Goal: Task Accomplishment & Management: Complete application form

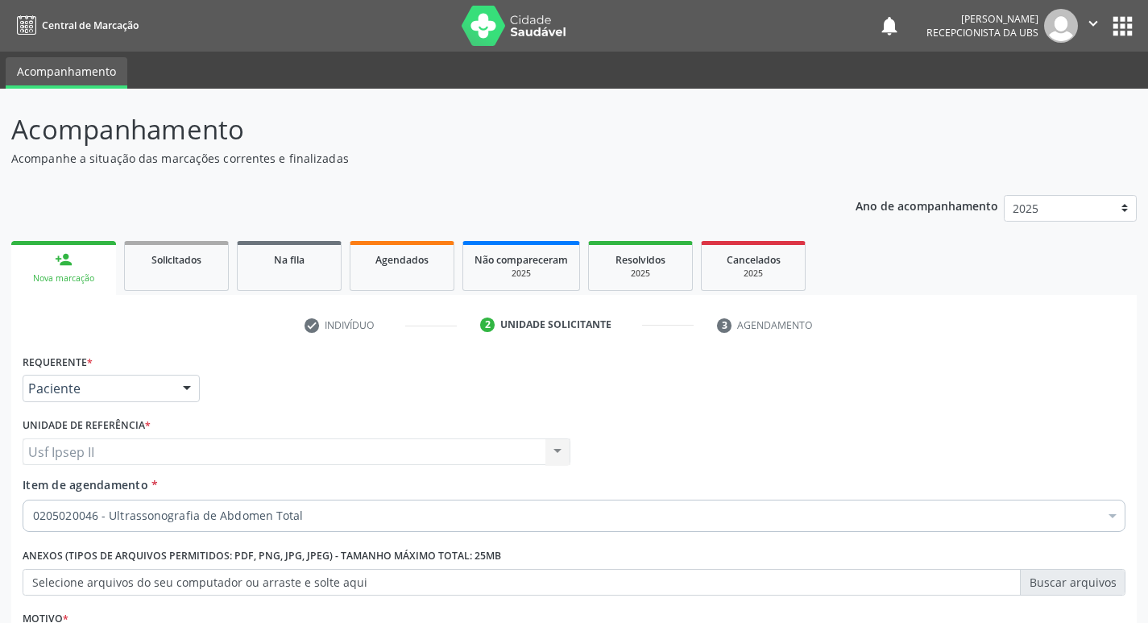
scroll to position [176, 0]
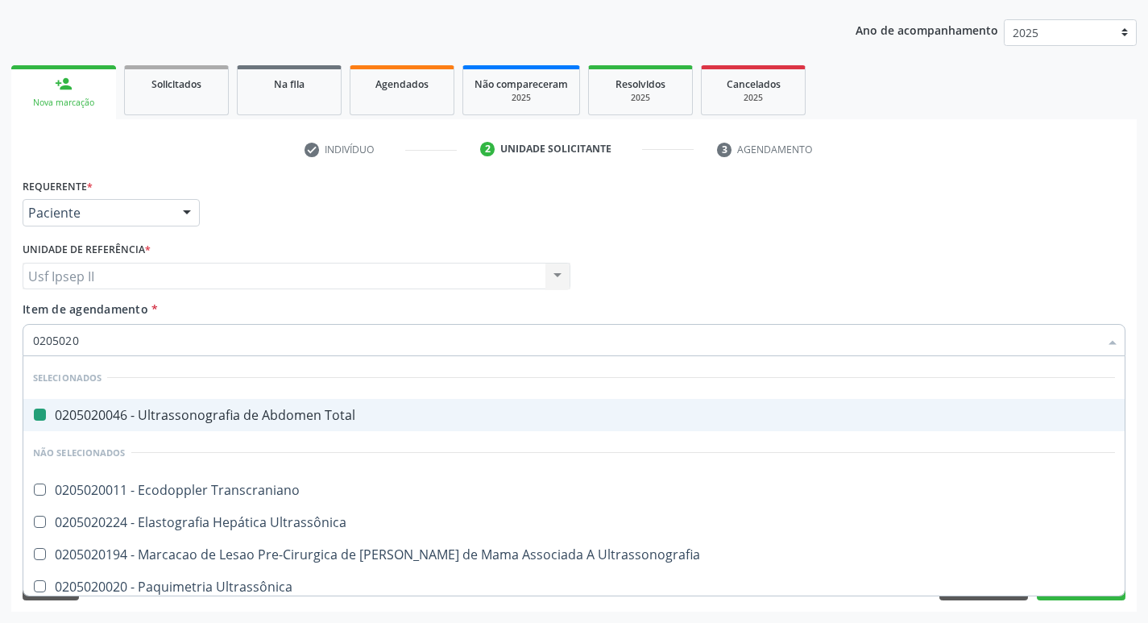
type input "02050201"
checkbox Total "false"
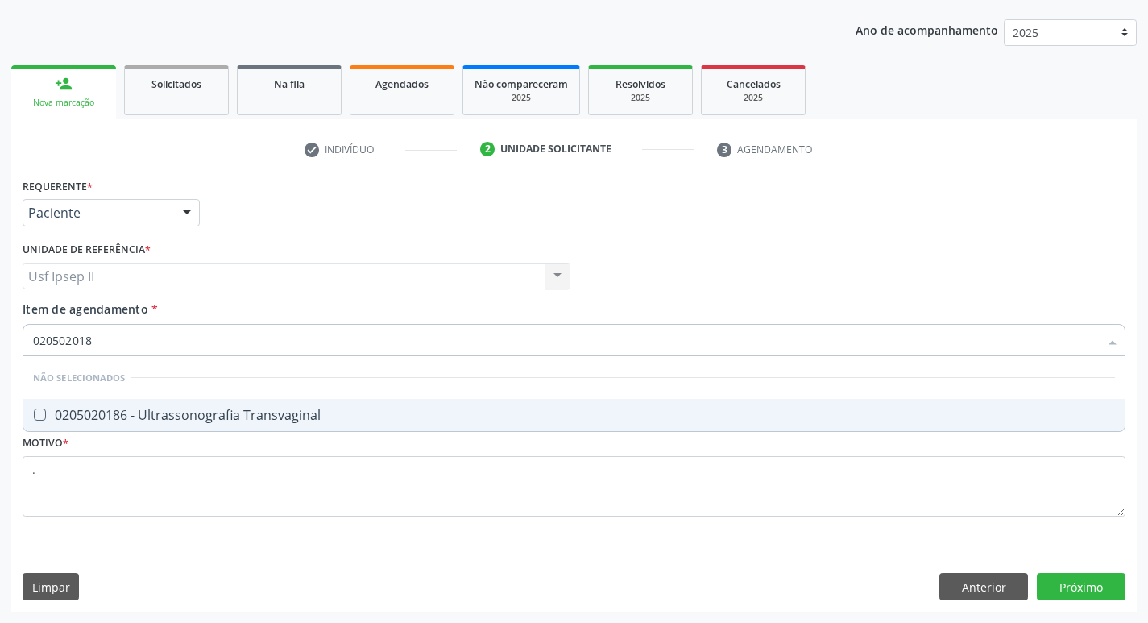
type input "0205020186"
click at [287, 409] on div "0205020186 - Ultrassonografia Transvaginal" at bounding box center [574, 414] width 1082 height 13
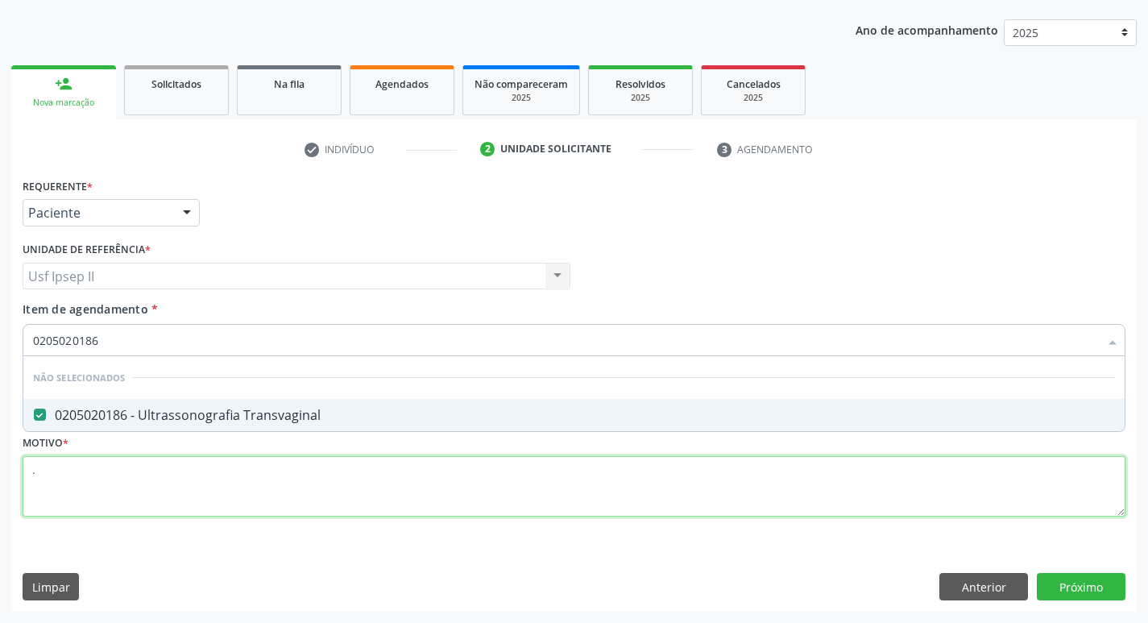
click at [193, 510] on div "Requerente * Paciente Médico(a) Enfermeiro(a) Paciente Nenhum resultado encontr…" at bounding box center [574, 356] width 1102 height 365
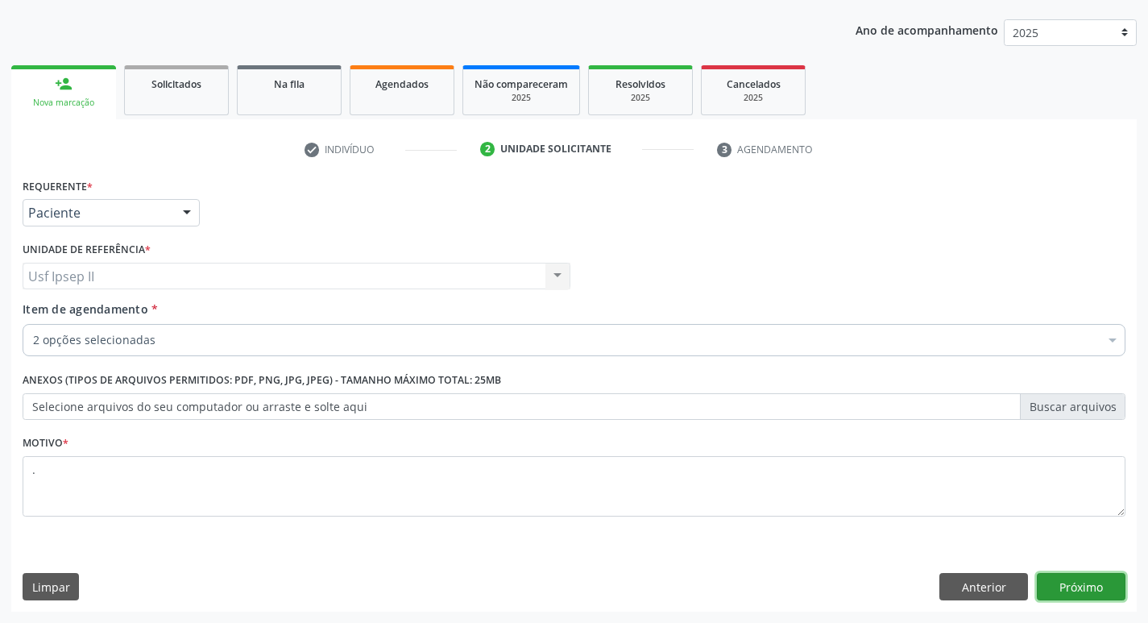
click at [1064, 592] on button "Próximo" at bounding box center [1080, 586] width 89 height 27
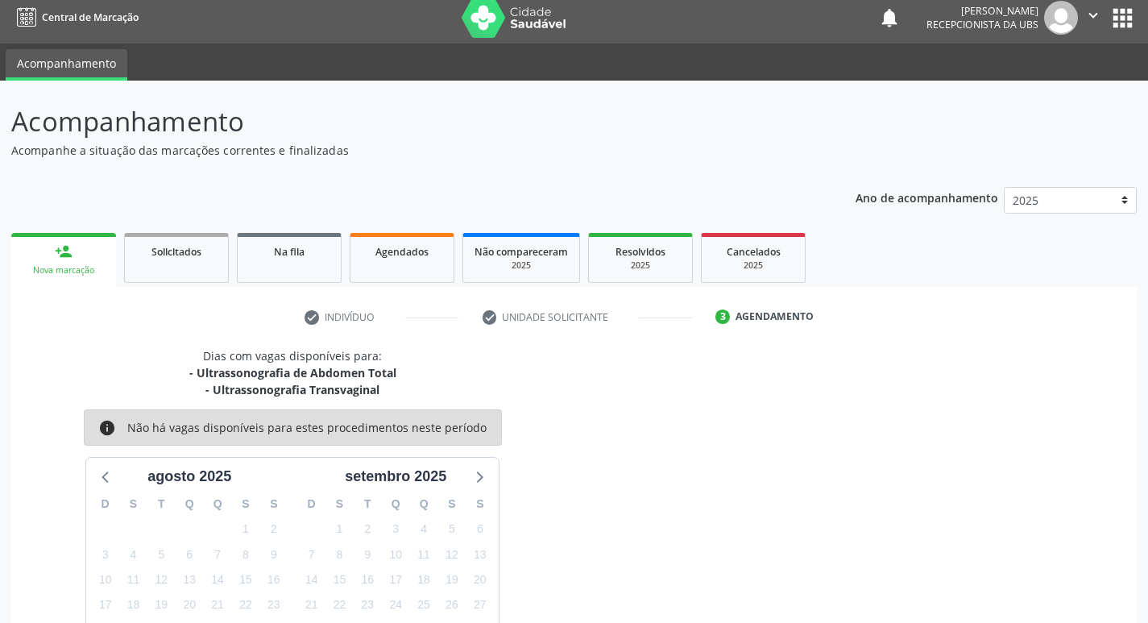
scroll to position [0, 0]
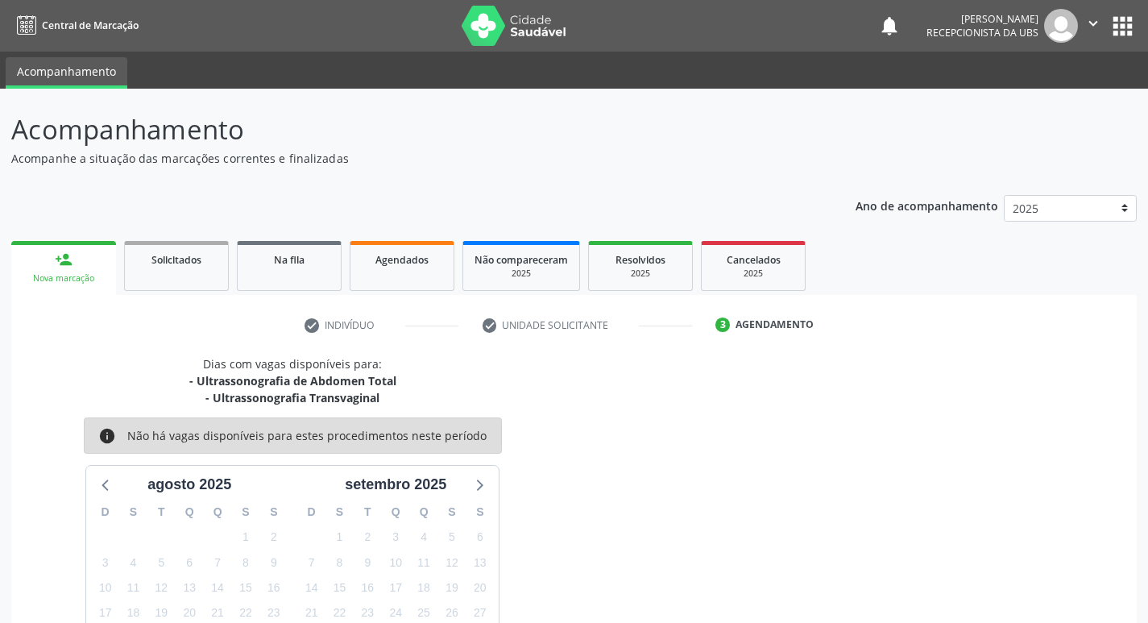
click at [90, 262] on link "person_add Nova marcação" at bounding box center [63, 268] width 105 height 54
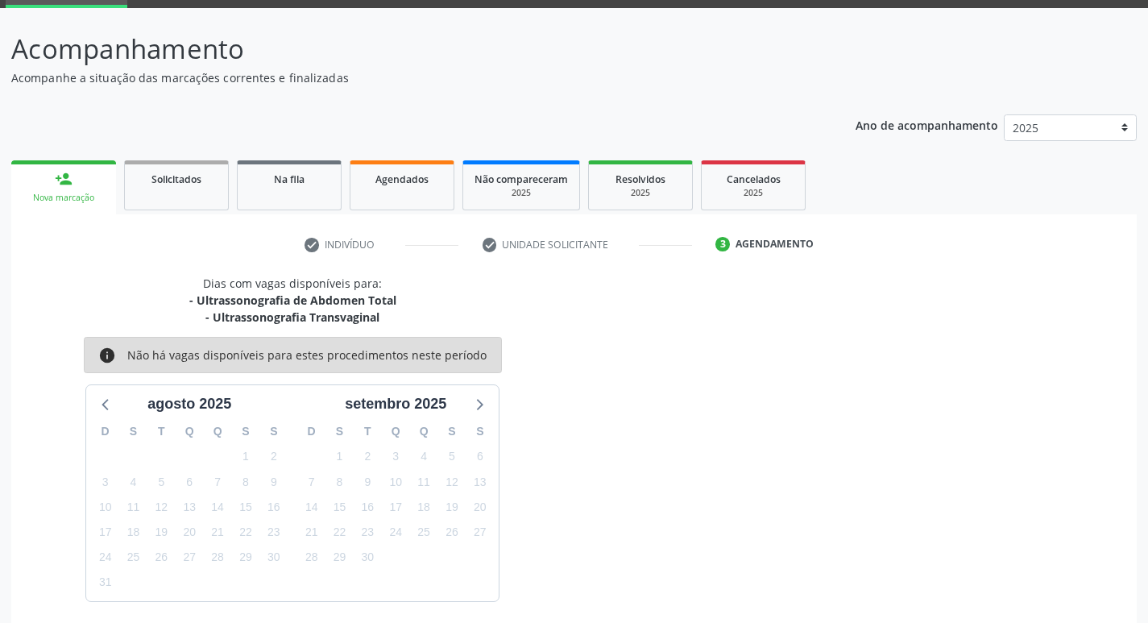
scroll to position [143, 0]
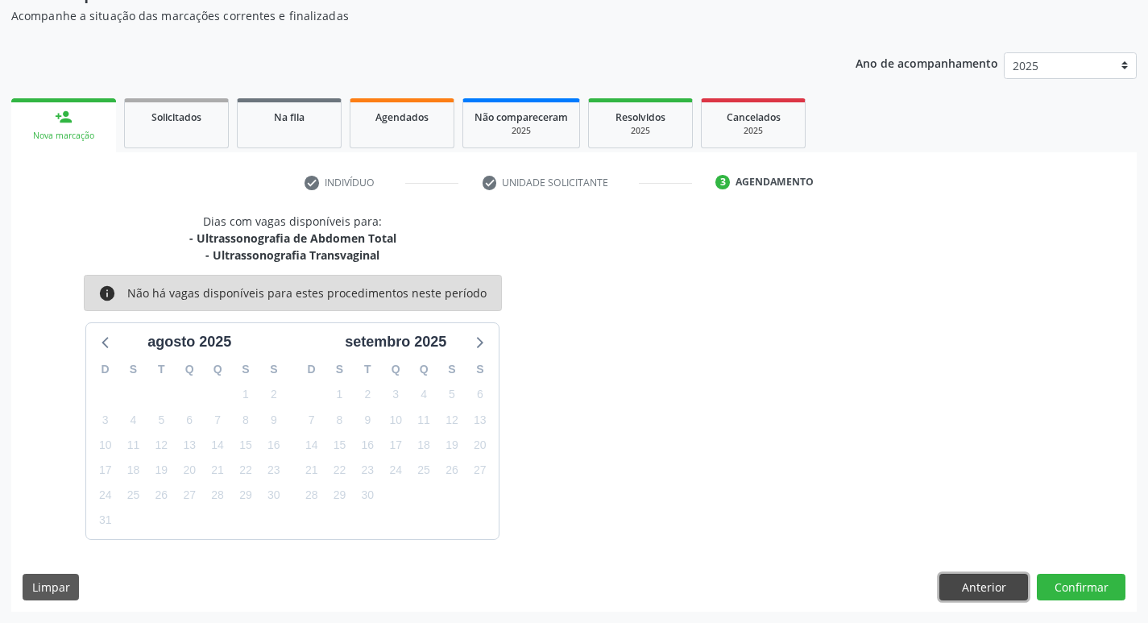
click at [983, 589] on button "Anterior" at bounding box center [983, 586] width 89 height 27
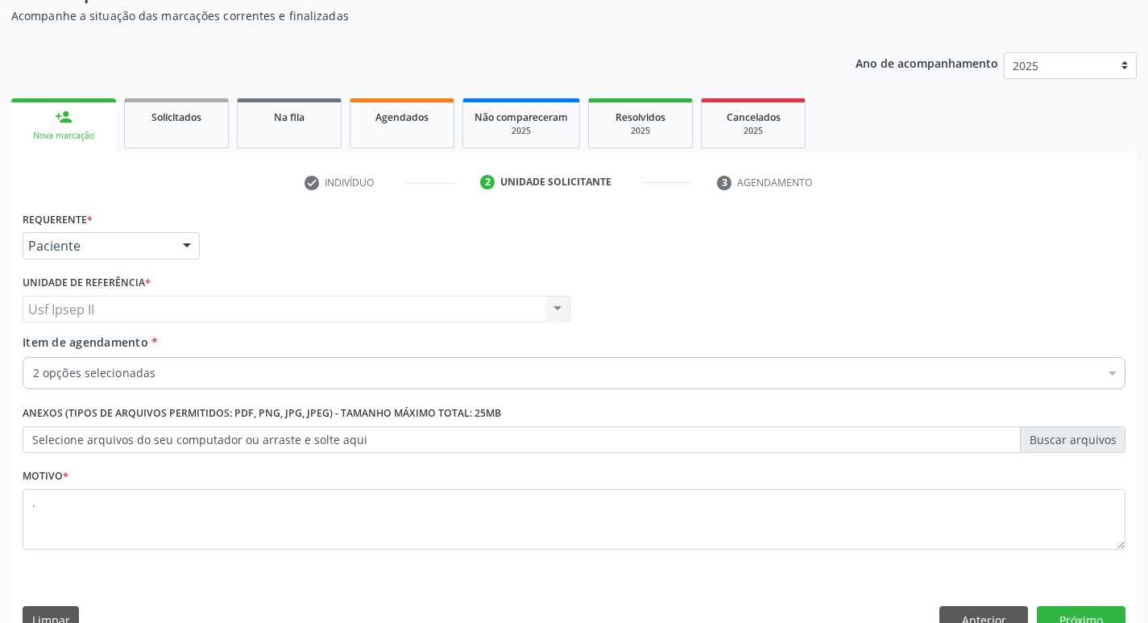
click at [251, 389] on div "2 opções selecionadas" at bounding box center [574, 373] width 1102 height 32
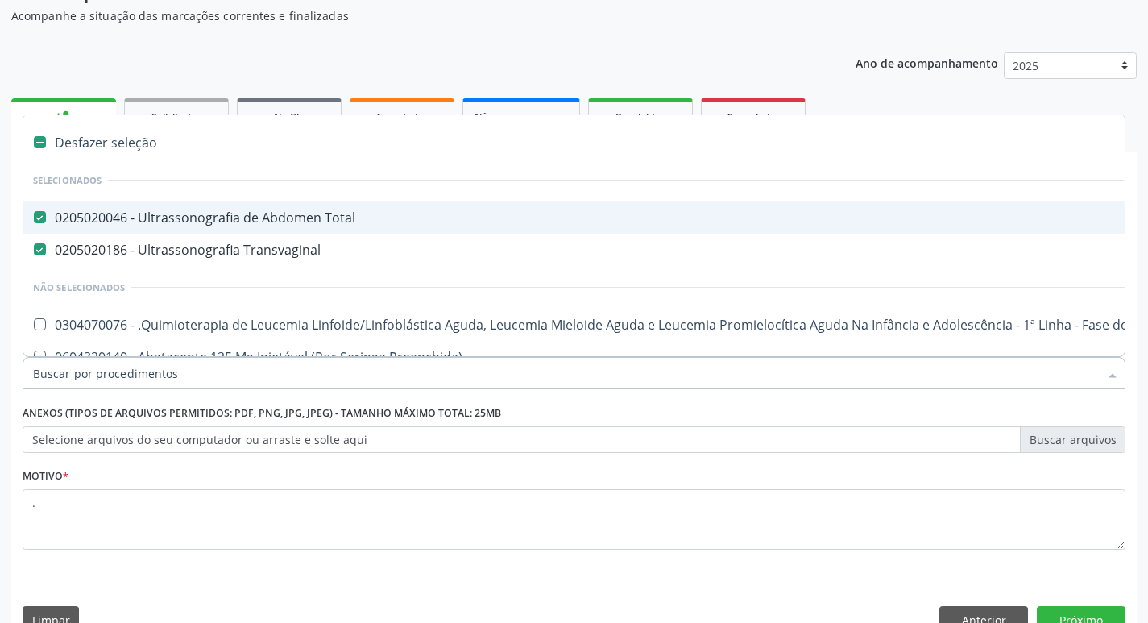
click at [178, 221] on div "0205020046 - Ultrassonografia de Abdomen Total" at bounding box center [660, 217] width 1254 height 13
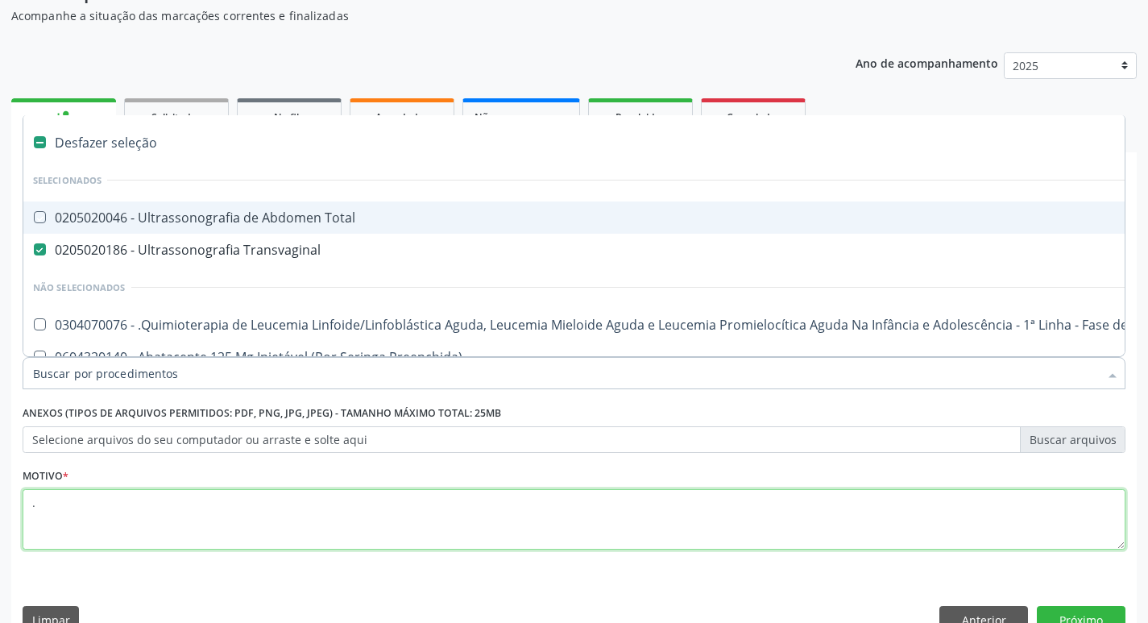
click at [147, 506] on textarea "." at bounding box center [574, 519] width 1102 height 61
checkbox Total "true"
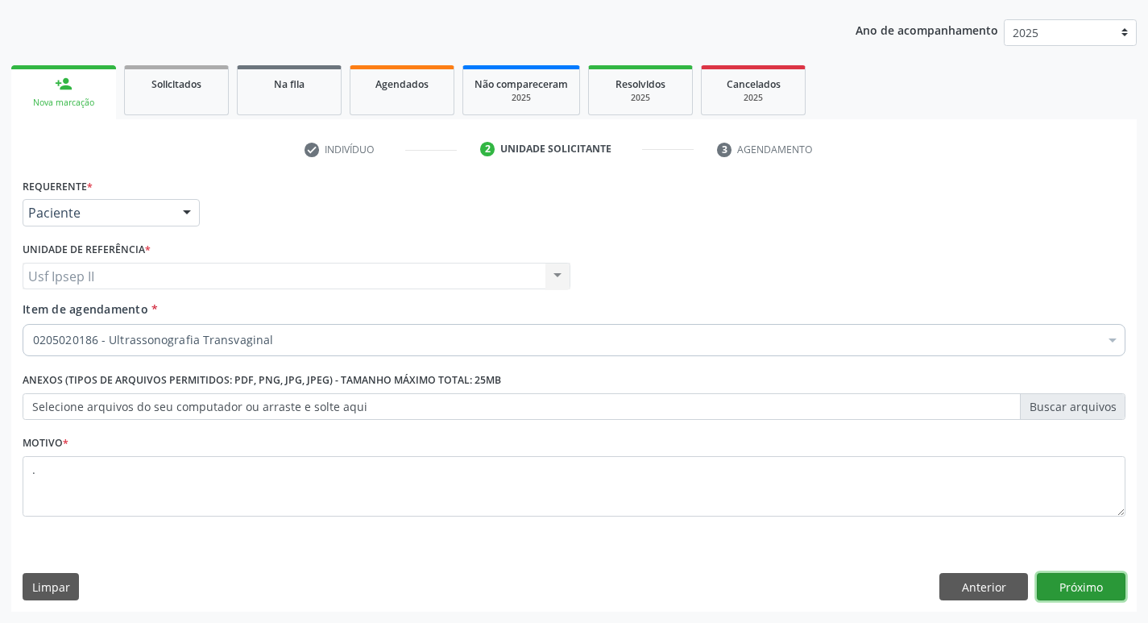
click at [1082, 584] on button "Próximo" at bounding box center [1080, 586] width 89 height 27
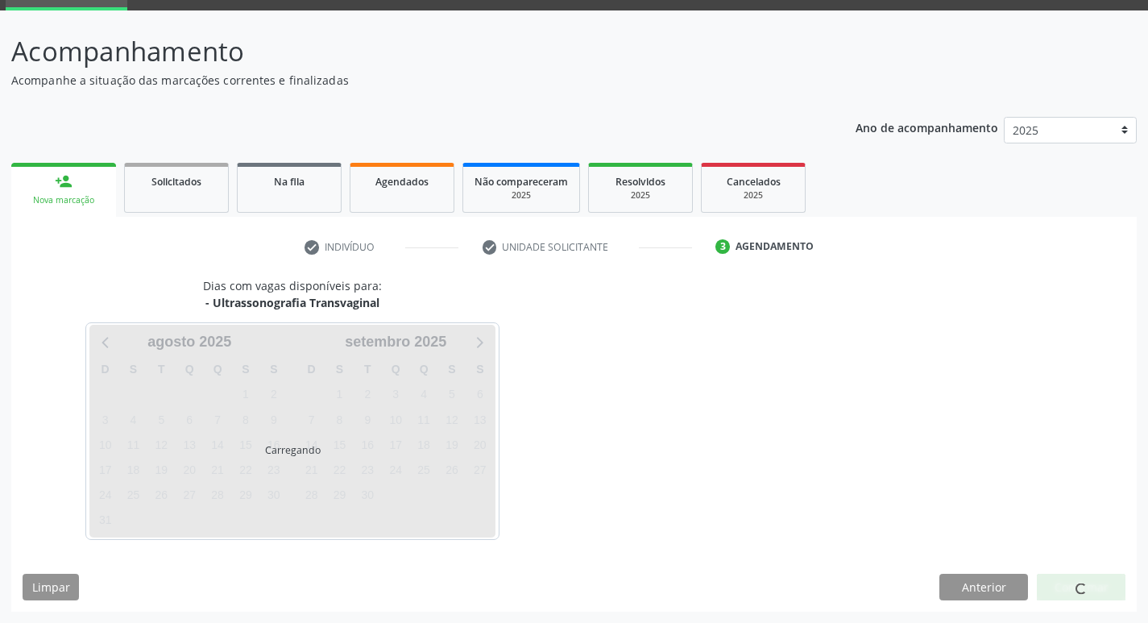
scroll to position [126, 0]
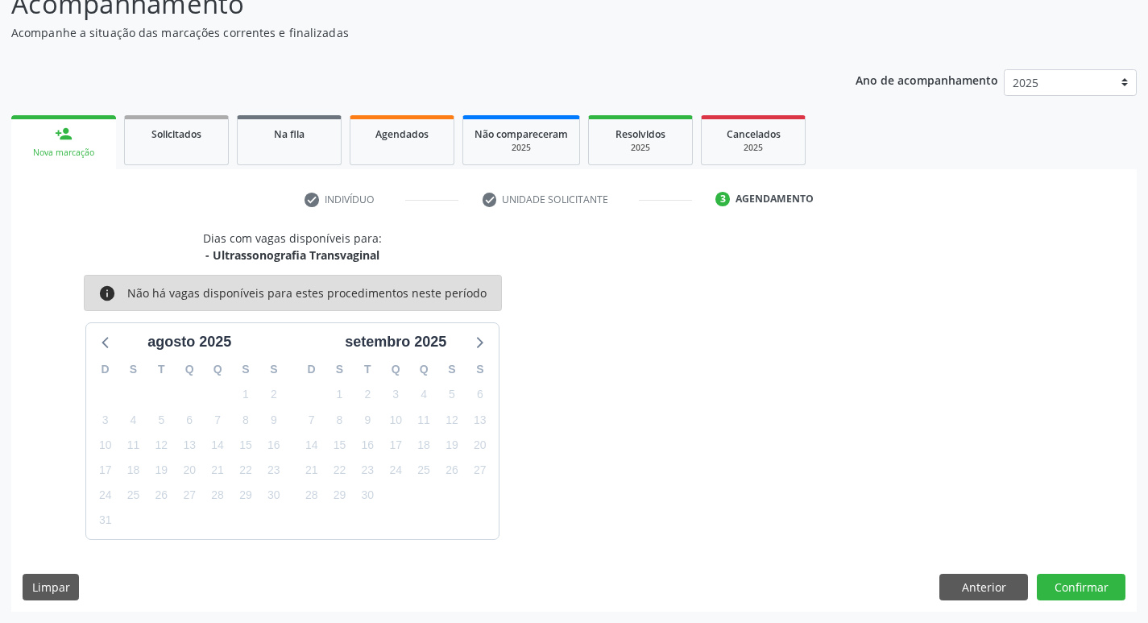
click at [53, 138] on link "person_add Nova marcação" at bounding box center [63, 142] width 105 height 54
click at [92, 149] on div "Nova marcação" at bounding box center [64, 153] width 82 height 12
click at [67, 147] on div "Nova marcação" at bounding box center [64, 153] width 82 height 12
click at [991, 587] on button "Anterior" at bounding box center [983, 586] width 89 height 27
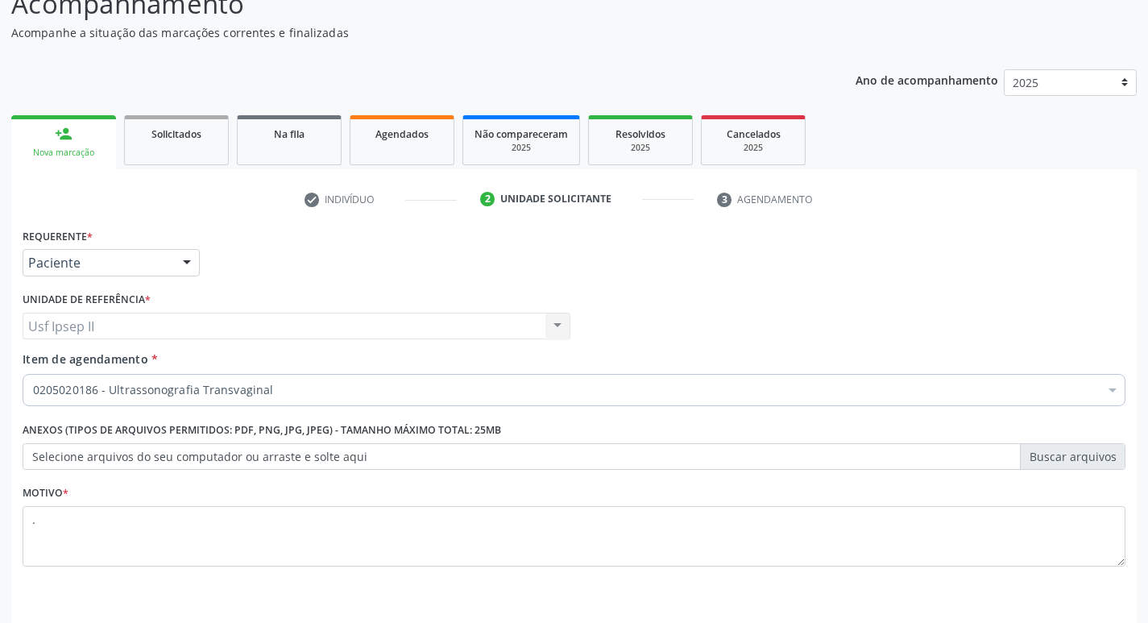
click at [89, 139] on link "person_add Nova marcação" at bounding box center [63, 142] width 105 height 54
click at [68, 139] on div "person_add" at bounding box center [64, 134] width 18 height 18
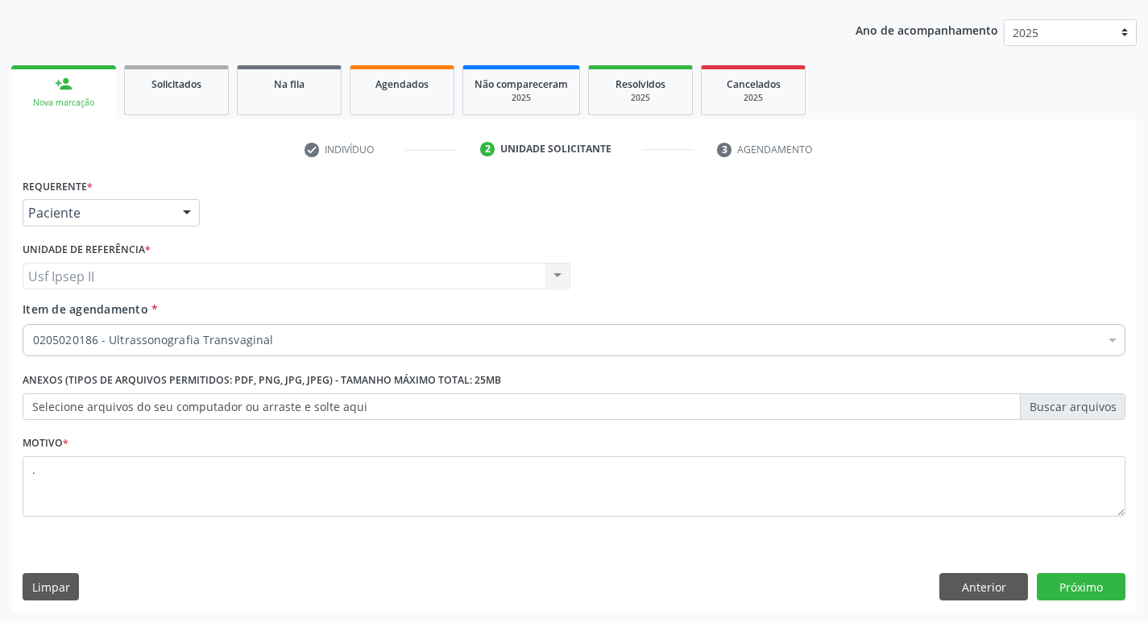
scroll to position [0, 0]
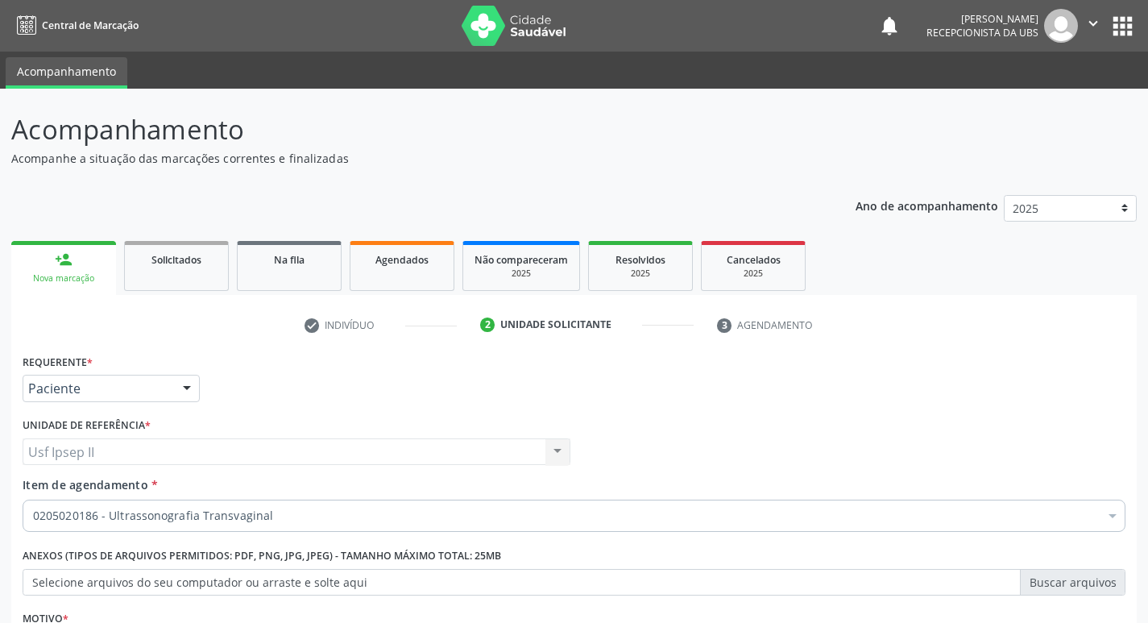
click at [1090, 25] on icon "" at bounding box center [1093, 23] width 18 height 18
click at [1021, 100] on link "Sair" at bounding box center [1051, 98] width 111 height 23
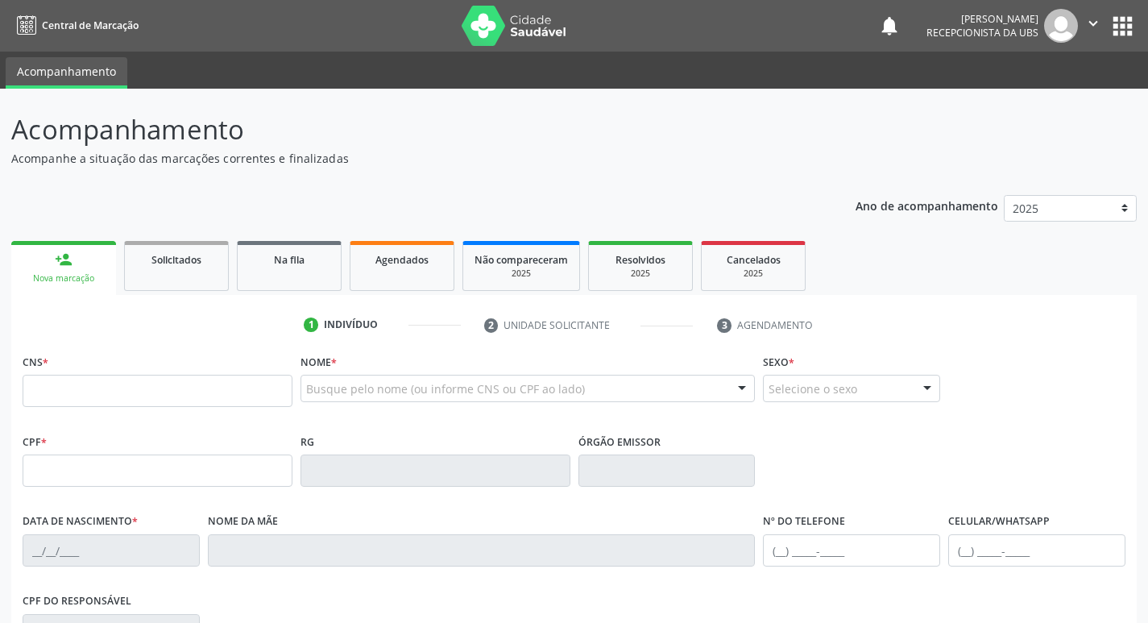
click at [201, 413] on fieldset "CNS *" at bounding box center [158, 384] width 270 height 68
click at [201, 405] on input "text" at bounding box center [158, 390] width 270 height 32
type input "705 6034 1675 3011"
type input "290.974.794-87"
type input "0[DATE]"
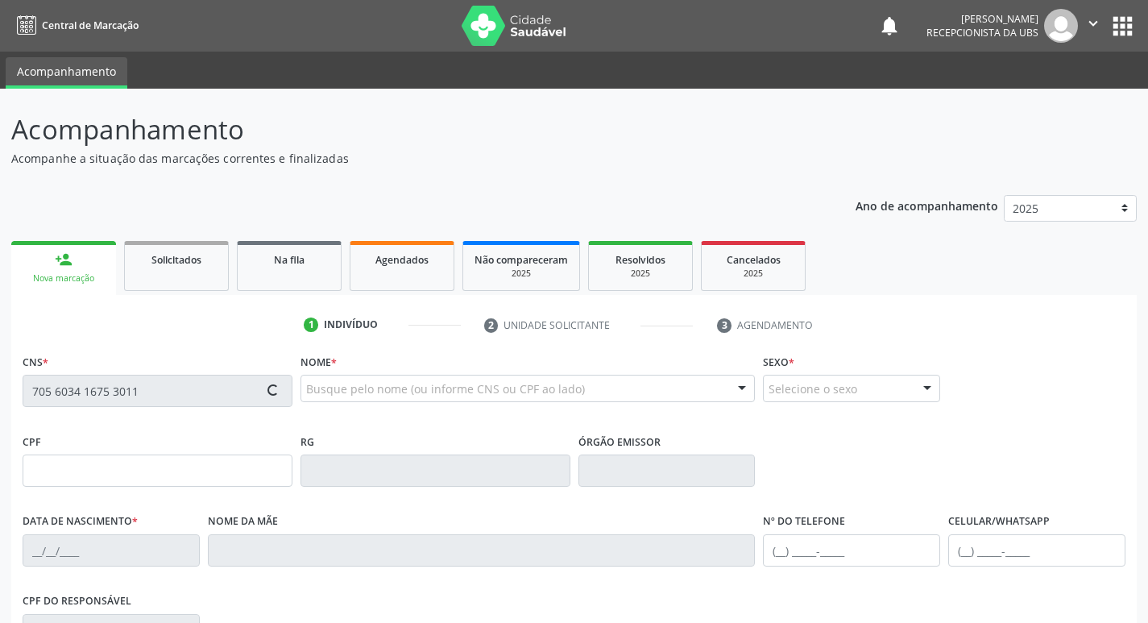
type input "[PERSON_NAME]"
type input "[PHONE_NUMBER]"
type input "45"
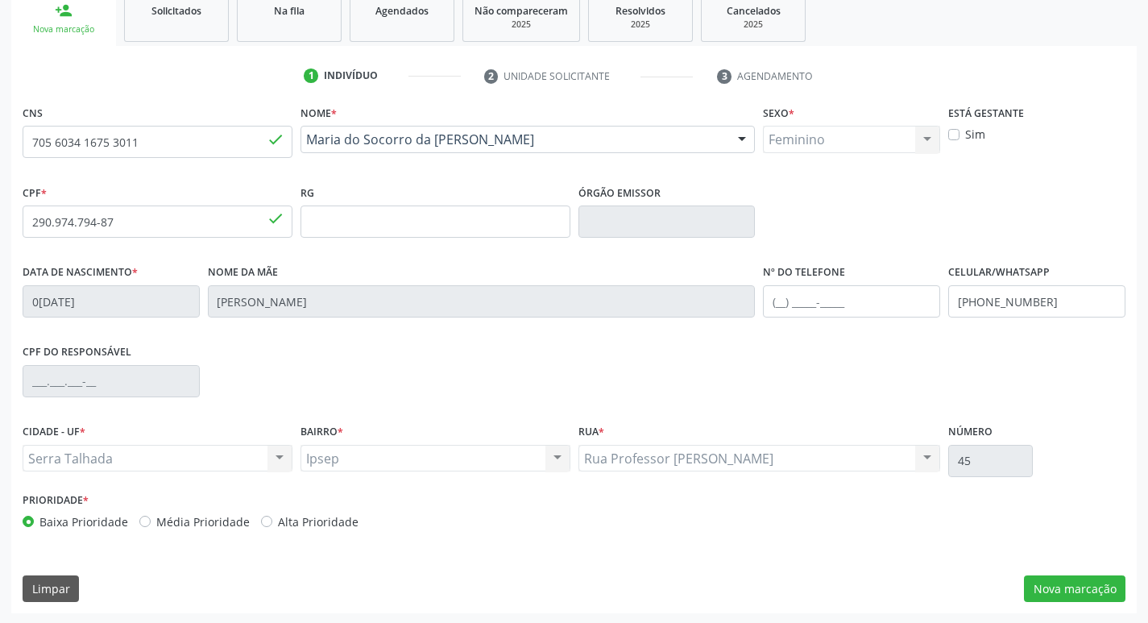
scroll to position [250, 0]
click at [1082, 587] on button "Nova marcação" at bounding box center [1074, 586] width 101 height 27
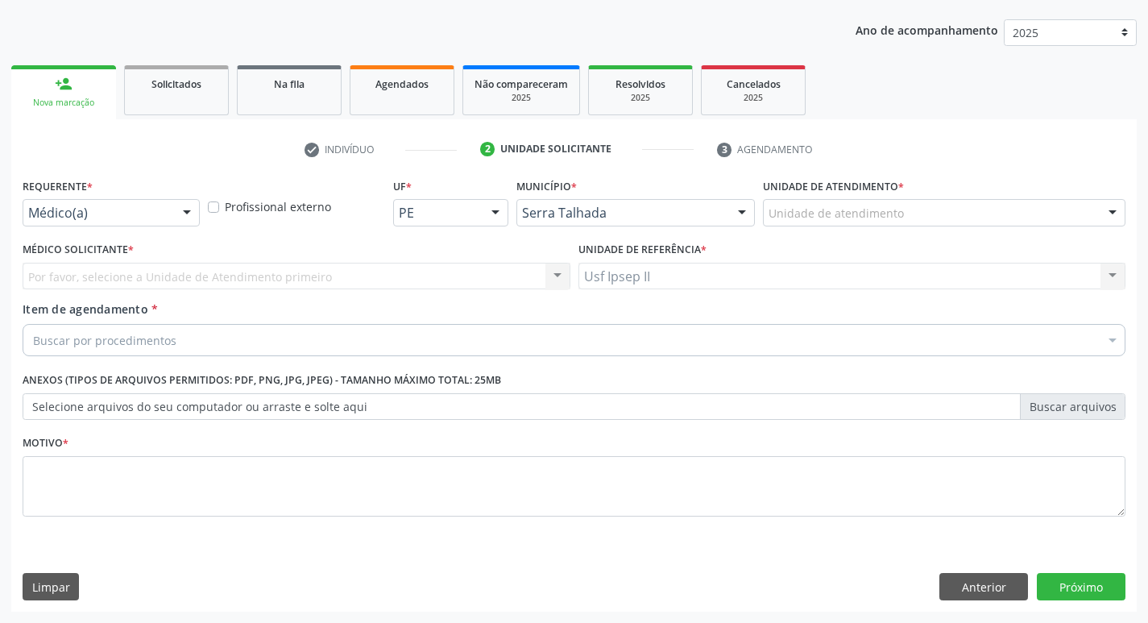
scroll to position [176, 0]
click at [188, 201] on div at bounding box center [187, 213] width 24 height 27
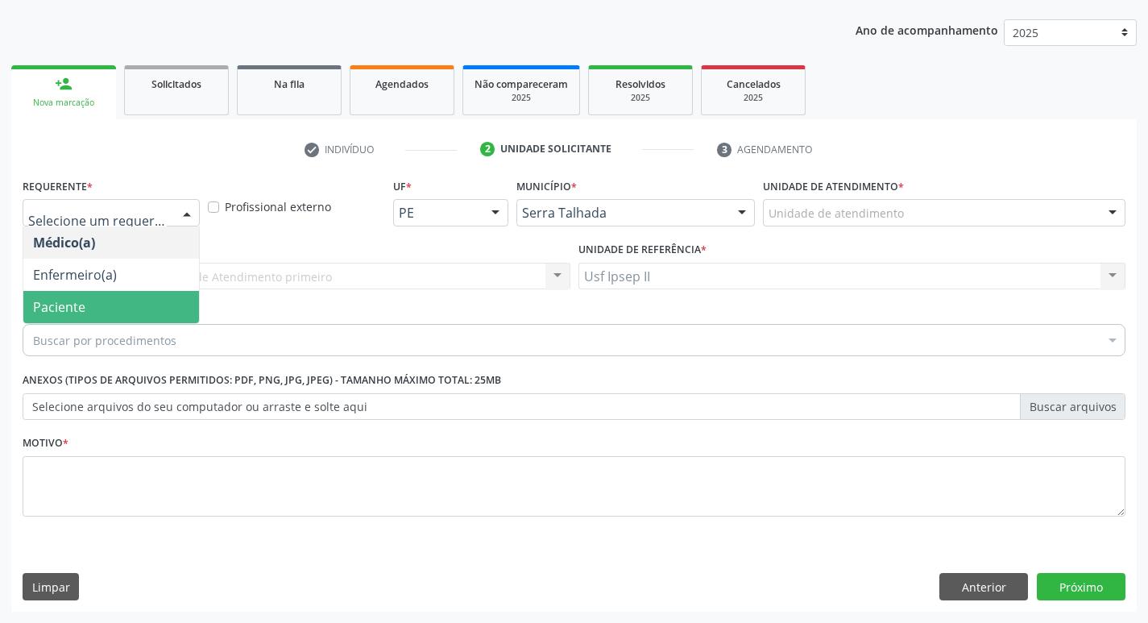
click at [86, 306] on span "Paciente" at bounding box center [111, 307] width 176 height 32
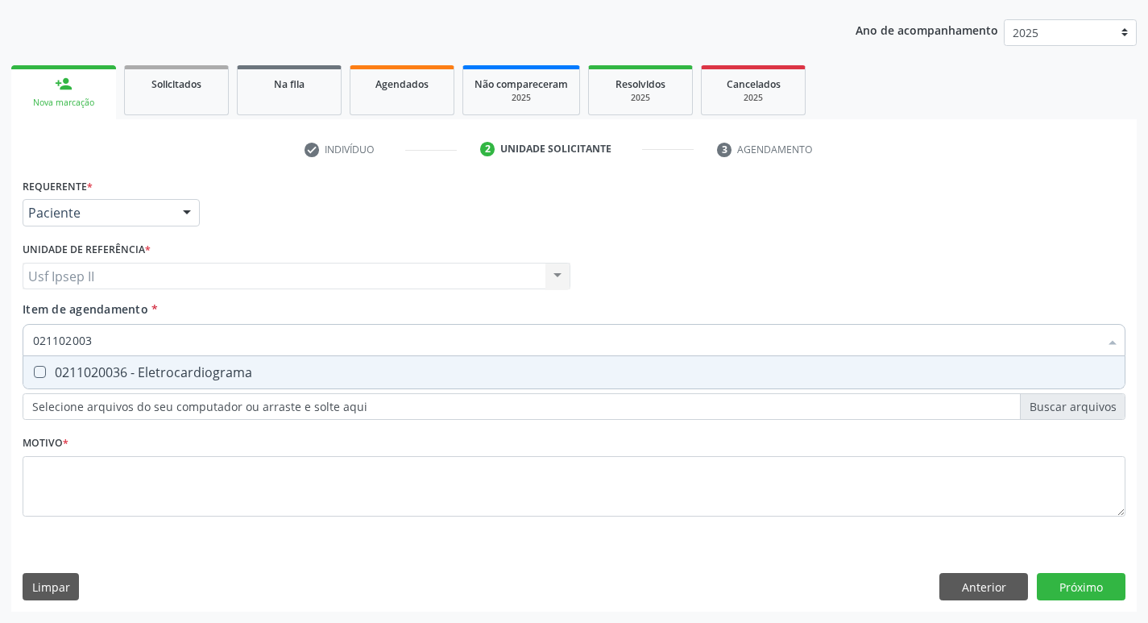
type input "0211020036"
click at [124, 375] on div "0211020036 - Eletrocardiograma" at bounding box center [574, 372] width 1082 height 13
checkbox Eletrocardiograma "true"
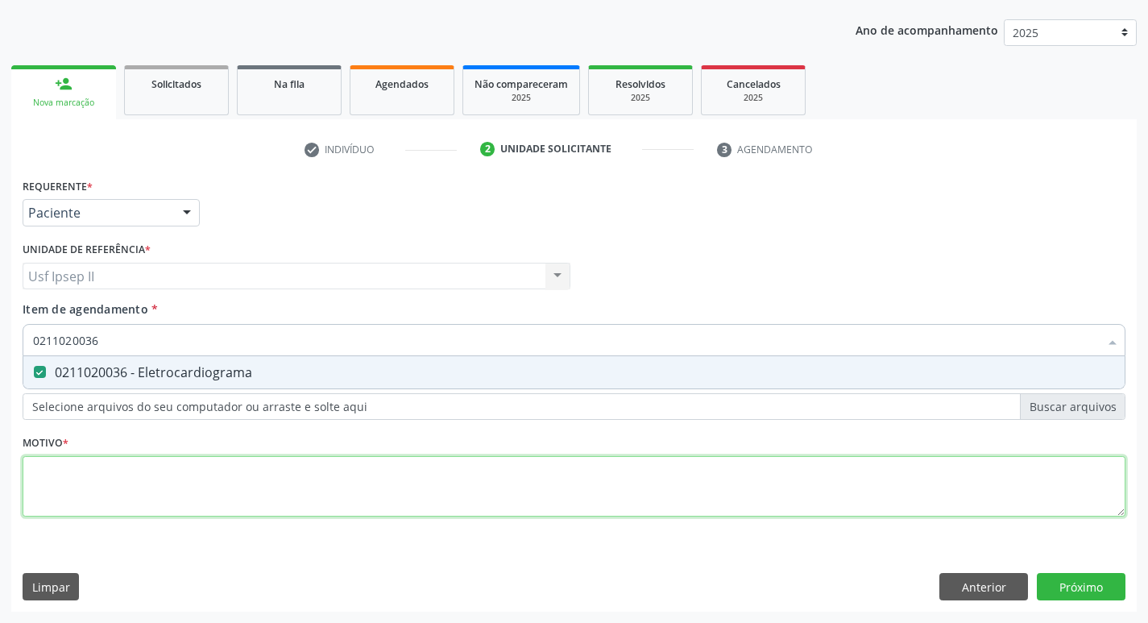
click at [104, 491] on div "Requerente * Paciente Médico(a) Enfermeiro(a) Paciente Nenhum resultado encontr…" at bounding box center [574, 356] width 1102 height 365
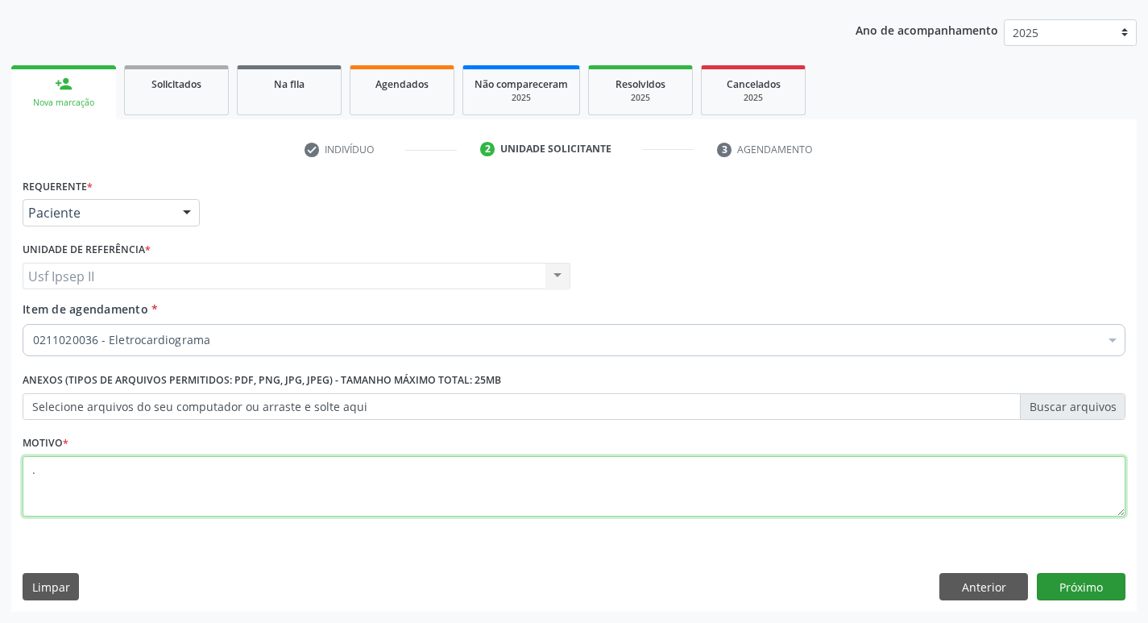
type textarea "."
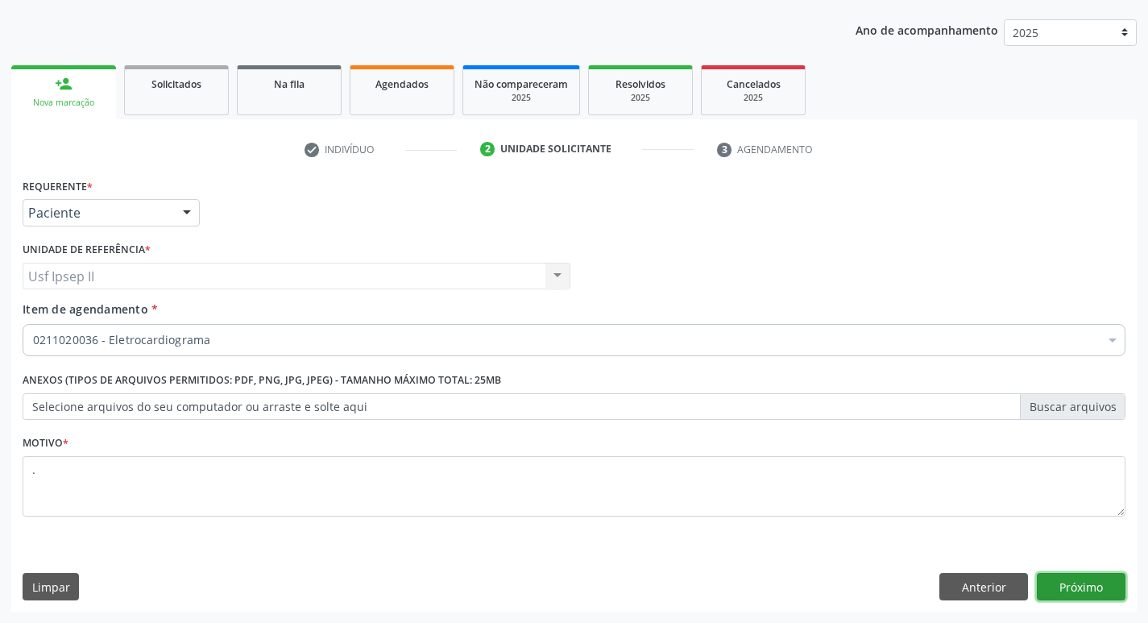
click at [1098, 578] on button "Próximo" at bounding box center [1080, 586] width 89 height 27
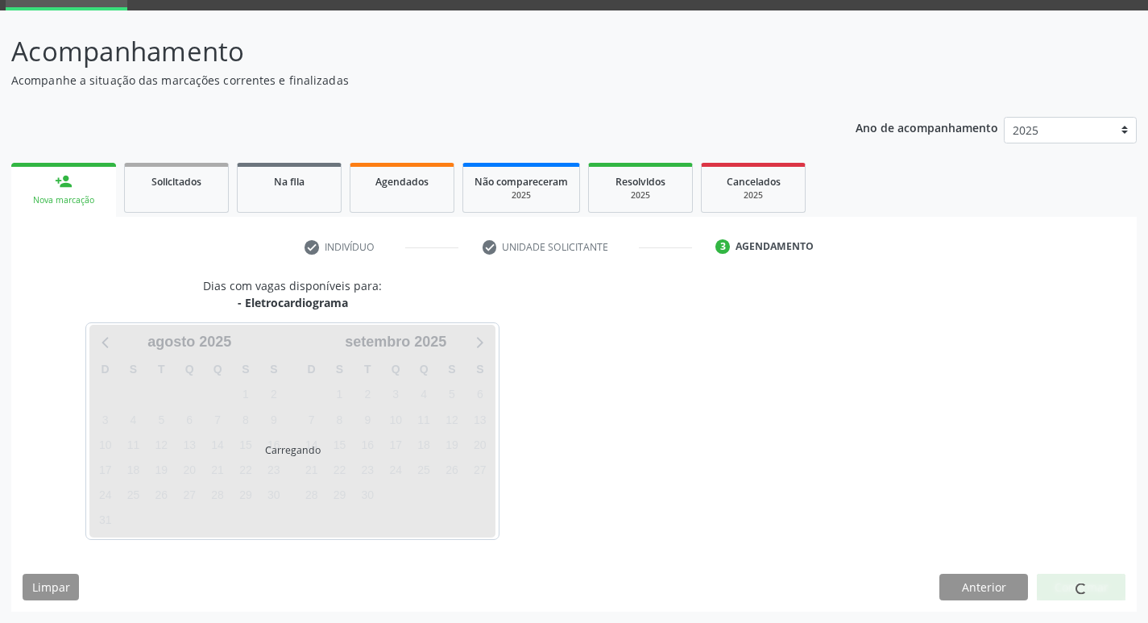
scroll to position [78, 0]
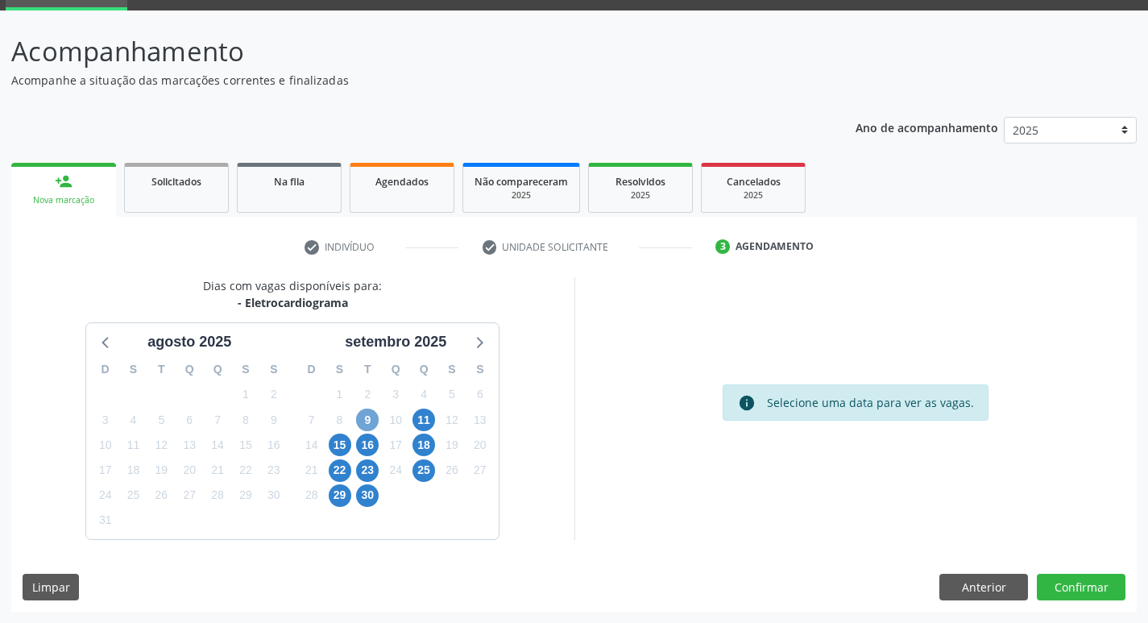
click at [364, 415] on span "9" at bounding box center [367, 419] width 23 height 23
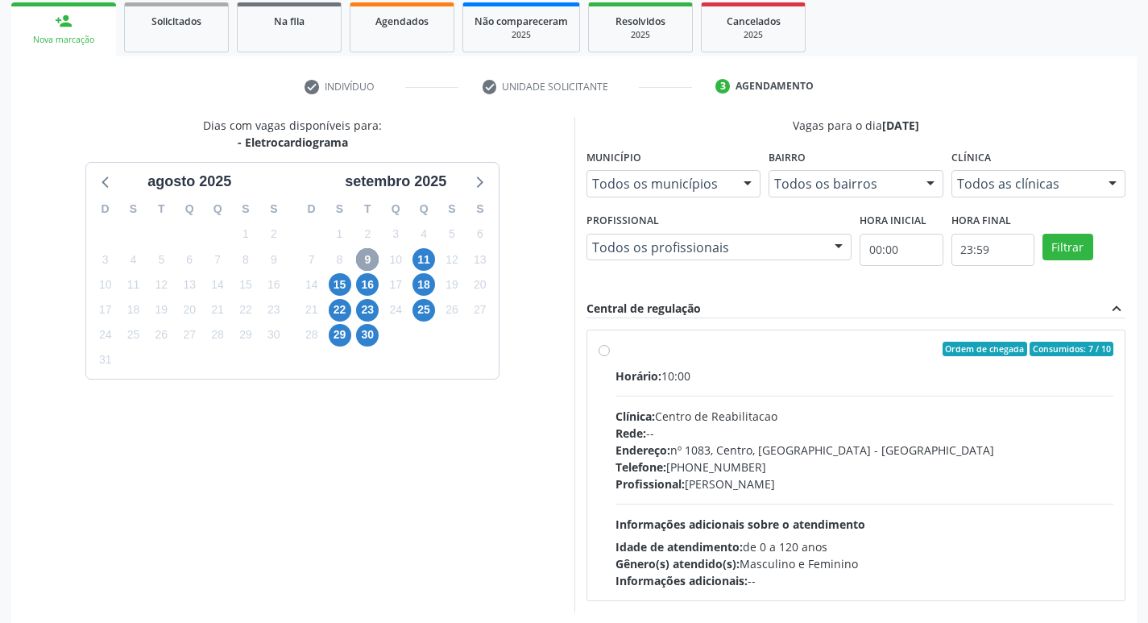
scroll to position [239, 0]
click at [602, 357] on div "Ordem de chegada Consumidos: 7 / 10 Horário: 10:00 Clínica: Centro de Reabilita…" at bounding box center [855, 464] width 515 height 247
radio input "true"
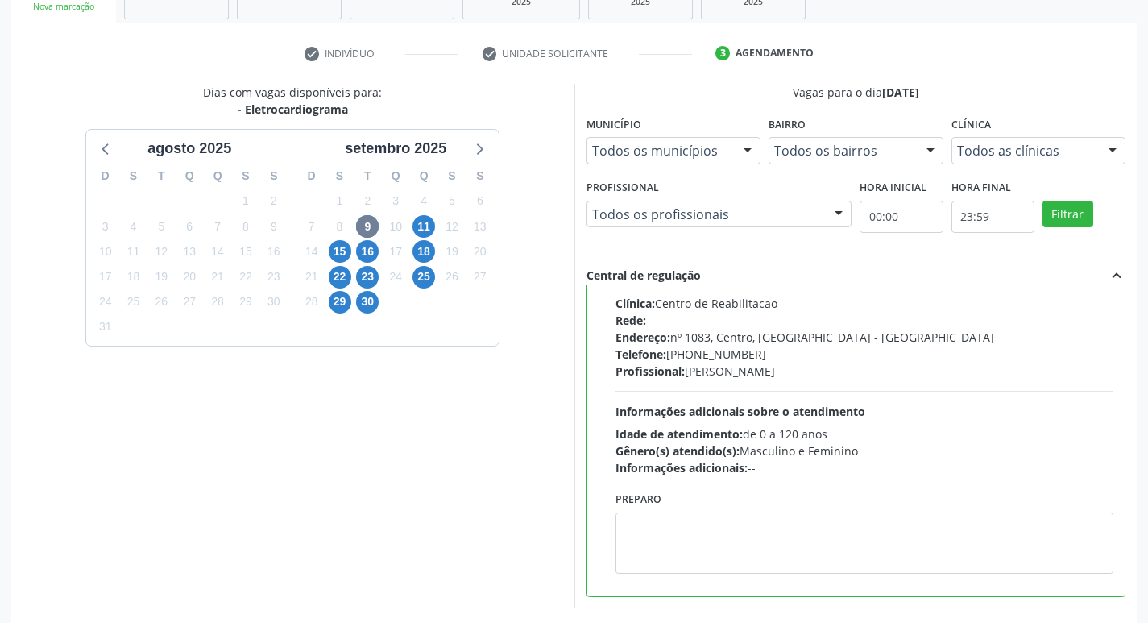
scroll to position [340, 0]
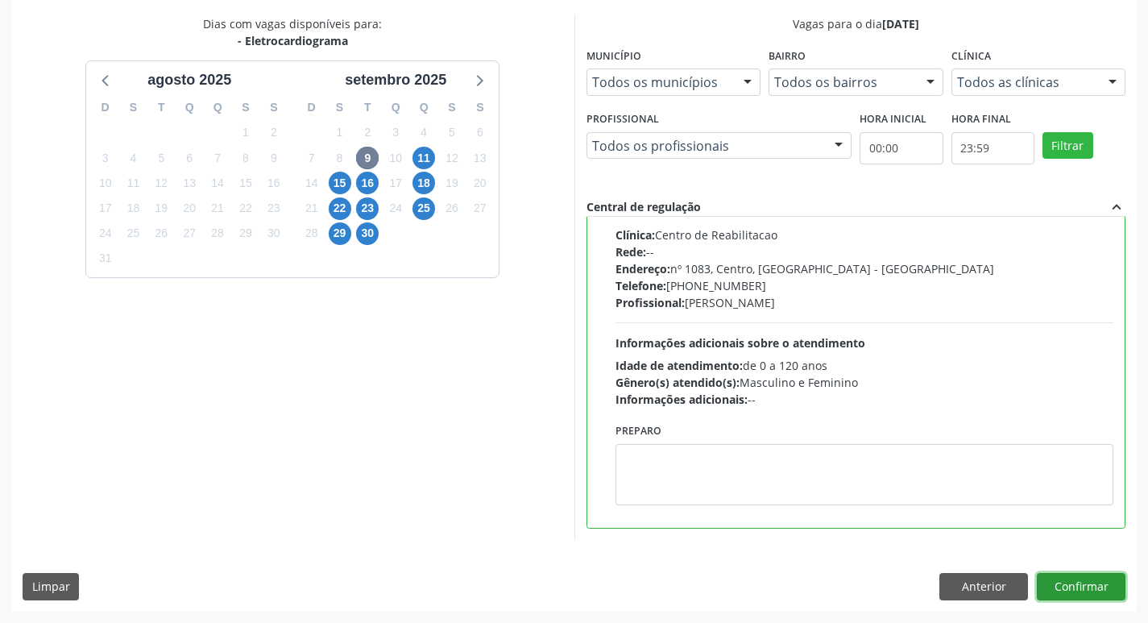
click at [1112, 587] on button "Confirmar" at bounding box center [1080, 586] width 89 height 27
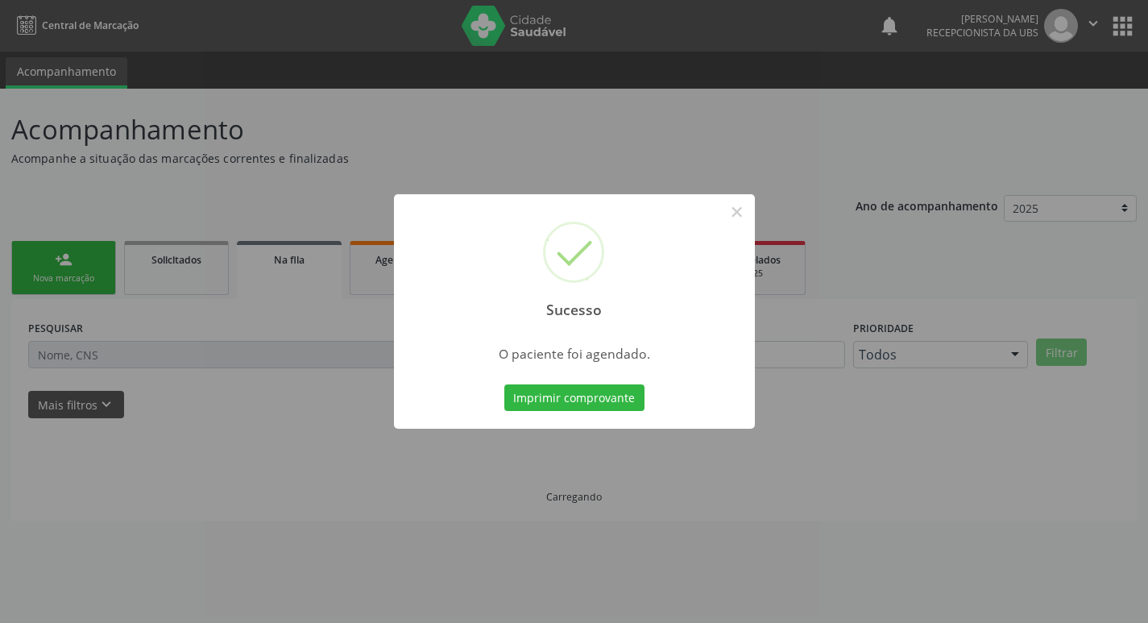
scroll to position [0, 0]
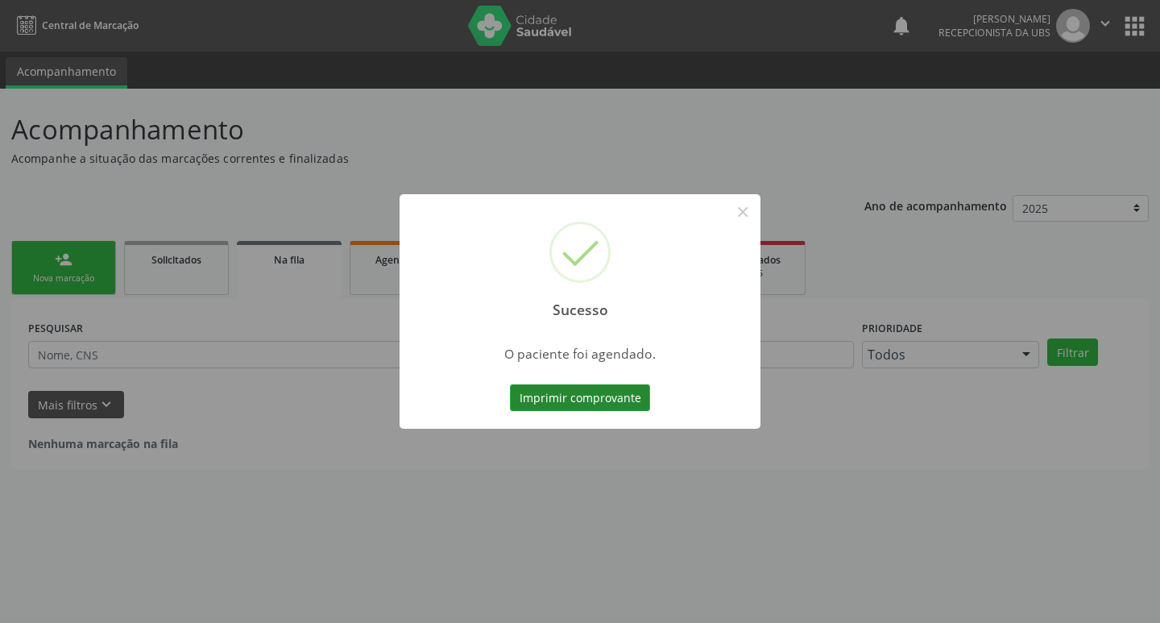
click at [637, 386] on button "Imprimir comprovante" at bounding box center [580, 397] width 140 height 27
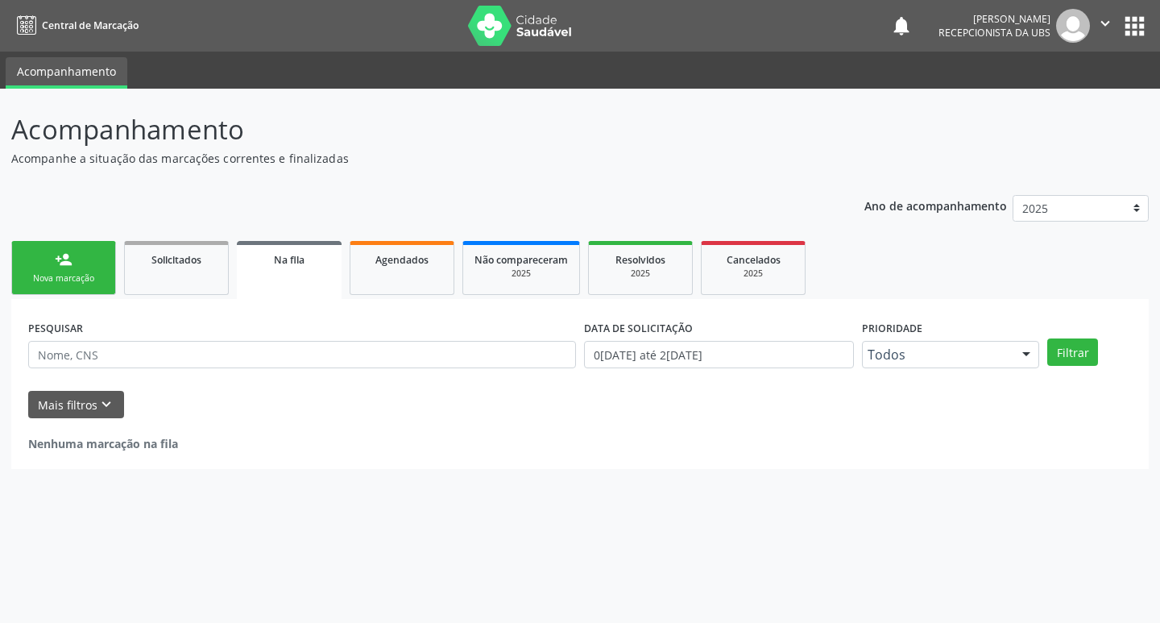
click at [64, 259] on div "person_add" at bounding box center [64, 259] width 18 height 18
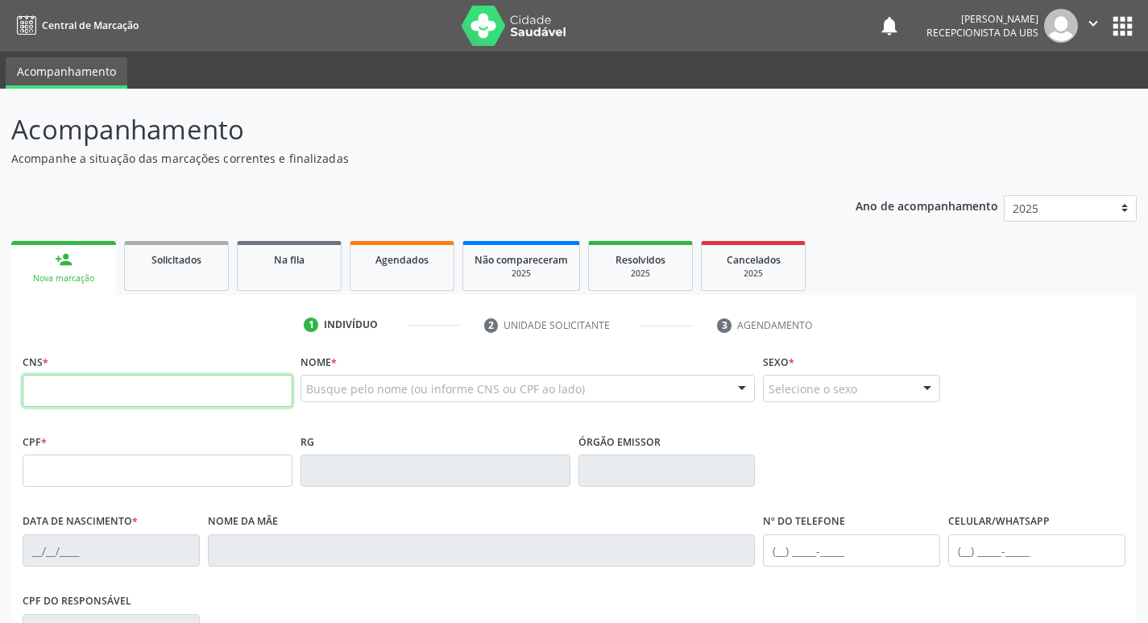
click at [93, 379] on input "text" at bounding box center [158, 390] width 270 height 32
type input "163 7753 9540 0018"
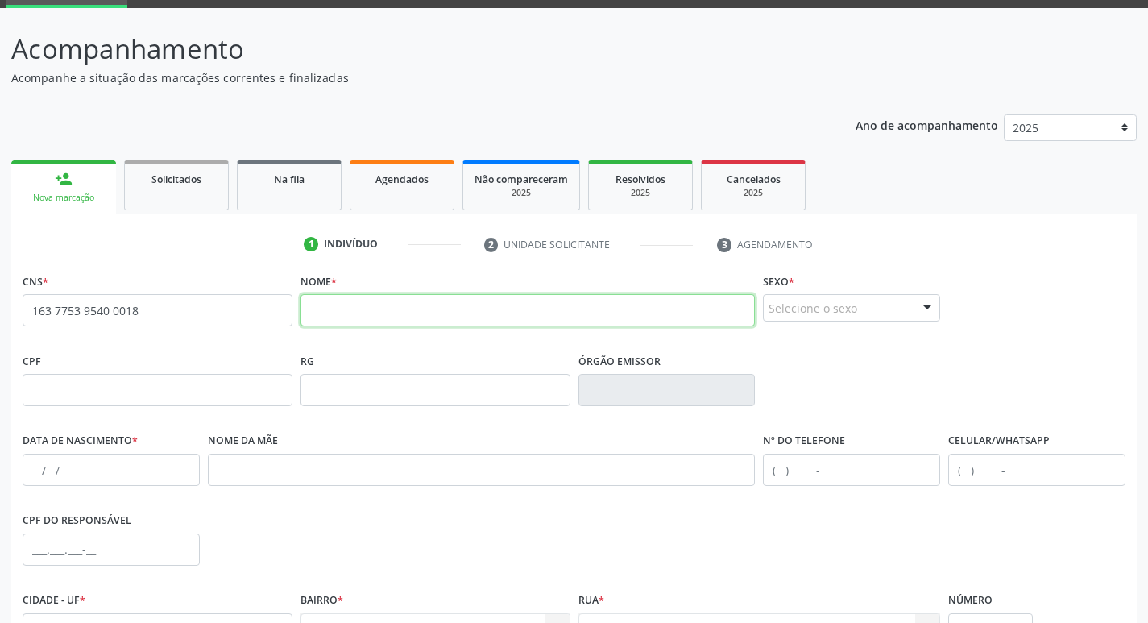
click at [463, 309] on input "text" at bounding box center [527, 310] width 455 height 32
type input "[PERSON_NAME]"
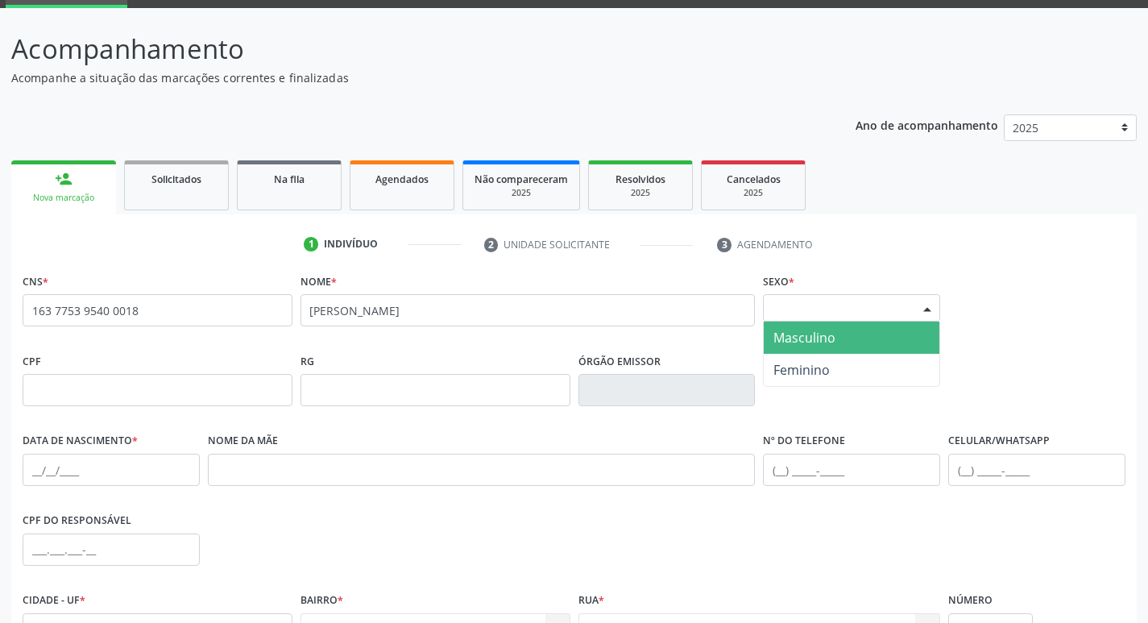
click at [801, 309] on div "Selecione o sexo" at bounding box center [851, 307] width 177 height 27
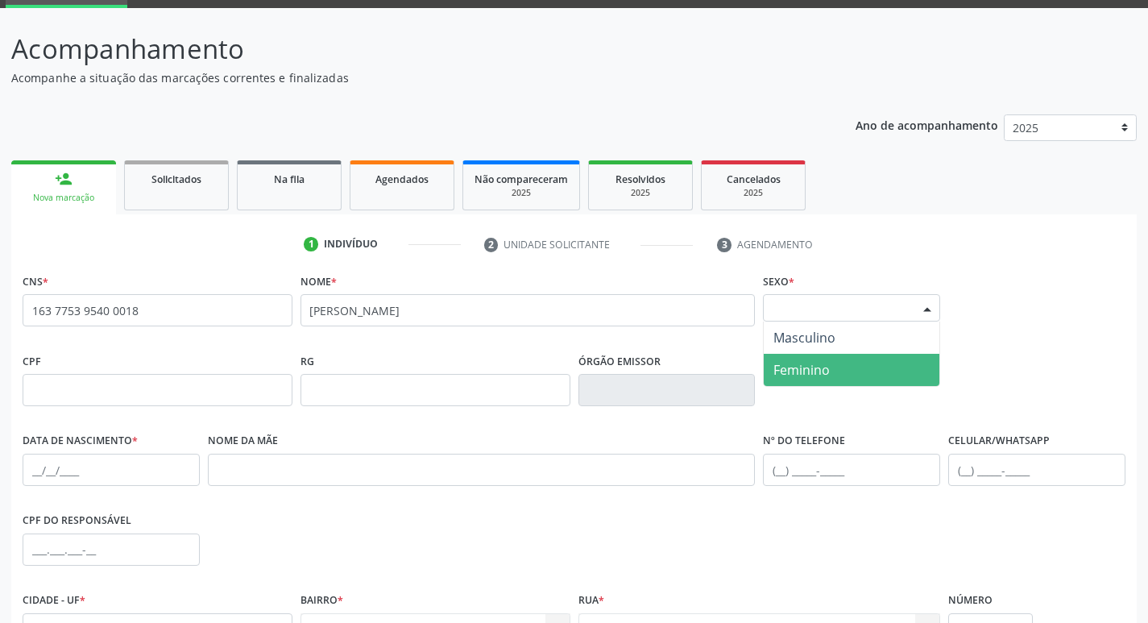
click at [810, 371] on span "Feminino" at bounding box center [801, 370] width 56 height 18
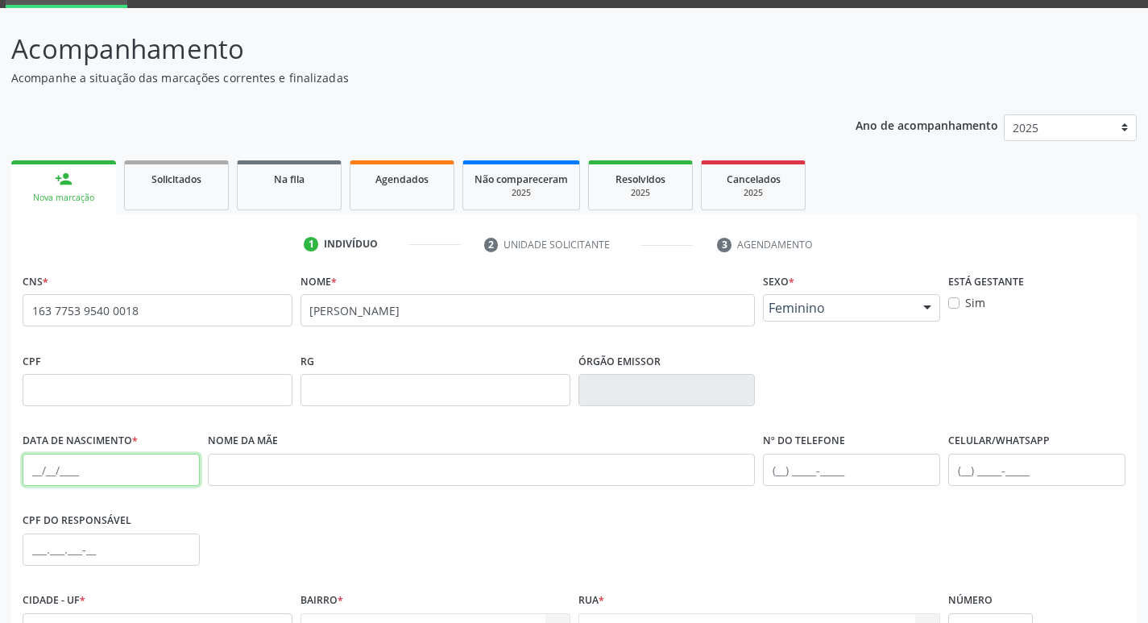
click at [112, 471] on input "text" at bounding box center [111, 469] width 177 height 32
type input "13/12/1958"
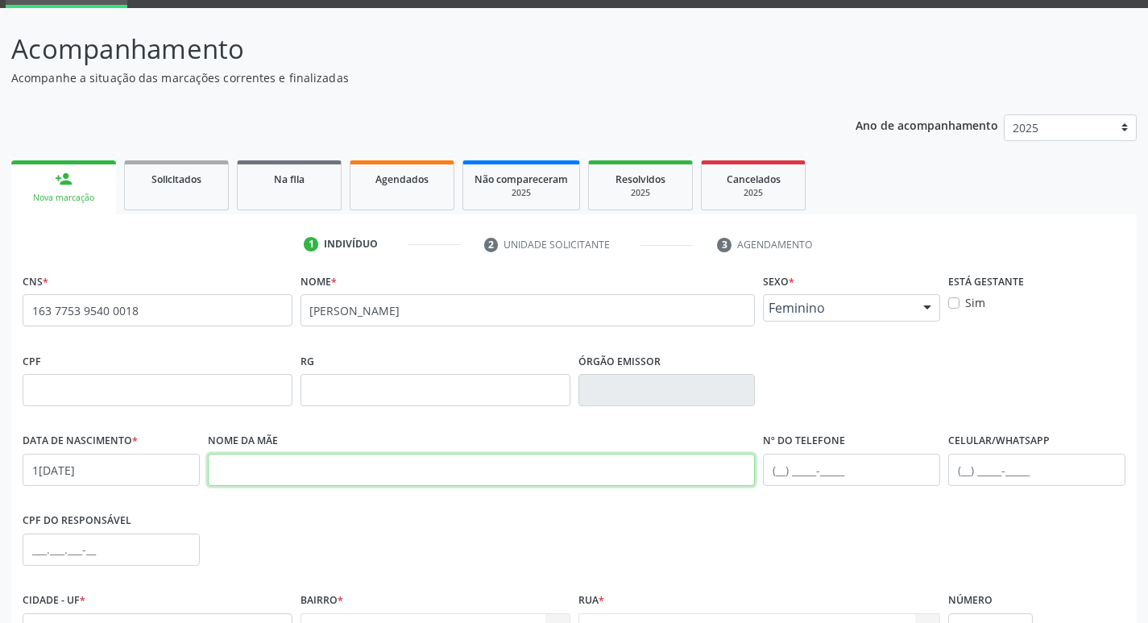
click at [234, 470] on input "text" at bounding box center [482, 469] width 548 height 32
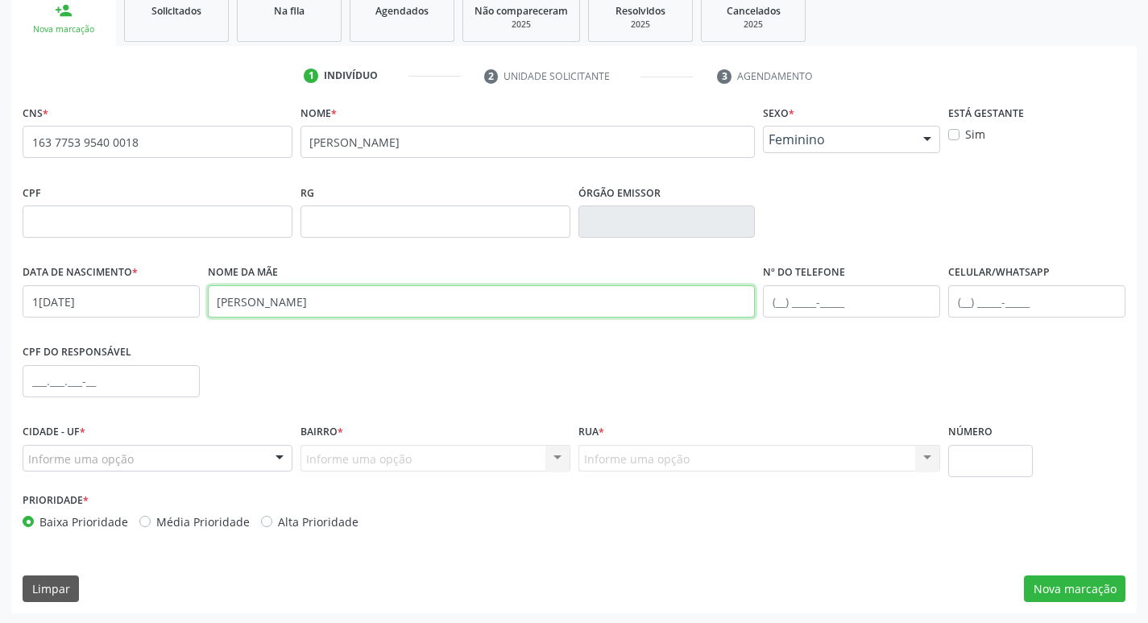
scroll to position [250, 0]
type input "JOVENTINA GOMES DOS SANTOS"
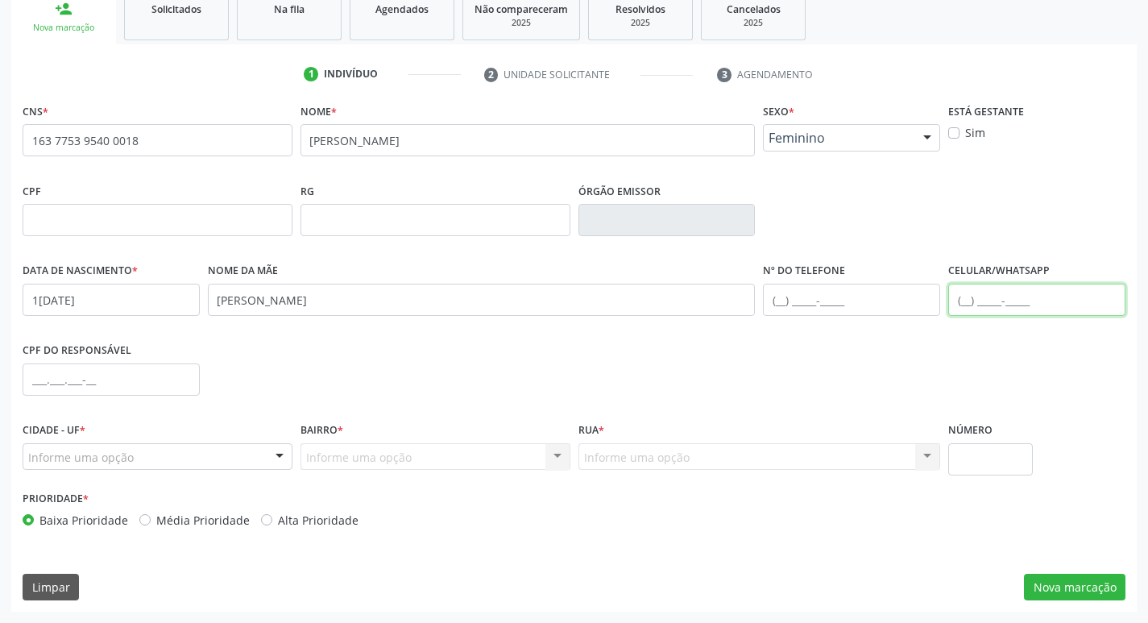
click at [976, 292] on input "text" at bounding box center [1036, 299] width 177 height 32
type input "(87) 99623-2288"
click at [216, 466] on div at bounding box center [158, 456] width 270 height 27
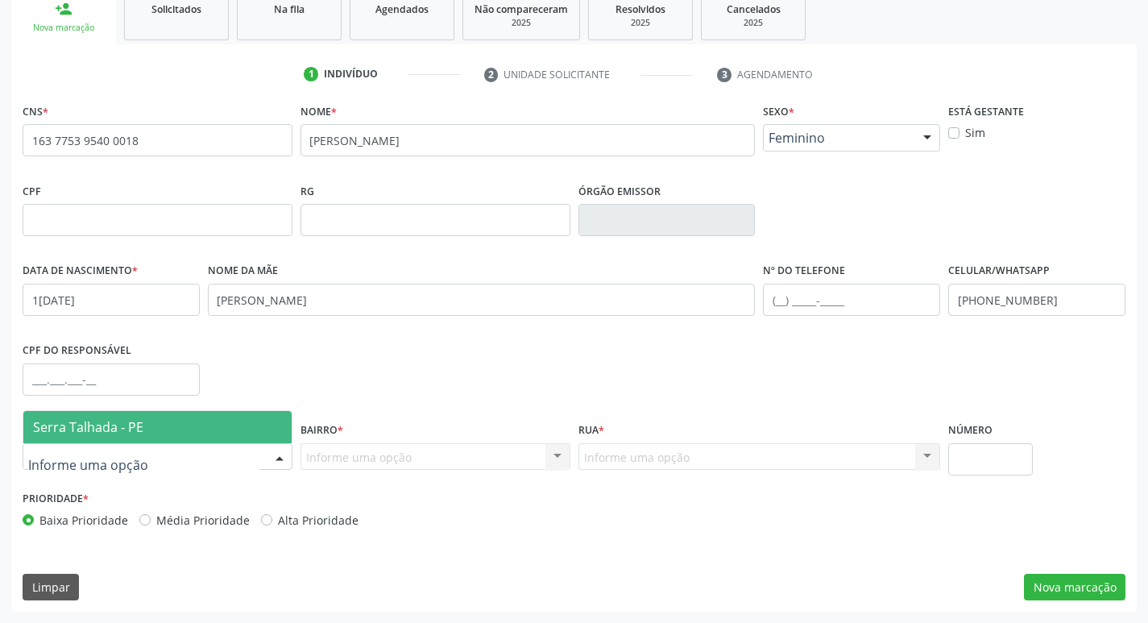
click at [166, 420] on span "Serra Talhada - PE" at bounding box center [157, 427] width 268 height 32
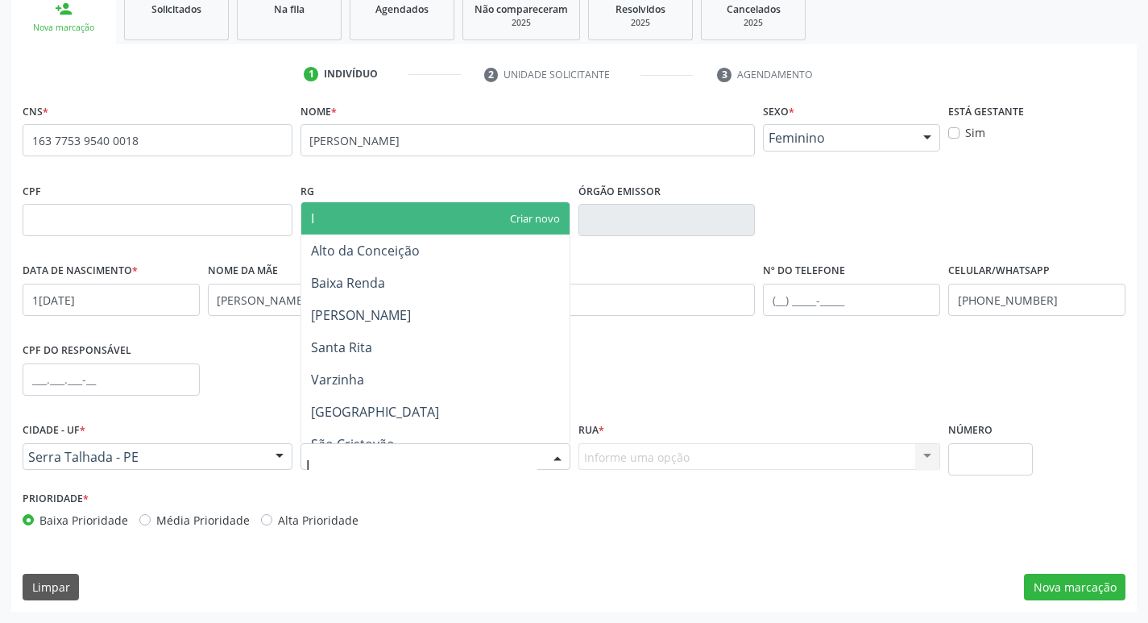
type input "IP"
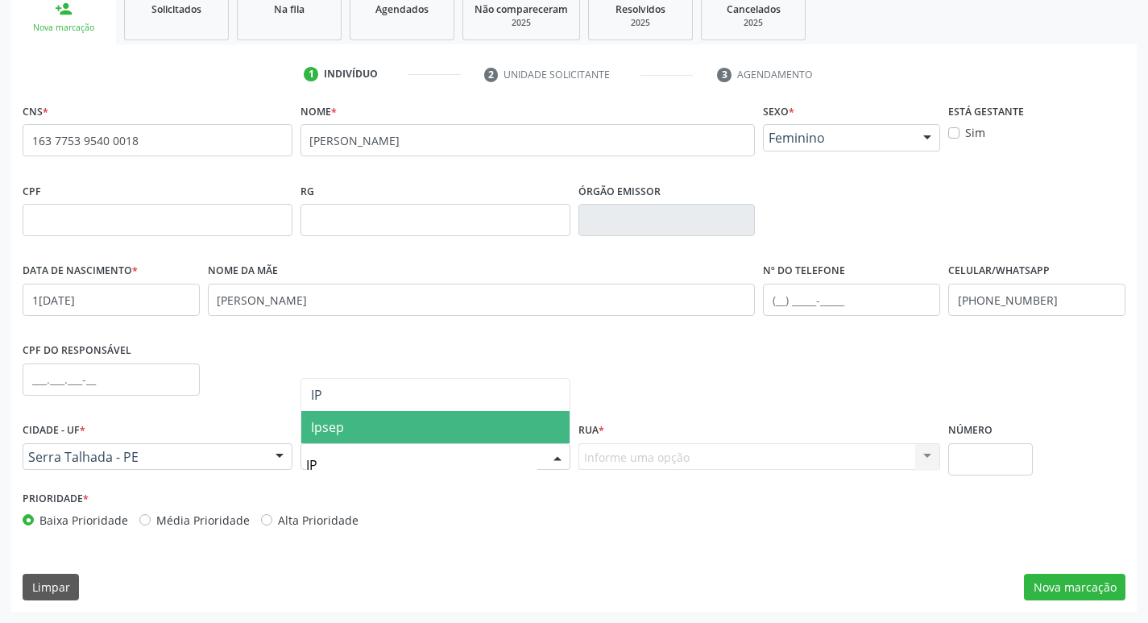
click at [333, 437] on span "Ipsep" at bounding box center [435, 427] width 268 height 32
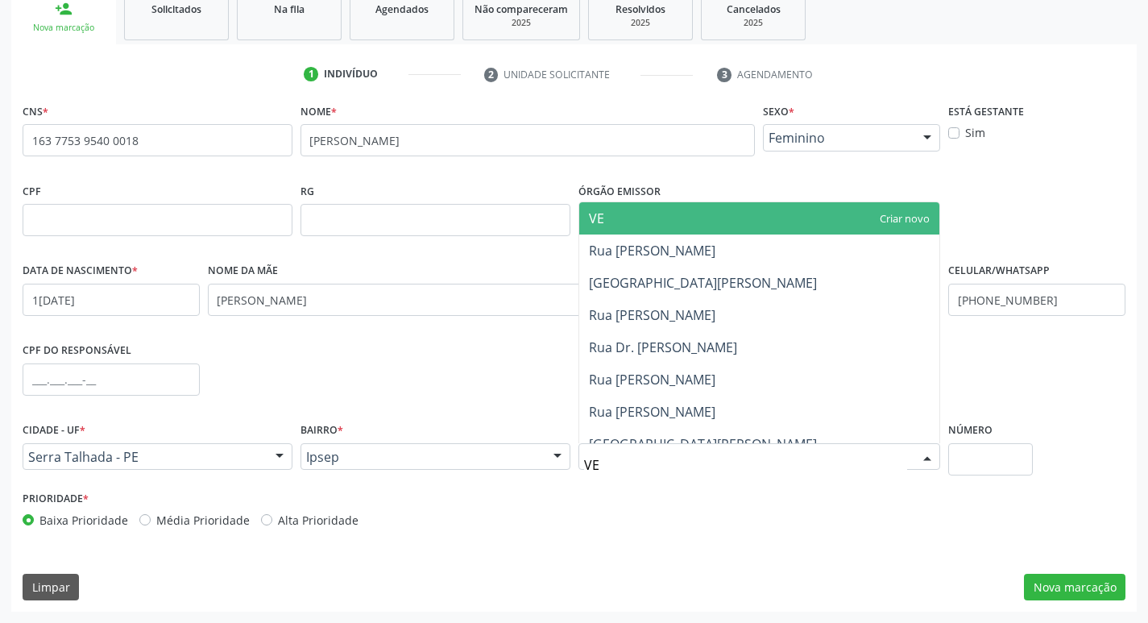
type input "VER"
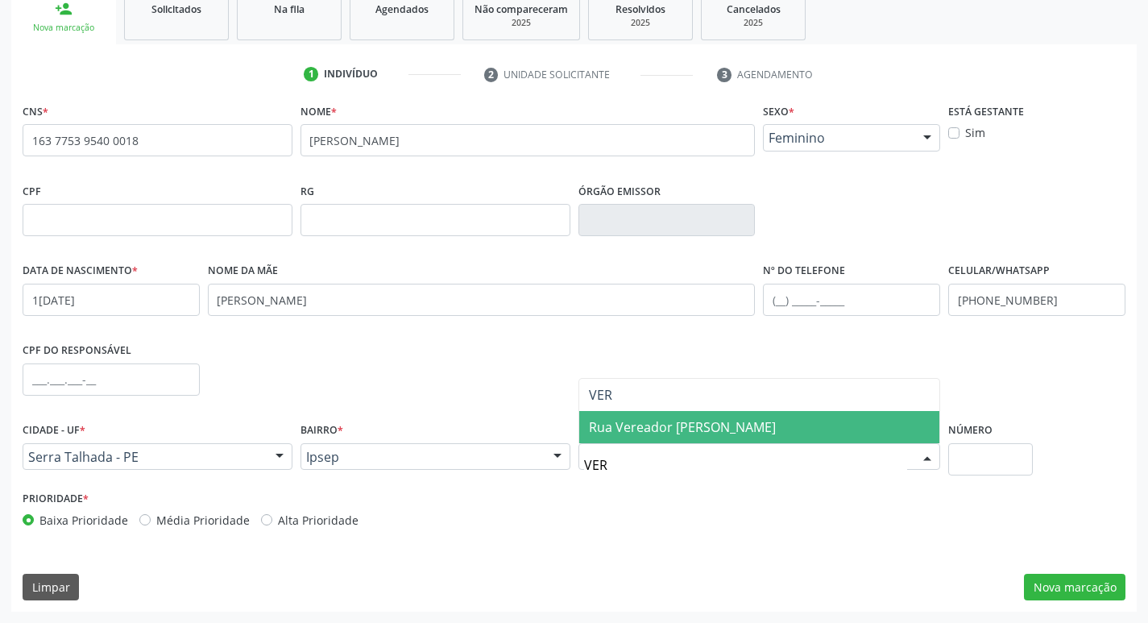
click at [637, 432] on span "Rua Vereador [PERSON_NAME]" at bounding box center [682, 427] width 187 height 18
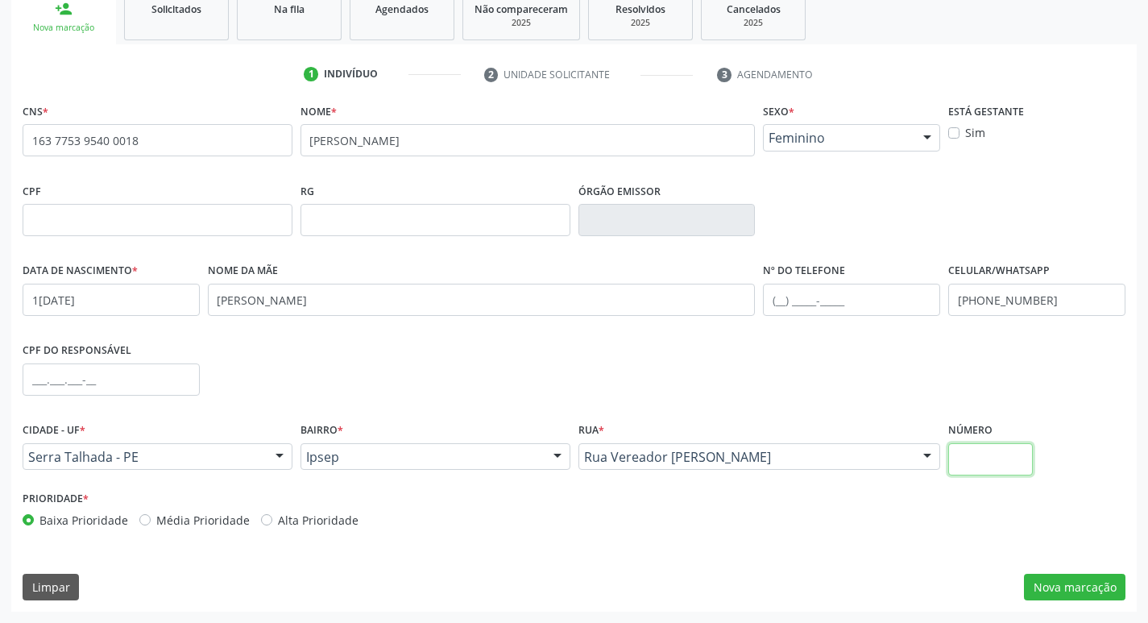
click at [958, 459] on input "text" at bounding box center [990, 459] width 85 height 32
type input "681"
click at [1102, 579] on button "Nova marcação" at bounding box center [1074, 586] width 101 height 27
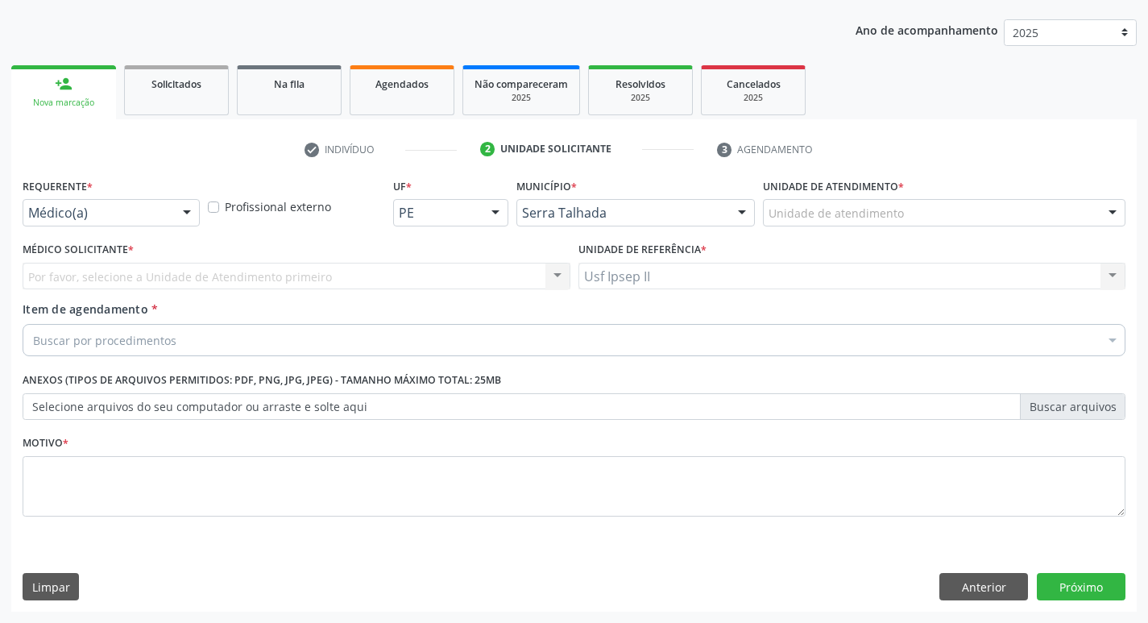
scroll to position [176, 0]
click at [128, 202] on div "Médico(a)" at bounding box center [111, 212] width 177 height 27
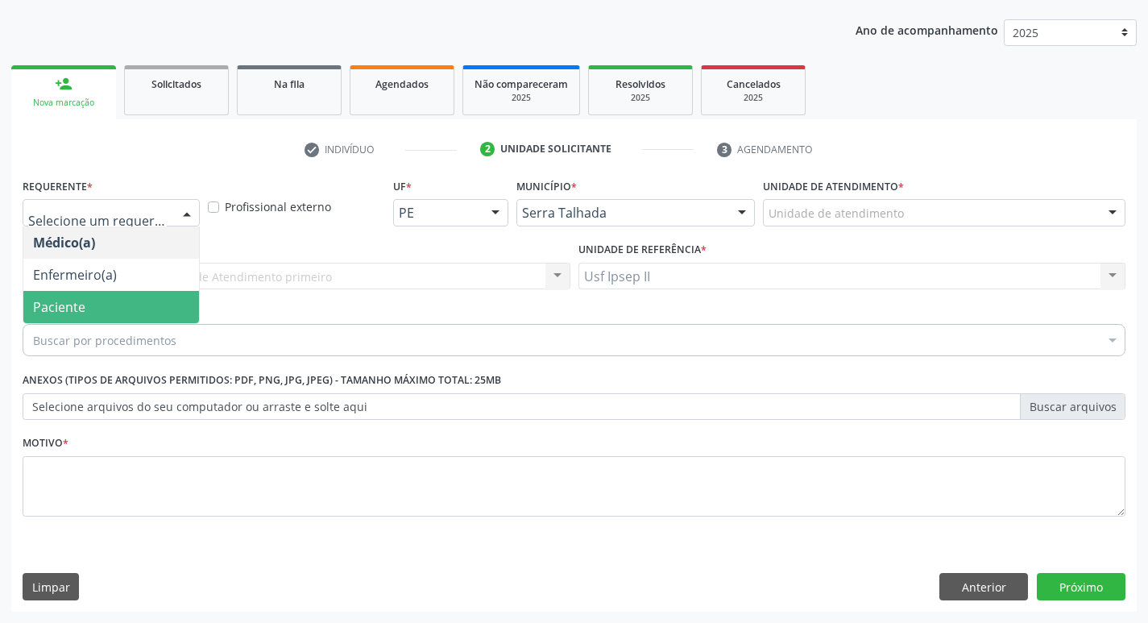
click at [117, 306] on span "Paciente" at bounding box center [111, 307] width 176 height 32
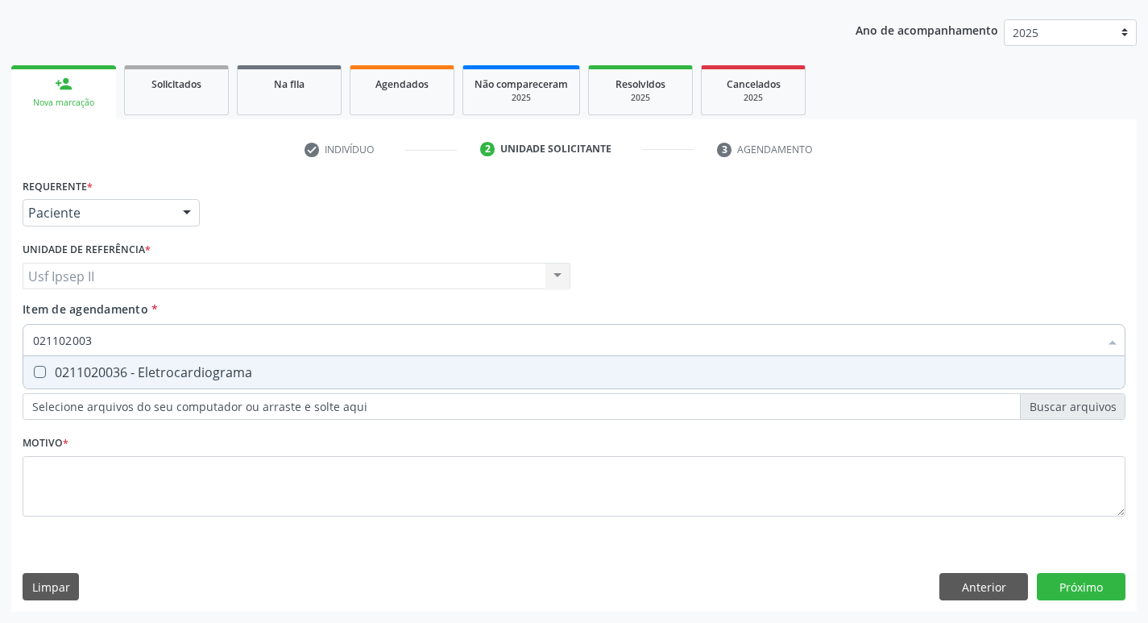
type input "0211020036"
click at [138, 377] on div "0211020036 - Eletrocardiograma" at bounding box center [574, 372] width 1082 height 13
checkbox Eletrocardiograma "true"
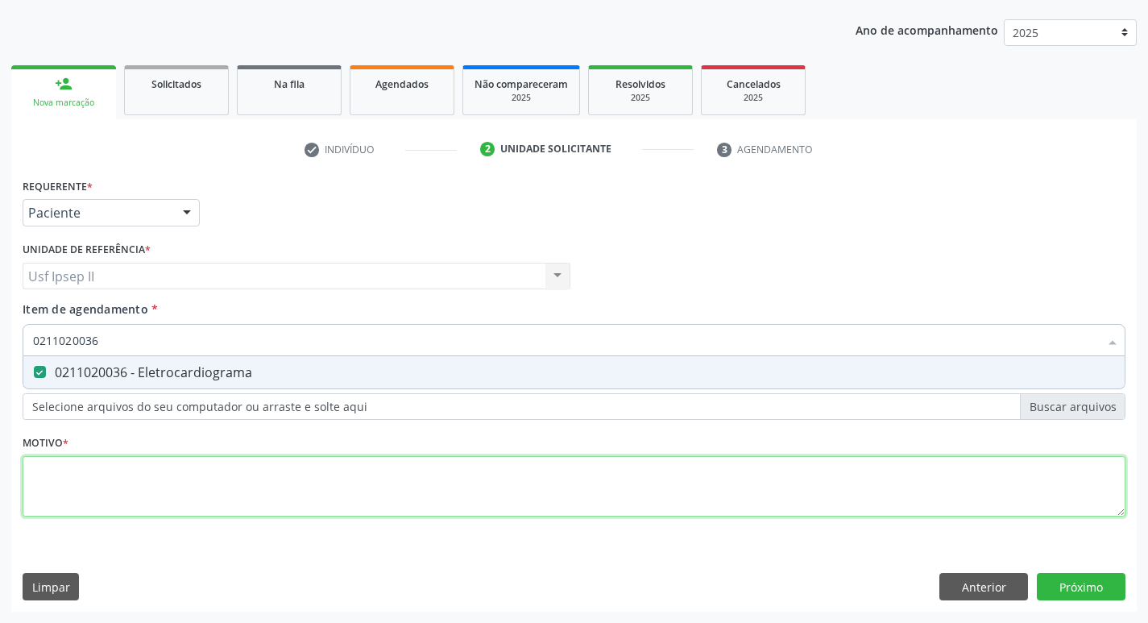
click at [82, 472] on div "Requerente * Paciente Médico(a) Enfermeiro(a) Paciente Nenhum resultado encontr…" at bounding box center [574, 356] width 1102 height 365
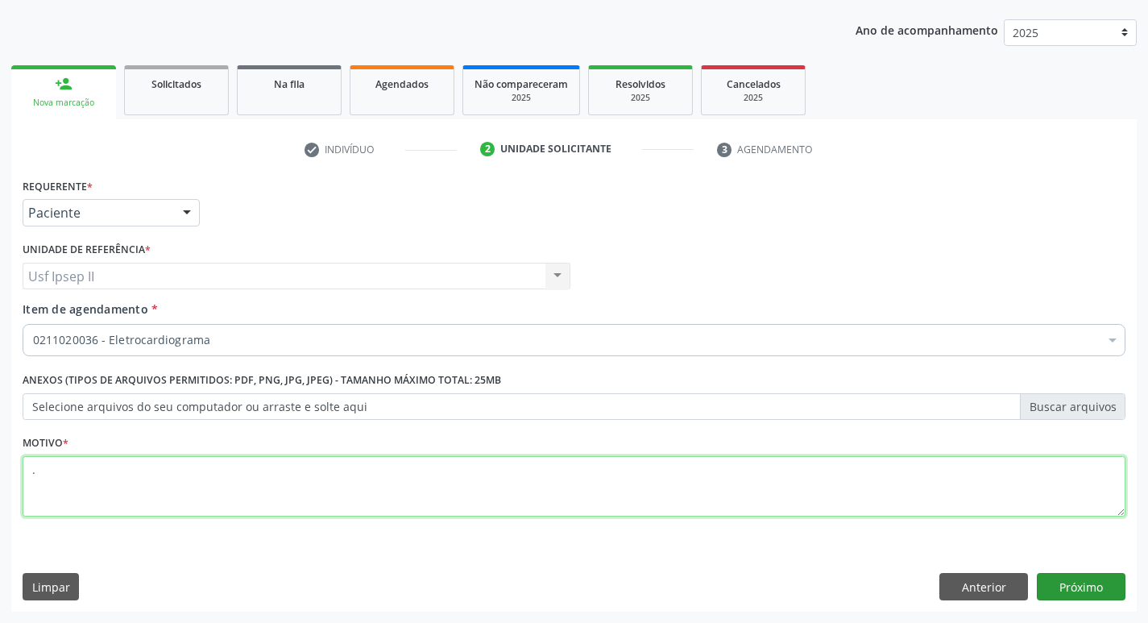
type textarea "."
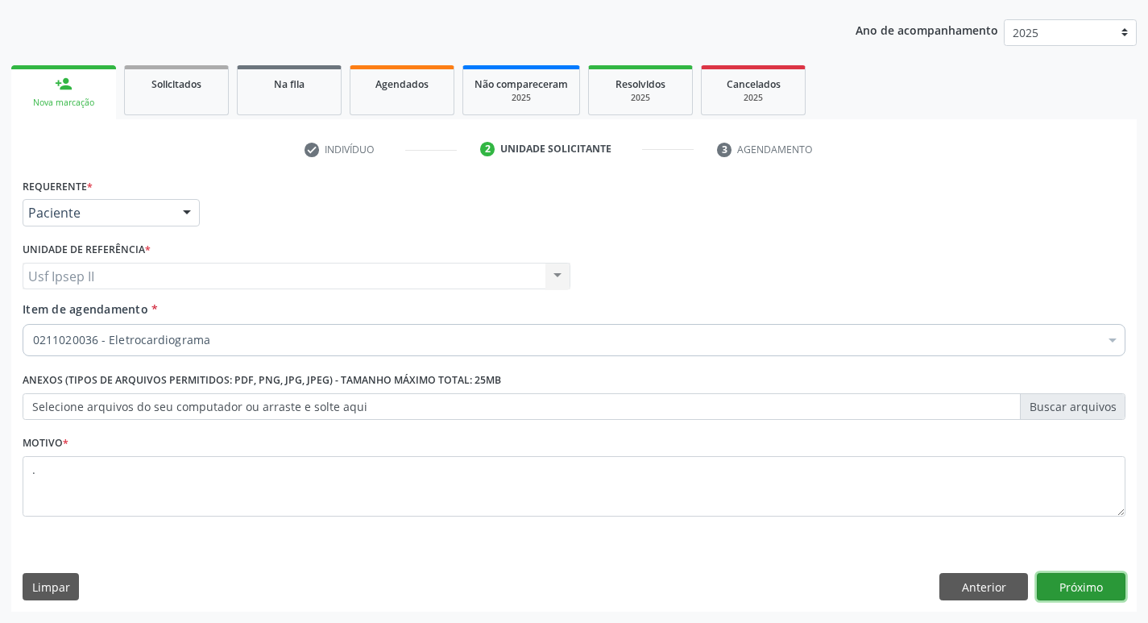
click at [1069, 573] on button "Próximo" at bounding box center [1080, 586] width 89 height 27
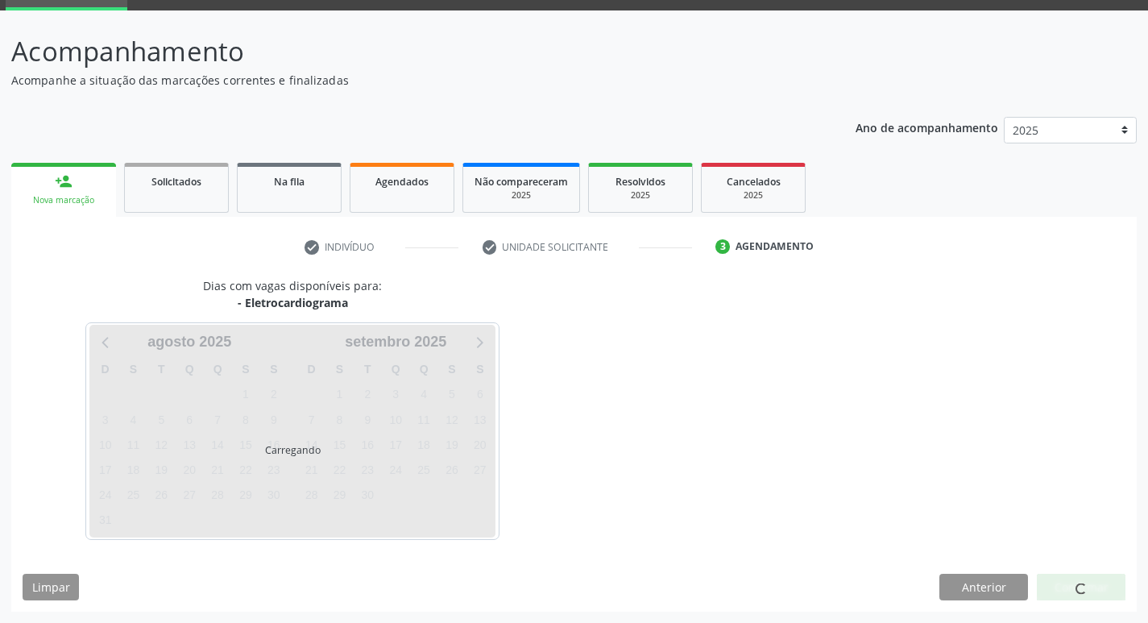
scroll to position [78, 0]
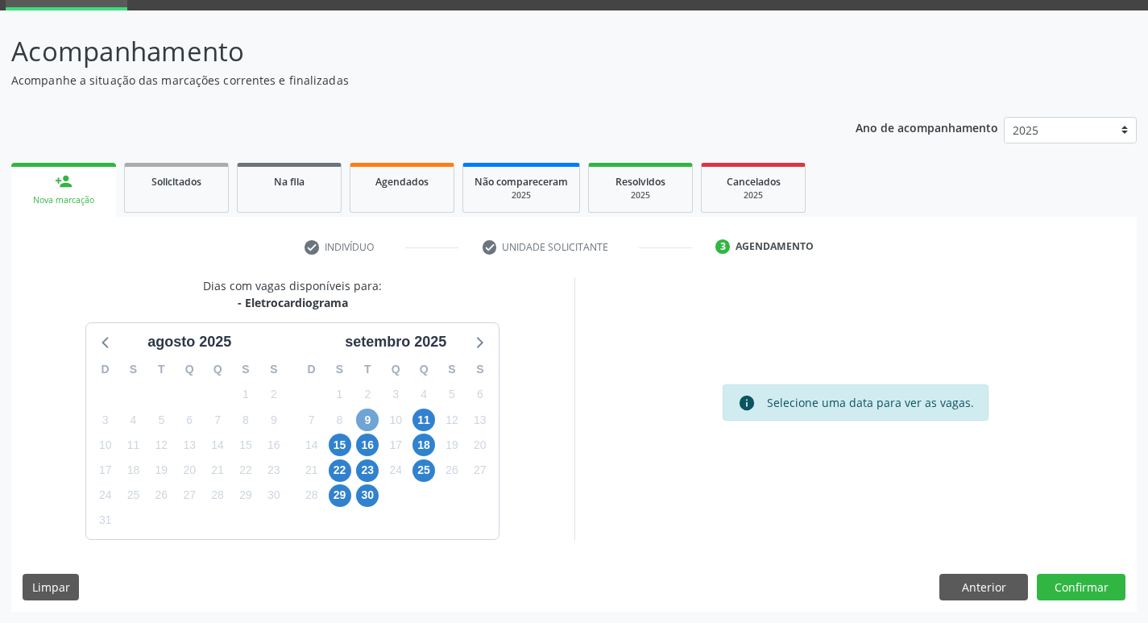
click at [370, 422] on span "9" at bounding box center [367, 419] width 23 height 23
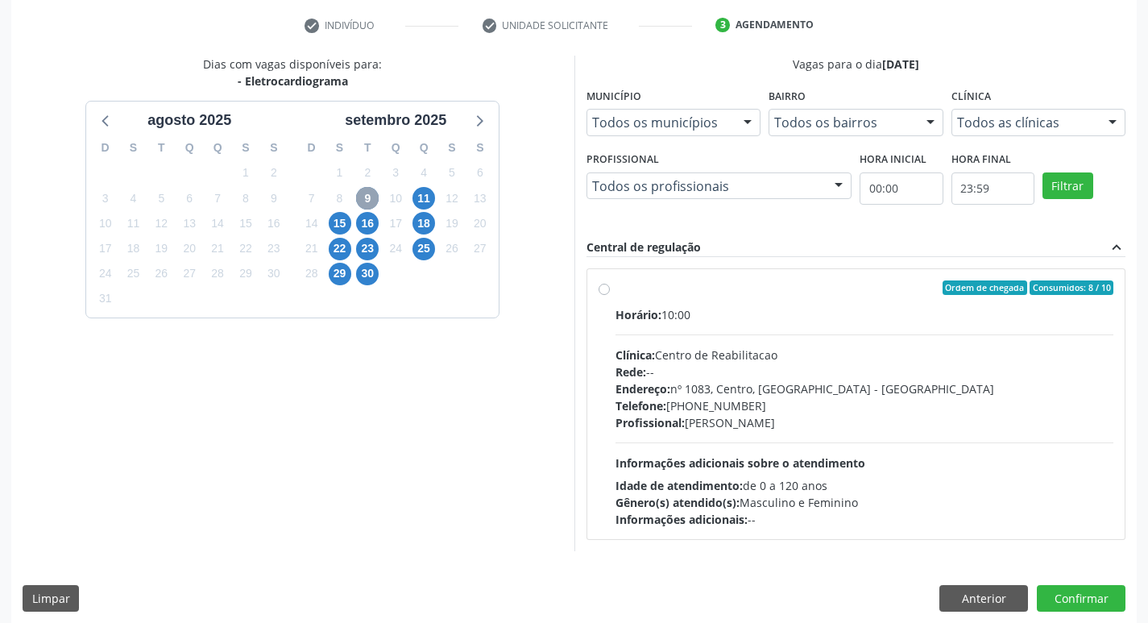
scroll to position [311, 0]
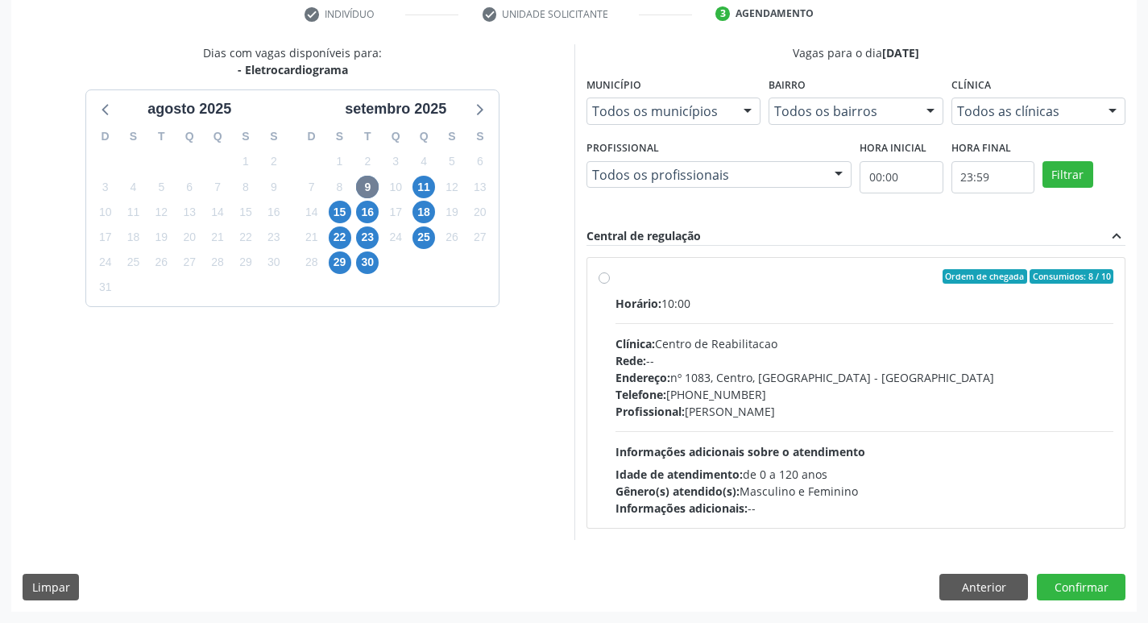
click at [615, 282] on label "Ordem de chegada Consumidos: 8 / 10 Horário: 10:00 Clínica: Centro de Reabilita…" at bounding box center [864, 392] width 498 height 247
click at [600, 282] on input "Ordem de chegada Consumidos: 8 / 10 Horário: 10:00 Clínica: Centro de Reabilita…" at bounding box center [603, 276] width 11 height 14
radio input "true"
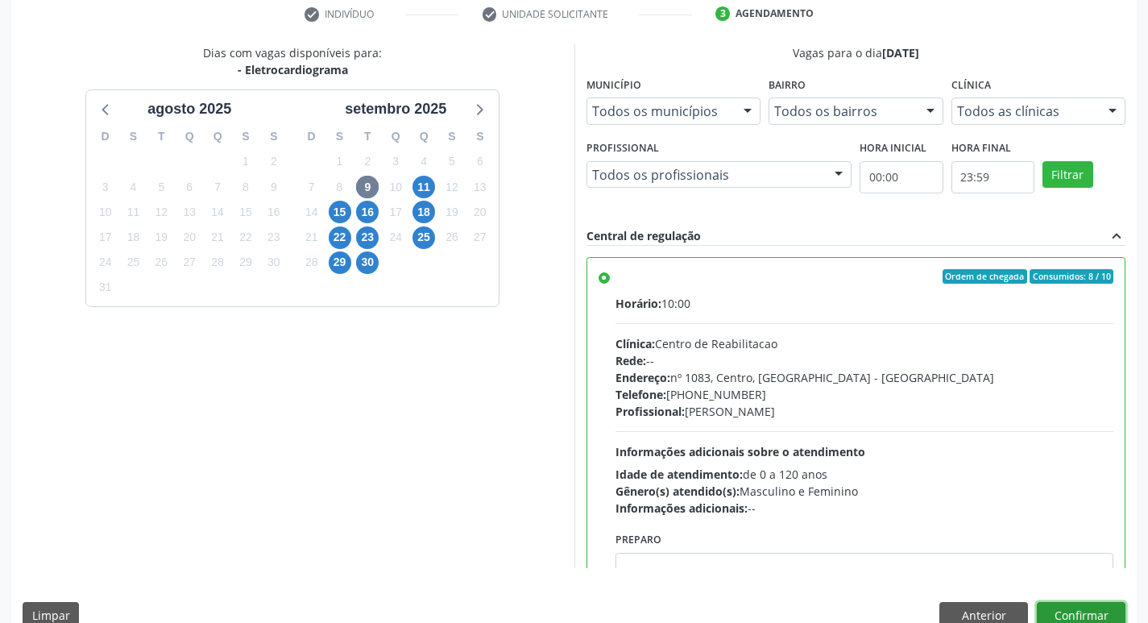
click at [1044, 613] on button "Confirmar" at bounding box center [1080, 615] width 89 height 27
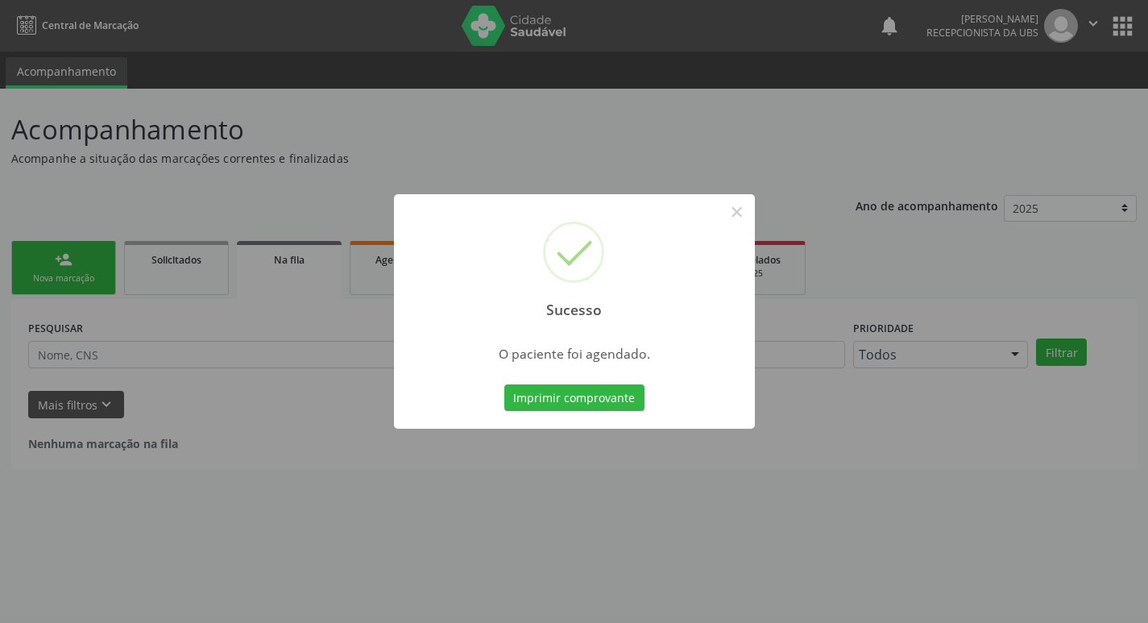
scroll to position [0, 0]
click at [644, 385] on button "Imprimir comprovante" at bounding box center [580, 397] width 140 height 27
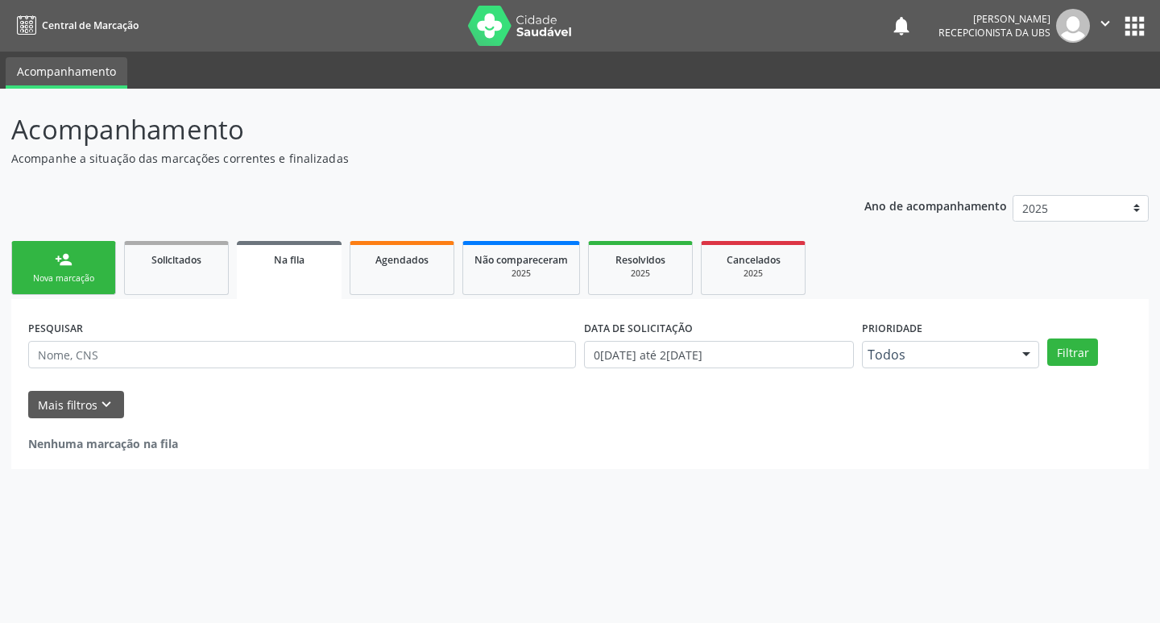
click at [99, 252] on link "person_add Nova marcação" at bounding box center [63, 268] width 105 height 54
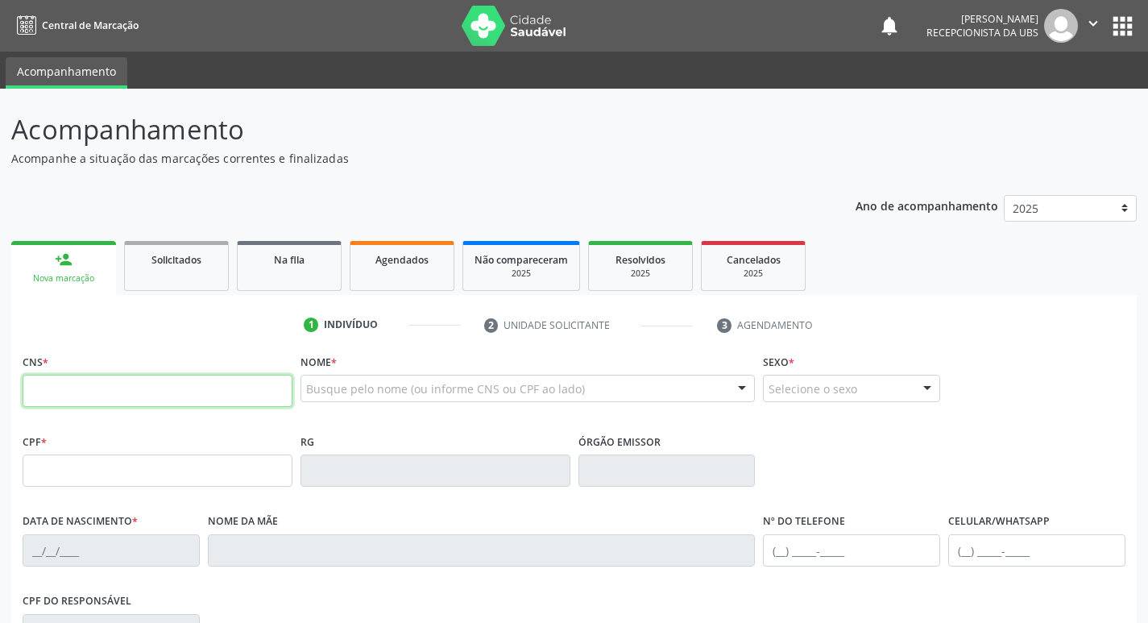
click at [124, 385] on input "text" at bounding box center [158, 390] width 270 height 32
type input "898 0034 5393 0004"
type input "22/04/2003"
type input "Damiana Alves de Sousa Silva"
type input "(99) 99999-9999"
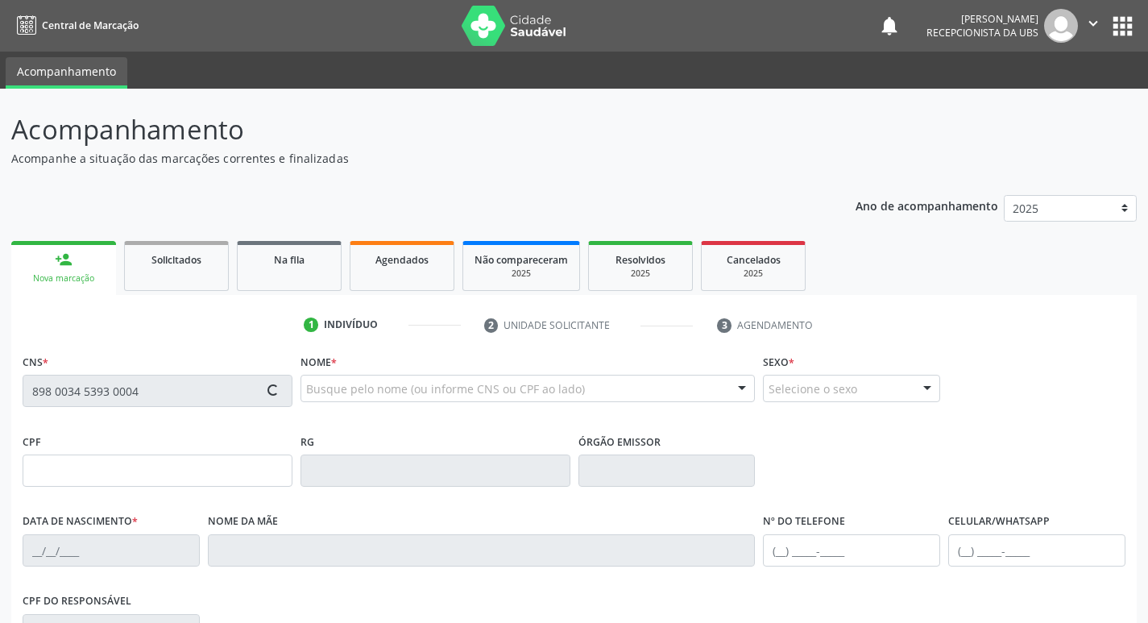
type input "(87) 9918-2485"
type input "2399"
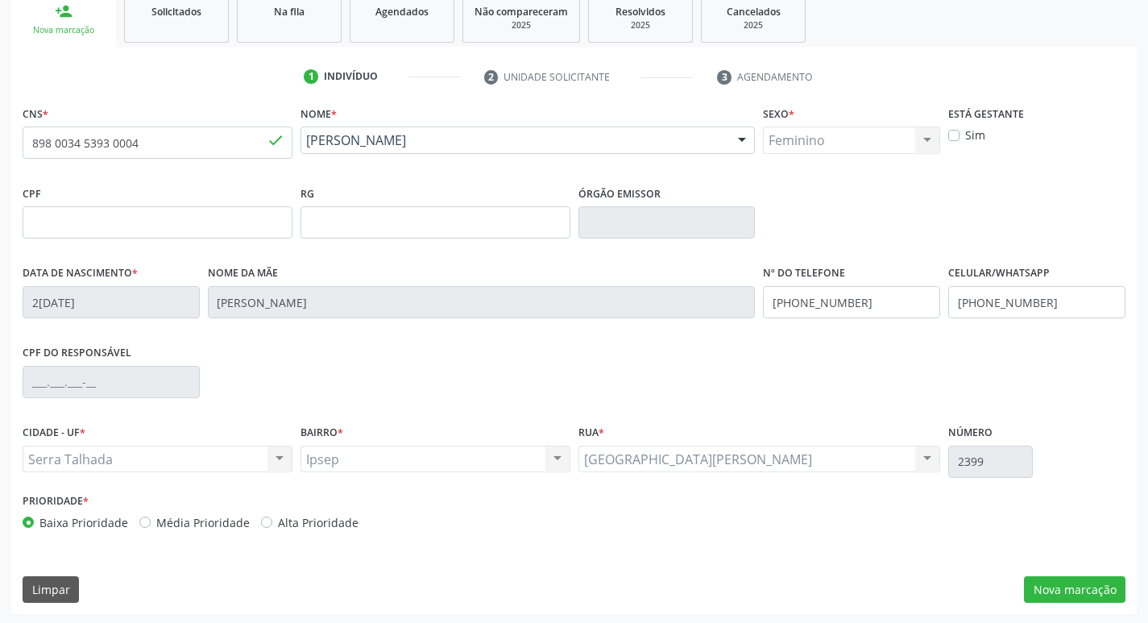
scroll to position [250, 0]
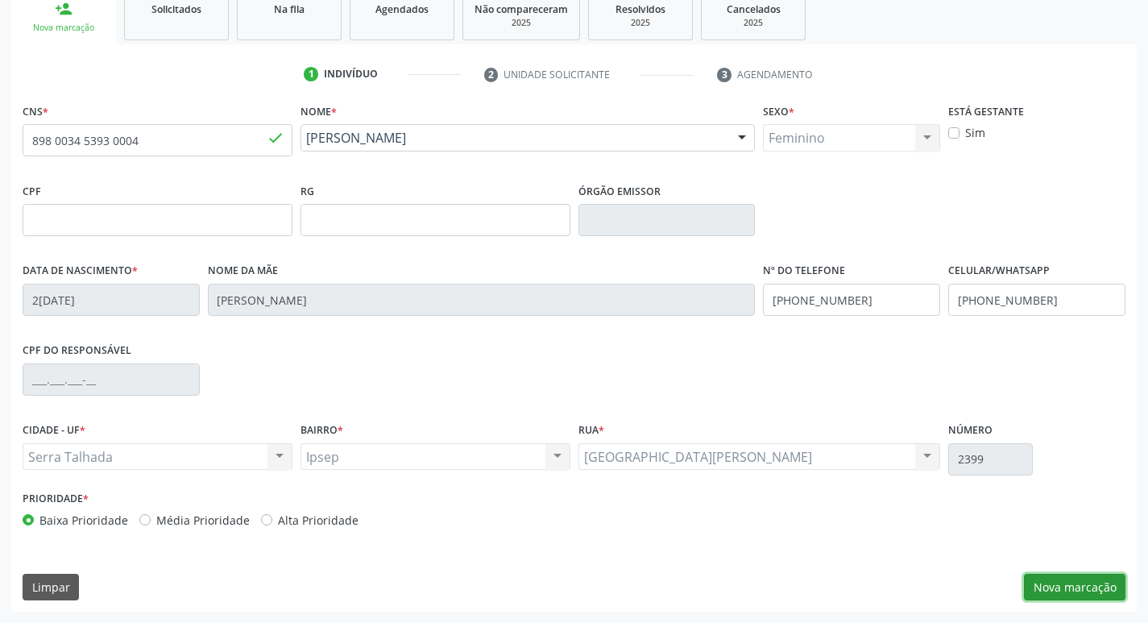
click at [1070, 579] on button "Nova marcação" at bounding box center [1074, 586] width 101 height 27
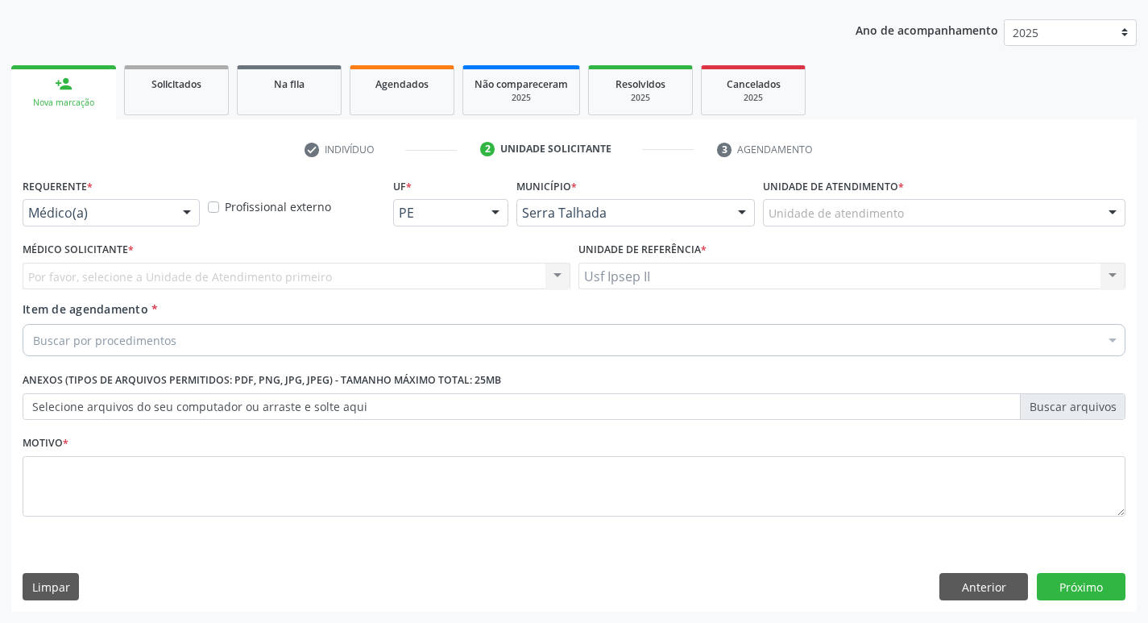
scroll to position [176, 0]
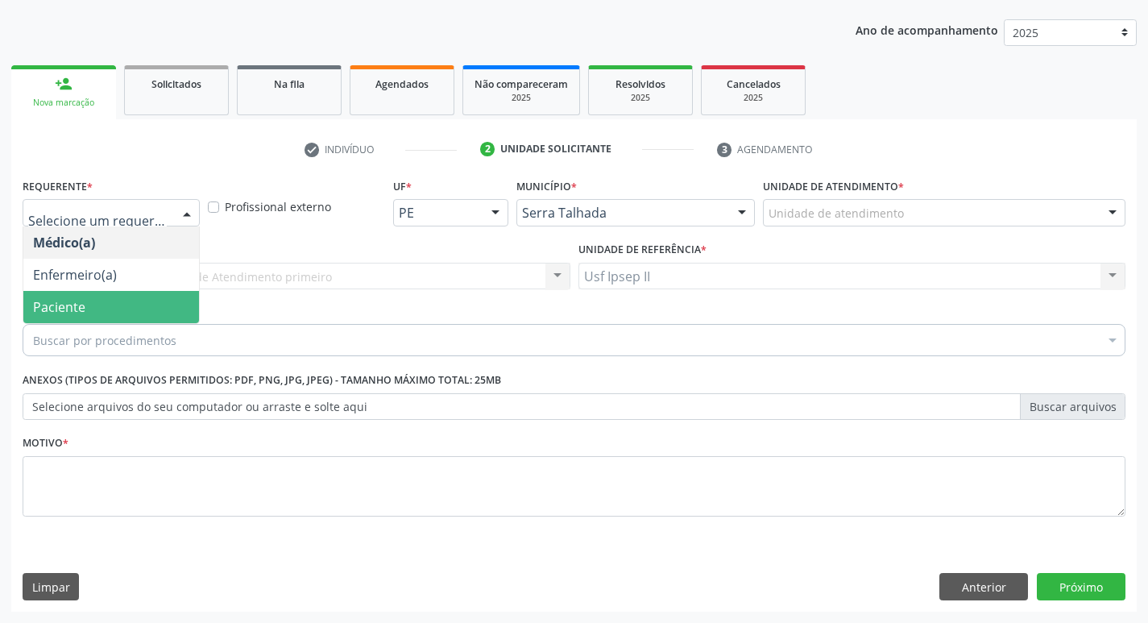
click at [126, 293] on span "Paciente" at bounding box center [111, 307] width 176 height 32
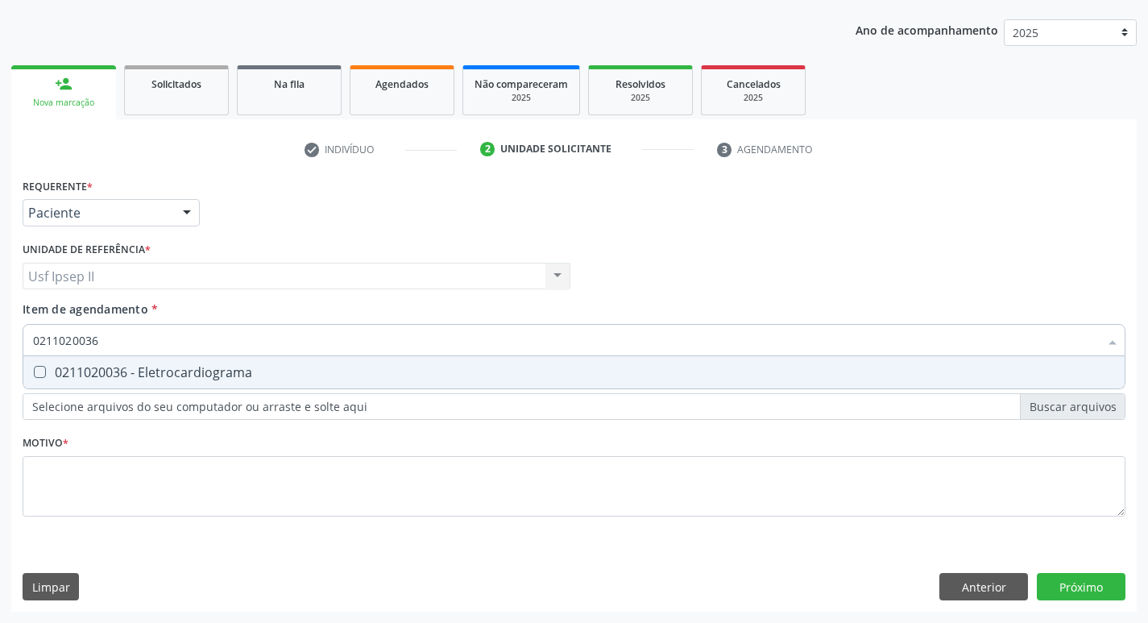
type input "0211020036"
click at [157, 391] on div "Requerente * Paciente Médico(a) Enfermeiro(a) Paciente Nenhum resultado encontr…" at bounding box center [574, 356] width 1102 height 365
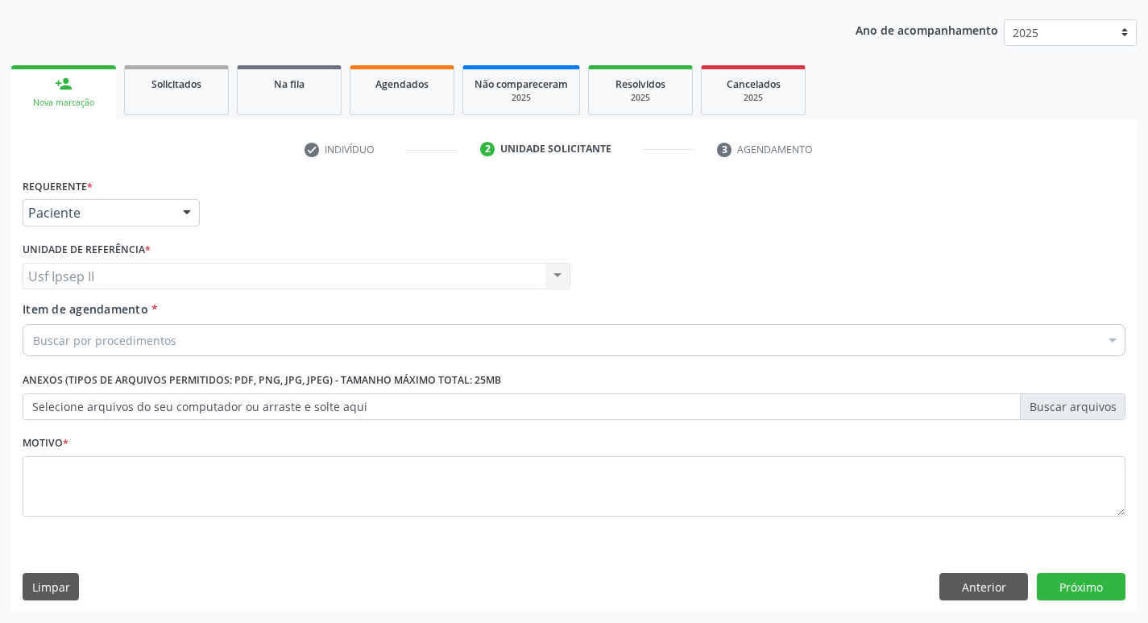
click at [157, 389] on div "Selecionar todos" at bounding box center [659, 383] width 1273 height 32
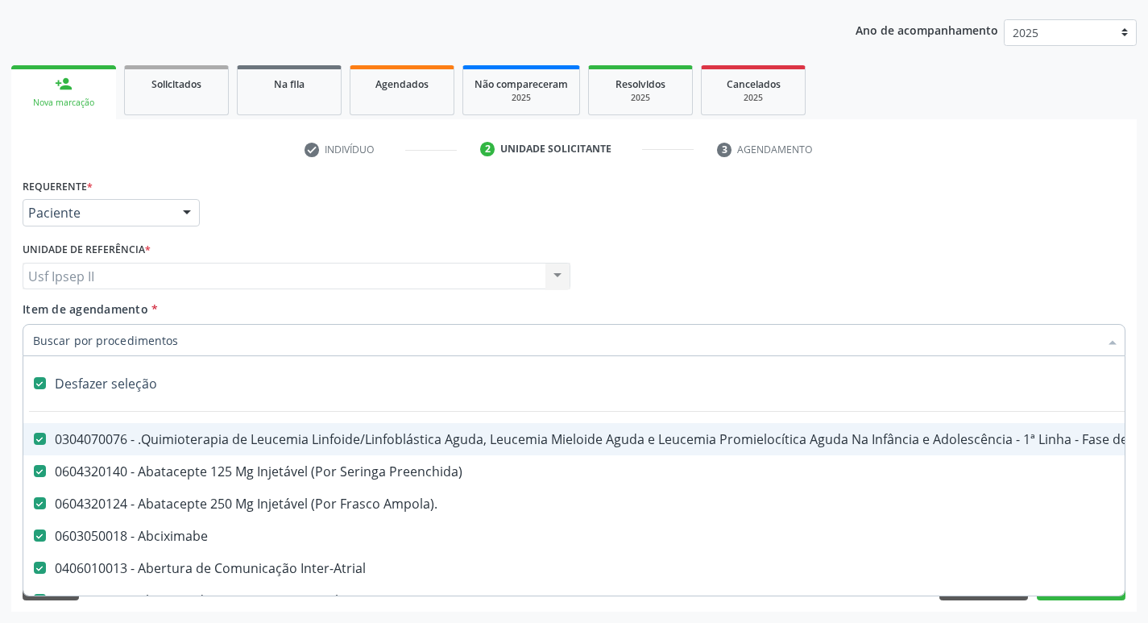
checkbox input "true"
checkbox Manutenção "true"
checkbox Preenchida\) "true"
checkbox Ampola\)\ "true"
checkbox Abciximabe "true"
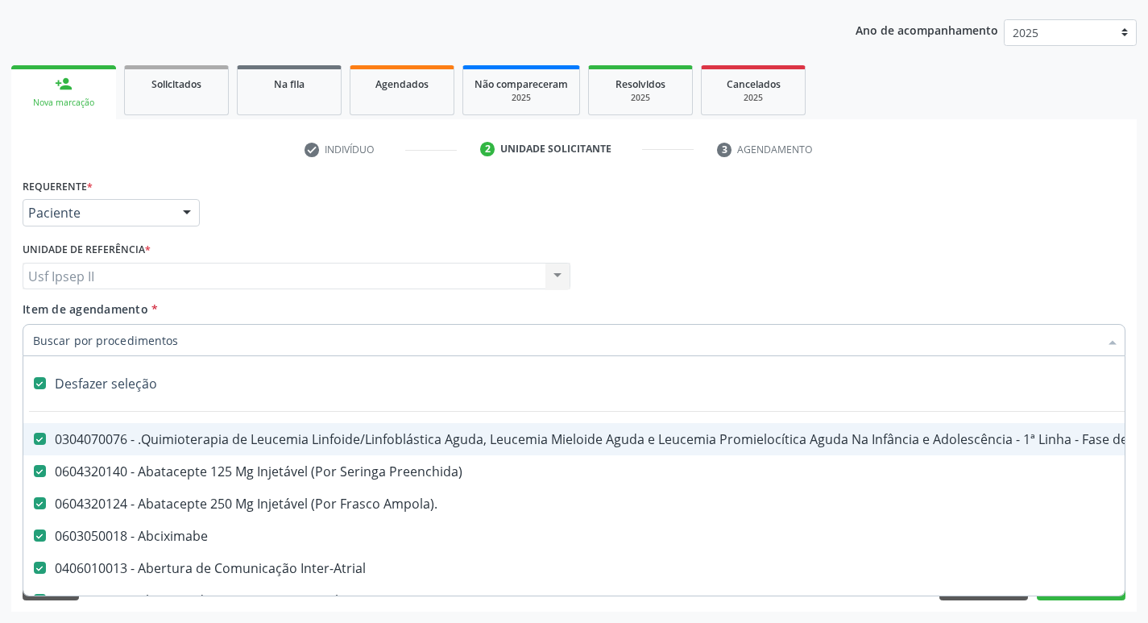
checkbox Inter-Atrial "true"
checkbox Valvar "true"
checkbox Adolescente\) "true"
checkbox Valvar "true"
checkbox Adolescente\) "true"
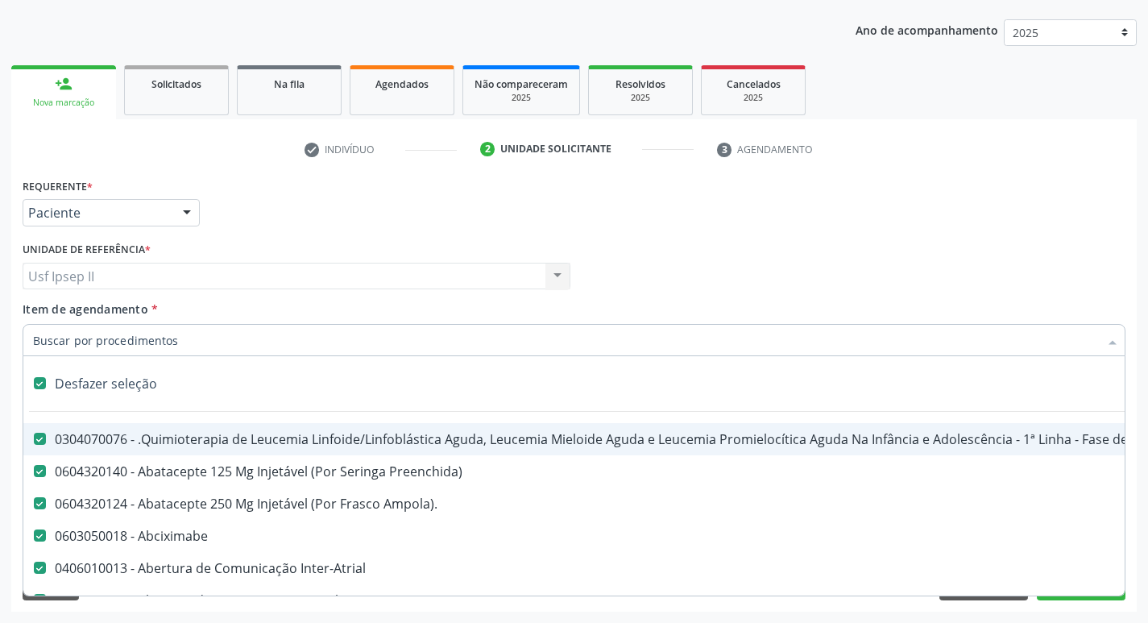
checkbox Paciente\) "true"
checkbox Dente\) "true"
checkbox Comprimido\) "true"
checkbox \(Dornic\) "true"
checkbox Capsula\) "true"
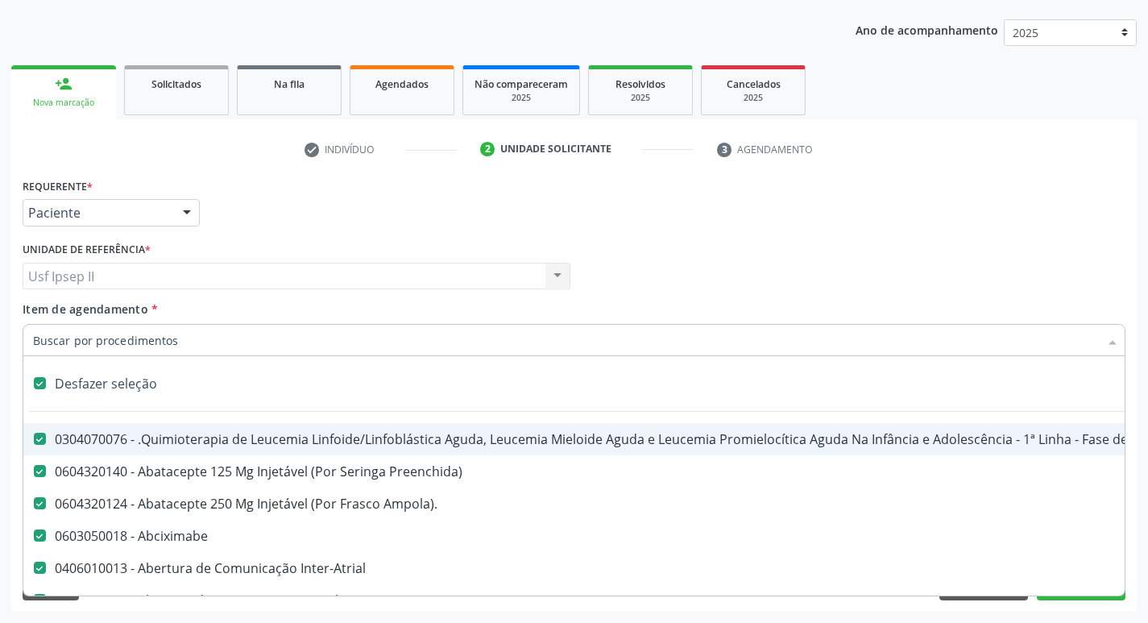
checkbox Capsula\) "true"
checkbox Psicossocial "true"
checkbox Risco "true"
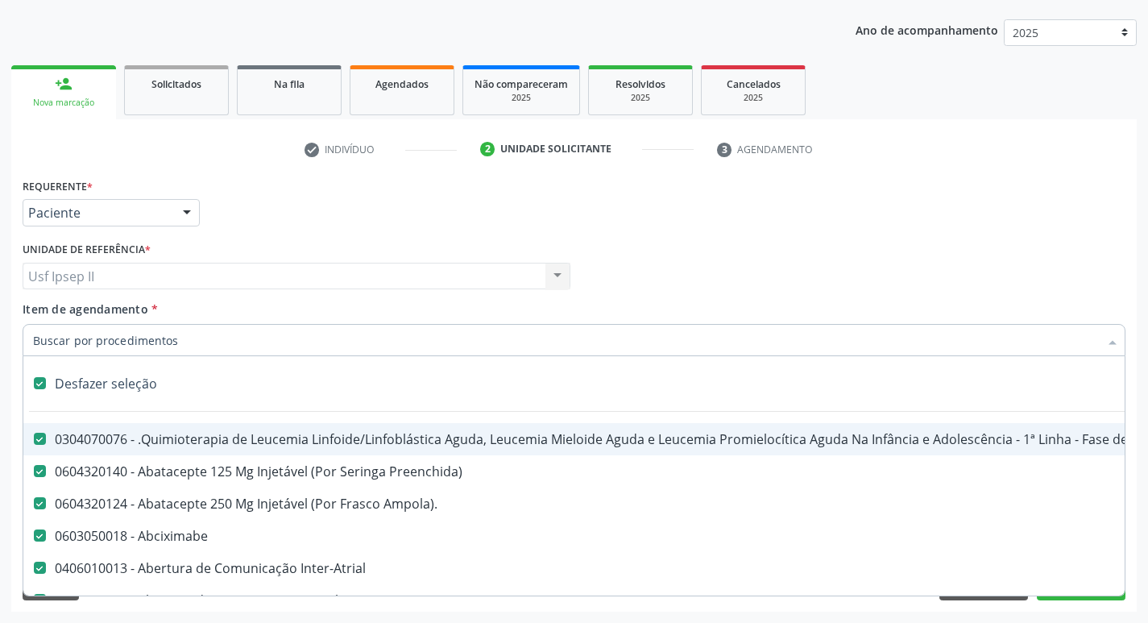
checkbox Lei "true"
checkbox Psicossocial "true"
checkbox Diálise "true"
checkbox Reabilitação "true"
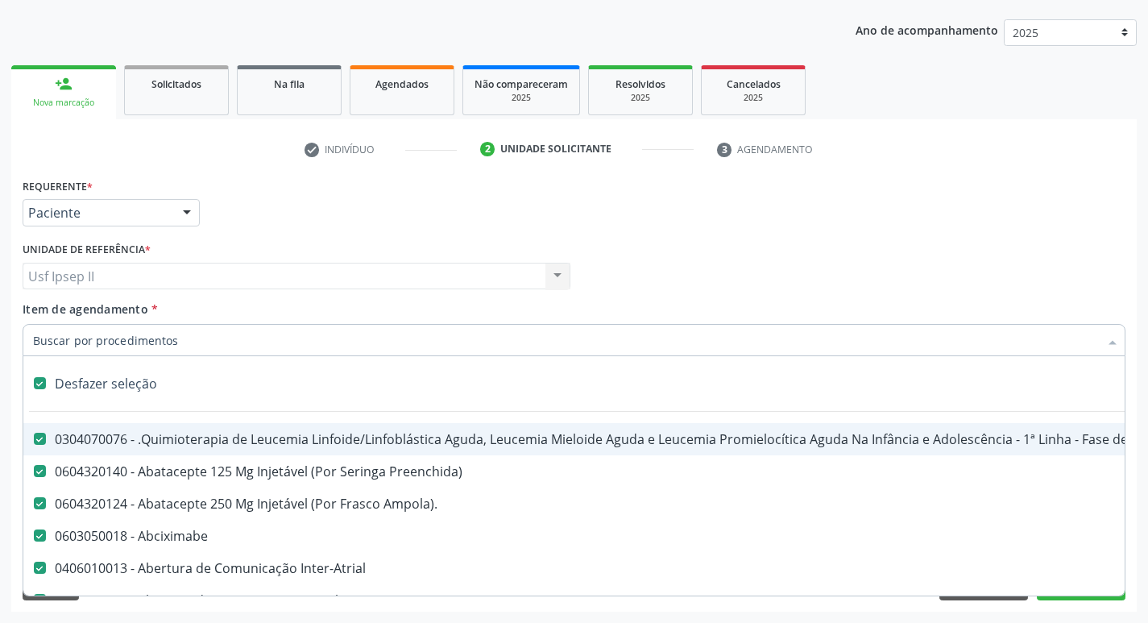
checkbox Reabilitacao "true"
checkbox \(Uai\)\ "true"
checkbox Fígado "true"
checkbox Pulmão "true"
checkbox Rim "true"
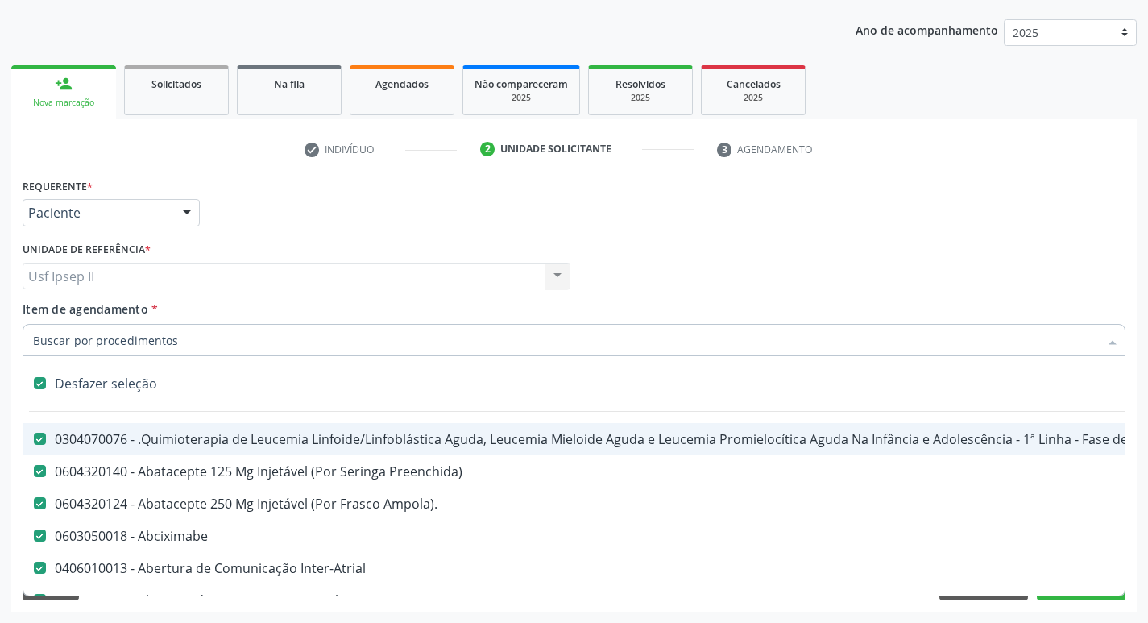
checkbox Coclear "true"
checkbox Queimado "true"
checkbox Bilateral "true"
checkbox Queimado "true"
checkbox Trabalho "true"
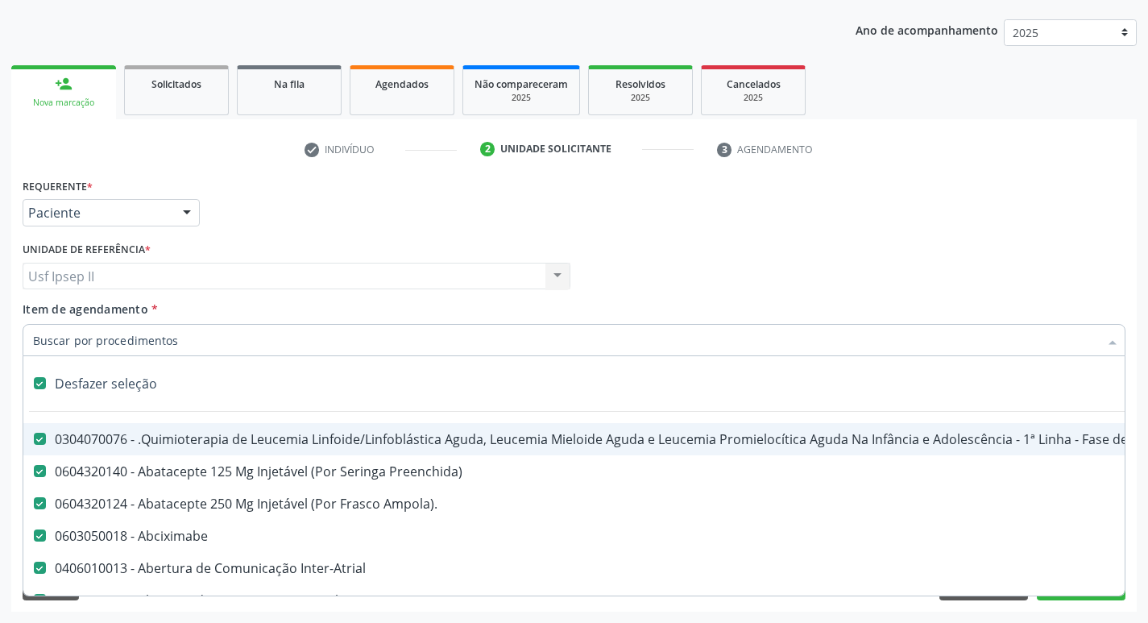
checkbox Coração "true"
checkbox Cornea "true"
checkbox Fígado "true"
checkbox Aparentado "true"
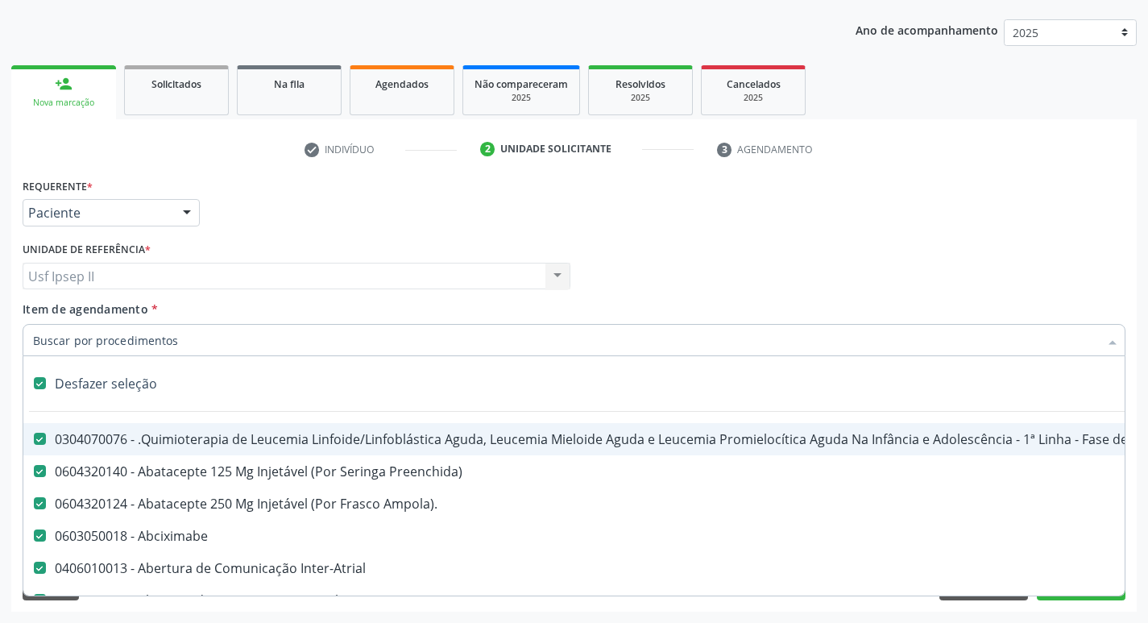
checkbox Autogênico "true"
checkbox Pulmão "true"
checkbox Pâncreas "true"
checkbox Rim "true"
checkbox Multiprofissional "true"
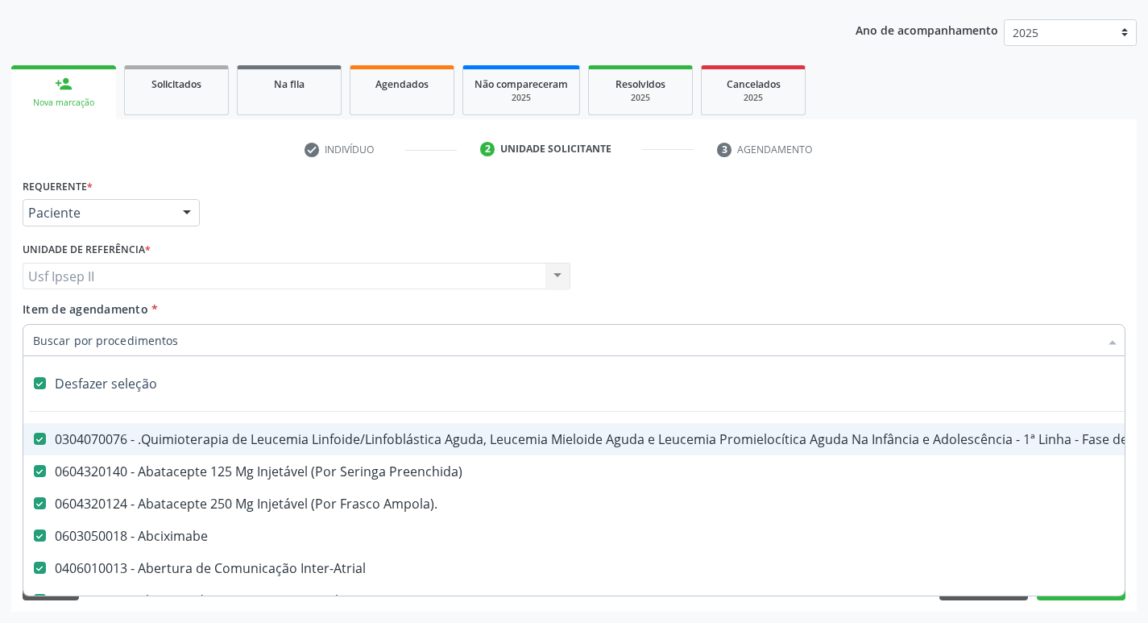
checkbox Multiprofissional "true"
checkbox Fenilcetonúria "true"
checkbox Cística "true"
checkbox Hemoglobinopatias "true"
checkbox Congênito "true"
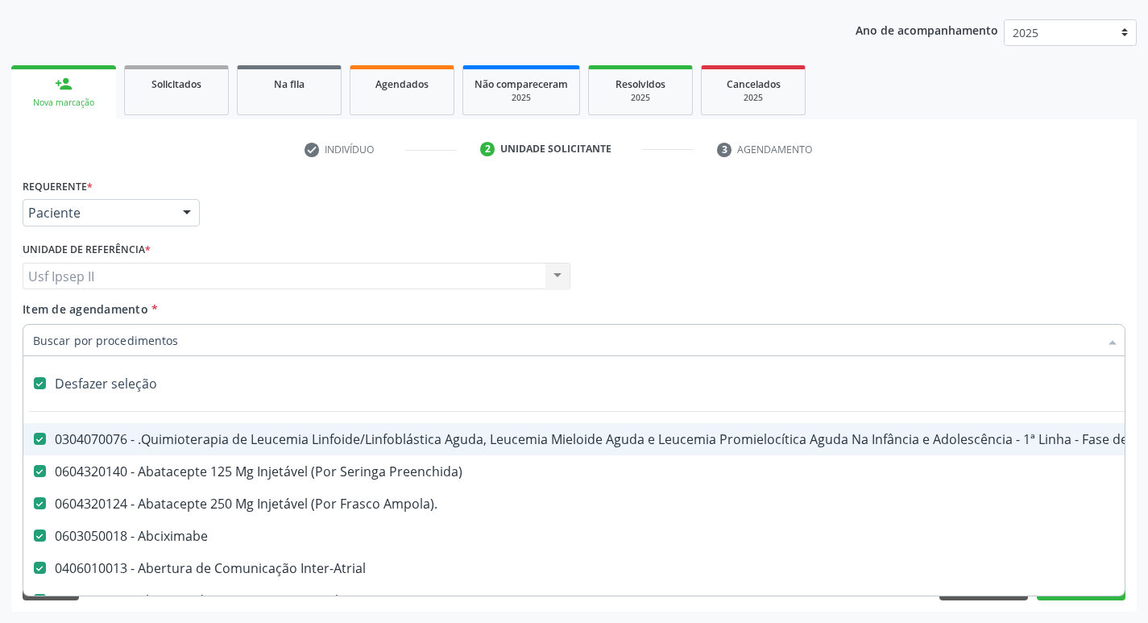
checkbox Coclear "true"
checkbox Osso "true"
checkbox Alternativa "true"
checkbox Terapeutica\) "true"
checkbox Nutricional "true"
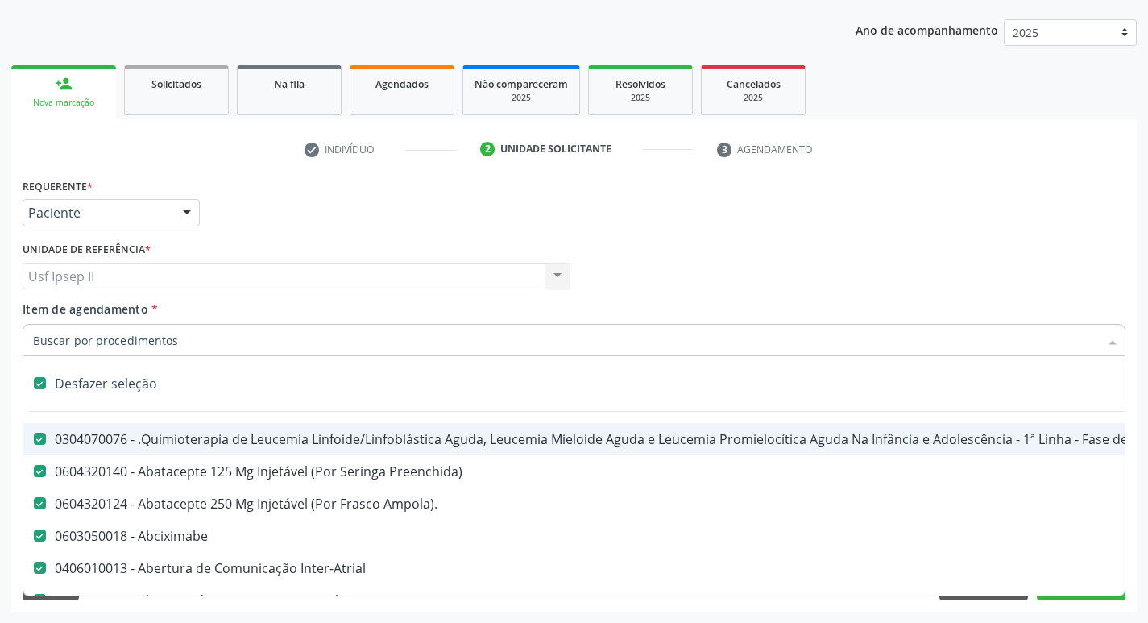
checkbox Bloco "true"
checkbox Coração "true"
checkbox Fígado "true"
checkbox Pulmão "true"
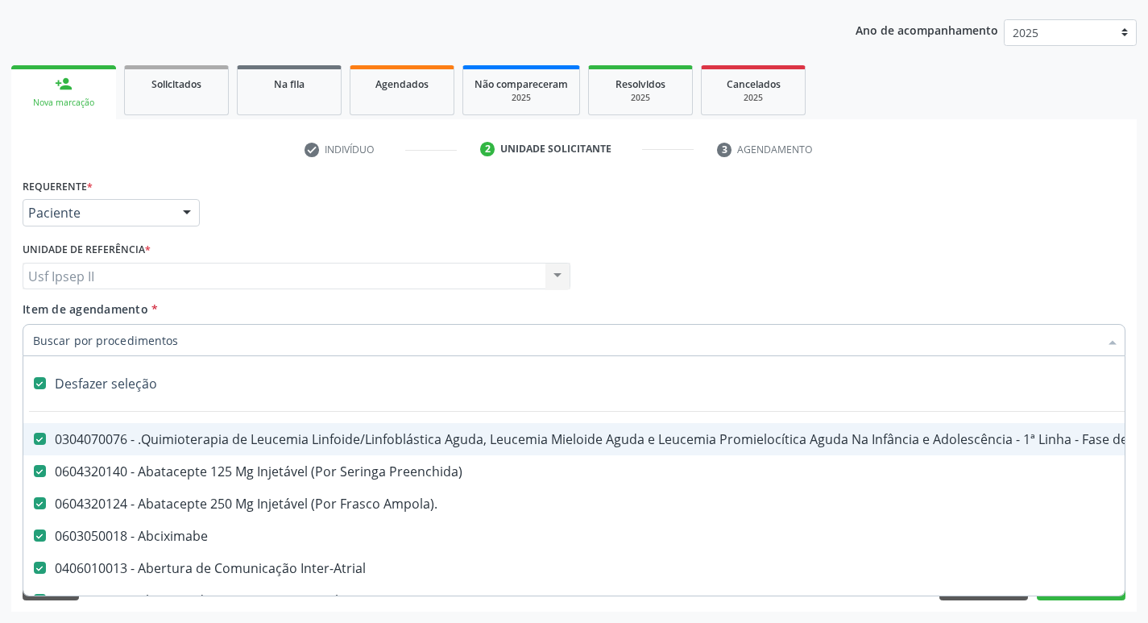
checkbox Pâncreas "true"
checkbox Rim "true"
checkbox \(Uaa\)\ "true"
checkbox Terapêuticas\)\ "true"
checkbox Psicossocial "true"
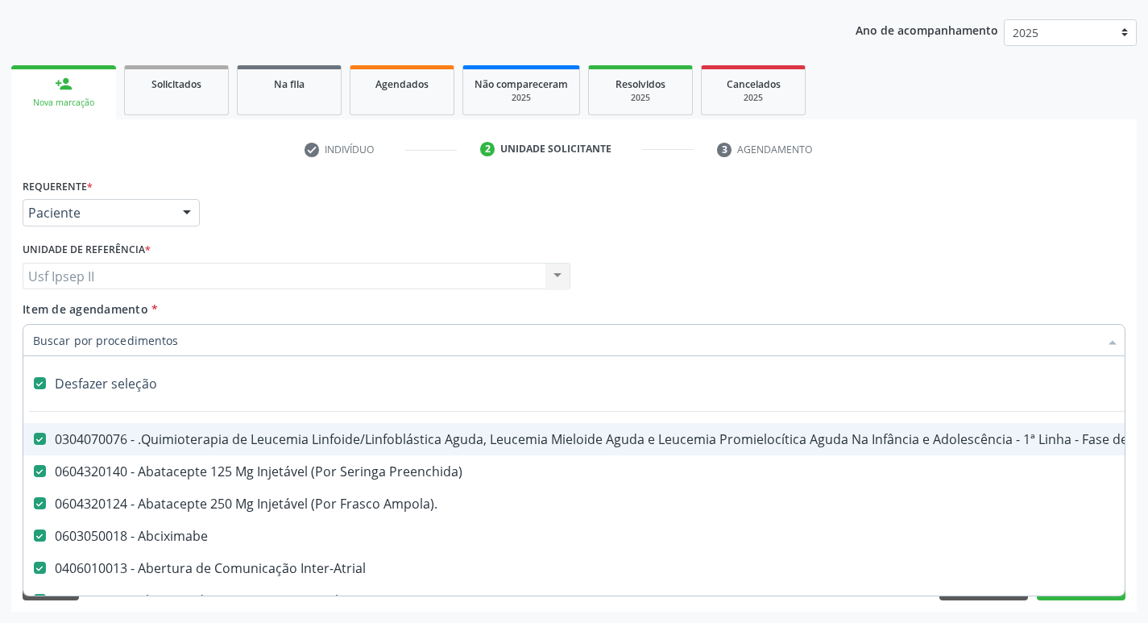
checkbox Complicada "true"
checkbox Tonometria "true"
checkbox Paciente\/Mês "true"
checkbox Biotinidase "true"
checkbox Congênita\ "true"
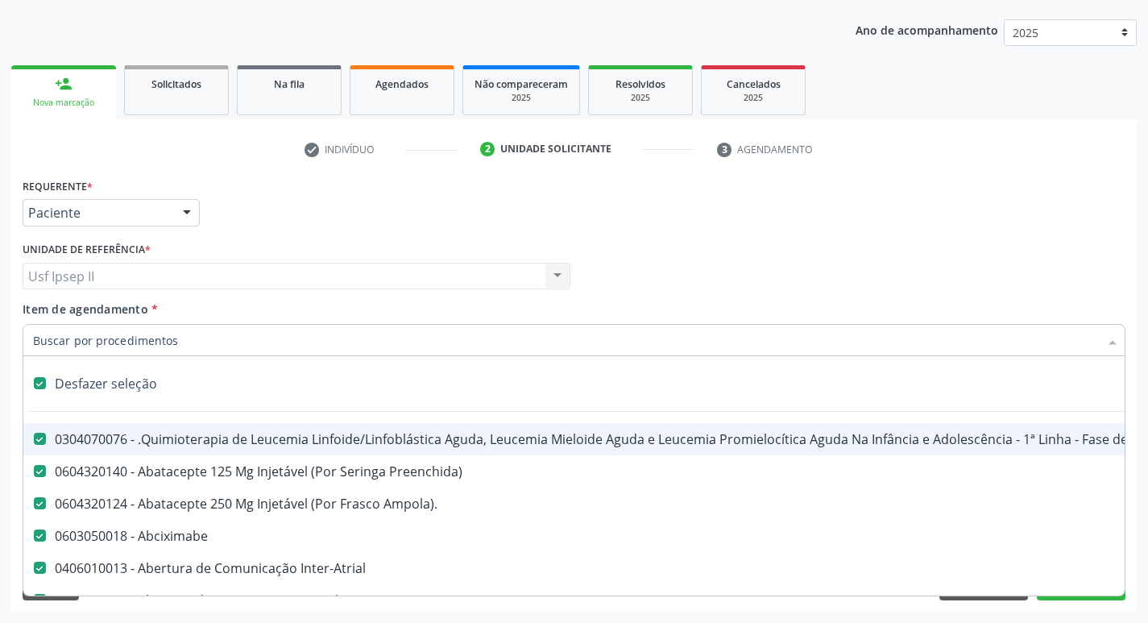
checkbox Clínico "true"
checkbox Pós-Operatório "true"
checkbox Trabalho "true"
checkbox Genético "true"
checkbox Preenchida\) "true"
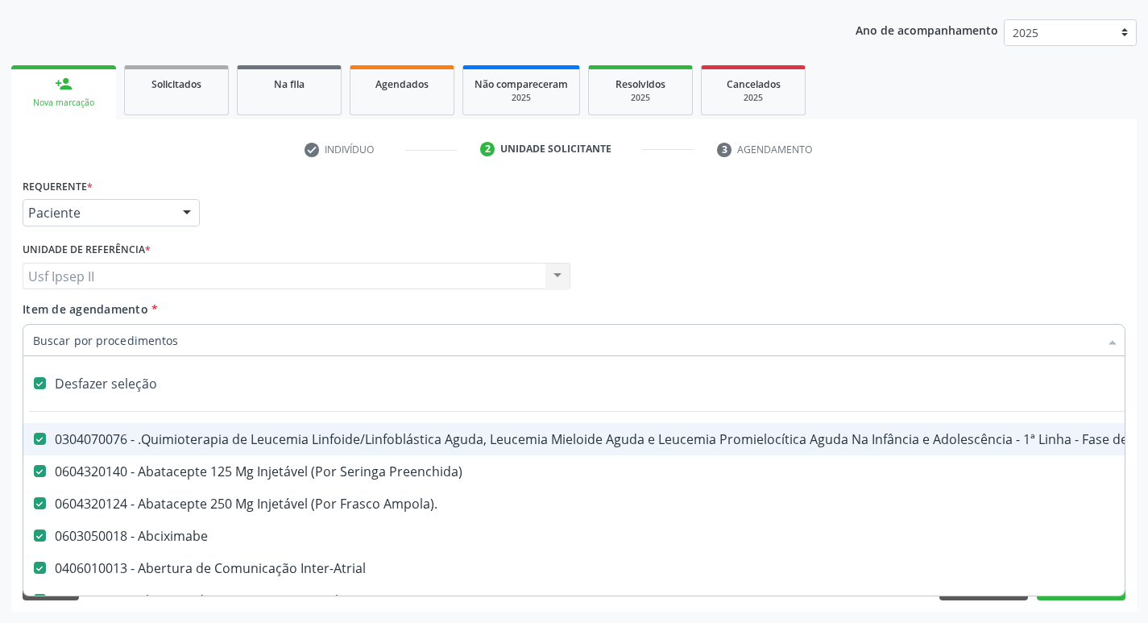
checkbox A\) "true"
checkbox Ampola\) "true"
checkbox Preenchida\) "true"
checkbox B\) "true"
checkbox Rodas "true"
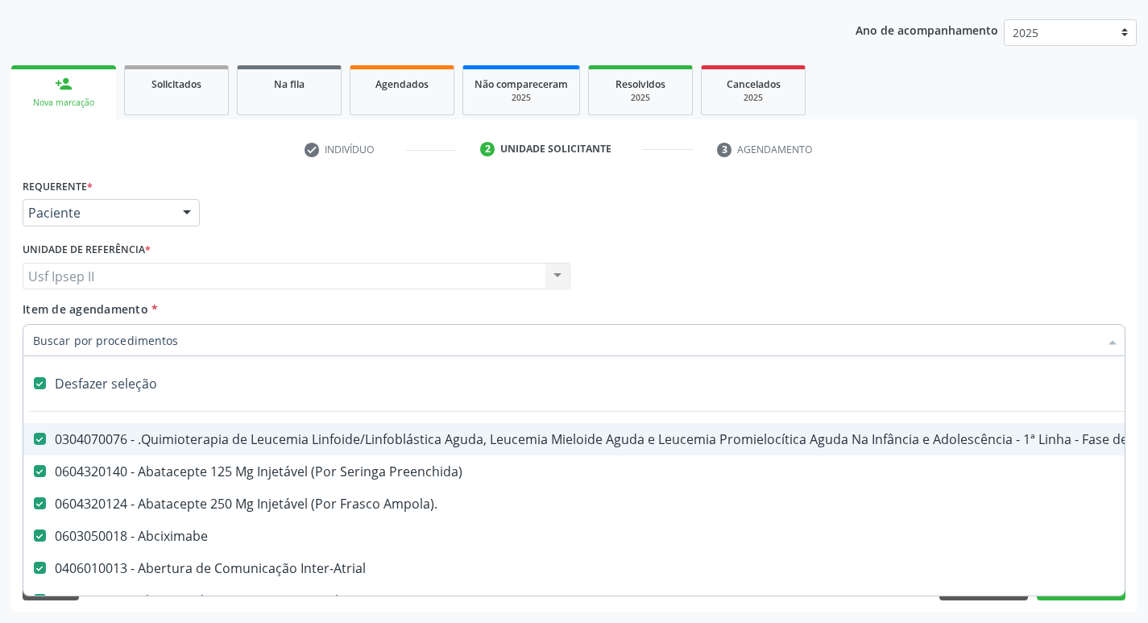
checkbox Quadril "true"
checkbox Tronco "true"
checkbox Locomoção "true"
checkbox Oftalmológica "true"
checkbox Ortopédica "true"
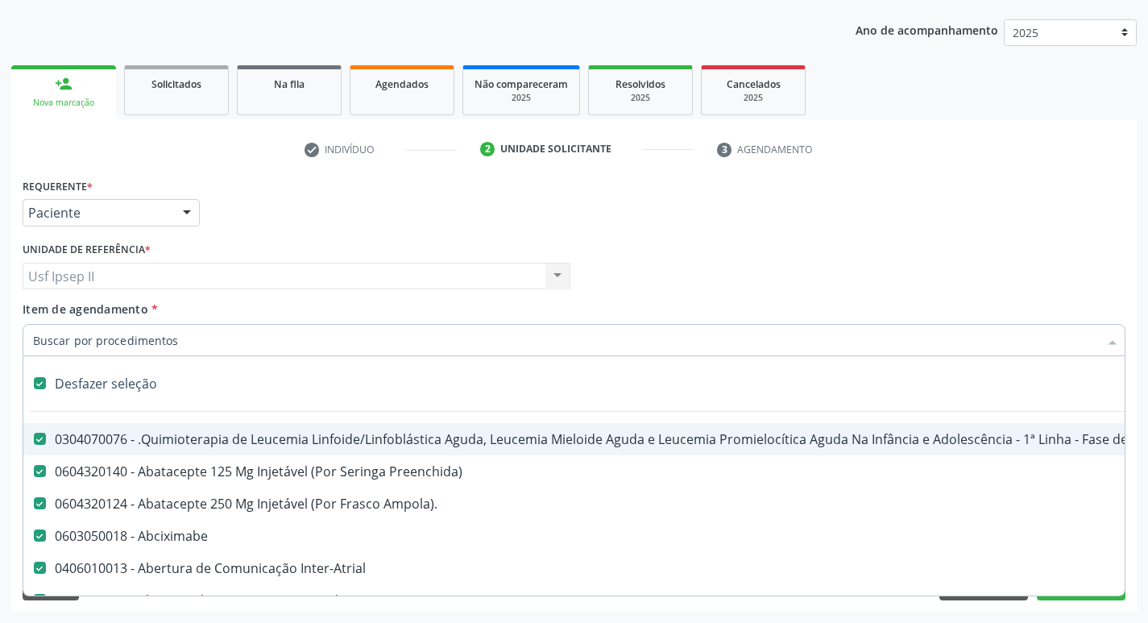
checkbox Dentária "true"
checkbox Rodas "true"
checkbox Adenograma "true"
checkbox Adenoidectomia "true"
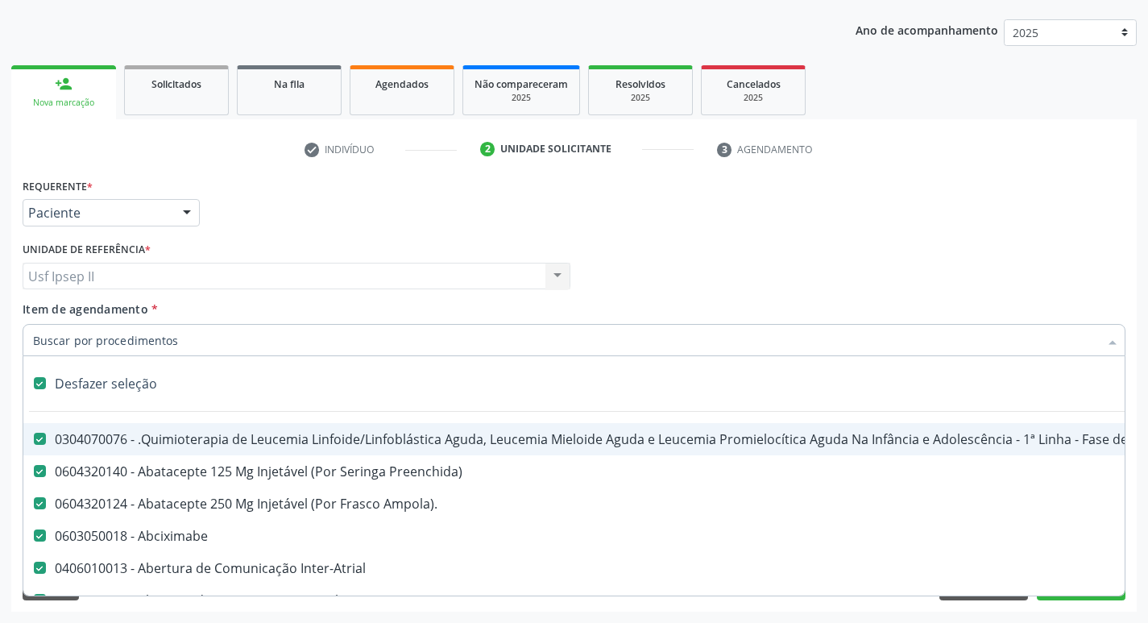
checkbox Deficiência "true"
checkbox Crianças "true"
checkbox I\) "true"
checkbox Especializada\ "true"
checkbox Medicamento\(S\) "true"
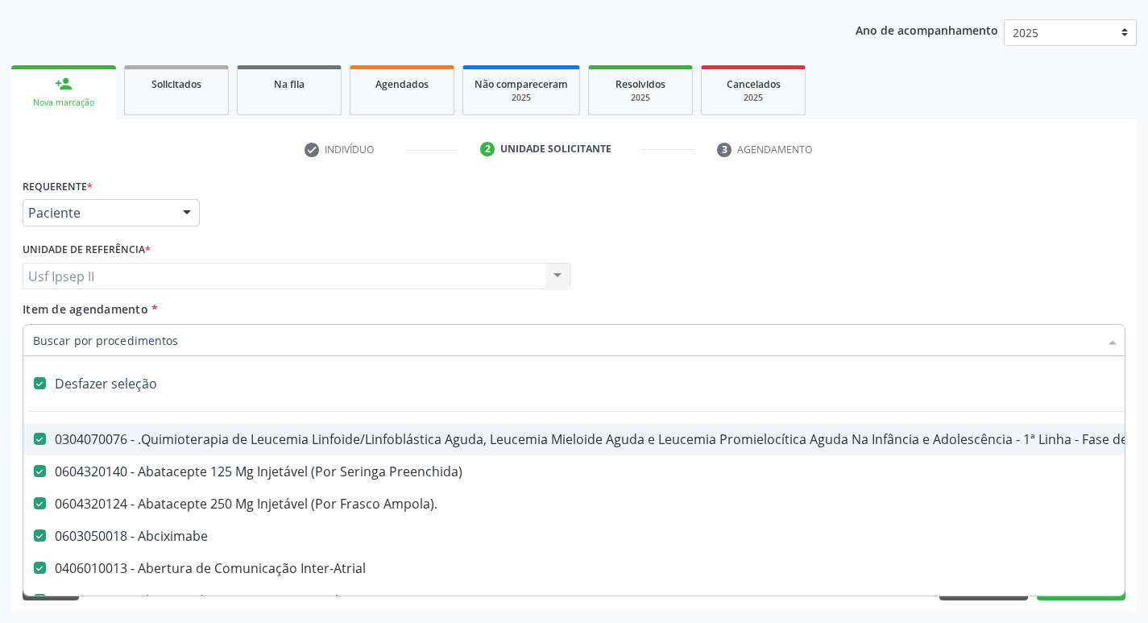
checkbox Parenteral\) "true"
checkbox Endovenosa "true"
checkbox Intramuscular "true"
checkbox Oral "true"
checkbox \(Sc\) "true"
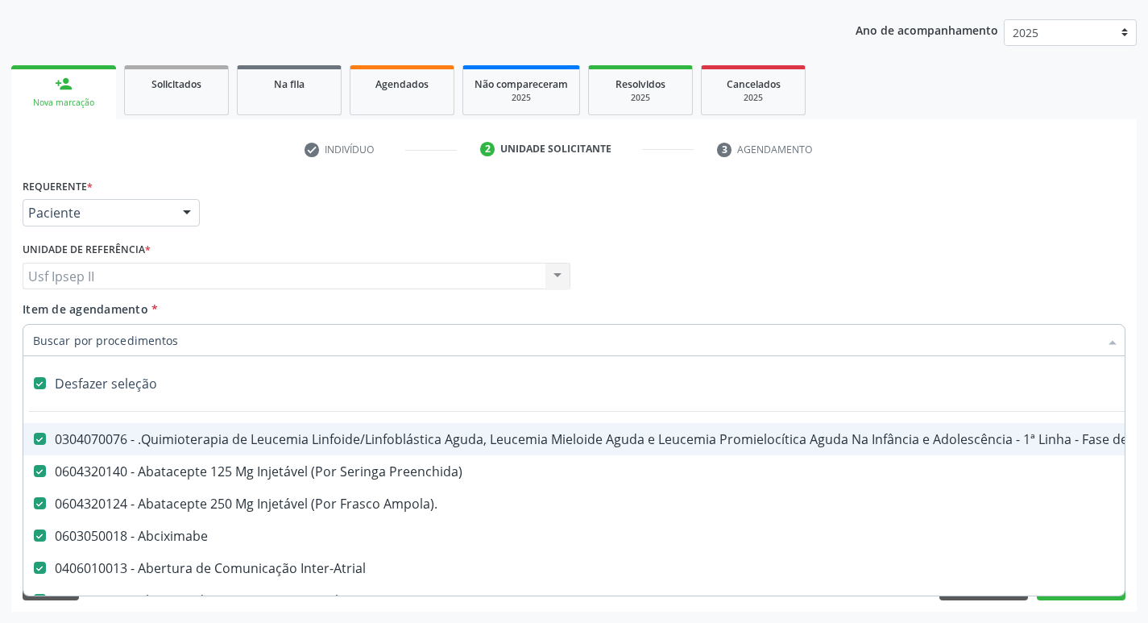
checkbox Sífilis "true"
checkbox A "true"
checkbox Terapeutica "true"
checkbox Arterial "true"
checkbox Temperatura "true"
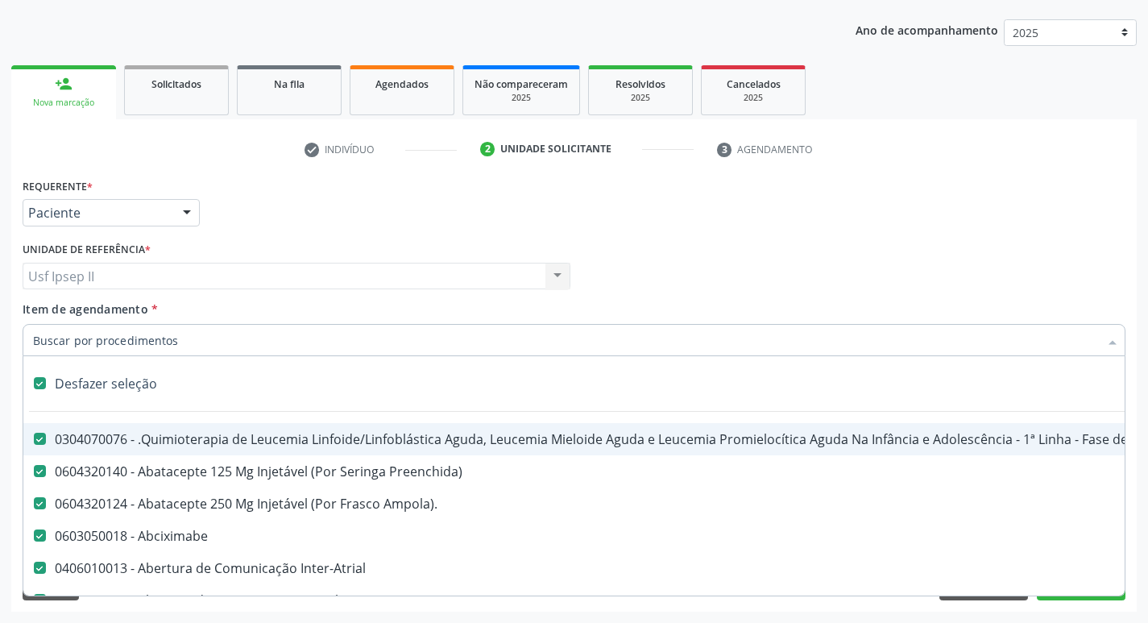
checkbox Transeptal "true"
checkbox Cnrac\) "true"
checkbox Paciente "true"
checkbox Cnrac\) "true"
checkbox S\/Pernoite "true"
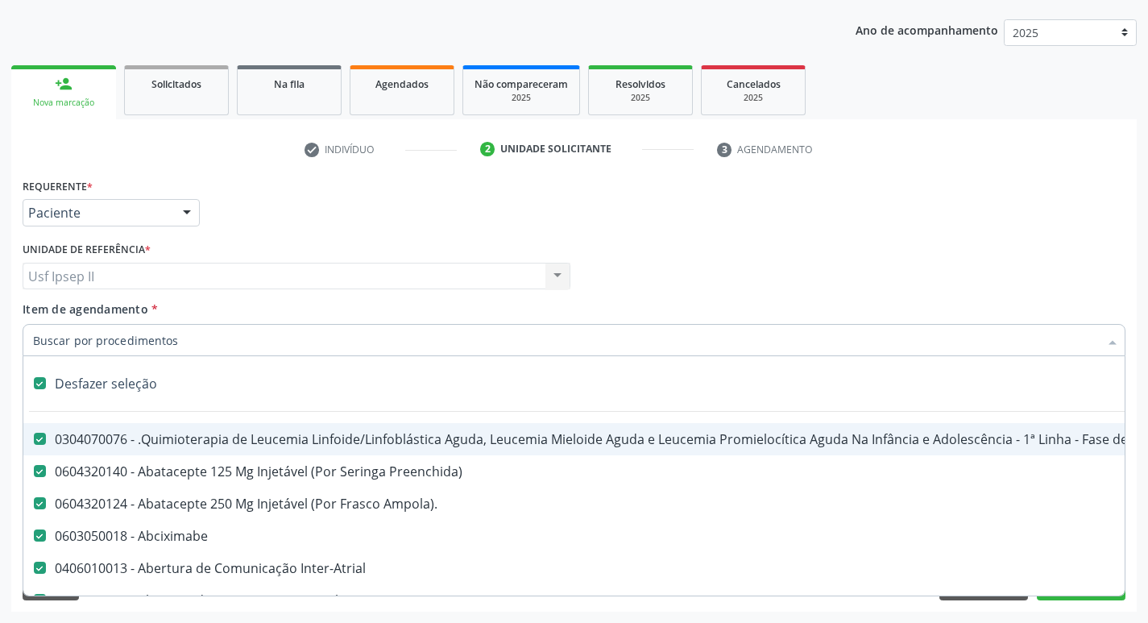
checkbox Pernoite "true"
checkbox Acompanhante "true"
checkbox Agudizadas "true"
checkbox Oclusal "true"
checkbox Vaginal "true"
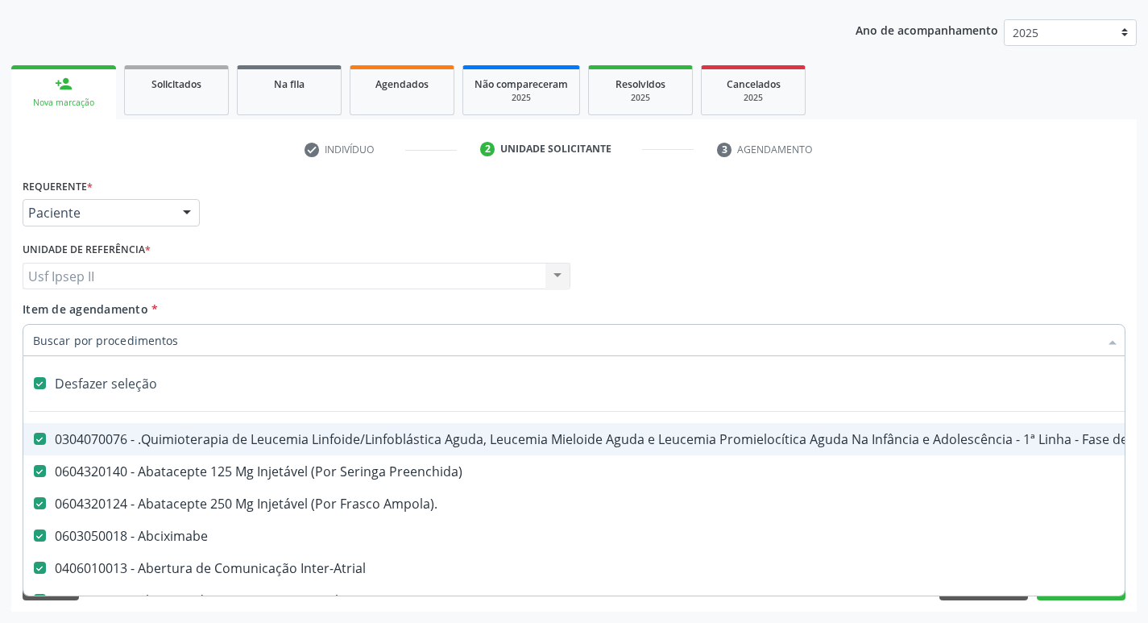
checkbox Ml\) "true"
checkbox Hepático "true"
checkbox Angiografico\) "true"
checkbox Craniano "true"
checkbox Ml\) "true"
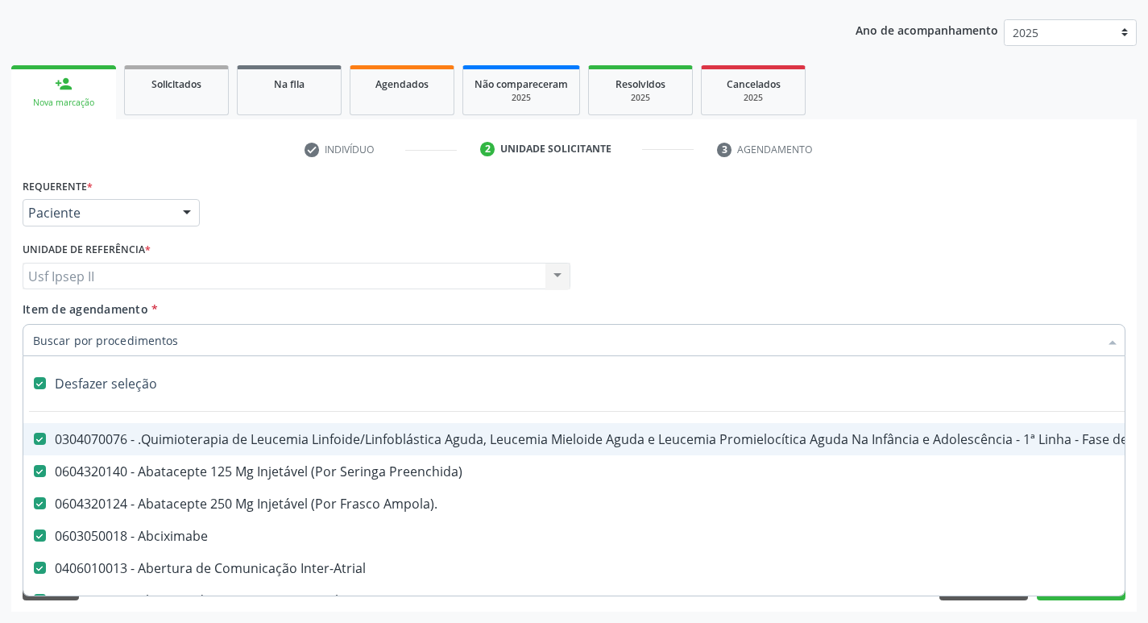
checkbox Injetável "true"
checkbox Capsula\) "true"
checkbox Ampola\) "true"
checkbox Ml\) "true"
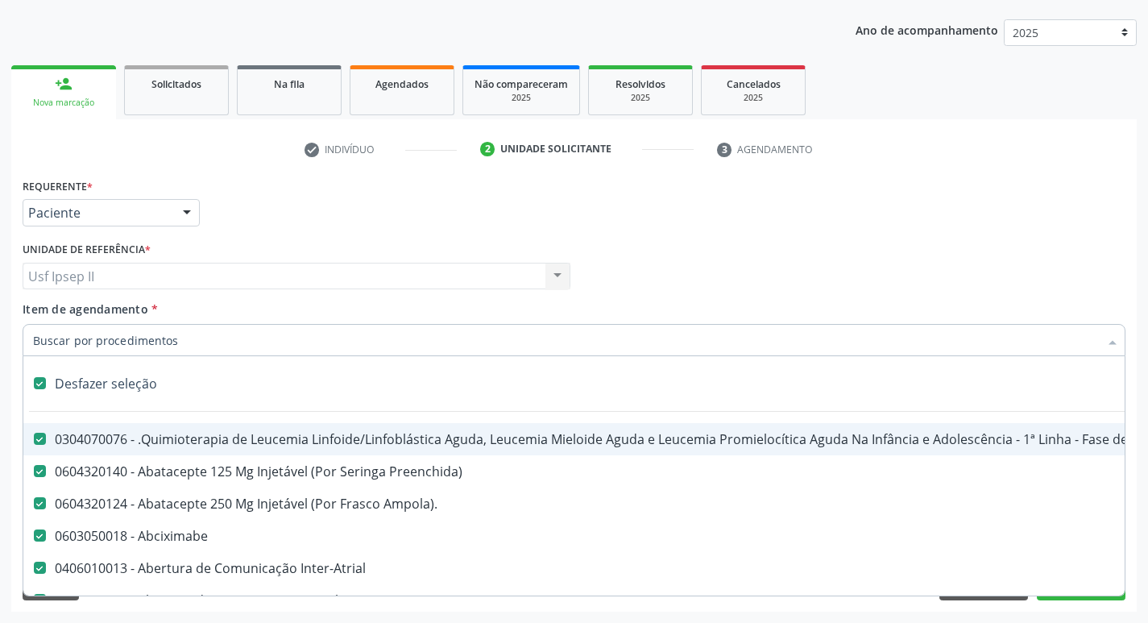
checkbox Frasco-Ampola\) "true"
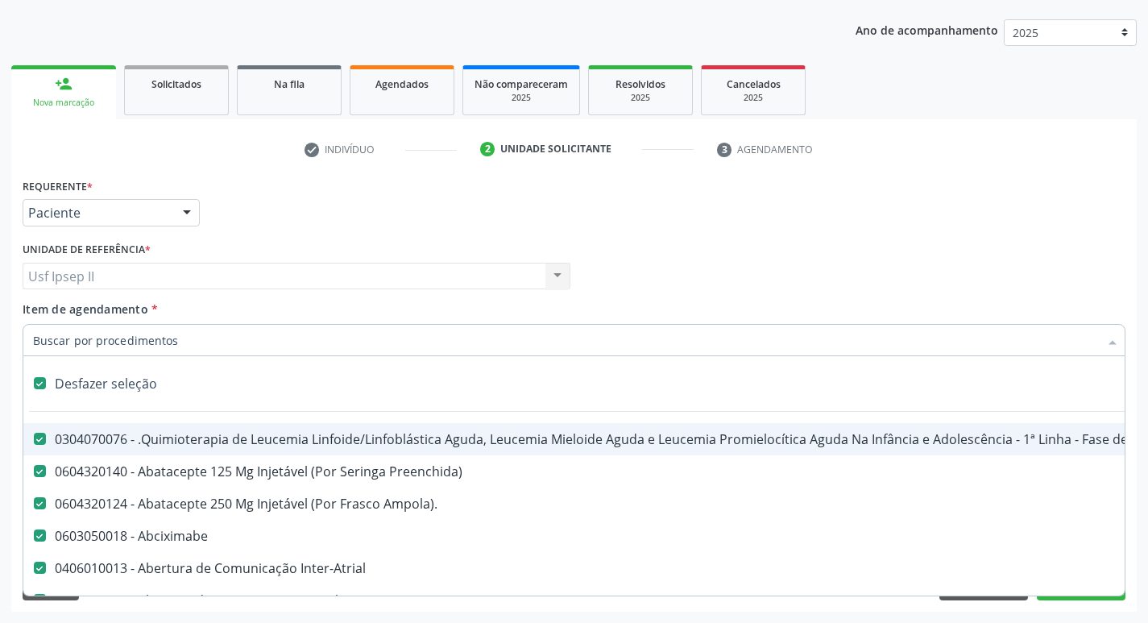
checkbox Ml\) "true"
checkbox Frasco-Ampola\) "true"
checkbox Ampola\) "true"
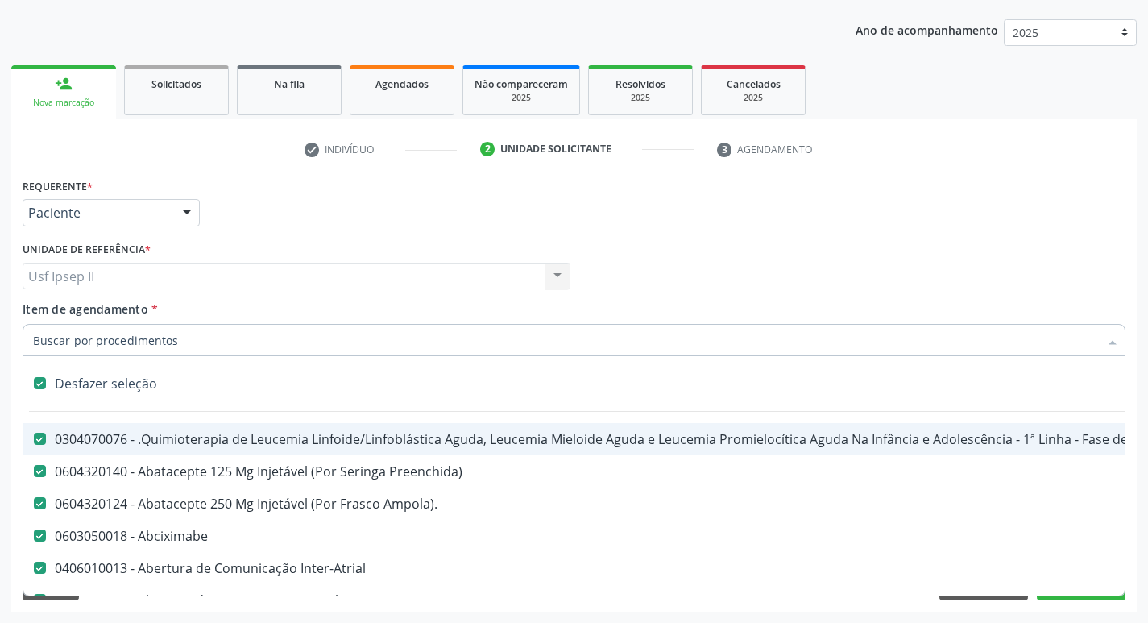
checkbox Ampola\) "true"
checkbox 5Ml\) "true"
checkbox Simples "true"
checkbox Ar "true"
checkbox Miotendinoso "true"
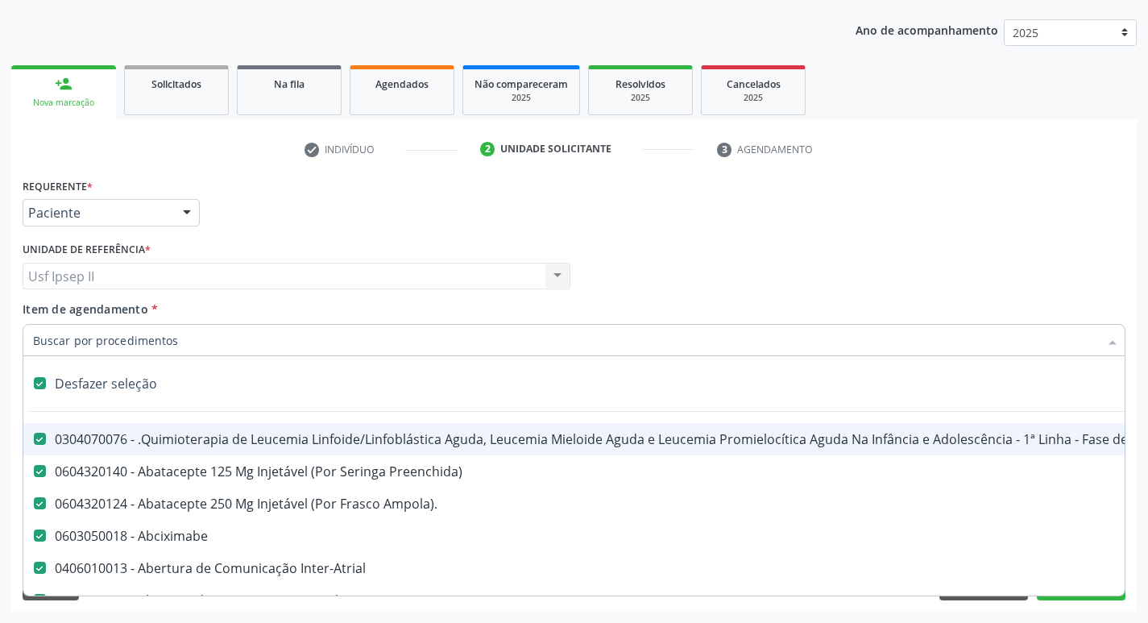
checkbox Pé "true"
checkbox Pé\) "true"
checkbox Columela "true"
checkbox Bucomaxilofacial "true"
checkbox Especializada "true"
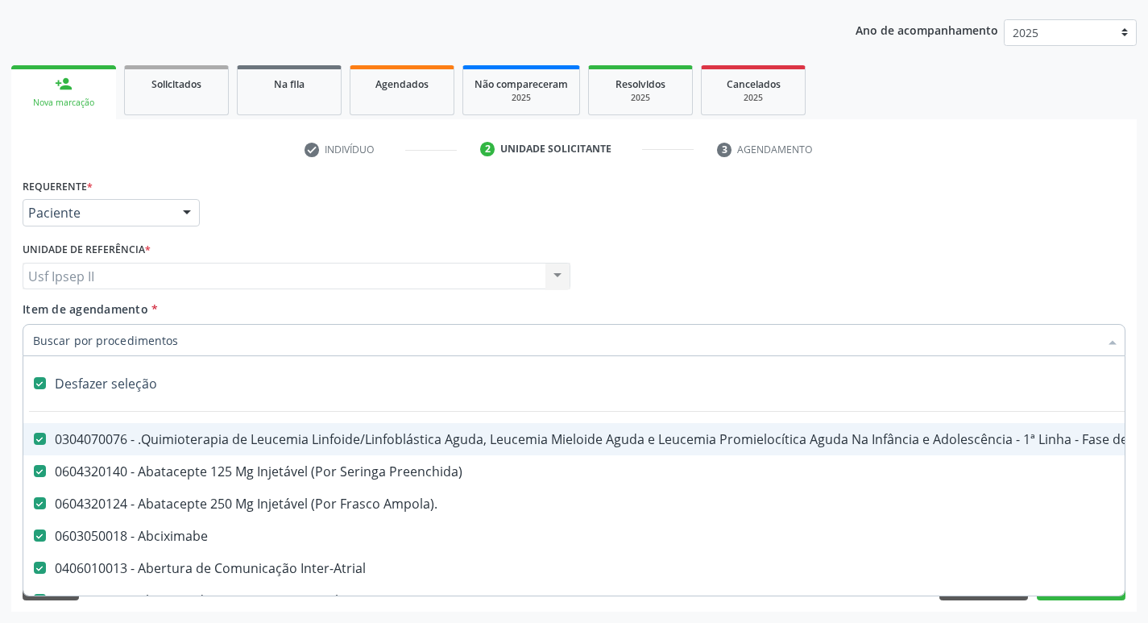
checkbox Ampola\) "true"
checkbox Crâniofacial "true"
checkbox Comprimido\) "true"
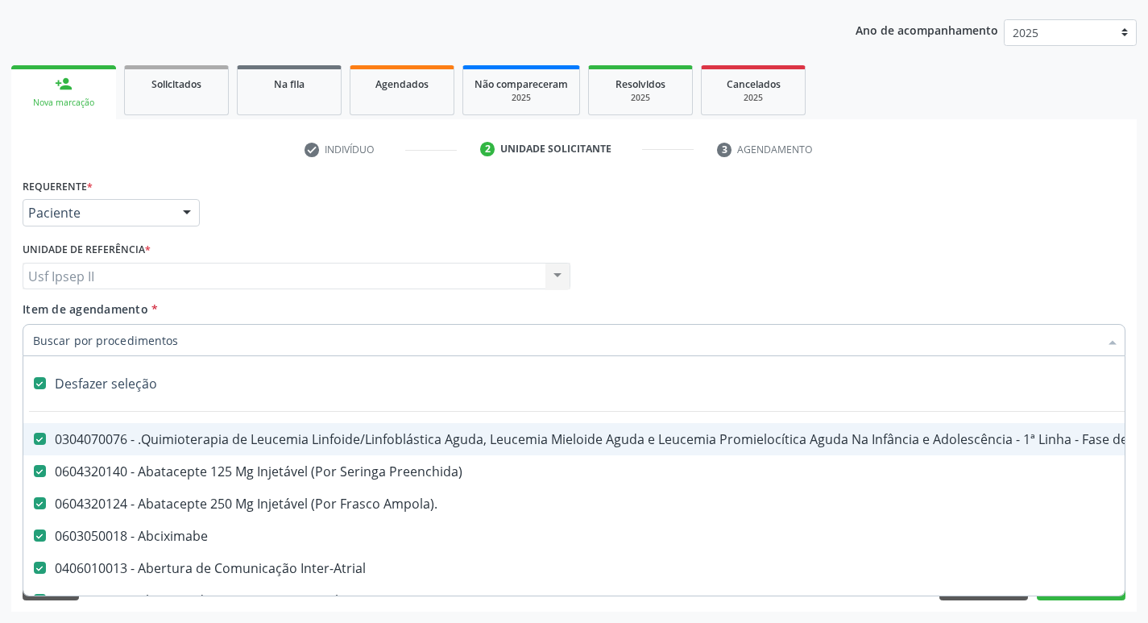
checkbox Revestido\) "true"
checkbox Amigdalectomia "true"
checkbox Adenoidectomia "true"
checkbox Amniocentese "true"
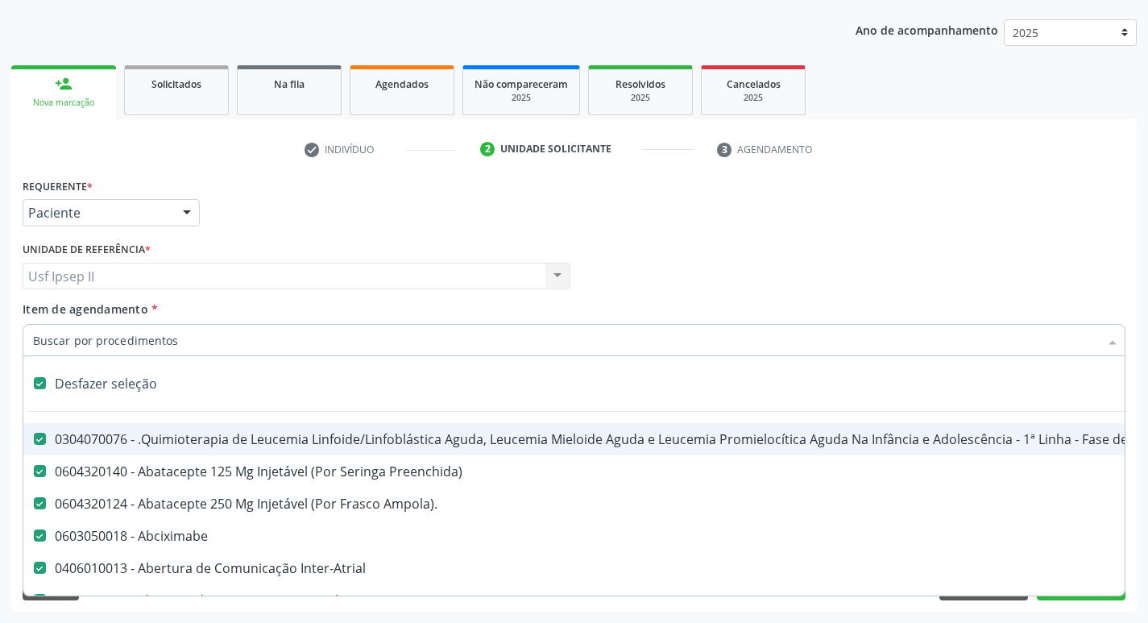
checkbox Amnioscopia "true"
checkbox Pulmonares "true"
checkbox Adolescente\) "true"
checkbox Esquerdo "true"
checkbox Adolescente\) "true"
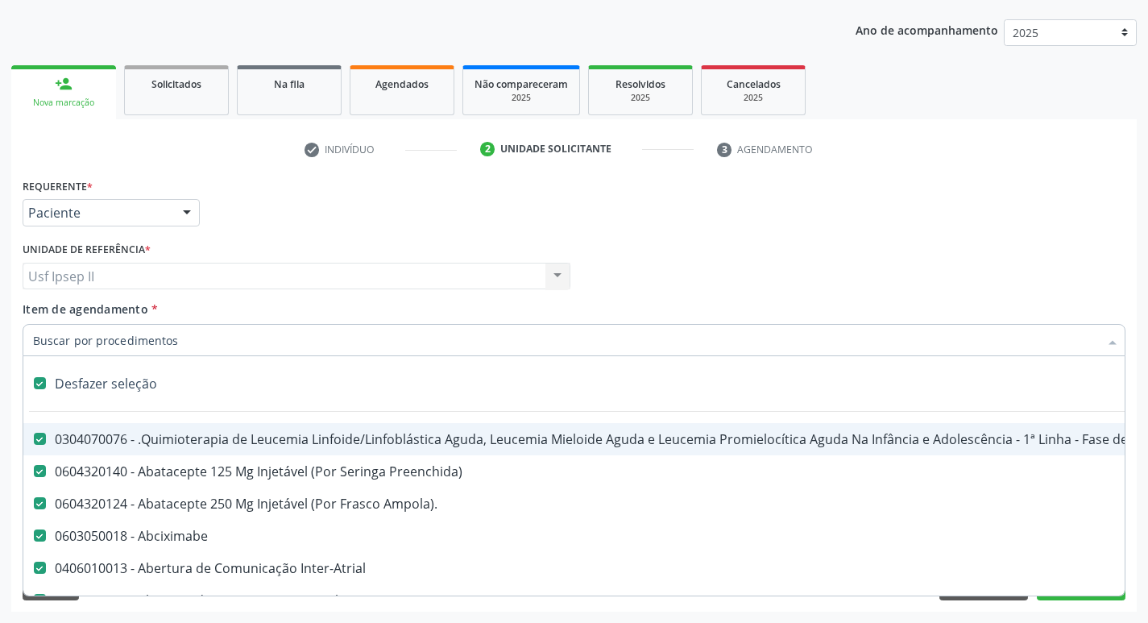
checkbox Inferiores "true"
checkbox Tarso "true"
checkbox Oncologia "true"
checkbox Dedo "true"
checkbox Oncologia "true"
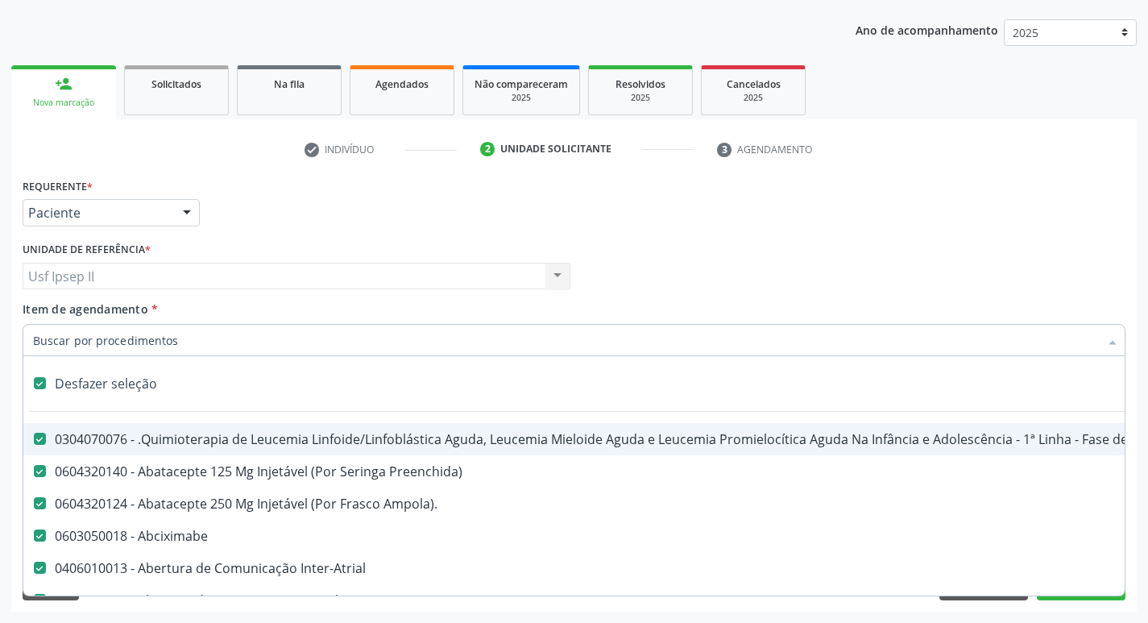
checkbox Superiores "true"
checkbox Oncologia "true"
checkbox Punho "true"
checkbox Oncologia "true"
checkbox Reto "true"
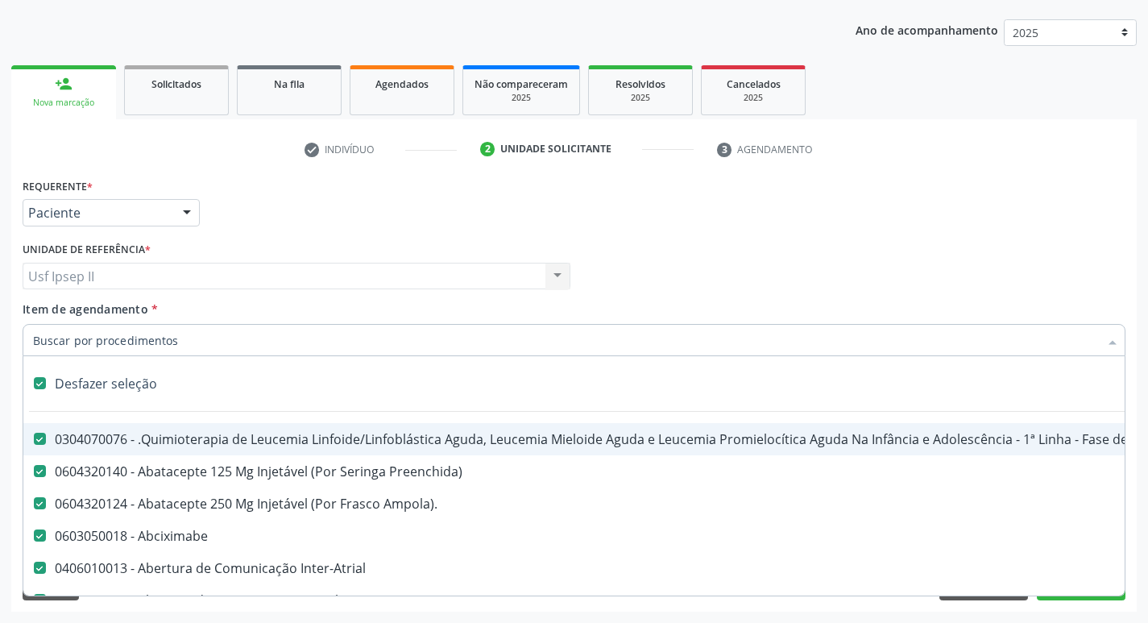
click at [147, 344] on input "Item de agendamento *" at bounding box center [565, 340] width 1065 height 32
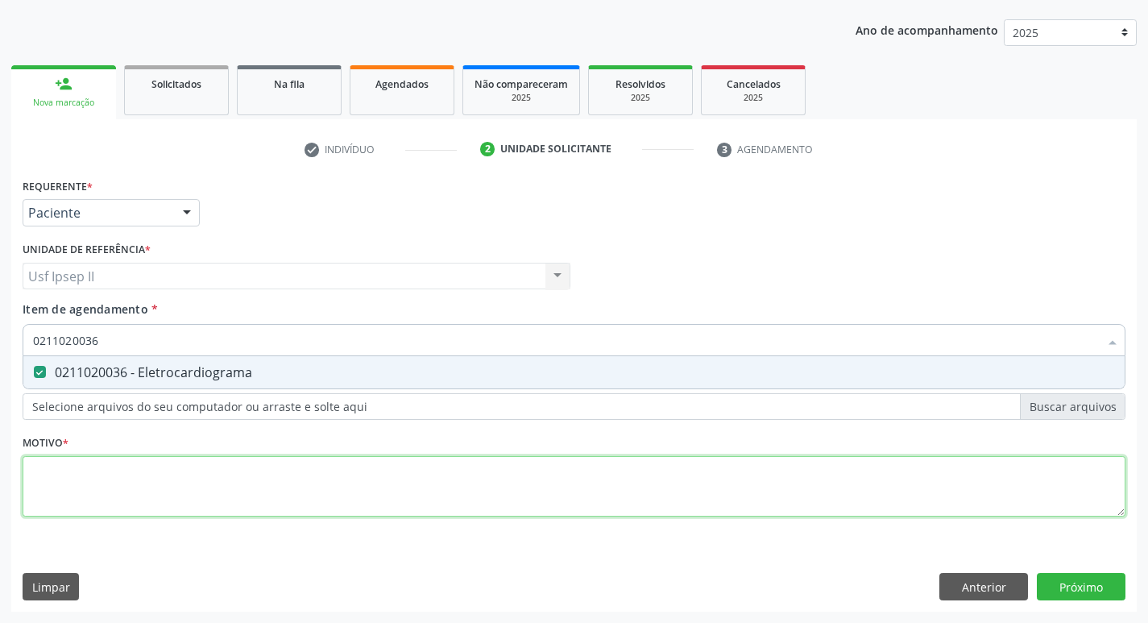
click at [136, 503] on div "Requerente * Paciente Médico(a) Enfermeiro(a) Paciente Nenhum resultado encontr…" at bounding box center [574, 356] width 1102 height 365
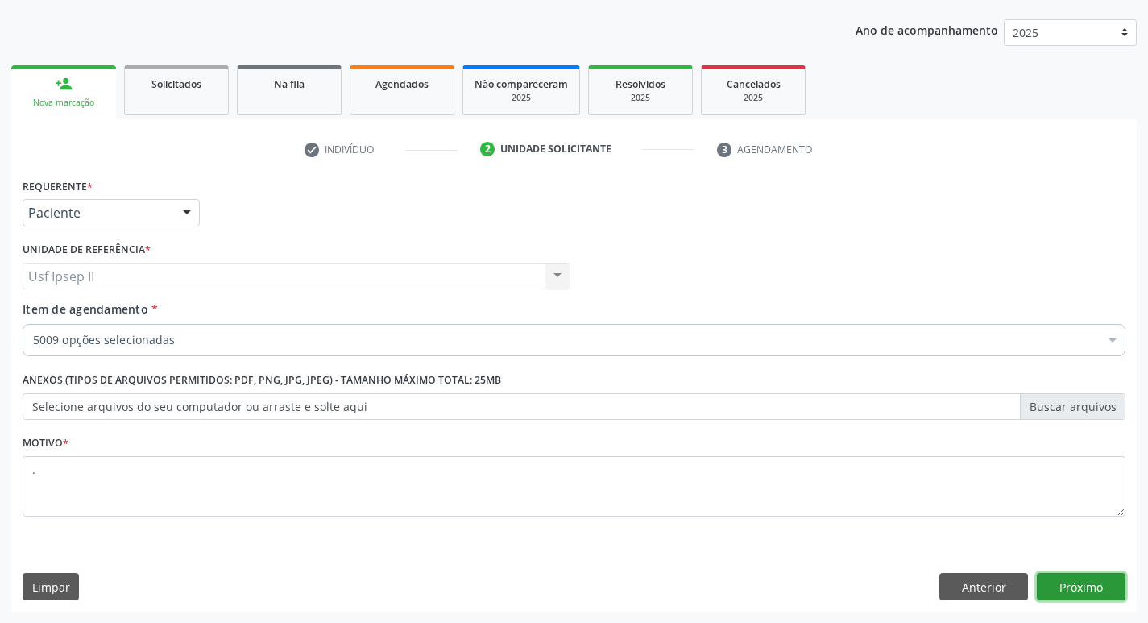
click at [1070, 582] on button "Próximo" at bounding box center [1080, 586] width 89 height 27
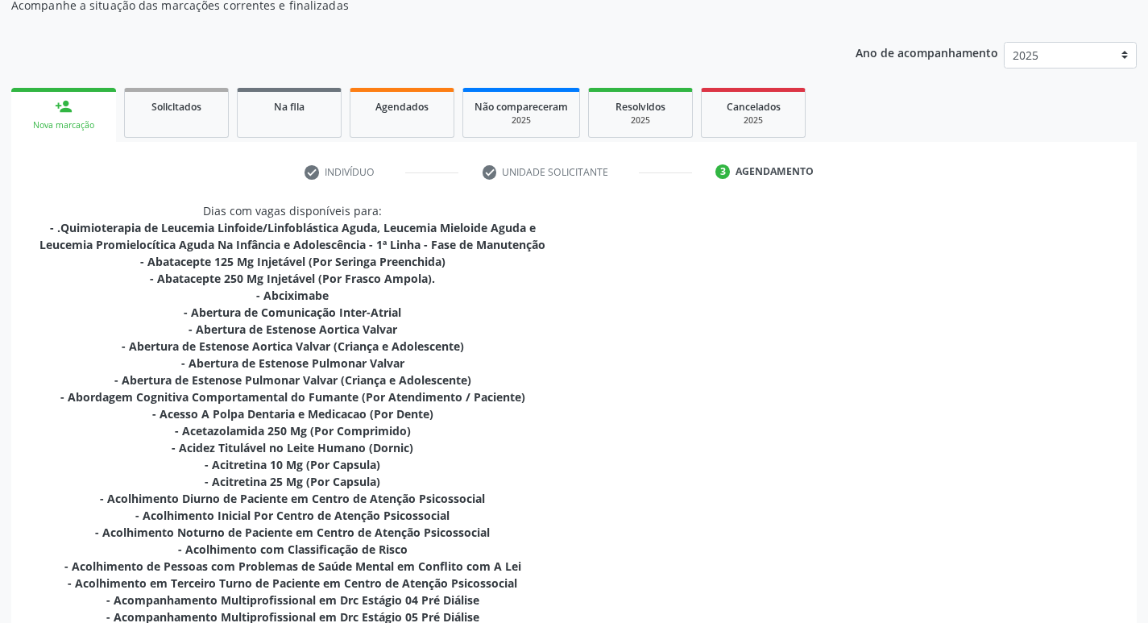
scroll to position [0, 0]
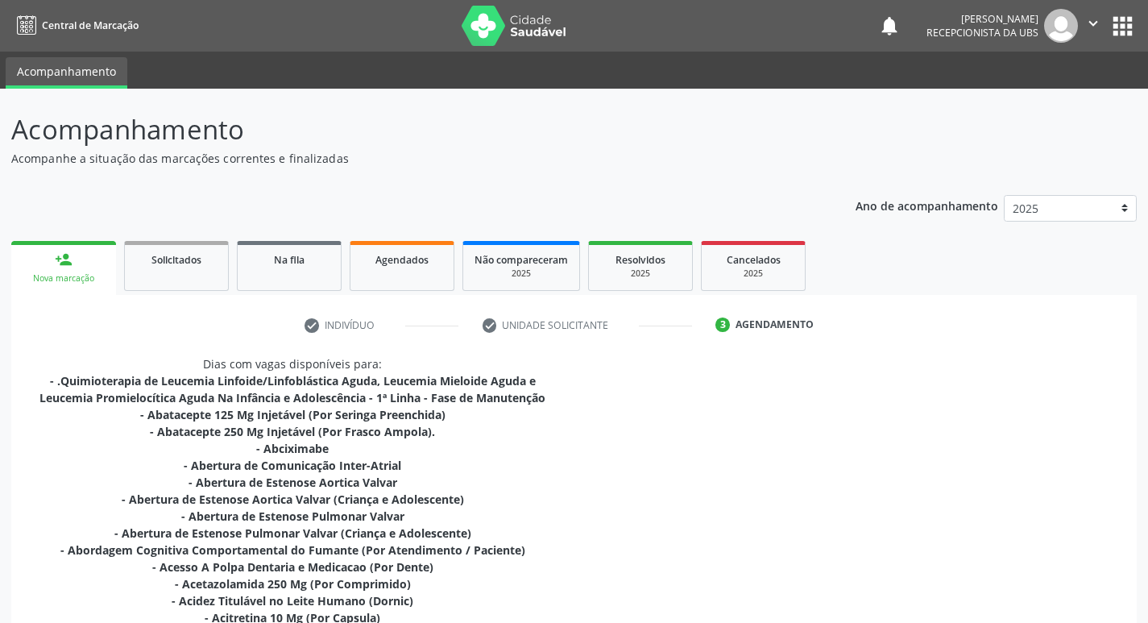
click at [81, 271] on link "person_add Nova marcação" at bounding box center [63, 268] width 105 height 54
click at [52, 254] on link "person_add Nova marcação" at bounding box center [63, 268] width 105 height 54
click at [782, 326] on div "Agendamento" at bounding box center [774, 324] width 78 height 14
click at [1094, 24] on icon "" at bounding box center [1093, 23] width 18 height 18
click at [1033, 95] on link "Sair" at bounding box center [1051, 98] width 111 height 23
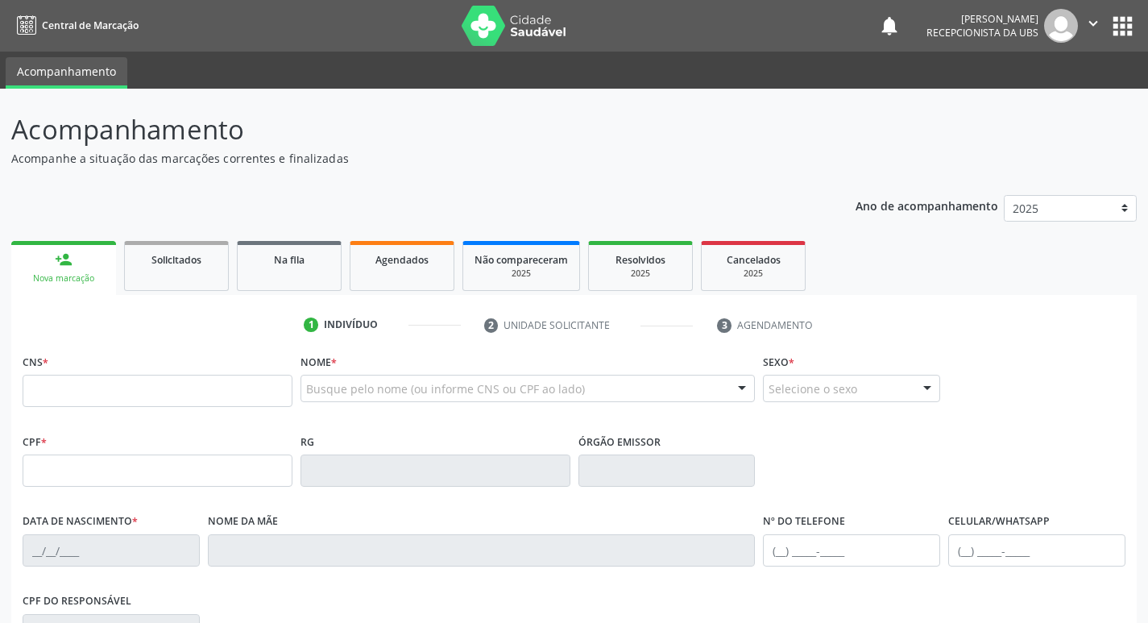
click at [157, 390] on input "text" at bounding box center [158, 390] width 270 height 32
type input "898 0034 5393 0004"
type input "2[DATE]"
type input "[PERSON_NAME]"
type input "[PHONE_NUMBER]"
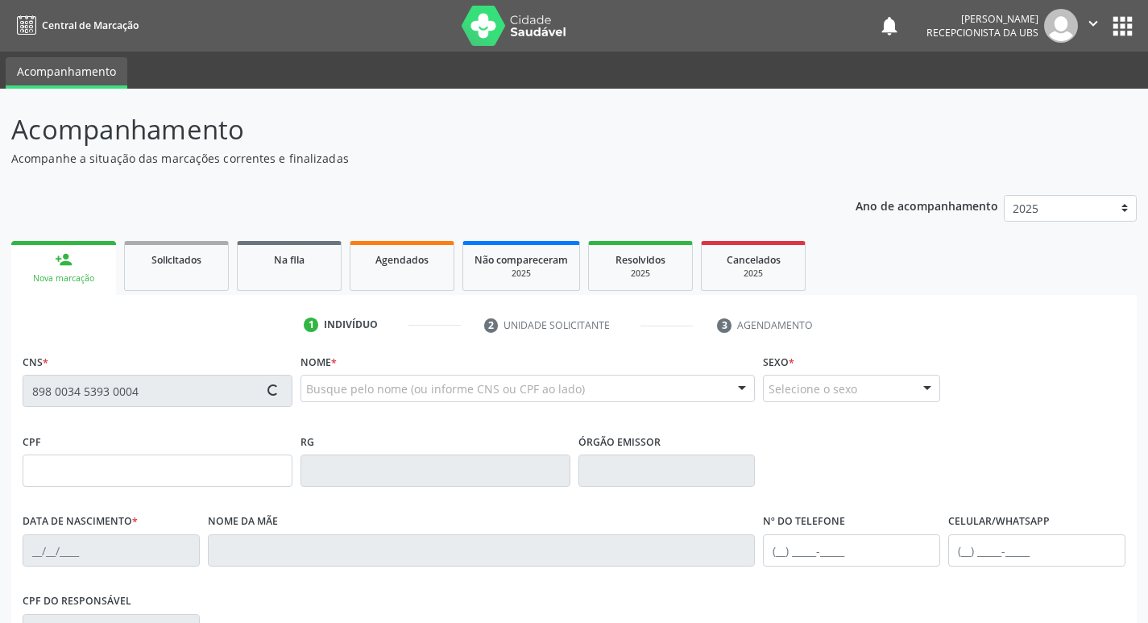
type input "[PHONE_NUMBER]"
type input "2399"
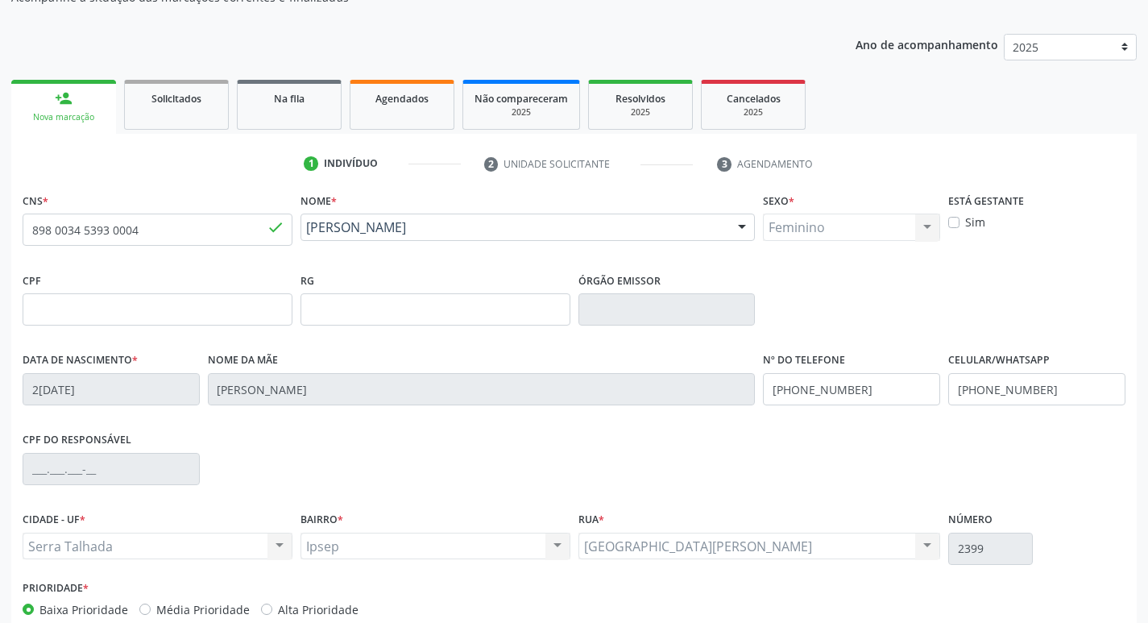
scroll to position [250, 0]
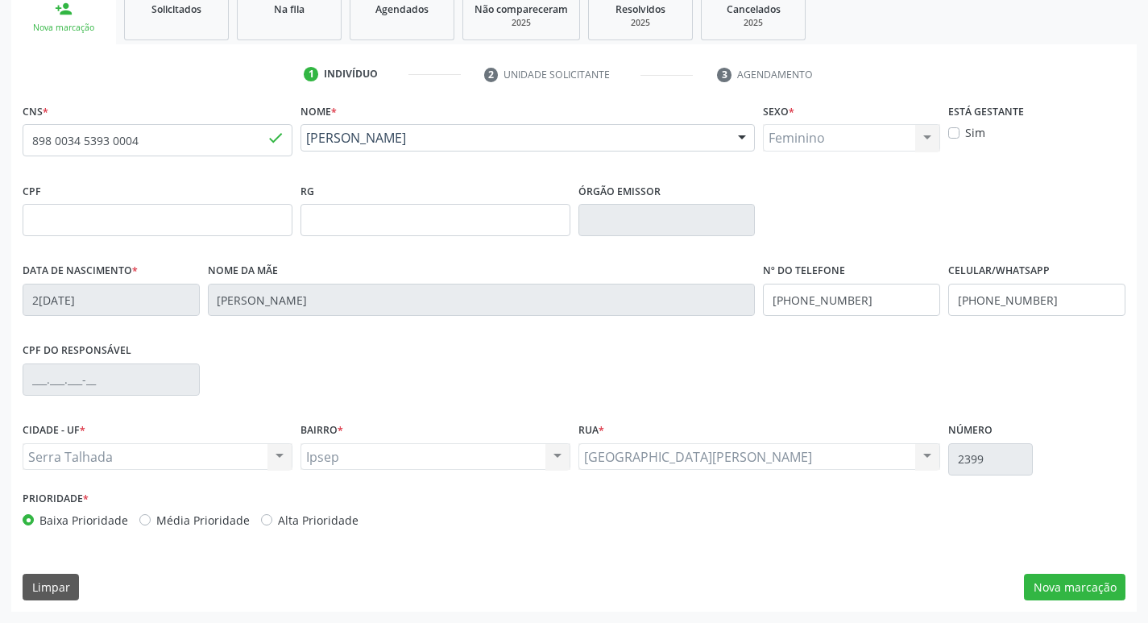
click at [1073, 602] on div "CNS * 898 0034 5393 0004 done Nome * Maria Aline Rodrigues da Silva Maria Aline…" at bounding box center [573, 355] width 1125 height 512
click at [1088, 589] on button "Nova marcação" at bounding box center [1074, 586] width 101 height 27
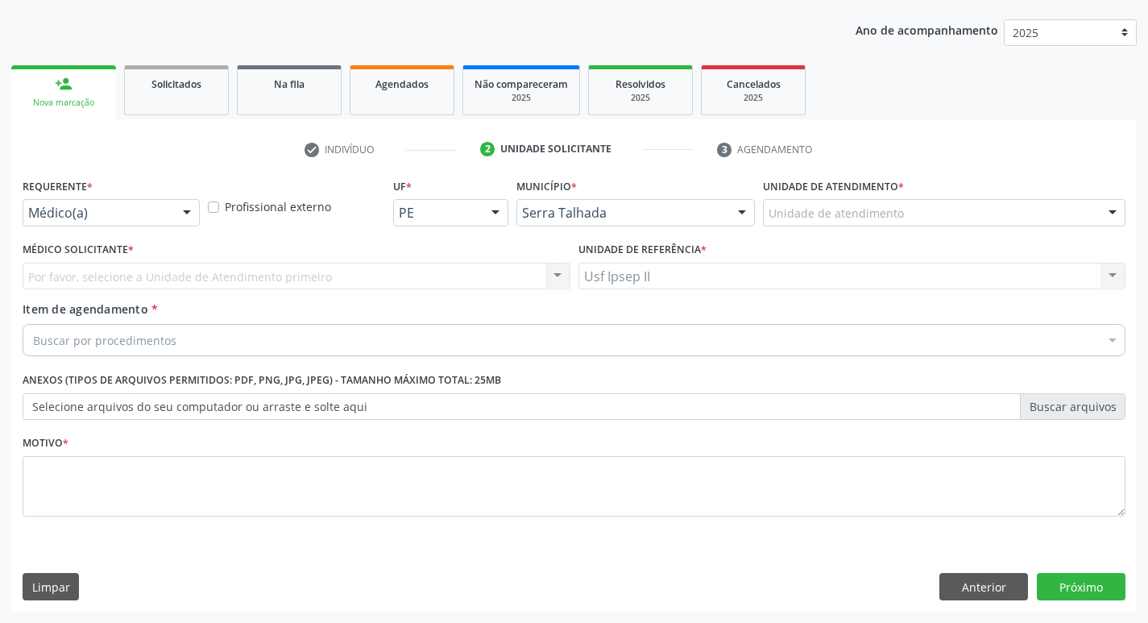
scroll to position [176, 0]
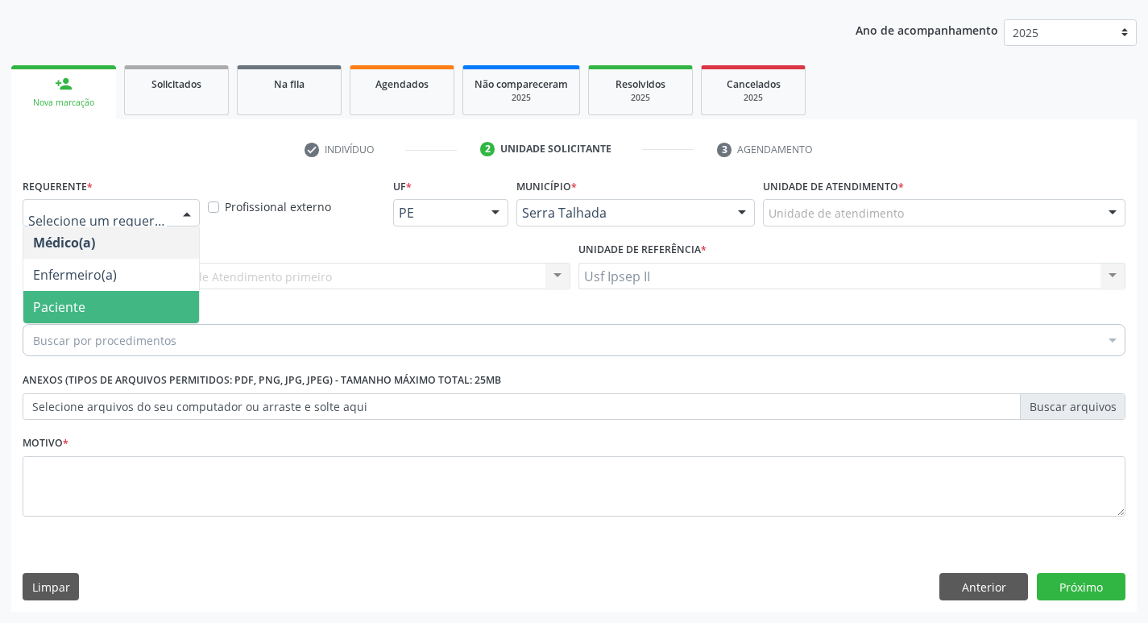
click at [100, 292] on span "Paciente" at bounding box center [111, 307] width 176 height 32
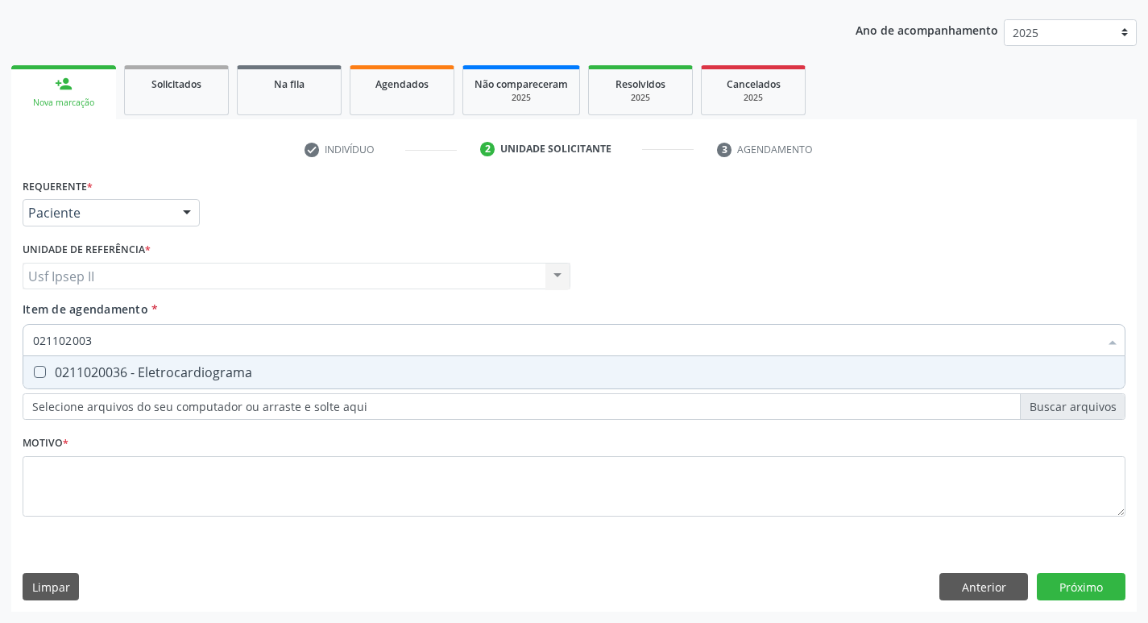
type input "0211020036"
click at [189, 376] on div "0211020036 - Eletrocardiograma" at bounding box center [574, 372] width 1082 height 13
checkbox Eletrocardiograma "true"
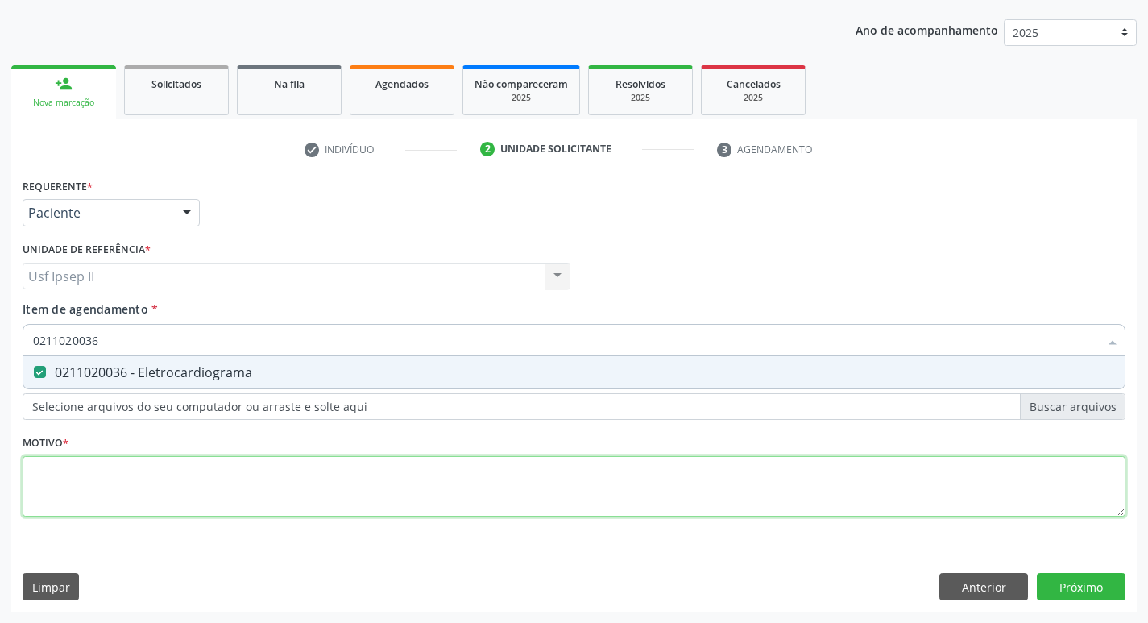
click at [118, 467] on div "Requerente * Paciente Médico(a) Enfermeiro(a) Paciente Nenhum resultado encontr…" at bounding box center [574, 356] width 1102 height 365
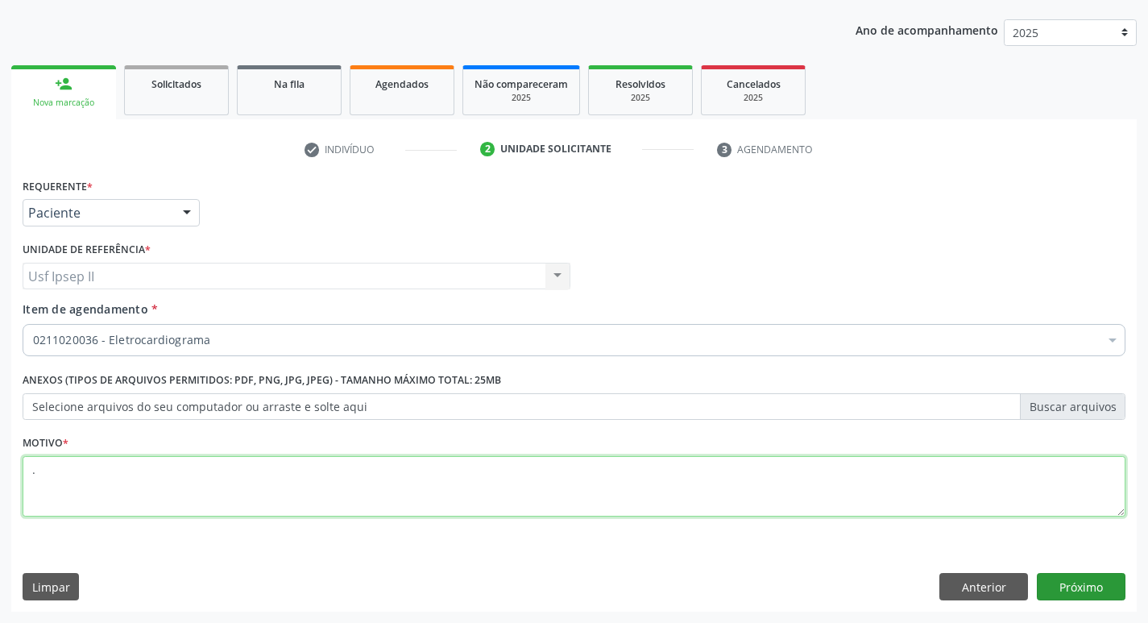
type textarea "."
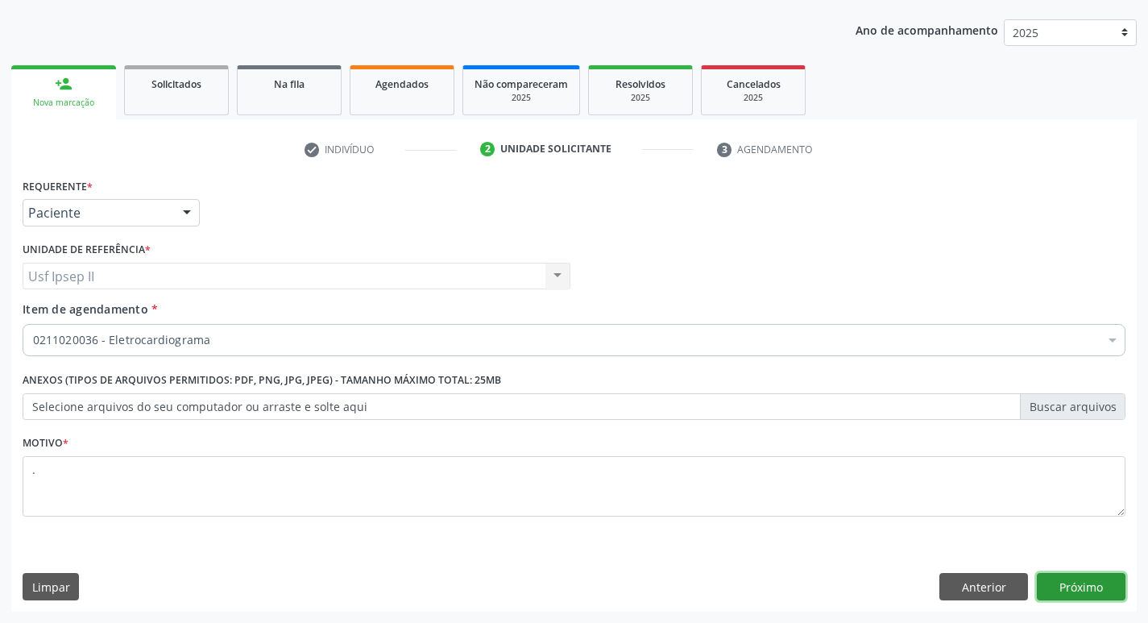
click at [1088, 585] on button "Próximo" at bounding box center [1080, 586] width 89 height 27
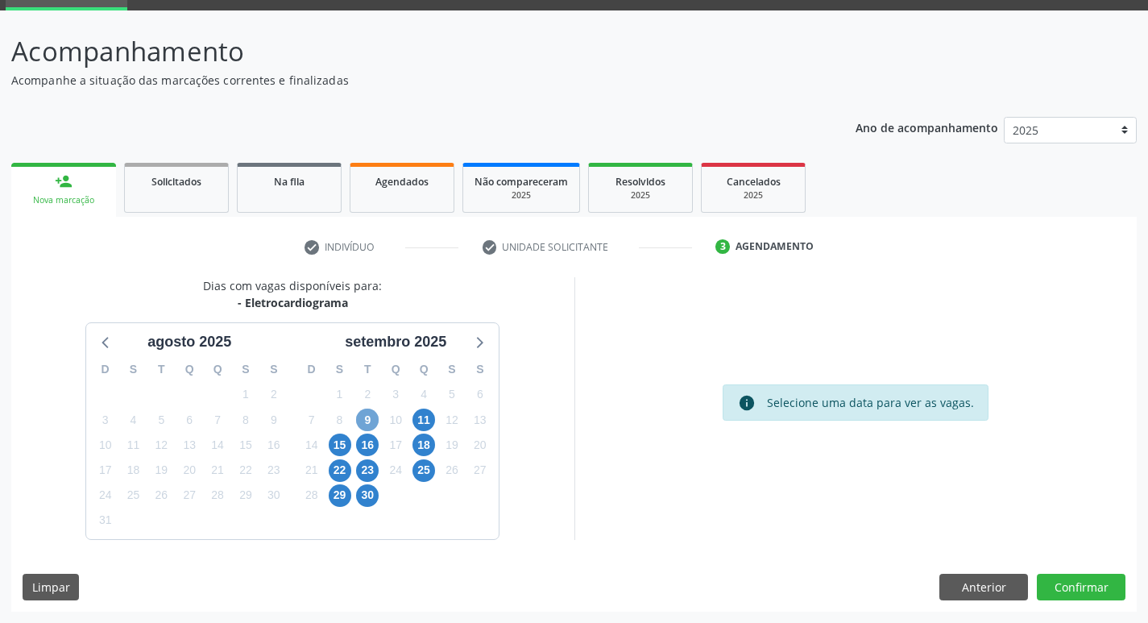
click at [362, 426] on span "9" at bounding box center [367, 419] width 23 height 23
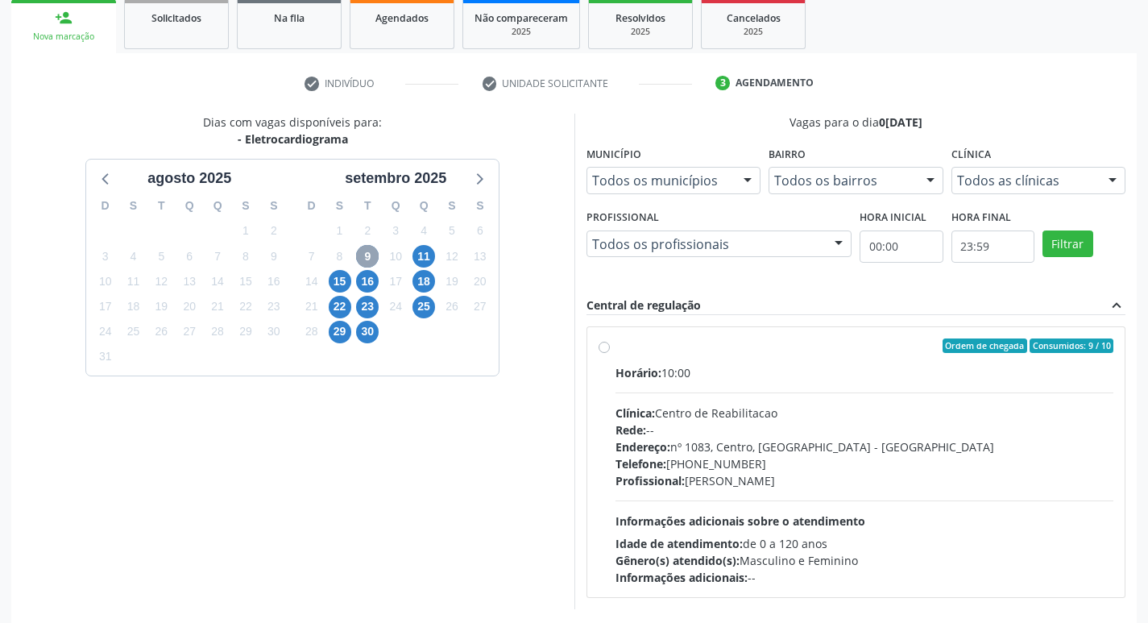
scroll to position [311, 0]
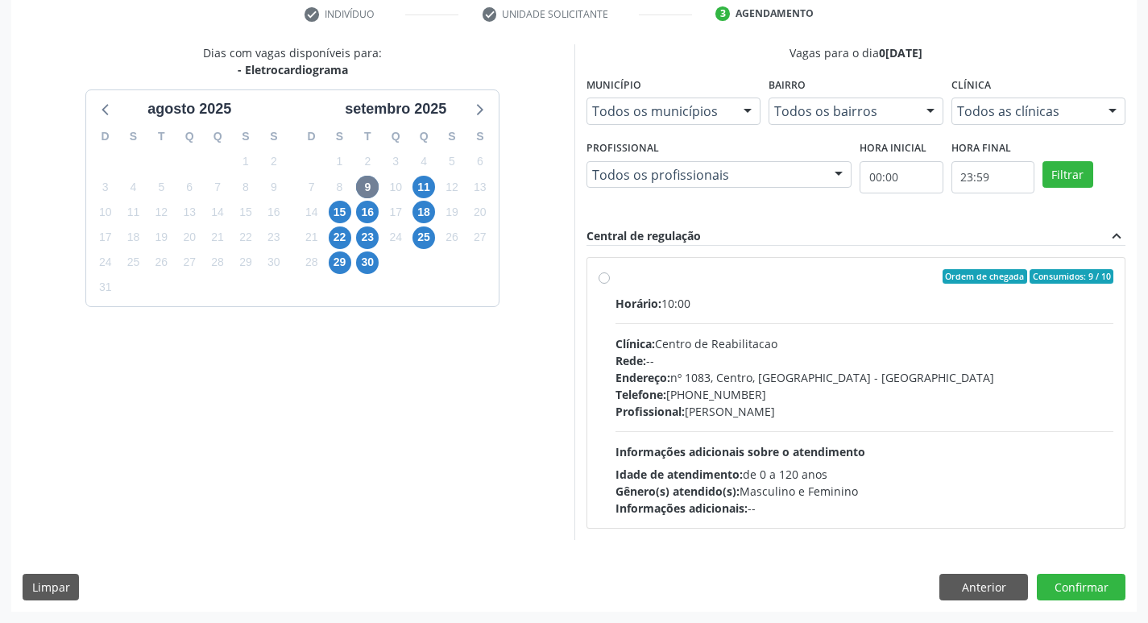
click at [615, 279] on label "Ordem de chegada Consumidos: 9 / 10 Horário: 10:00 Clínica: Centro de Reabilita…" at bounding box center [864, 392] width 498 height 247
click at [598, 279] on input "Ordem de chegada Consumidos: 9 / 10 Horário: 10:00 Clínica: Centro de Reabilita…" at bounding box center [603, 276] width 11 height 14
radio input "true"
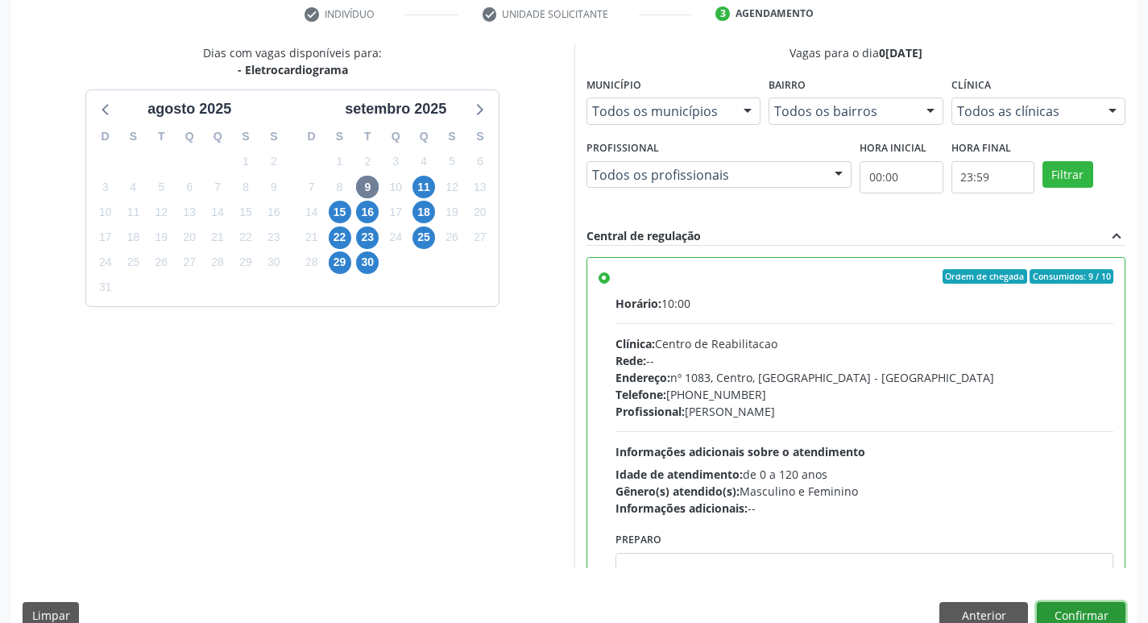
click at [1091, 614] on button "Confirmar" at bounding box center [1080, 615] width 89 height 27
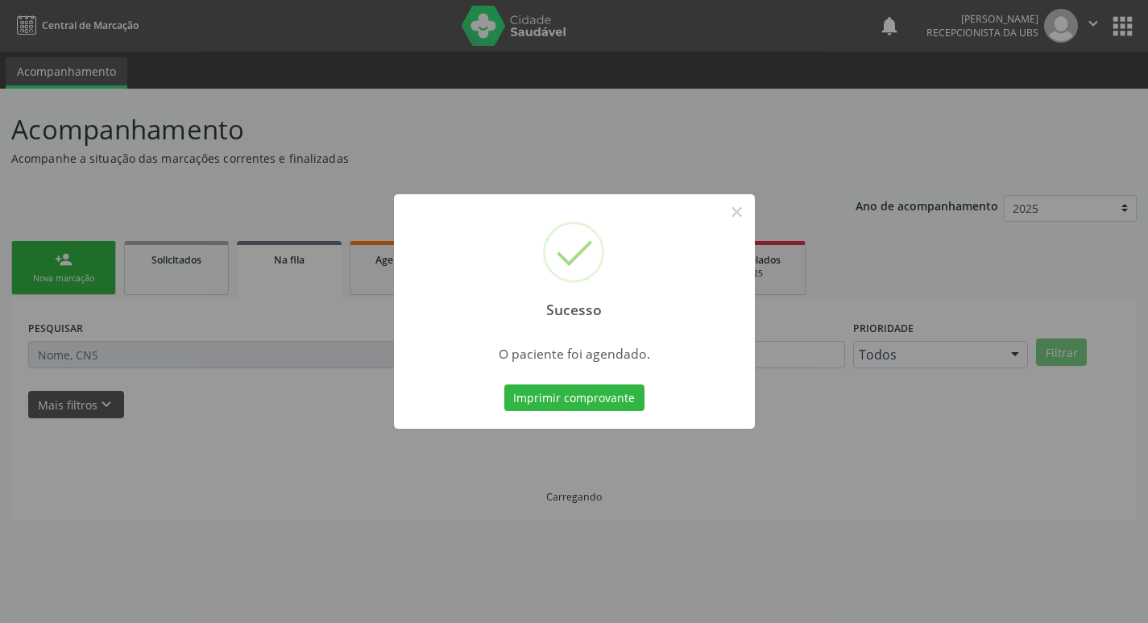
scroll to position [0, 0]
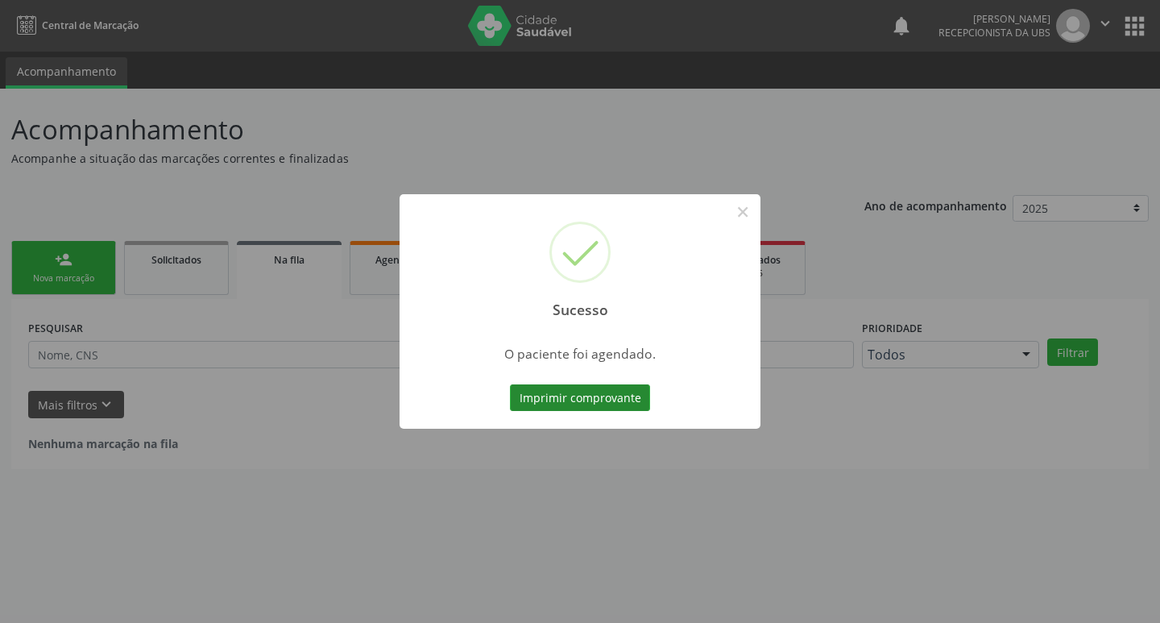
click at [585, 401] on button "Imprimir comprovante" at bounding box center [580, 397] width 140 height 27
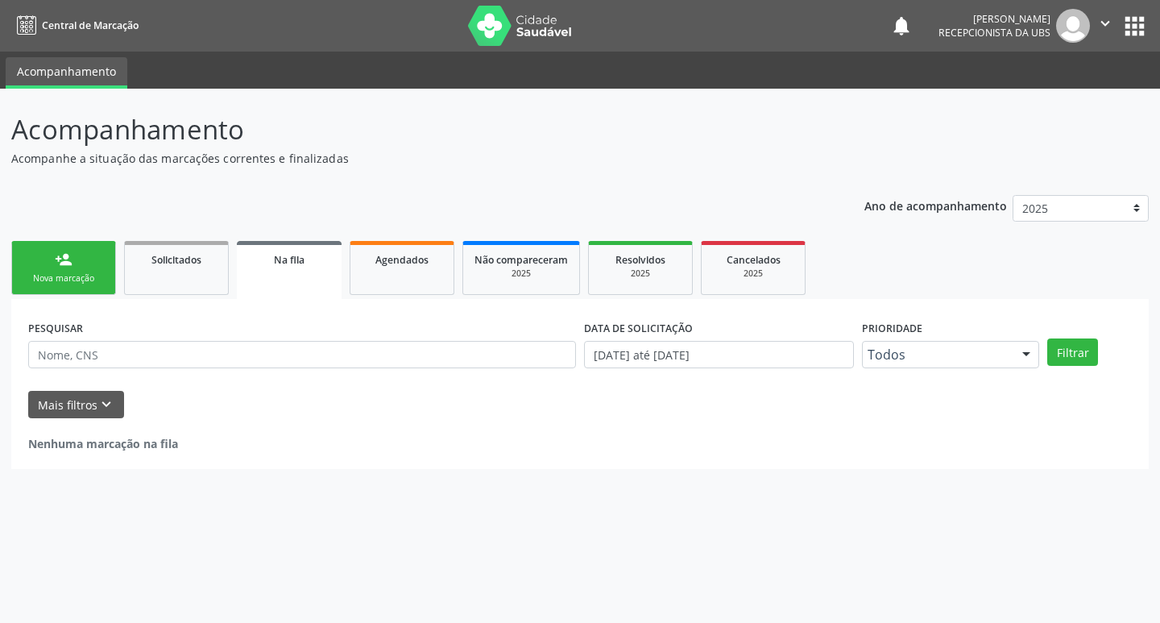
click at [52, 293] on link "person_add Nova marcação" at bounding box center [63, 268] width 105 height 54
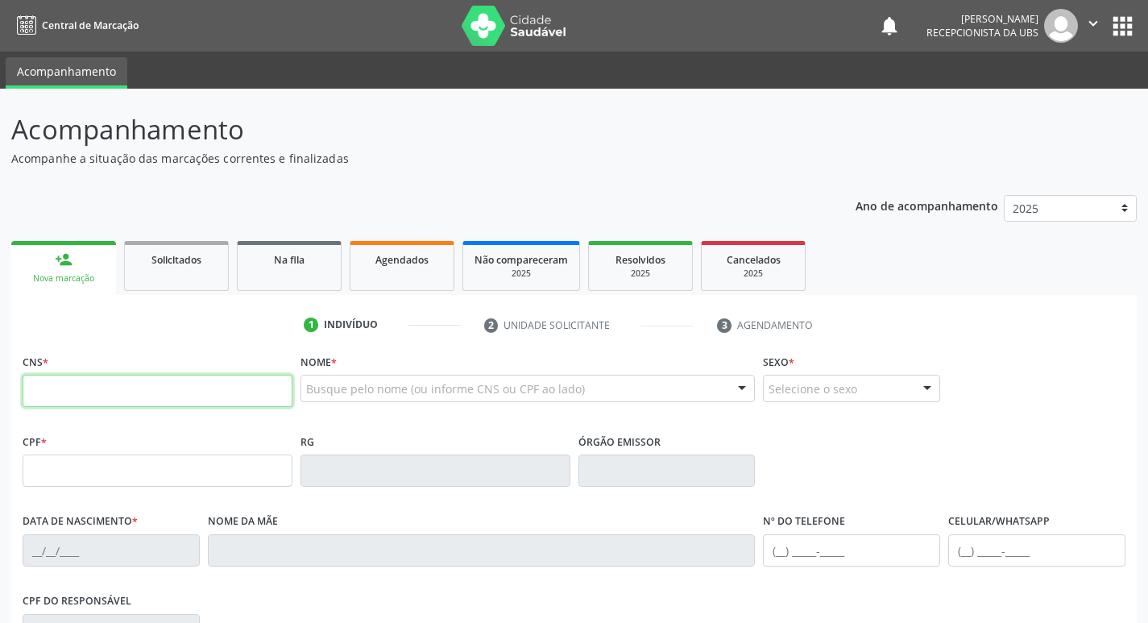
click at [104, 391] on input "text" at bounding box center [158, 390] width 270 height 32
type input "704 5016 4804 2220"
type input "15/06/1946"
type input "Lusia Maria Leao"
type input "(87) 99629-5649"
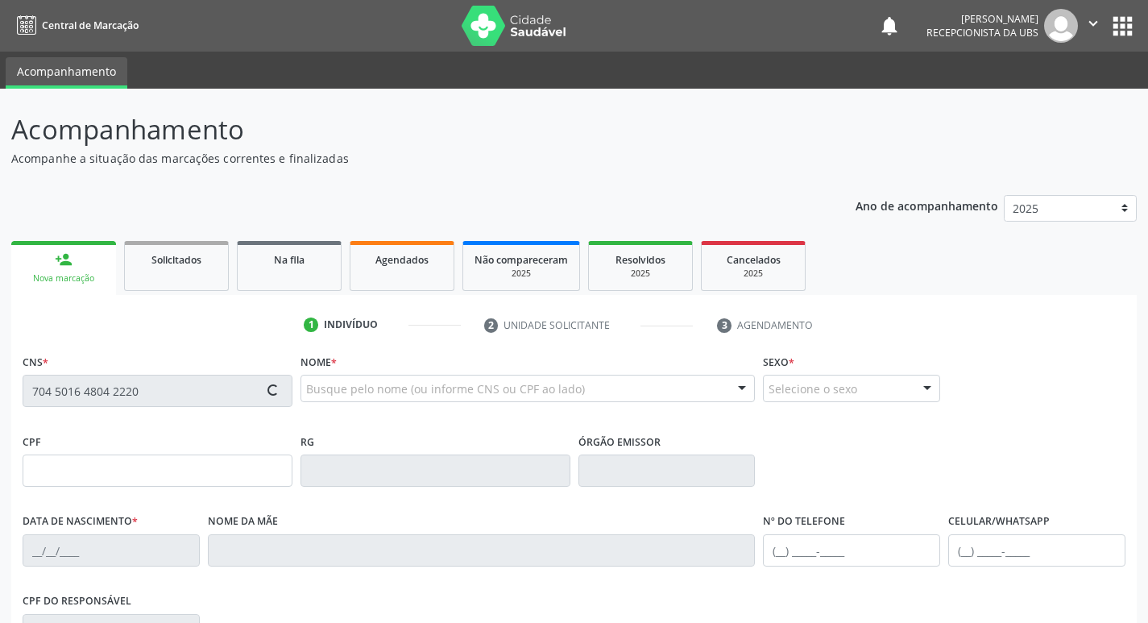
type input "(87) 99991-7103"
type input "733"
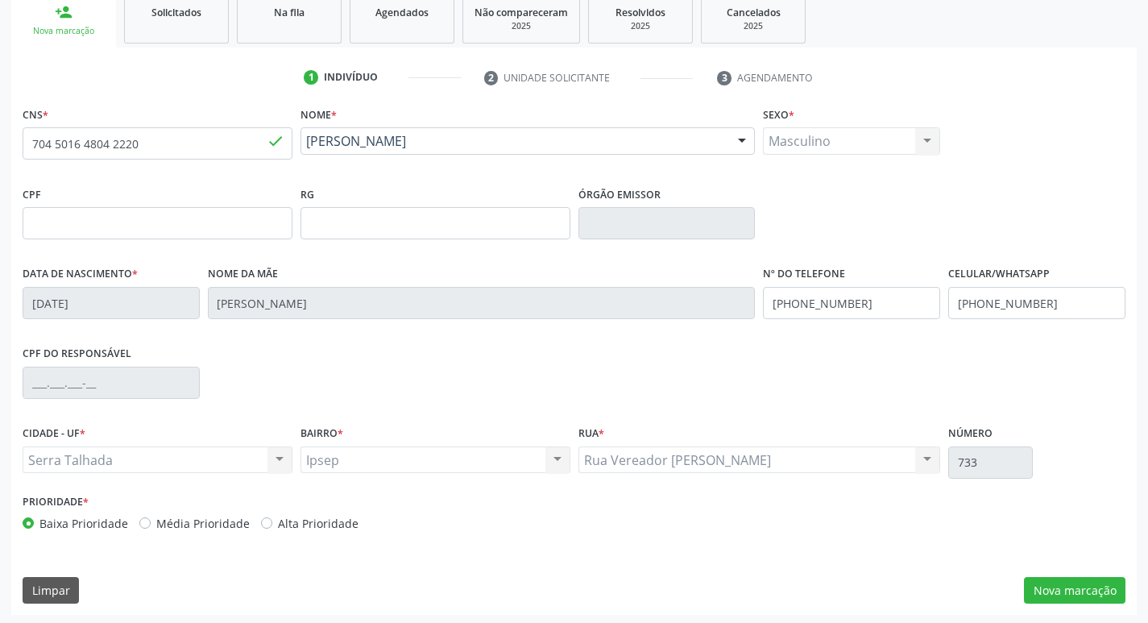
scroll to position [250, 0]
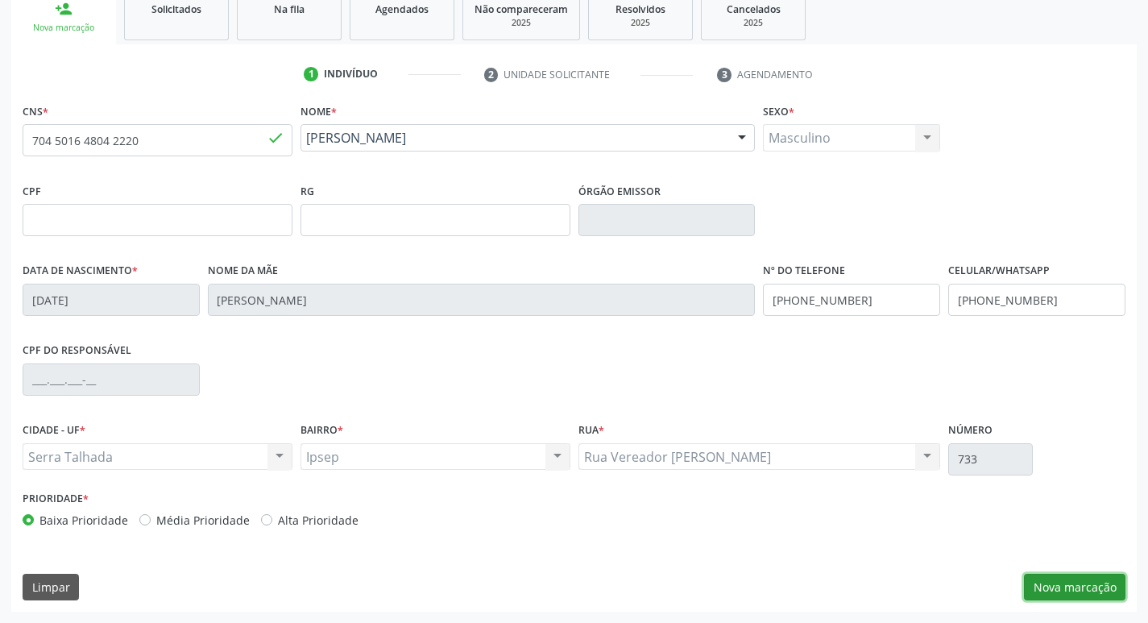
click at [1036, 588] on button "Nova marcação" at bounding box center [1074, 586] width 101 height 27
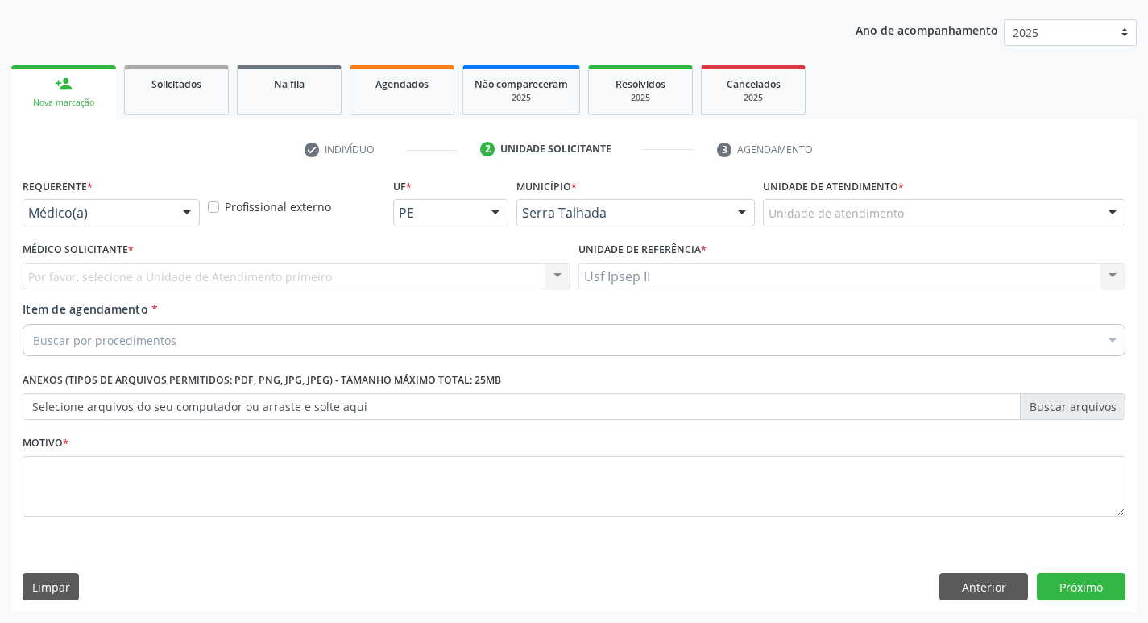
scroll to position [176, 0]
click at [192, 232] on div "Requerente * Médico(a) Médico(a) Enfermeiro(a) Paciente Nenhum resultado encont…" at bounding box center [111, 205] width 185 height 63
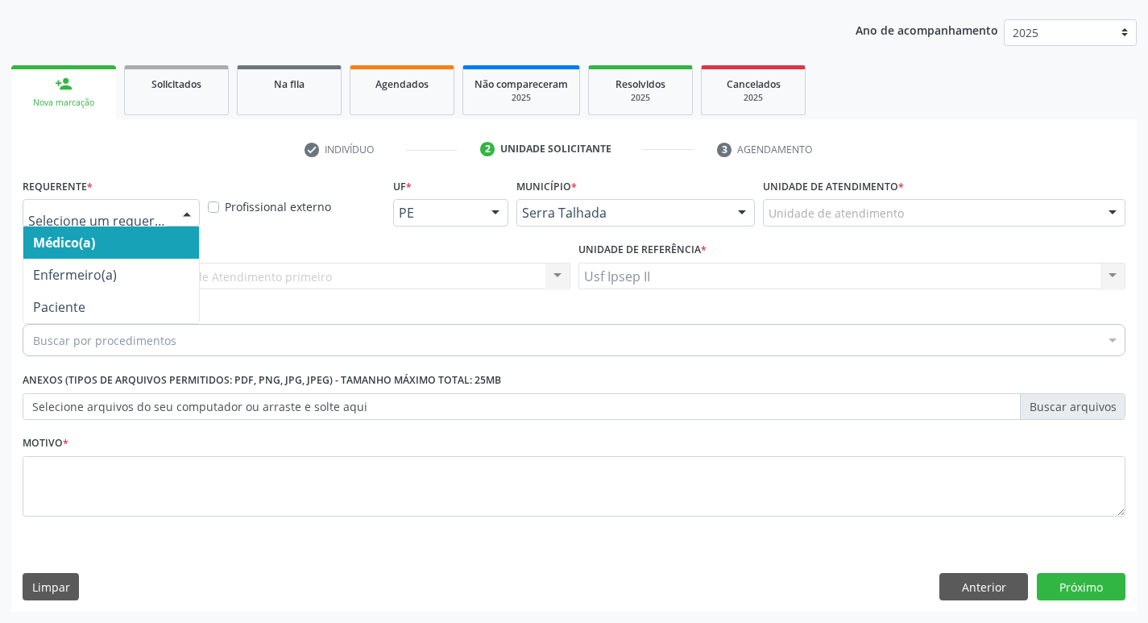
click at [190, 224] on div at bounding box center [187, 213] width 24 height 27
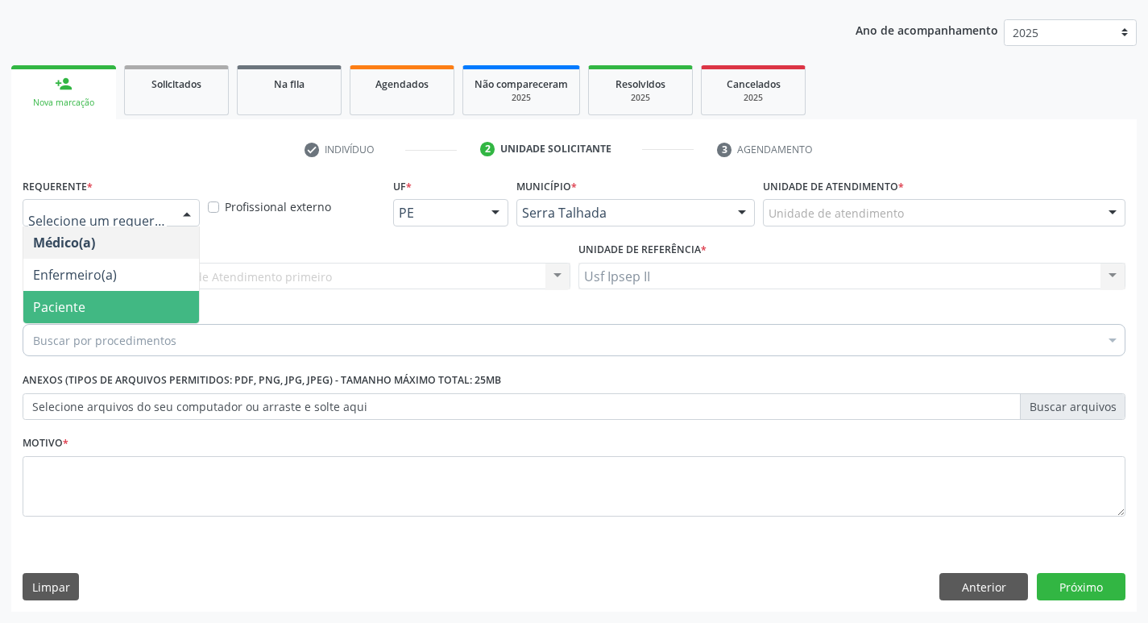
click at [160, 305] on span "Paciente" at bounding box center [111, 307] width 176 height 32
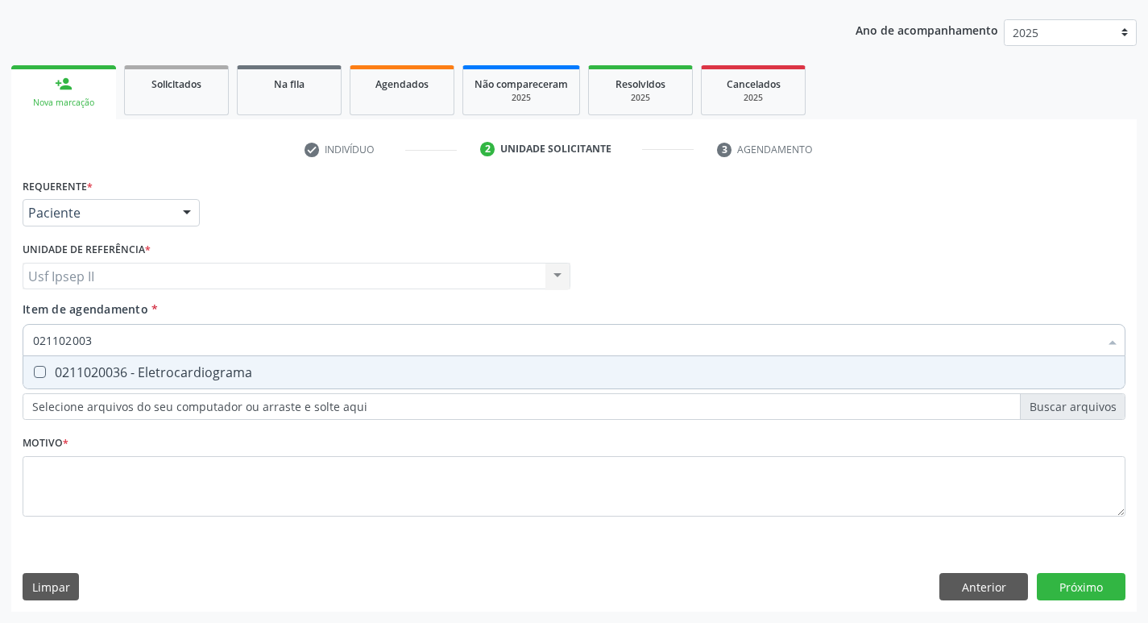
type input "0211020036"
click at [163, 377] on div "0211020036 - Eletrocardiograma" at bounding box center [574, 372] width 1082 height 13
checkbox Eletrocardiograma "true"
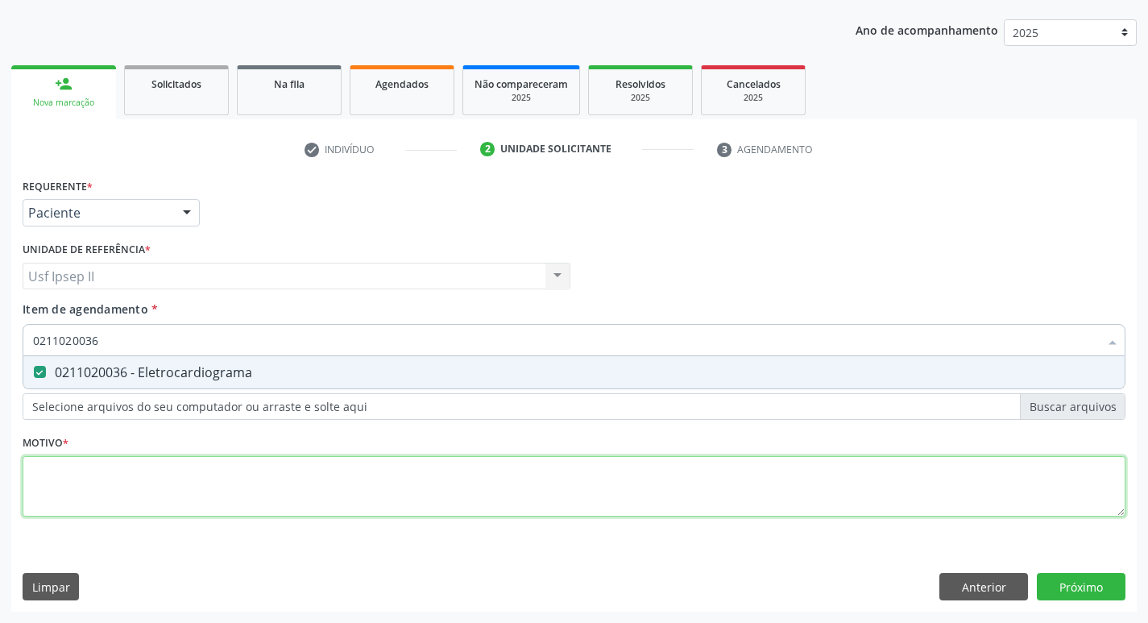
click at [110, 483] on div "Requerente * Paciente Médico(a) Enfermeiro(a) Paciente Nenhum resultado encontr…" at bounding box center [574, 356] width 1102 height 365
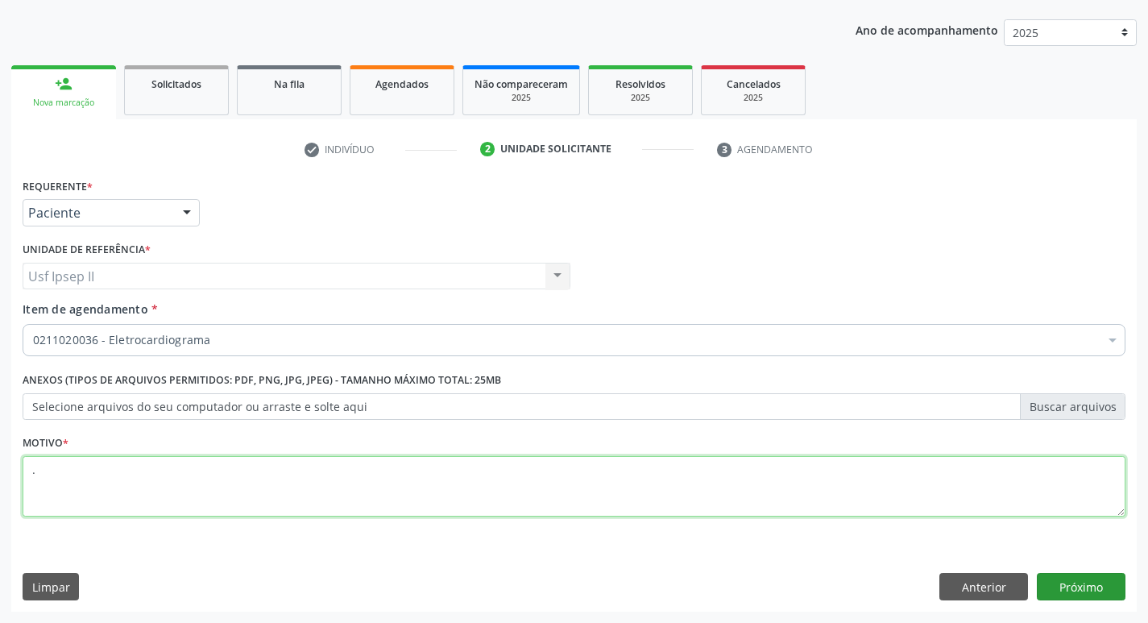
type textarea "."
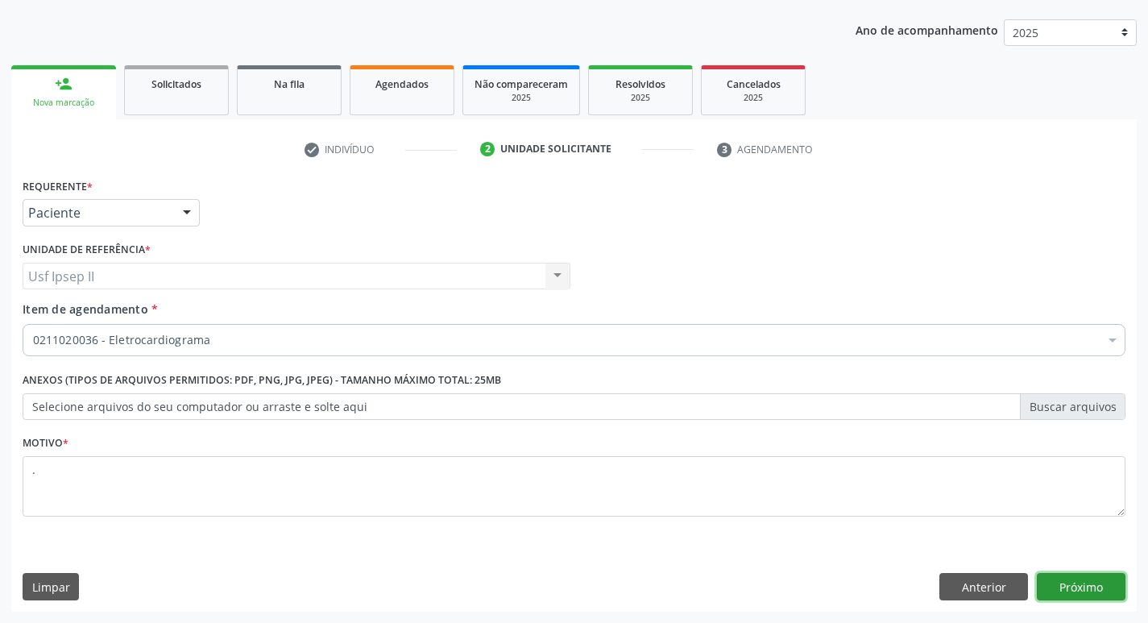
click at [1074, 598] on button "Próximo" at bounding box center [1080, 586] width 89 height 27
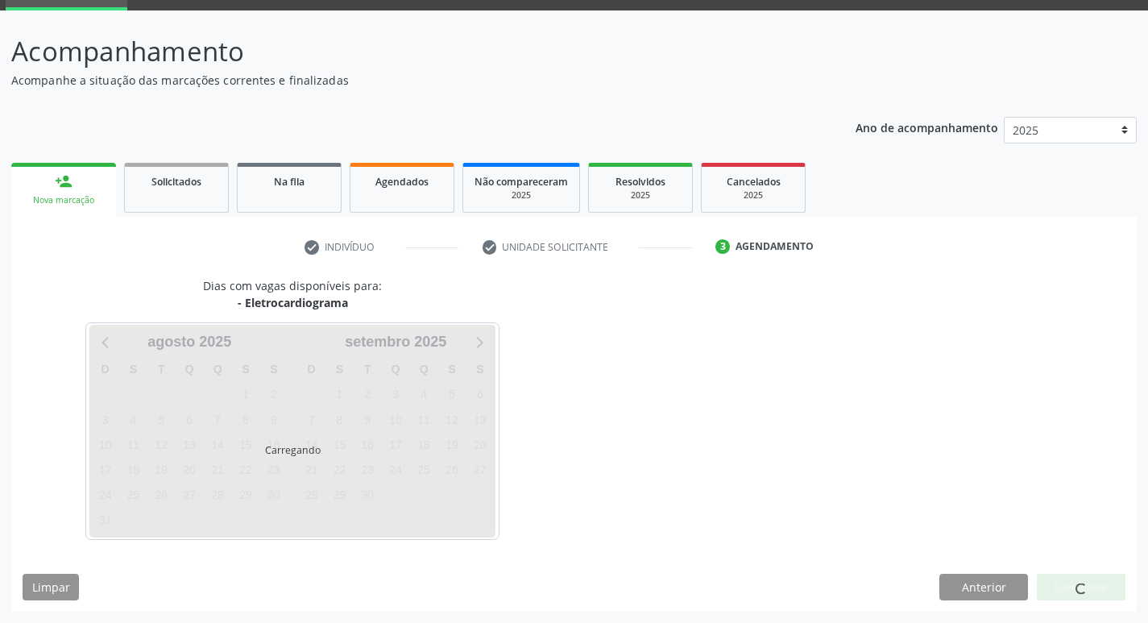
scroll to position [78, 0]
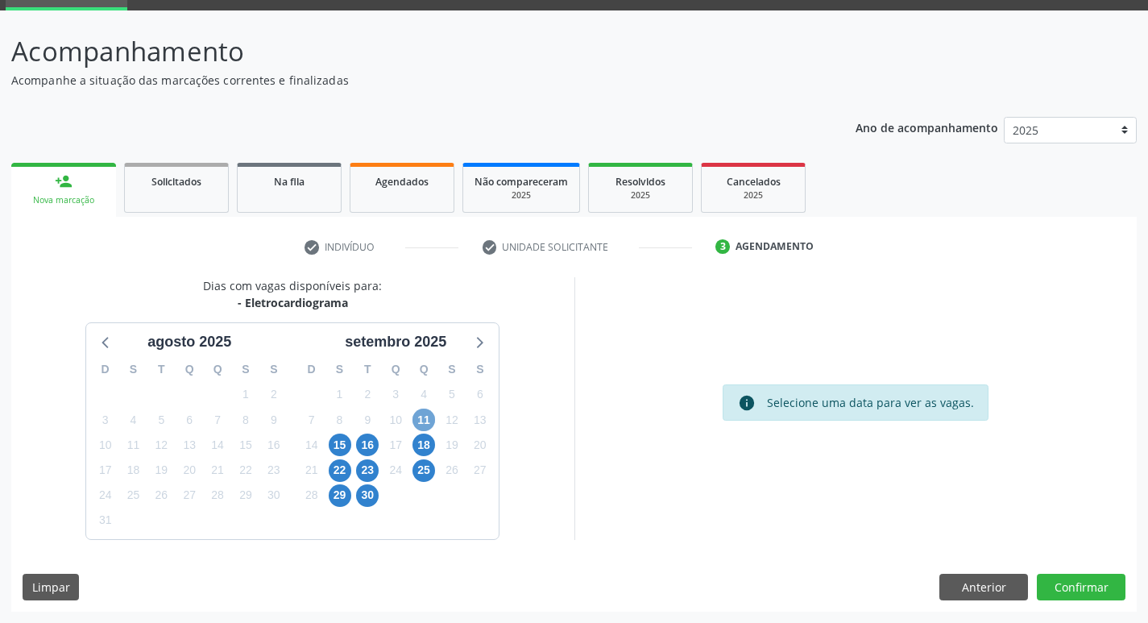
click at [424, 423] on span "11" at bounding box center [423, 419] width 23 height 23
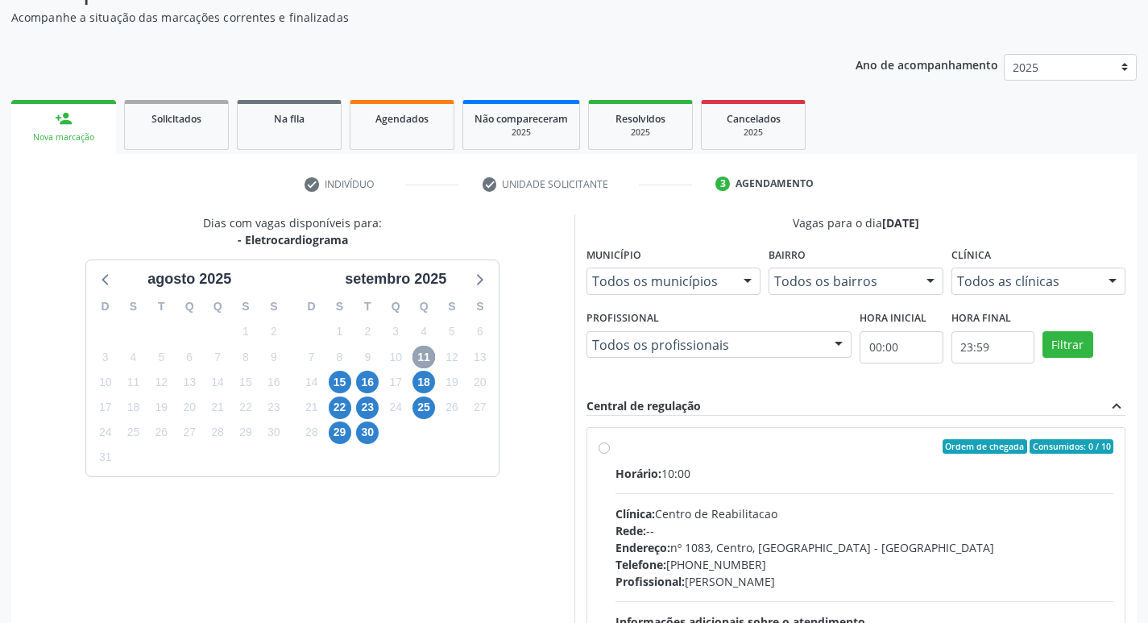
scroll to position [239, 0]
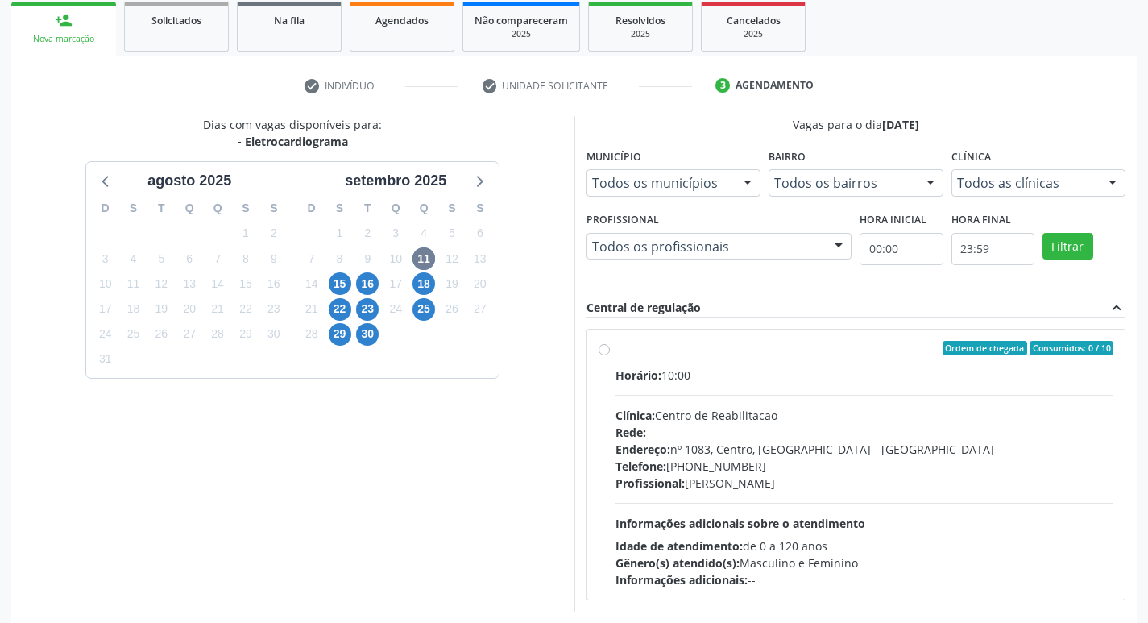
click at [615, 354] on label "Ordem de chegada Consumidos: 0 / 10 Horário: 10:00 Clínica: Centro de Reabilita…" at bounding box center [864, 464] width 498 height 247
click at [605, 354] on input "Ordem de chegada Consumidos: 0 / 10 Horário: 10:00 Clínica: Centro de Reabilita…" at bounding box center [603, 348] width 11 height 14
radio input "true"
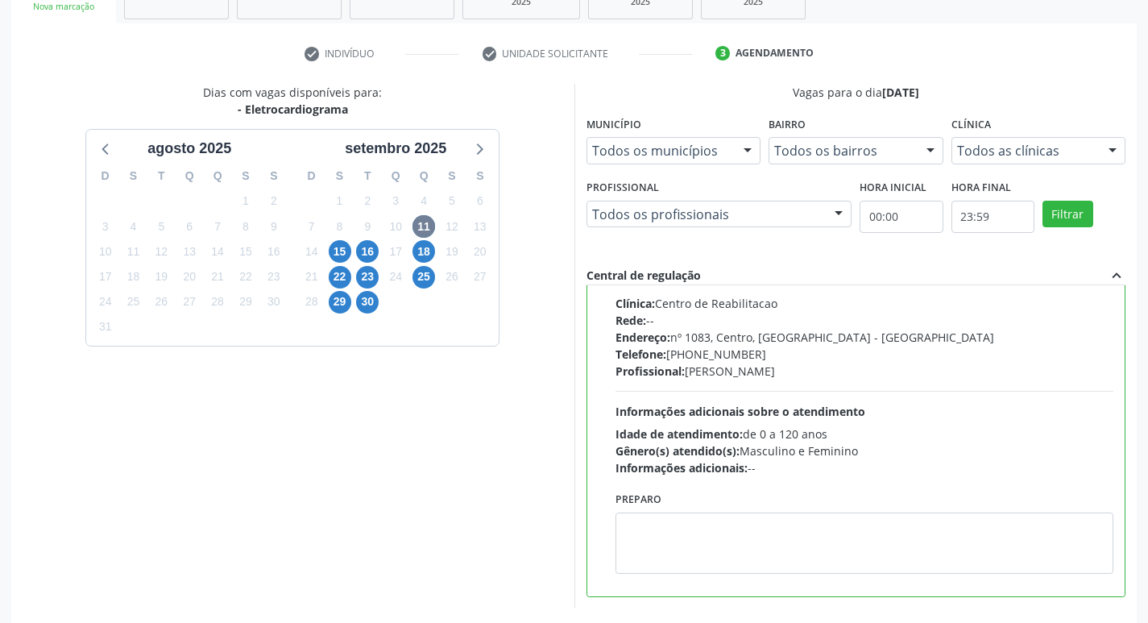
scroll to position [340, 0]
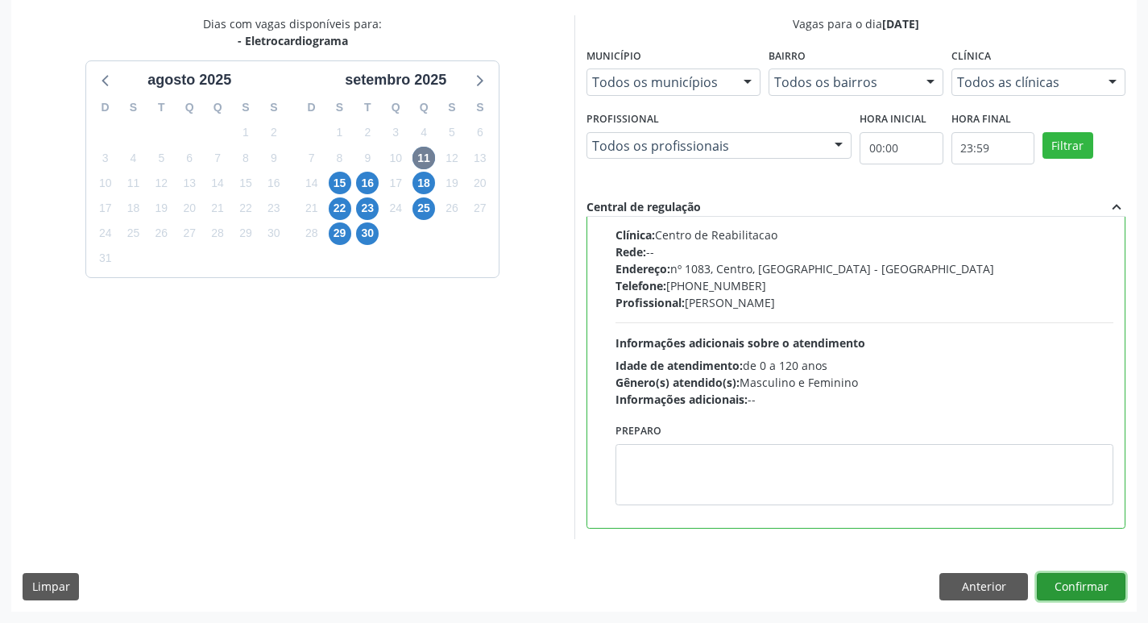
click at [1106, 589] on button "Confirmar" at bounding box center [1080, 586] width 89 height 27
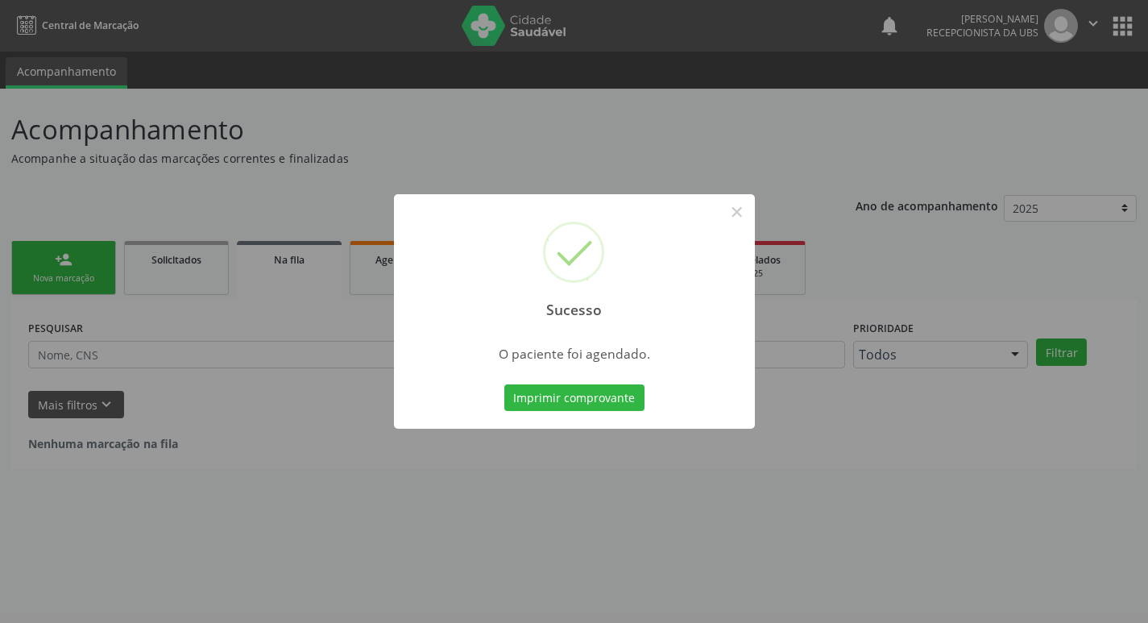
scroll to position [0, 0]
click at [608, 408] on button "Imprimir comprovante" at bounding box center [580, 397] width 140 height 27
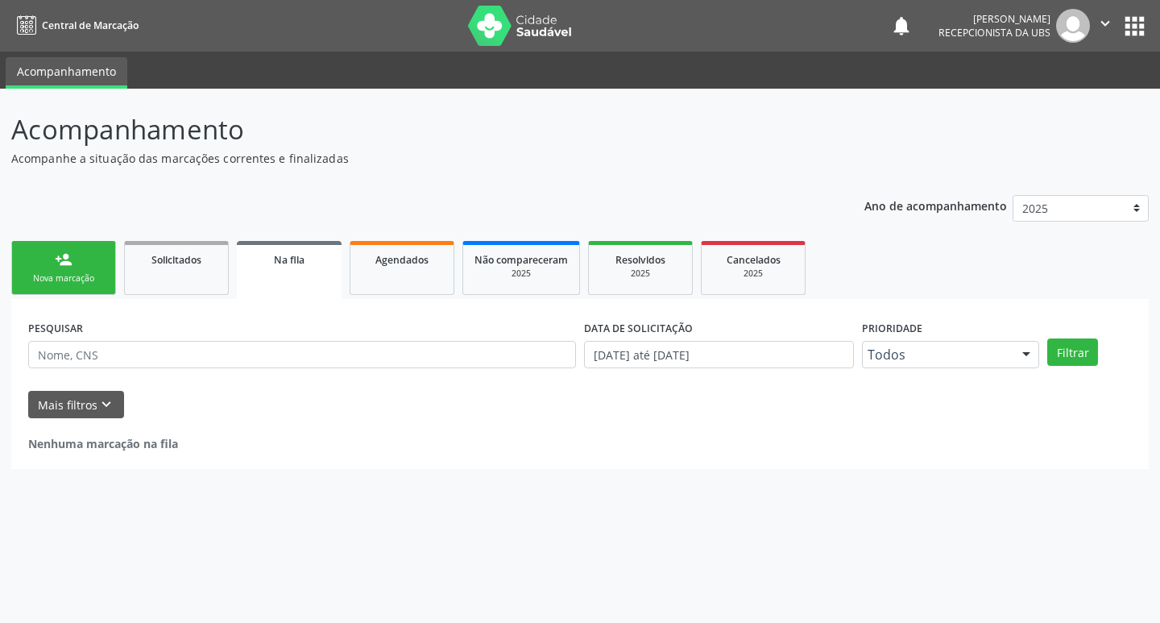
click at [42, 271] on link "person_add Nova marcação" at bounding box center [63, 268] width 105 height 54
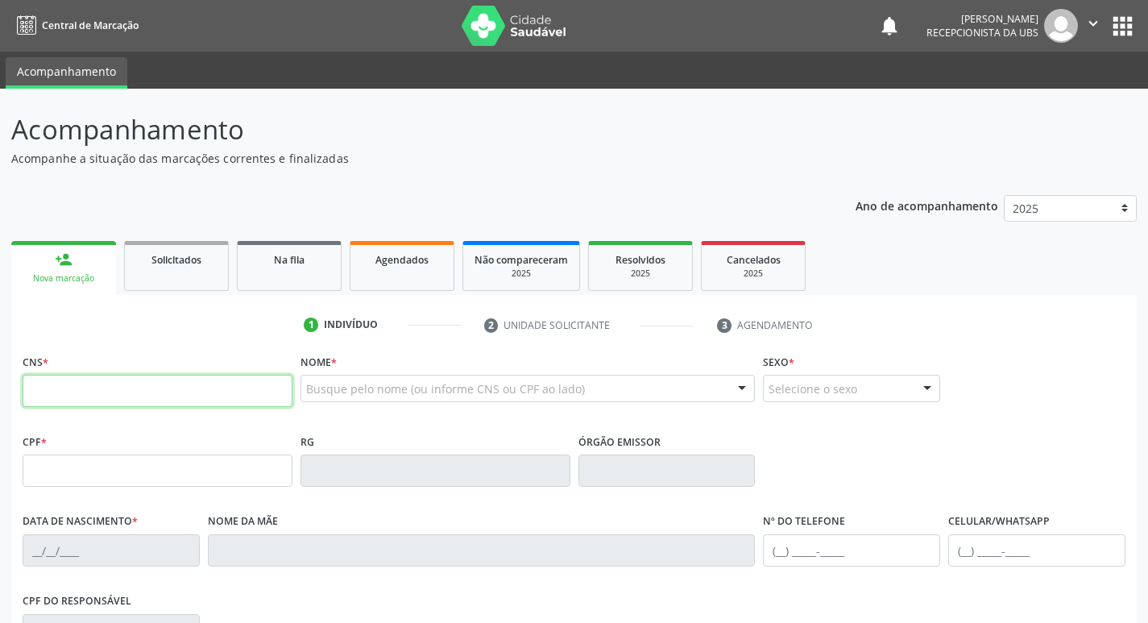
click at [131, 383] on input "text" at bounding box center [158, 390] width 270 height 32
type input "162 5365 9600 0003"
type input "06/03/1981"
type input "(87) 99177-0899"
type input "615"
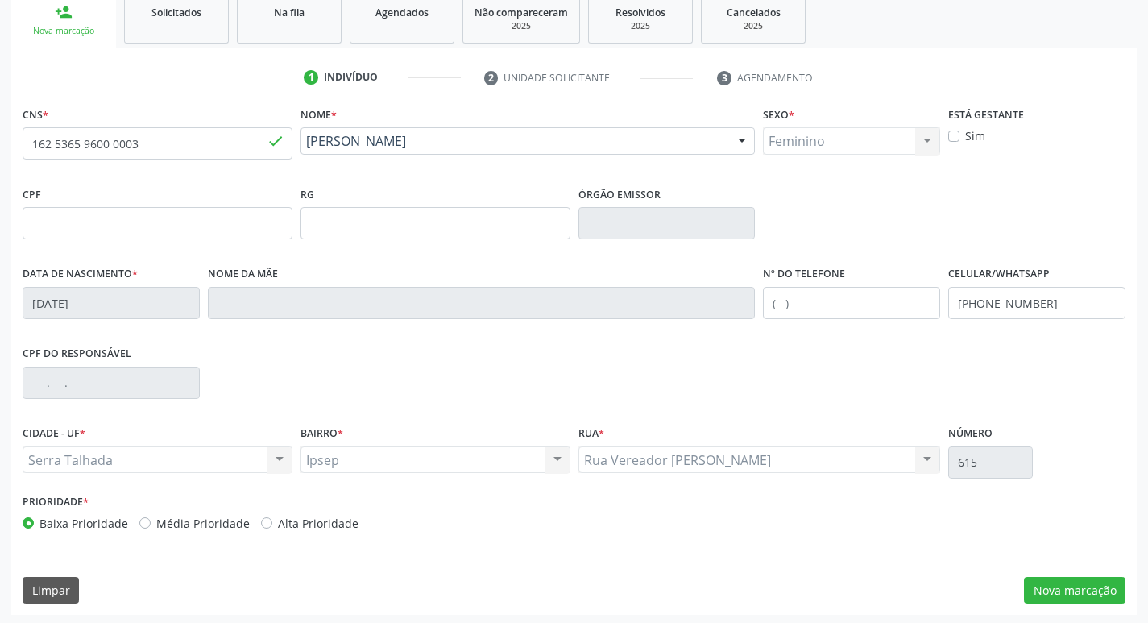
scroll to position [250, 0]
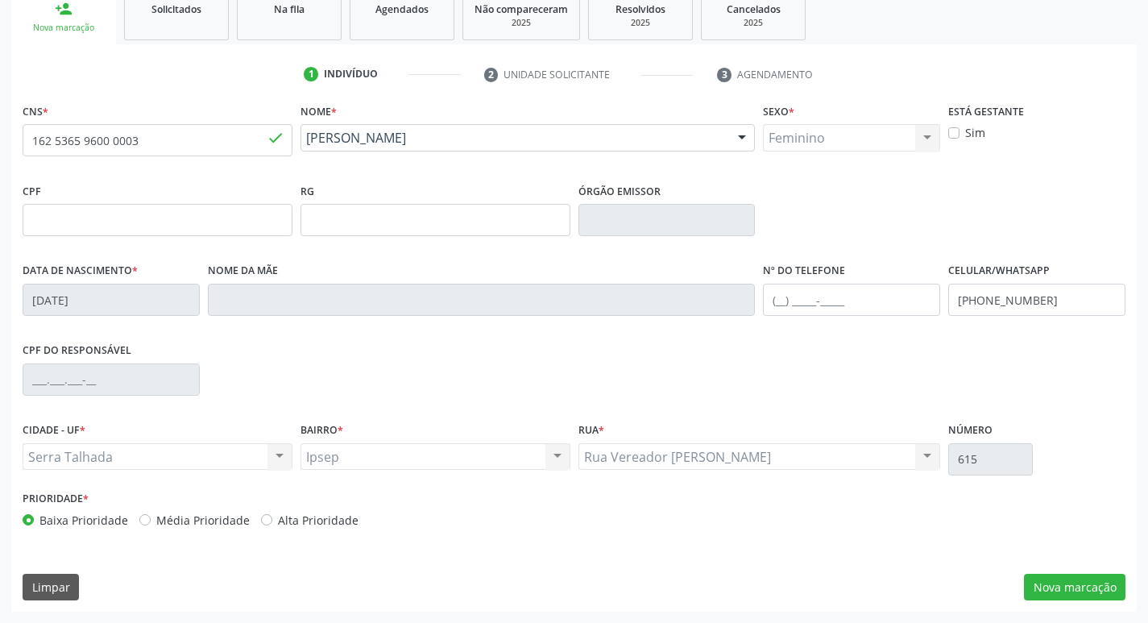
click at [1079, 603] on div "CNS * 162 5365 9600 0003 done Nome * Isabel Cristina Gomes do Nascimento Isabel…" at bounding box center [573, 355] width 1125 height 512
click at [1079, 585] on button "Nova marcação" at bounding box center [1074, 586] width 101 height 27
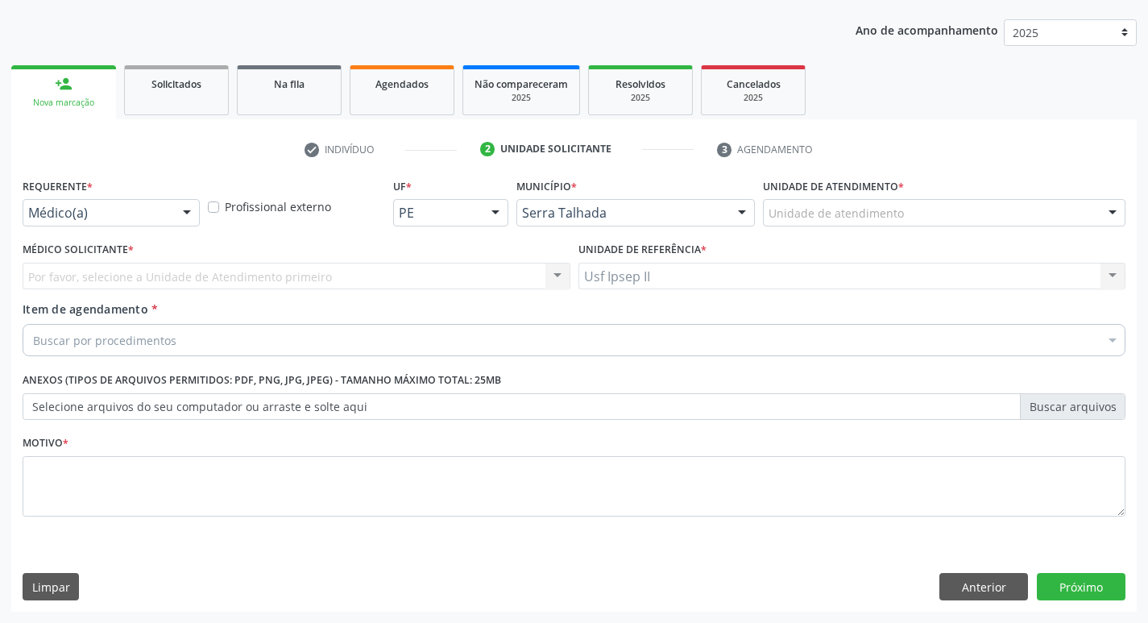
scroll to position [176, 0]
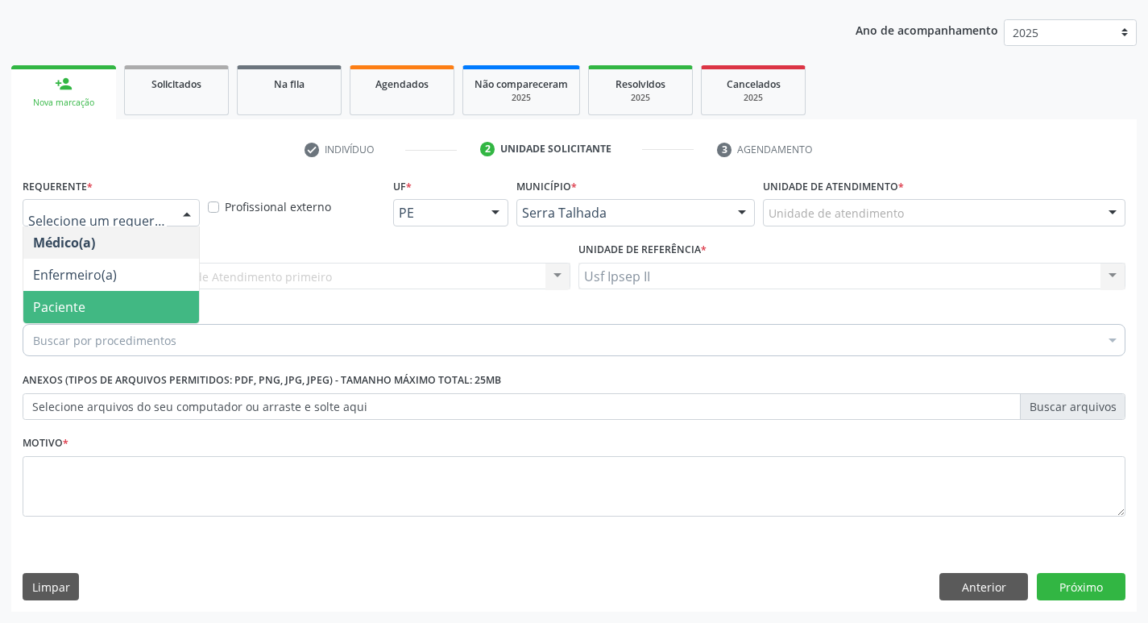
click at [118, 296] on span "Paciente" at bounding box center [111, 307] width 176 height 32
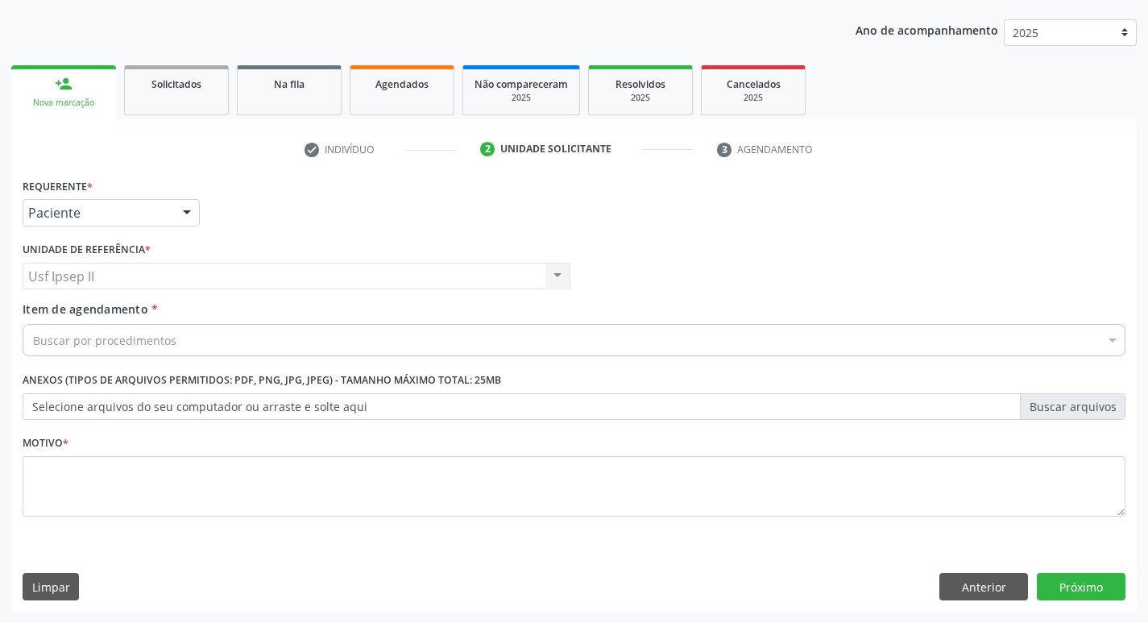
click at [119, 329] on div "Buscar por procedimentos" at bounding box center [574, 340] width 1102 height 32
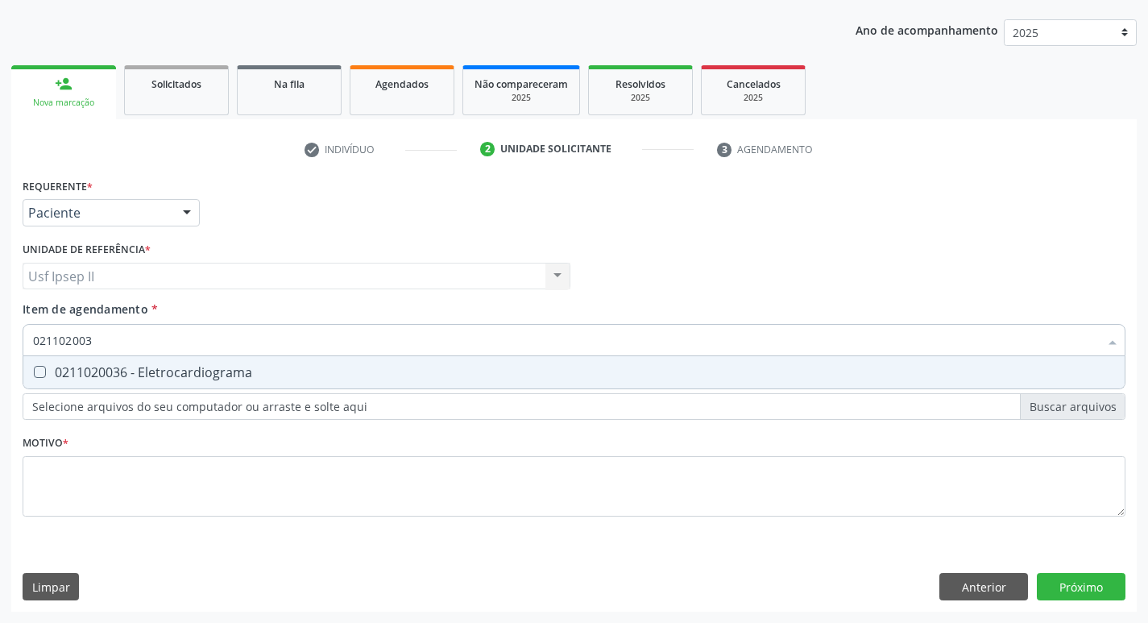
type input "0211020036"
click at [144, 366] on div "0211020036 - Eletrocardiograma" at bounding box center [574, 372] width 1082 height 13
checkbox Eletrocardiograma "true"
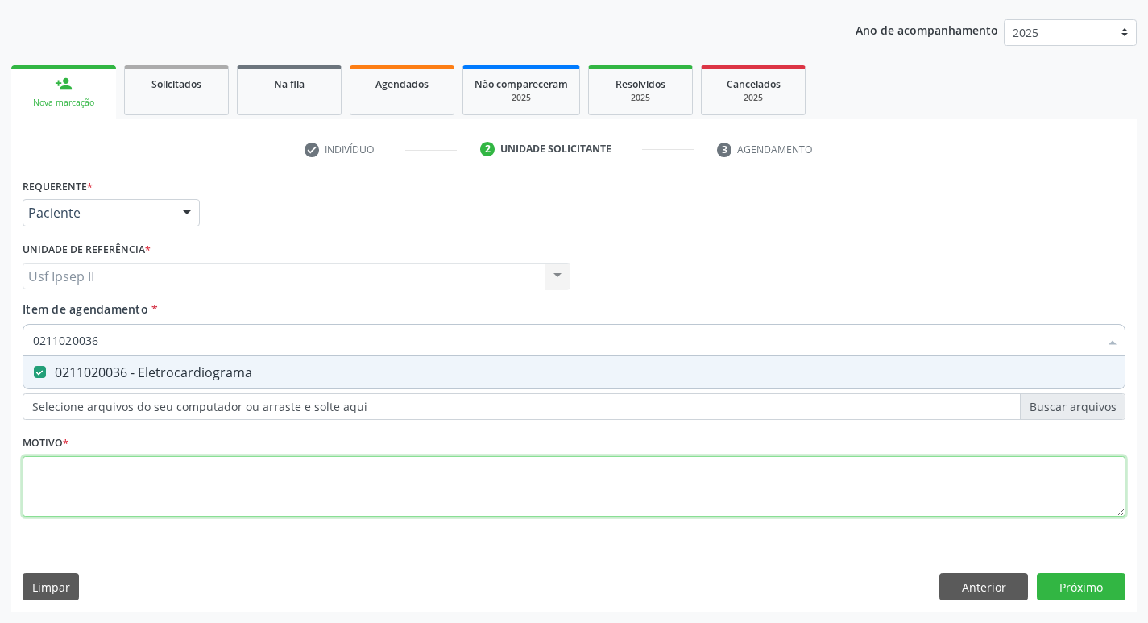
click at [106, 510] on div "Requerente * Paciente Médico(a) Enfermeiro(a) Paciente Nenhum resultado encontr…" at bounding box center [574, 356] width 1102 height 365
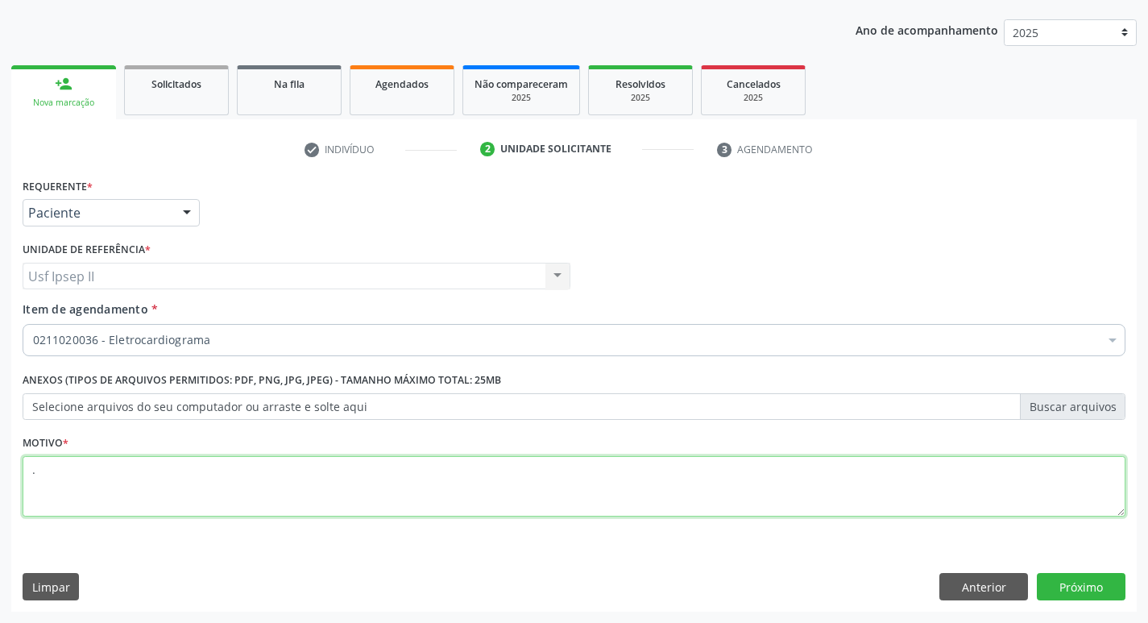
type textarea "."
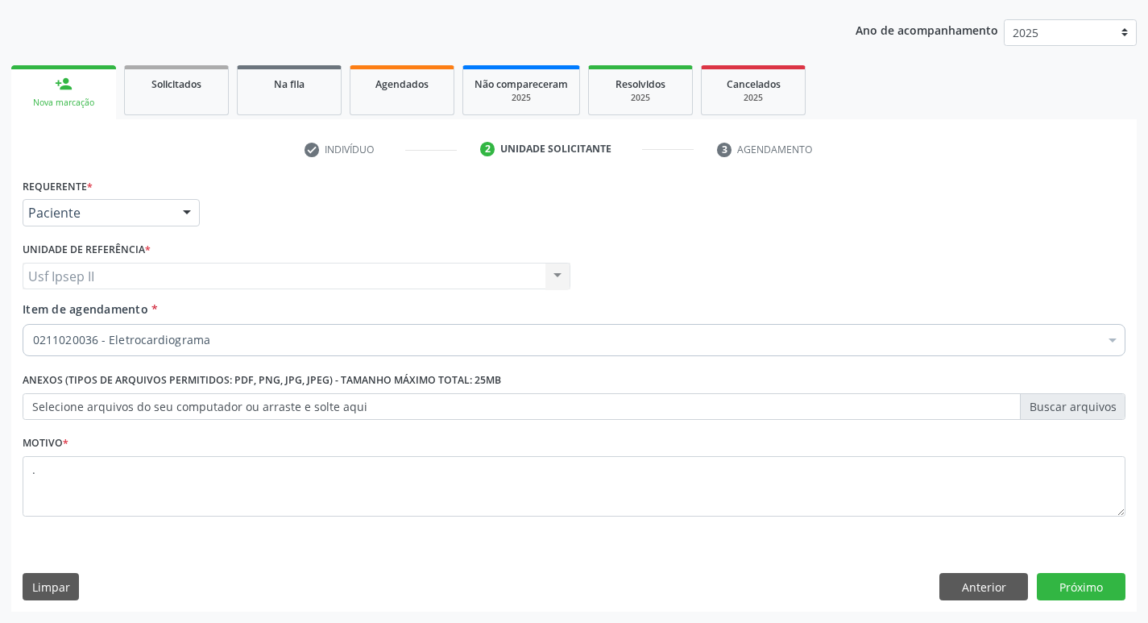
click at [1057, 571] on div "Requerente * Paciente Médico(a) Enfermeiro(a) Paciente Nenhum resultado encontr…" at bounding box center [573, 392] width 1125 height 437
click at [1071, 585] on button "Próximo" at bounding box center [1080, 586] width 89 height 27
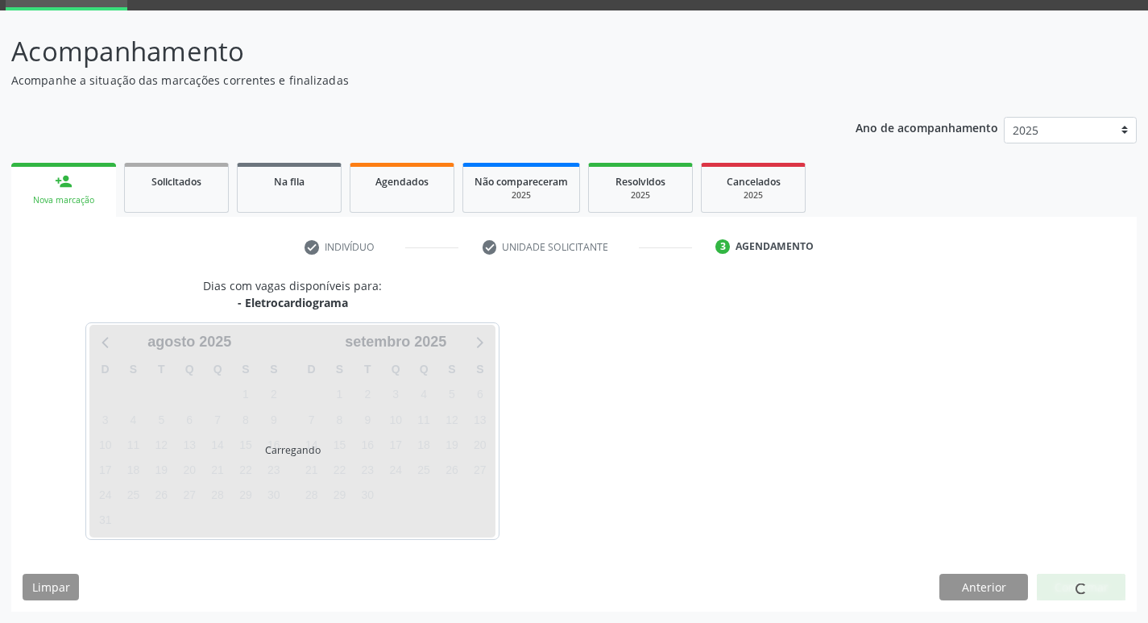
scroll to position [78, 0]
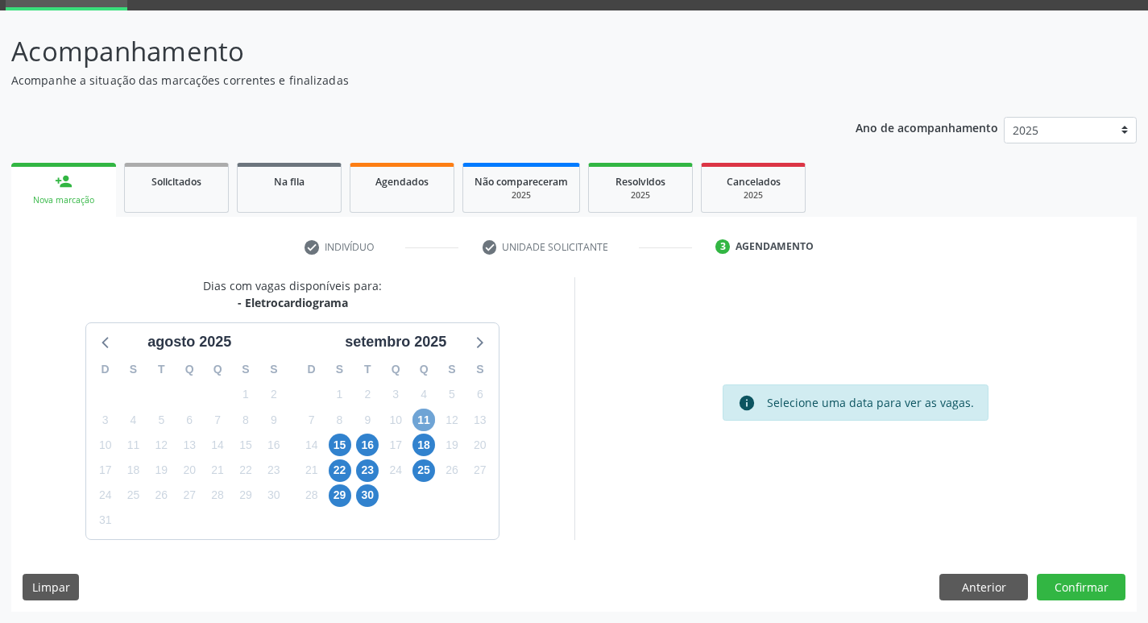
click at [426, 416] on span "11" at bounding box center [423, 419] width 23 height 23
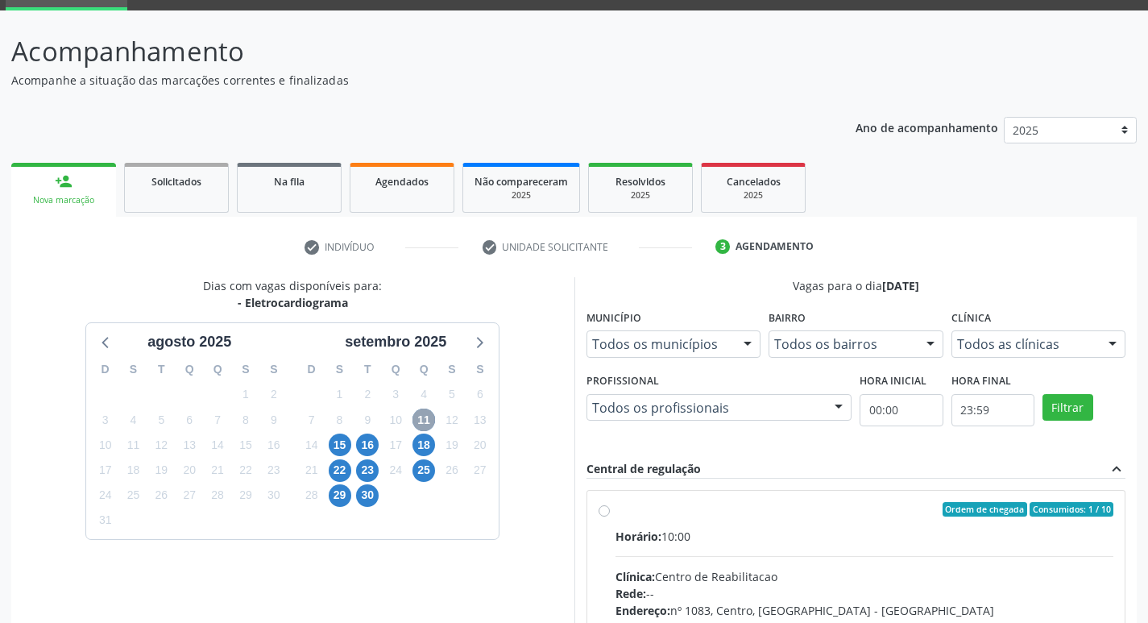
scroll to position [239, 0]
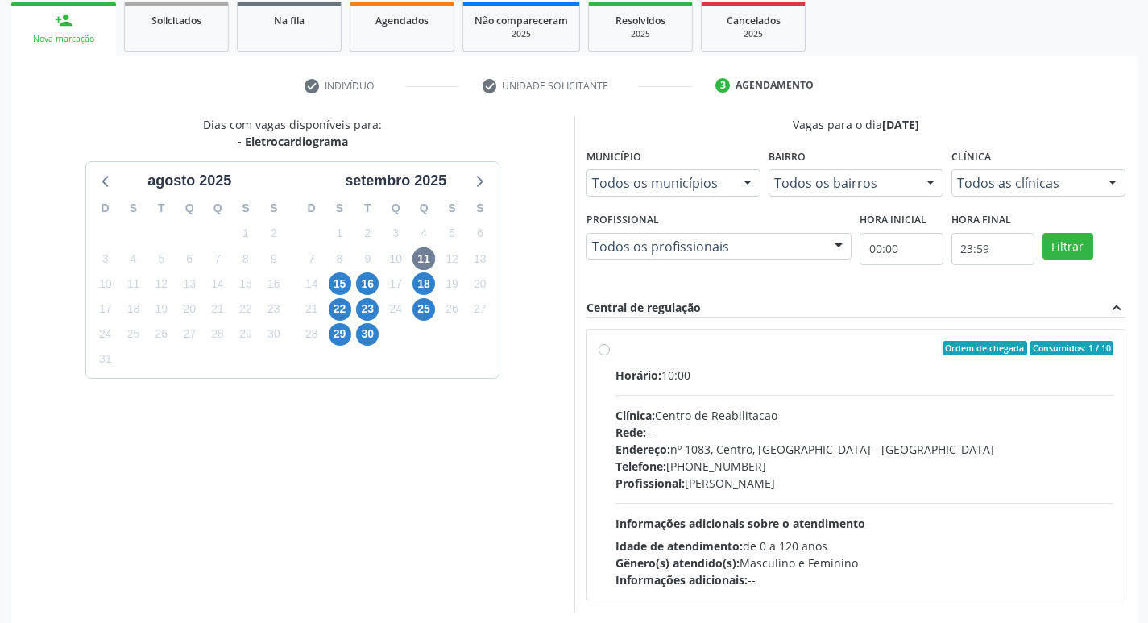
click at [615, 352] on label "Ordem de chegada Consumidos: 1 / 10 Horário: 10:00 Clínica: Centro de Reabilita…" at bounding box center [864, 464] width 498 height 247
click at [599, 352] on input "Ordem de chegada Consumidos: 1 / 10 Horário: 10:00 Clínica: Centro de Reabilita…" at bounding box center [603, 348] width 11 height 14
radio input "true"
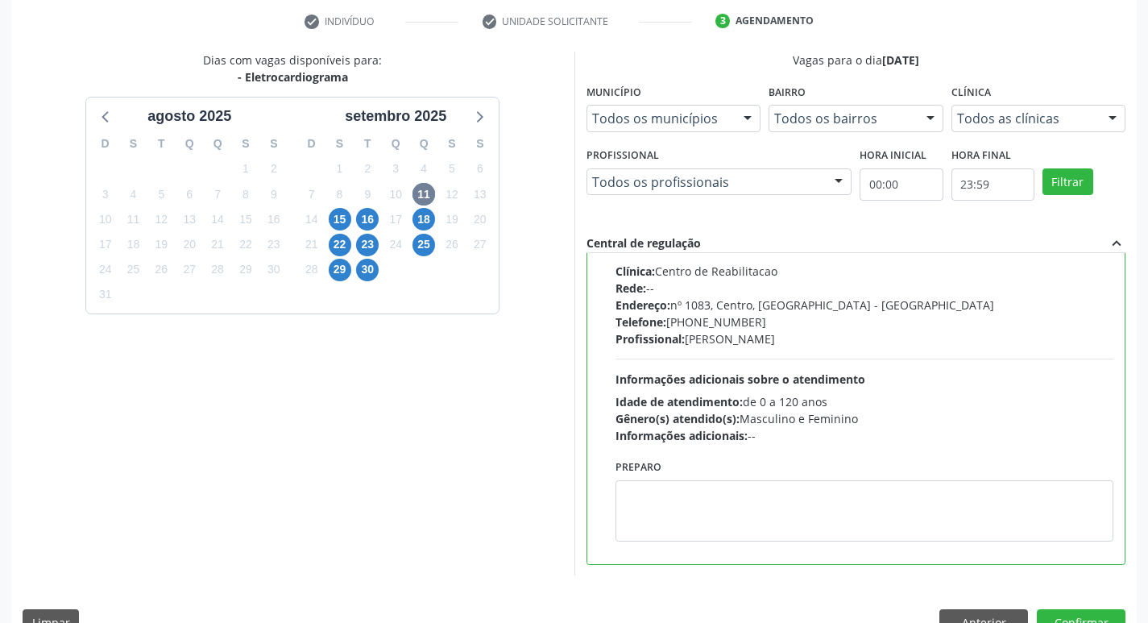
scroll to position [340, 0]
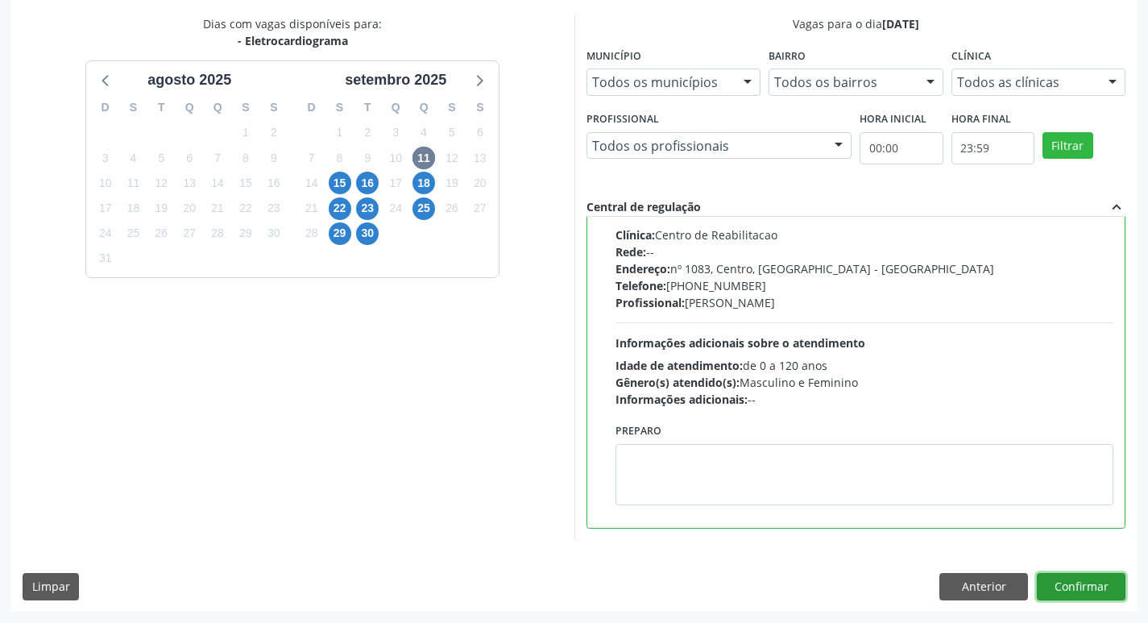
click at [1105, 588] on button "Confirmar" at bounding box center [1080, 586] width 89 height 27
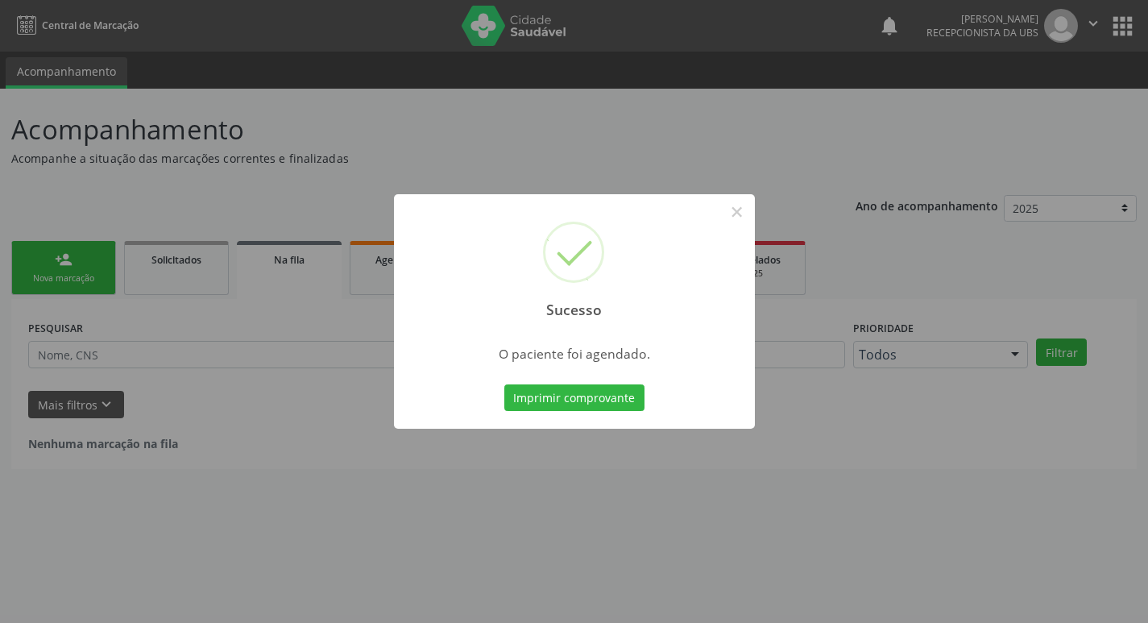
scroll to position [0, 0]
click at [559, 403] on button "Imprimir comprovante" at bounding box center [580, 397] width 140 height 27
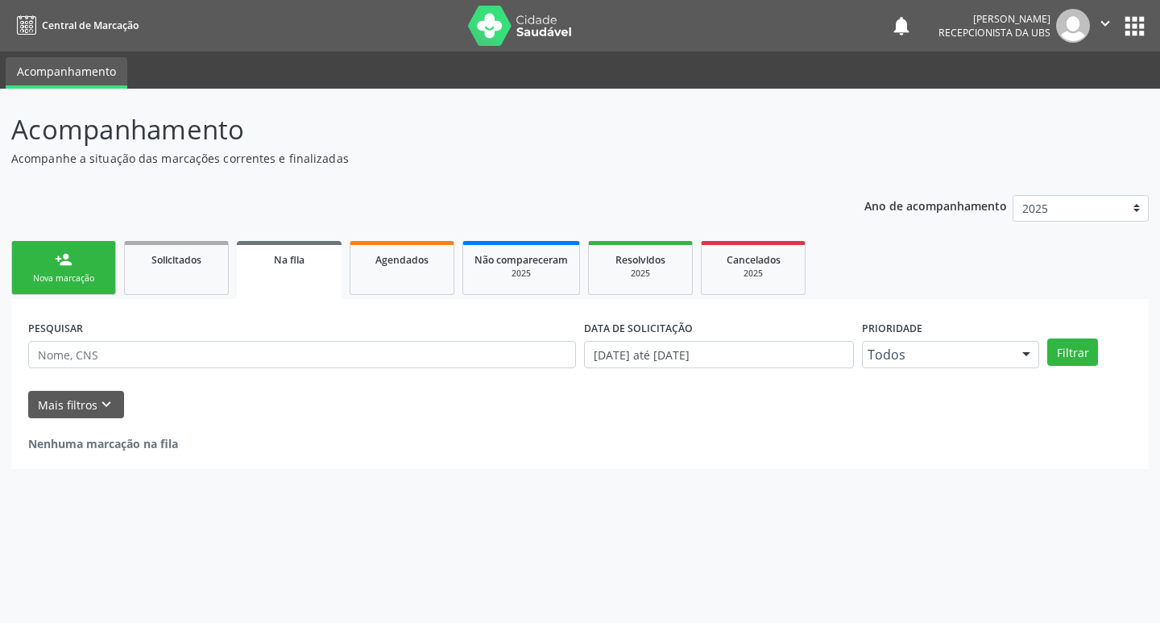
click at [91, 271] on link "person_add Nova marcação" at bounding box center [63, 268] width 105 height 54
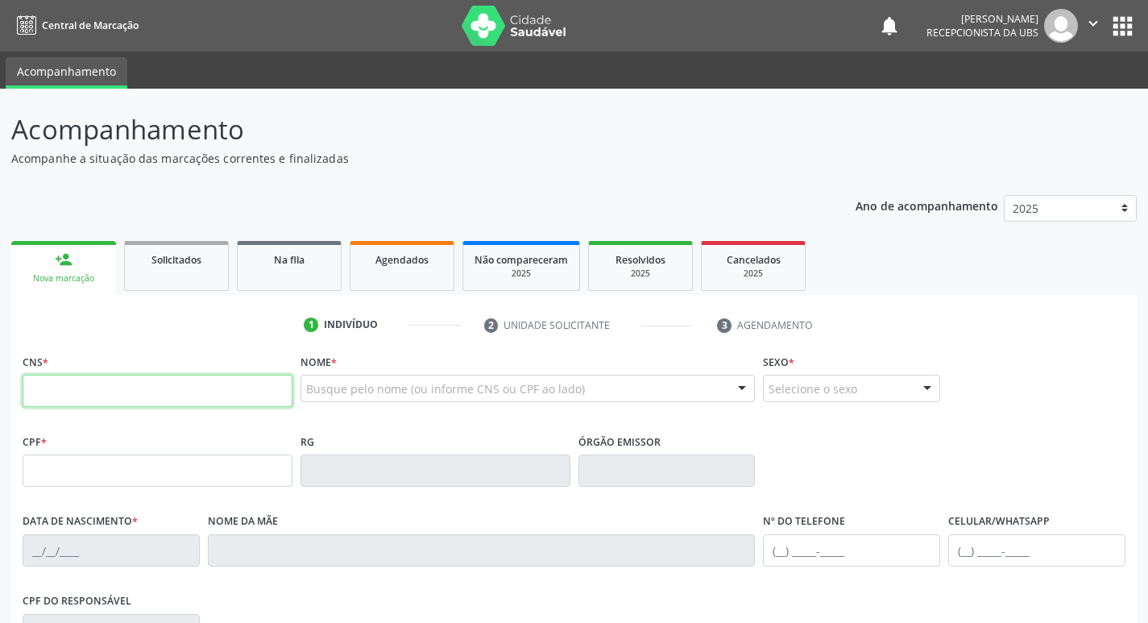
click at [172, 396] on input "text" at bounding box center [158, 390] width 270 height 32
type input "702 8066 0060 5662"
type input "076.437.344-70"
type input "22/06/1991"
type input "Maria de Fatima Cavante"
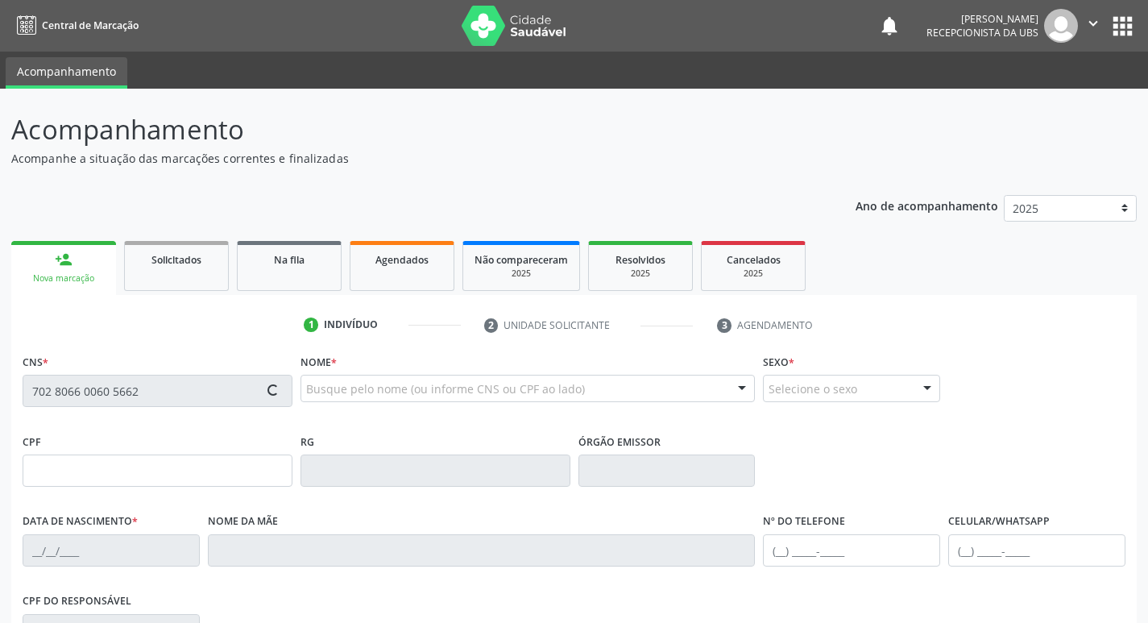
type input "(87) 99613-3654"
type input "688.890.465-20"
type input "697"
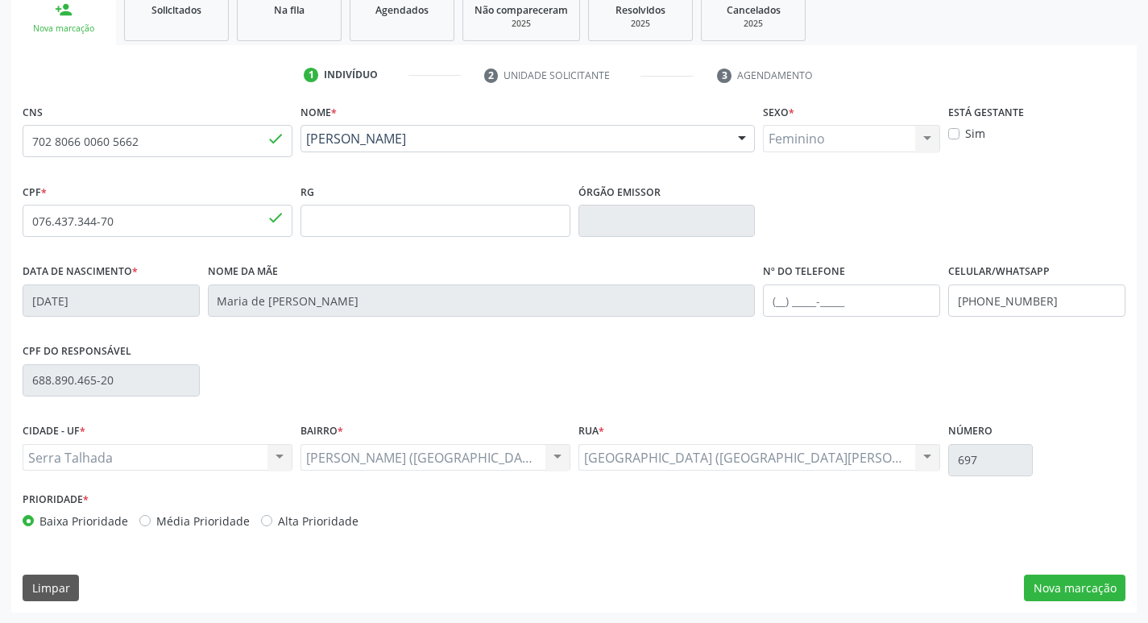
scroll to position [250, 0]
click at [1094, 587] on button "Nova marcação" at bounding box center [1074, 586] width 101 height 27
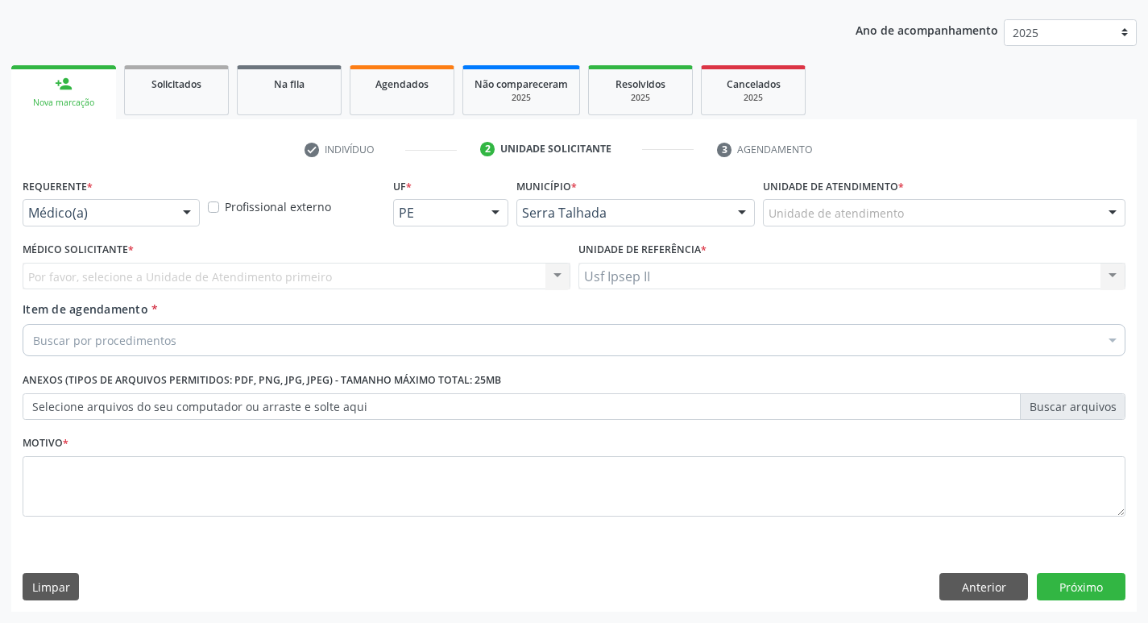
scroll to position [176, 0]
click at [168, 220] on div "Médico(a)" at bounding box center [111, 212] width 177 height 27
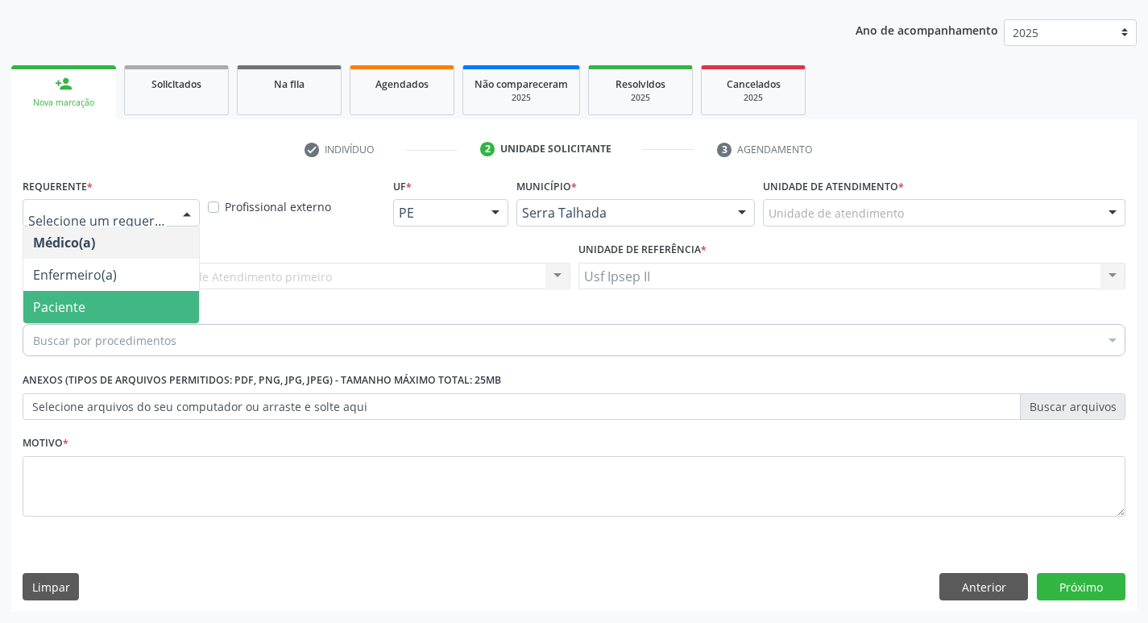
click at [91, 311] on span "Paciente" at bounding box center [111, 307] width 176 height 32
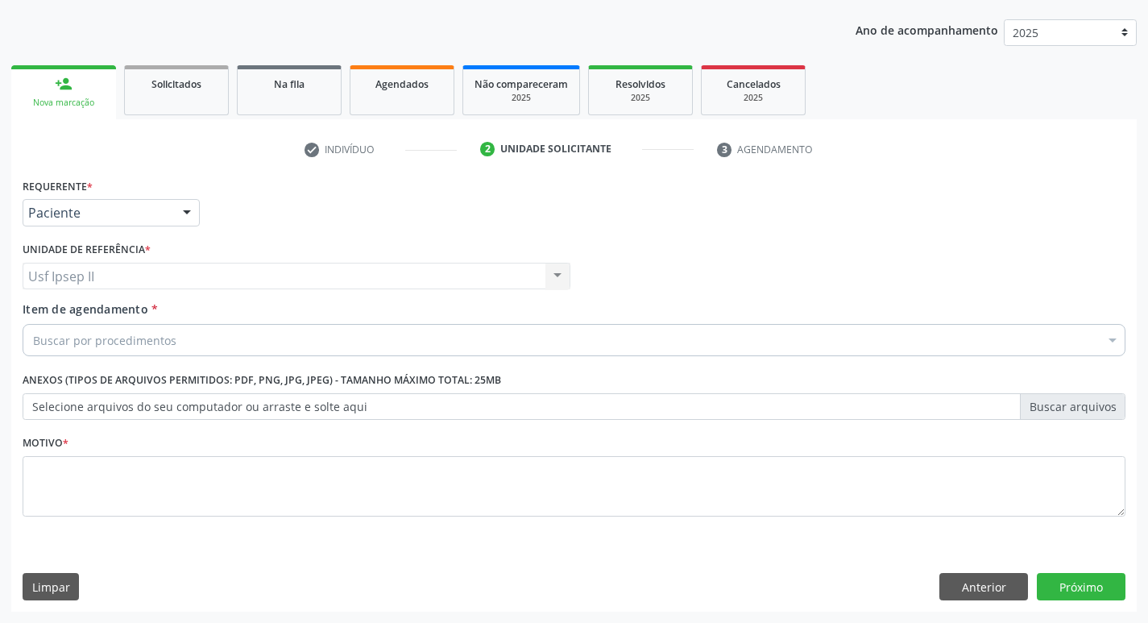
click at [105, 355] on div "Buscar por procedimentos" at bounding box center [574, 340] width 1102 height 32
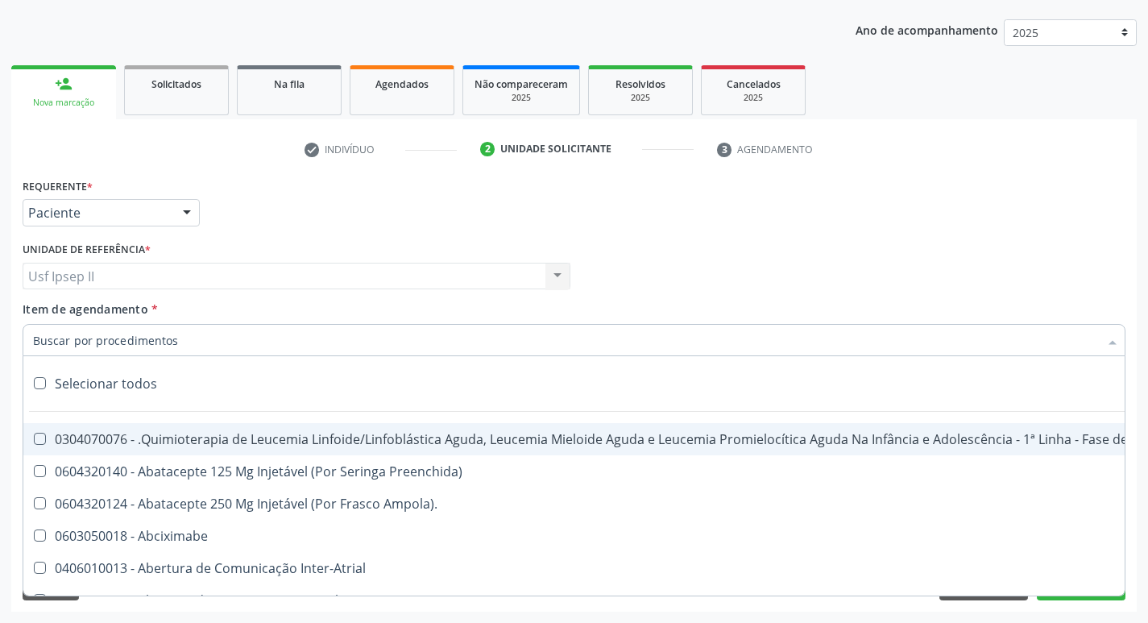
click at [105, 355] on input "Item de agendamento *" at bounding box center [565, 340] width 1065 height 32
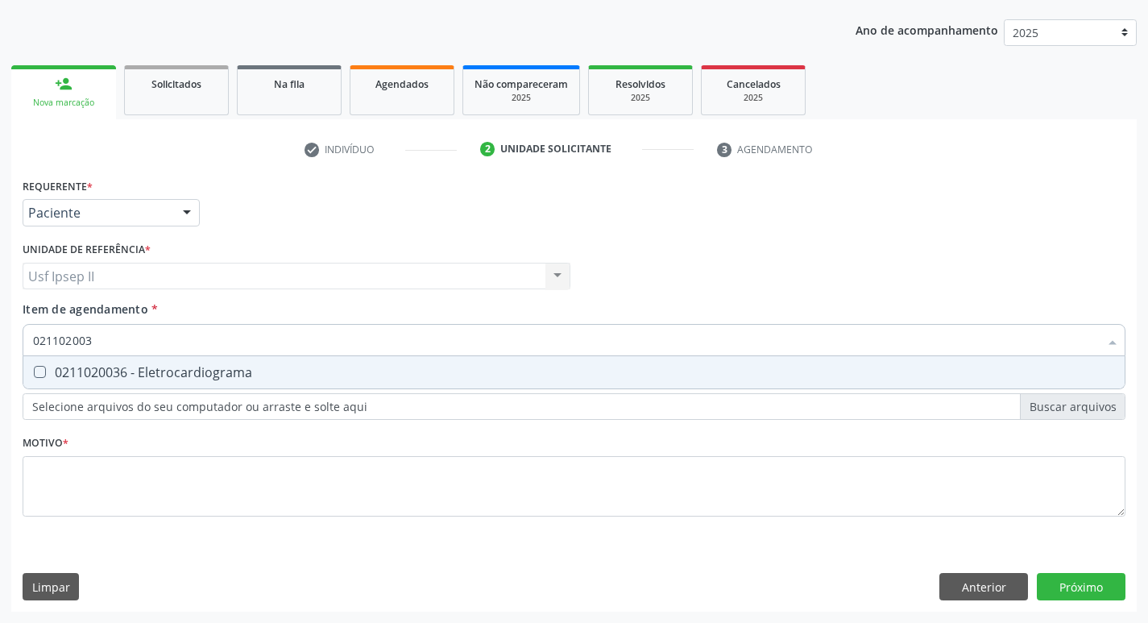
type input "0211020036"
click at [105, 370] on div "0211020036 - Eletrocardiograma" at bounding box center [574, 372] width 1082 height 13
checkbox Eletrocardiograma "true"
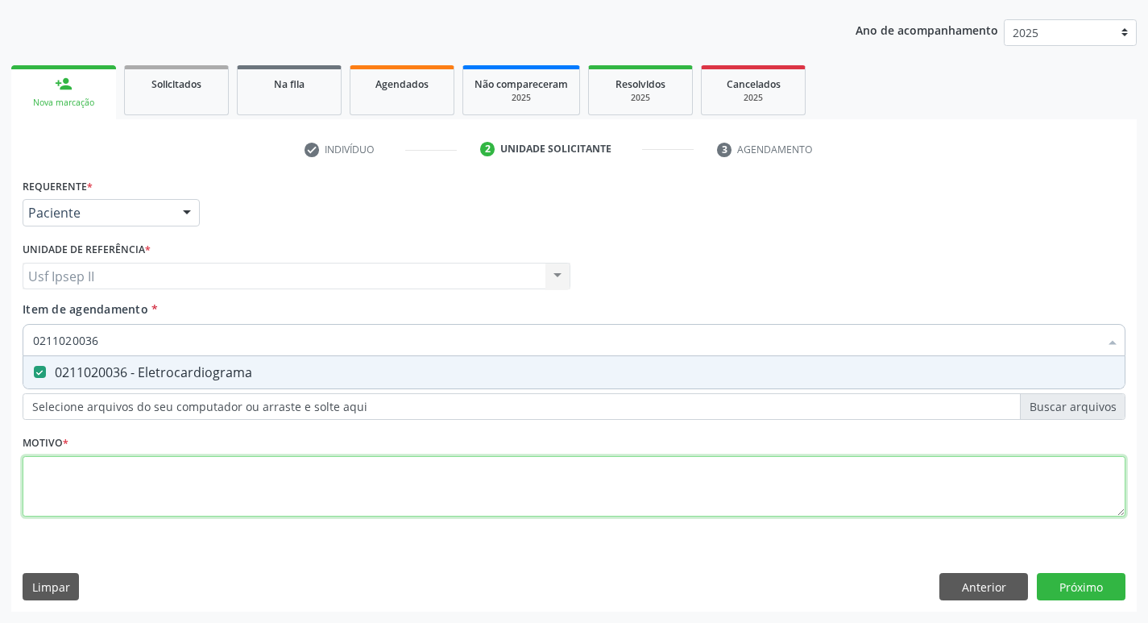
click at [93, 471] on div "Requerente * Paciente Médico(a) Enfermeiro(a) Paciente Nenhum resultado encontr…" at bounding box center [574, 356] width 1102 height 365
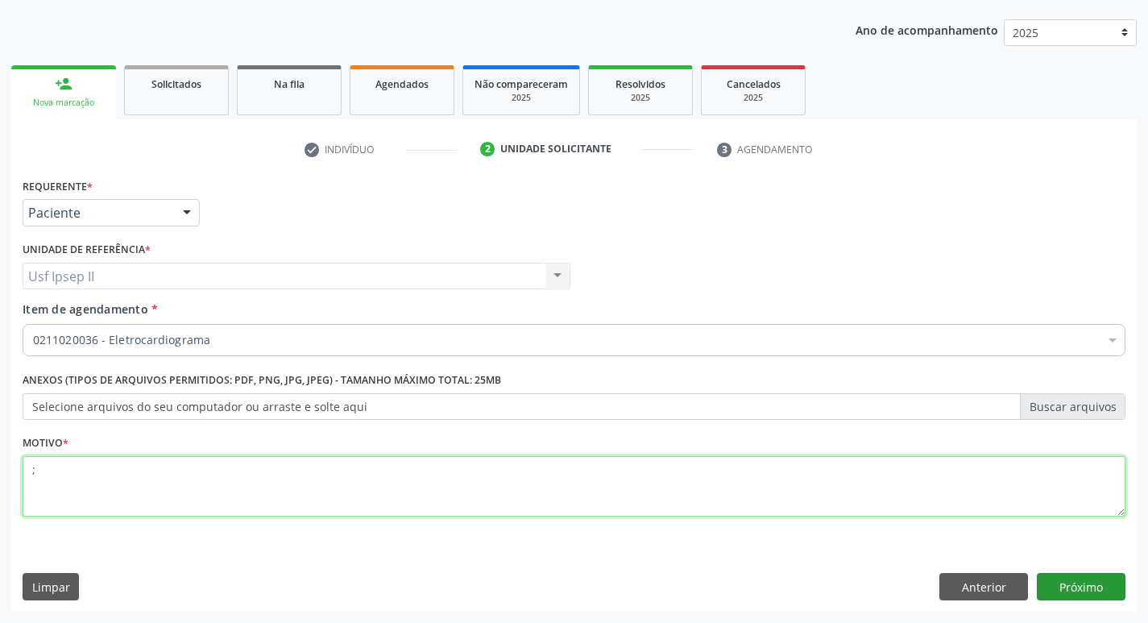
type textarea ";"
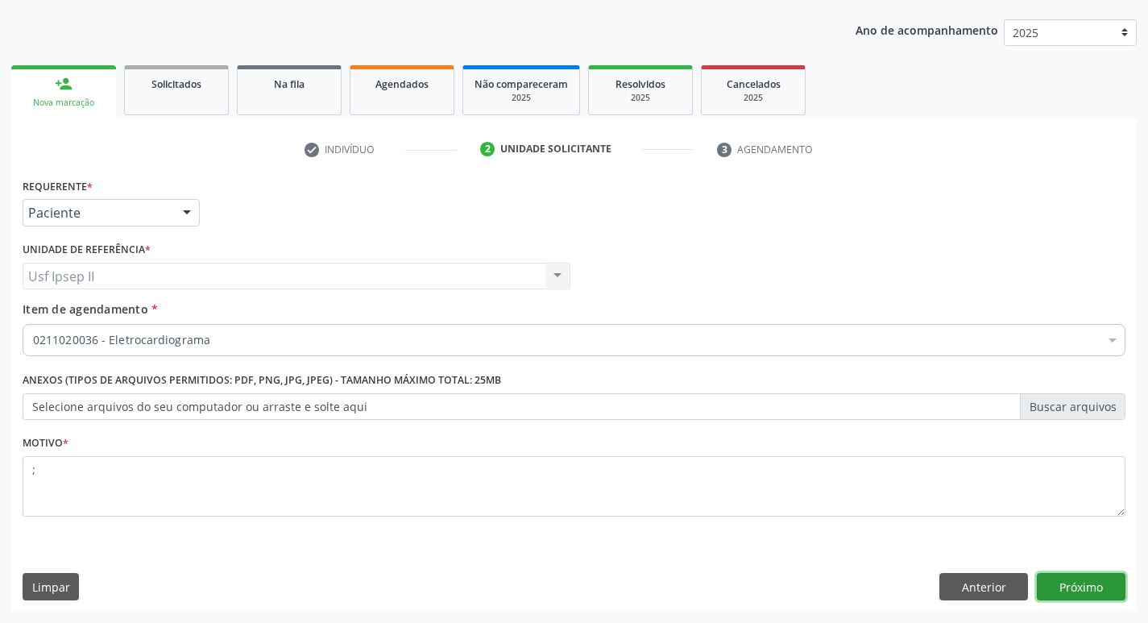
click at [1088, 589] on button "Próximo" at bounding box center [1080, 586] width 89 height 27
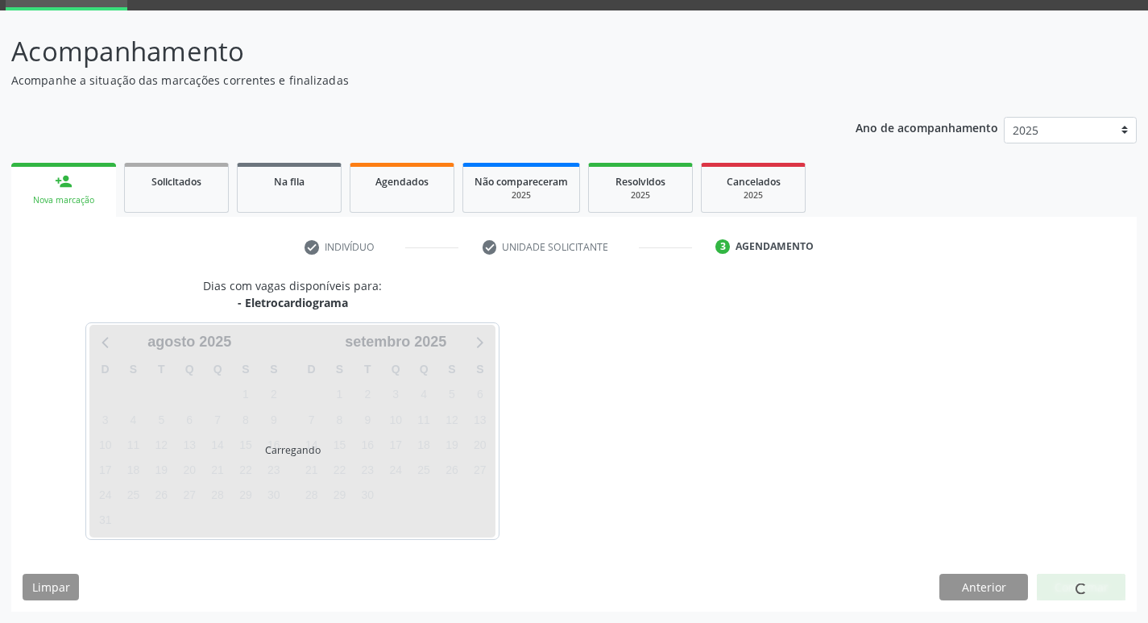
scroll to position [78, 0]
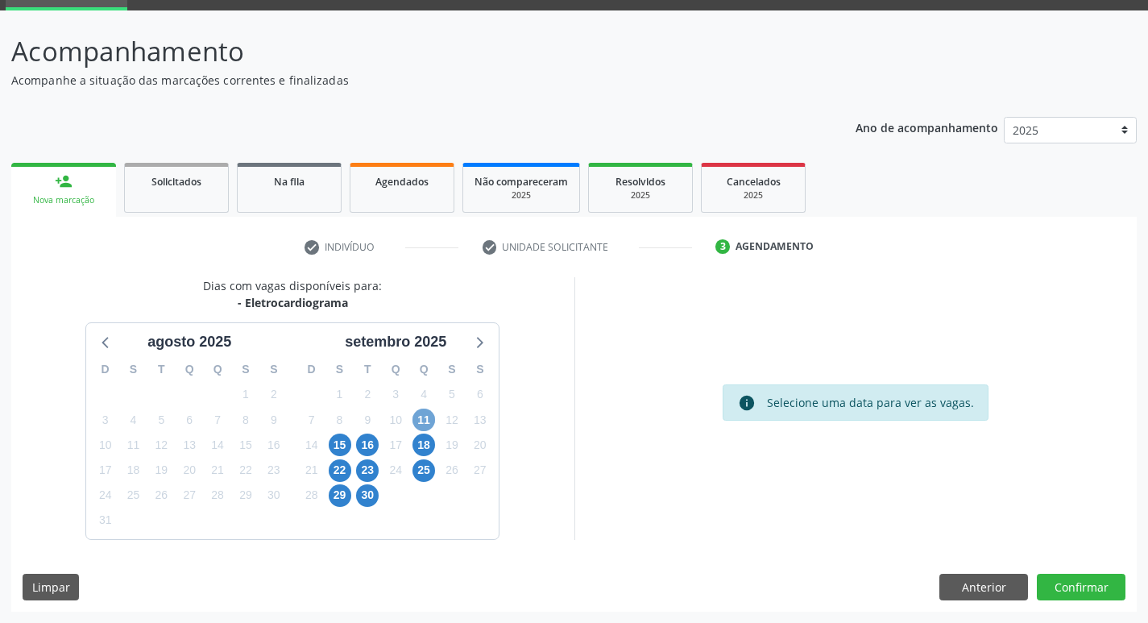
click at [431, 423] on span "11" at bounding box center [423, 419] width 23 height 23
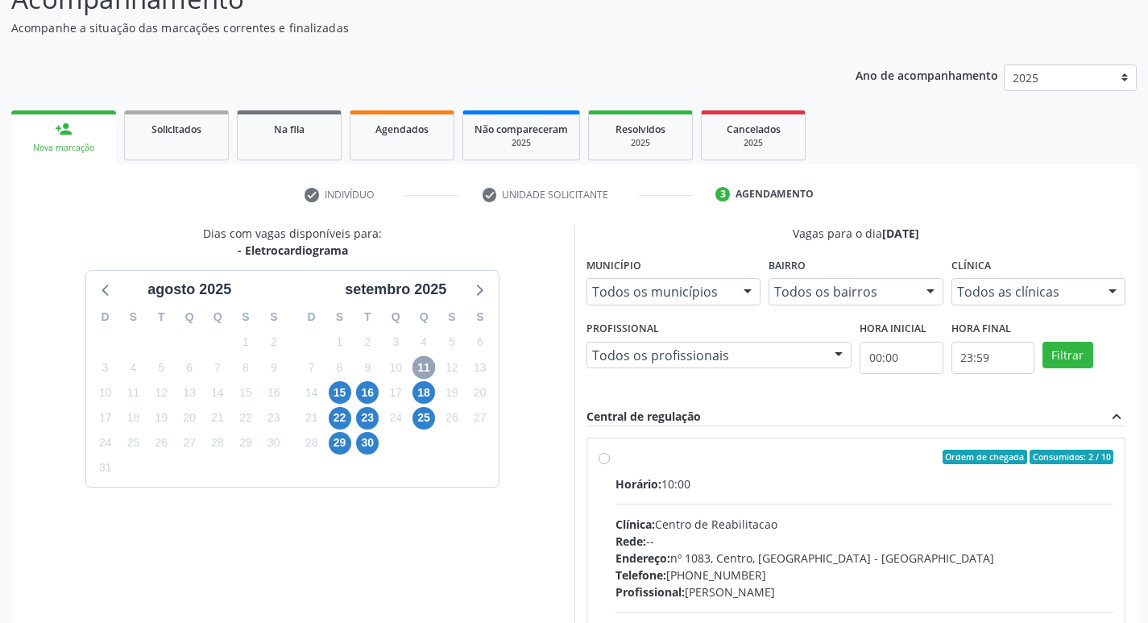
scroll to position [159, 0]
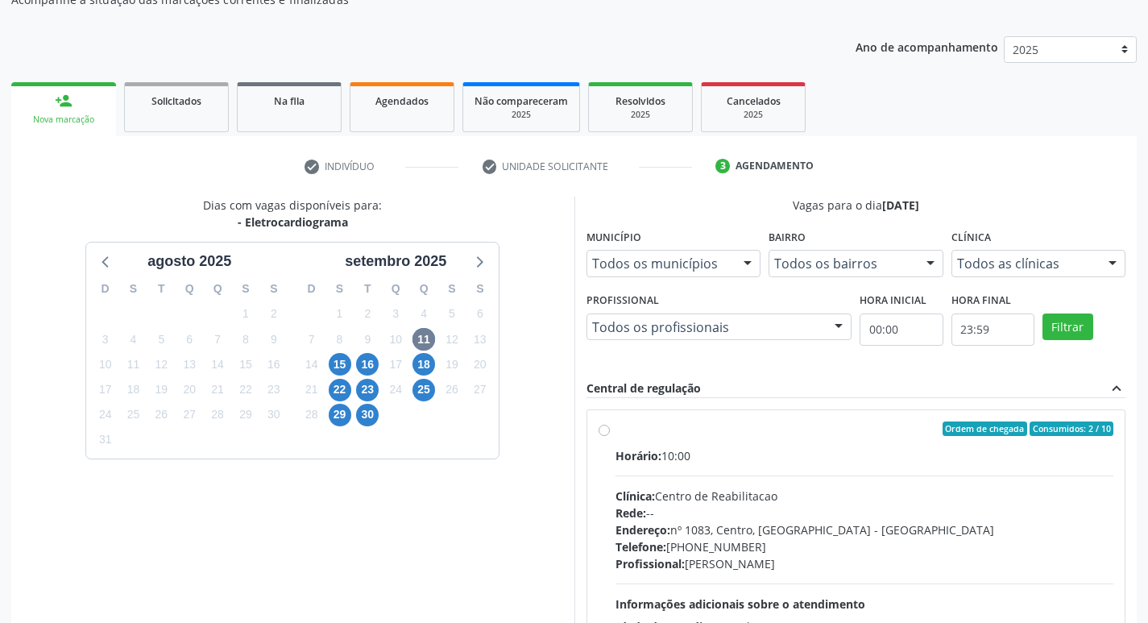
click at [605, 423] on div "Ordem de chegada Consumidos: 2 / 10 Horário: 10:00 Clínica: Centro de Reabilita…" at bounding box center [855, 544] width 515 height 247
radio input "true"
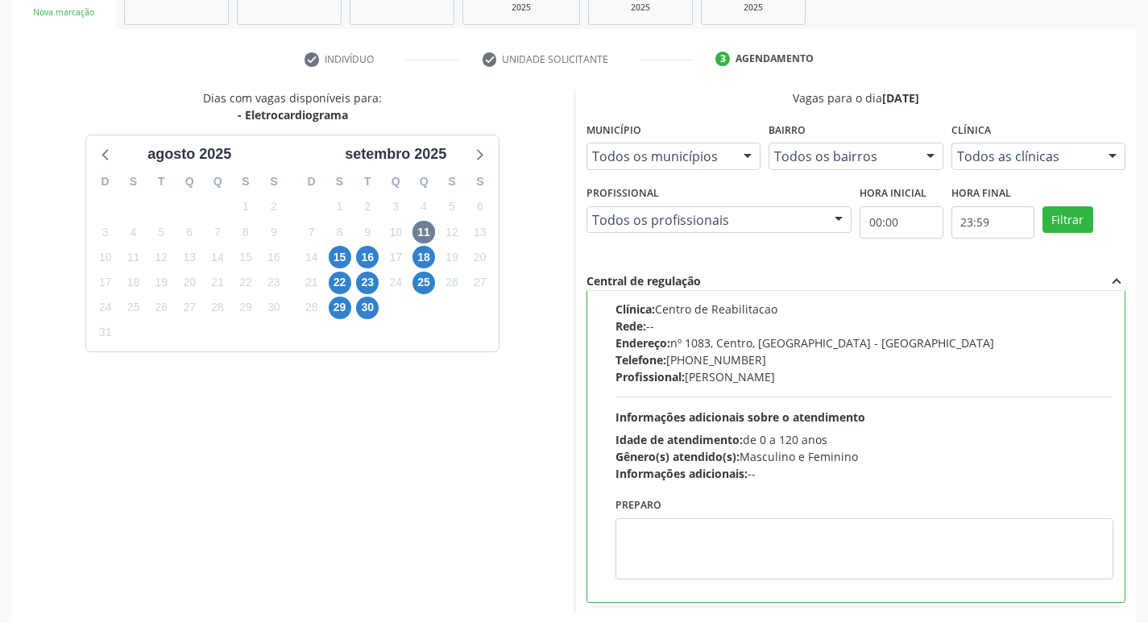
scroll to position [340, 0]
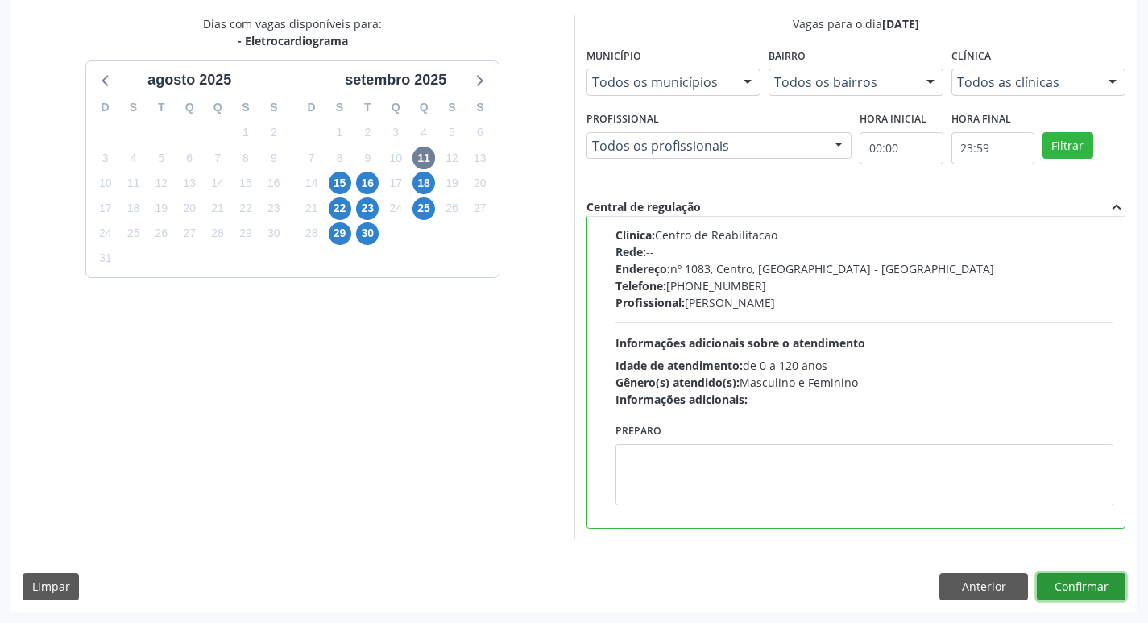
click at [1090, 579] on button "Confirmar" at bounding box center [1080, 586] width 89 height 27
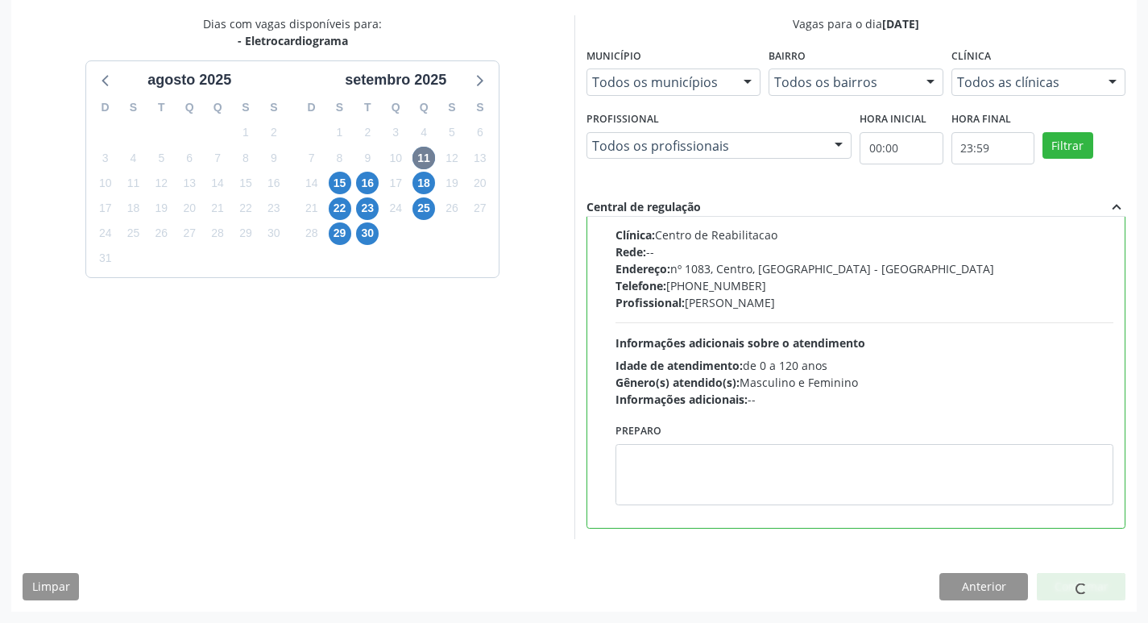
scroll to position [0, 0]
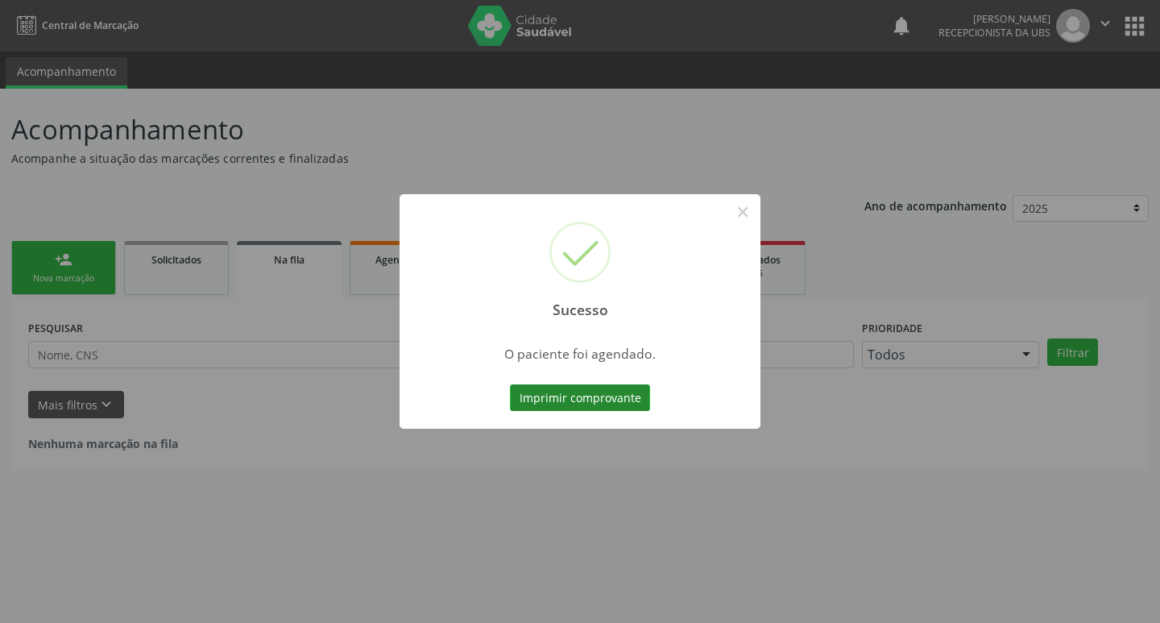
click at [601, 403] on button "Imprimir comprovante" at bounding box center [580, 397] width 140 height 27
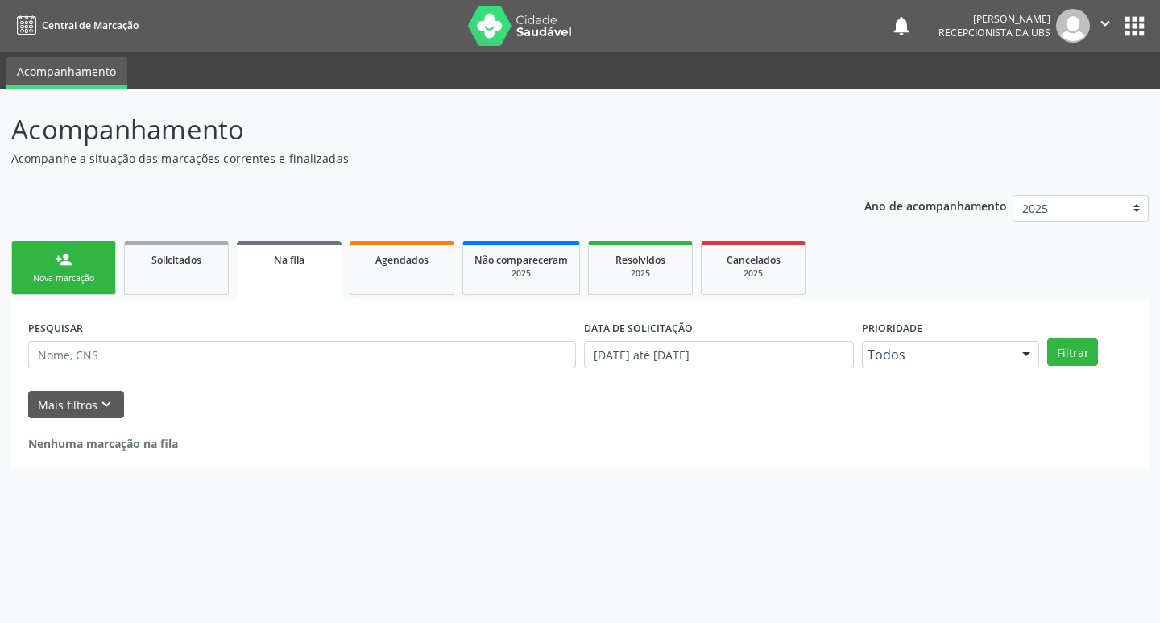
click at [23, 282] on div "Nova marcação" at bounding box center [63, 278] width 81 height 12
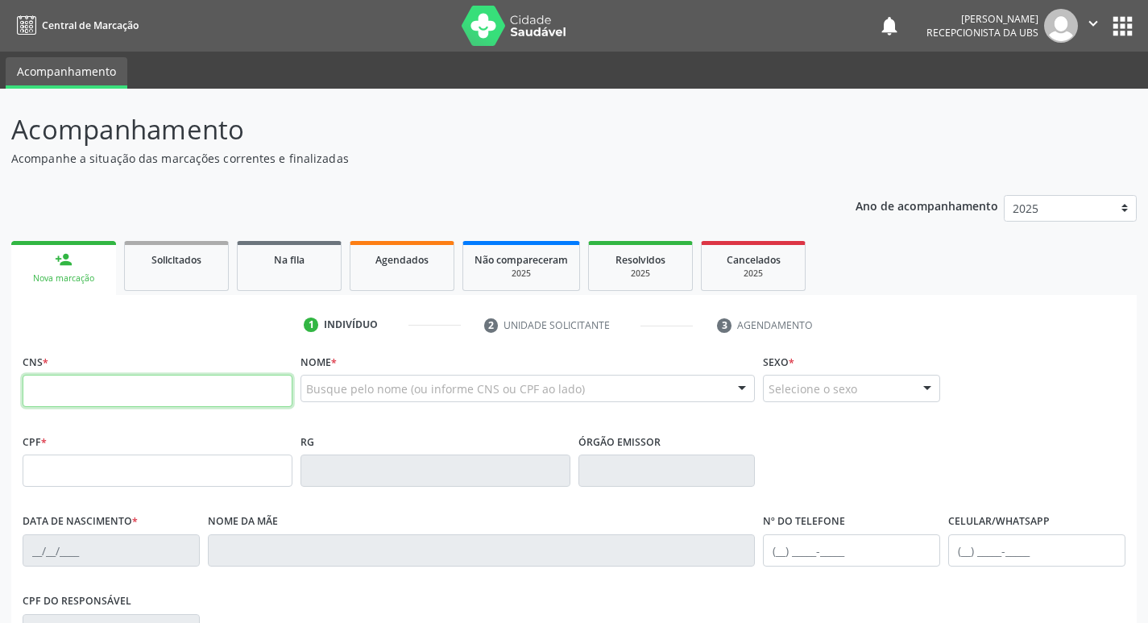
click at [93, 394] on input "text" at bounding box center [158, 390] width 270 height 32
type input "706 2000 6256 1164"
type input "02/07/2020"
type input "Ana Gisele Ferreira de Lima"
type input "(87) 98823-6236"
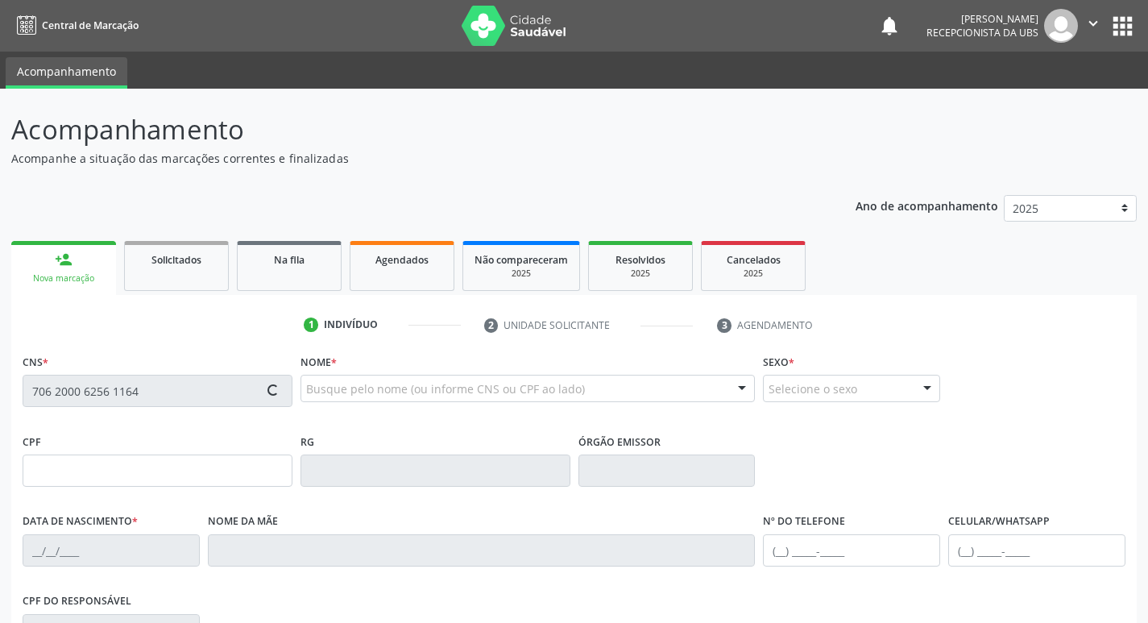
type input "312"
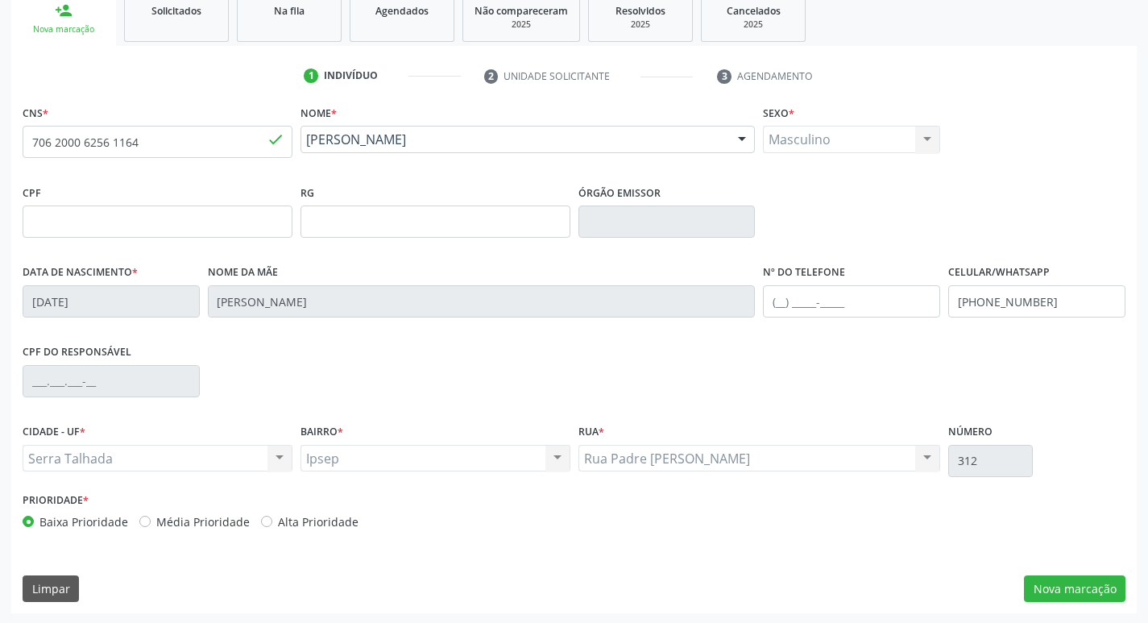
scroll to position [250, 0]
click at [1102, 577] on button "Nova marcação" at bounding box center [1074, 586] width 101 height 27
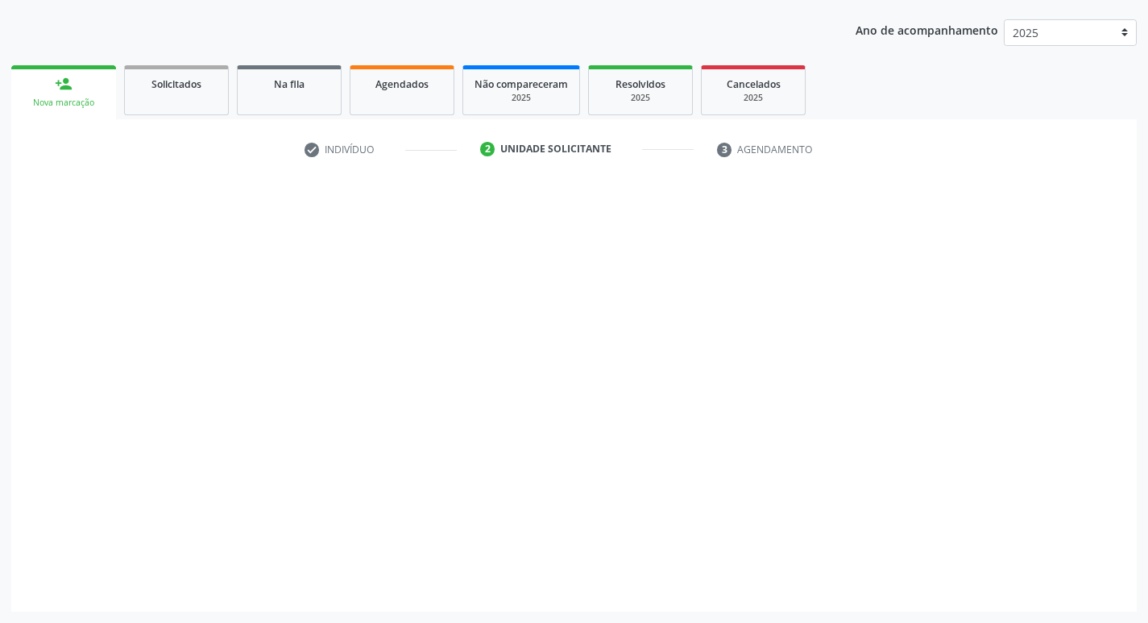
scroll to position [176, 0]
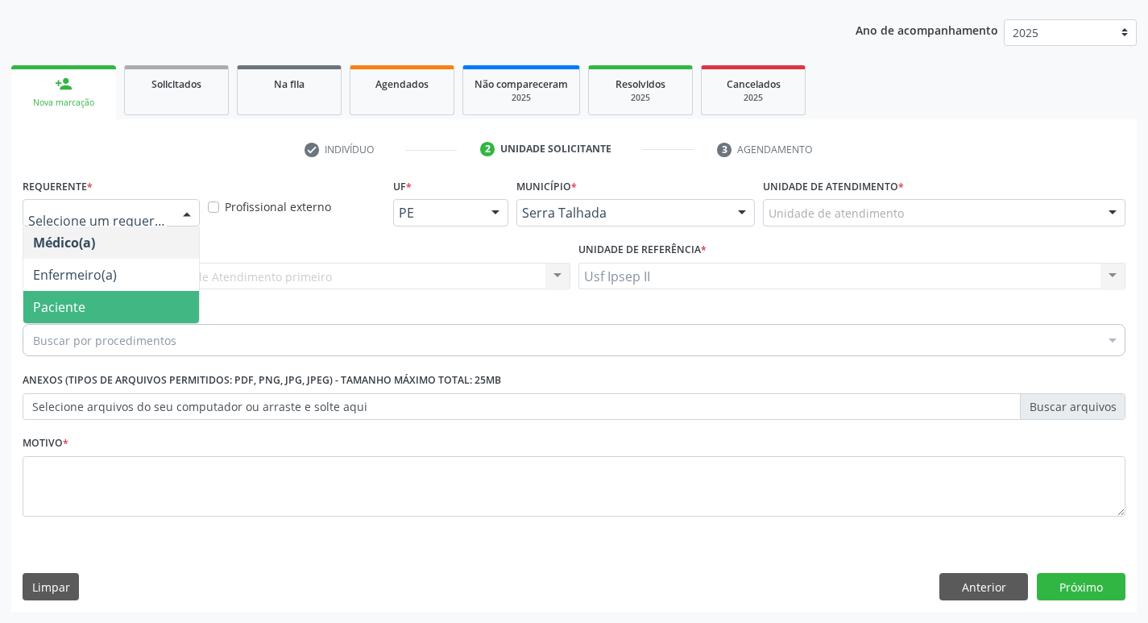
click at [115, 298] on span "Paciente" at bounding box center [111, 307] width 176 height 32
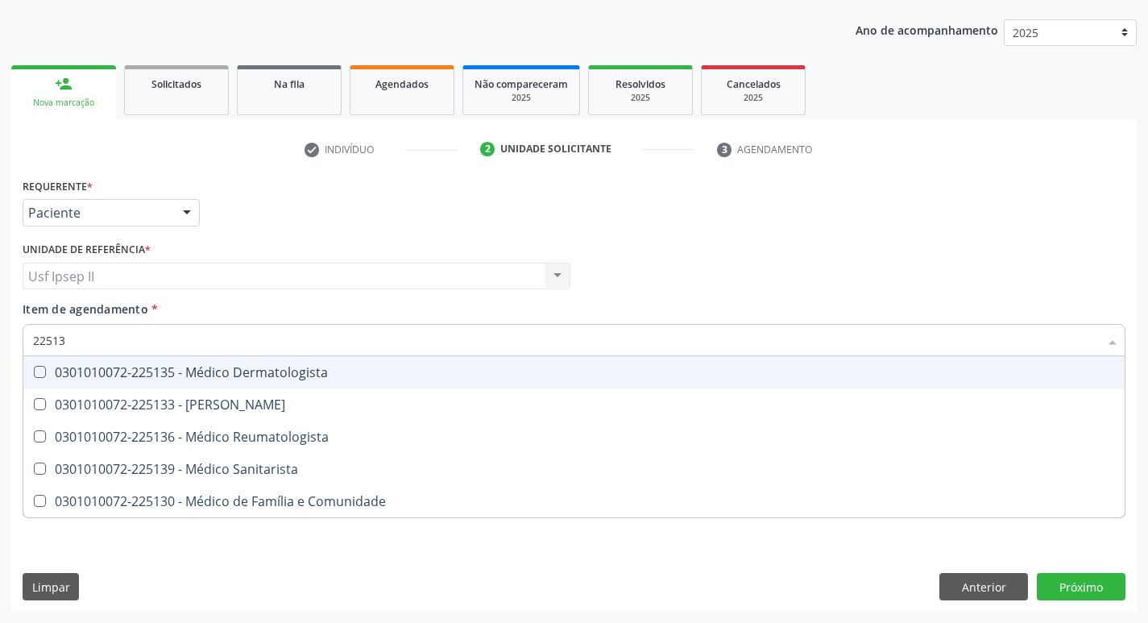
type input "225133"
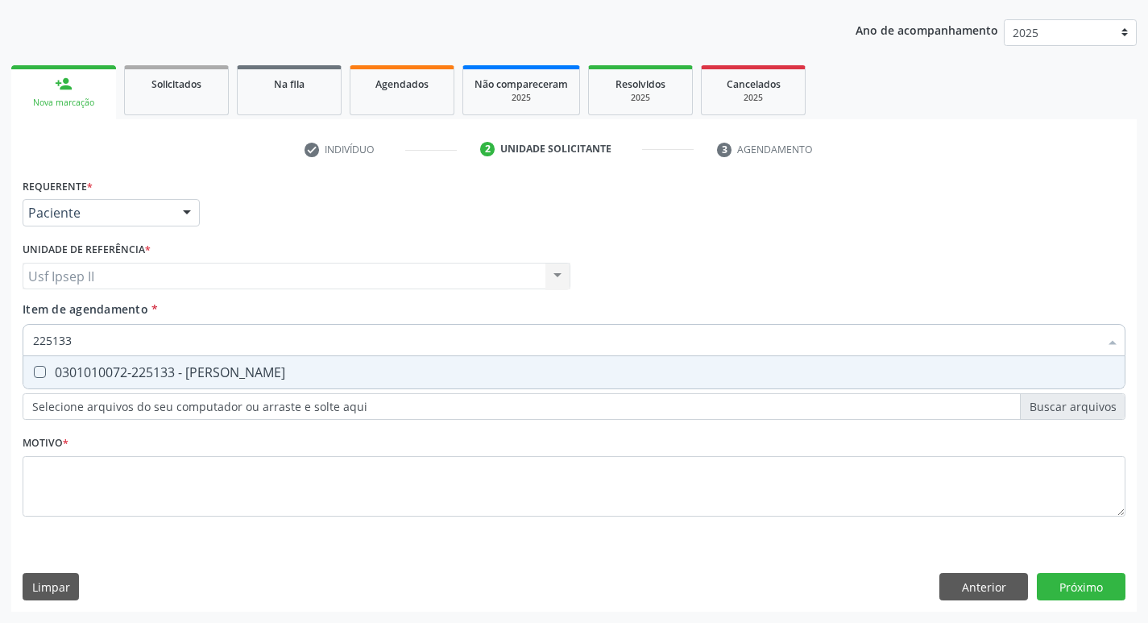
click at [134, 366] on div "0301010072-225133 - [PERSON_NAME]" at bounding box center [574, 372] width 1082 height 13
checkbox Psiquiatra "true"
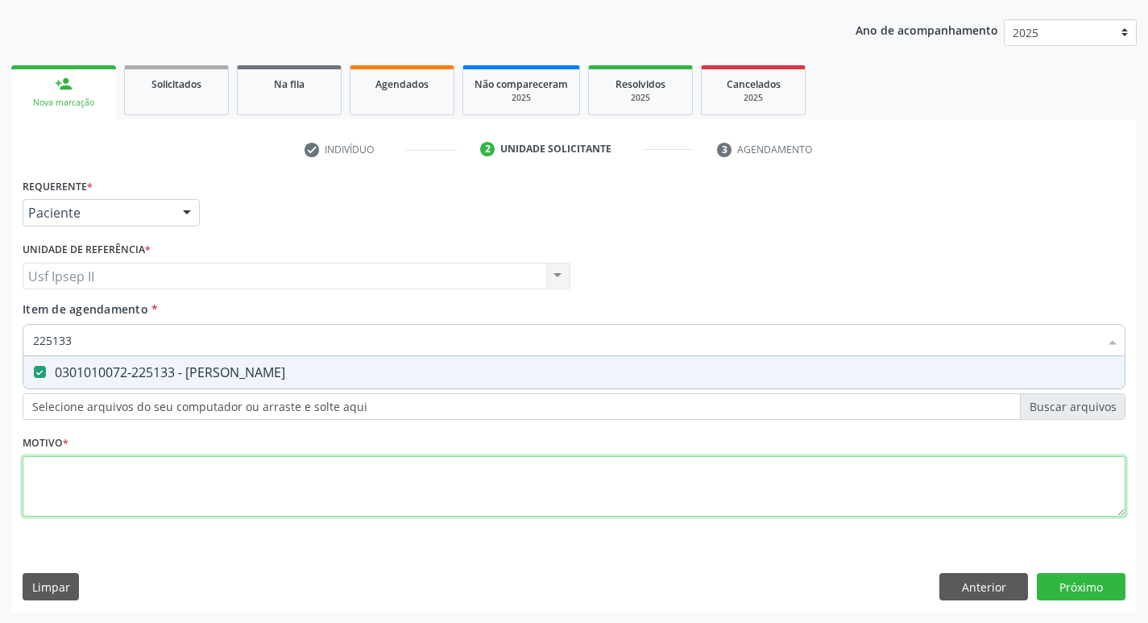
click at [90, 484] on div "Requerente * Paciente Médico(a) Enfermeiro(a) Paciente Nenhum resultado encontr…" at bounding box center [574, 356] width 1102 height 365
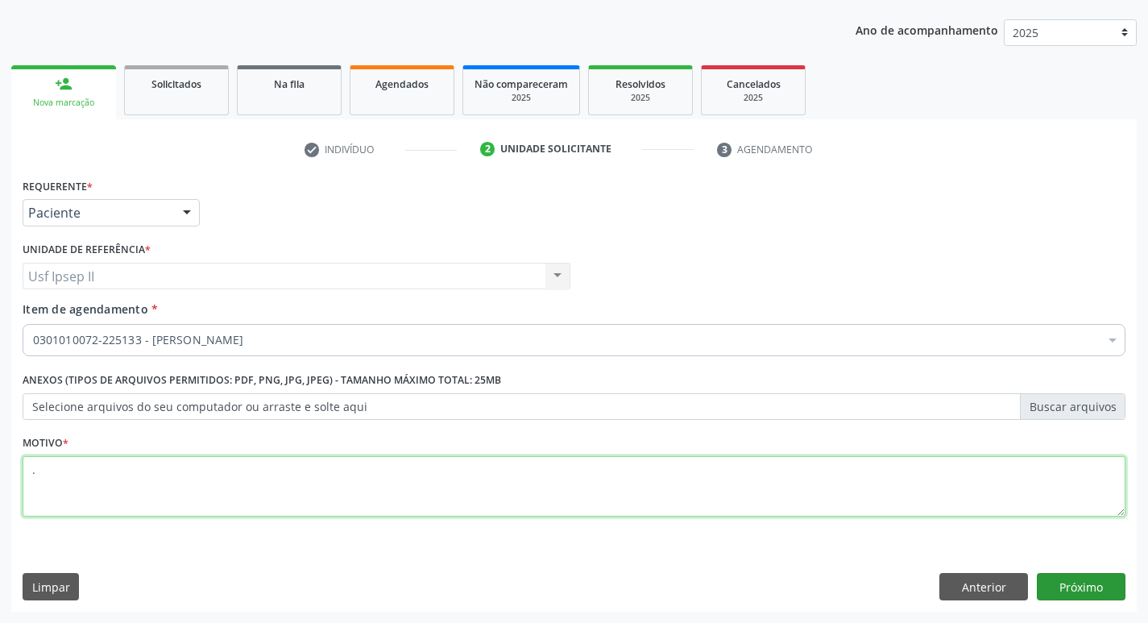
type textarea "."
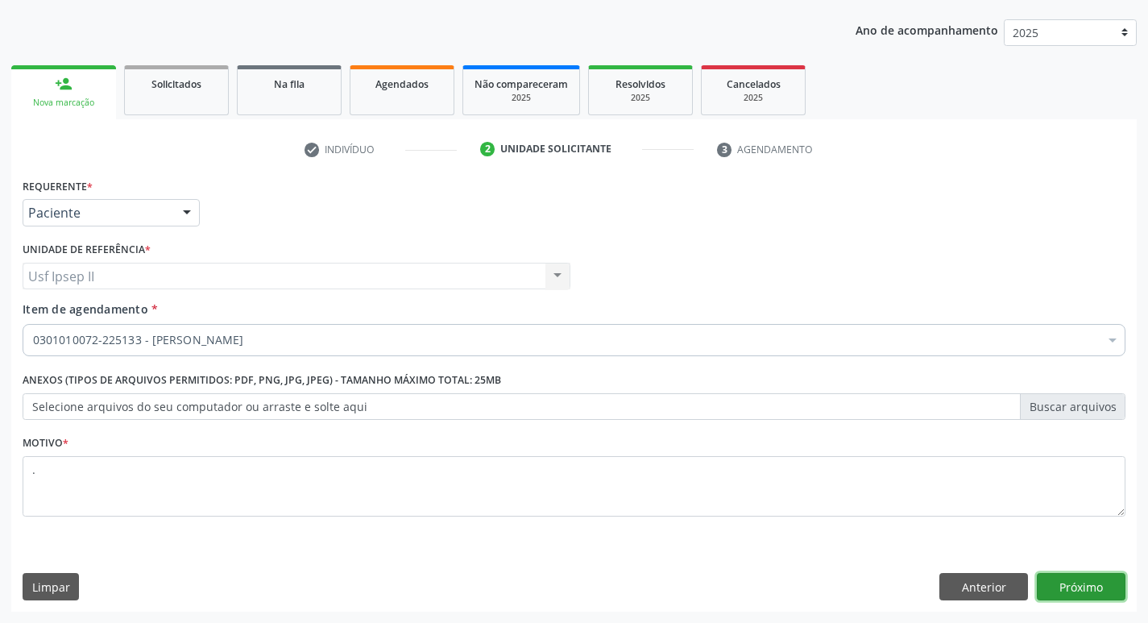
click at [1121, 591] on button "Próximo" at bounding box center [1080, 586] width 89 height 27
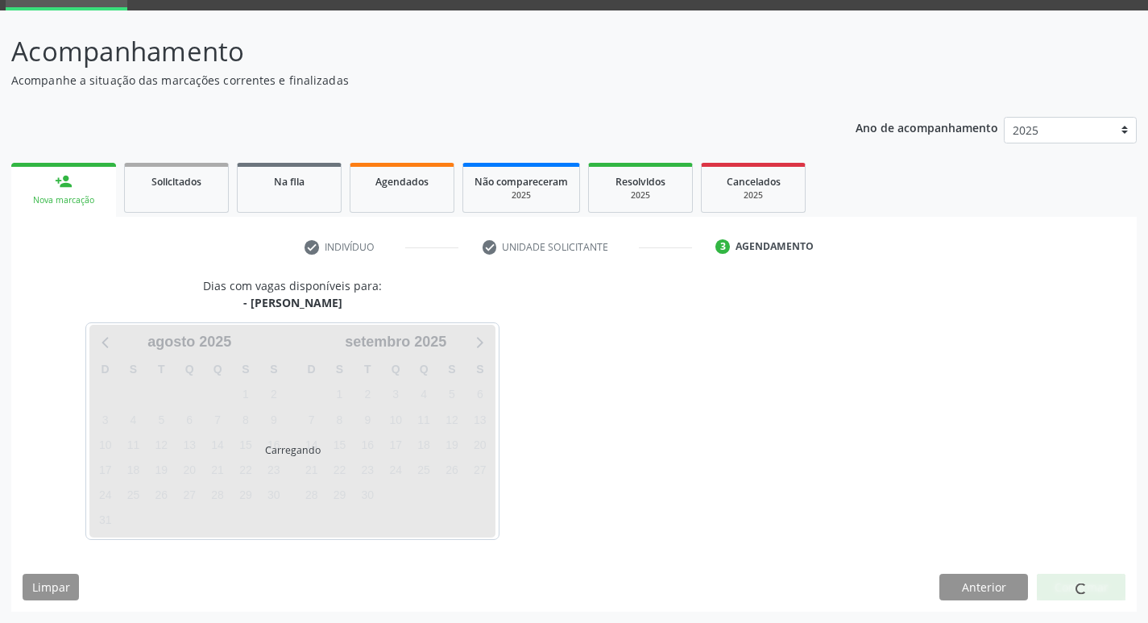
scroll to position [78, 0]
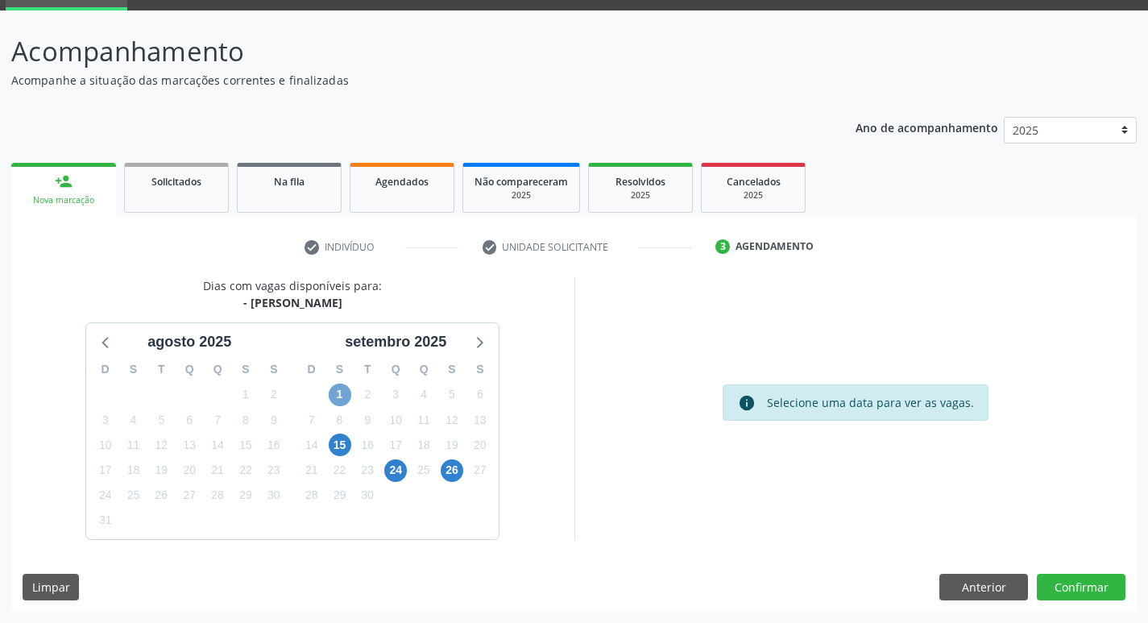
click at [350, 391] on span "1" at bounding box center [340, 394] width 23 height 23
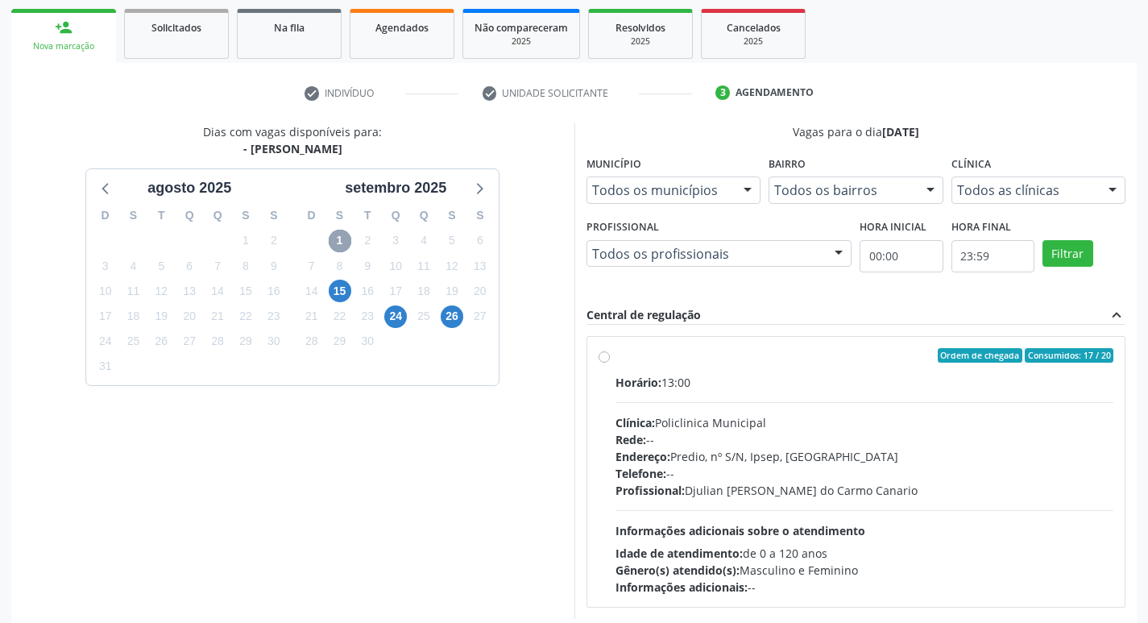
scroll to position [239, 0]
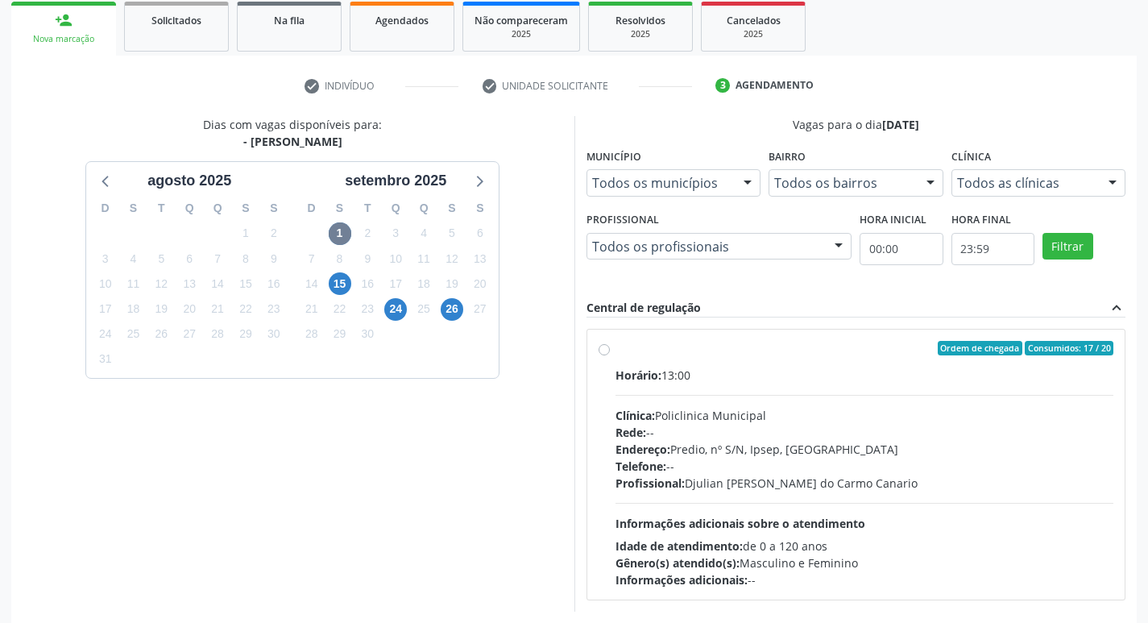
click at [615, 352] on label "Ordem de chegada Consumidos: 17 / 20 Horário: 13:00 Clínica: Policlinica Munici…" at bounding box center [864, 464] width 498 height 247
click at [607, 352] on input "Ordem de chegada Consumidos: 17 / 20 Horário: 13:00 Clínica: Policlinica Munici…" at bounding box center [603, 348] width 11 height 14
radio input "true"
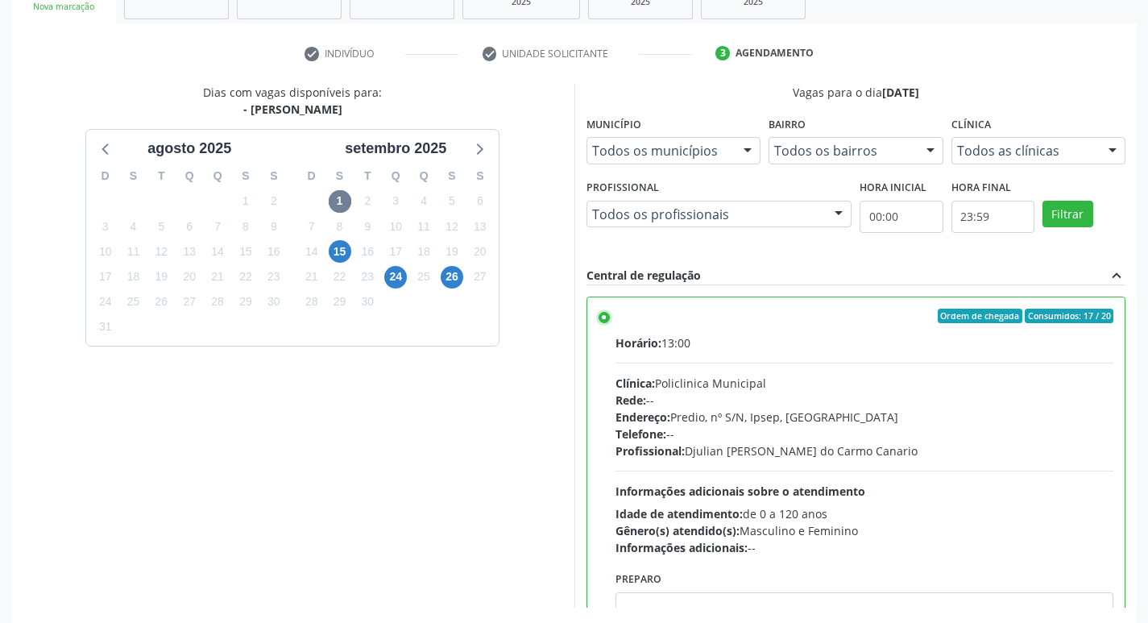
scroll to position [340, 0]
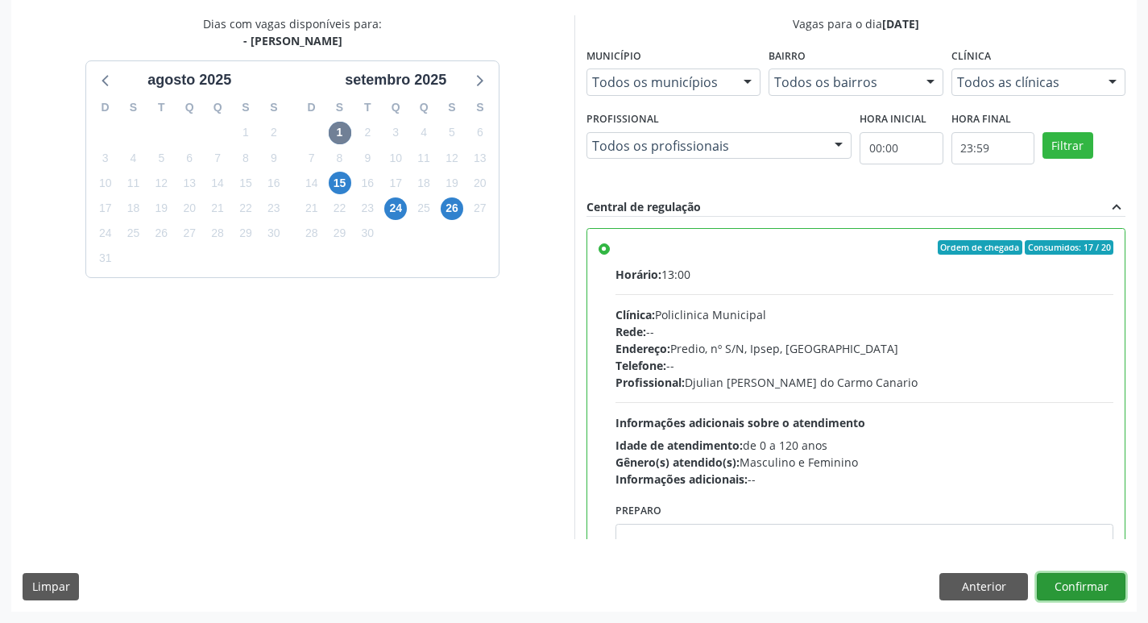
click at [1123, 598] on button "Confirmar" at bounding box center [1080, 586] width 89 height 27
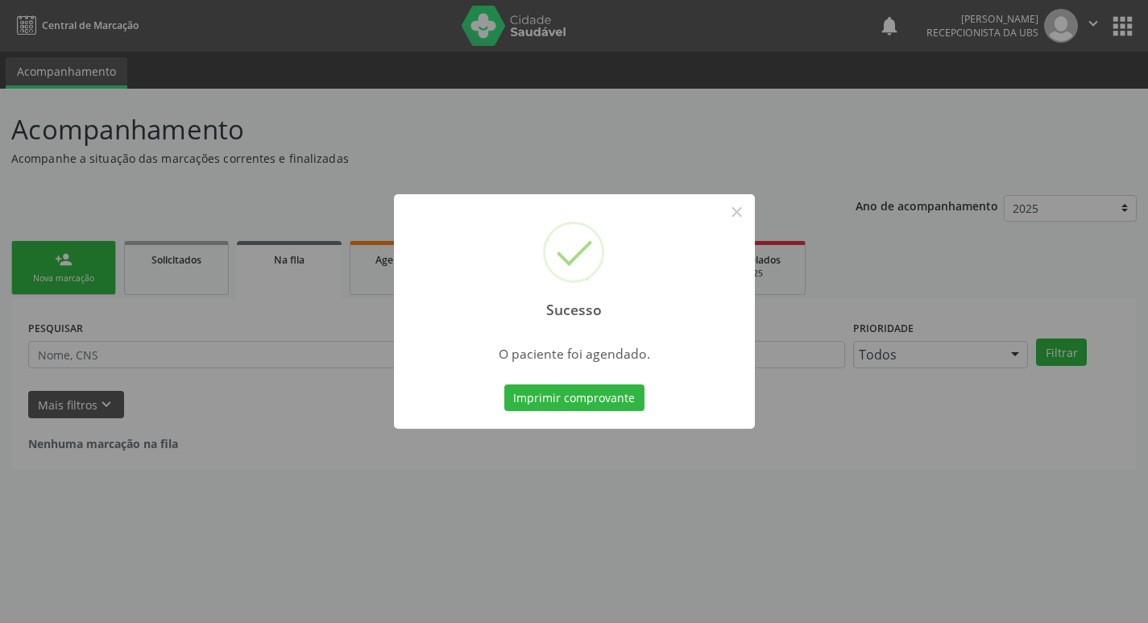
scroll to position [0, 0]
click at [644, 403] on button "Imprimir comprovante" at bounding box center [580, 397] width 140 height 27
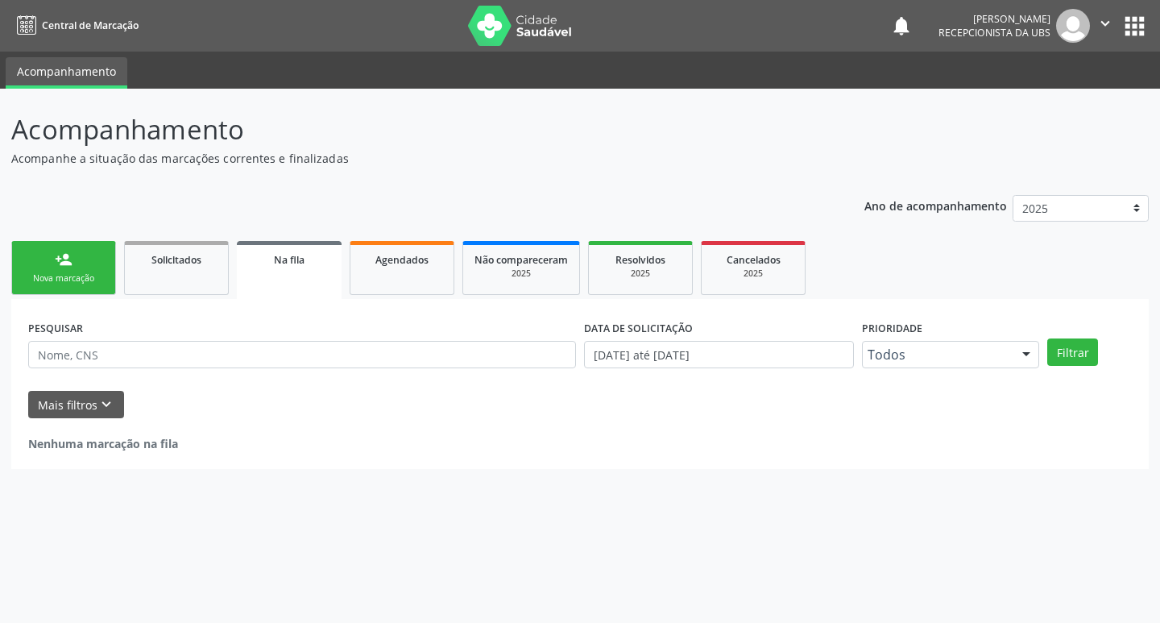
click at [88, 275] on div "Nova marcação" at bounding box center [63, 278] width 81 height 12
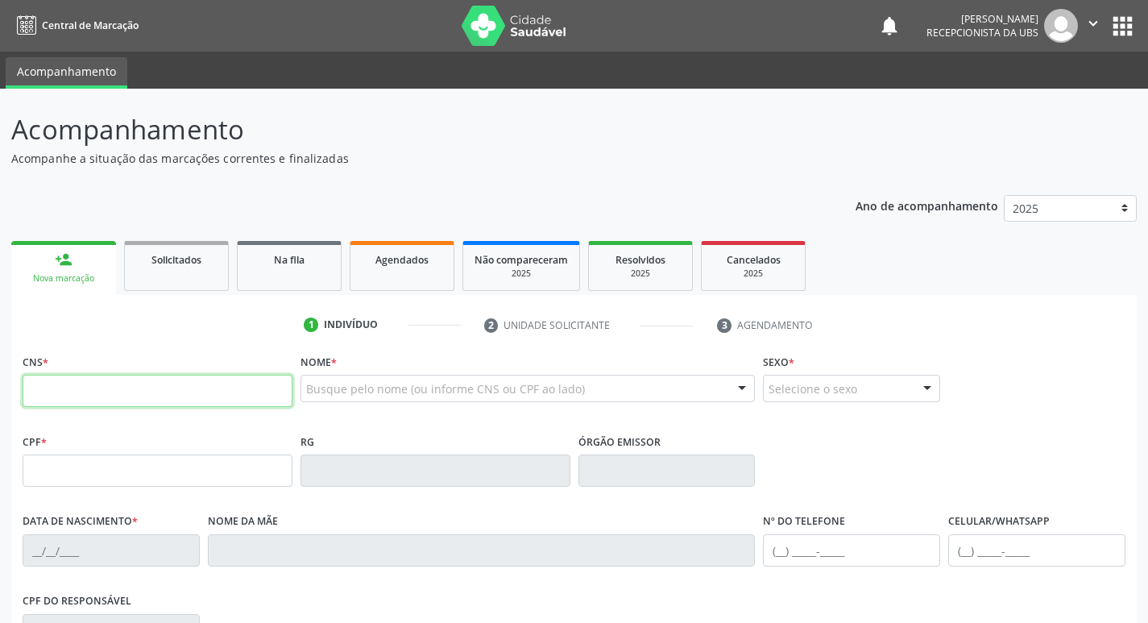
click at [108, 390] on input "text" at bounding box center [158, 390] width 270 height 32
click at [250, 386] on input "text" at bounding box center [158, 390] width 270 height 32
type input "708 6045 5086 5487"
type input "10/11/1992"
type input "Edivaneide Leite de Moraes"
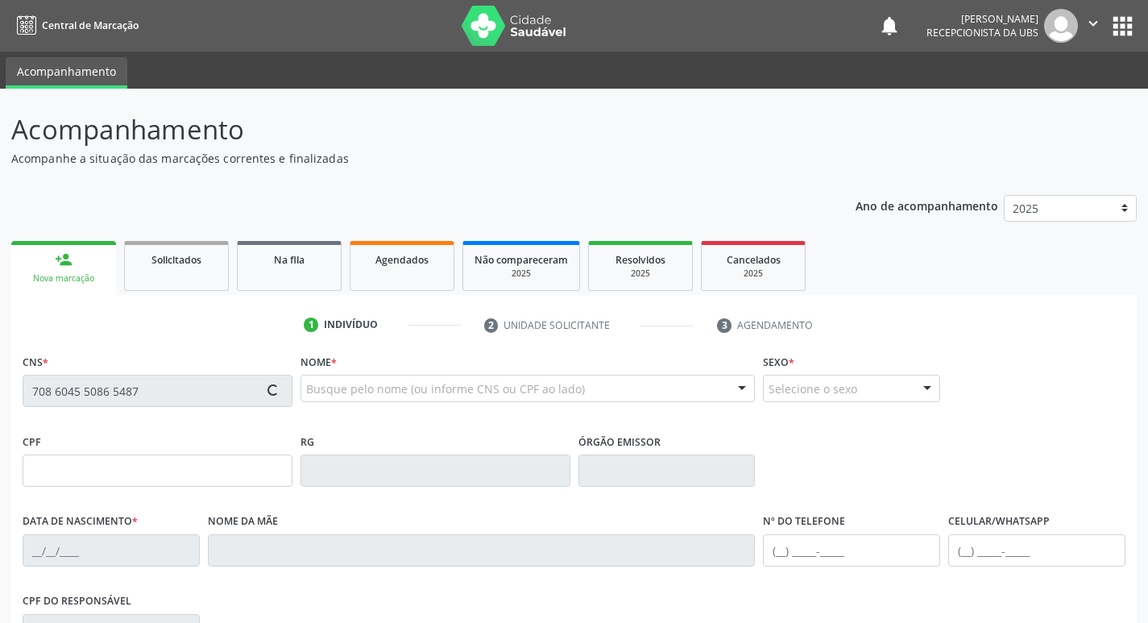
type input "(87) 98125-8362"
type input "176"
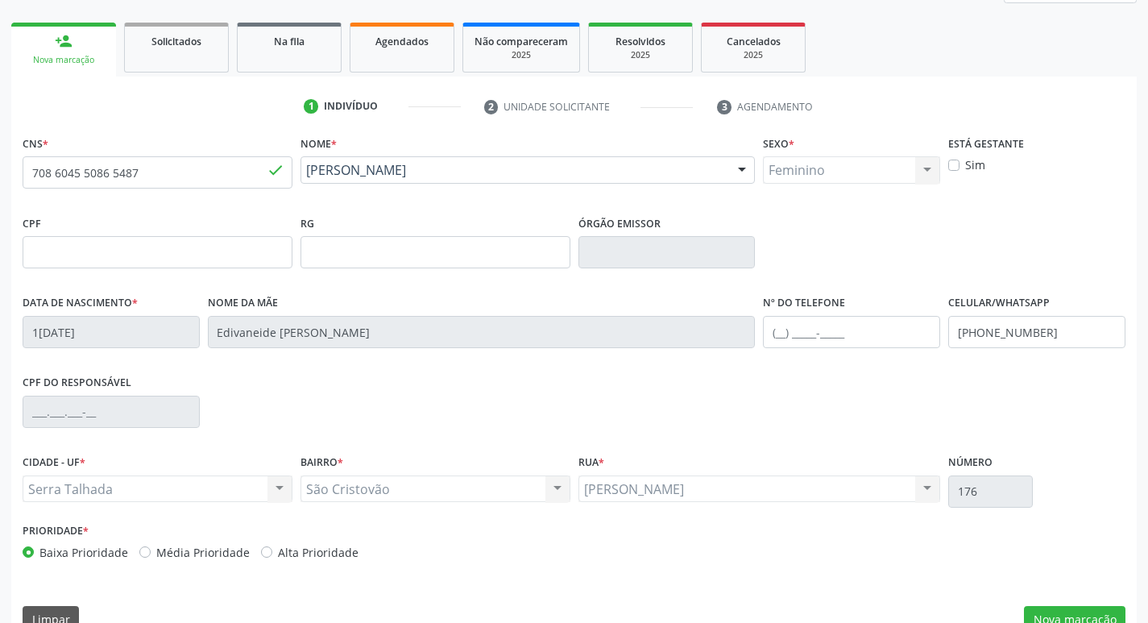
scroll to position [242, 0]
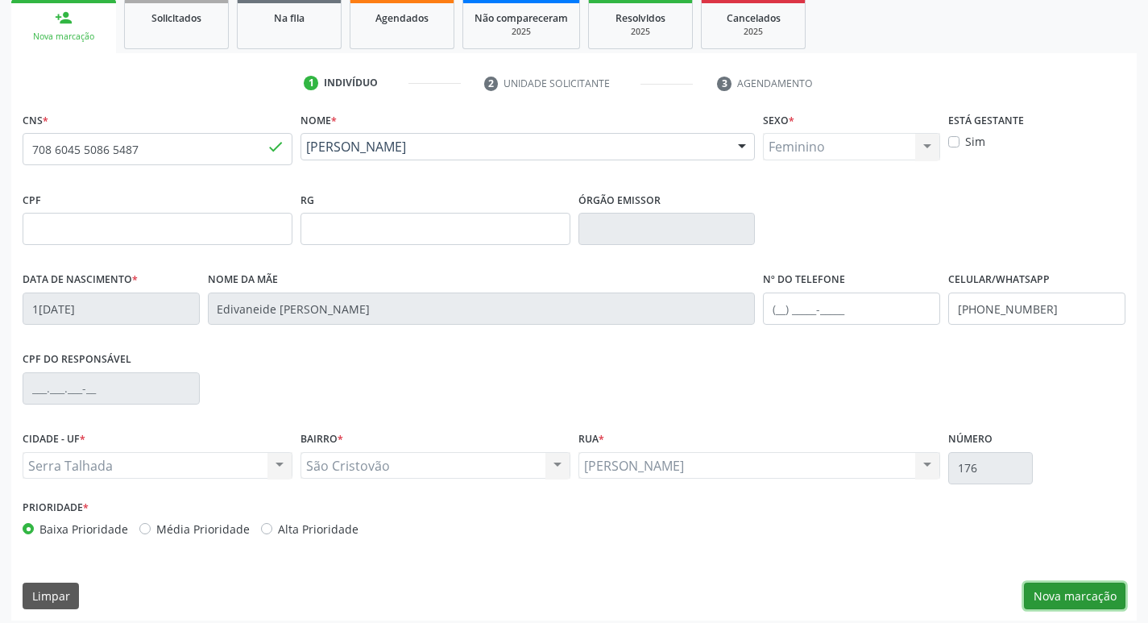
click at [1074, 594] on button "Nova marcação" at bounding box center [1074, 595] width 101 height 27
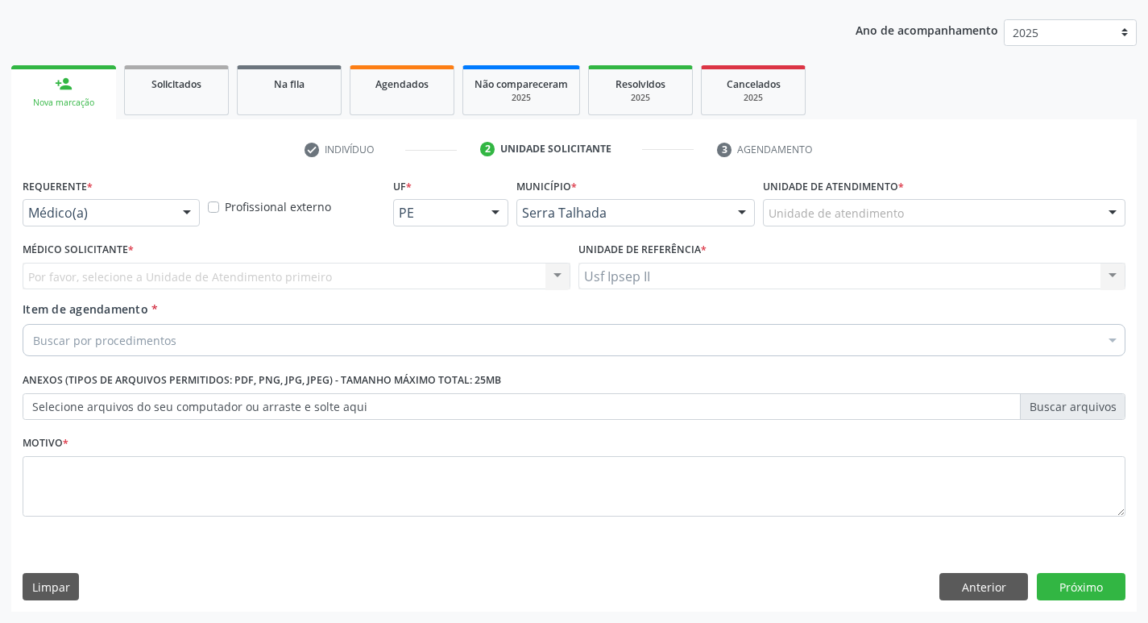
scroll to position [176, 0]
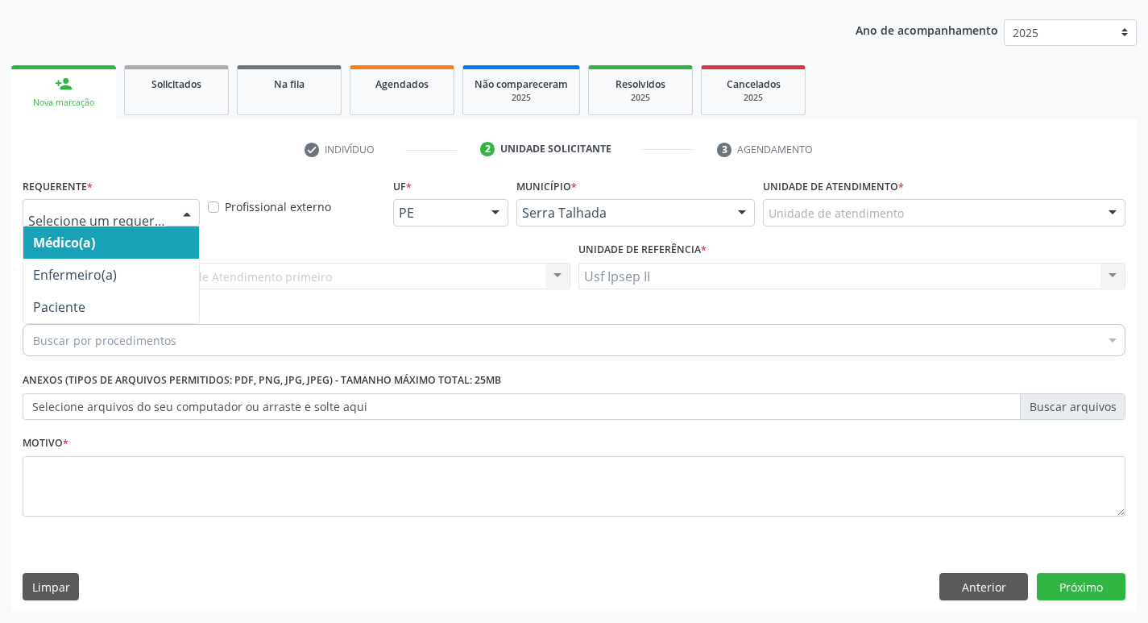
click at [173, 211] on div "Médico(a) Enfermeiro(a) Paciente Nenhum resultado encontrado para: " " Não há n…" at bounding box center [111, 212] width 177 height 27
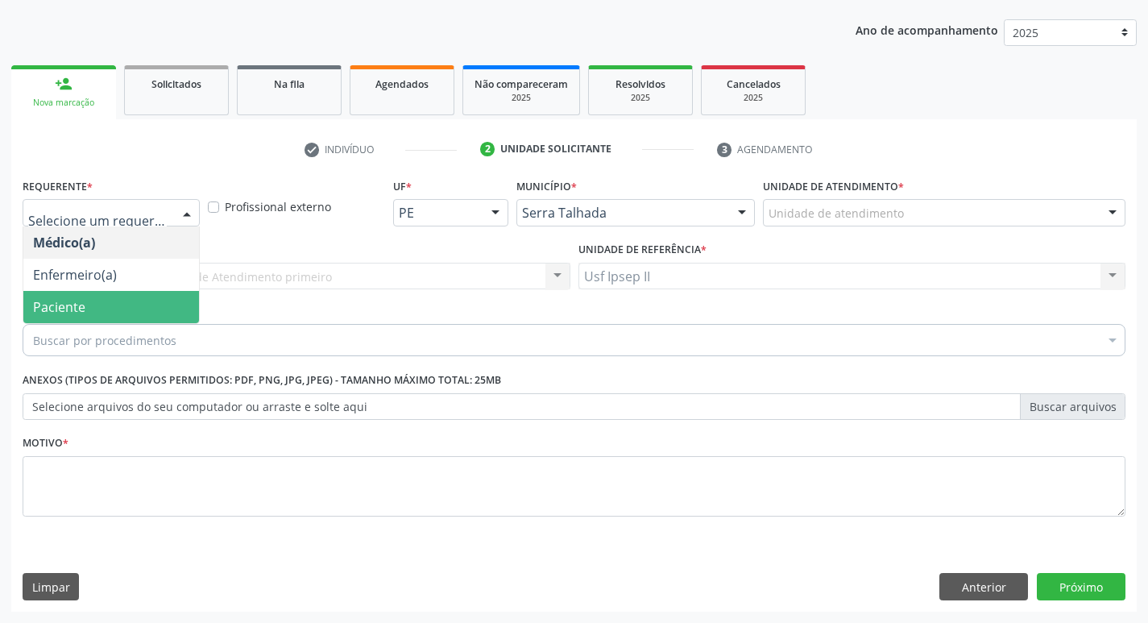
click at [74, 308] on span "Paciente" at bounding box center [59, 307] width 52 height 18
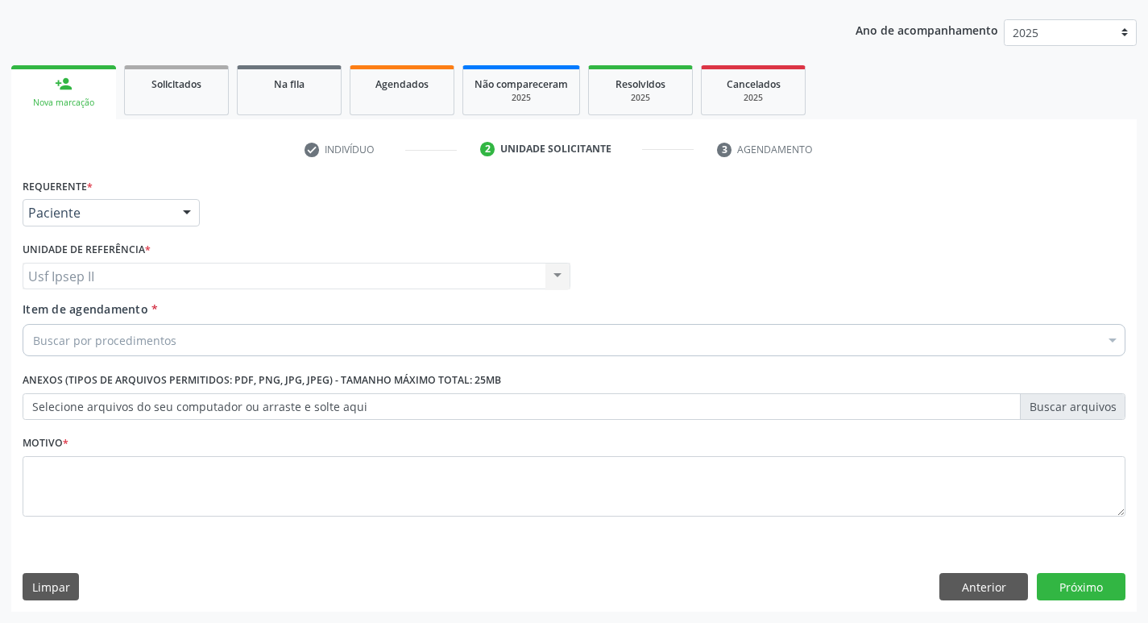
click at [93, 350] on div "Buscar por procedimentos" at bounding box center [574, 340] width 1102 height 32
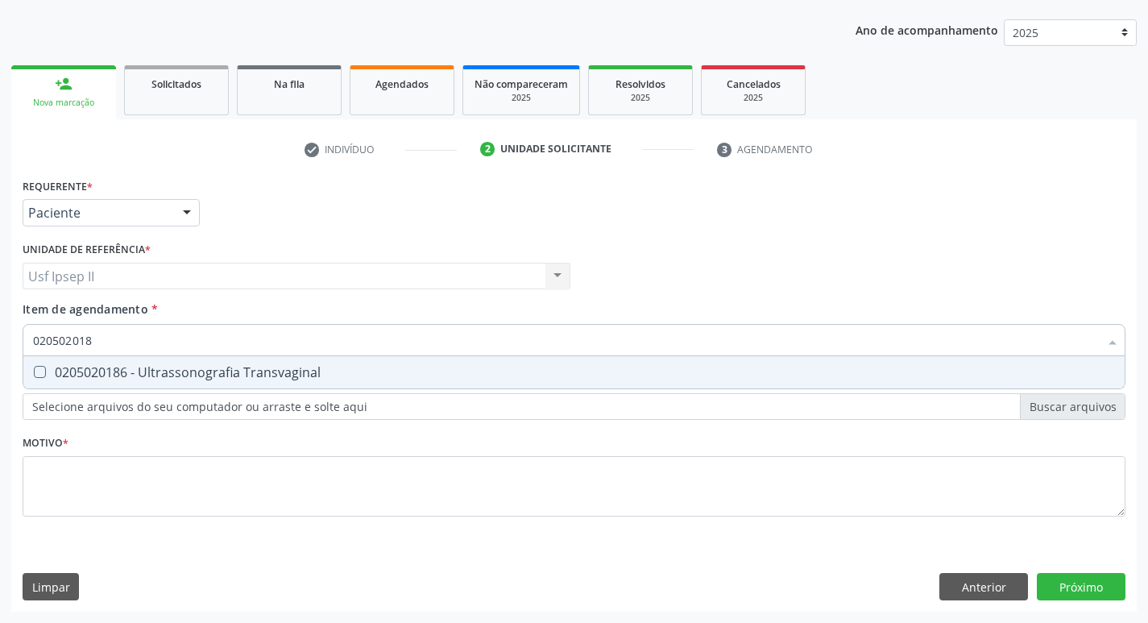
type input "0205020186"
click at [141, 367] on div "0205020186 - Ultrassonografia Transvaginal" at bounding box center [574, 372] width 1082 height 13
checkbox Transvaginal "true"
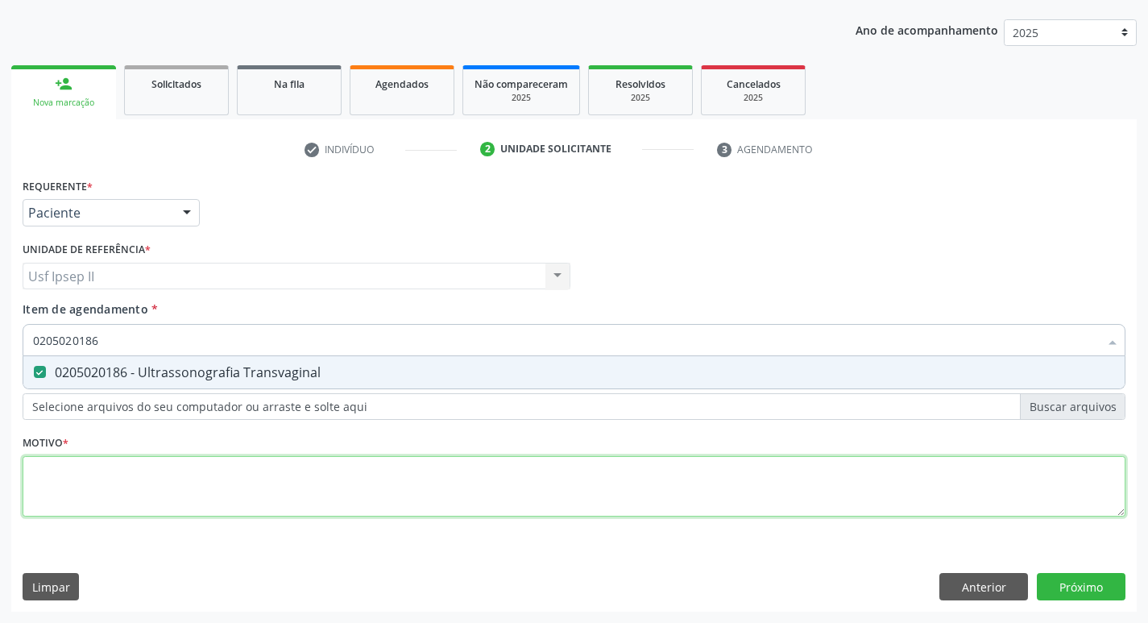
click at [75, 496] on div "Requerente * Paciente Médico(a) Enfermeiro(a) Paciente Nenhum resultado encontr…" at bounding box center [574, 356] width 1102 height 365
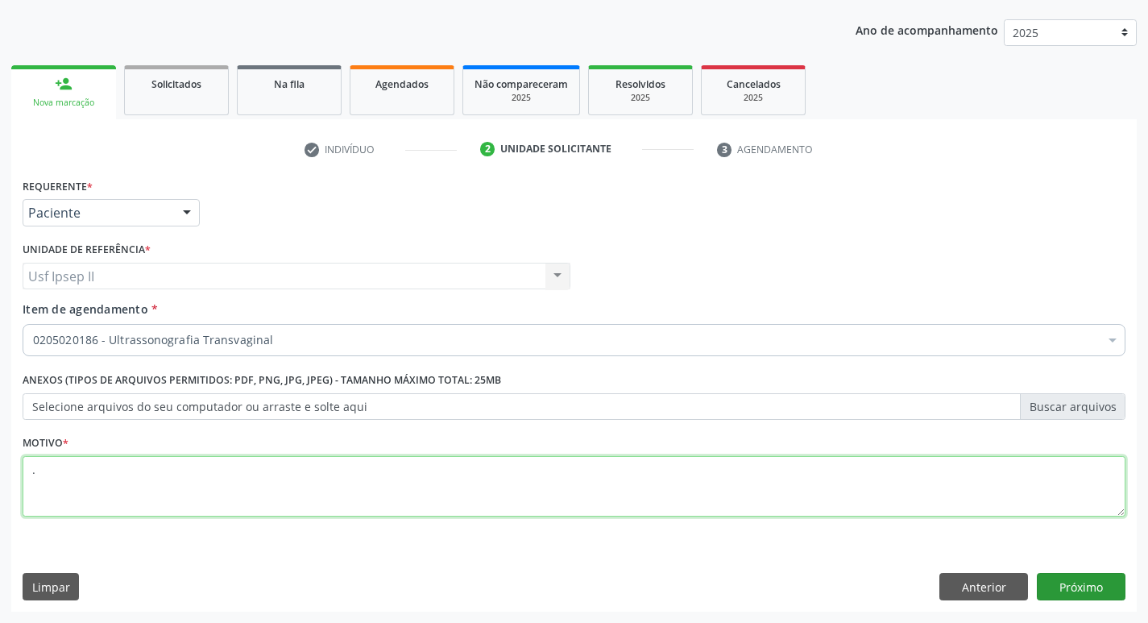
type textarea "."
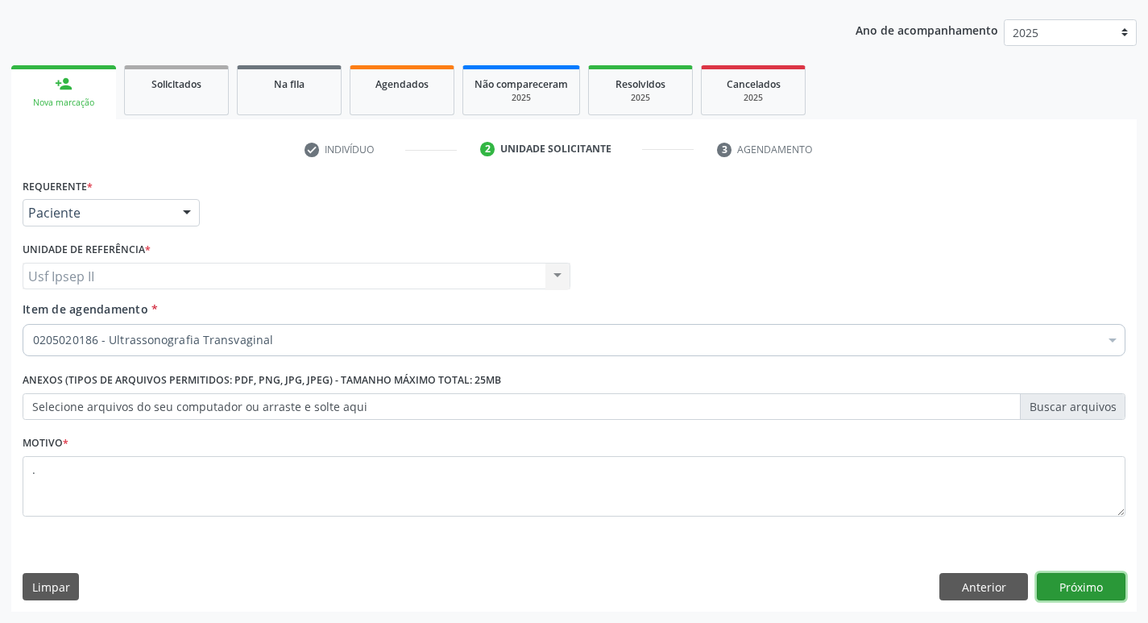
click at [1063, 575] on button "Próximo" at bounding box center [1080, 586] width 89 height 27
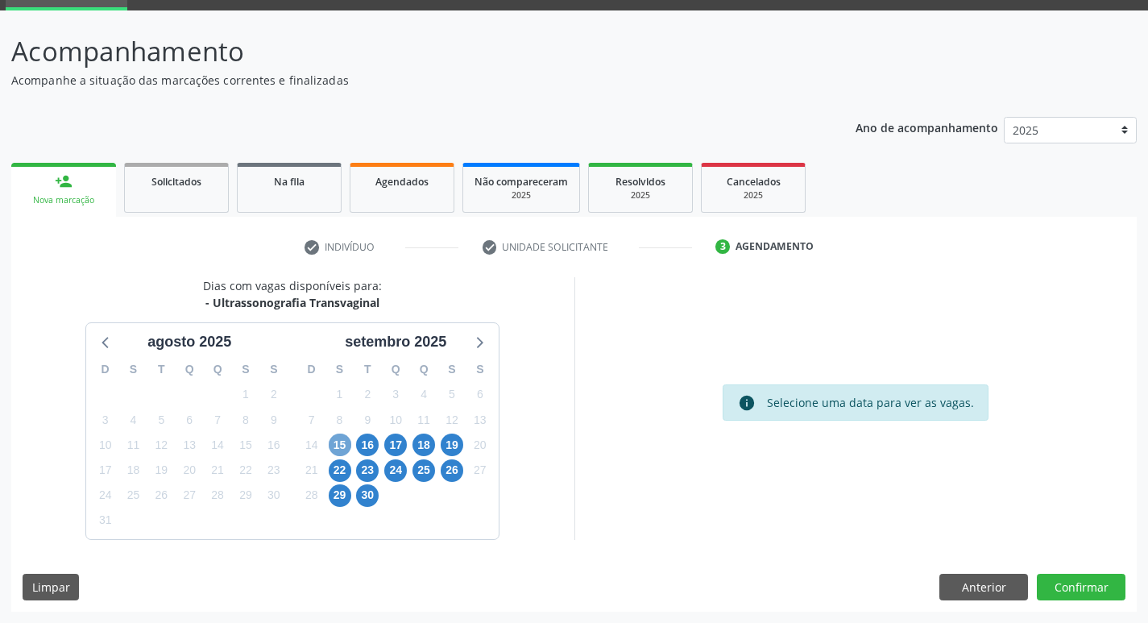
click at [339, 447] on span "15" at bounding box center [340, 444] width 23 height 23
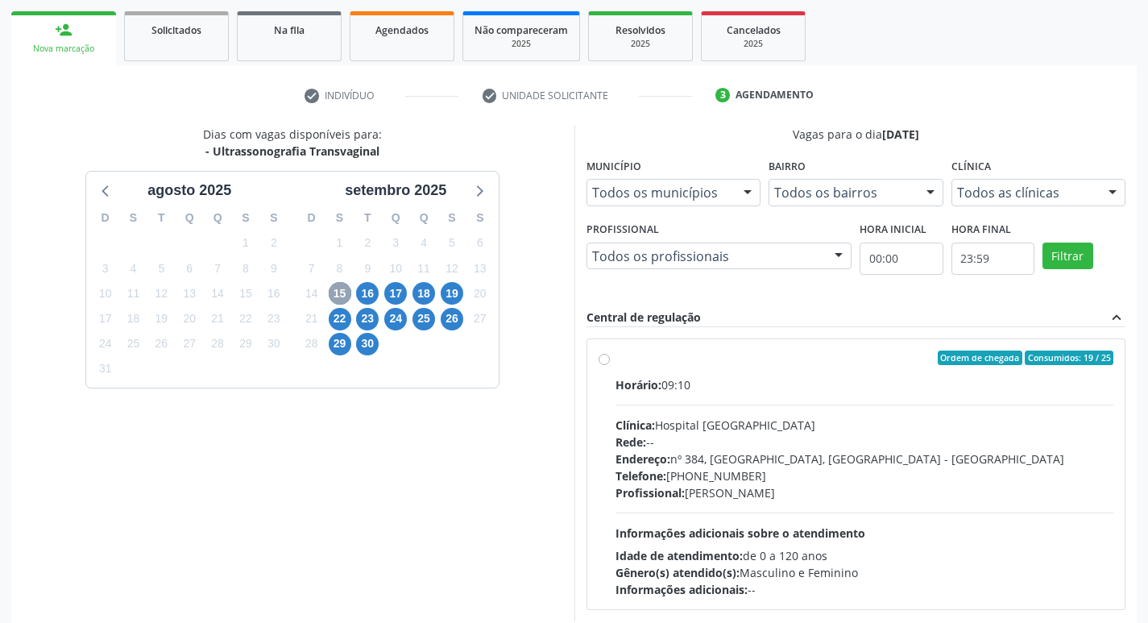
scroll to position [239, 0]
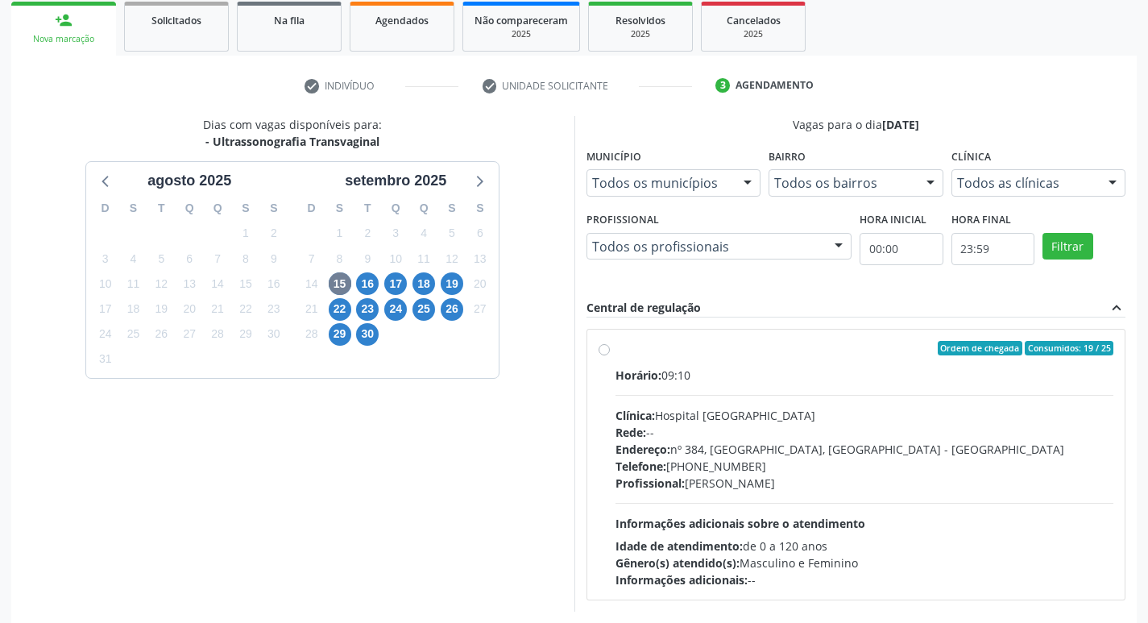
click at [610, 352] on div "Ordem de chegada Consumidos: 19 / 25 Horário: 09:10 Clínica: Hospital Sao Franc…" at bounding box center [855, 464] width 515 height 247
radio input "true"
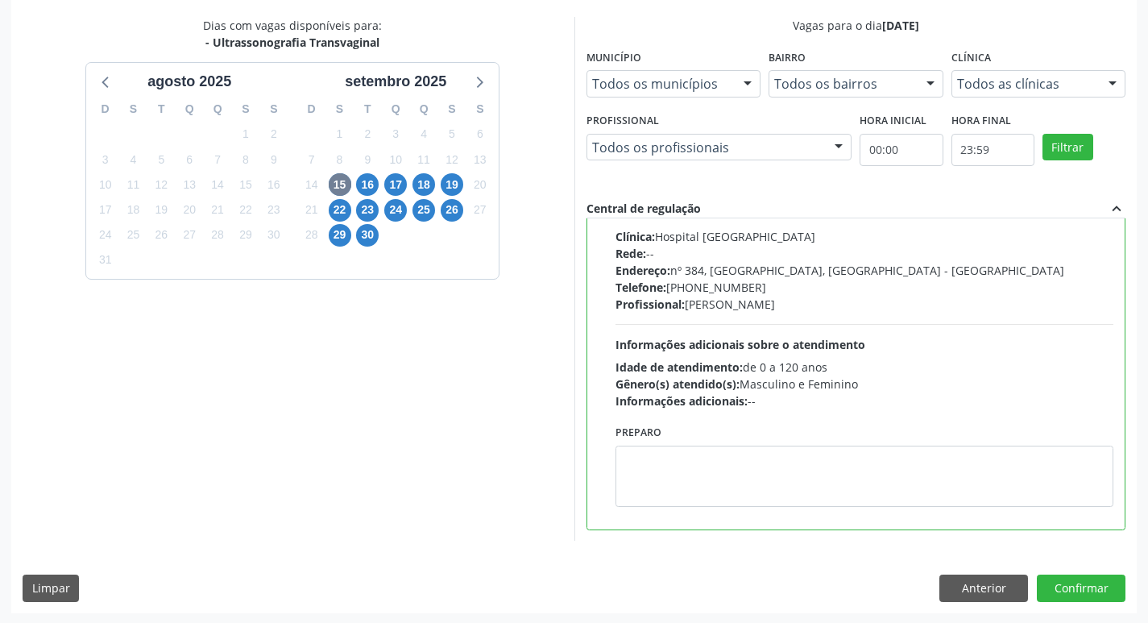
scroll to position [340, 0]
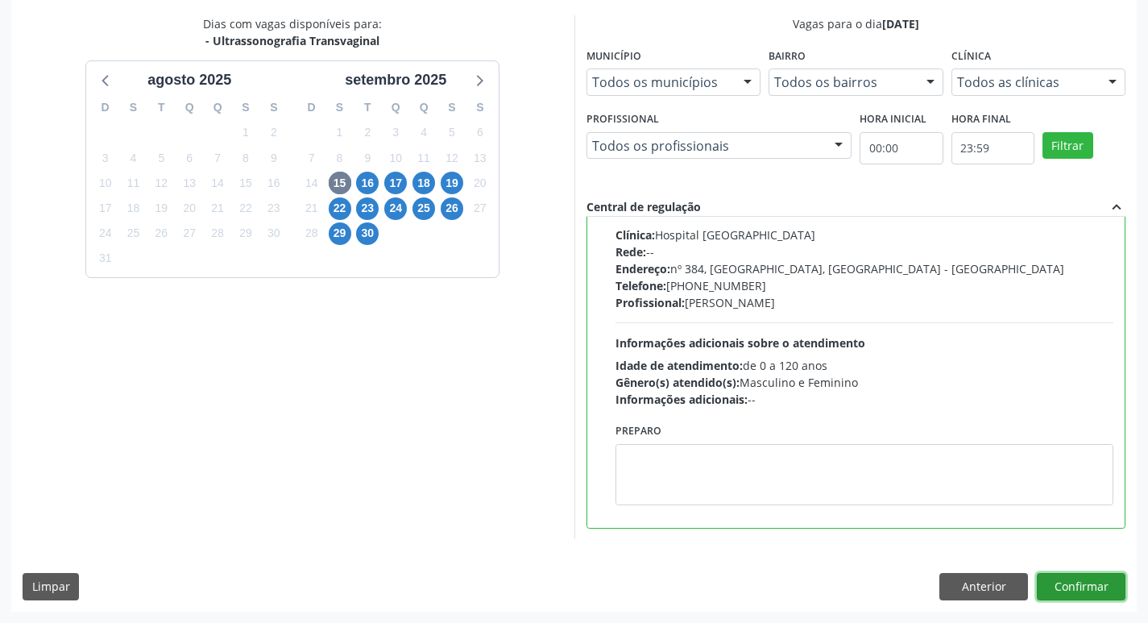
click at [1102, 579] on button "Confirmar" at bounding box center [1080, 586] width 89 height 27
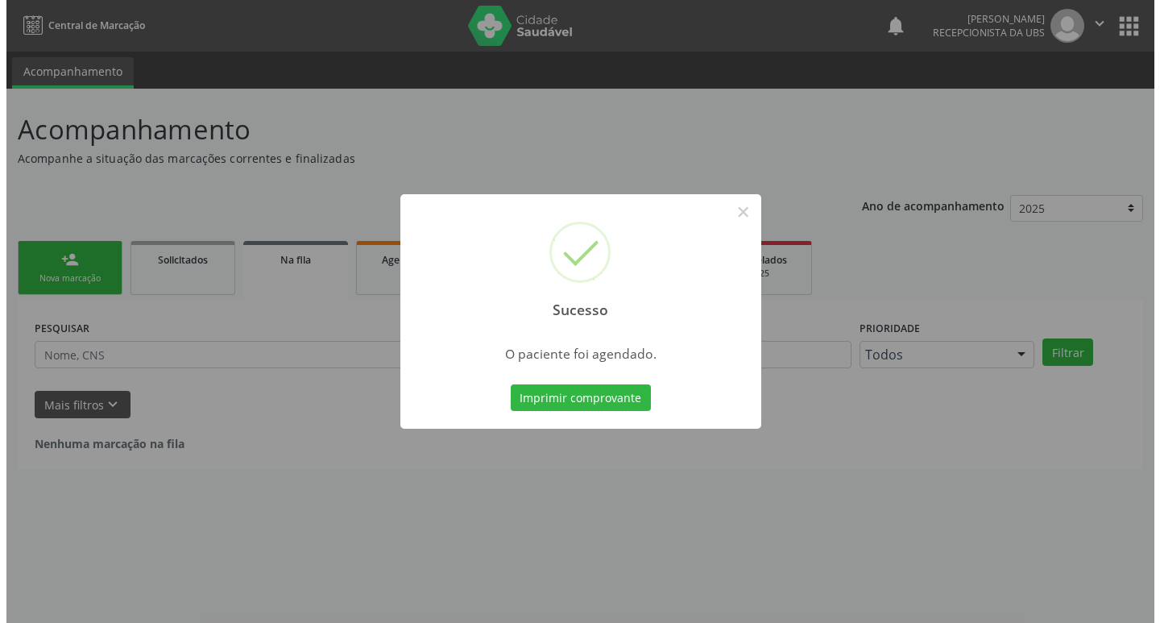
scroll to position [0, 0]
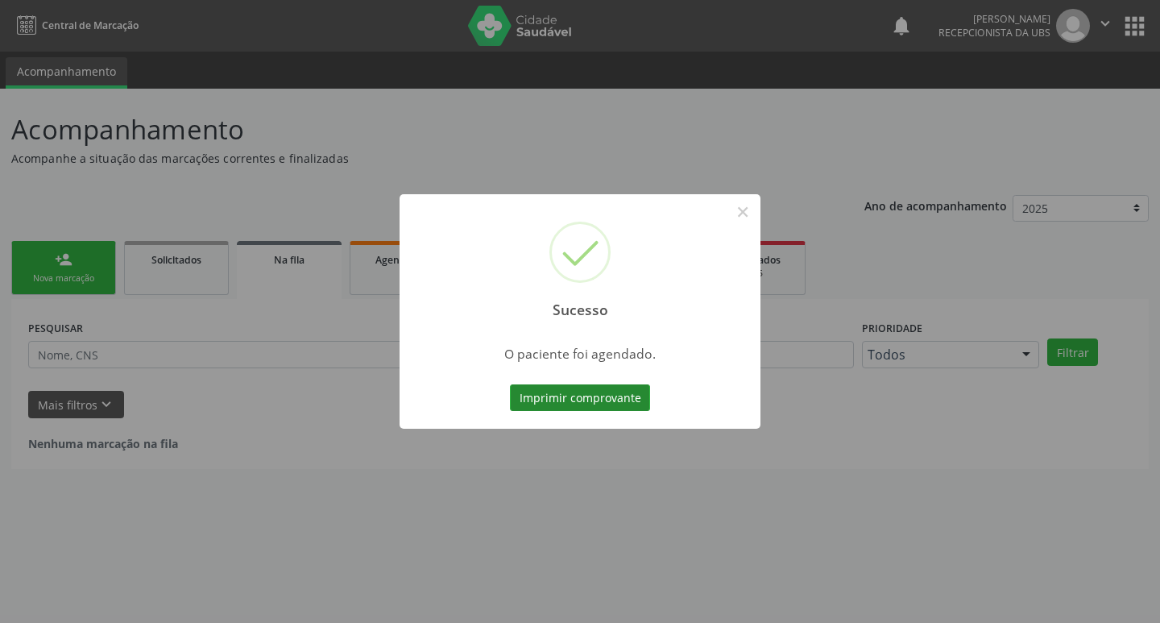
click at [619, 388] on button "Imprimir comprovante" at bounding box center [580, 397] width 140 height 27
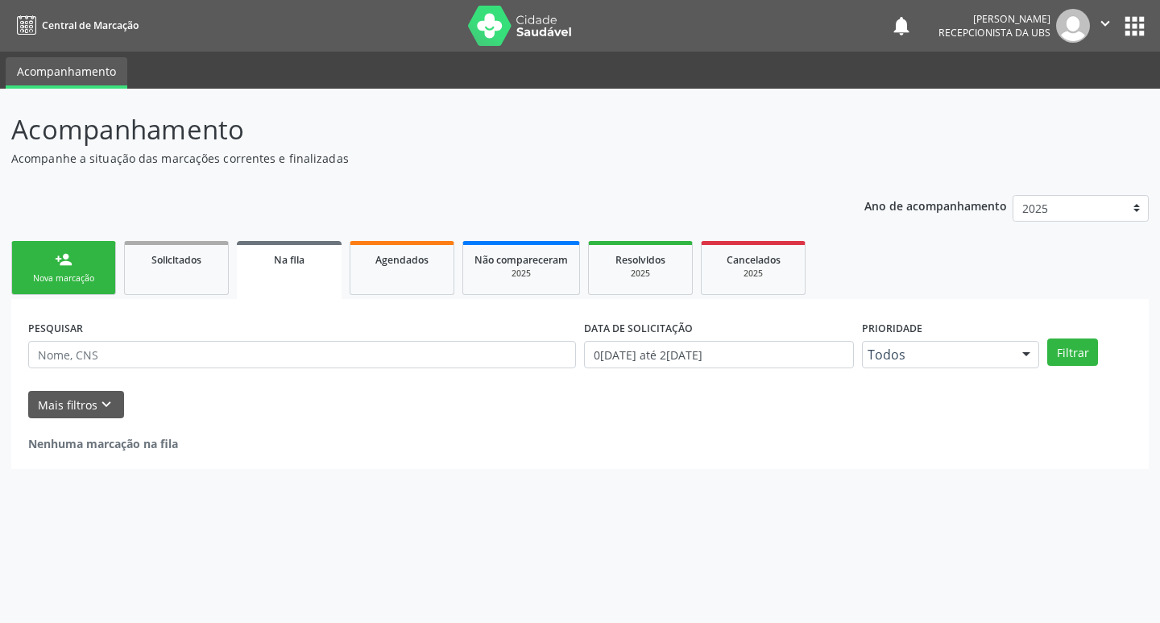
click at [65, 275] on div "Nova marcação" at bounding box center [63, 278] width 81 height 12
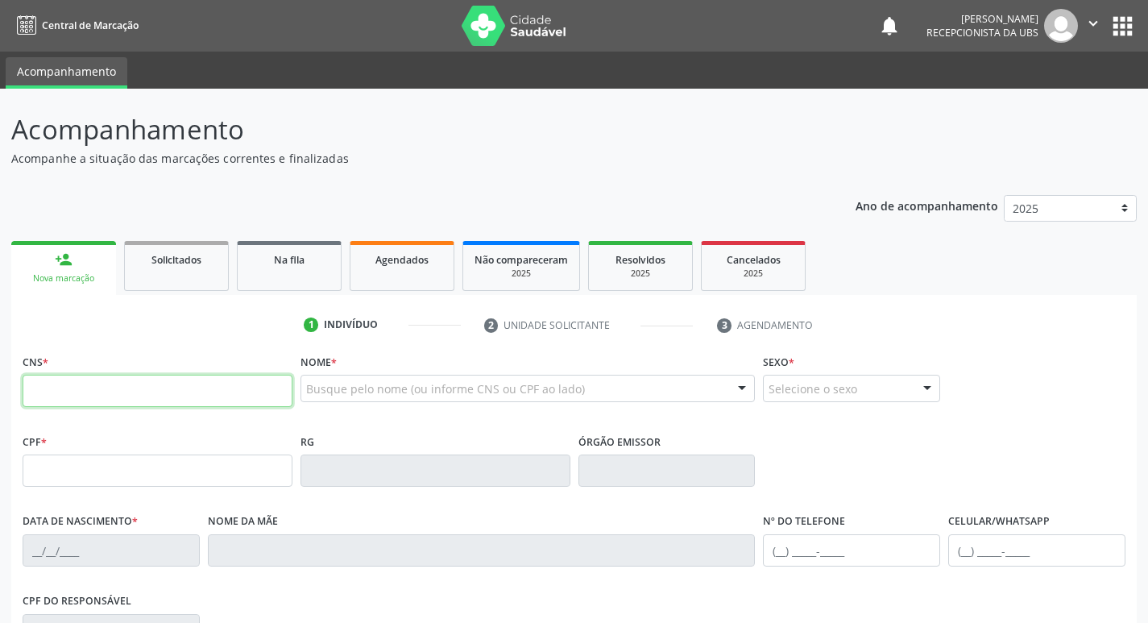
click at [95, 375] on input "text" at bounding box center [158, 390] width 270 height 32
type input "898 0037 3050 3539"
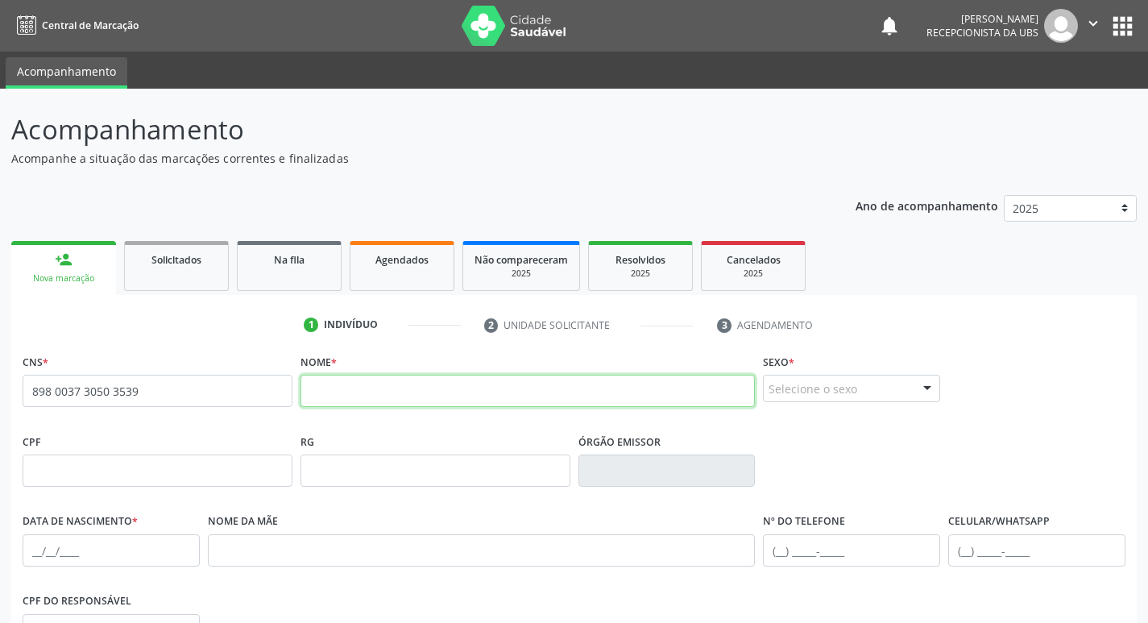
click at [484, 374] on input "text" at bounding box center [527, 390] width 455 height 32
type input "THAYZA CRISTINA MAIA LEMOS MAGALHAES"
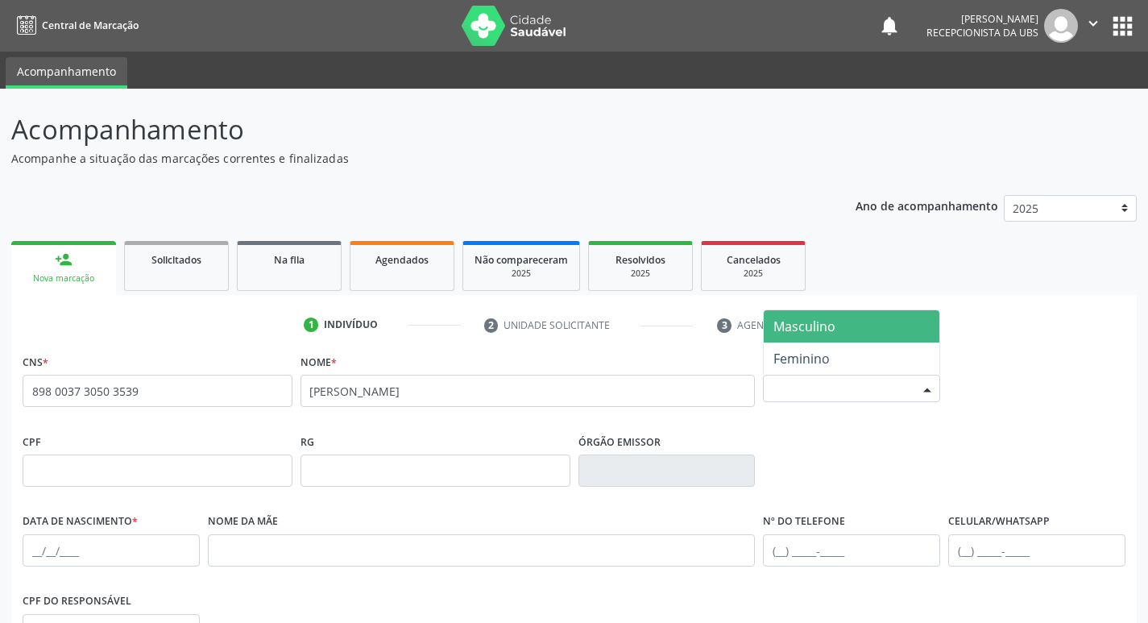
click at [778, 394] on div "Selecione o sexo" at bounding box center [851, 387] width 177 height 27
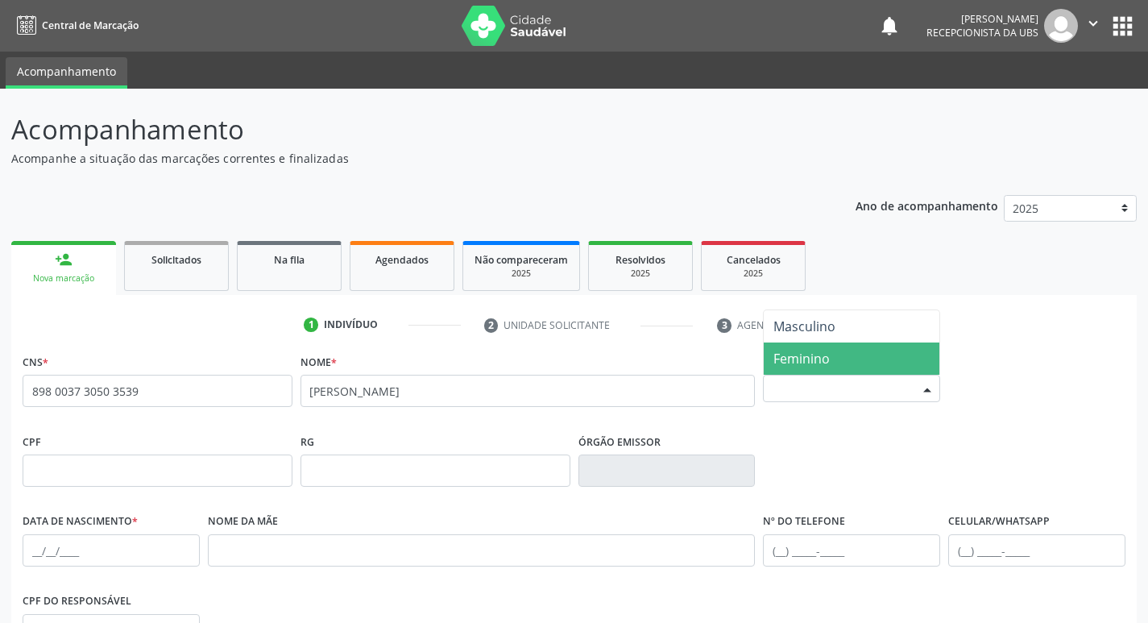
click at [786, 350] on span "Feminino" at bounding box center [801, 359] width 56 height 18
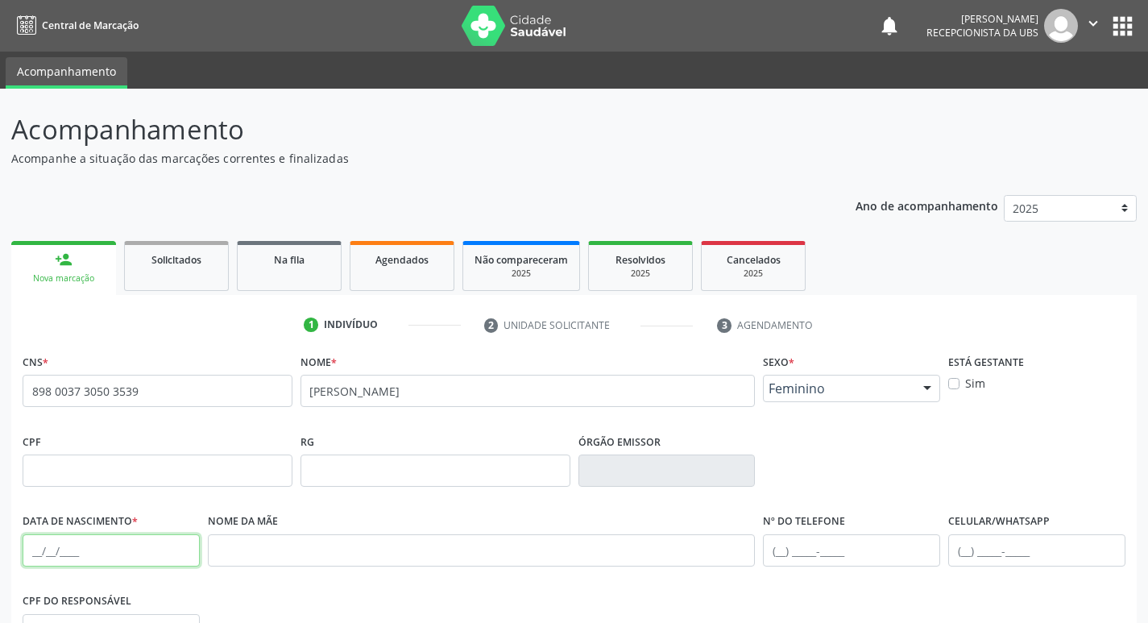
click at [100, 552] on input "text" at bounding box center [111, 550] width 177 height 32
type input "29/06/1991"
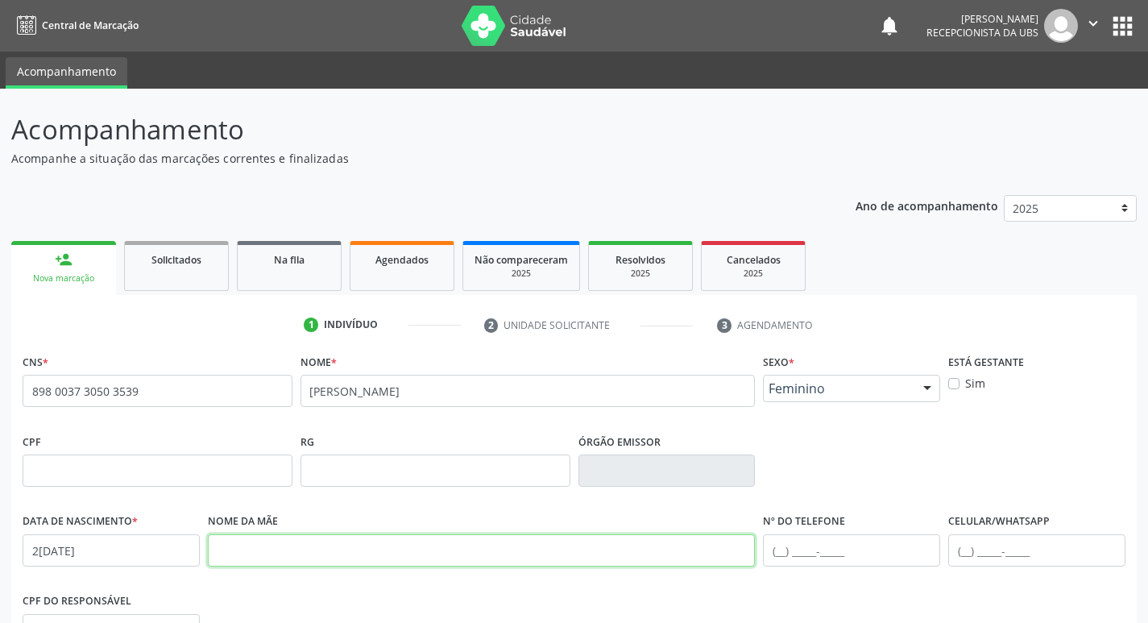
click at [291, 559] on input "text" at bounding box center [482, 550] width 548 height 32
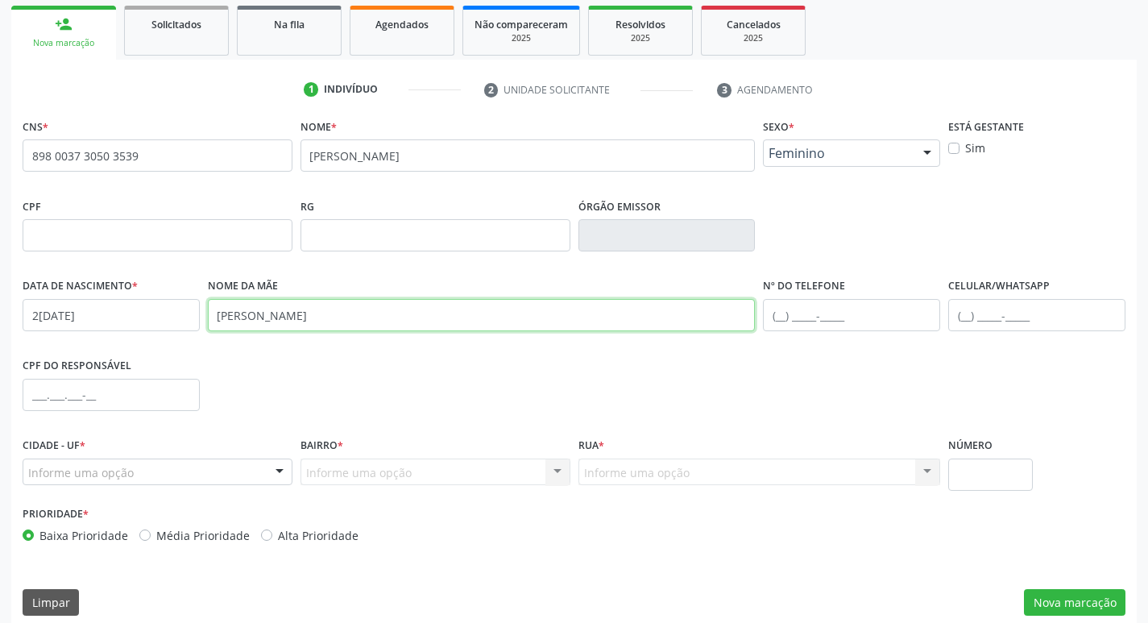
scroll to position [242, 0]
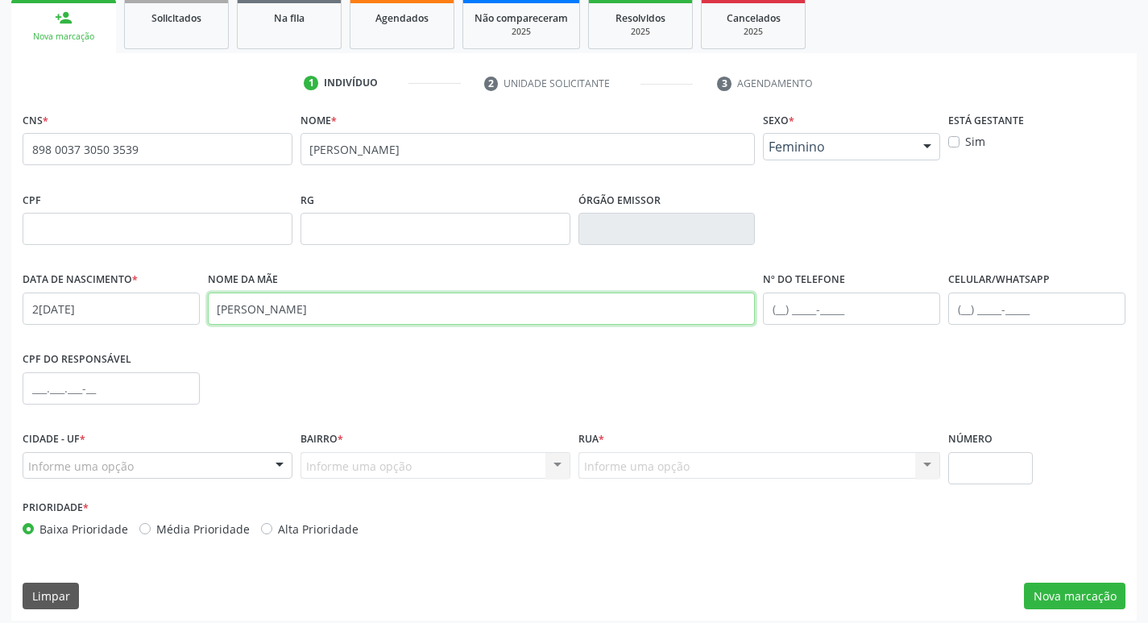
type input "FRANCILENE MAIA DE MEDEIROS"
click at [979, 299] on input "text" at bounding box center [1036, 308] width 177 height 32
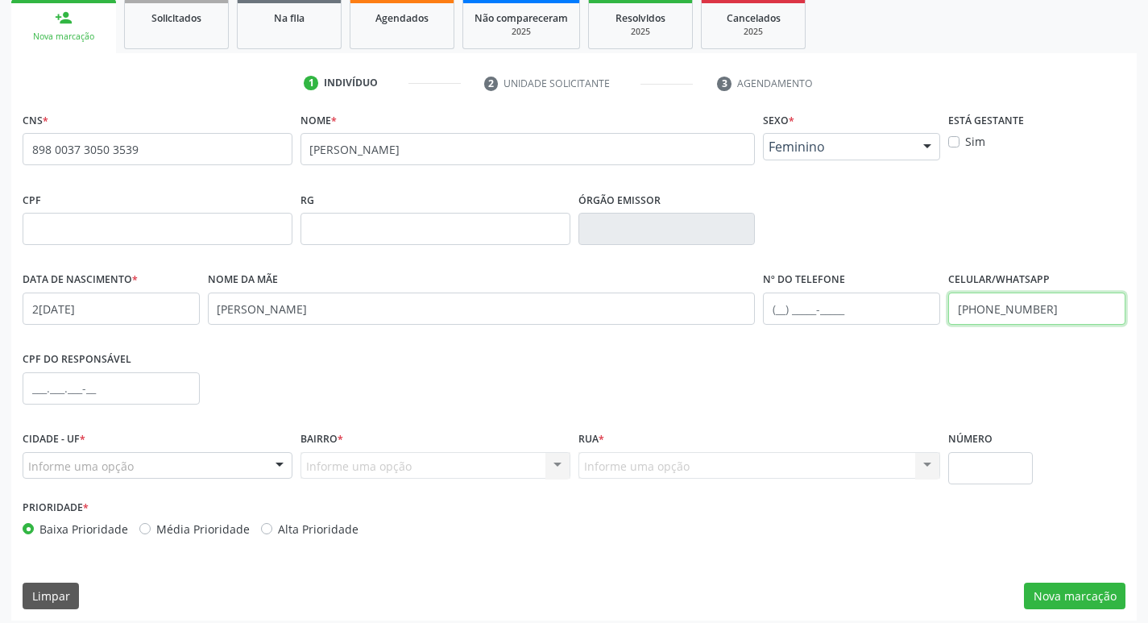
type input "(87) 98871-9817"
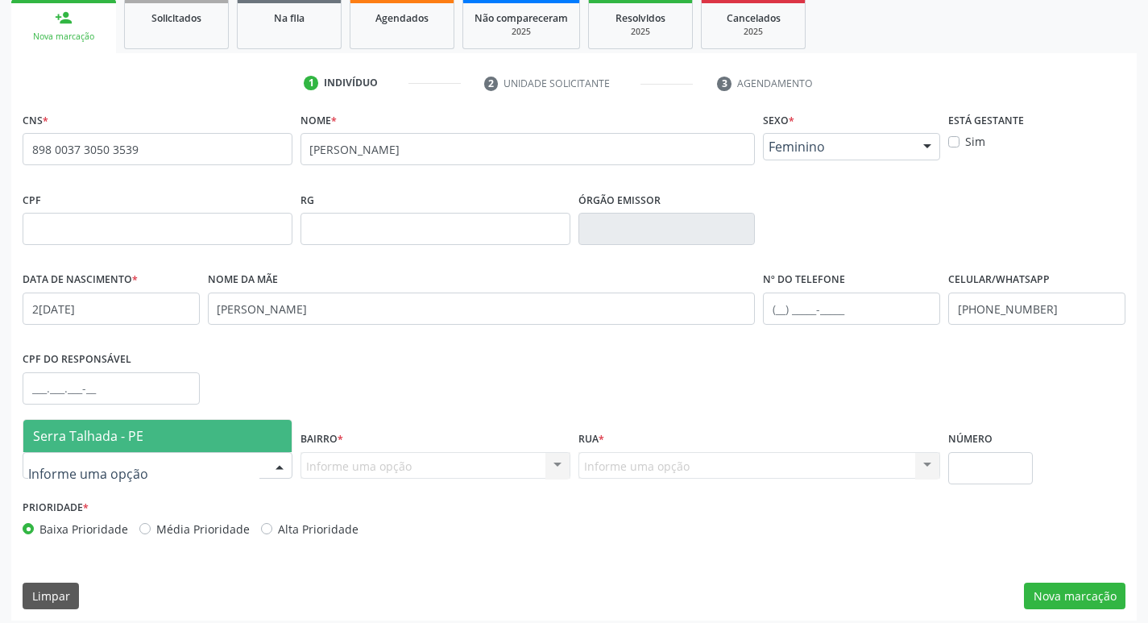
click at [74, 441] on span "Serra Talhada - PE" at bounding box center [88, 436] width 110 height 18
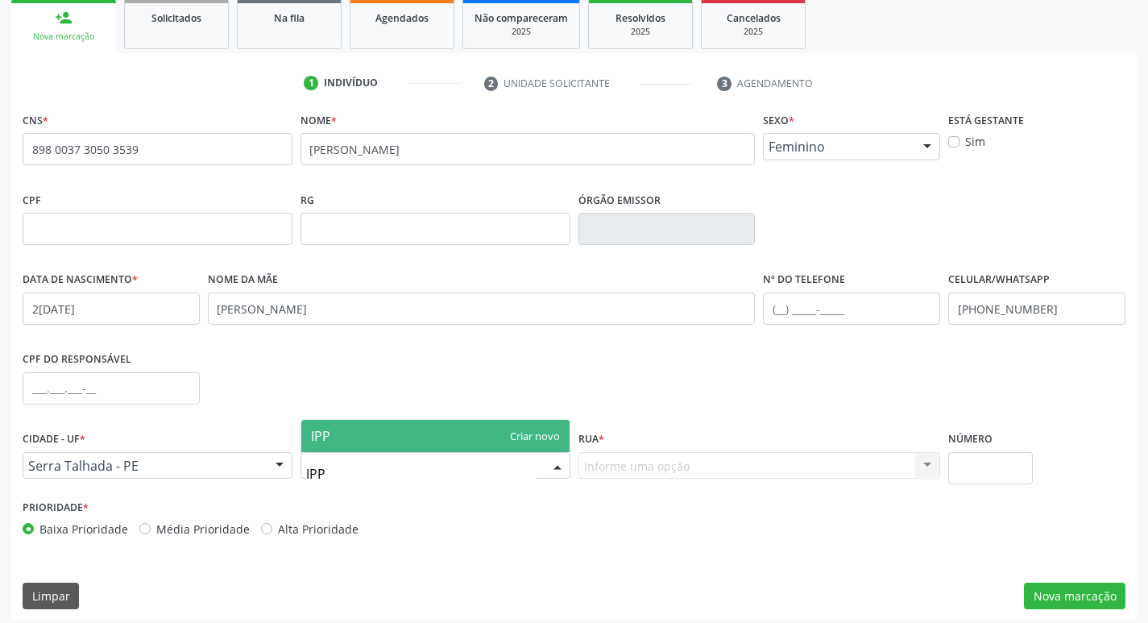
type input "IP"
click at [339, 444] on span "Ipsep" at bounding box center [327, 436] width 33 height 18
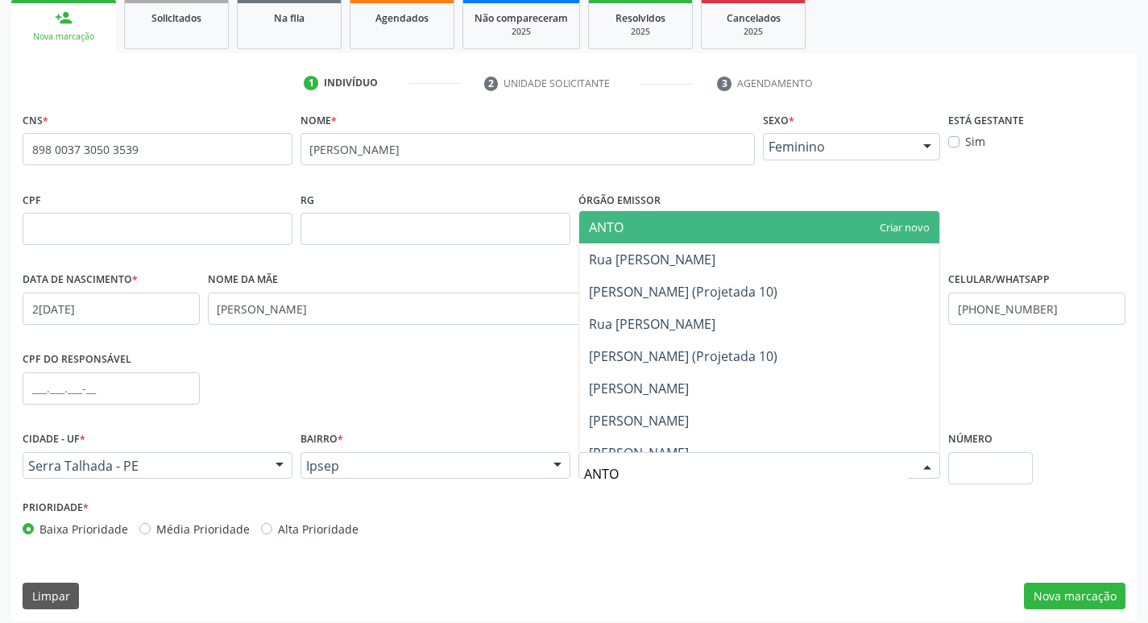
type input "ANTON"
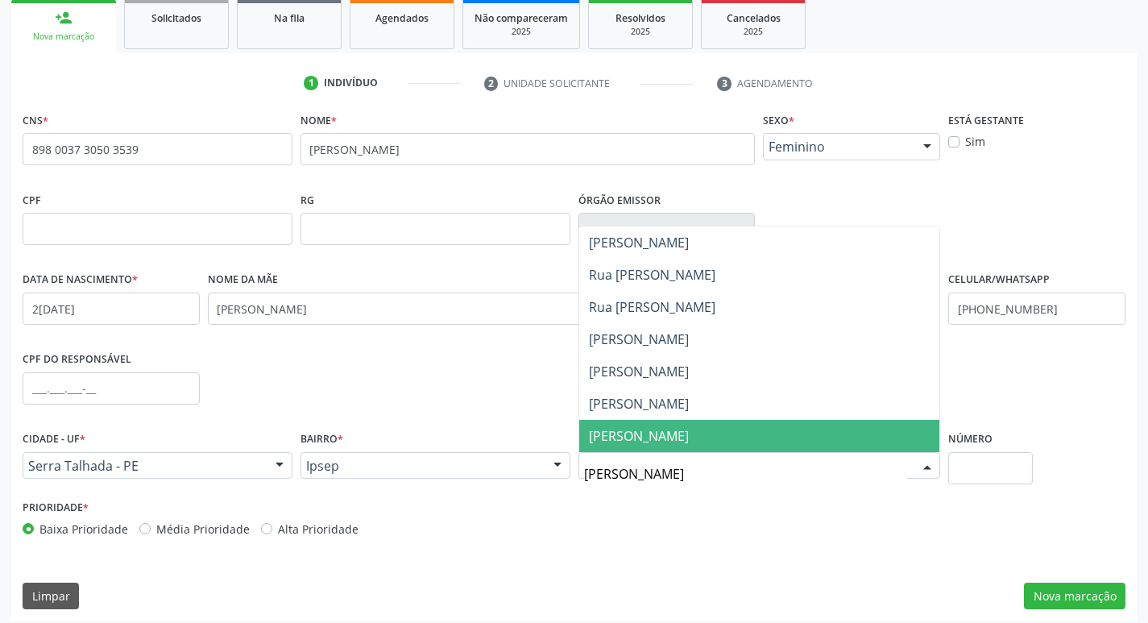
click at [631, 443] on span "[PERSON_NAME]" at bounding box center [639, 436] width 100 height 18
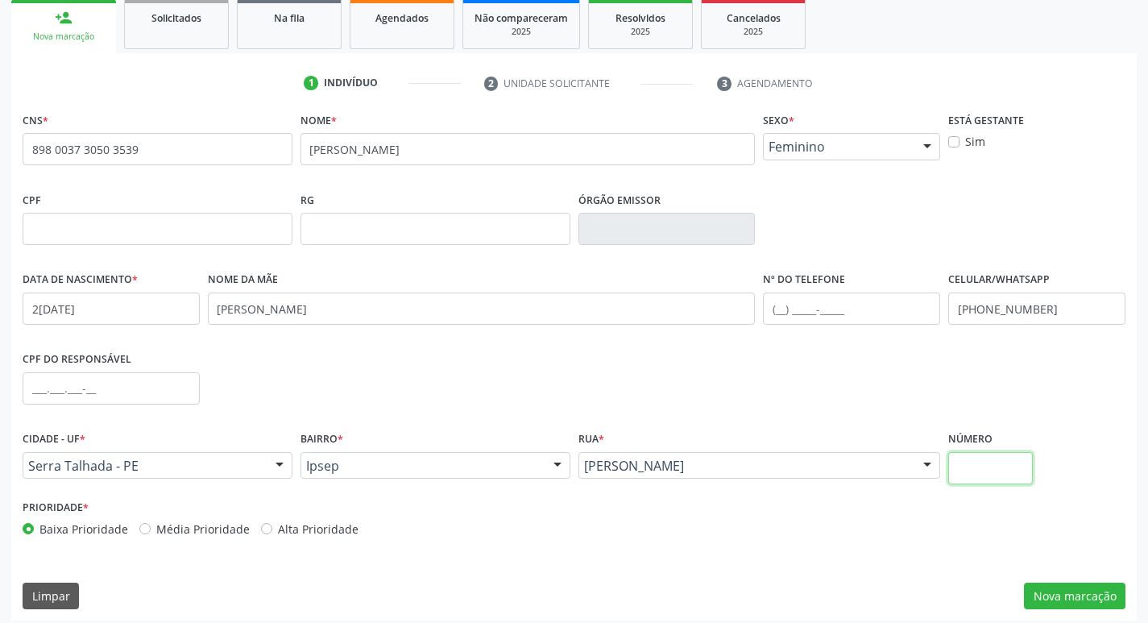
click at [948, 471] on input "text" at bounding box center [990, 468] width 85 height 32
type input "2290"
click at [1091, 582] on button "Nova marcação" at bounding box center [1074, 595] width 101 height 27
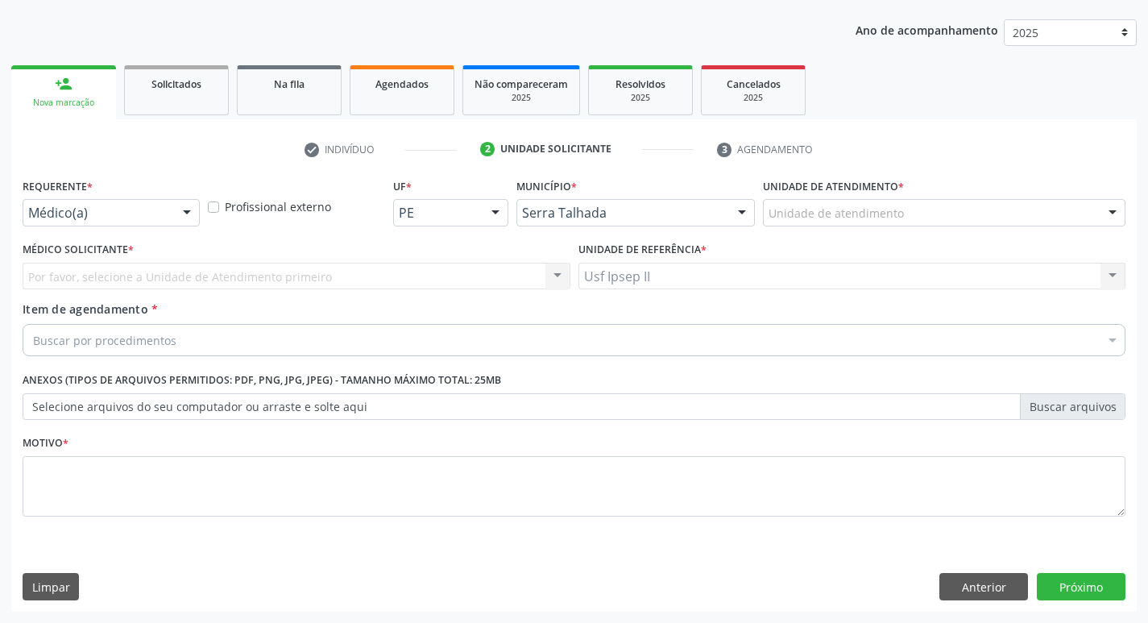
scroll to position [176, 0]
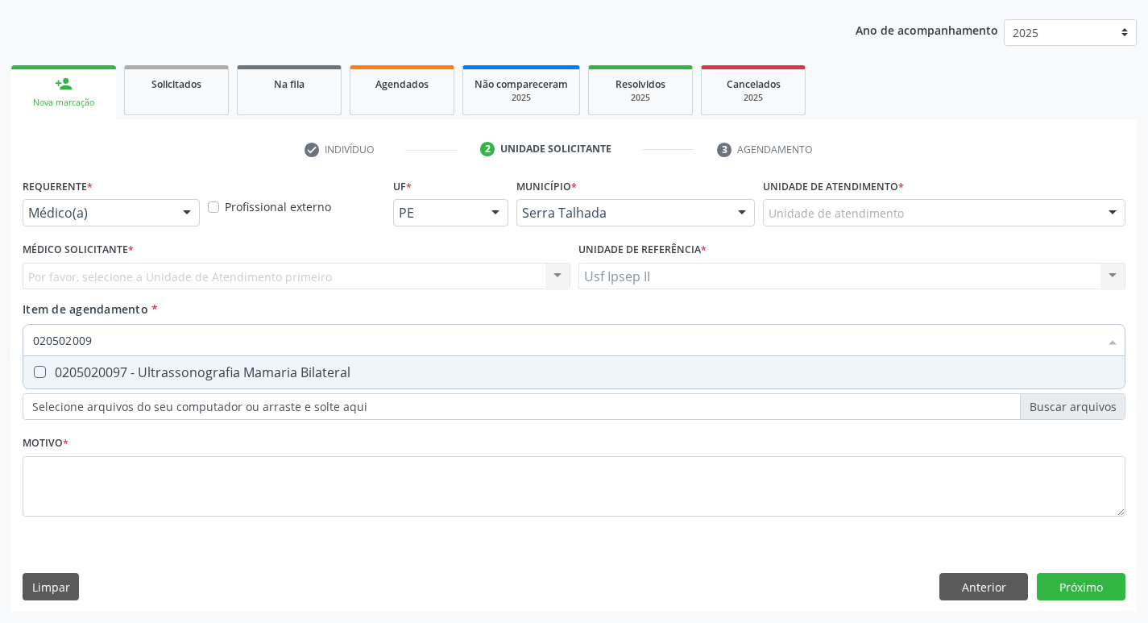
type input "0205020097"
click at [187, 362] on span "0205020097 - Ultrassonografia Mamaria Bilateral" at bounding box center [573, 372] width 1101 height 32
checkbox Bilateral "true"
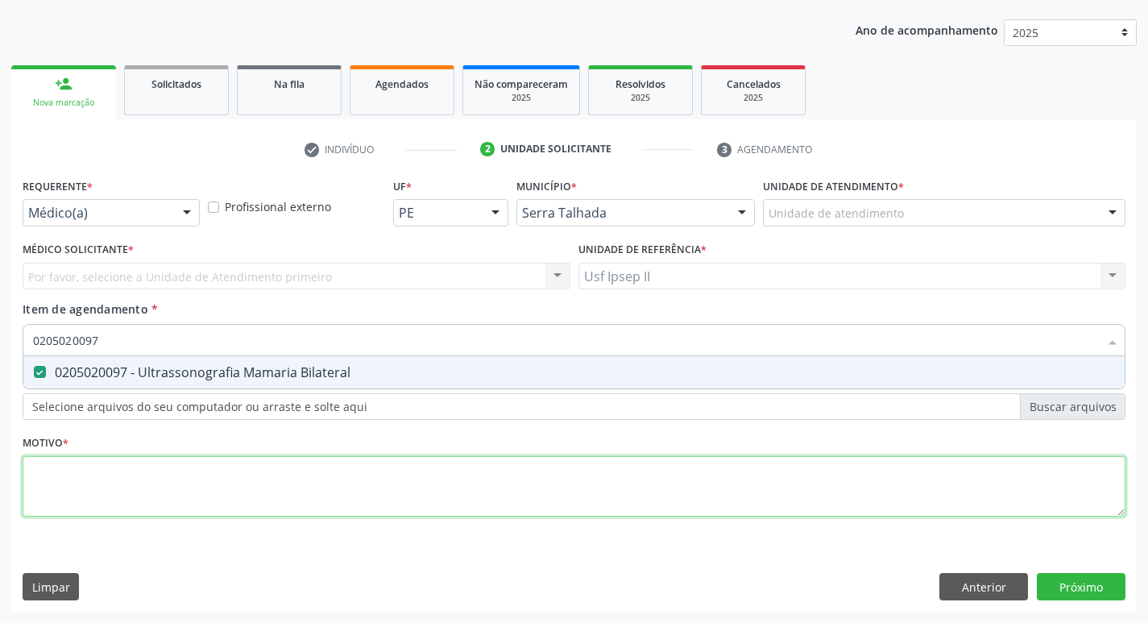
click at [125, 457] on div "Requerente * Médico(a) Médico(a) Enfermeiro(a) Paciente Nenhum resultado encont…" at bounding box center [574, 356] width 1102 height 365
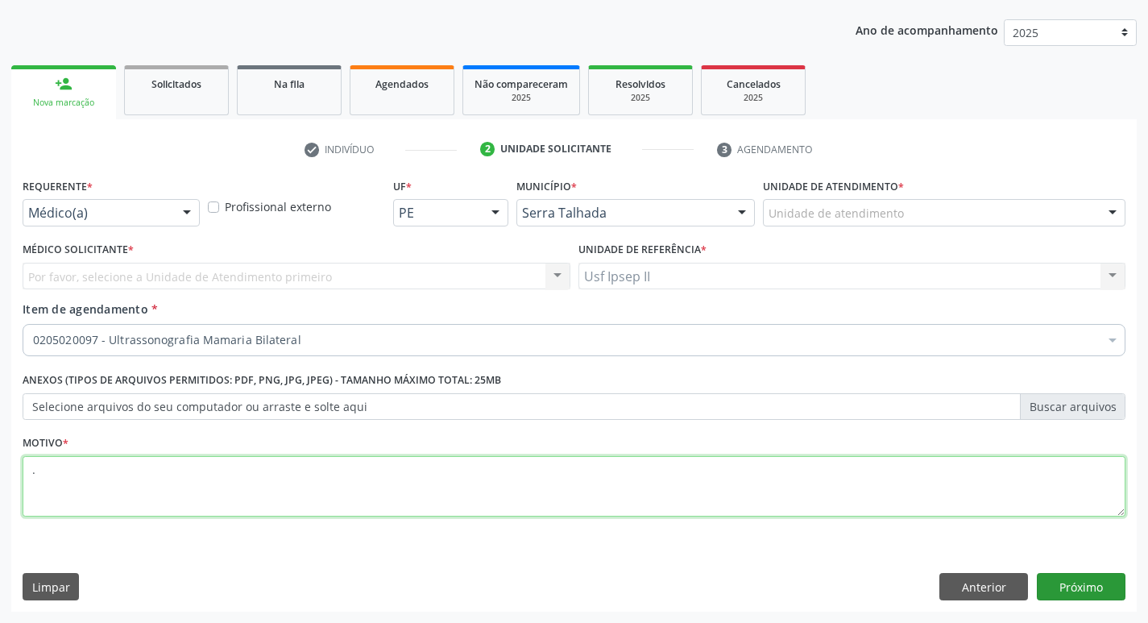
type textarea "."
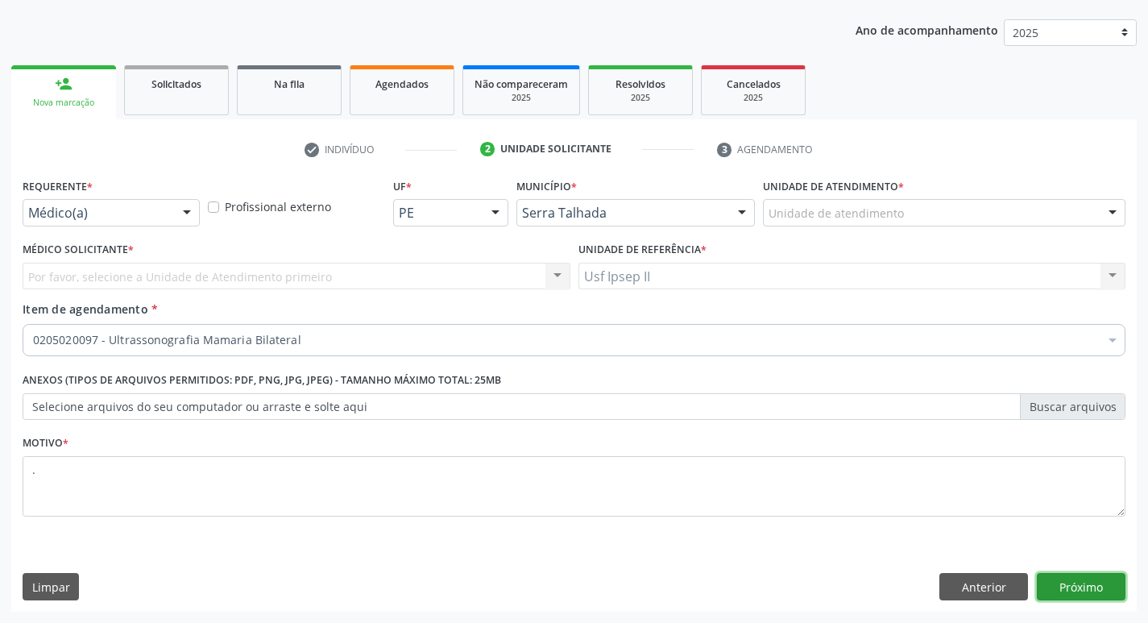
click at [1057, 581] on button "Próximo" at bounding box center [1080, 586] width 89 height 27
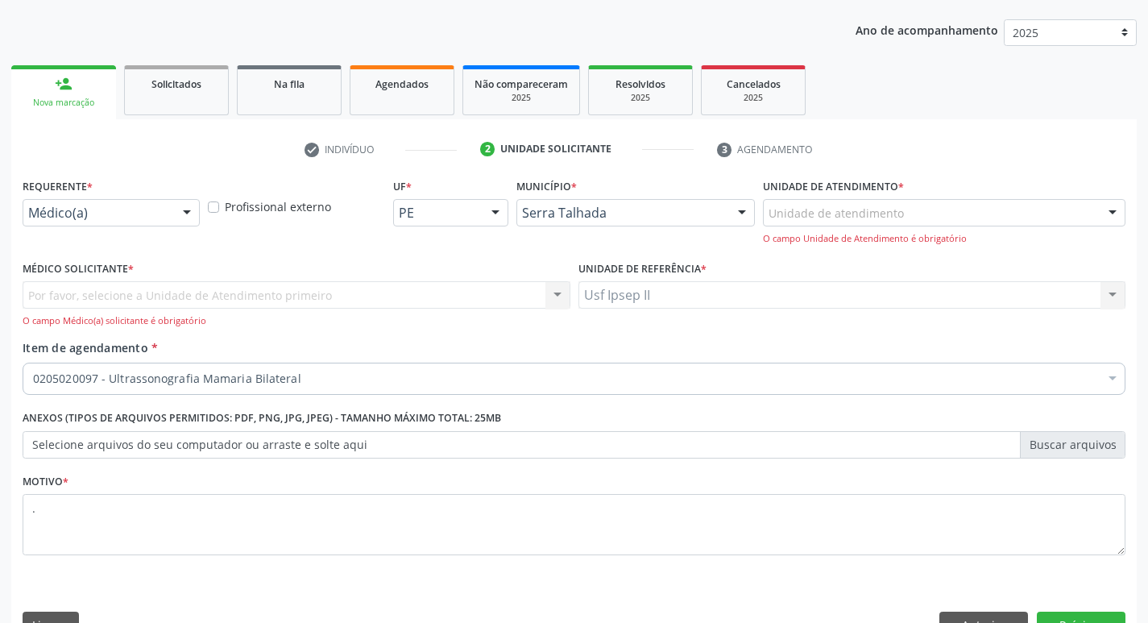
click at [186, 225] on div "Médico(a) Médico(a) Enfermeiro(a) Paciente Nenhum resultado encontrado para: " …" at bounding box center [111, 212] width 177 height 27
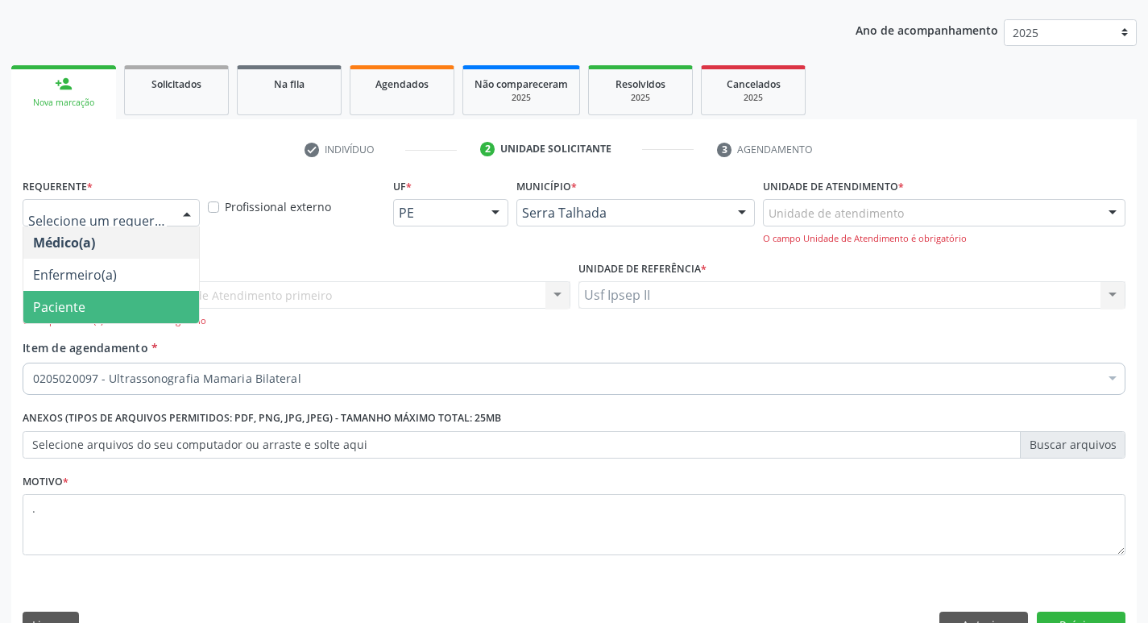
click at [125, 307] on span "Paciente" at bounding box center [111, 307] width 176 height 32
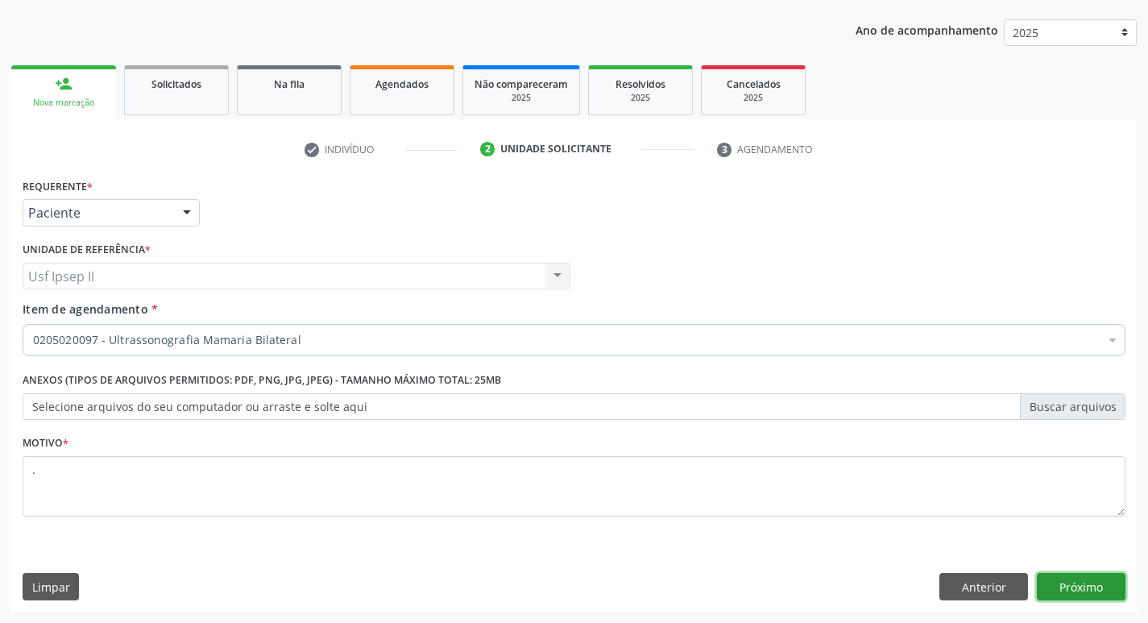
click at [1117, 591] on button "Próximo" at bounding box center [1080, 586] width 89 height 27
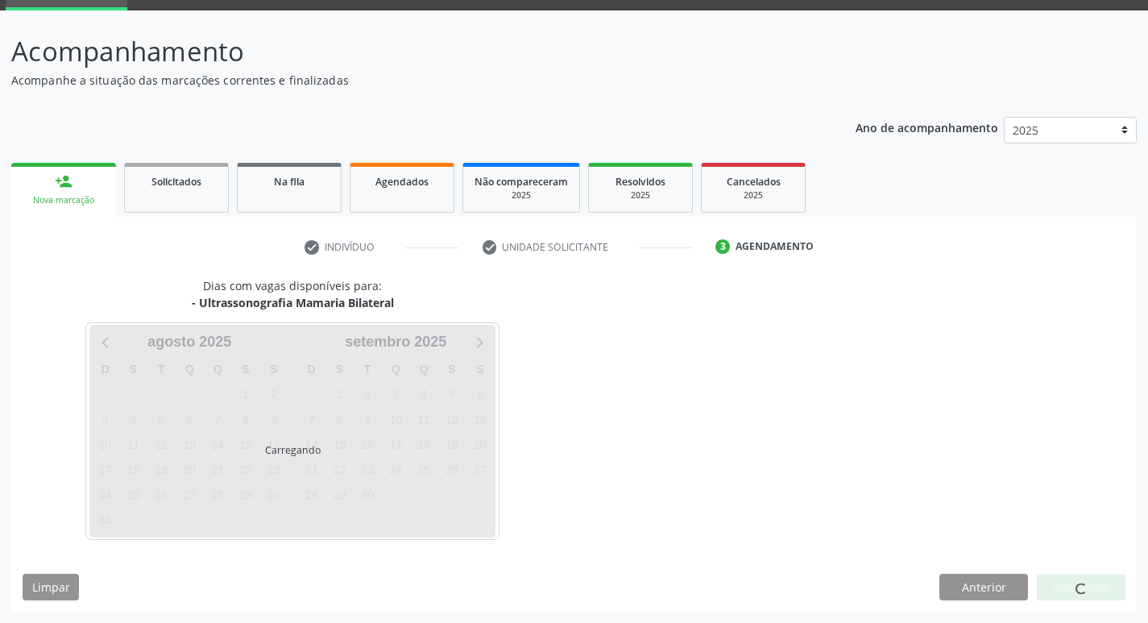
scroll to position [78, 0]
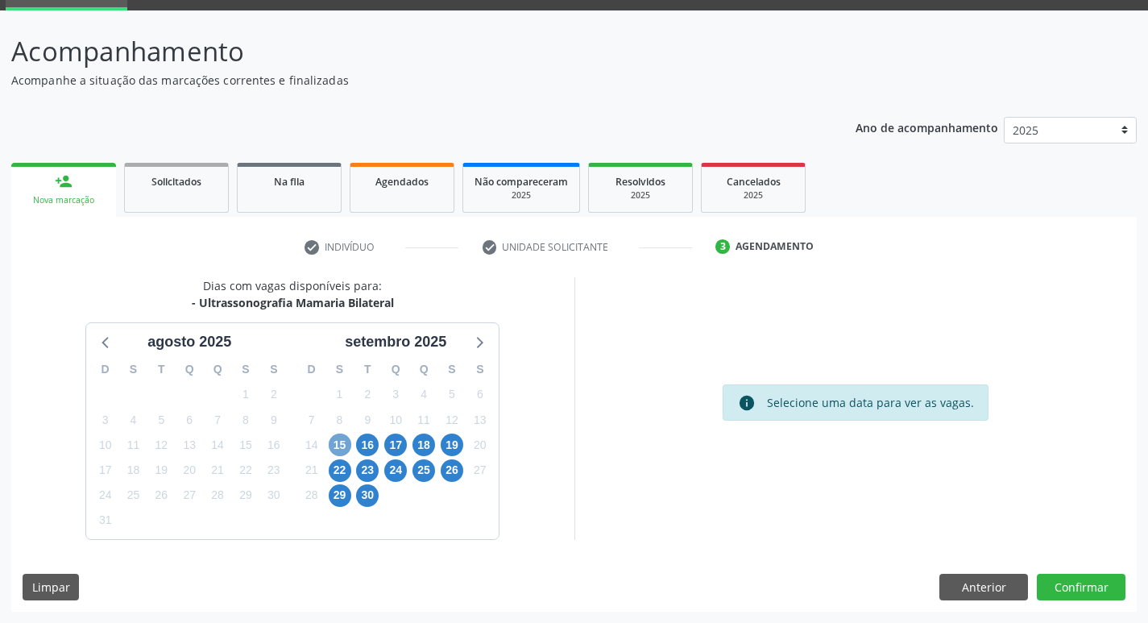
click at [331, 443] on span "15" at bounding box center [340, 444] width 23 height 23
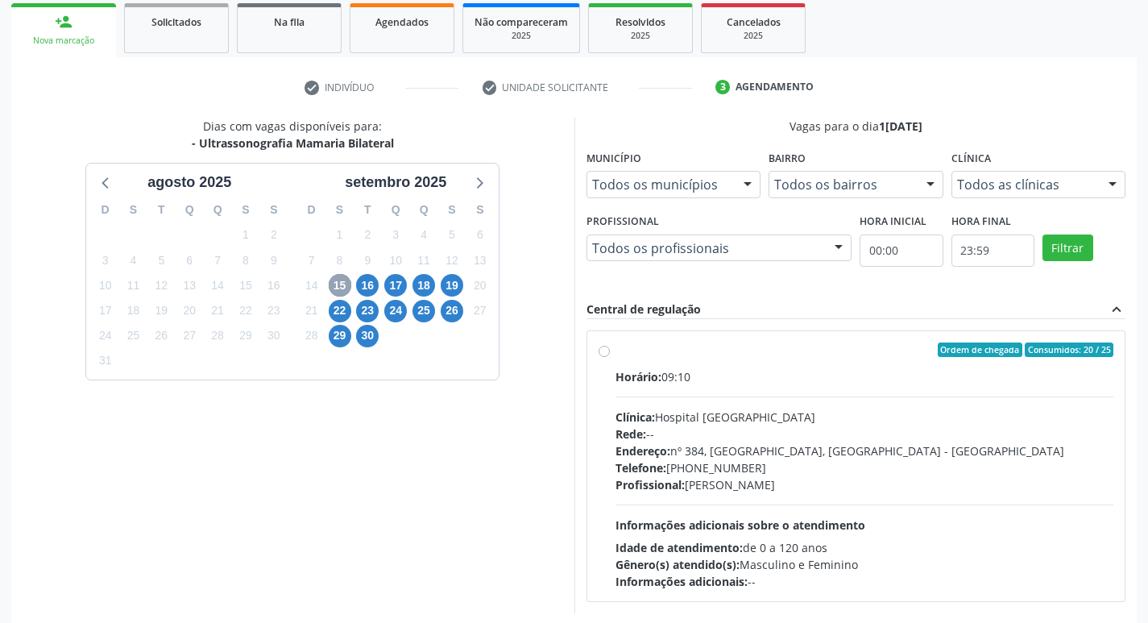
scroll to position [239, 0]
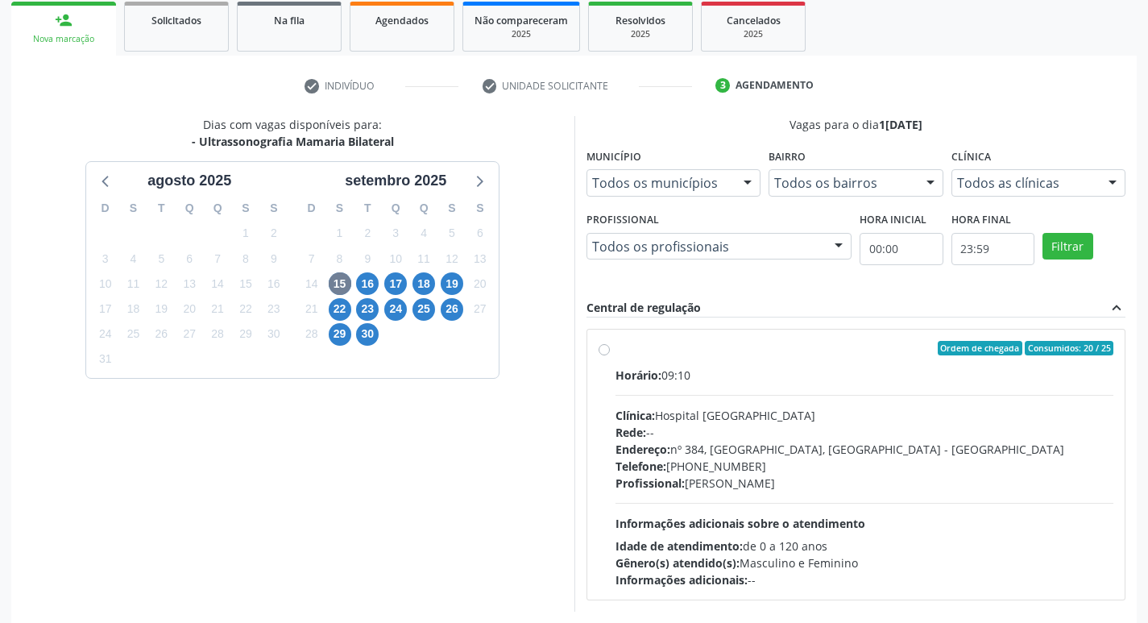
click at [615, 351] on label "Ordem de chegada Consumidos: 20 / 25 Horário: 09:10 Clínica: Hospital Sao Franc…" at bounding box center [864, 464] width 498 height 247
click at [599, 351] on input "Ordem de chegada Consumidos: 20 / 25 Horário: 09:10 Clínica: Hospital Sao Franc…" at bounding box center [603, 348] width 11 height 14
radio input "true"
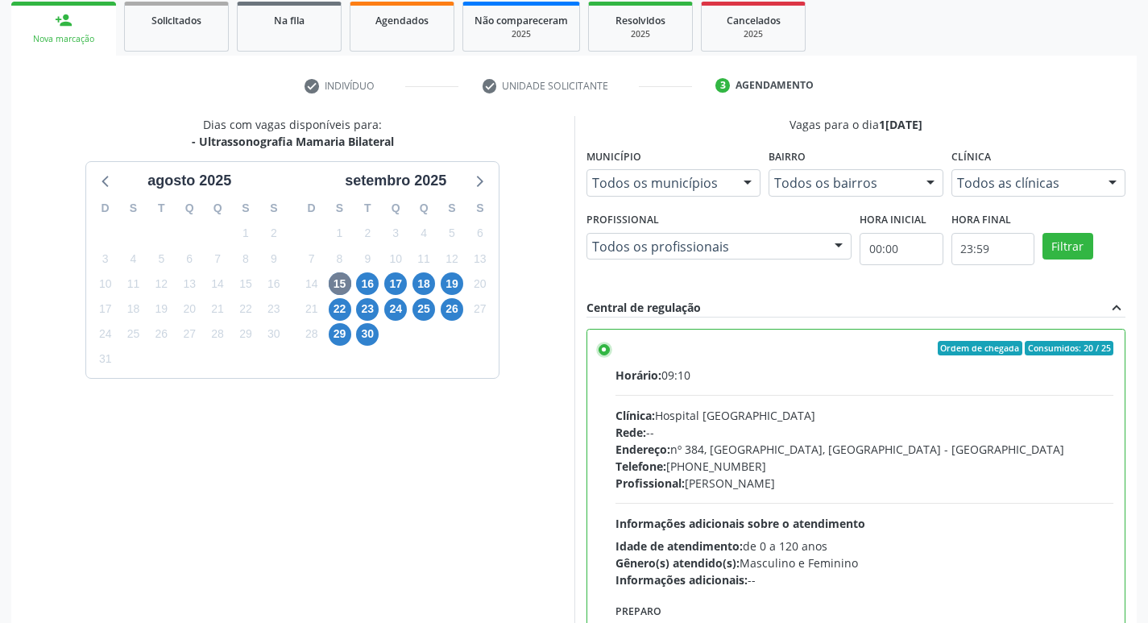
scroll to position [80, 0]
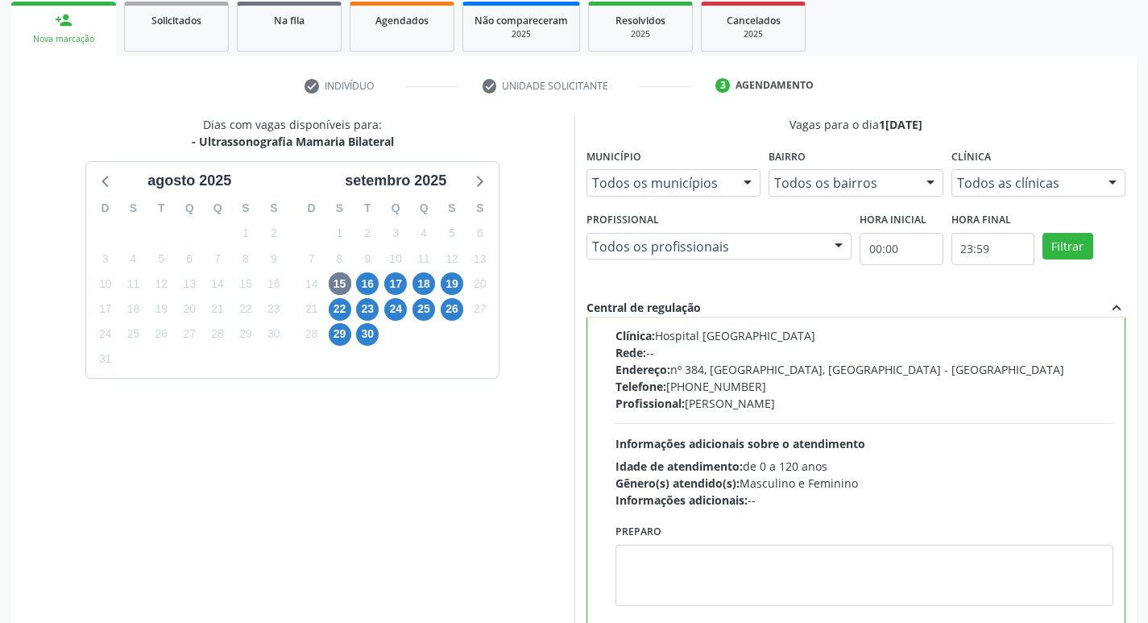
click at [1146, 613] on div "Acompanhamento Acompanhe a situação das marcações correntes e finalizadas Relat…" at bounding box center [574, 286] width 1148 height 874
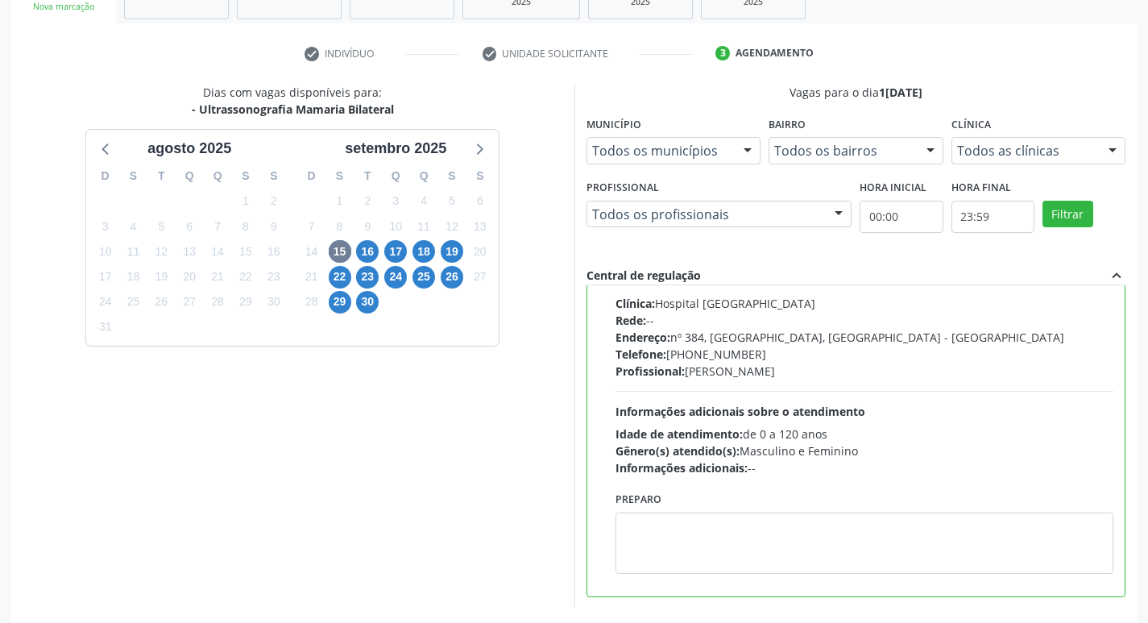
scroll to position [340, 0]
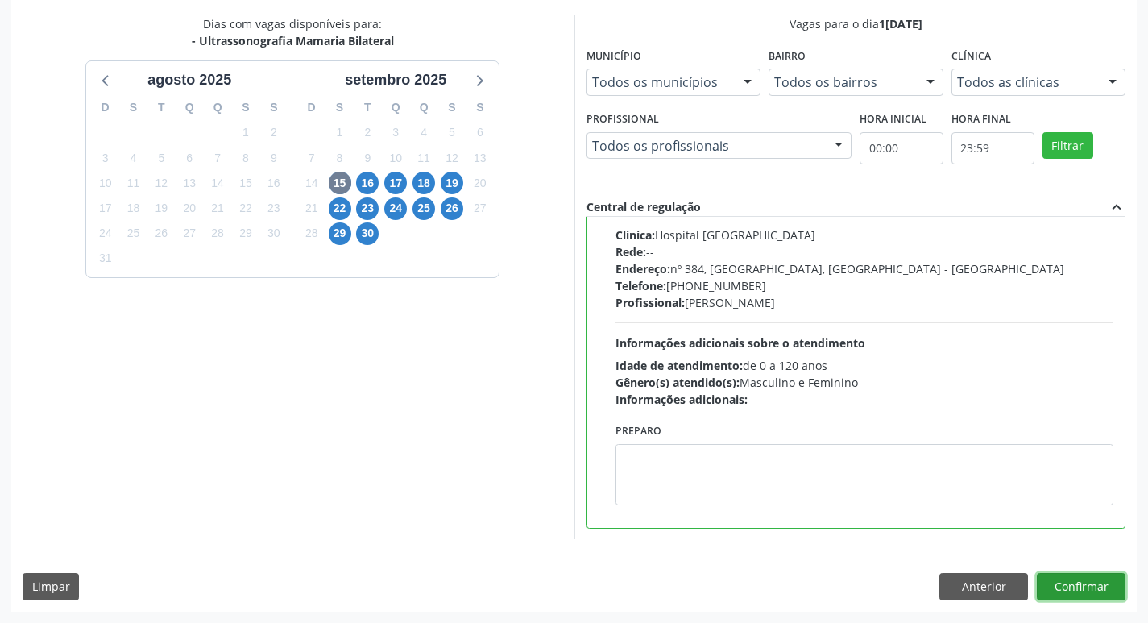
click at [1083, 594] on button "Confirmar" at bounding box center [1080, 586] width 89 height 27
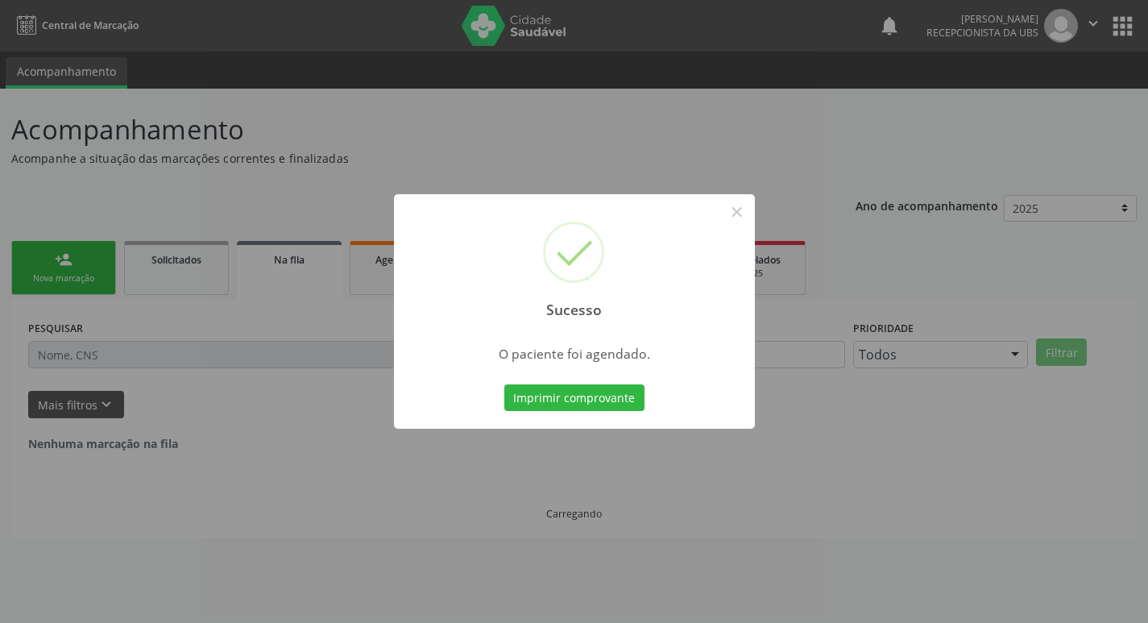
scroll to position [0, 0]
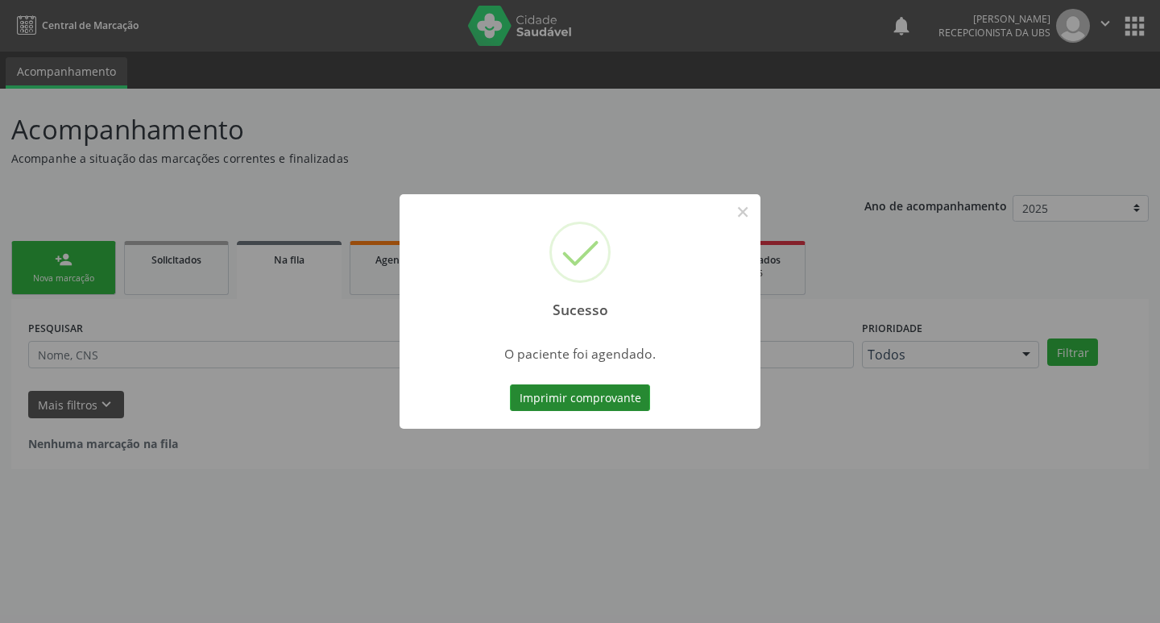
click at [619, 396] on button "Imprimir comprovante" at bounding box center [580, 397] width 140 height 27
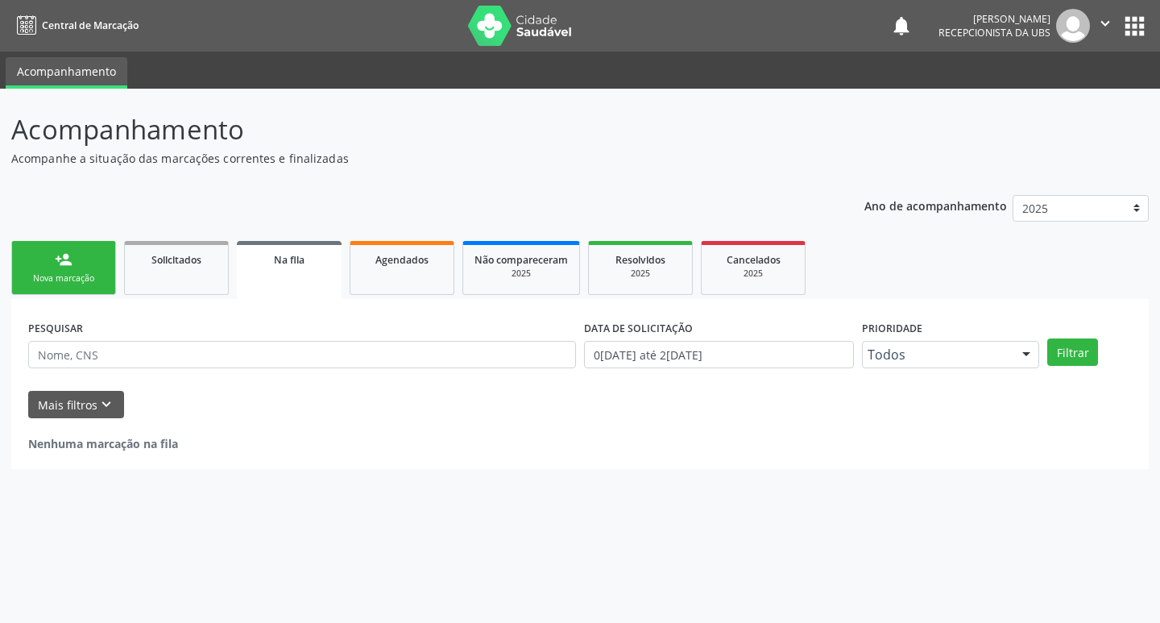
click at [108, 256] on link "person_add Nova marcação" at bounding box center [63, 268] width 105 height 54
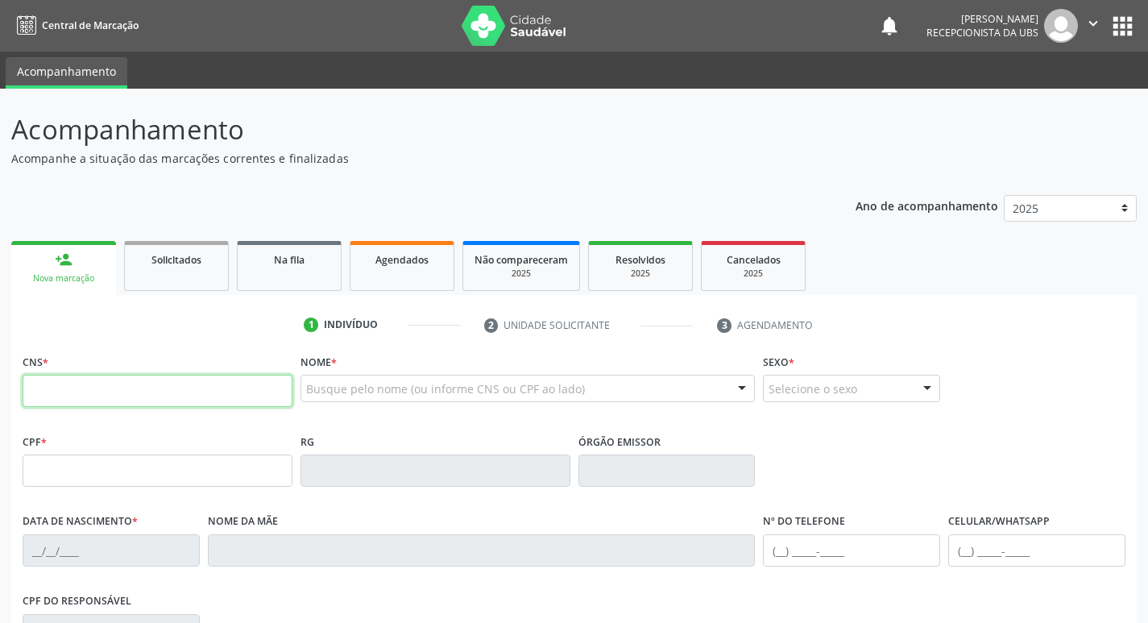
click at [114, 396] on input "text" at bounding box center [158, 390] width 270 height 32
type input "709 8050 2830 2295"
type input "02/08/1975"
type input "Eurides Maria de Souza"
type input "(87) 99999-9990"
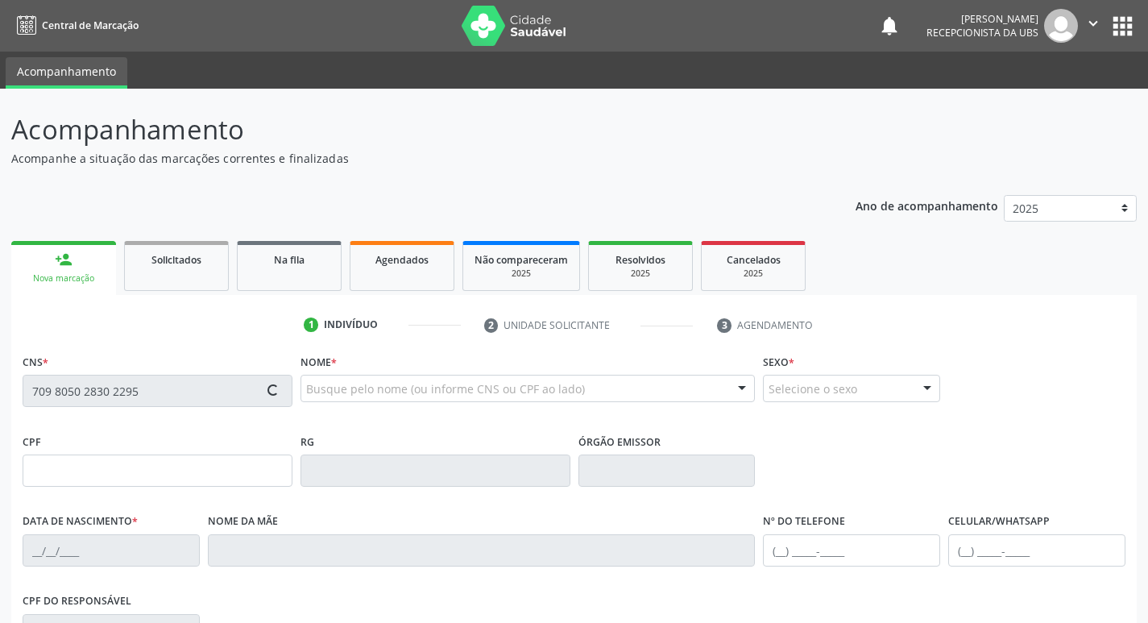
type input "(87) 9998-8888"
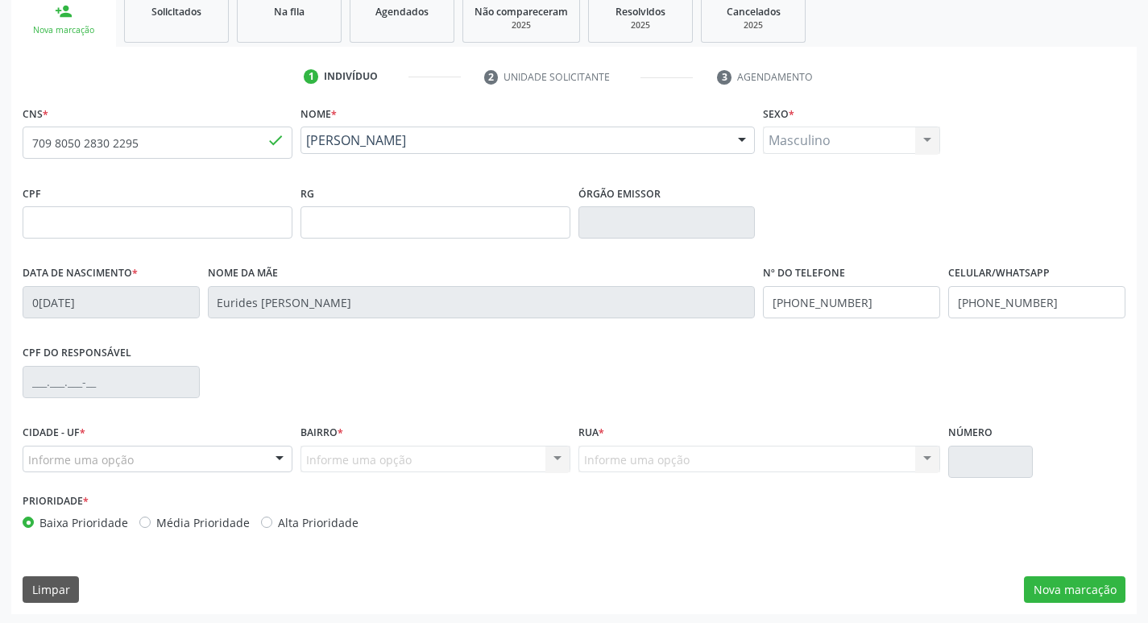
scroll to position [250, 0]
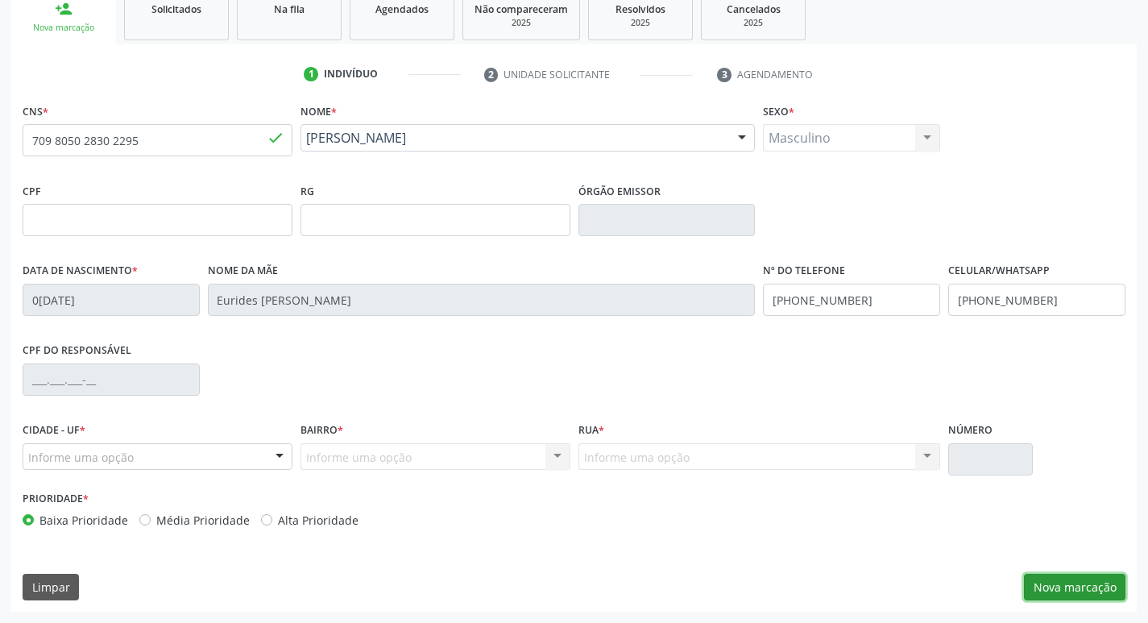
click at [1070, 584] on button "Nova marcação" at bounding box center [1074, 586] width 101 height 27
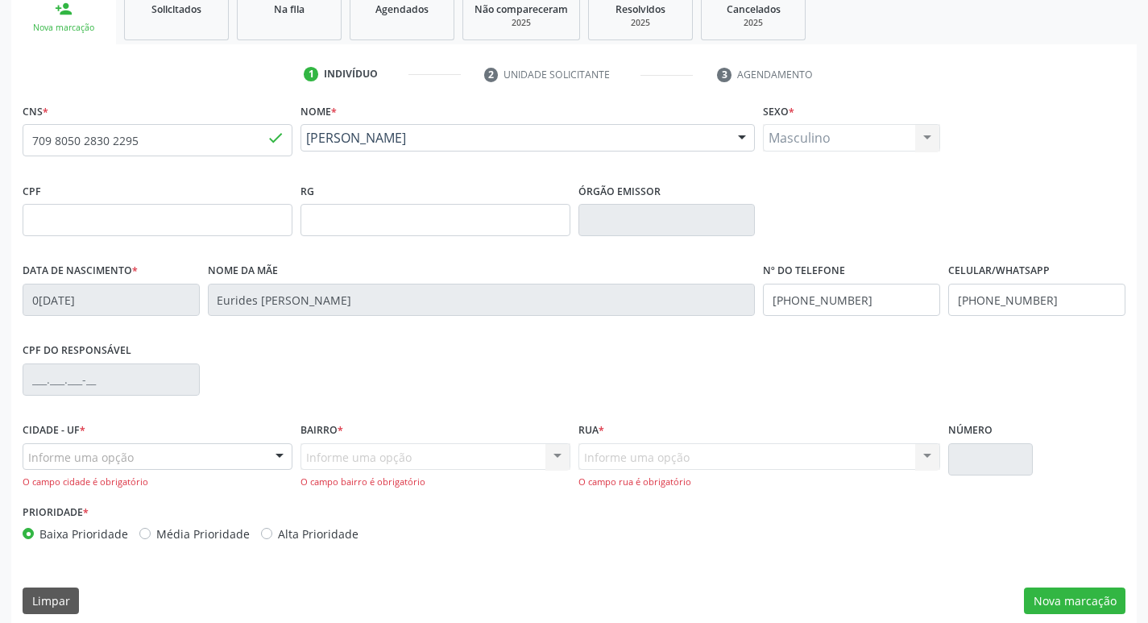
click at [49, 472] on div "Informe uma opção Serra Talhada - PE Nenhum resultado encontrado para: " " Nenh…" at bounding box center [158, 466] width 270 height 46
click at [50, 472] on div "Informe uma opção Serra Talhada - PE Nenhum resultado encontrado para: " " Nenh…" at bounding box center [158, 466] width 270 height 46
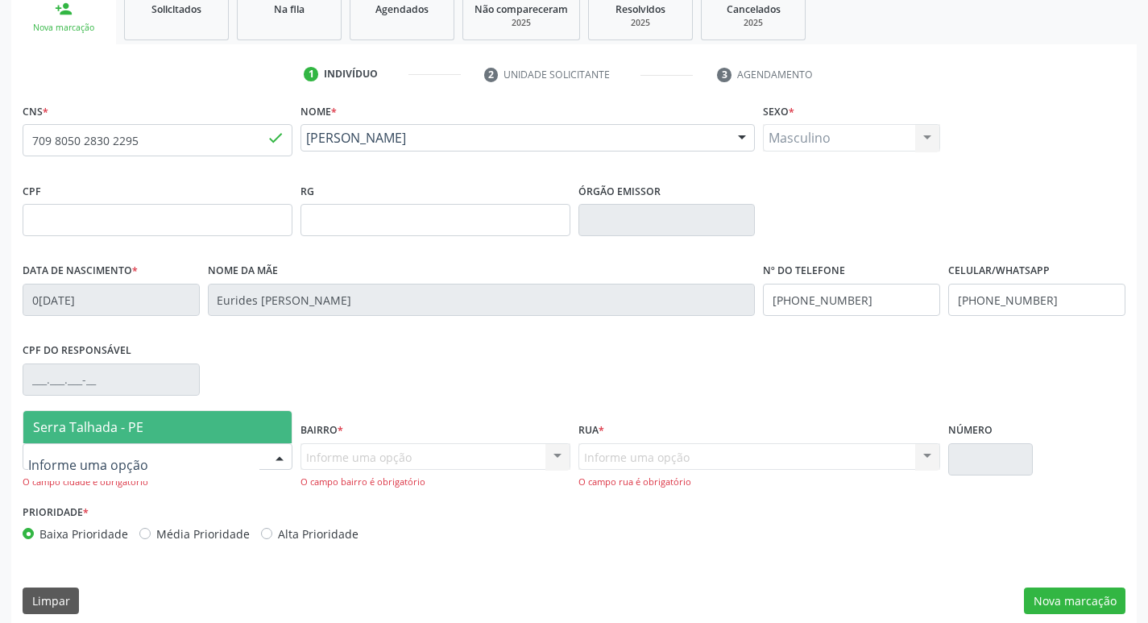
click at [85, 436] on span "Serra Talhada - PE" at bounding box center [157, 427] width 268 height 32
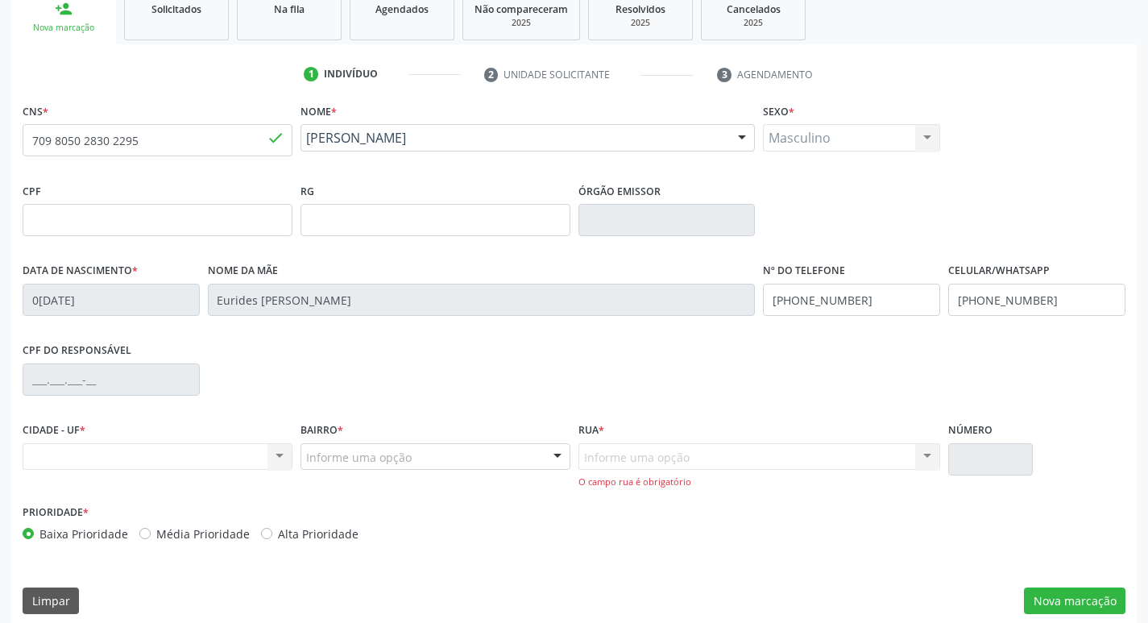
click at [329, 469] on div "Informe uma opção" at bounding box center [435, 456] width 270 height 27
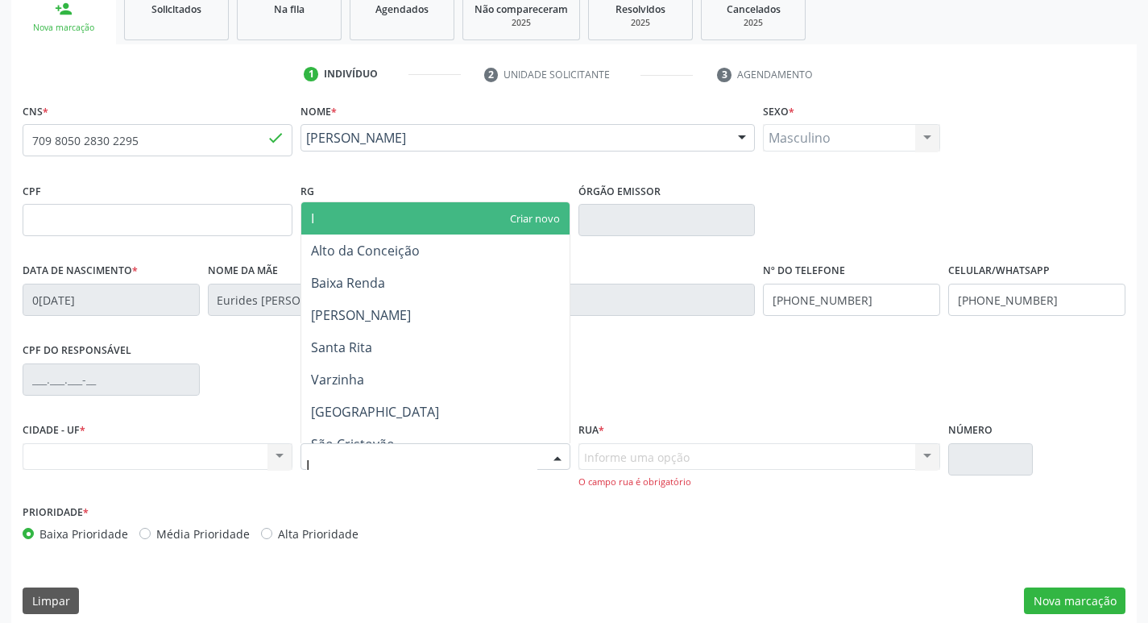
type input "IP"
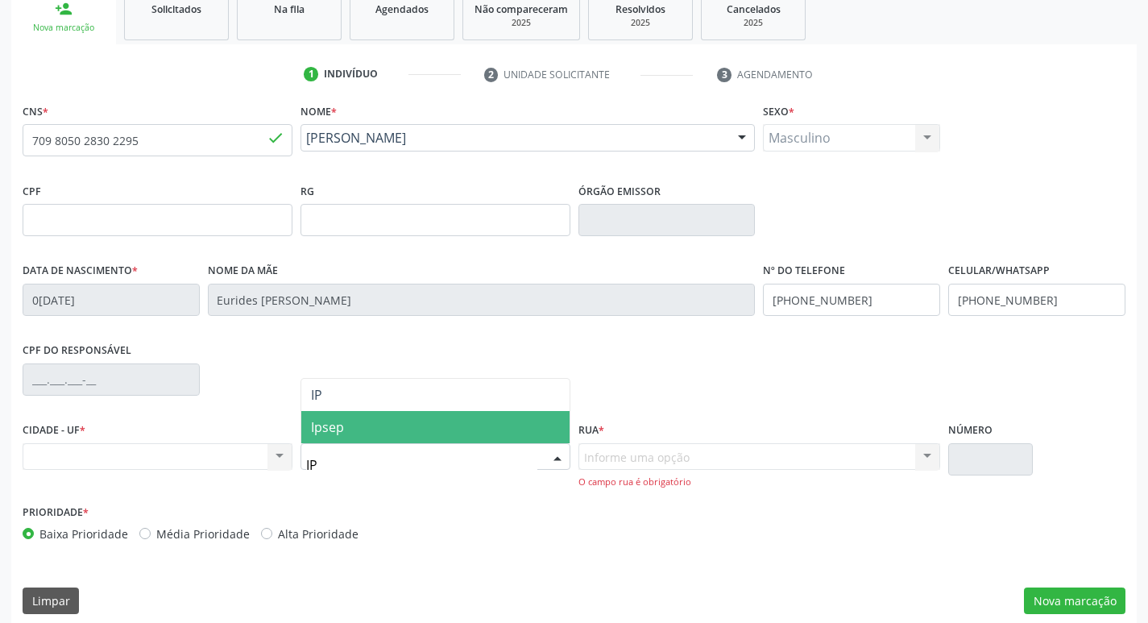
click at [337, 438] on span "Ipsep" at bounding box center [435, 427] width 268 height 32
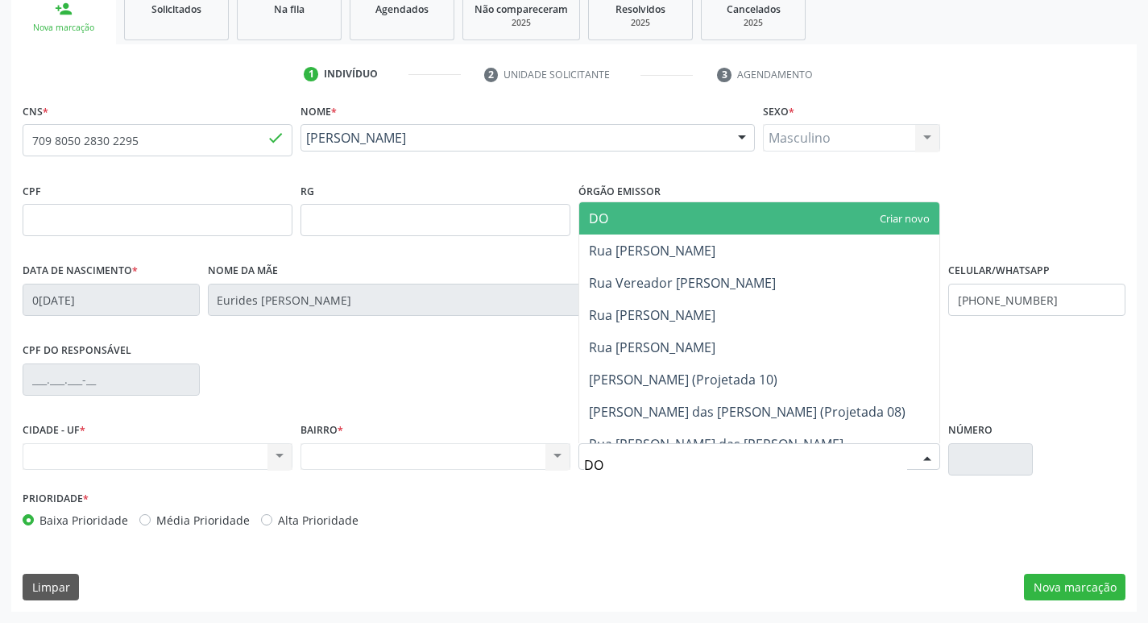
type input "DOU"
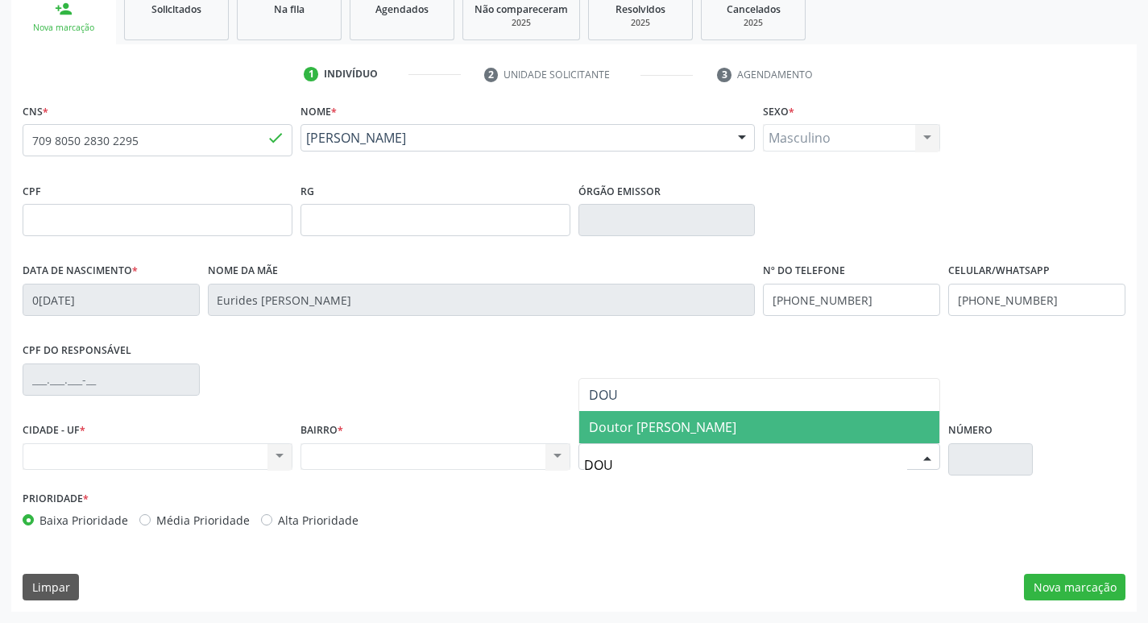
click at [657, 439] on span "Doutor [PERSON_NAME]" at bounding box center [759, 427] width 361 height 32
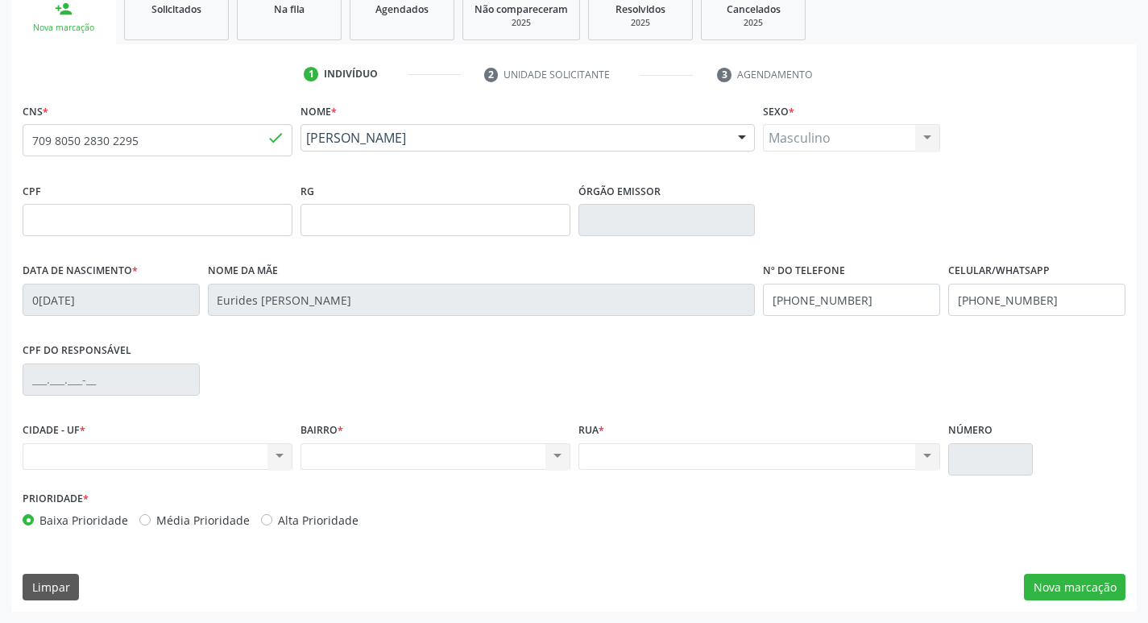
click at [752, 457] on div "Nenhum resultado encontrado para: " " Não há nenhuma opção para ser exibida." at bounding box center [759, 456] width 362 height 27
click at [683, 457] on div "Nenhum resultado encontrado para: " " Não há nenhuma opção para ser exibida." at bounding box center [759, 456] width 362 height 27
click at [435, 458] on div "Nenhum resultado encontrado para: " " Não há nenhuma opção para ser exibida." at bounding box center [435, 456] width 270 height 27
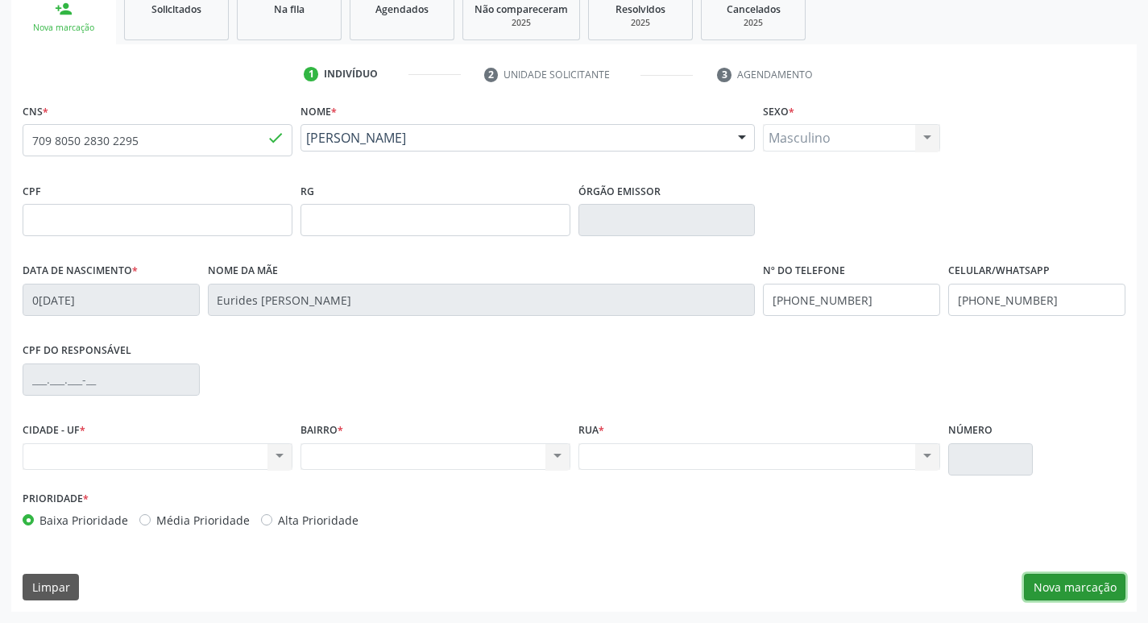
click at [1047, 581] on button "Nova marcação" at bounding box center [1074, 586] width 101 height 27
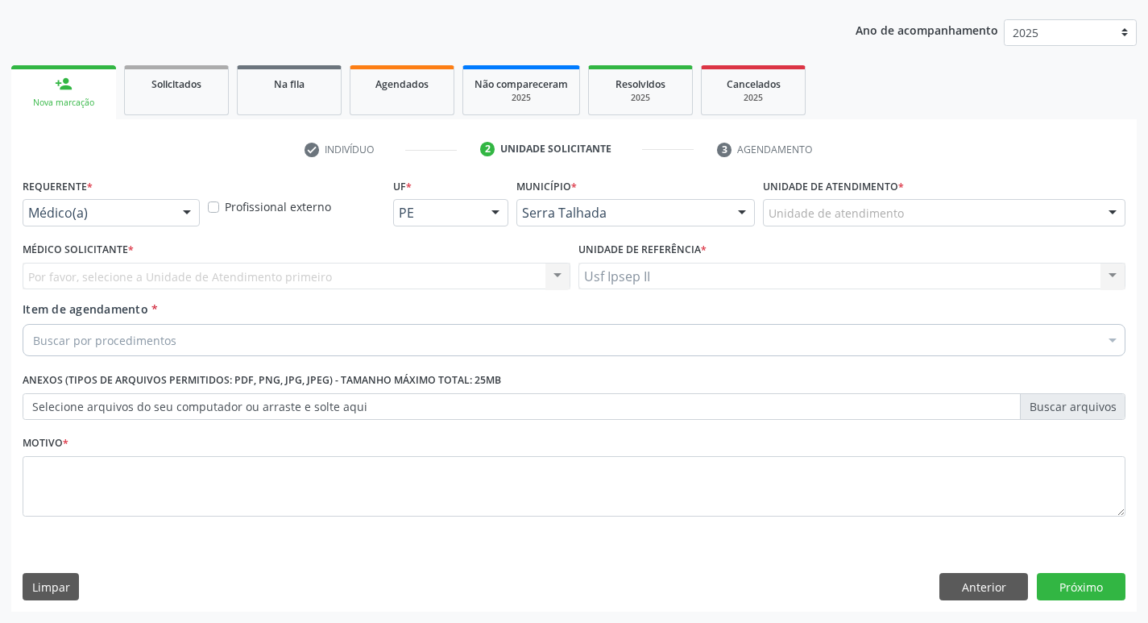
scroll to position [176, 0]
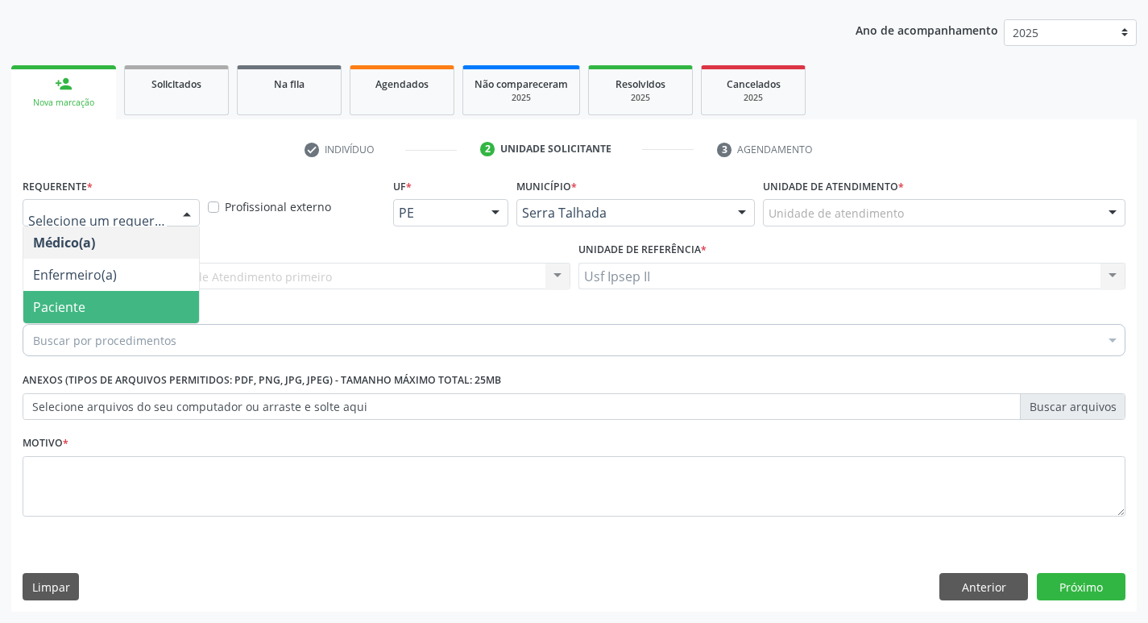
click at [105, 298] on span "Paciente" at bounding box center [111, 307] width 176 height 32
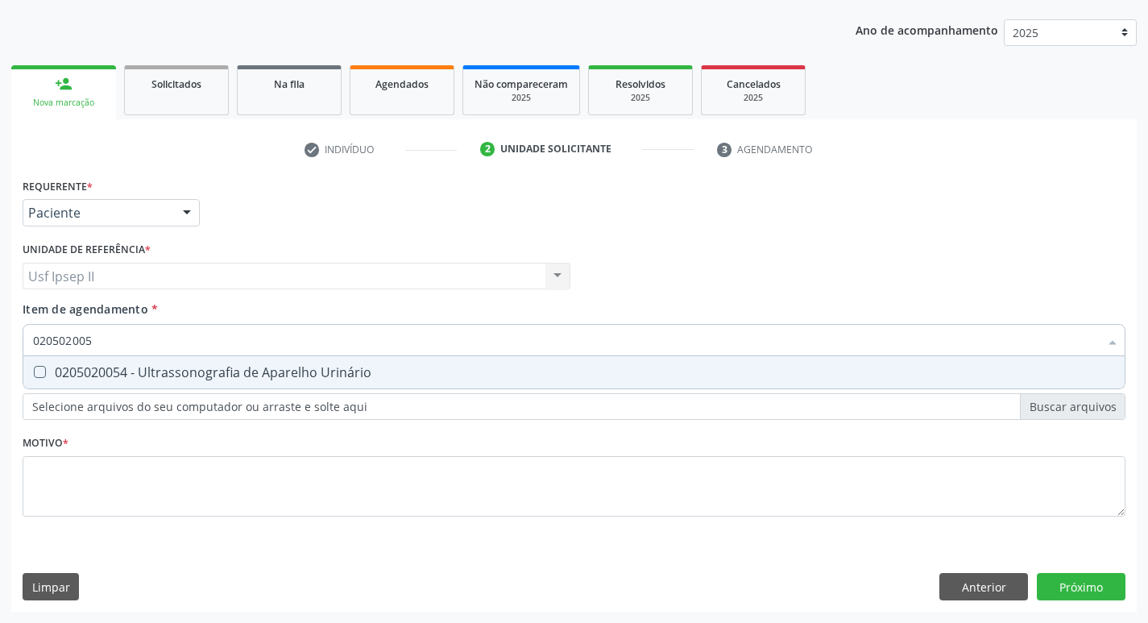
type input "0205020054"
click at [173, 366] on div "0205020054 - Ultrassonografia de Aparelho Urinário" at bounding box center [574, 372] width 1082 height 13
checkbox Urinário "true"
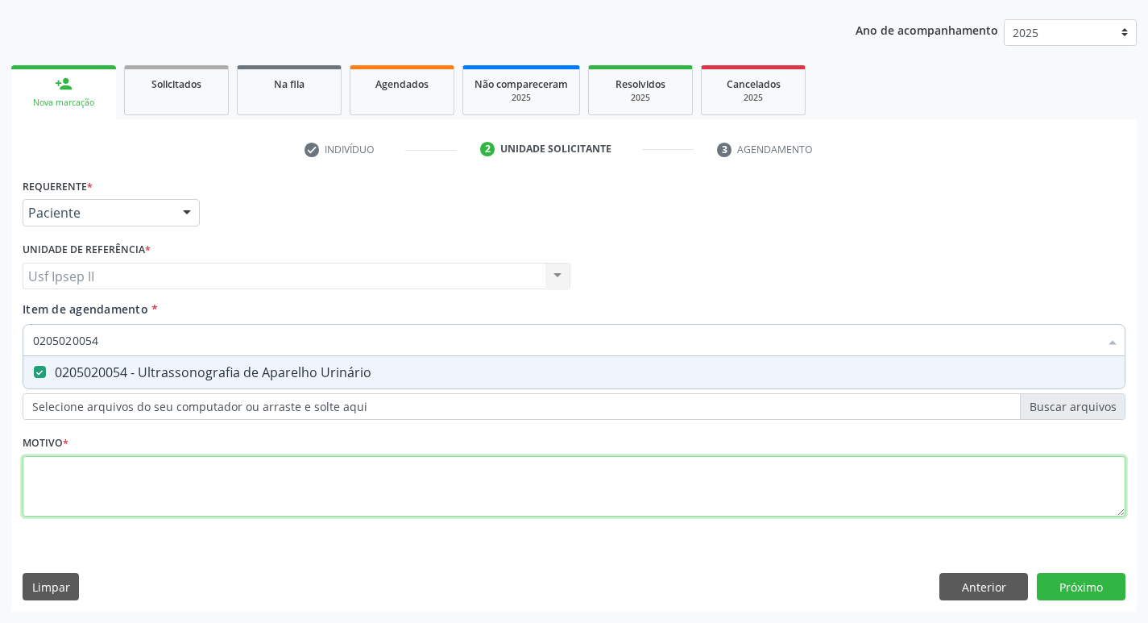
click at [141, 476] on div "Requerente * Paciente Médico(a) Enfermeiro(a) Paciente Nenhum resultado encontr…" at bounding box center [574, 356] width 1102 height 365
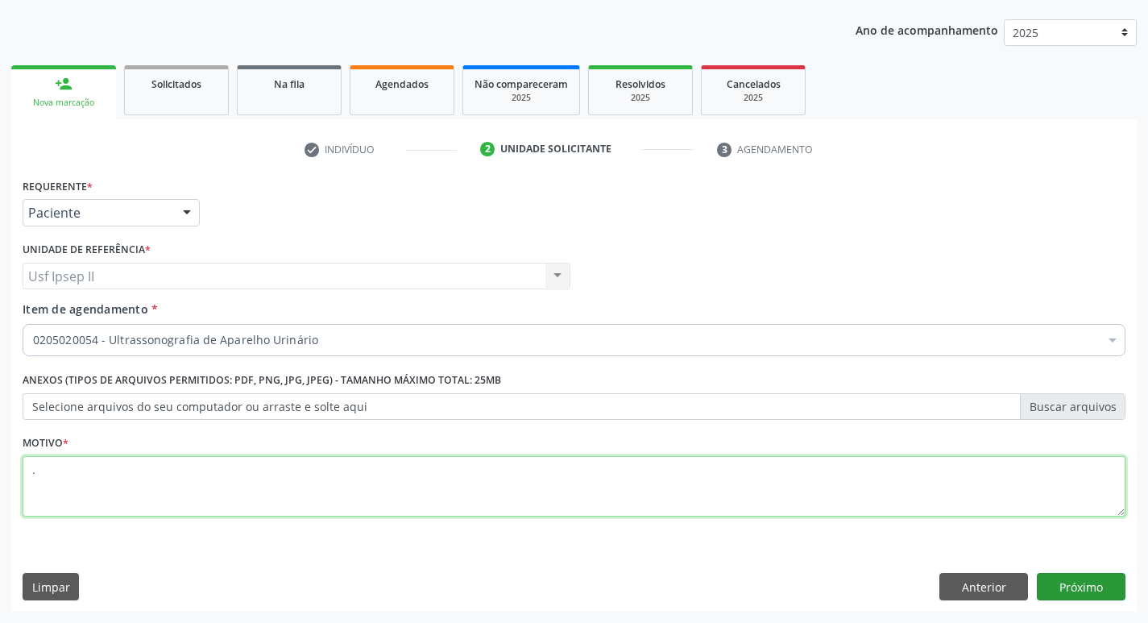
type textarea "."
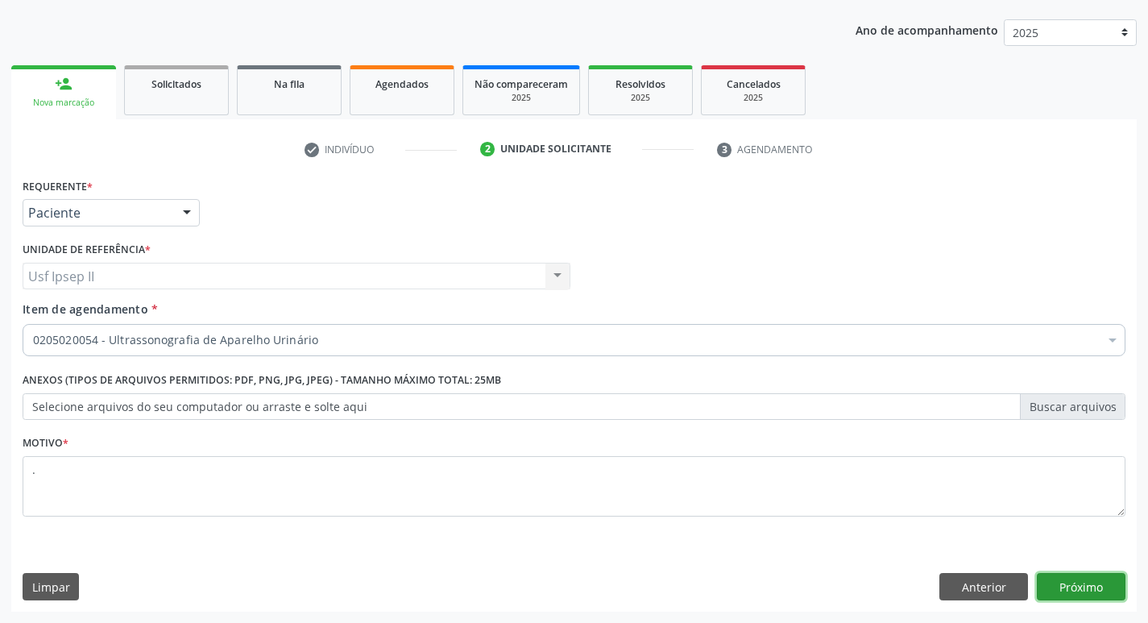
click at [1057, 581] on button "Próximo" at bounding box center [1080, 586] width 89 height 27
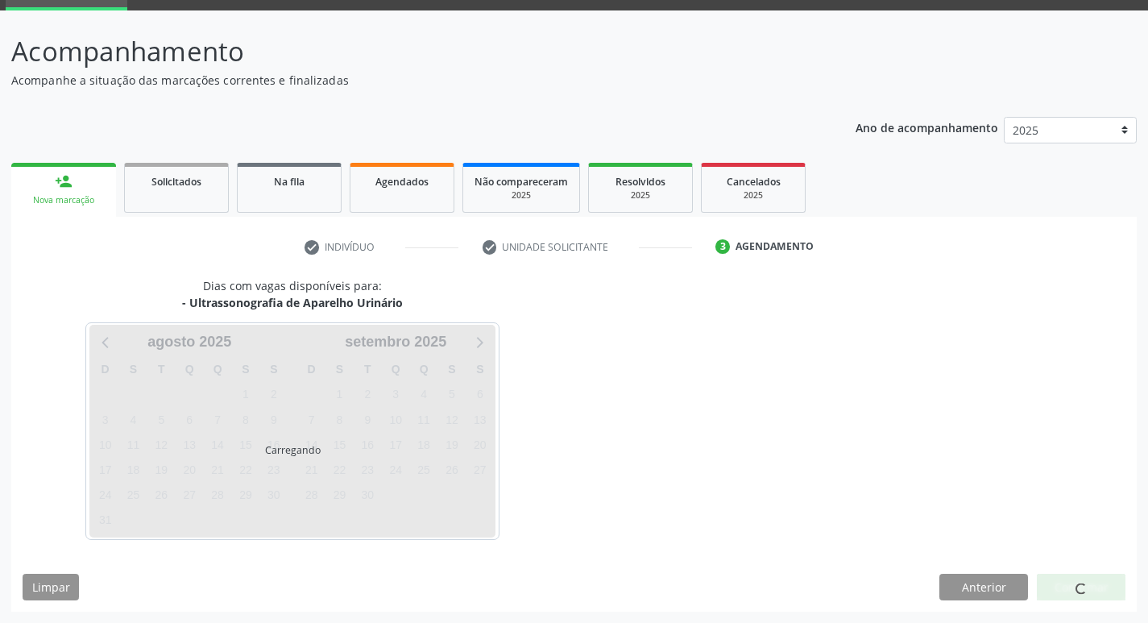
scroll to position [78, 0]
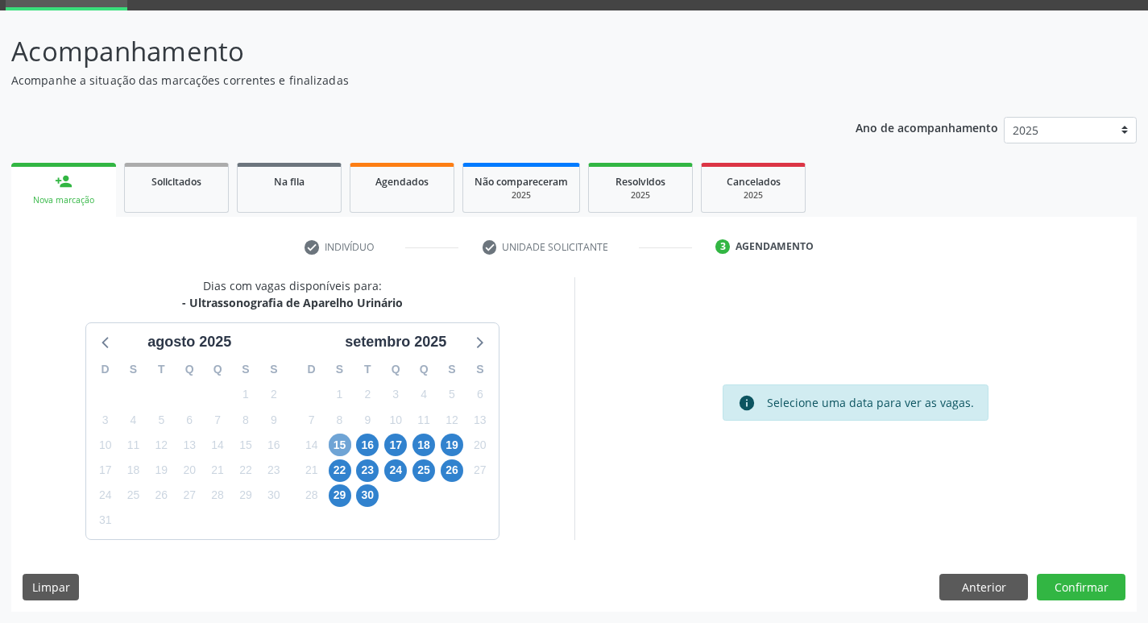
click at [344, 441] on span "15" at bounding box center [340, 444] width 23 height 23
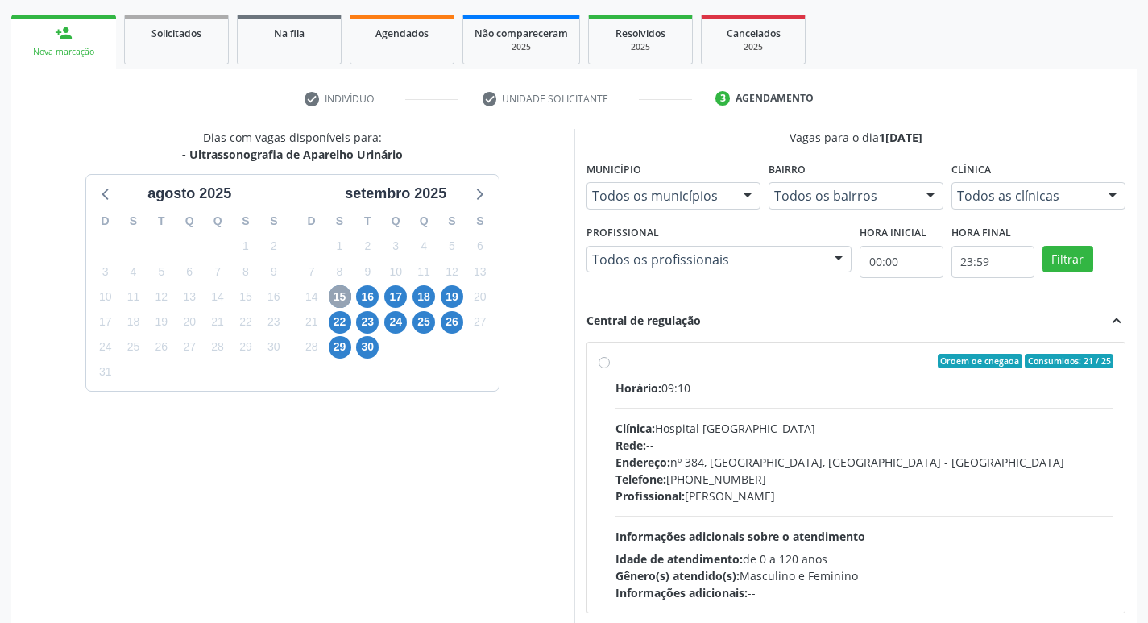
scroll to position [239, 0]
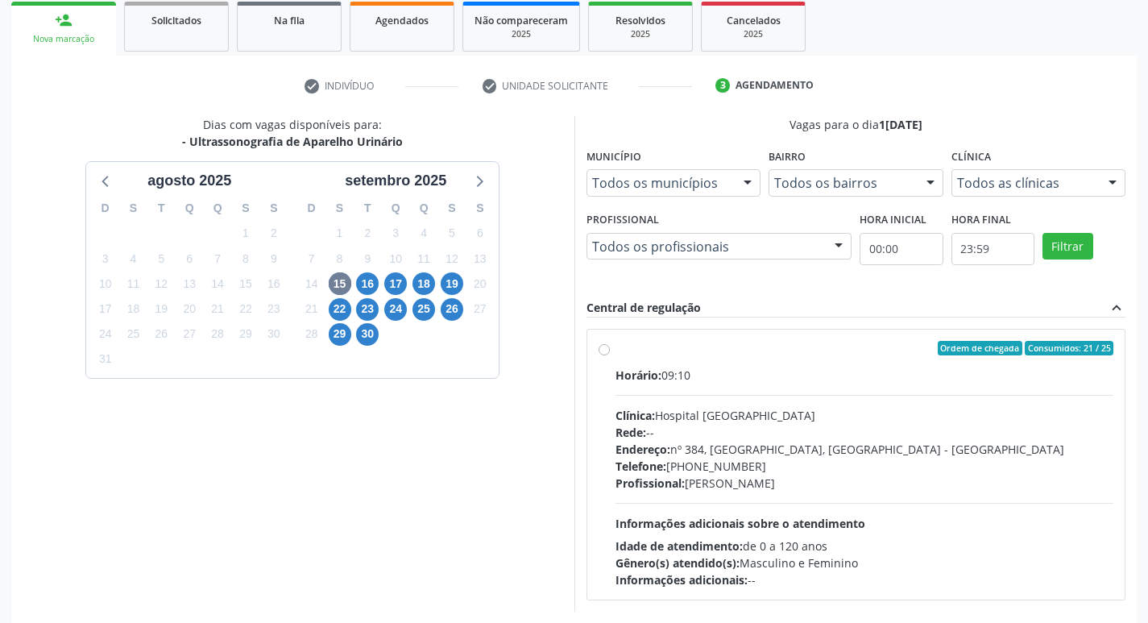
click at [615, 353] on label "Ordem de chegada Consumidos: 21 / 25 Horário: 09:10 Clínica: Hospital Sao Franc…" at bounding box center [864, 464] width 498 height 247
click at [609, 353] on input "Ordem de chegada Consumidos: 21 / 25 Horário: 09:10 Clínica: Hospital Sao Franc…" at bounding box center [603, 348] width 11 height 14
radio input "true"
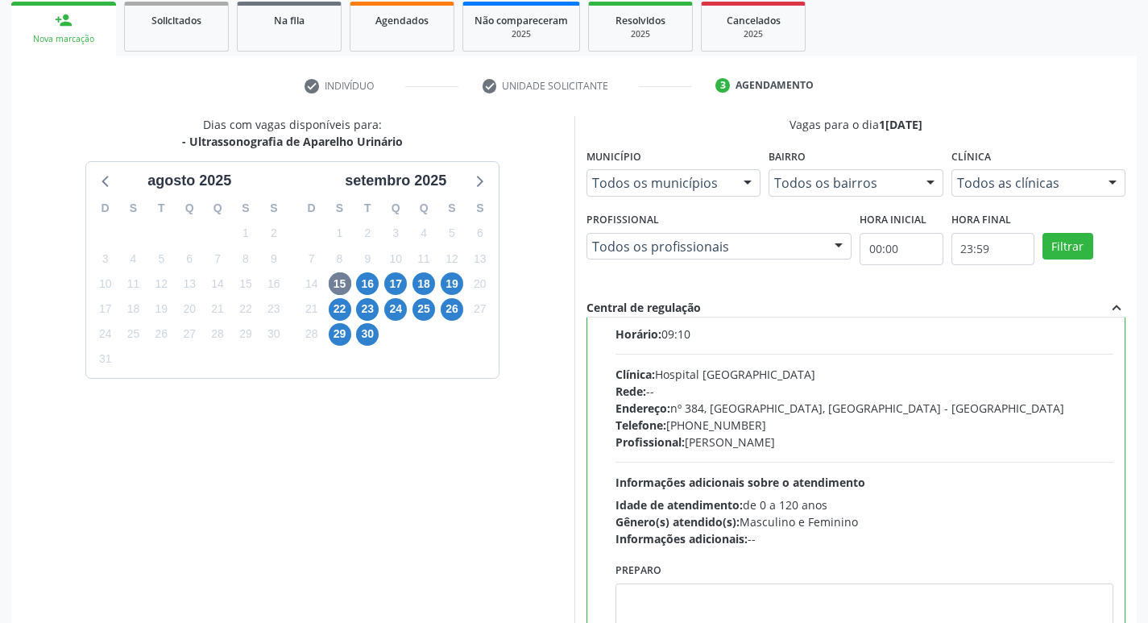
scroll to position [80, 0]
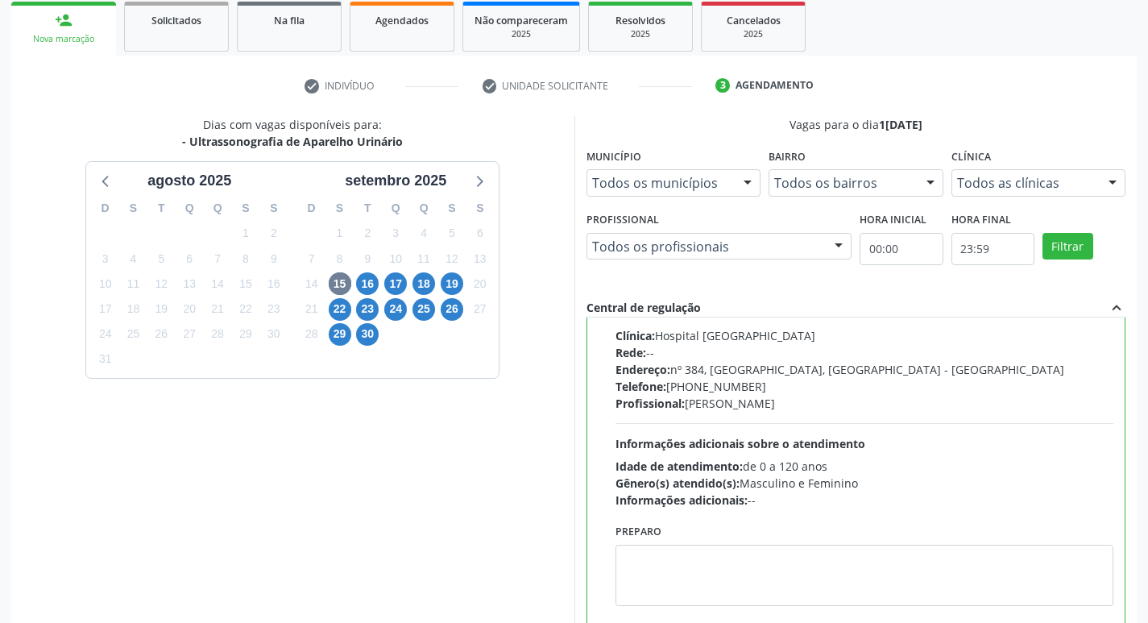
click at [1146, 614] on div "Acompanhamento Acompanhe a situação das marcações correntes e finalizadas Relat…" at bounding box center [574, 286] width 1148 height 874
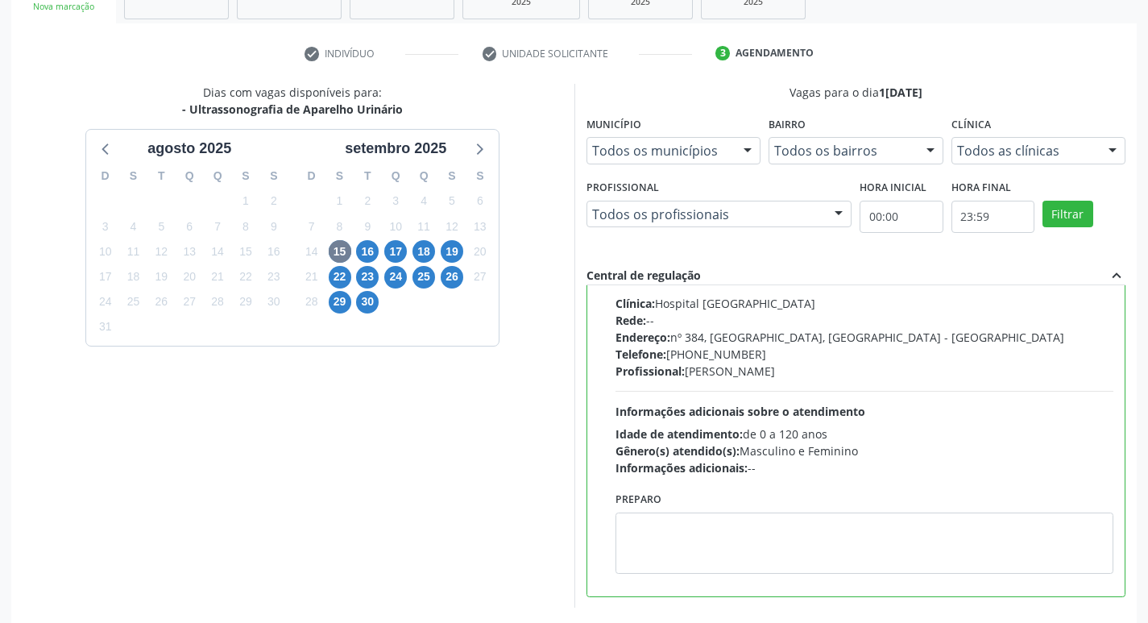
scroll to position [340, 0]
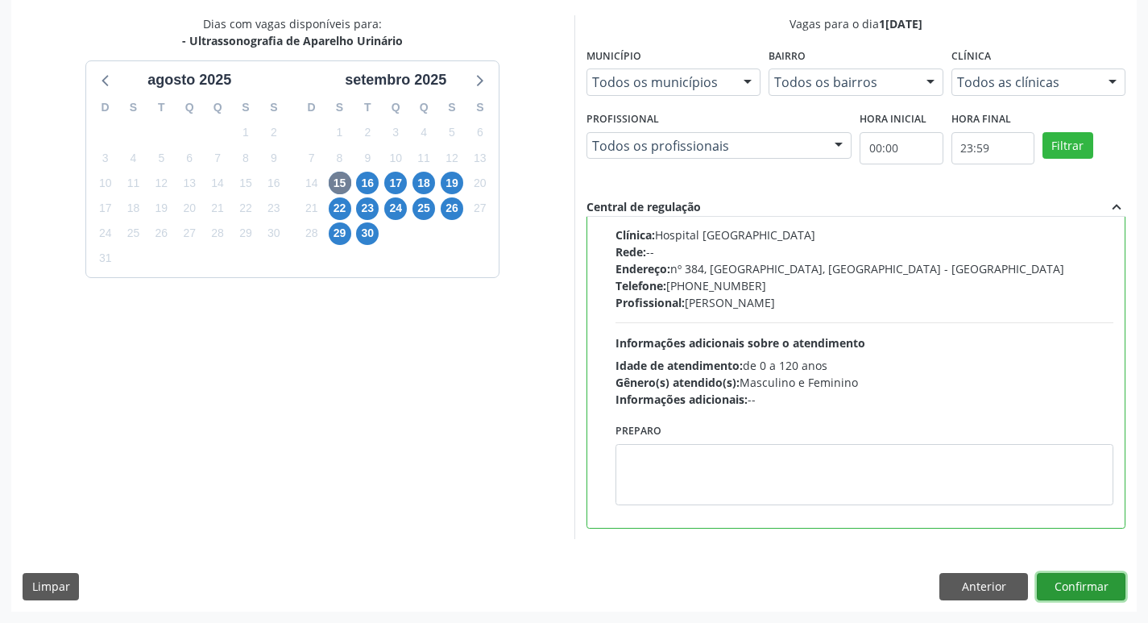
click at [1081, 589] on button "Confirmar" at bounding box center [1080, 586] width 89 height 27
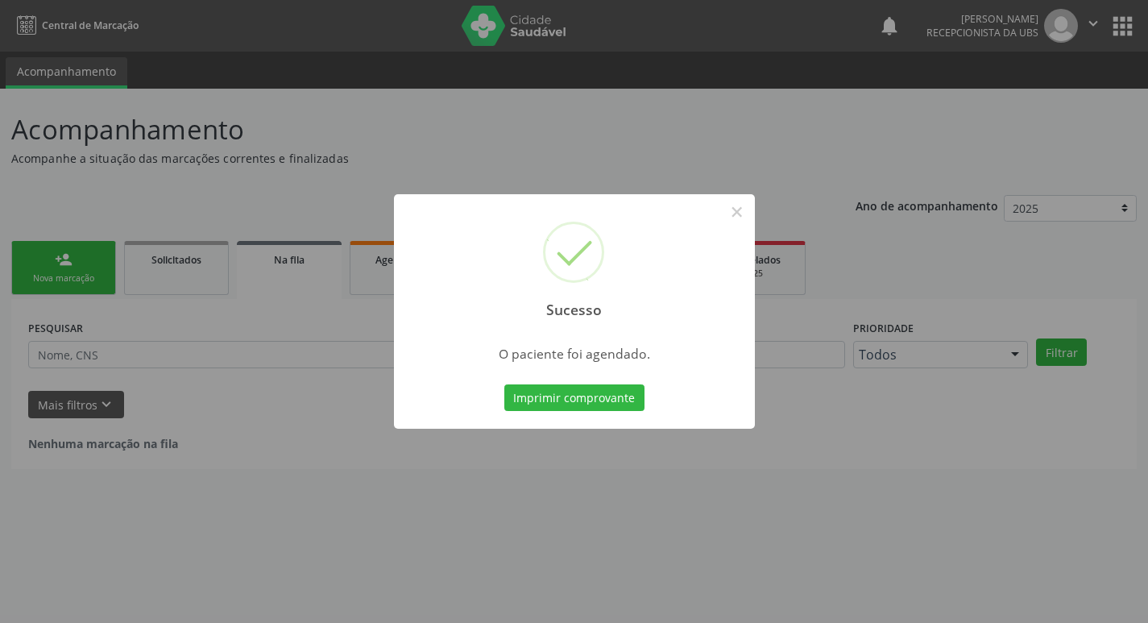
scroll to position [0, 0]
click at [577, 399] on button "Imprimir comprovante" at bounding box center [580, 397] width 140 height 27
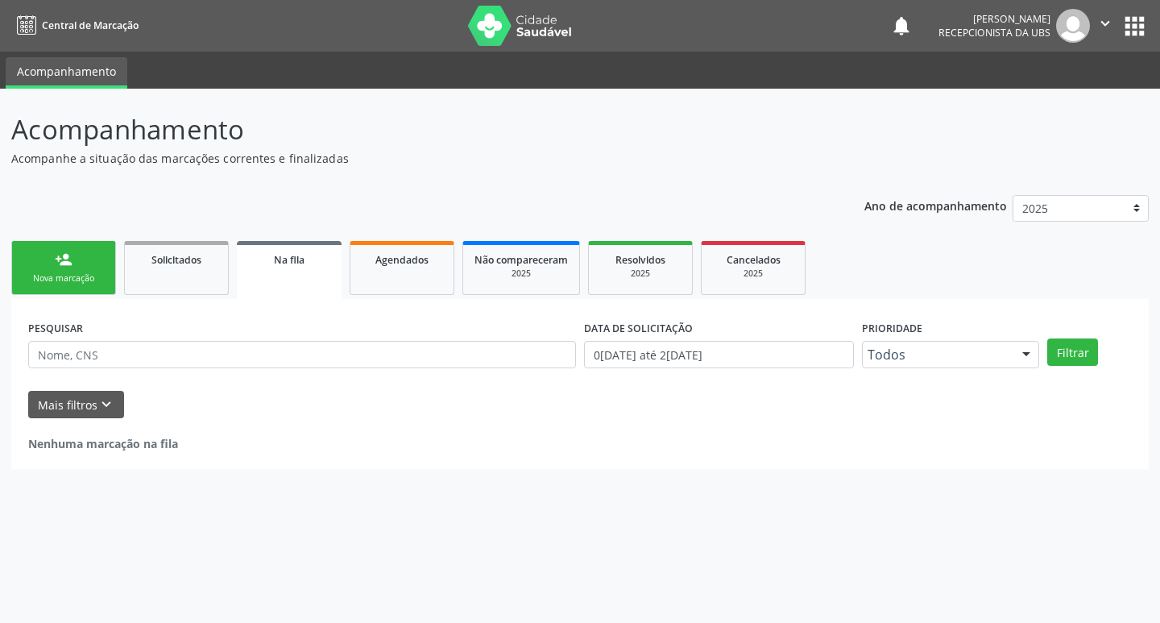
click at [68, 285] on link "person_add Nova marcação" at bounding box center [63, 268] width 105 height 54
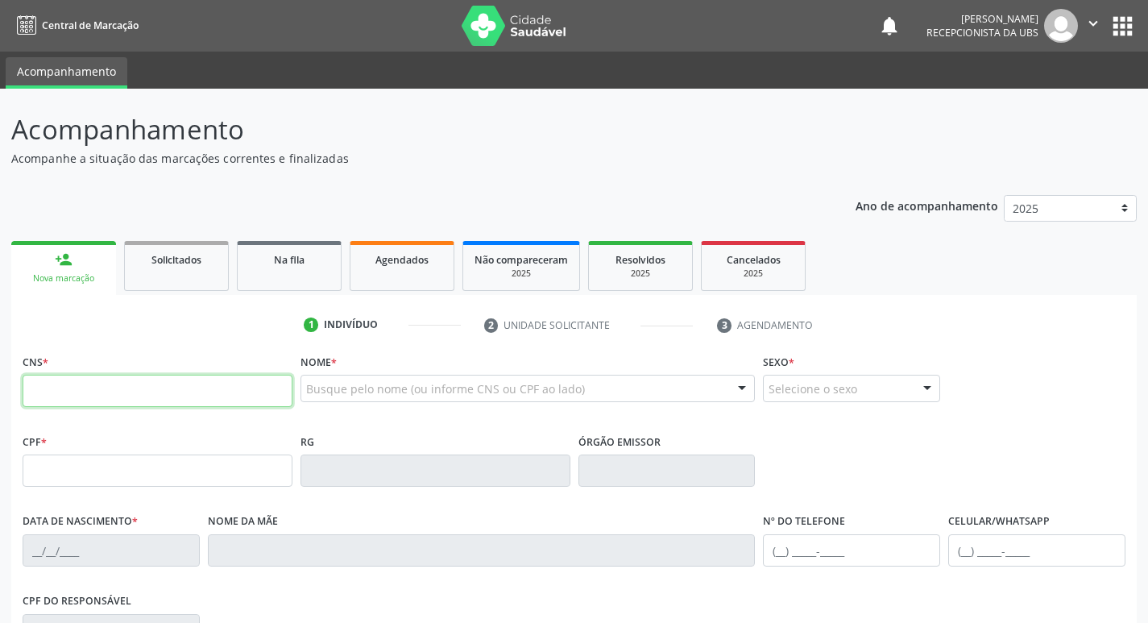
click at [97, 395] on input "text" at bounding box center [158, 390] width 270 height 32
click at [134, 399] on input "text" at bounding box center [158, 390] width 270 height 32
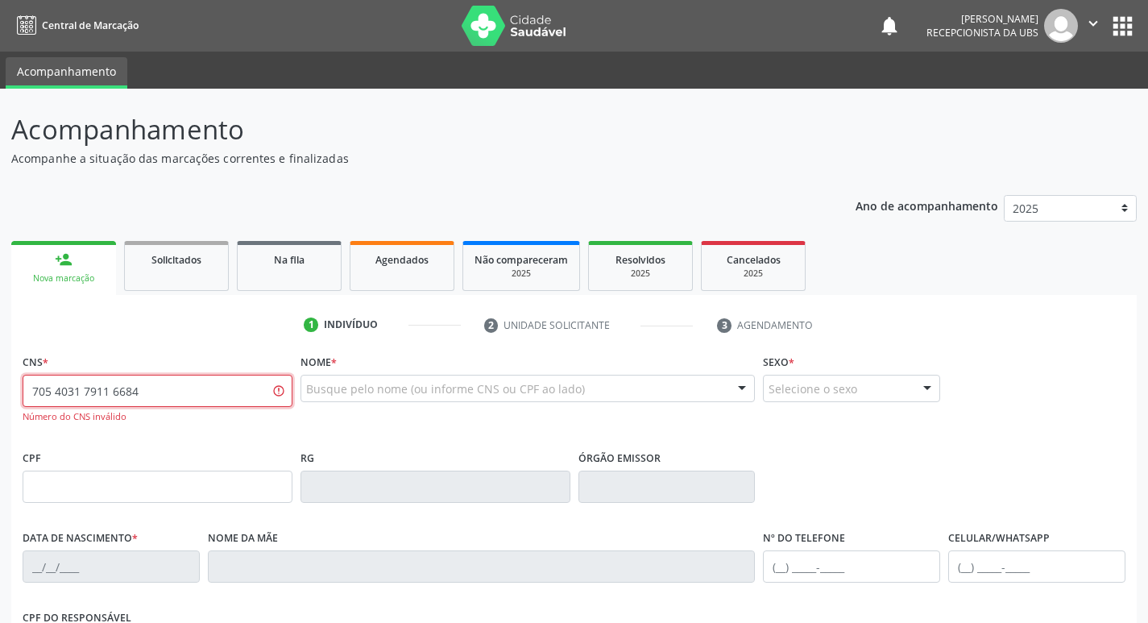
click at [159, 402] on input "705 4031 7911 6684" at bounding box center [158, 390] width 270 height 32
click at [163, 400] on input "705 4031 7911 6684" at bounding box center [158, 390] width 270 height 32
type input "7"
type input "706 4031 7911 6684"
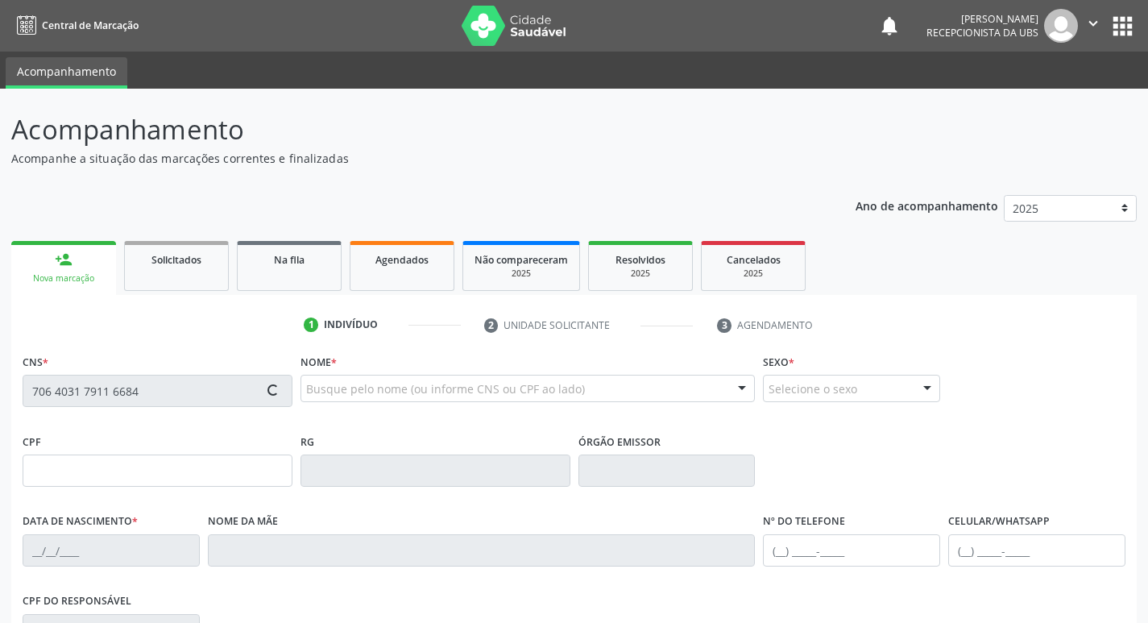
type input "21/05/1971"
type input "Eulina de Souza Santos"
type input "[PHONE_NUMBER]"
type input "(87) 98860-1411"
type input "290"
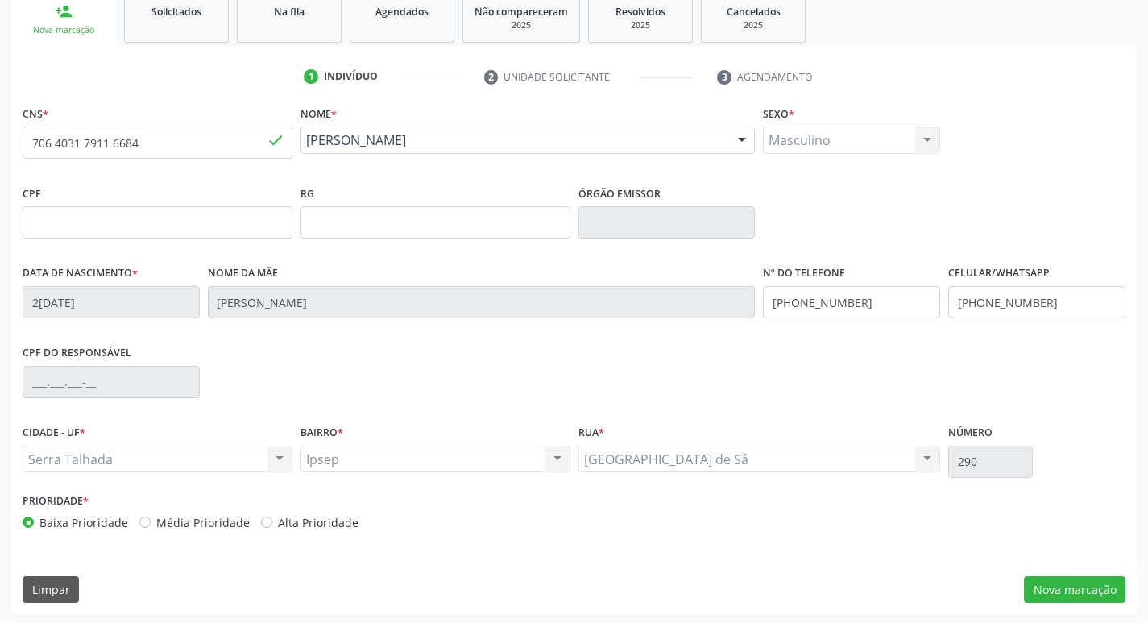
scroll to position [250, 0]
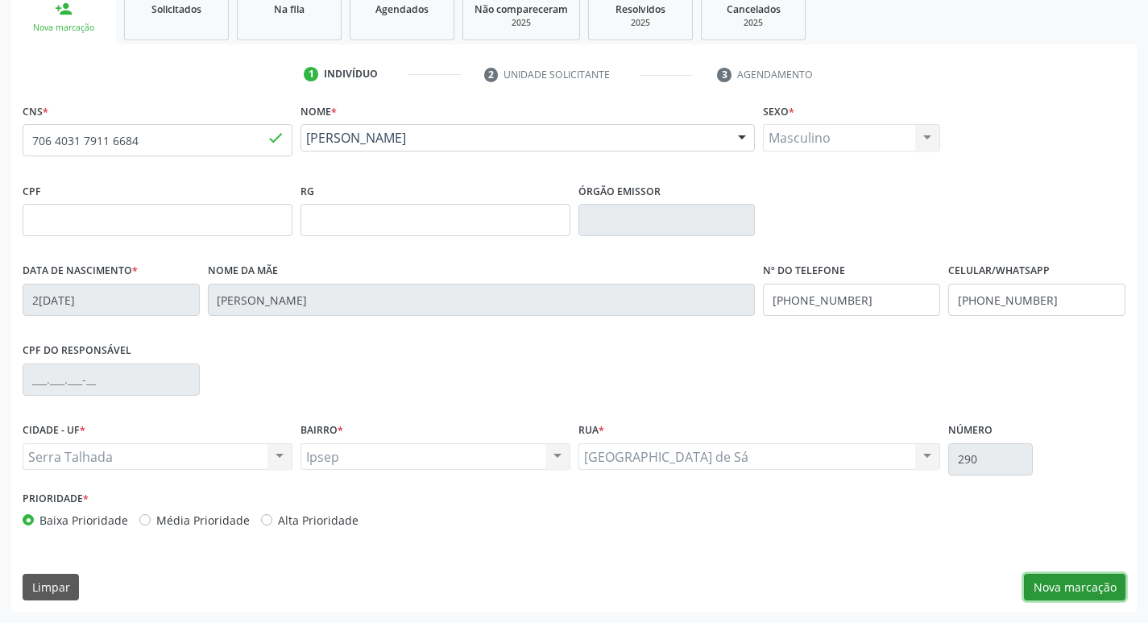
click at [1092, 590] on button "Nova marcação" at bounding box center [1074, 586] width 101 height 27
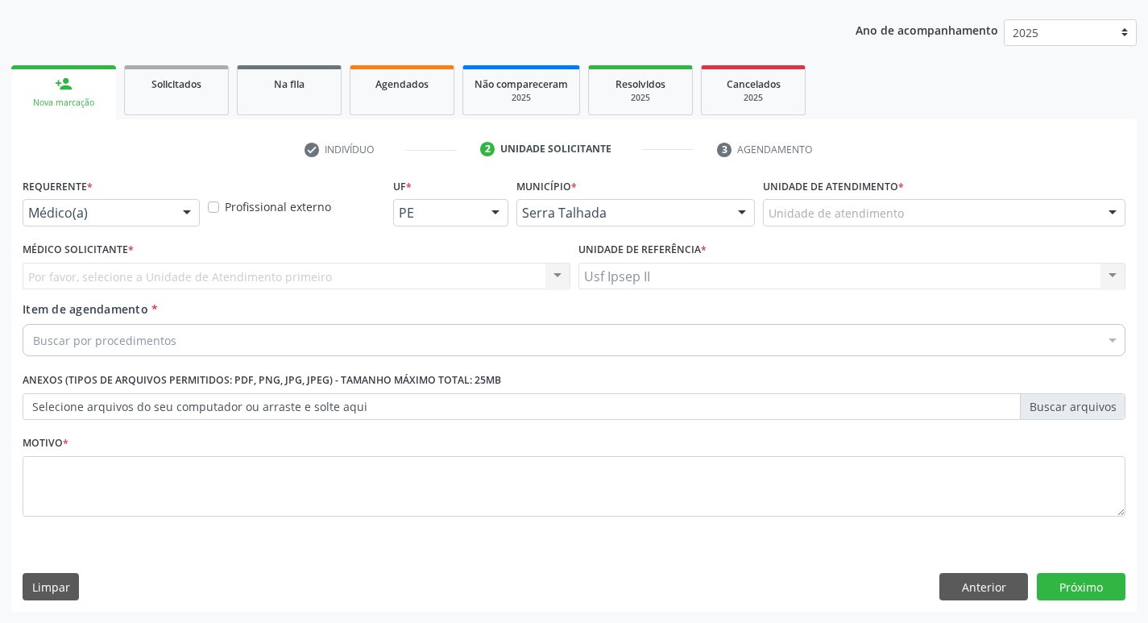
scroll to position [176, 0]
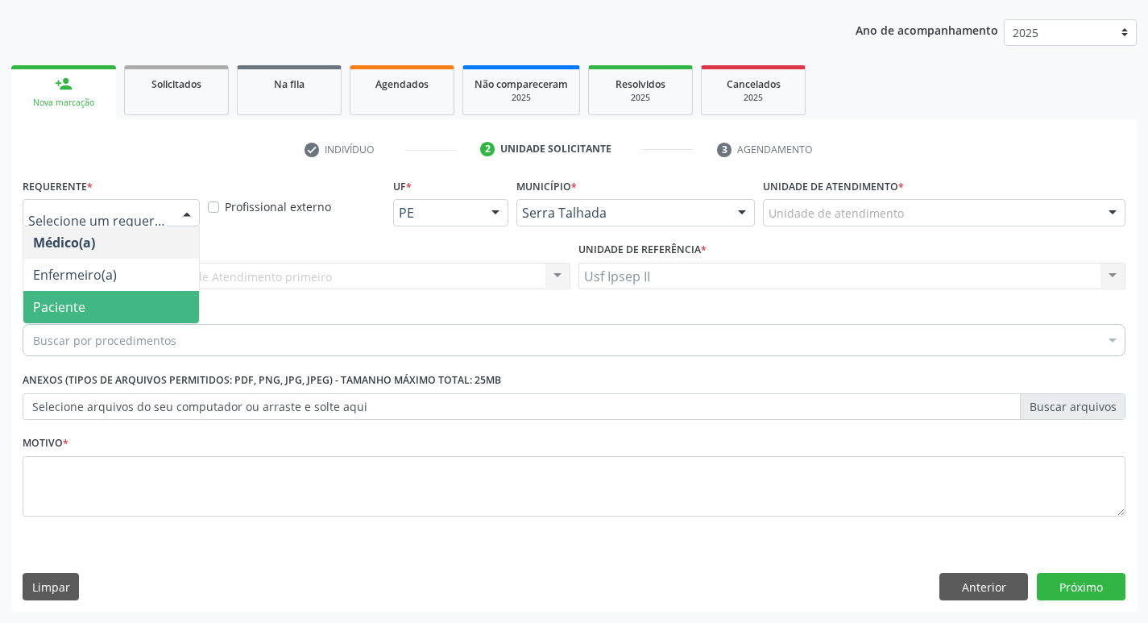
click at [66, 321] on span "Paciente" at bounding box center [111, 307] width 176 height 32
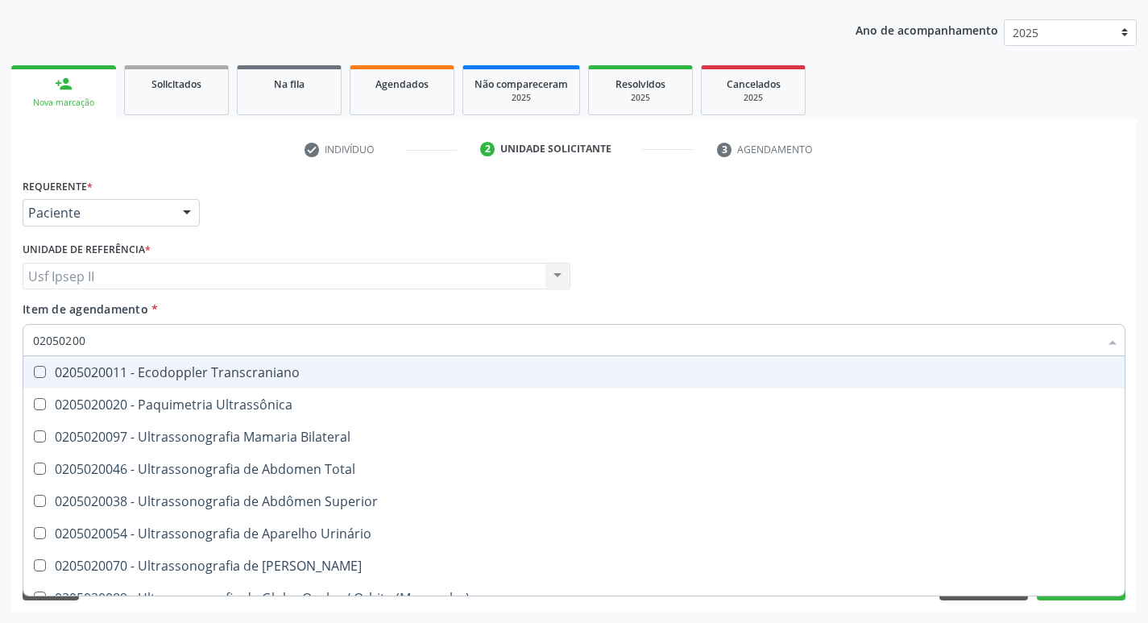
type input "020502004"
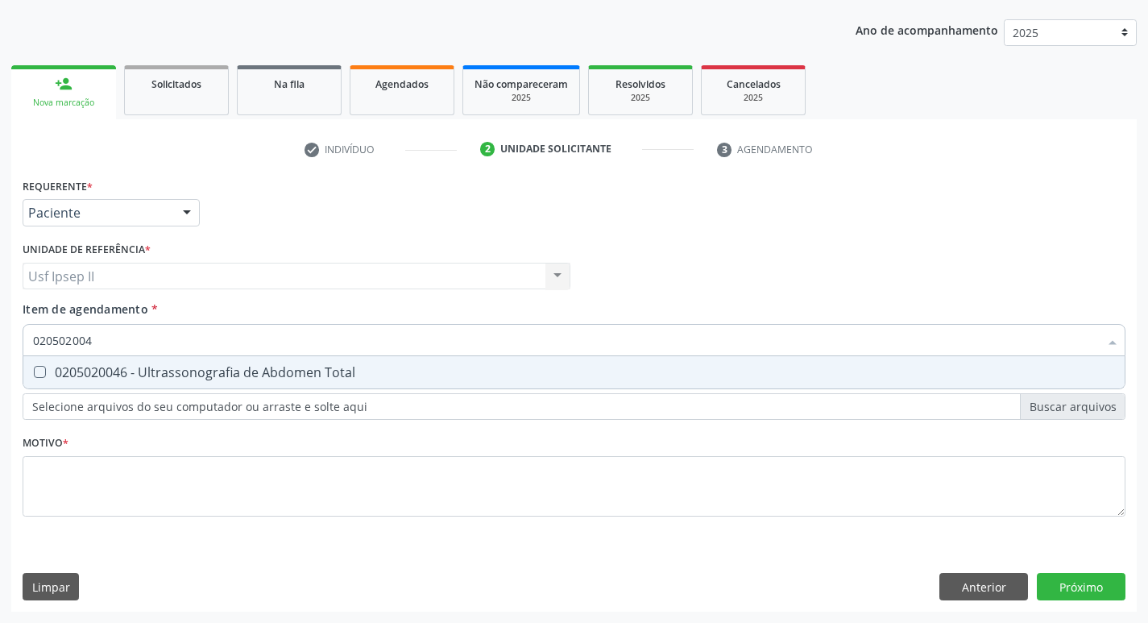
click at [151, 370] on div "0205020046 - Ultrassonografia de Abdomen Total" at bounding box center [574, 372] width 1082 height 13
checkbox Total "true"
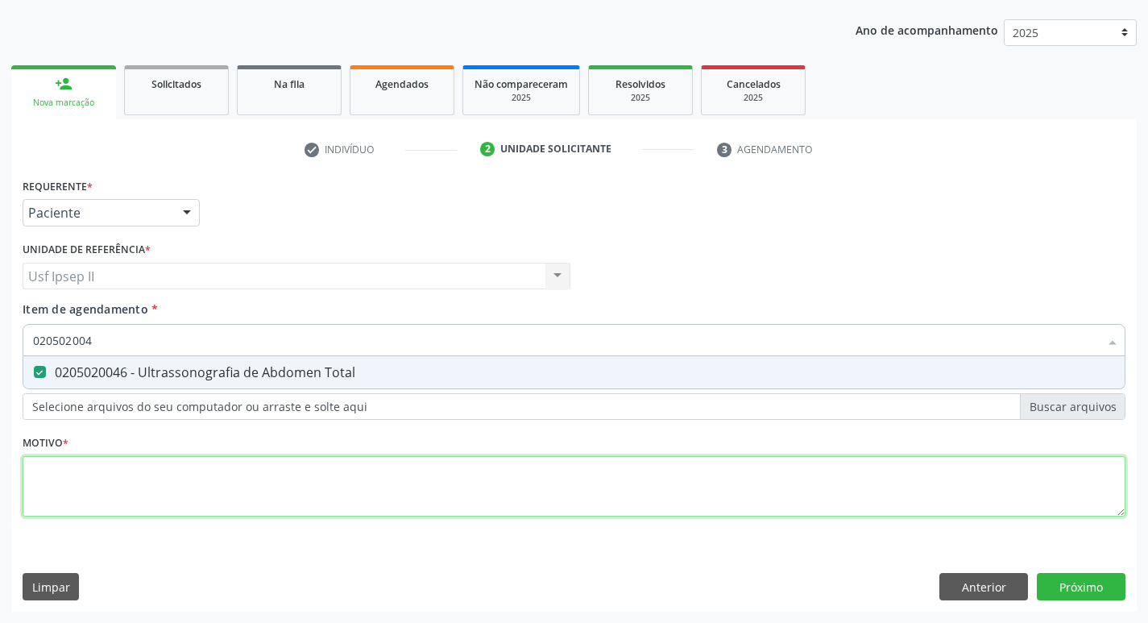
click at [135, 465] on div "Requerente * Paciente Médico(a) Enfermeiro(a) Paciente Nenhum resultado encontr…" at bounding box center [574, 356] width 1102 height 365
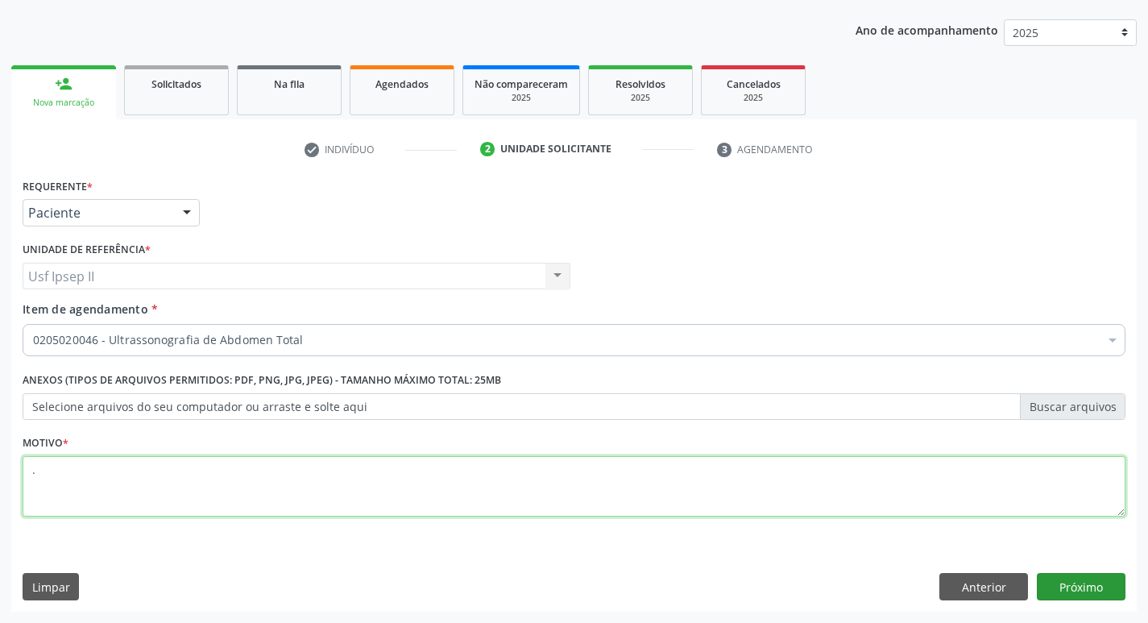
type textarea "."
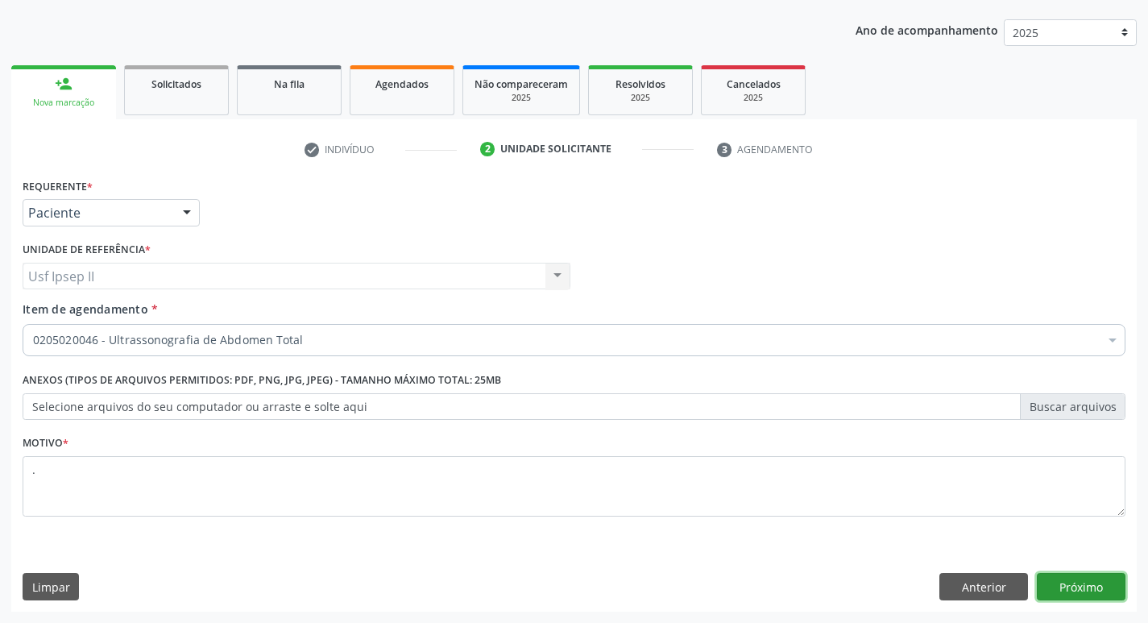
click at [1050, 585] on button "Próximo" at bounding box center [1080, 586] width 89 height 27
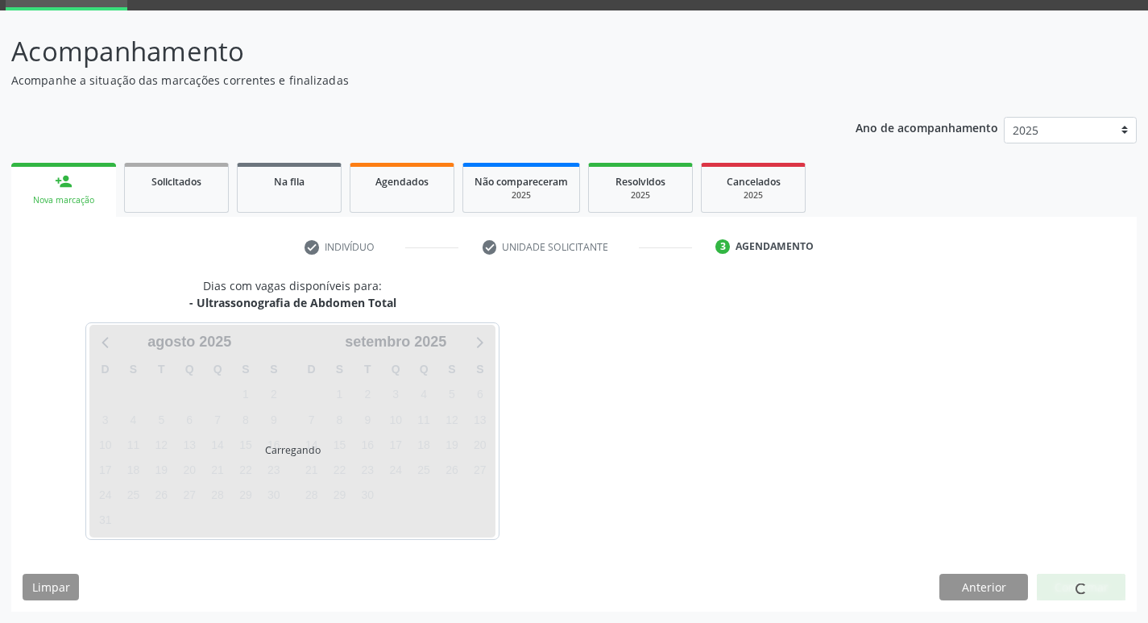
scroll to position [78, 0]
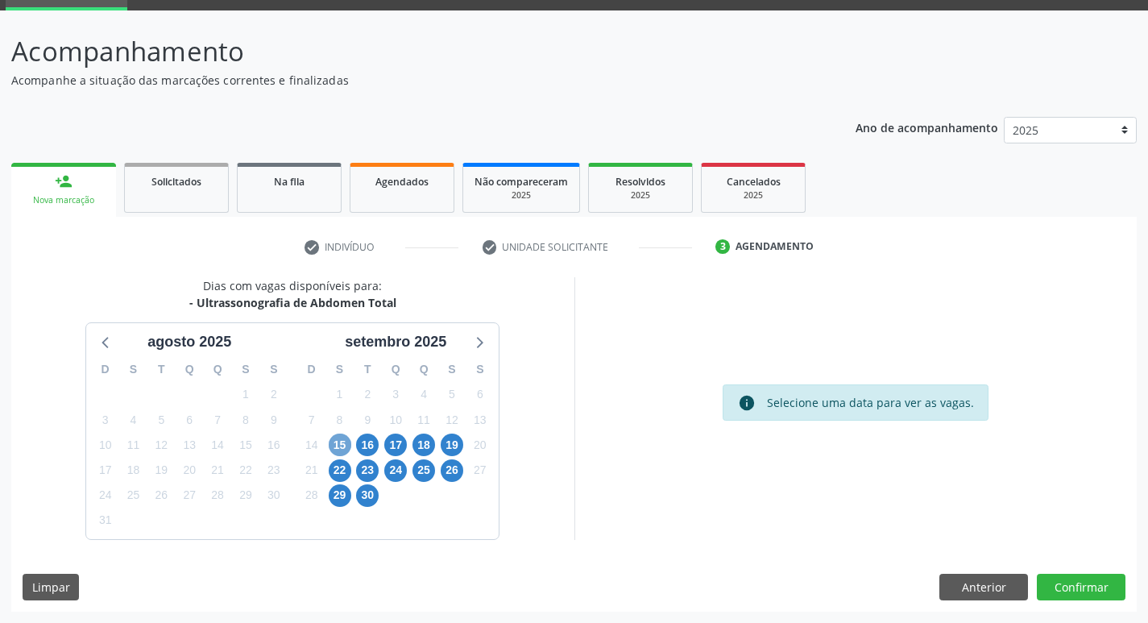
click at [333, 441] on span "15" at bounding box center [340, 444] width 23 height 23
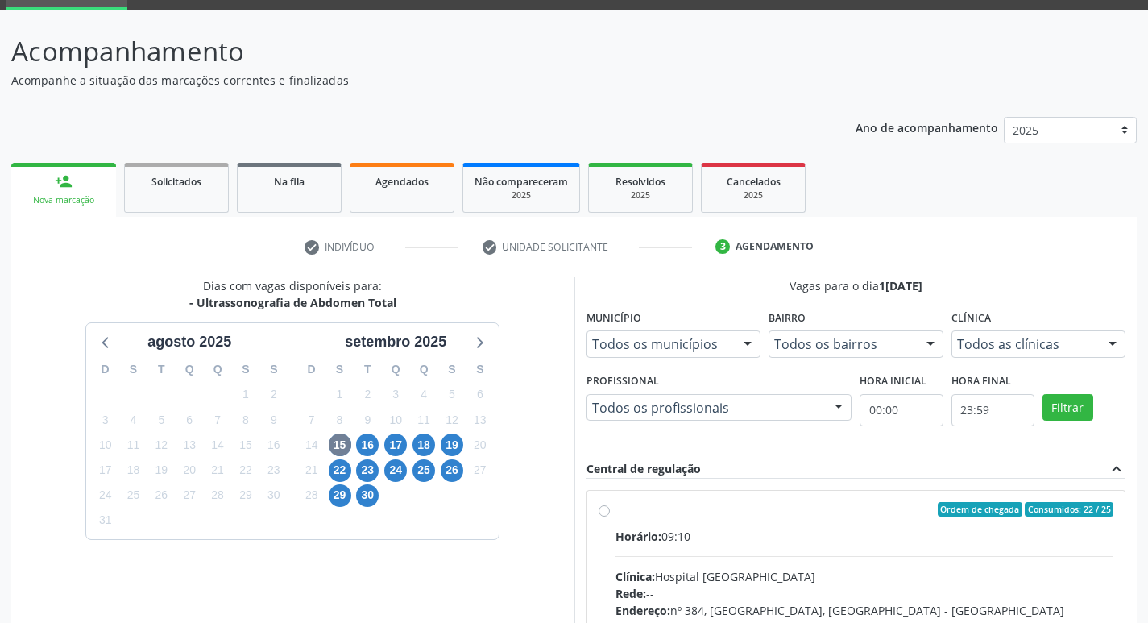
click at [615, 510] on label "Ordem de chegada Consumidos: 22 / 25 Horário: 09:10 Clínica: Hospital Sao Franc…" at bounding box center [864, 625] width 498 height 247
click at [607, 510] on input "Ordem de chegada Consumidos: 22 / 25 Horário: 09:10 Clínica: Hospital Sao Franc…" at bounding box center [603, 509] width 11 height 14
radio input "true"
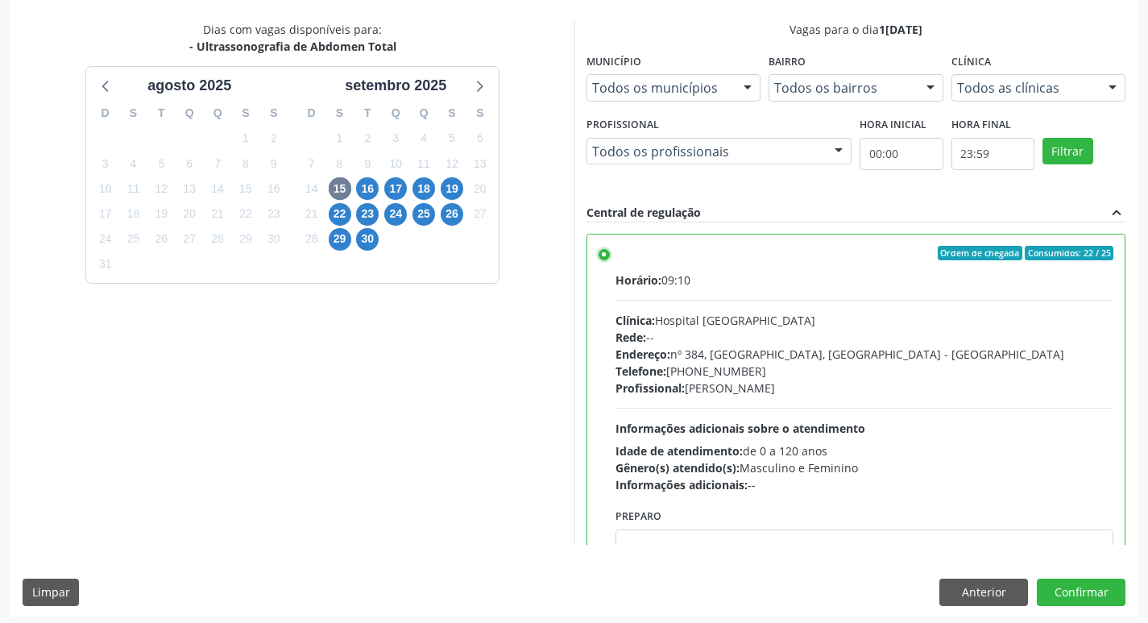
scroll to position [340, 0]
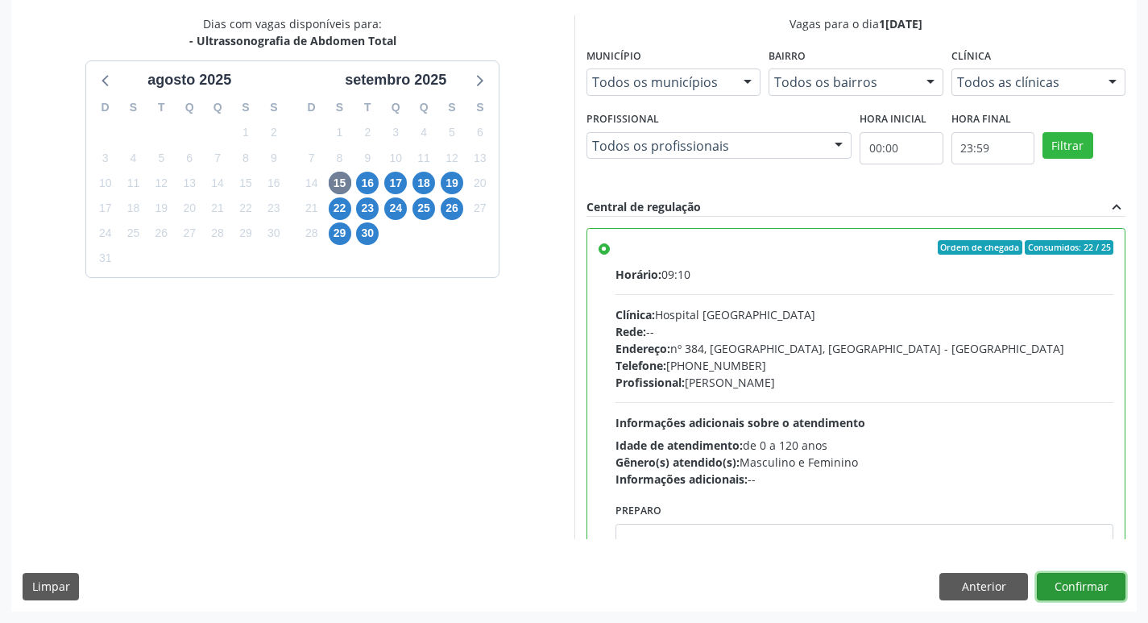
click at [1101, 593] on button "Confirmar" at bounding box center [1080, 586] width 89 height 27
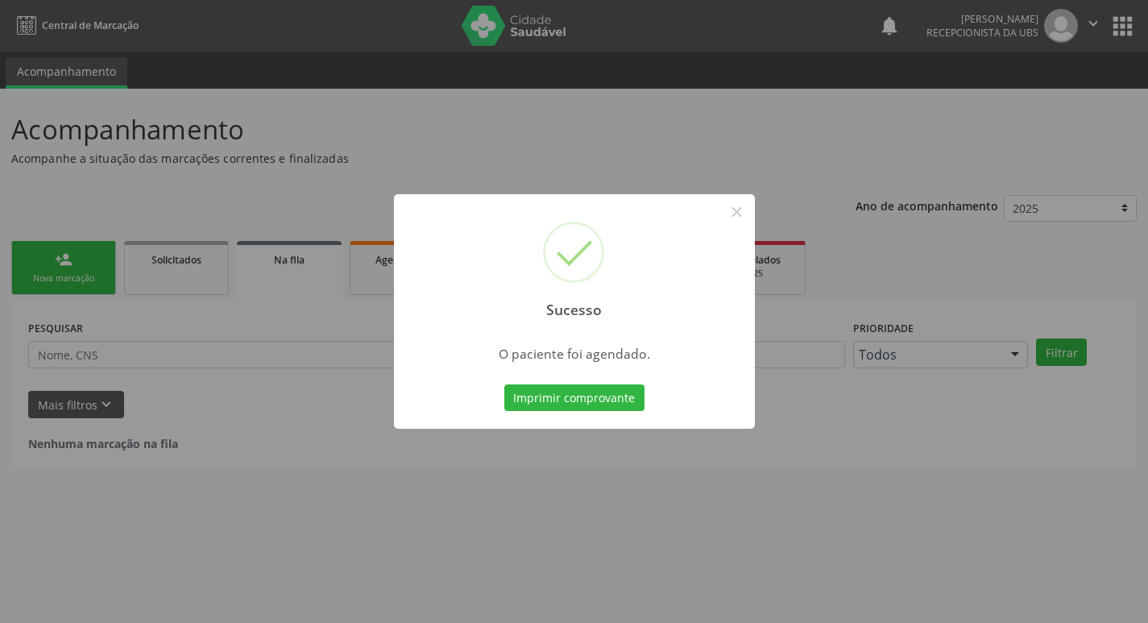
scroll to position [0, 0]
click at [589, 390] on button "Imprimir comprovante" at bounding box center [580, 397] width 140 height 27
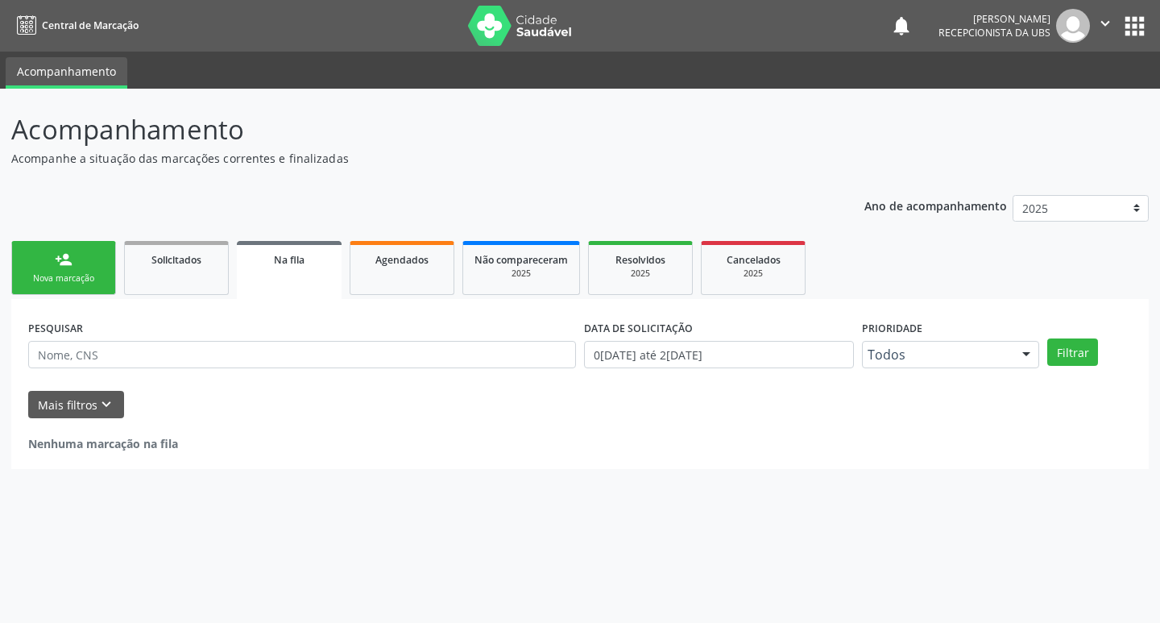
click at [106, 263] on link "person_add Nova marcação" at bounding box center [63, 268] width 105 height 54
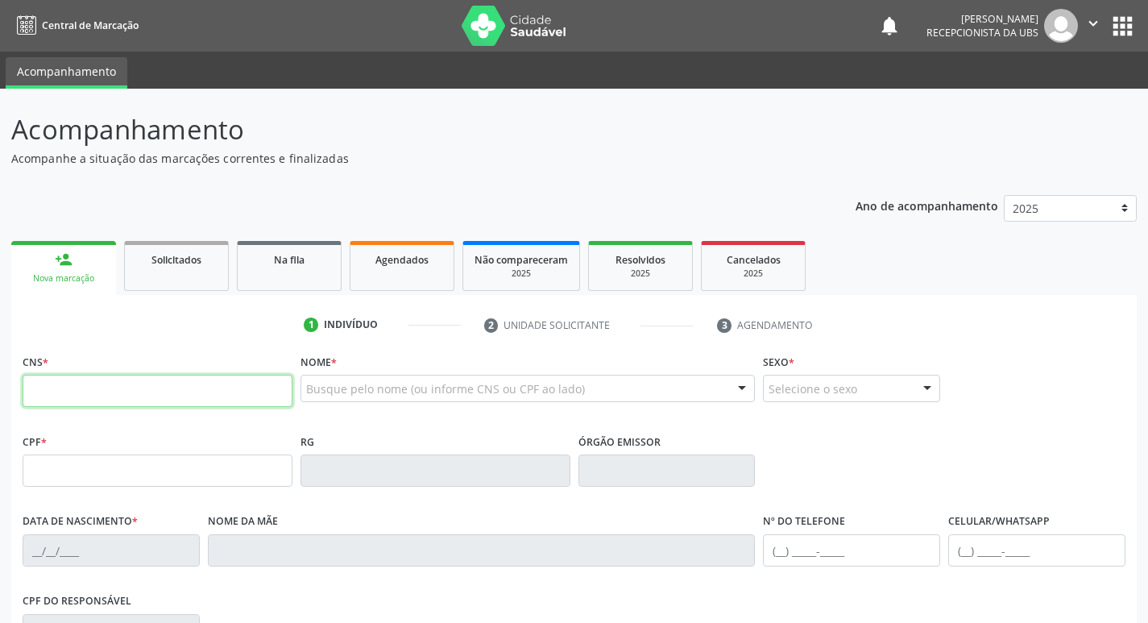
click at [123, 379] on input "text" at bounding box center [158, 390] width 270 height 32
type input "700 0079 6819 3006"
type input "177.713.214-29"
type input "28/02/2018"
type input "Iris Nayara Barros Silva"
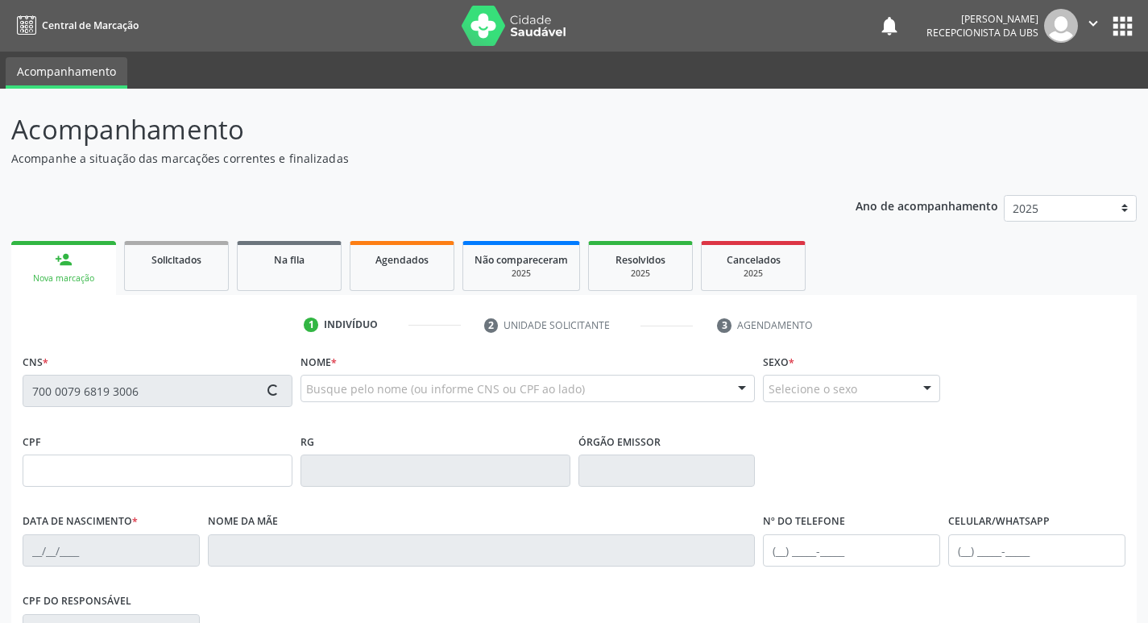
type input "(87) 98159-7170"
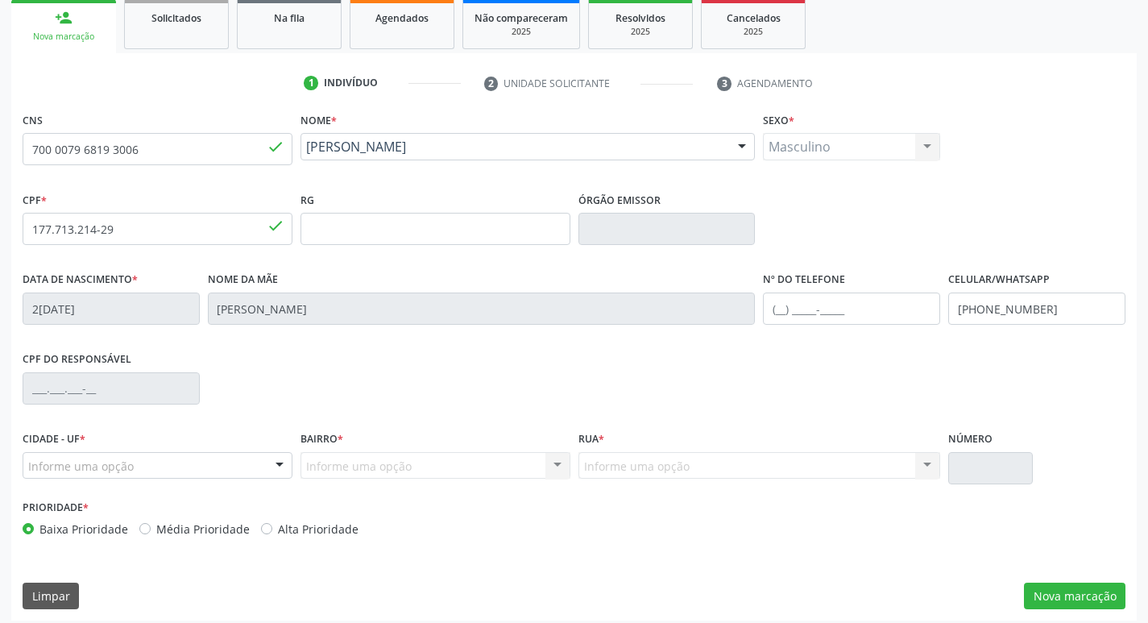
scroll to position [250, 0]
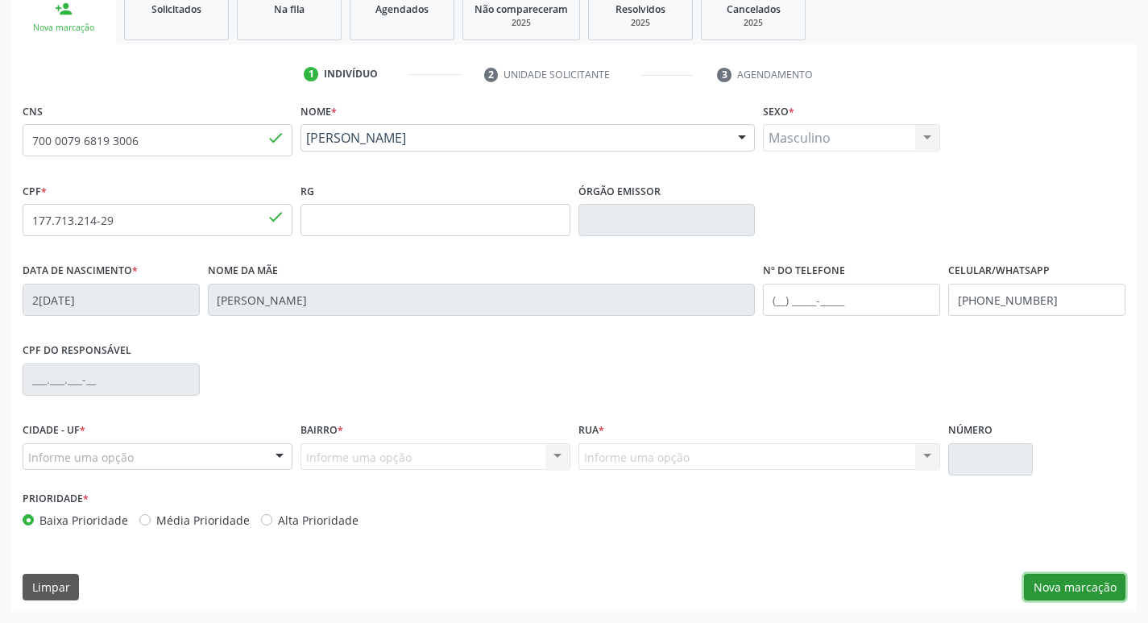
click at [1042, 587] on button "Nova marcação" at bounding box center [1074, 586] width 101 height 27
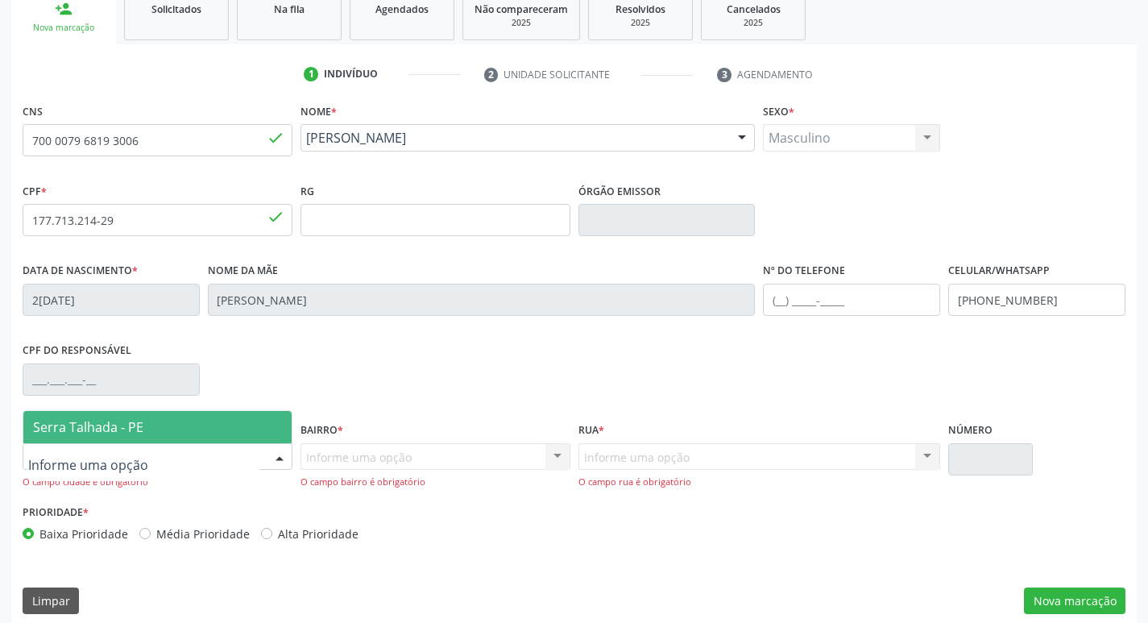
click at [171, 455] on div at bounding box center [158, 456] width 270 height 27
click at [103, 420] on span "Serra Talhada - PE" at bounding box center [88, 427] width 110 height 18
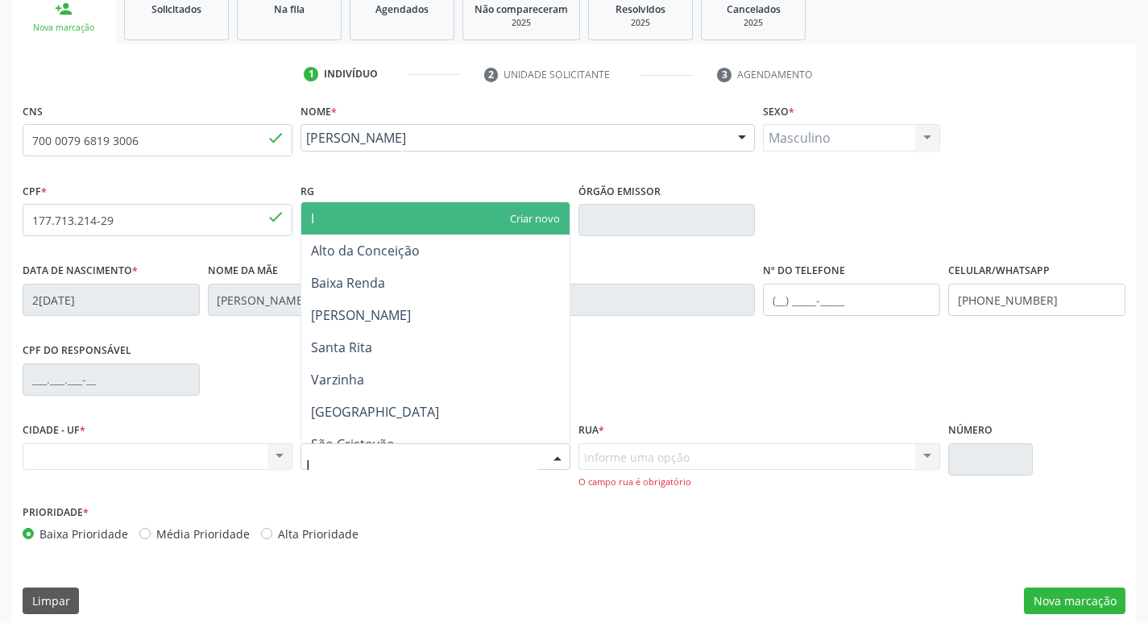
type input "IP"
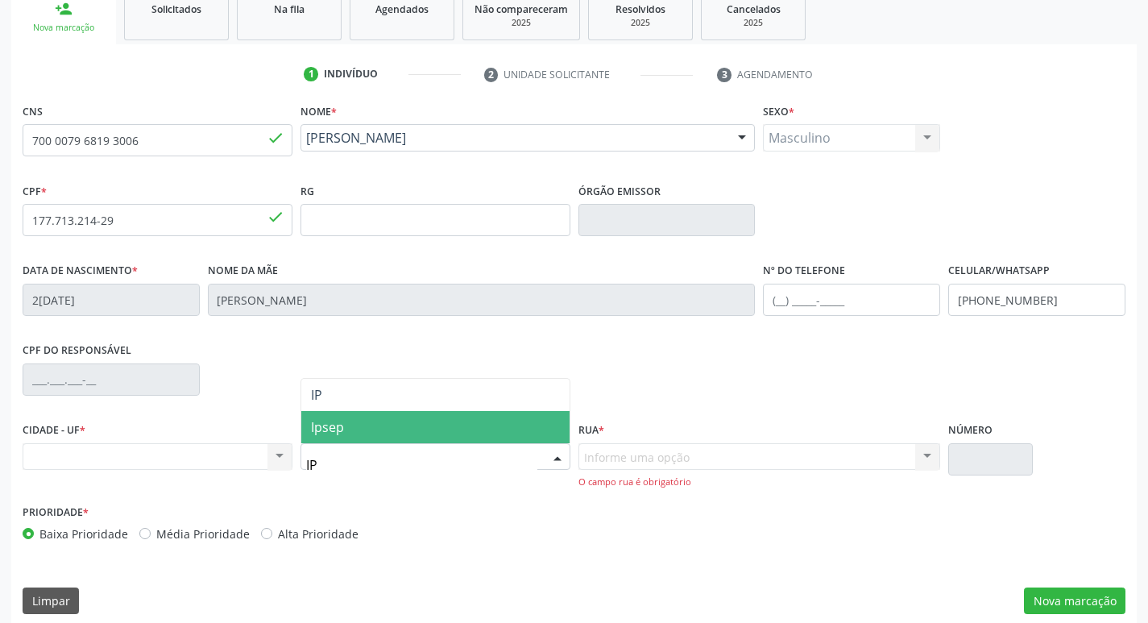
click at [331, 420] on span "Ipsep" at bounding box center [327, 427] width 33 height 18
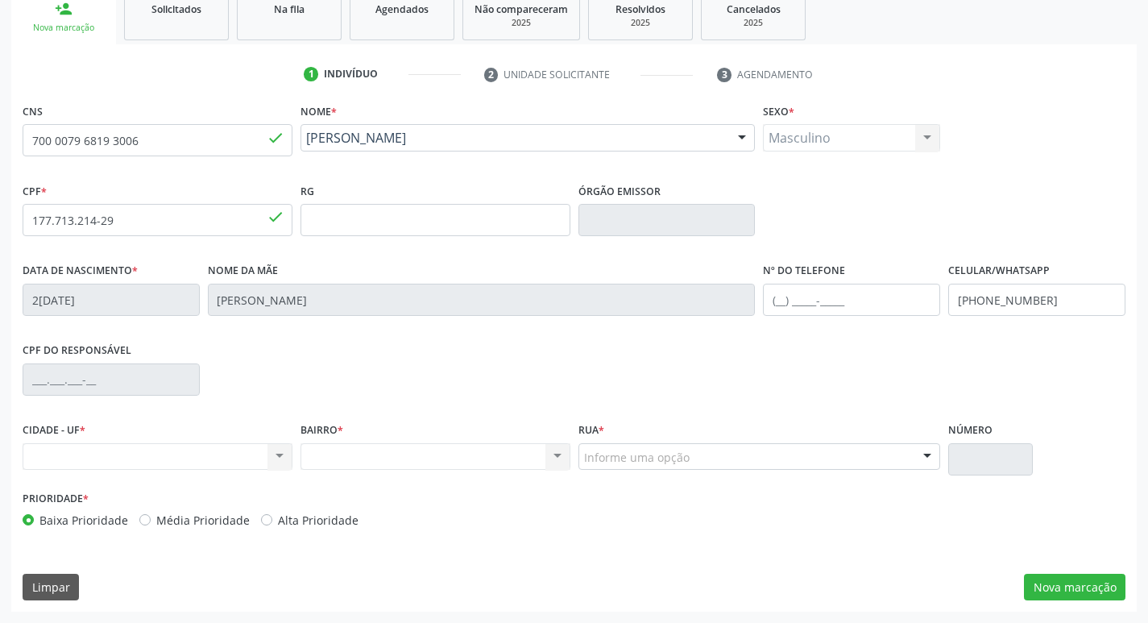
click at [578, 453] on div "Informe uma opção" at bounding box center [759, 456] width 362 height 27
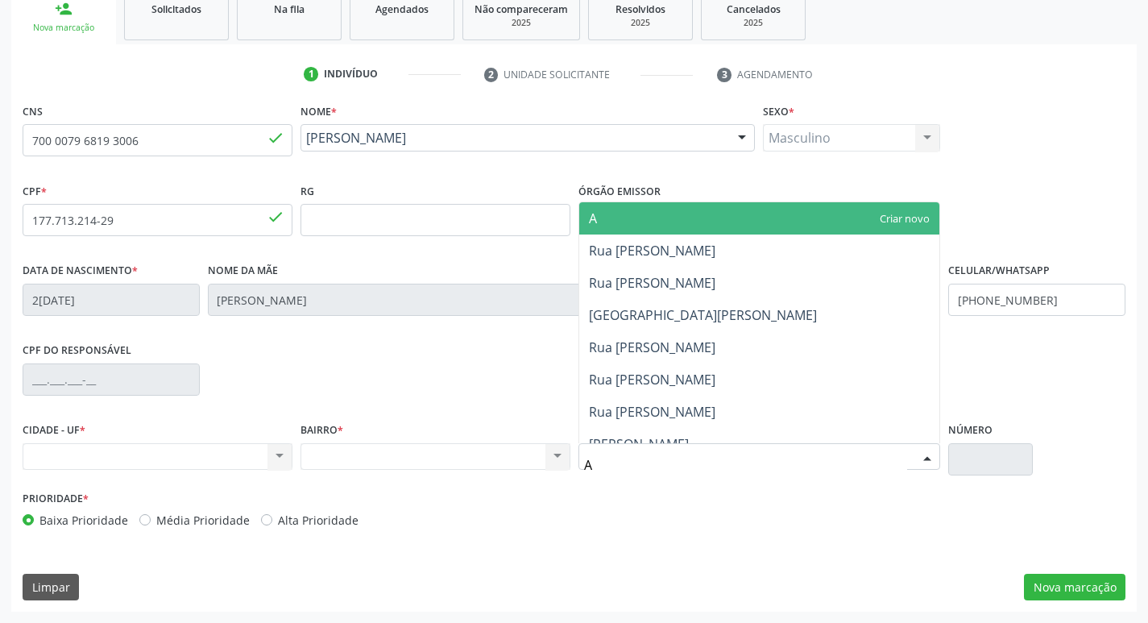
type input "AU"
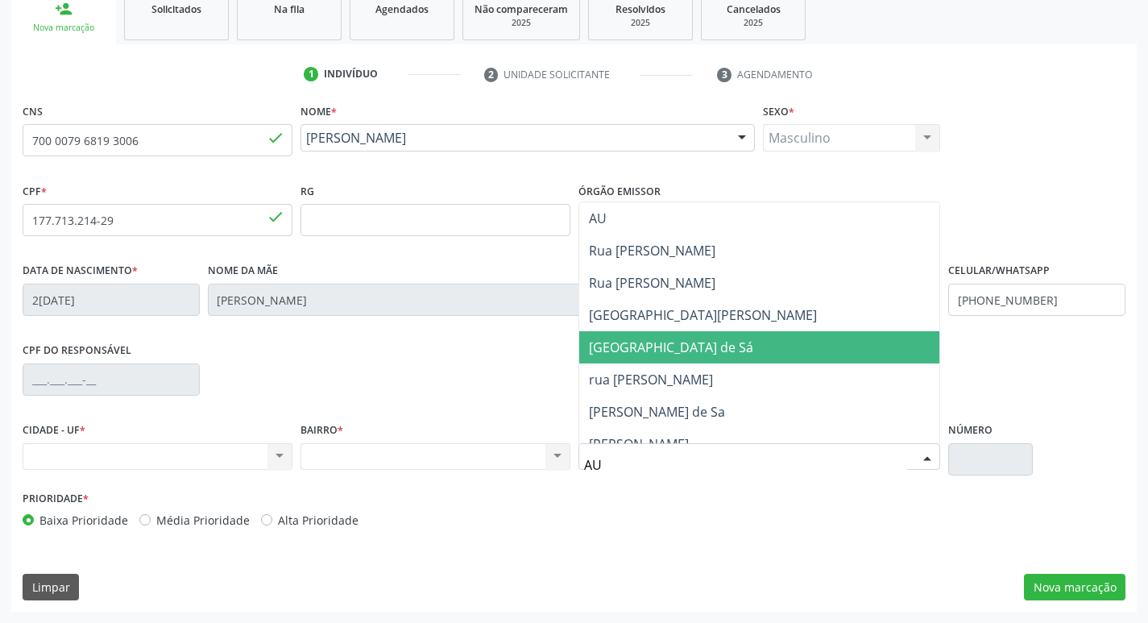
click at [670, 352] on span "[GEOGRAPHIC_DATA] de Sá" at bounding box center [671, 347] width 164 height 18
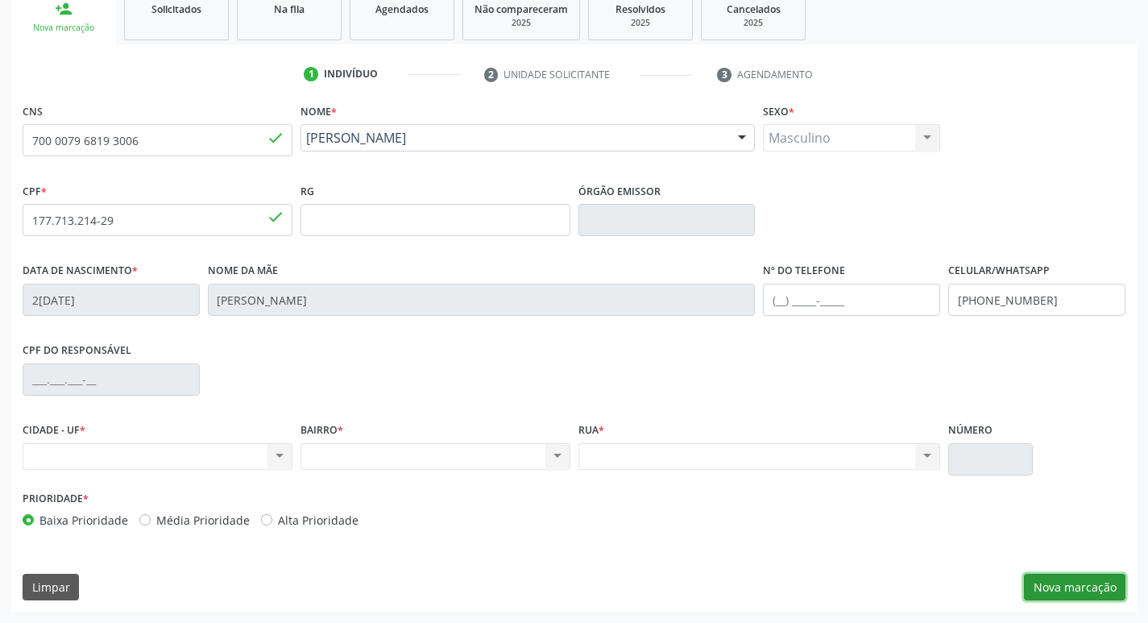
click at [1053, 590] on button "Nova marcação" at bounding box center [1074, 586] width 101 height 27
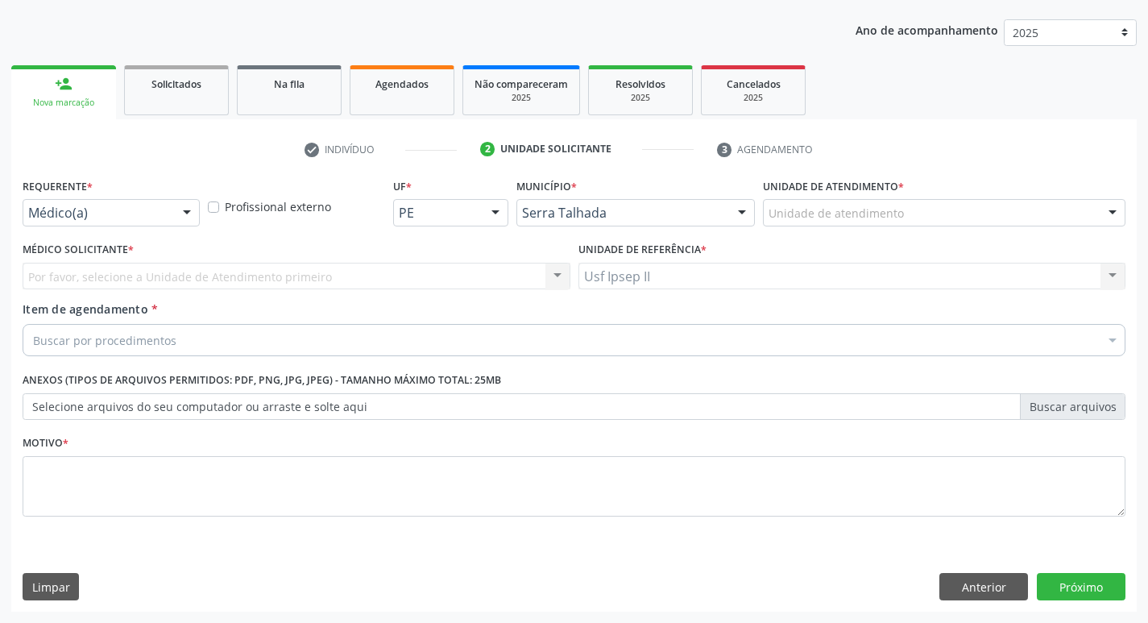
scroll to position [176, 0]
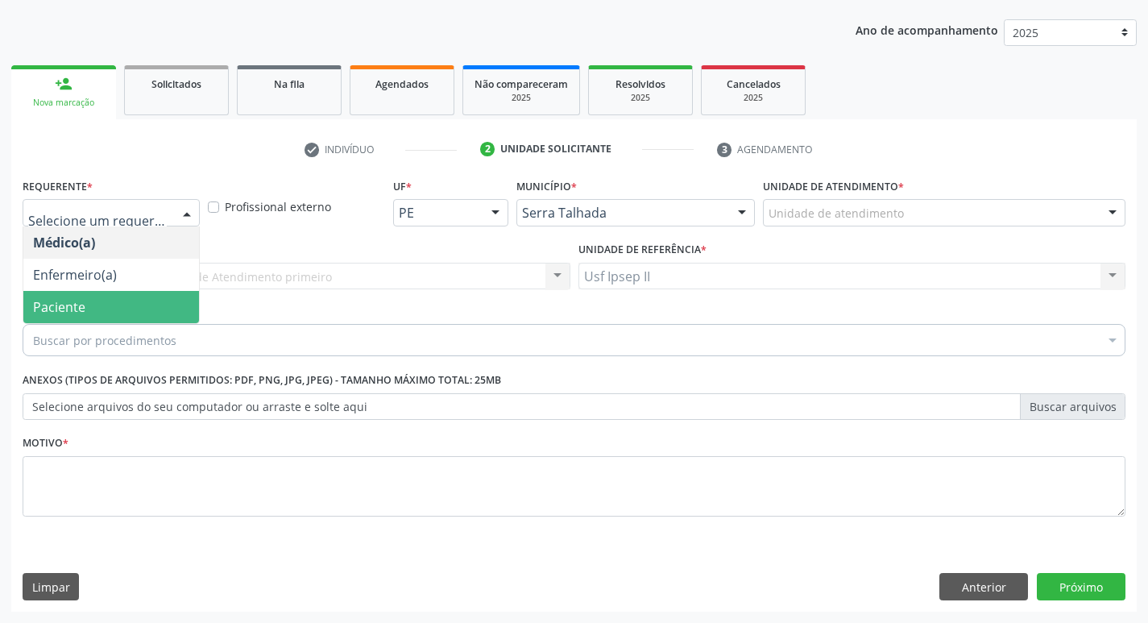
click at [91, 310] on span "Paciente" at bounding box center [111, 307] width 176 height 32
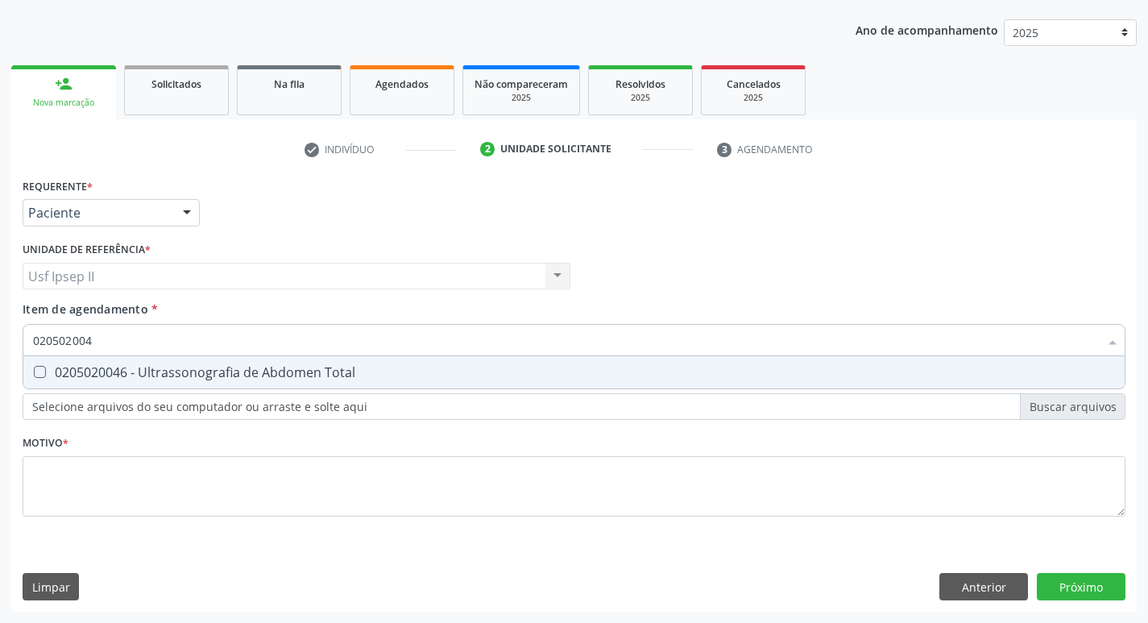
type input "0205020046"
click at [122, 376] on div "0205020046 - Ultrassonografia de Abdomen Total" at bounding box center [574, 372] width 1082 height 13
checkbox Total "true"
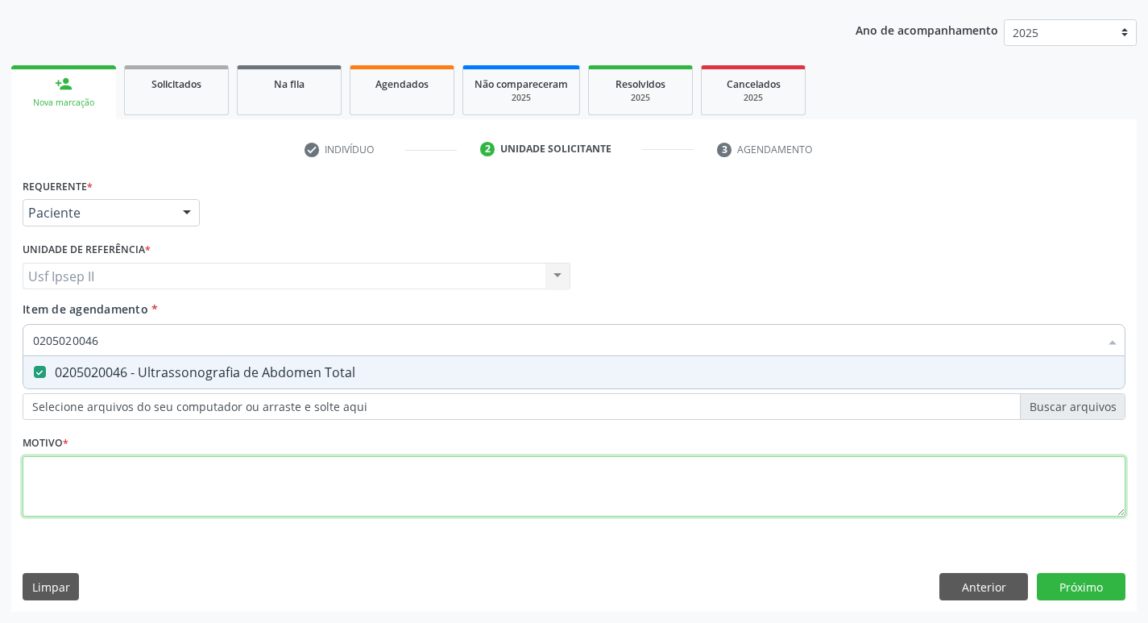
click at [121, 479] on div "Requerente * Paciente Médico(a) Enfermeiro(a) Paciente Nenhum resultado encontr…" at bounding box center [574, 356] width 1102 height 365
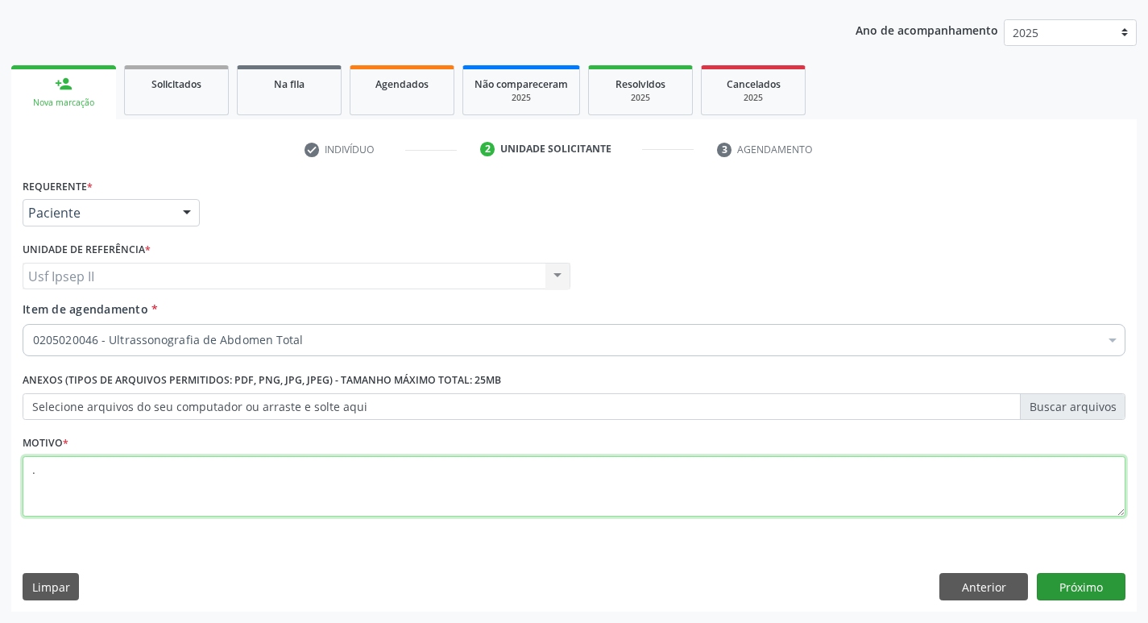
type textarea "."
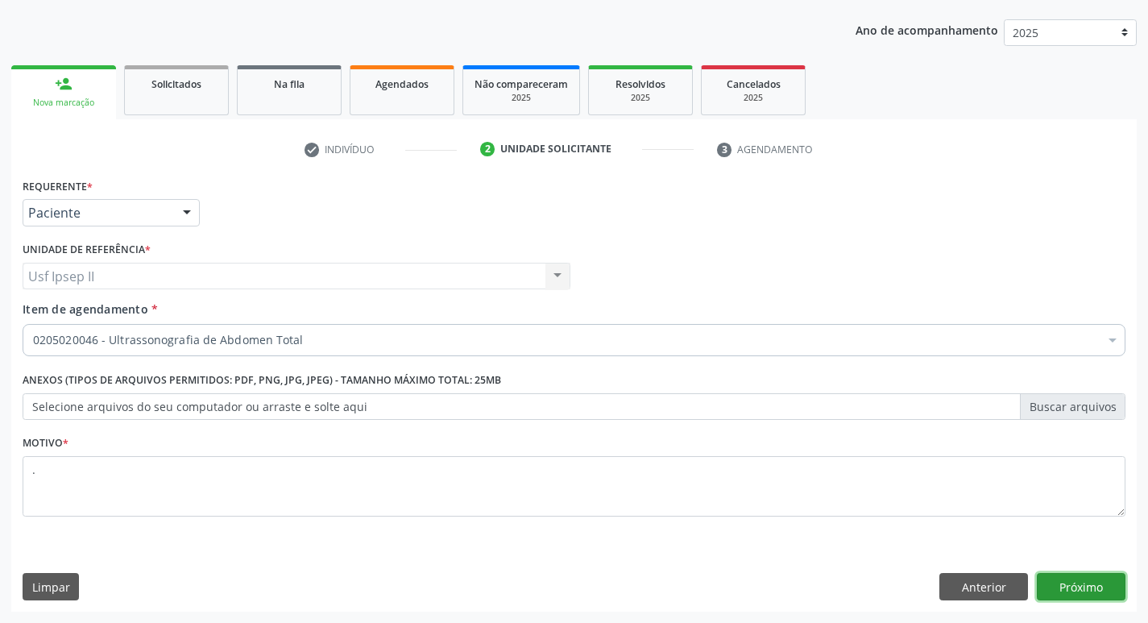
click at [1097, 575] on button "Próximo" at bounding box center [1080, 586] width 89 height 27
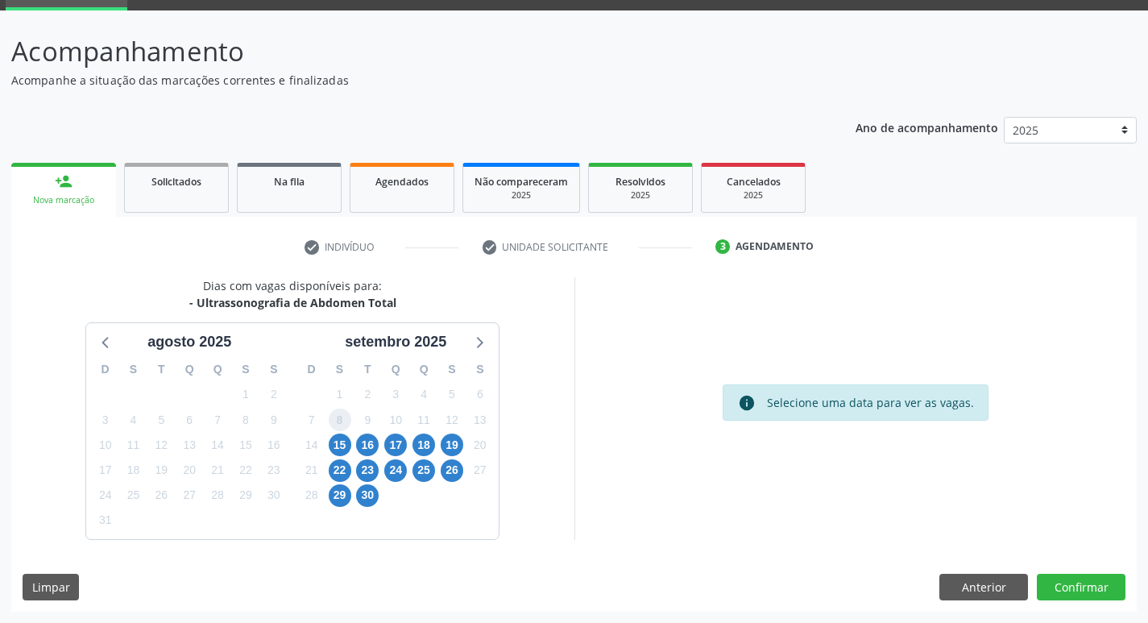
click at [337, 428] on span "8" at bounding box center [340, 419] width 23 height 23
click at [340, 432] on div "15" at bounding box center [340, 444] width 23 height 25
click at [345, 444] on span "15" at bounding box center [340, 444] width 23 height 23
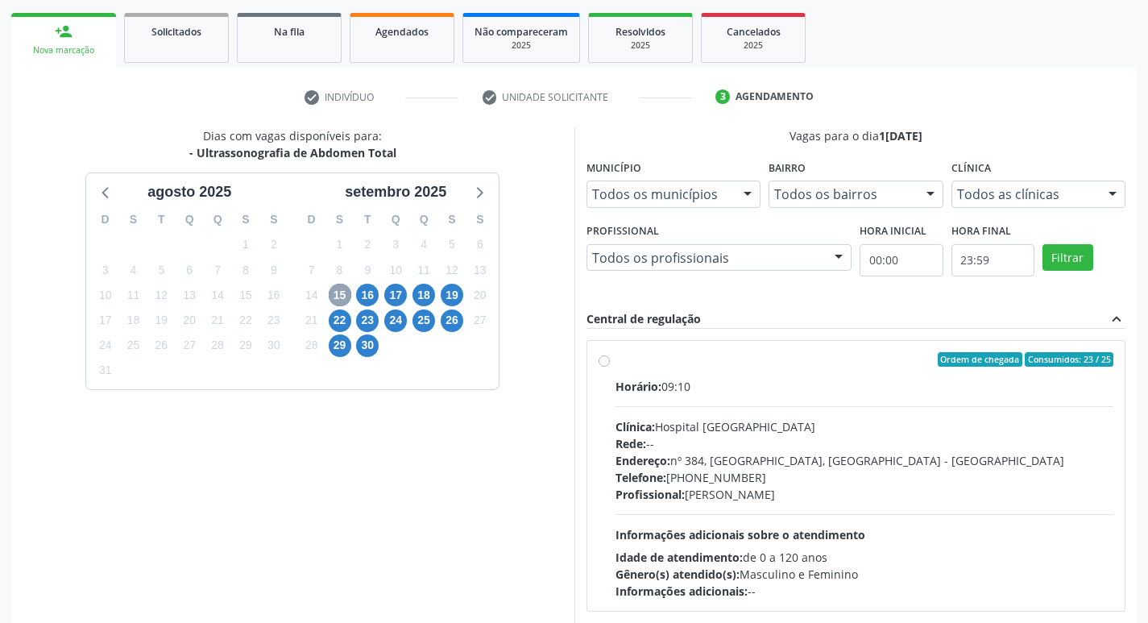
scroll to position [239, 0]
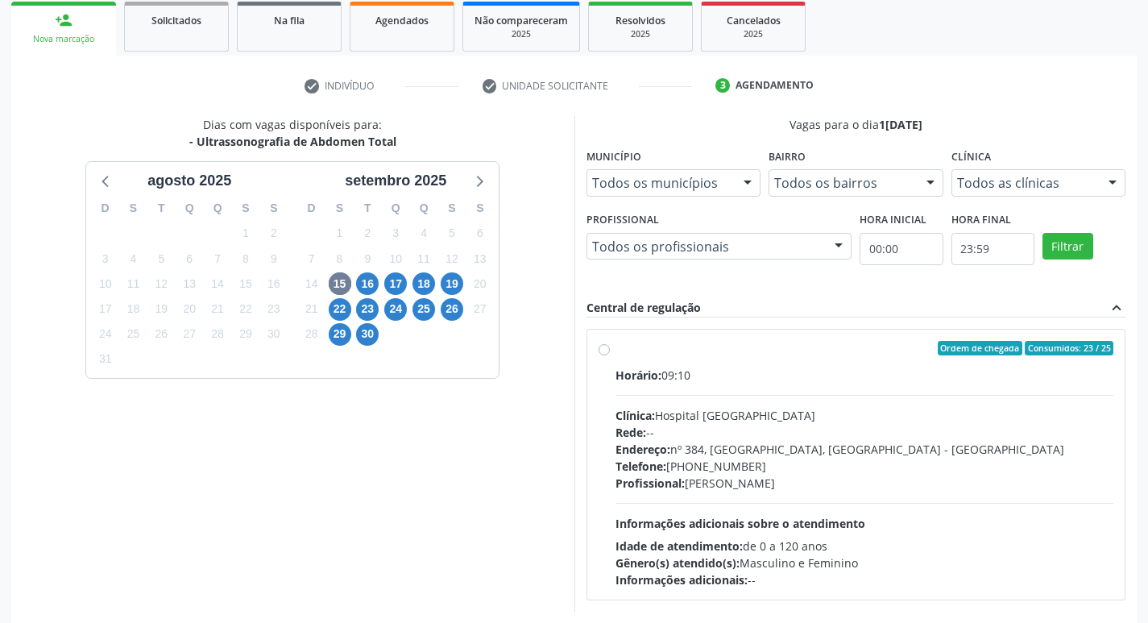
click at [597, 358] on div "Ordem de chegada Consumidos: 23 / 25 Horário: 09:10 Clínica: Hospital Sao Franc…" at bounding box center [856, 464] width 538 height 270
radio input "true"
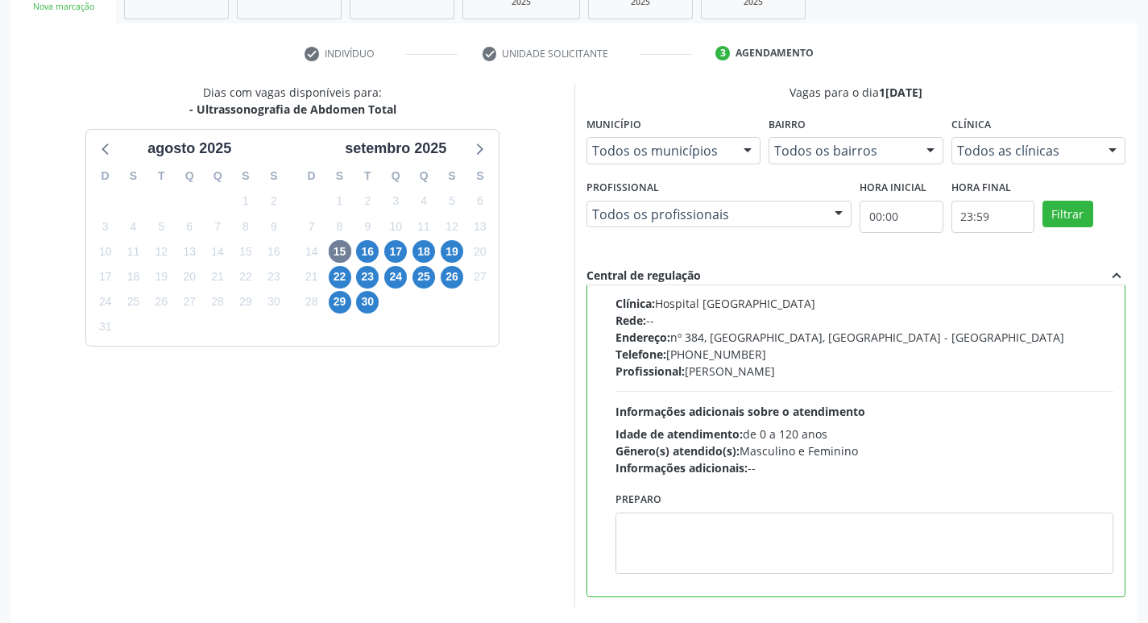
scroll to position [340, 0]
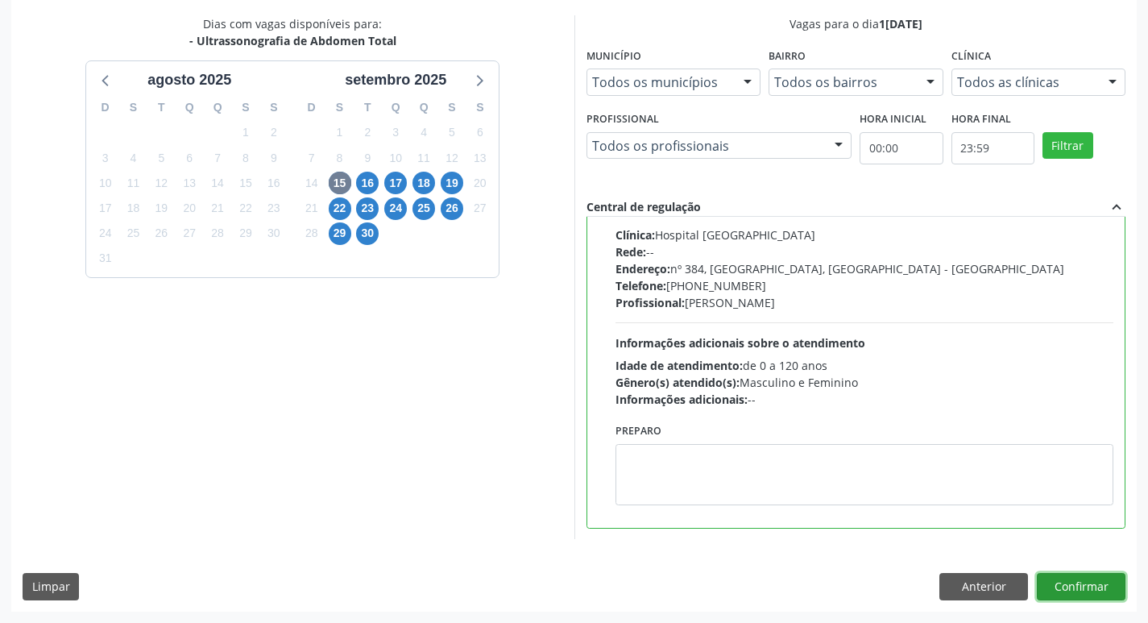
click at [1080, 581] on button "Confirmar" at bounding box center [1080, 586] width 89 height 27
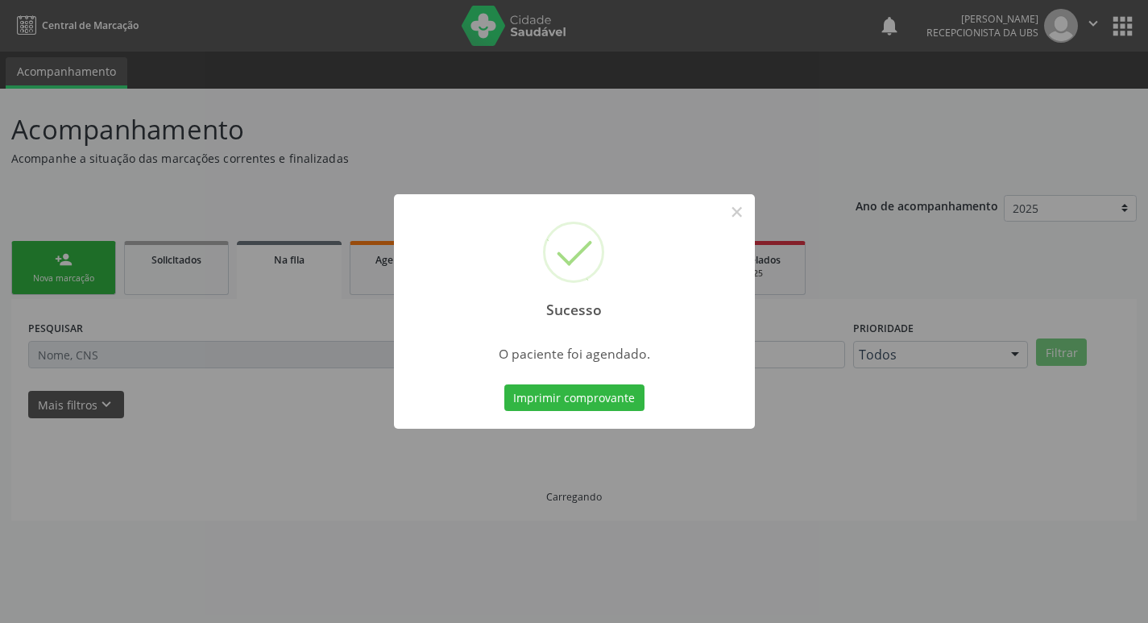
scroll to position [0, 0]
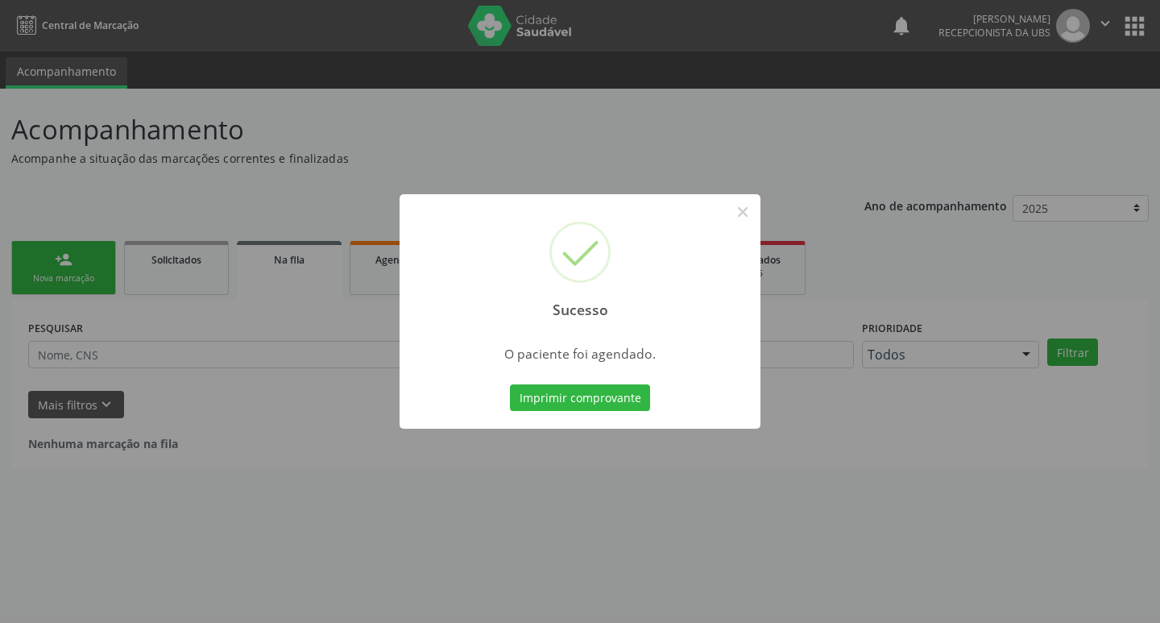
click at [558, 381] on div "Imprimir comprovante Cancel" at bounding box center [580, 398] width 147 height 34
click at [573, 403] on button "Imprimir comprovante" at bounding box center [580, 397] width 140 height 27
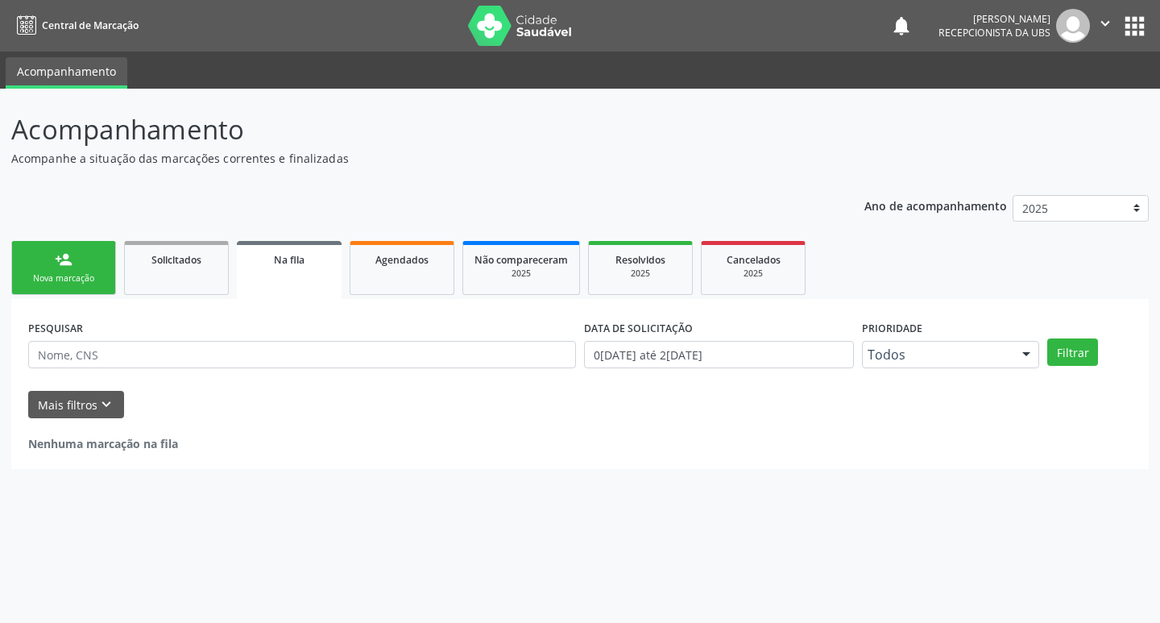
click at [79, 271] on link "person_add Nova marcação" at bounding box center [63, 268] width 105 height 54
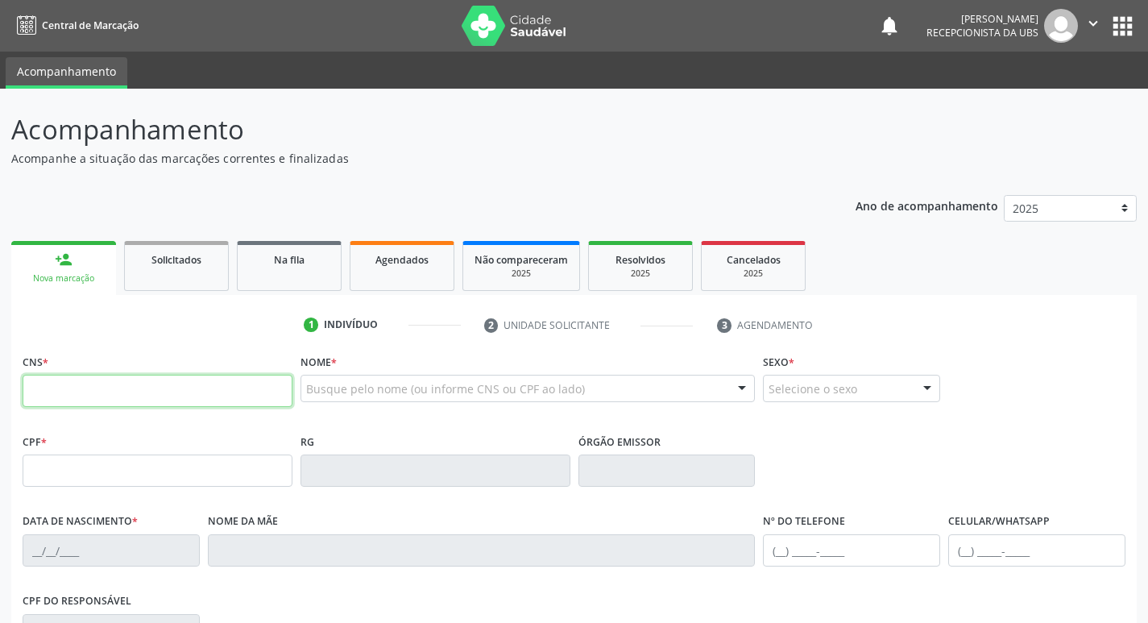
click at [108, 387] on input "text" at bounding box center [158, 390] width 270 height 32
type input "708 4037 4902 8768"
type input "101.448.104-09"
type input "06/11/1986"
type input "Rita Maria dos Santos"
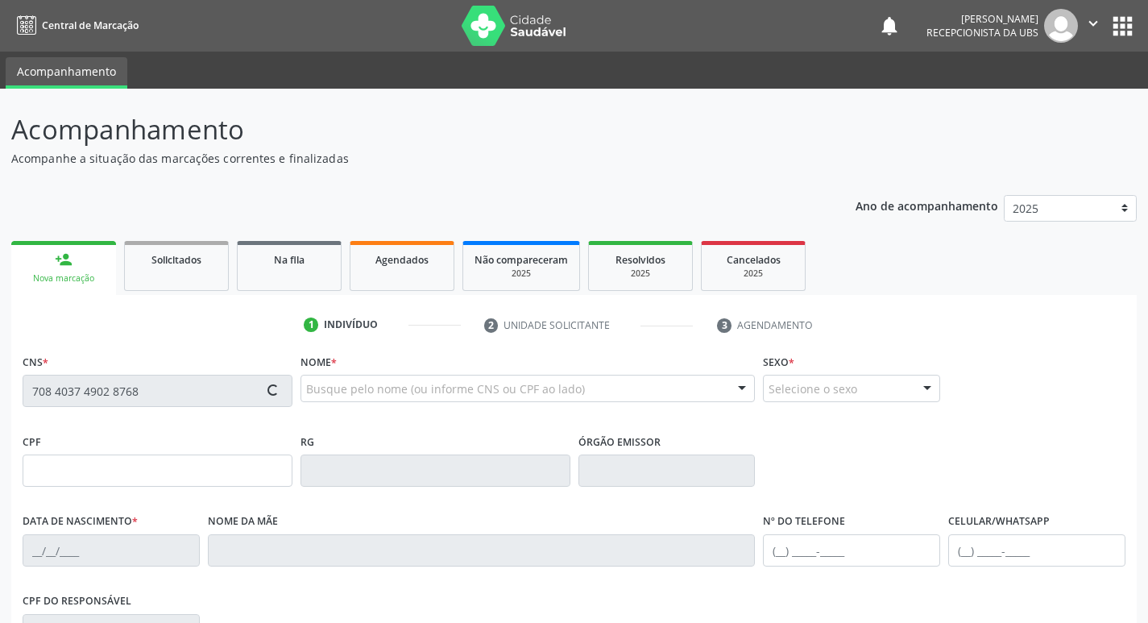
type input "(87) 99803-9766"
type input "S/N"
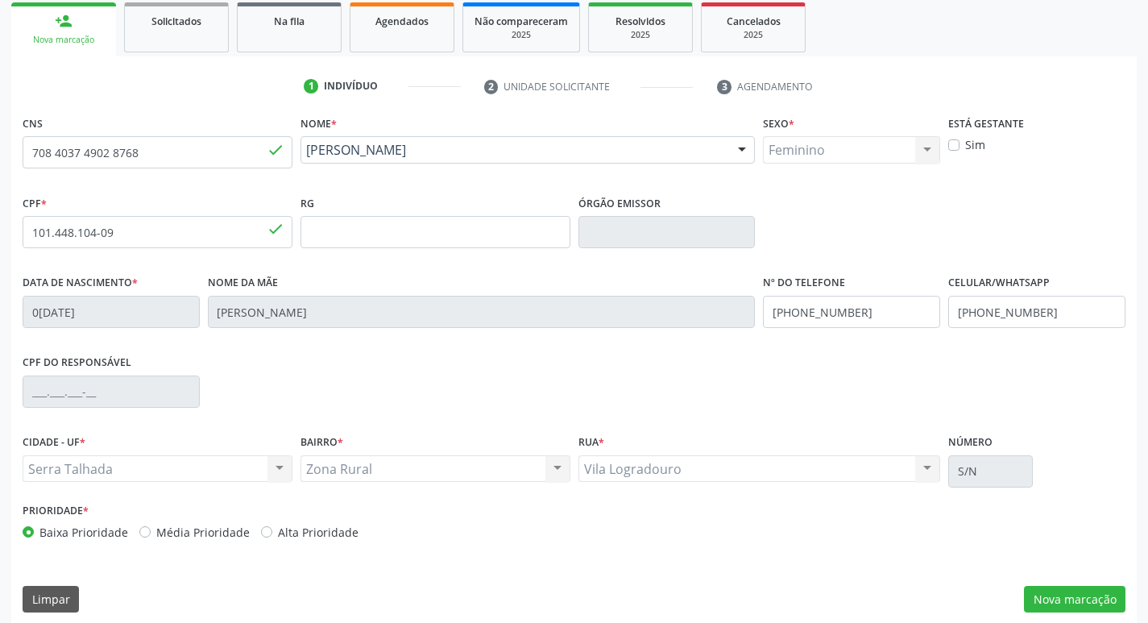
scroll to position [250, 0]
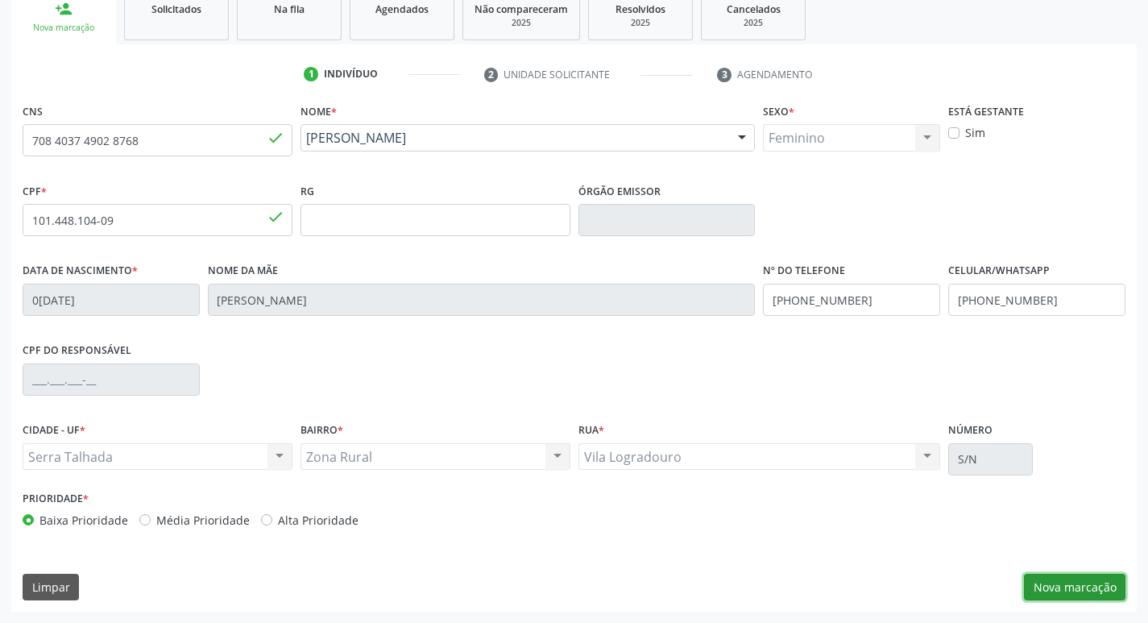
click at [1077, 573] on button "Nova marcação" at bounding box center [1074, 586] width 101 height 27
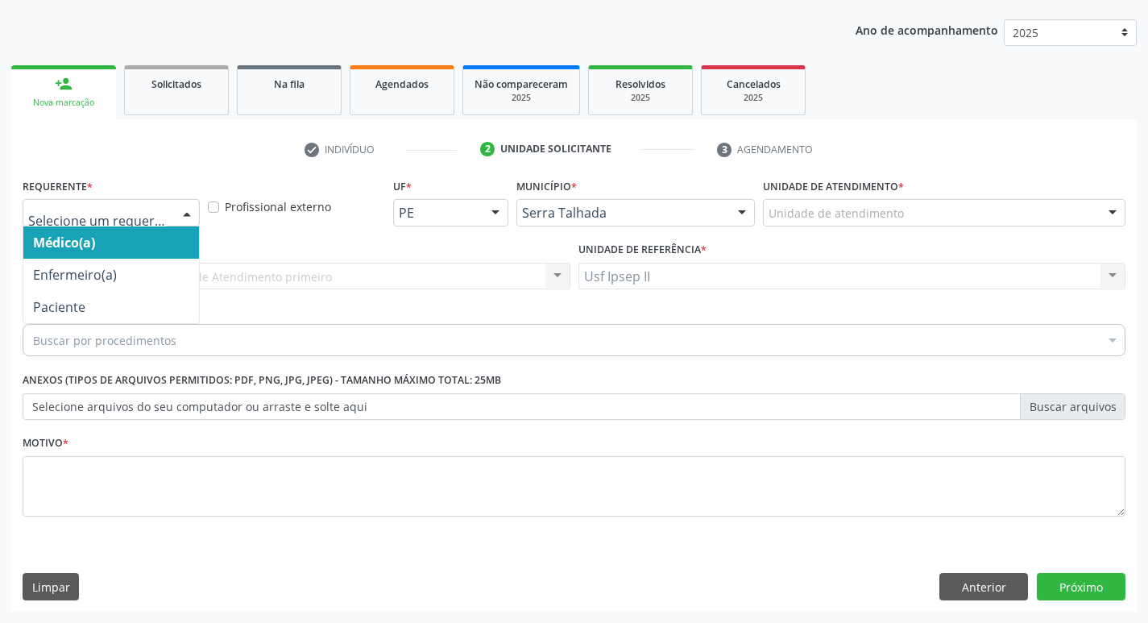
click at [122, 202] on div at bounding box center [111, 212] width 177 height 27
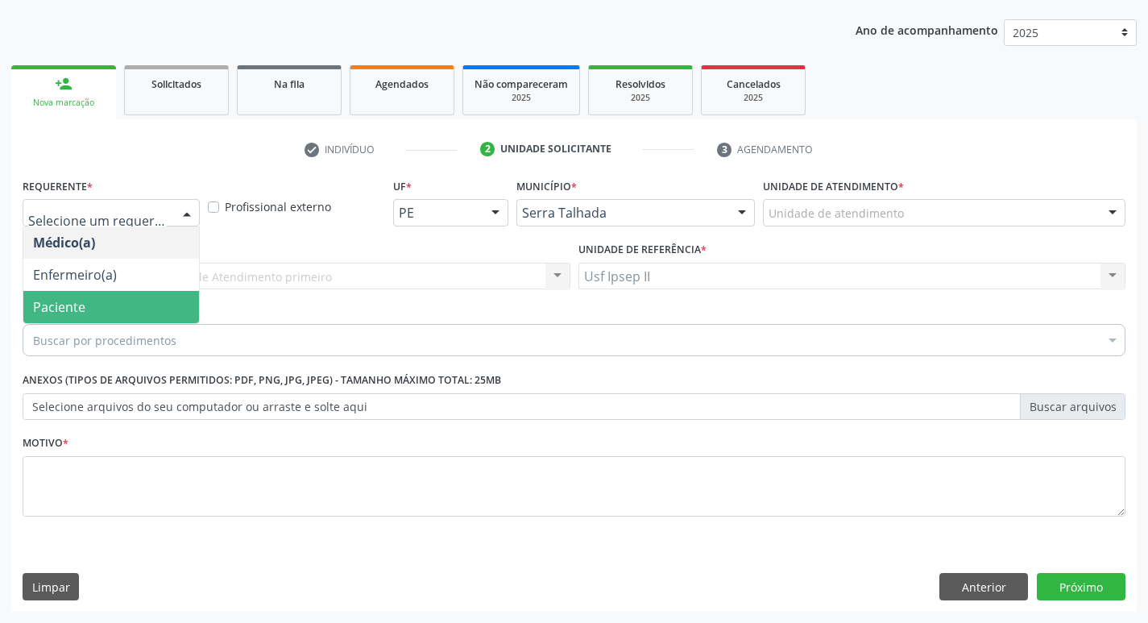
click at [108, 299] on span "Paciente" at bounding box center [111, 307] width 176 height 32
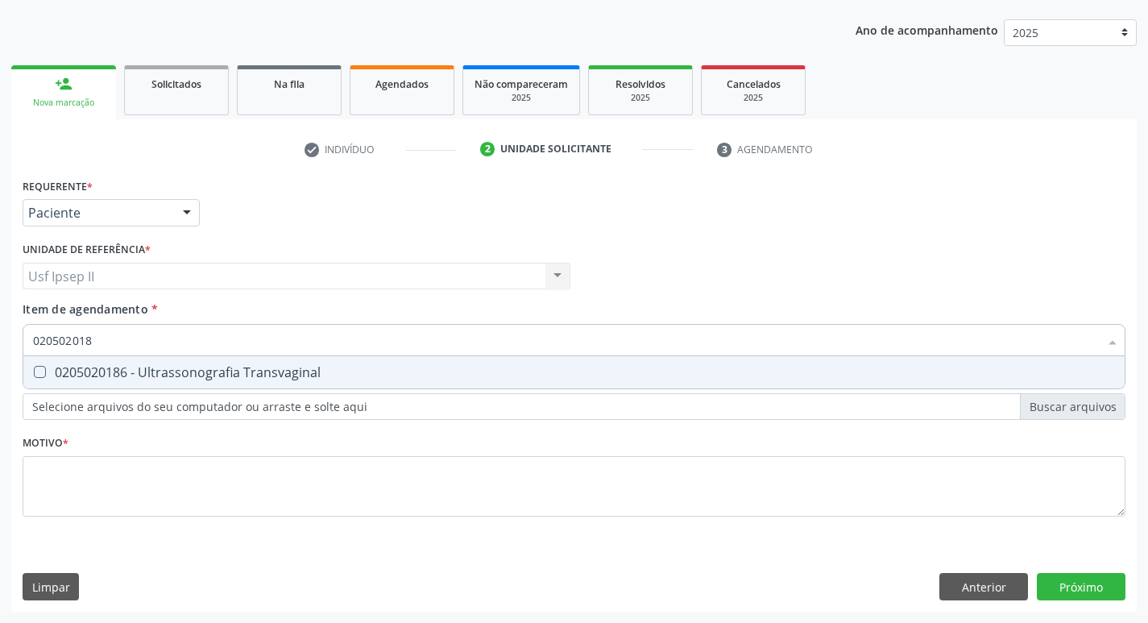
type input "0205020186"
click at [151, 367] on div "0205020186 - Ultrassonografia Transvaginal" at bounding box center [574, 372] width 1082 height 13
checkbox Transvaginal "true"
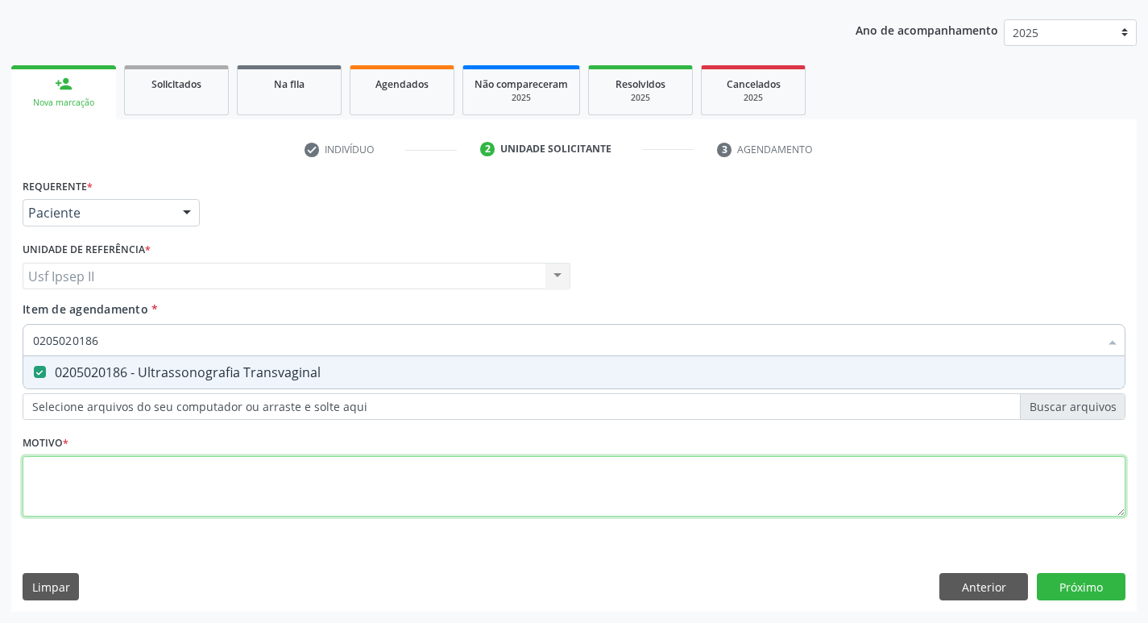
click at [104, 474] on div "Requerente * Paciente Médico(a) Enfermeiro(a) Paciente Nenhum resultado encontr…" at bounding box center [574, 356] width 1102 height 365
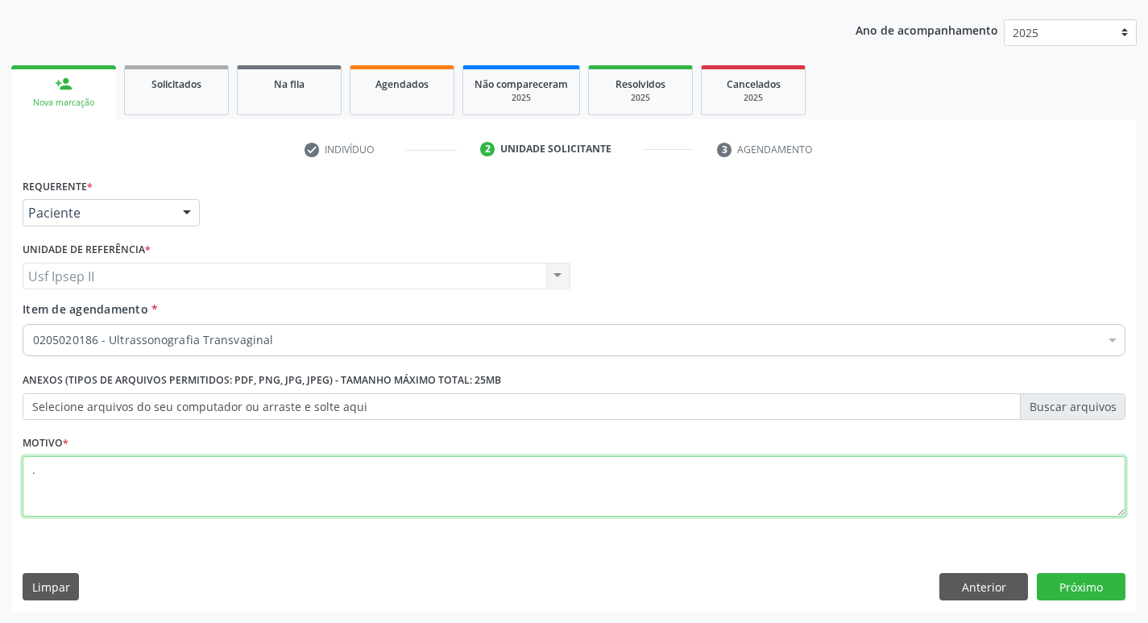
type textarea "."
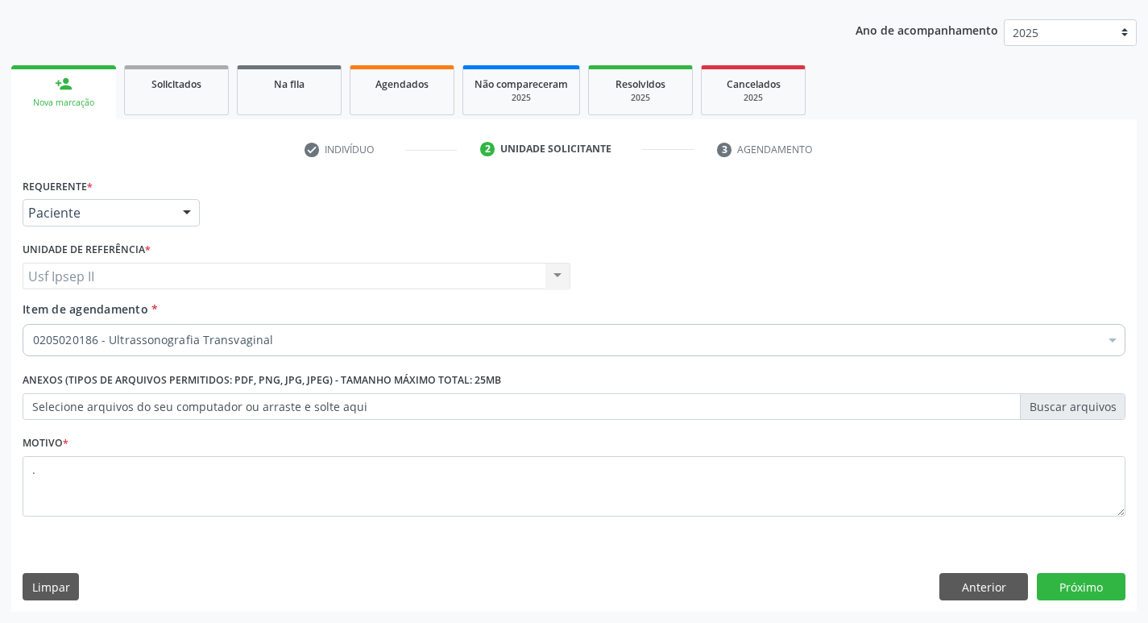
click at [1033, 589] on div "Anterior Próximo" at bounding box center [1032, 586] width 186 height 27
click at [1041, 589] on button "Próximo" at bounding box center [1080, 586] width 89 height 27
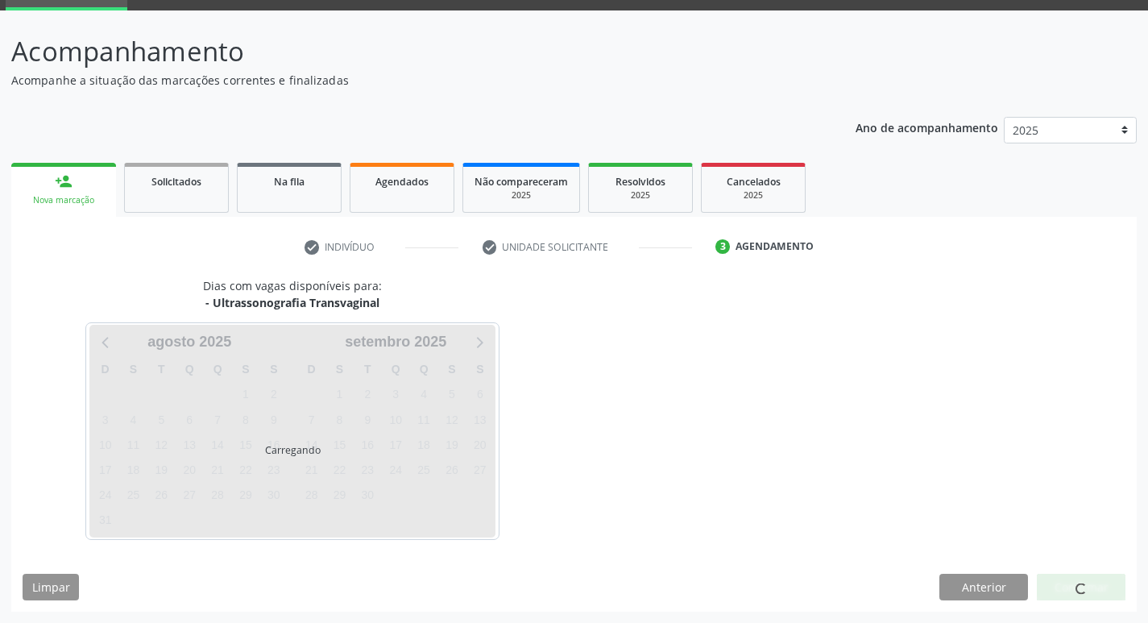
scroll to position [78, 0]
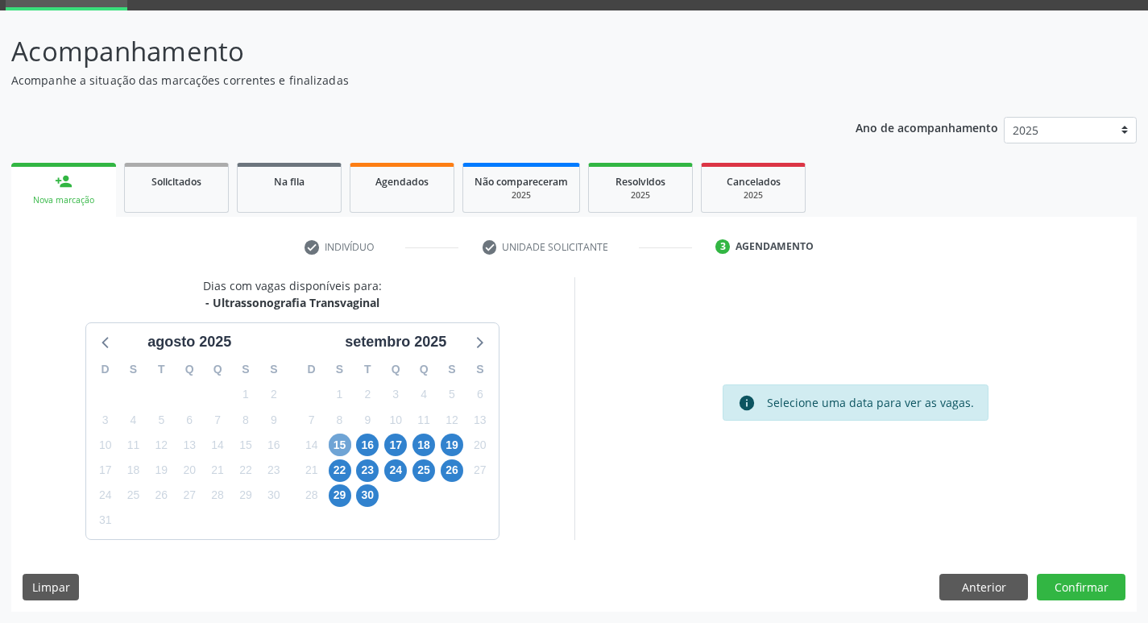
click at [329, 445] on span "15" at bounding box center [340, 444] width 23 height 23
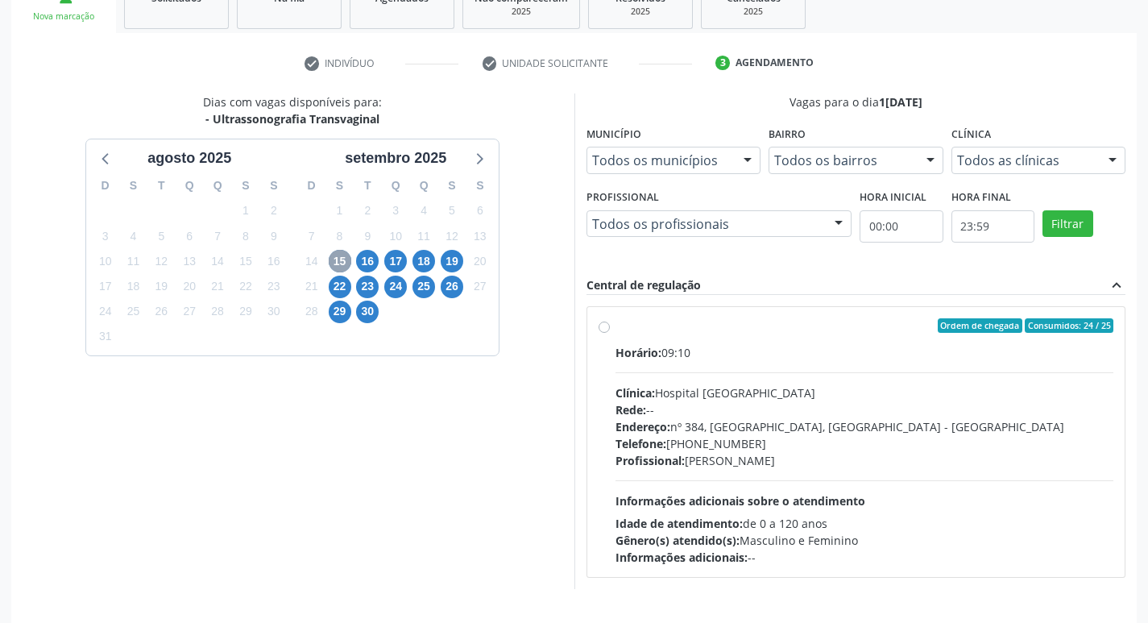
scroll to position [311, 0]
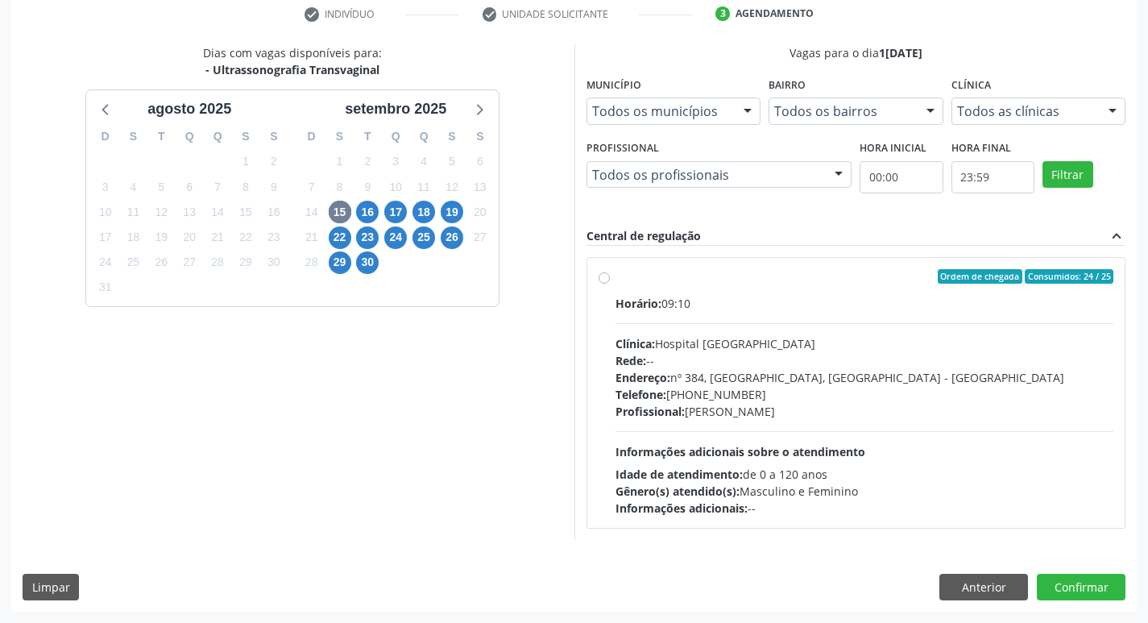
click at [598, 285] on div "Ordem de chegada Consumidos: 24 / 25 Horário: 09:10 Clínica: Hospital Sao Franc…" at bounding box center [855, 392] width 515 height 247
radio input "true"
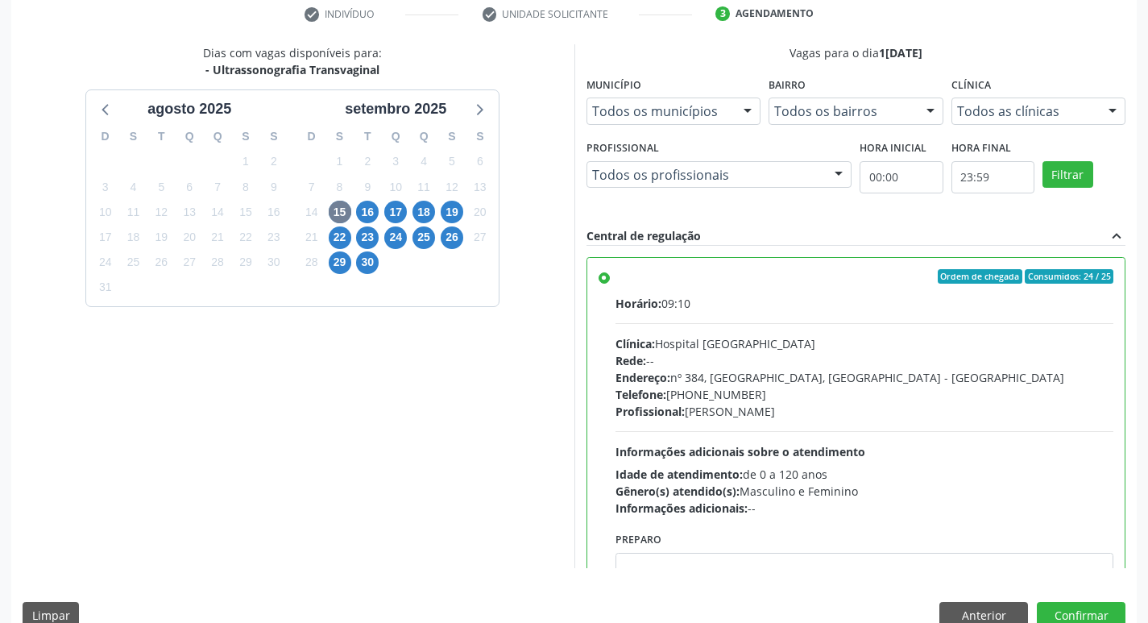
scroll to position [80, 0]
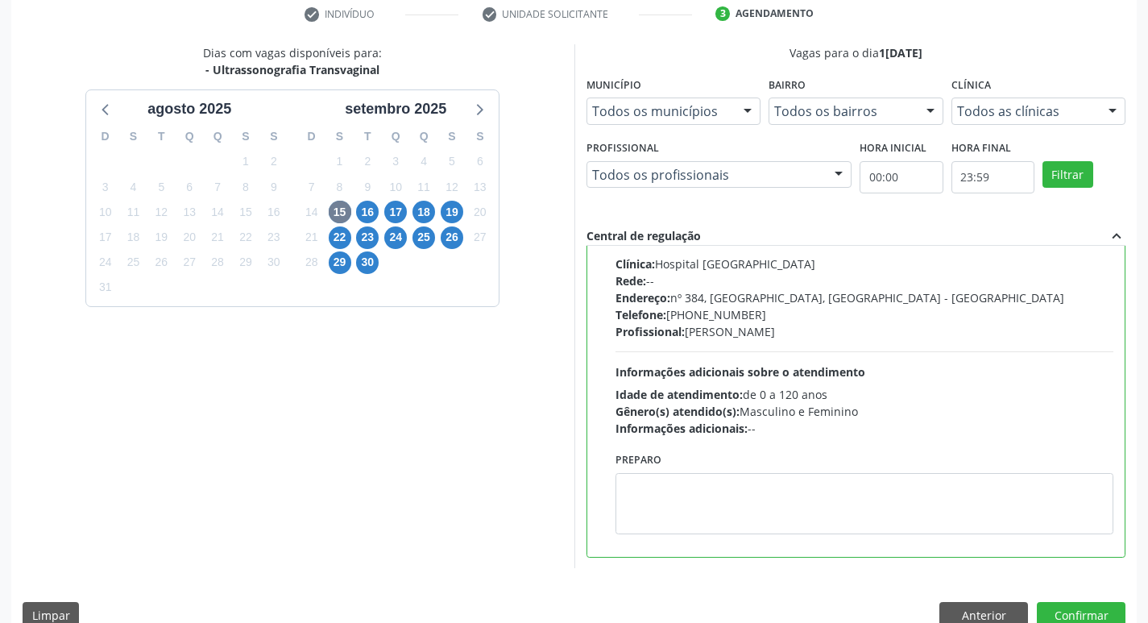
click at [1081, 600] on div "Dias com vagas disponíveis para: - Ultrassonografia Transvaginal agosto 2025 D …" at bounding box center [573, 341] width 1125 height 595
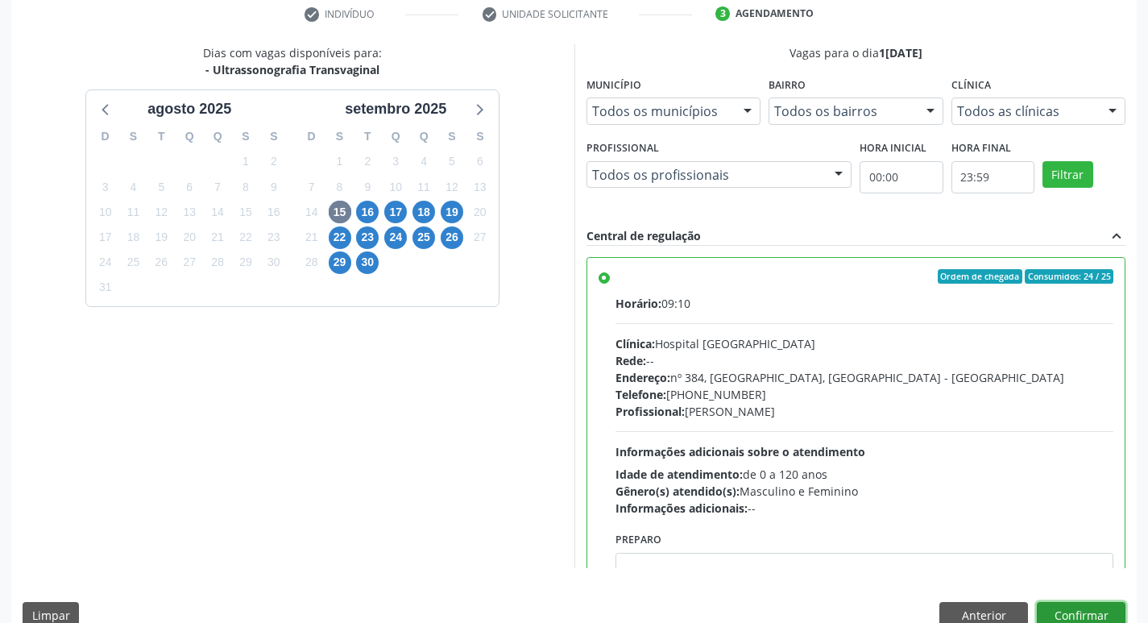
scroll to position [80, 0]
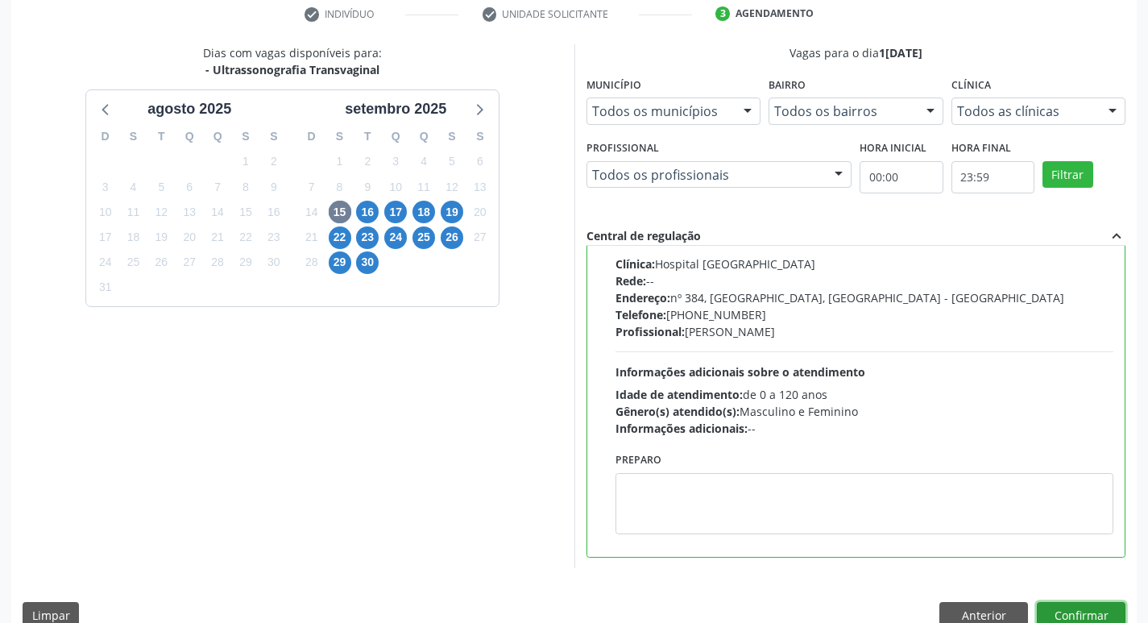
click at [1081, 602] on button "Confirmar" at bounding box center [1080, 615] width 89 height 27
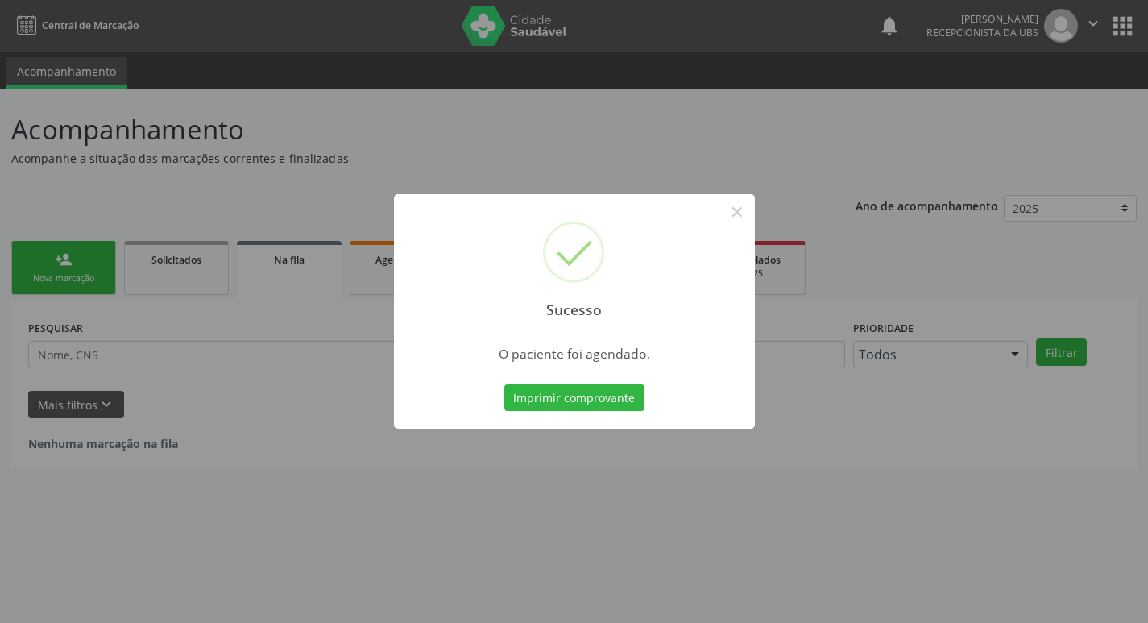
scroll to position [0, 0]
click at [627, 404] on button "Imprimir comprovante" at bounding box center [580, 397] width 140 height 27
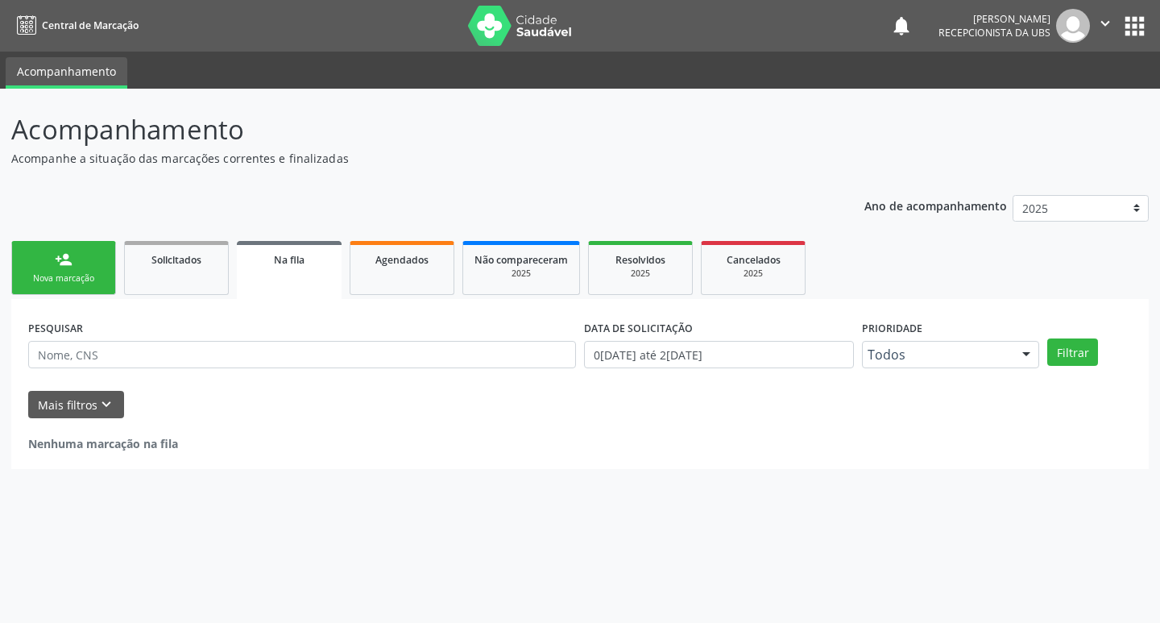
click at [60, 261] on div "person_add" at bounding box center [64, 259] width 18 height 18
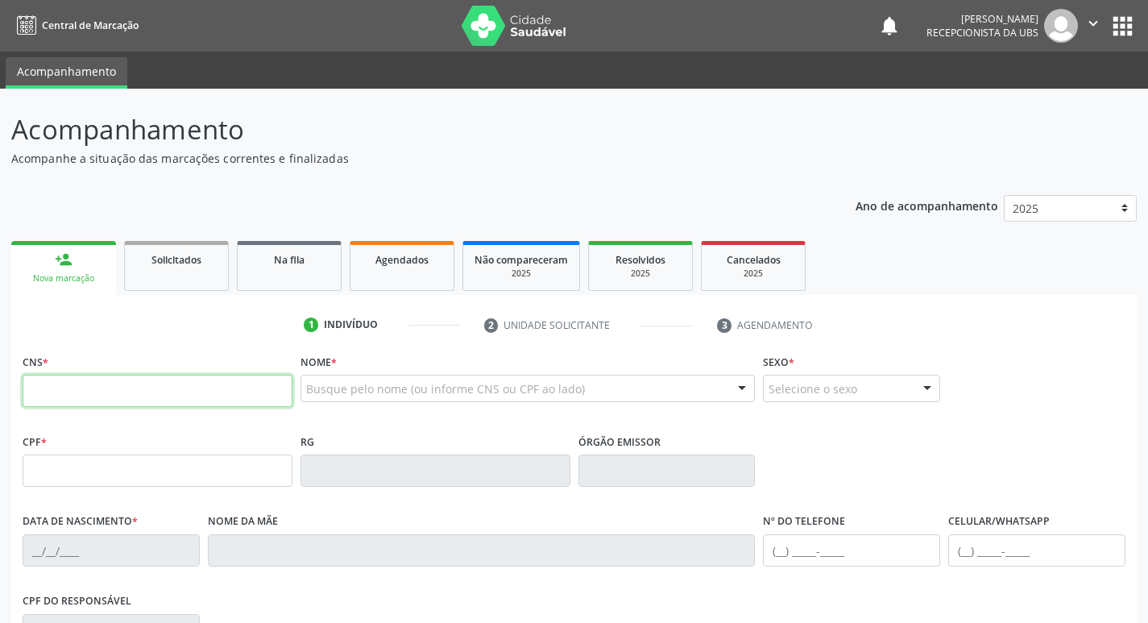
click at [72, 377] on input "text" at bounding box center [158, 390] width 270 height 32
type input "707 8076 4014 4013"
type input "114.016.925-40"
type input "1[DATE]"
type input "Vania da [PERSON_NAME]"
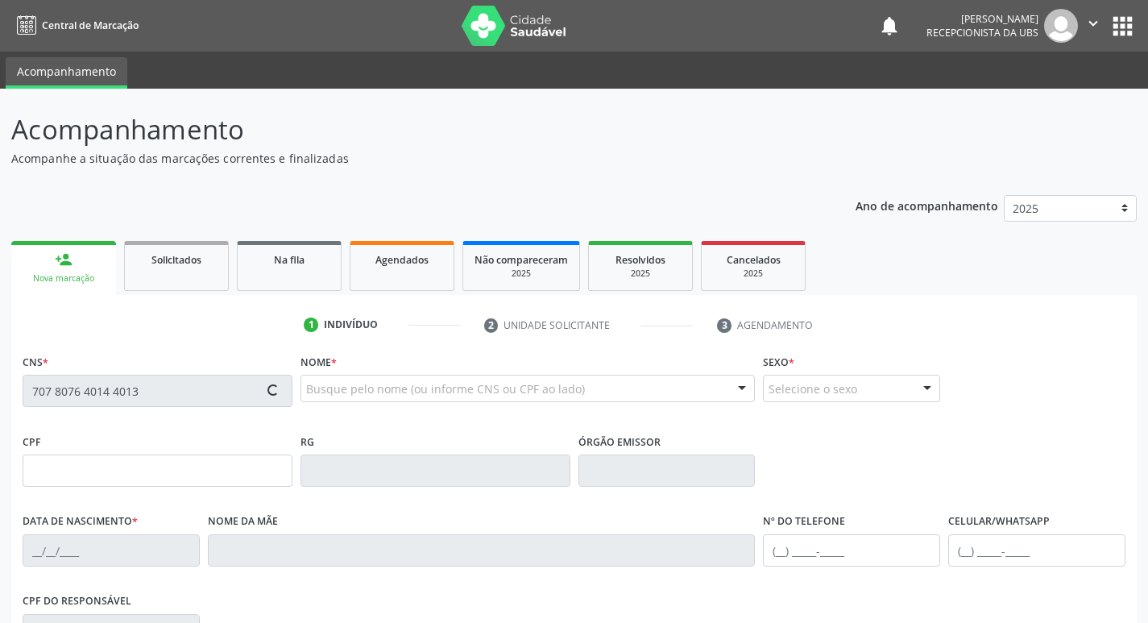
type input "[PHONE_NUMBER]"
type input "573"
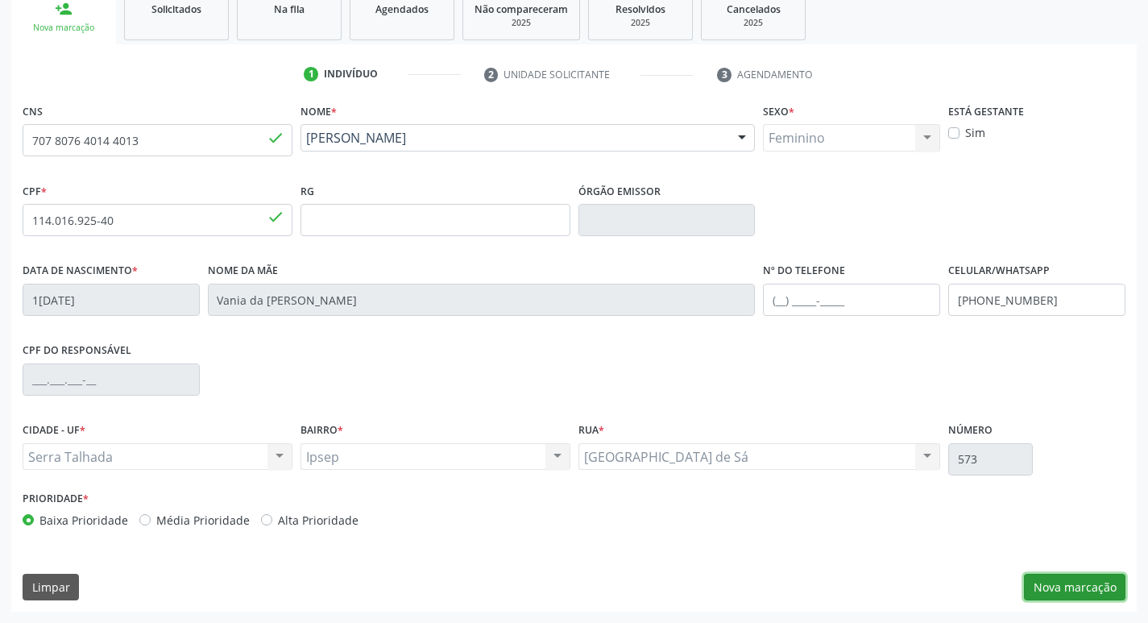
click at [1066, 588] on button "Nova marcação" at bounding box center [1074, 586] width 101 height 27
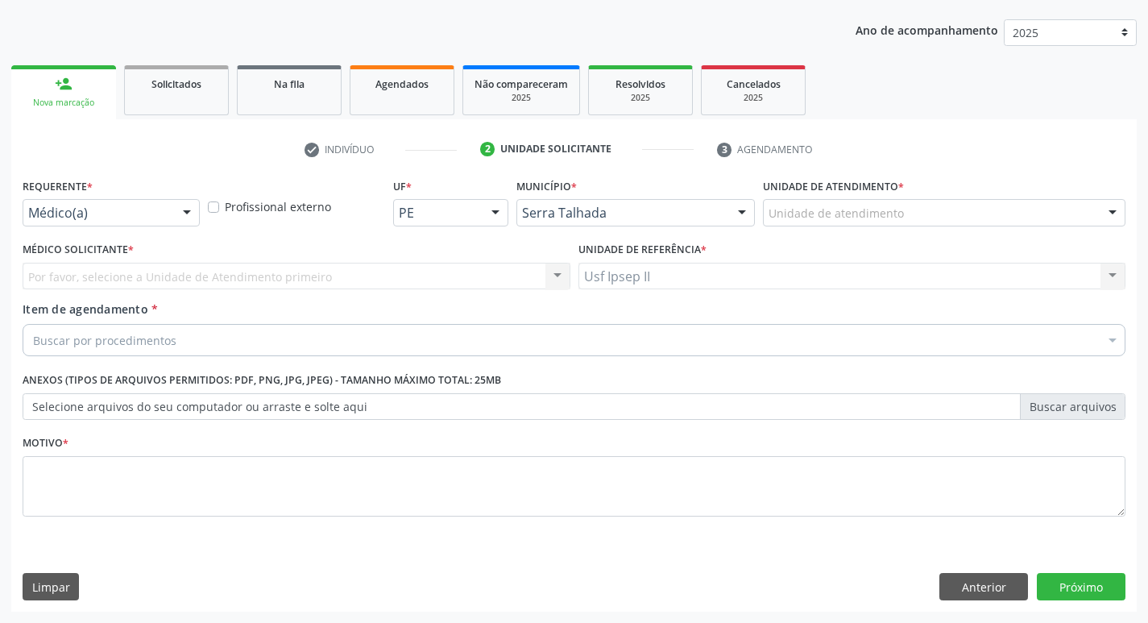
scroll to position [176, 0]
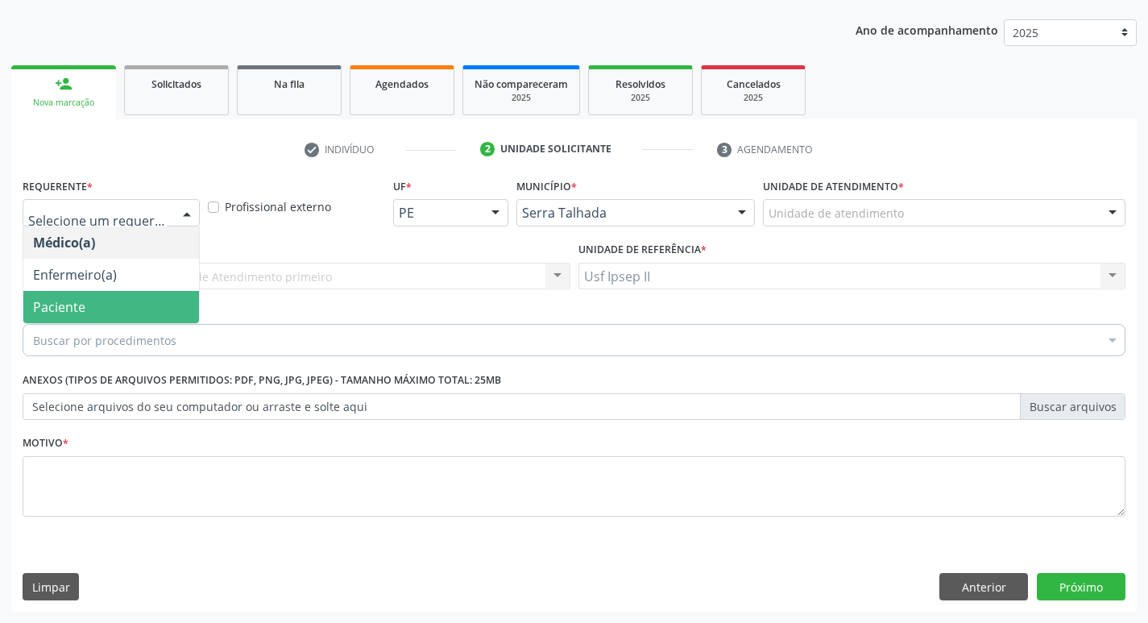
click at [66, 308] on span "Paciente" at bounding box center [59, 307] width 52 height 18
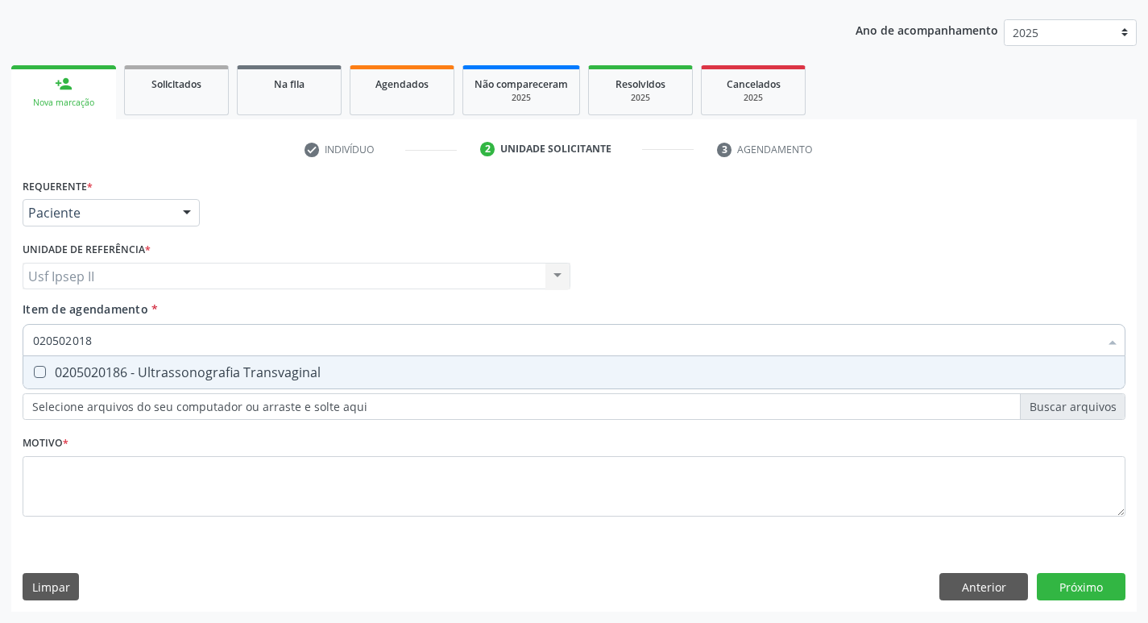
type input "0205020186"
click at [200, 366] on div "0205020186 - Ultrassonografia Transvaginal" at bounding box center [574, 372] width 1082 height 13
checkbox Transvaginal "true"
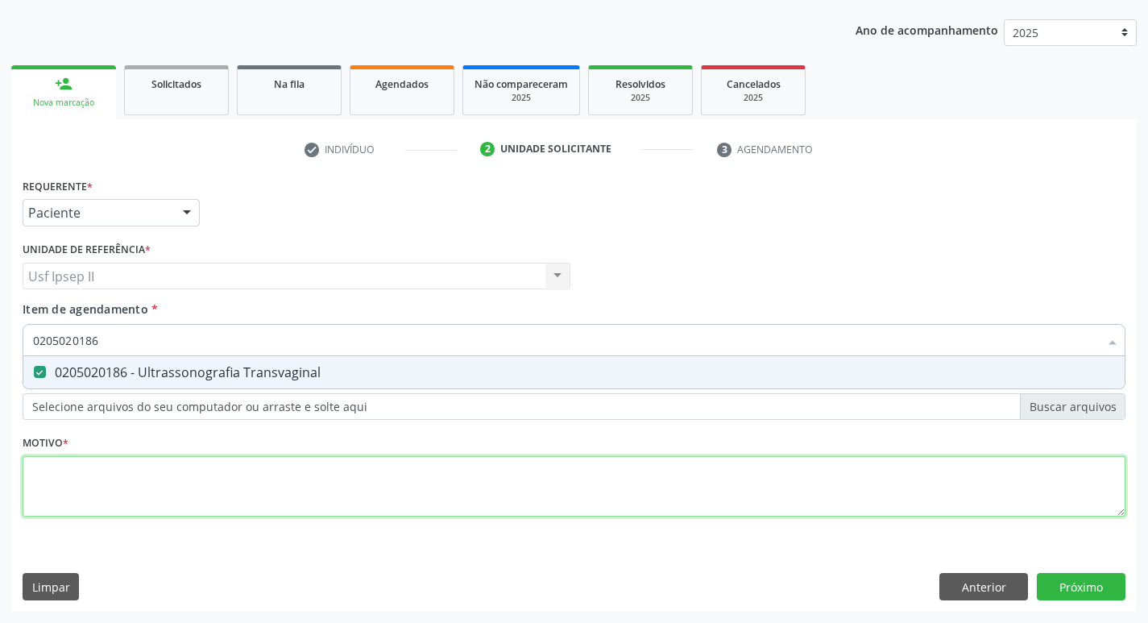
click at [53, 497] on div "Requerente * Paciente Médico(a) Enfermeiro(a) Paciente Nenhum resultado encontr…" at bounding box center [574, 356] width 1102 height 365
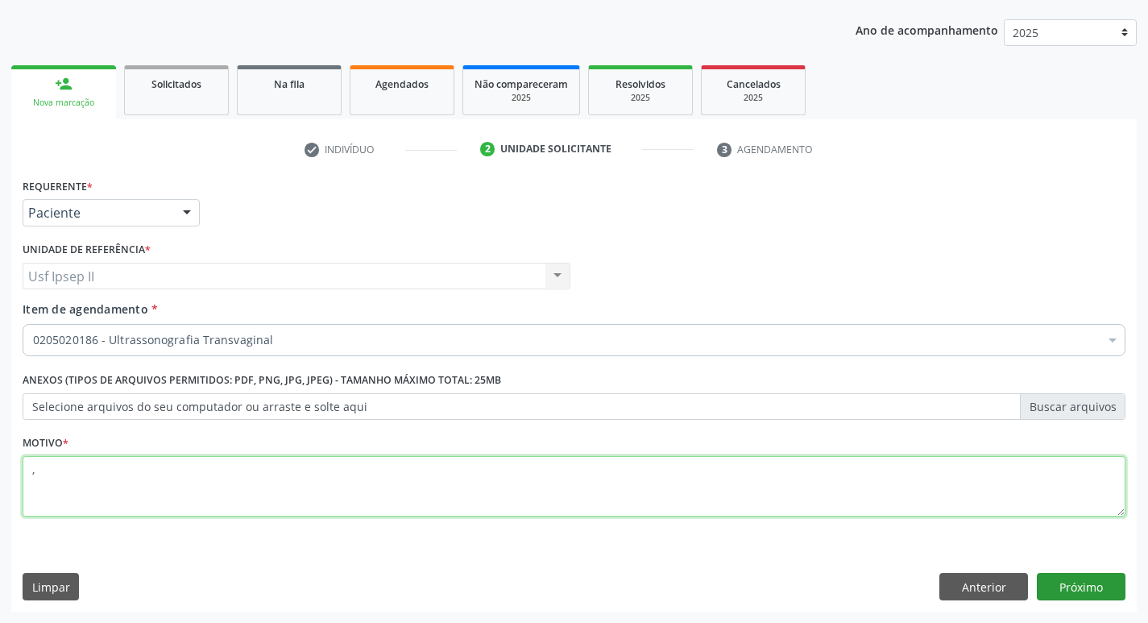
type textarea ","
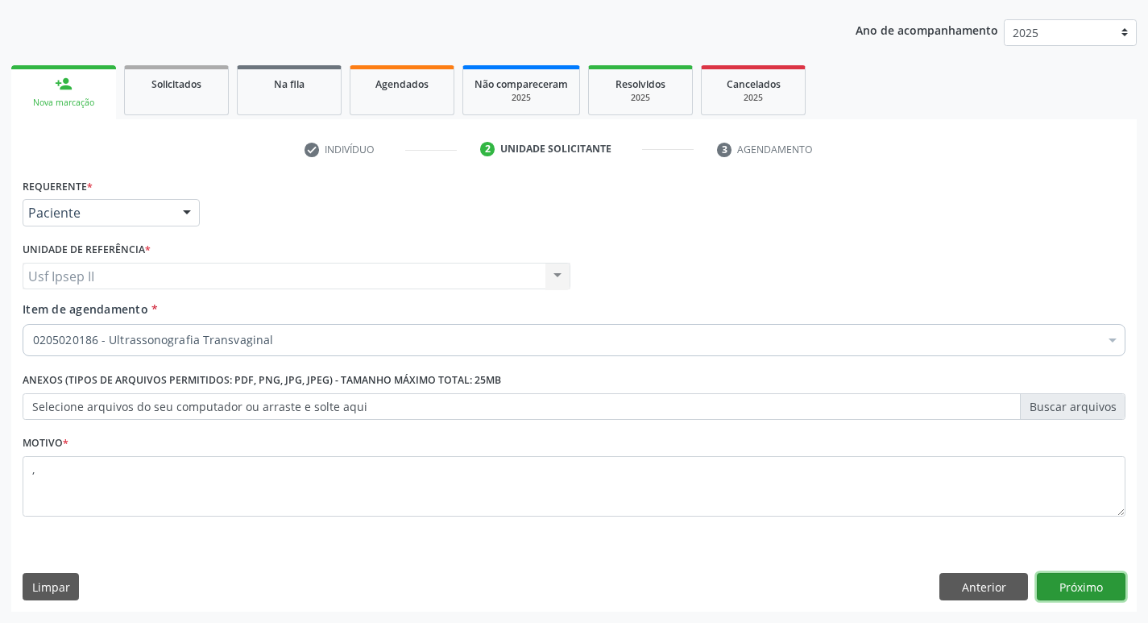
click at [1092, 573] on button "Próximo" at bounding box center [1080, 586] width 89 height 27
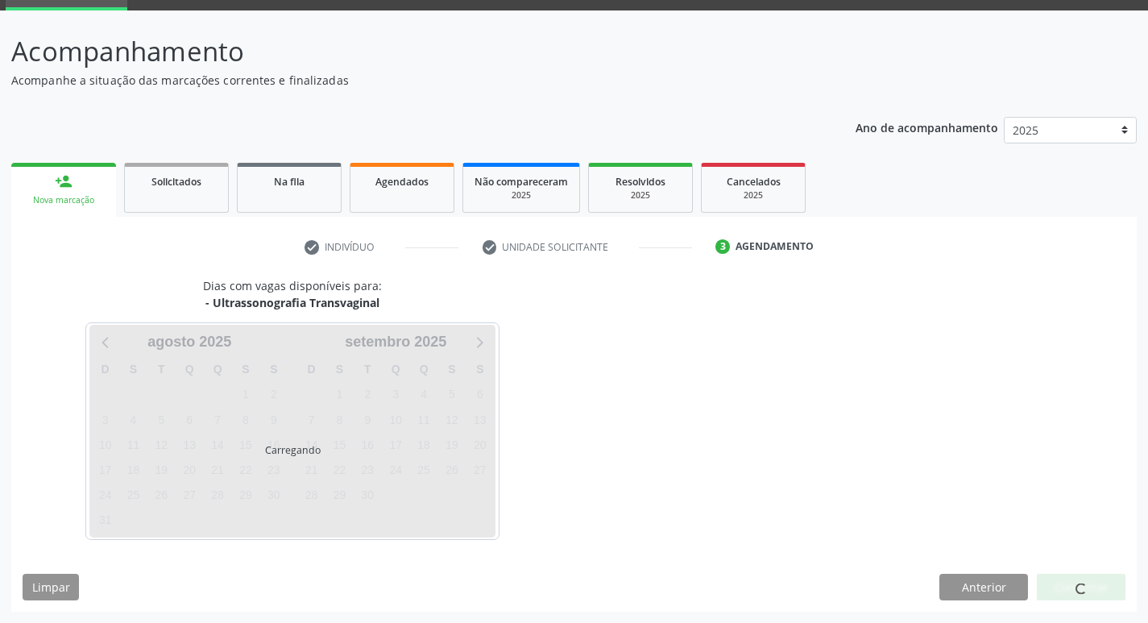
scroll to position [78, 0]
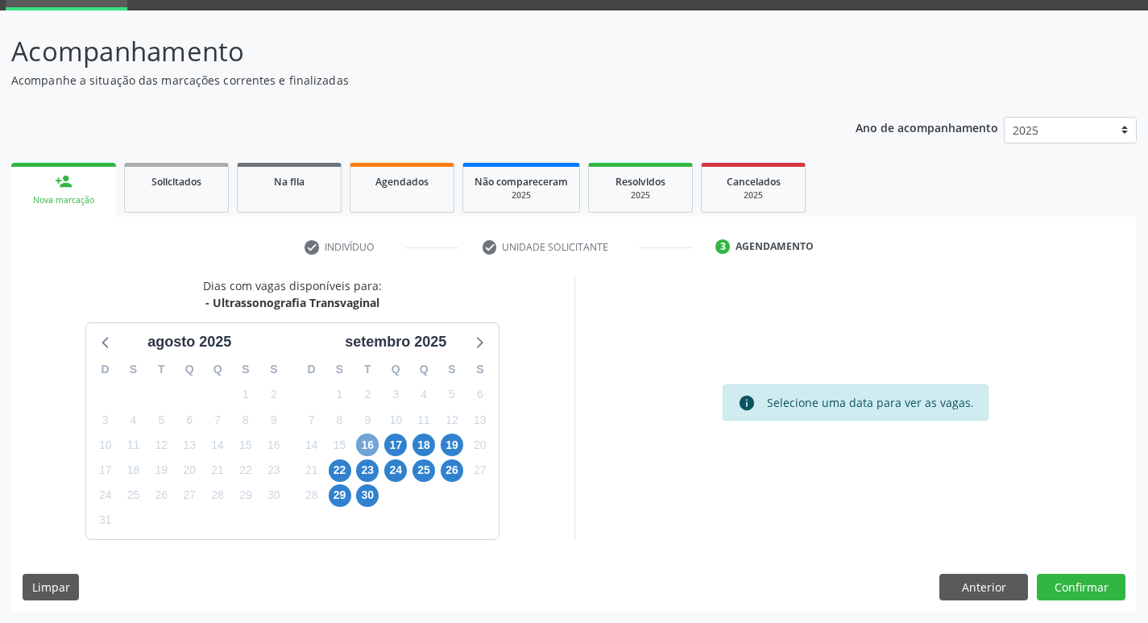
click at [367, 440] on span "16" at bounding box center [367, 444] width 23 height 23
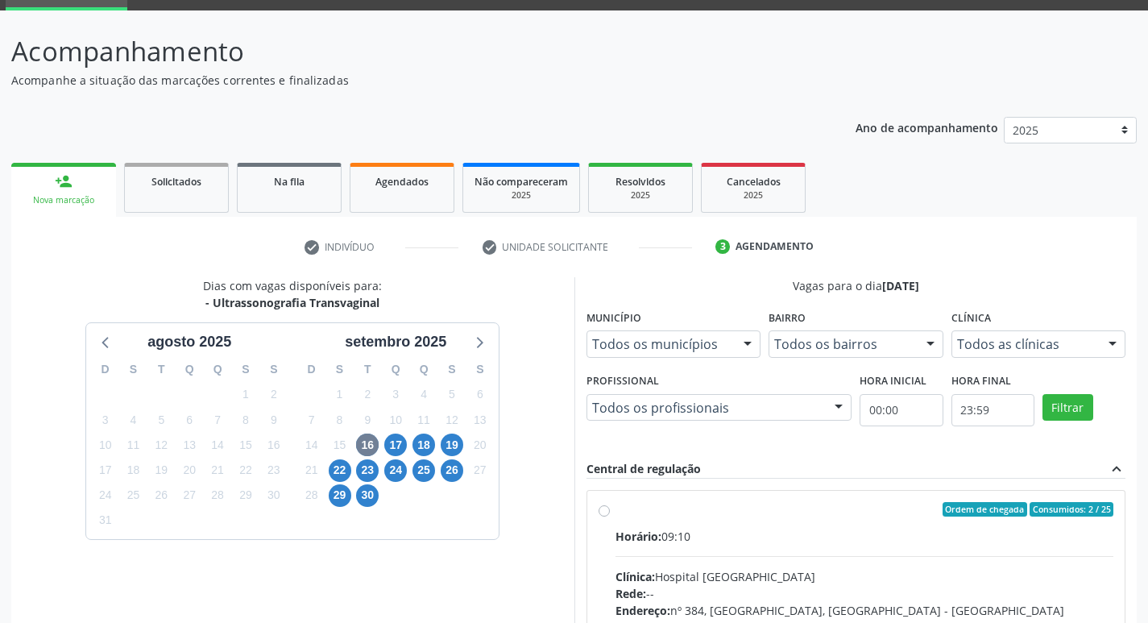
click at [615, 507] on label "Ordem de chegada Consumidos: 2 / 25 Horário: 09:10 Clínica: Hospital [GEOGRAPHI…" at bounding box center [864, 625] width 498 height 247
click at [602, 507] on input "Ordem de chegada Consumidos: 2 / 25 Horário: 09:10 Clínica: Hospital [GEOGRAPHI…" at bounding box center [603, 509] width 11 height 14
radio input "true"
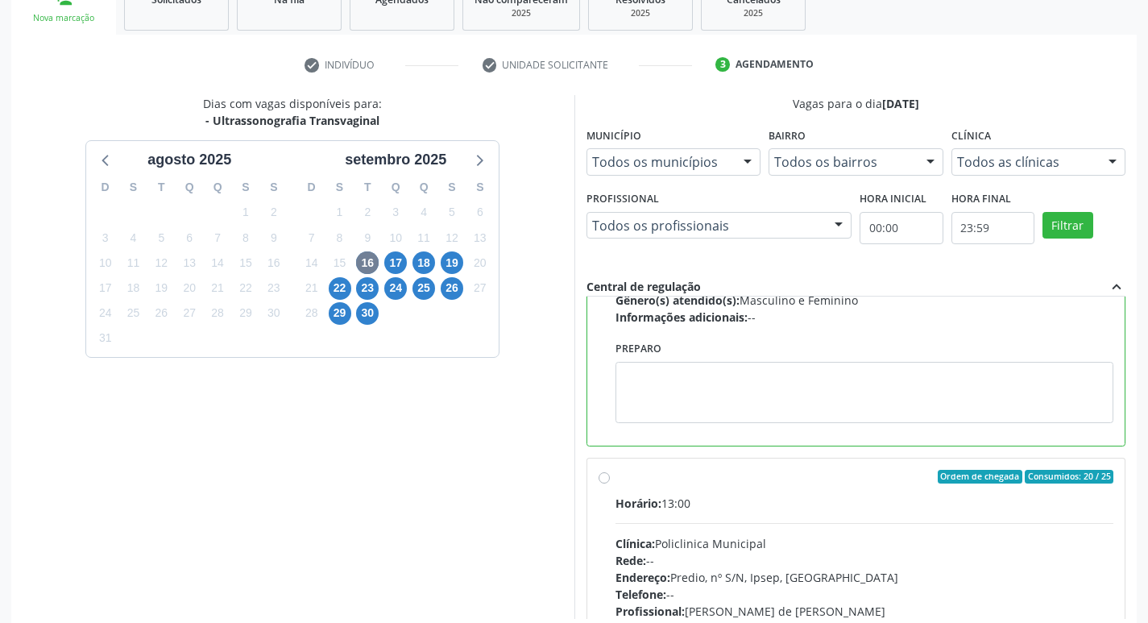
scroll to position [314, 0]
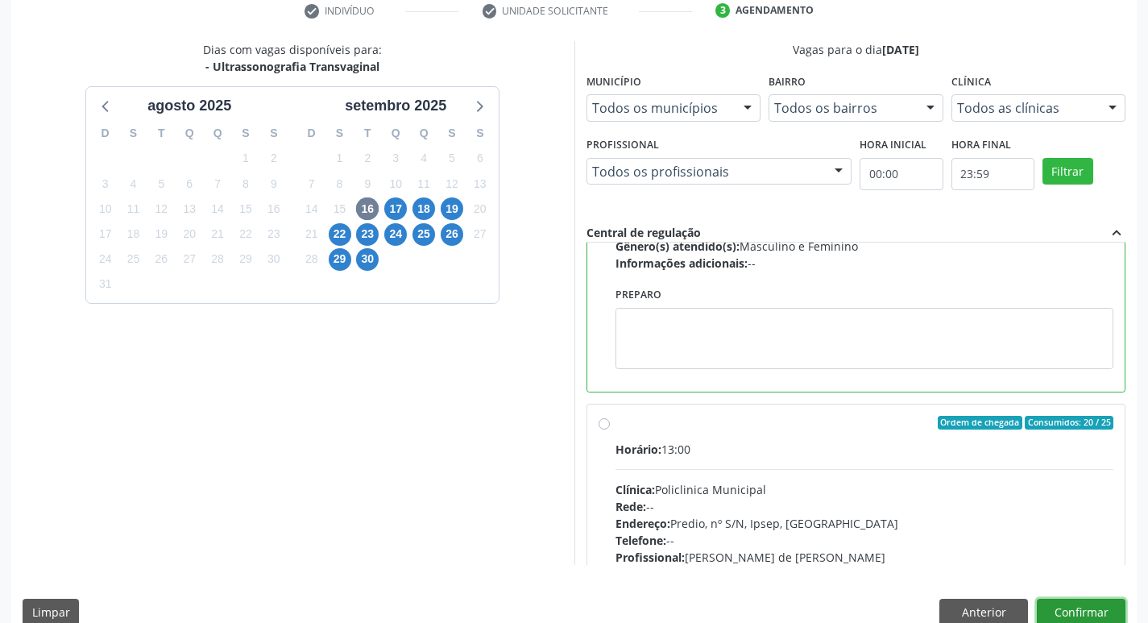
click at [1114, 613] on button "Confirmar" at bounding box center [1080, 611] width 89 height 27
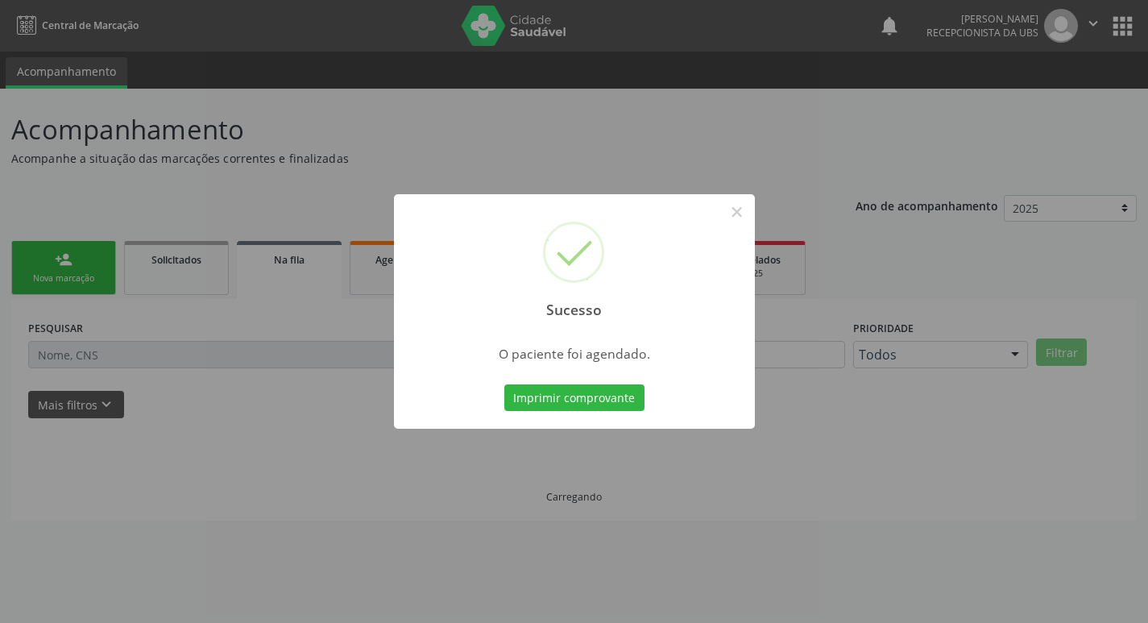
scroll to position [0, 0]
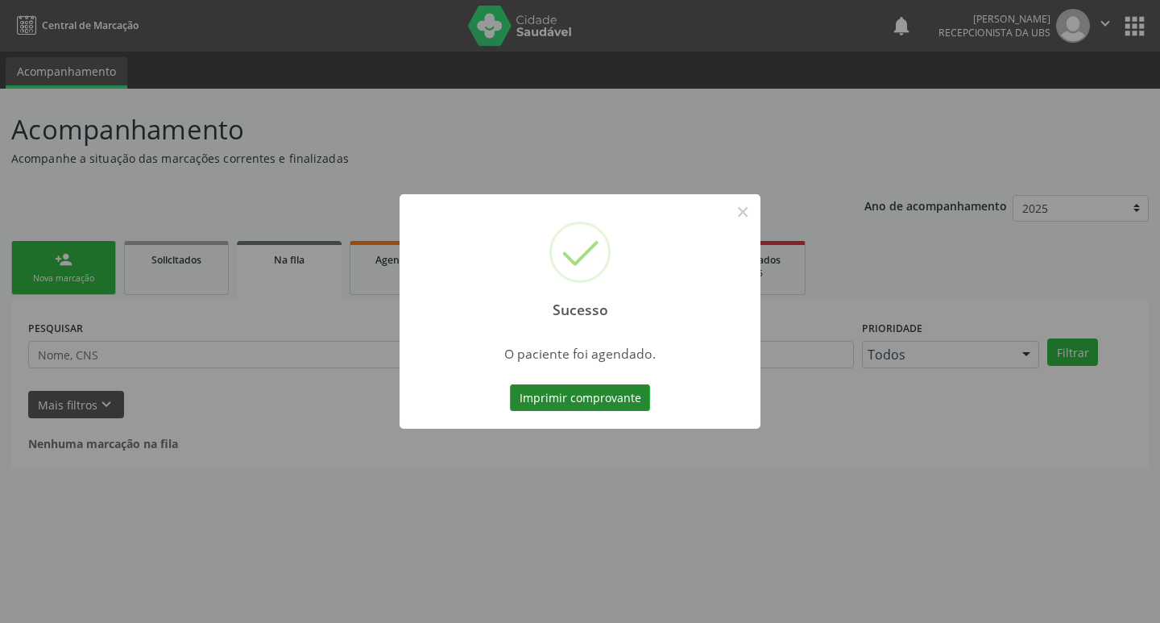
click at [544, 394] on button "Imprimir comprovante" at bounding box center [580, 397] width 140 height 27
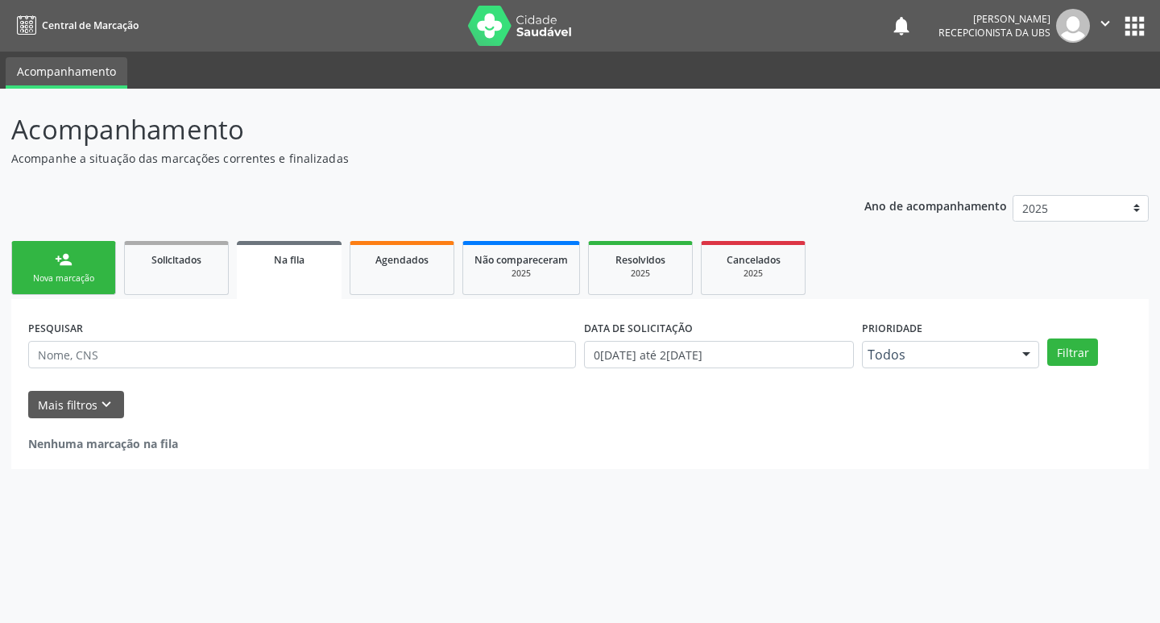
click at [87, 263] on link "person_add Nova marcação" at bounding box center [63, 268] width 105 height 54
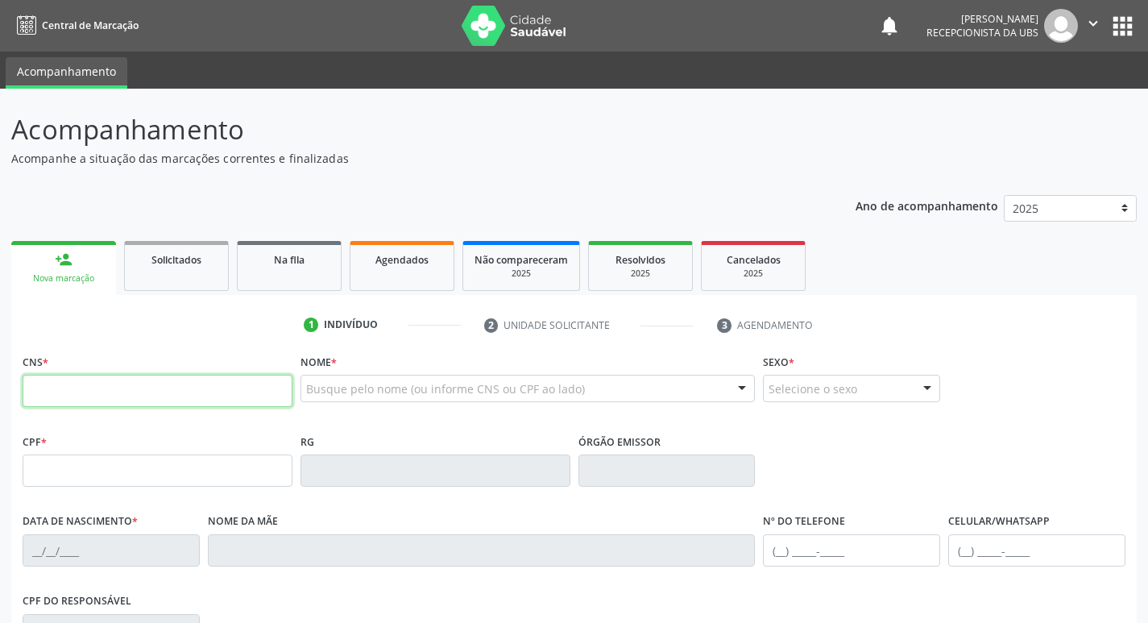
click at [138, 382] on input "text" at bounding box center [158, 390] width 270 height 32
type input "706 8017 9895 1424"
type input "084.412.418-48"
type input "0[DATE]"
type input "[PERSON_NAME]"
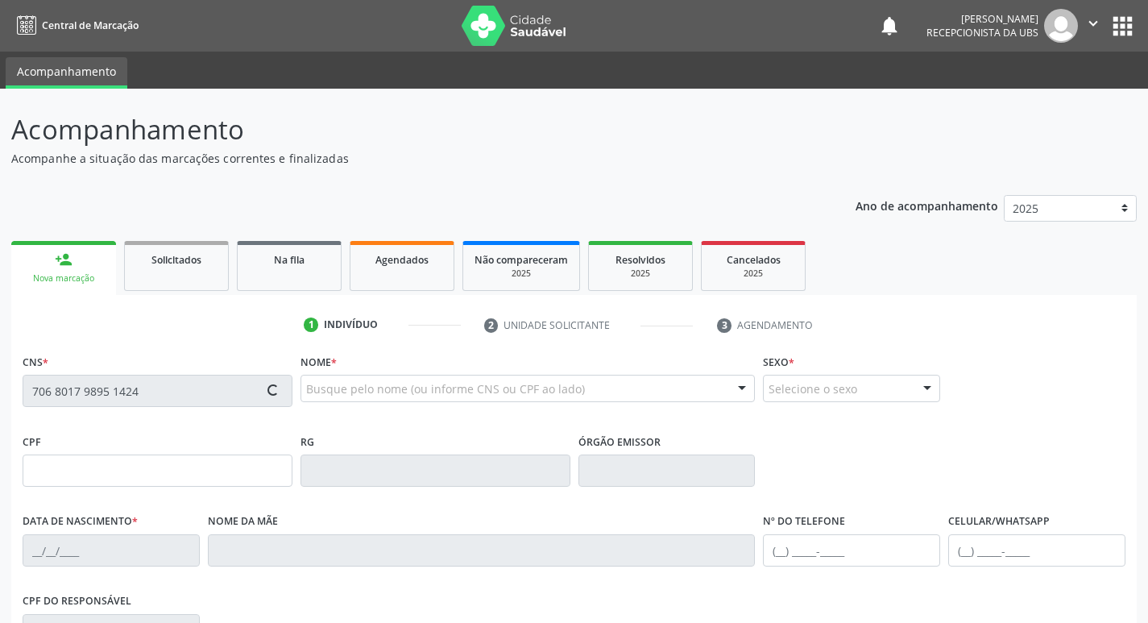
type input "[PHONE_NUMBER]"
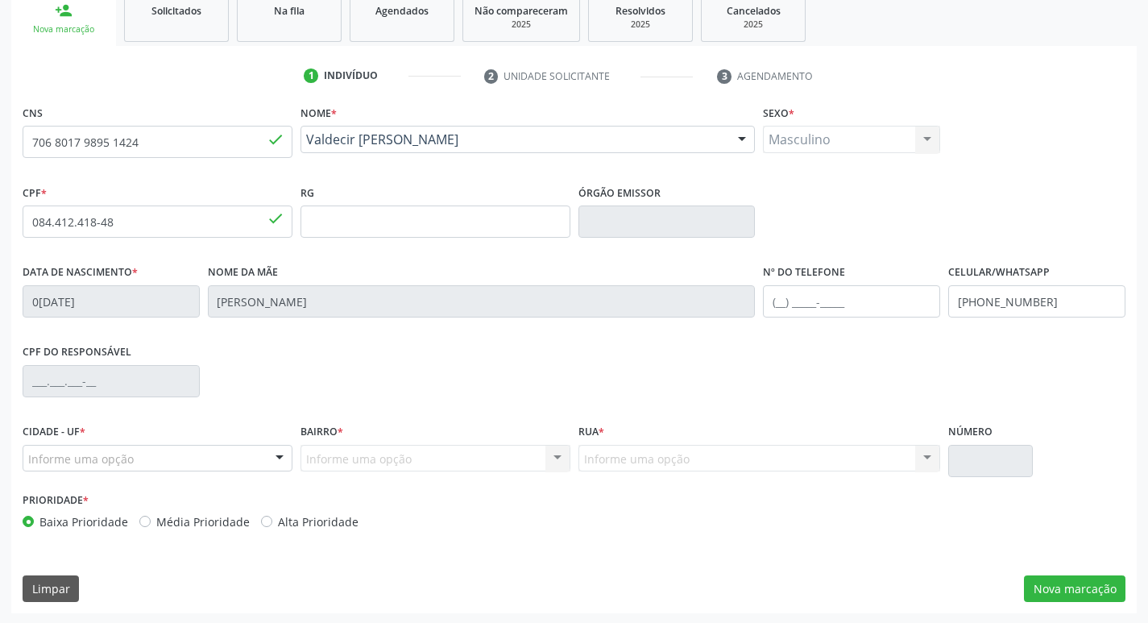
scroll to position [250, 0]
click at [1057, 589] on button "Nova marcação" at bounding box center [1074, 586] width 101 height 27
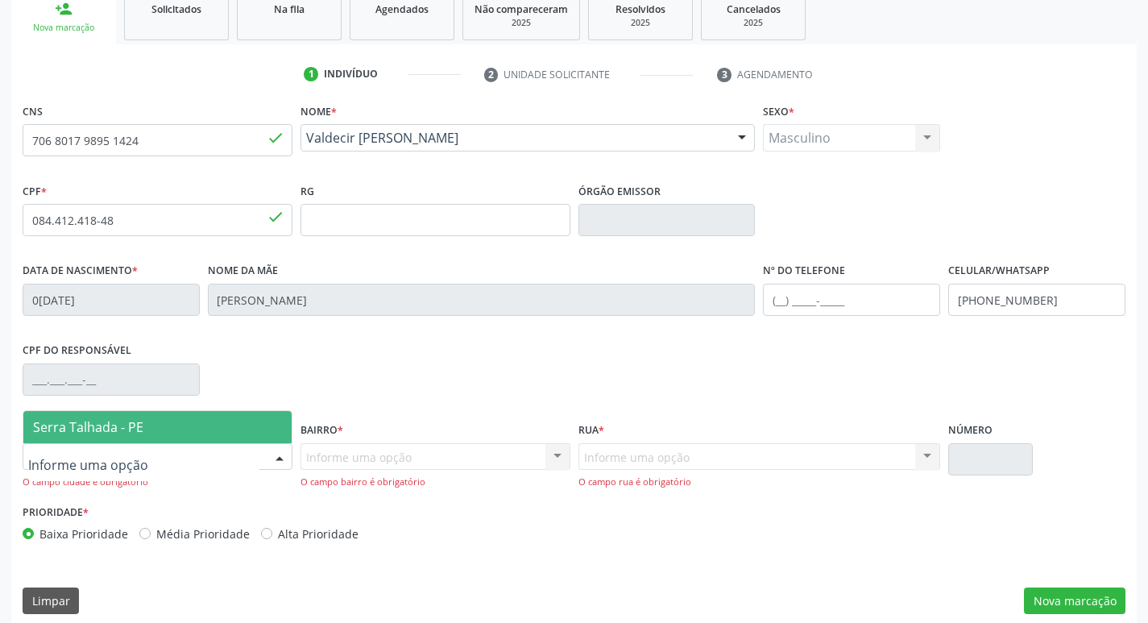
click at [48, 466] on div at bounding box center [158, 456] width 270 height 27
click at [79, 430] on span "Serra Talhada - PE" at bounding box center [88, 427] width 110 height 18
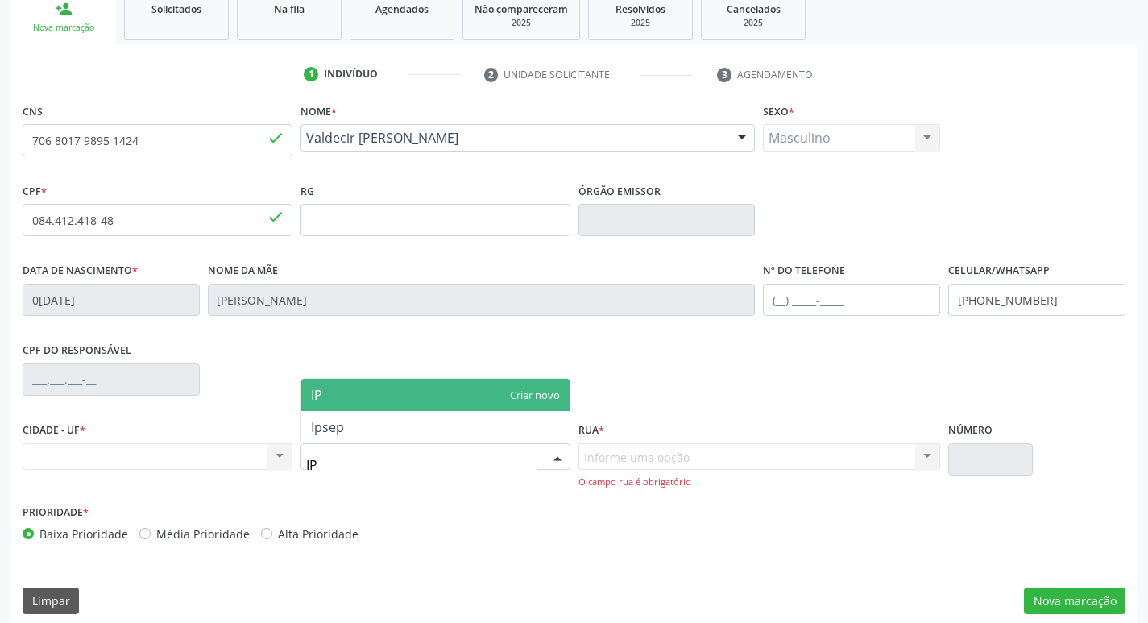
type input "IPS"
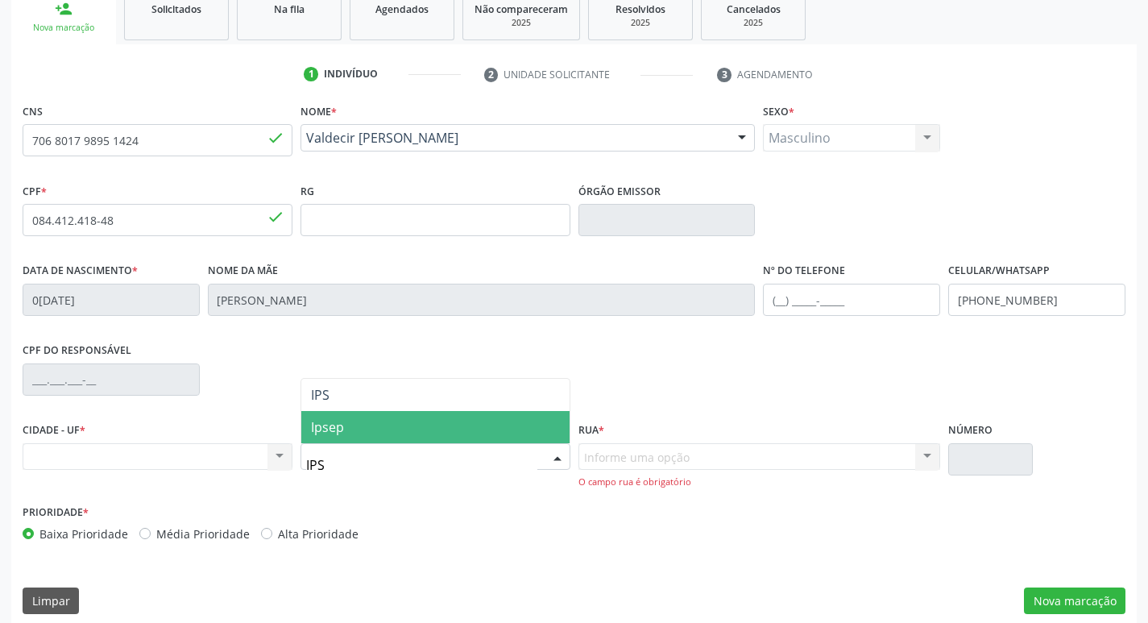
click at [321, 416] on span "Ipsep" at bounding box center [435, 427] width 268 height 32
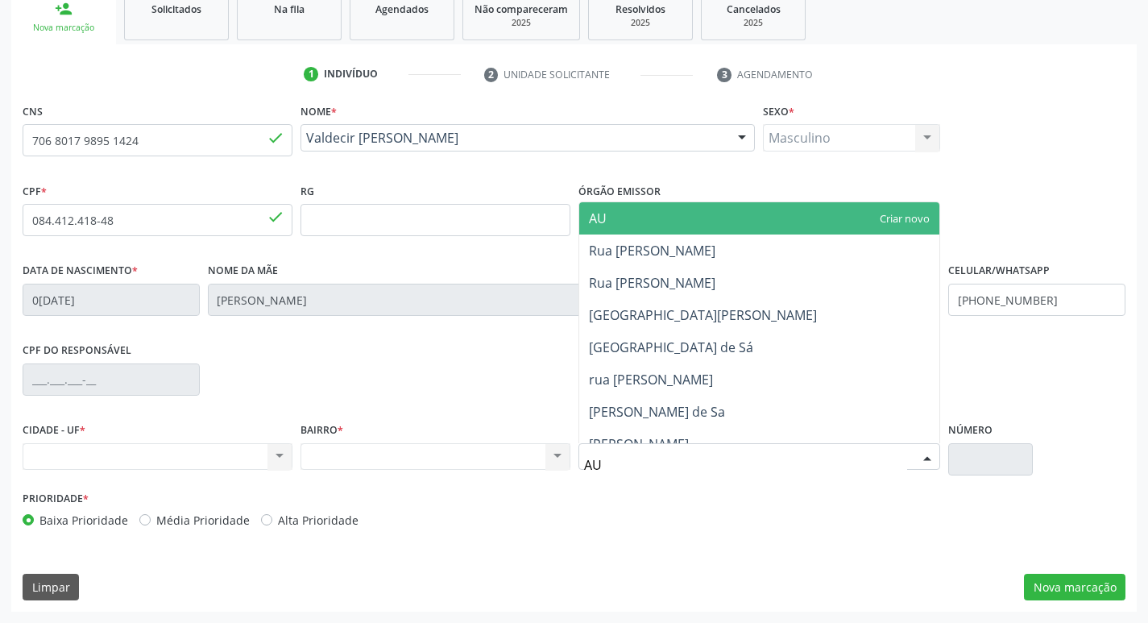
type input "AUG"
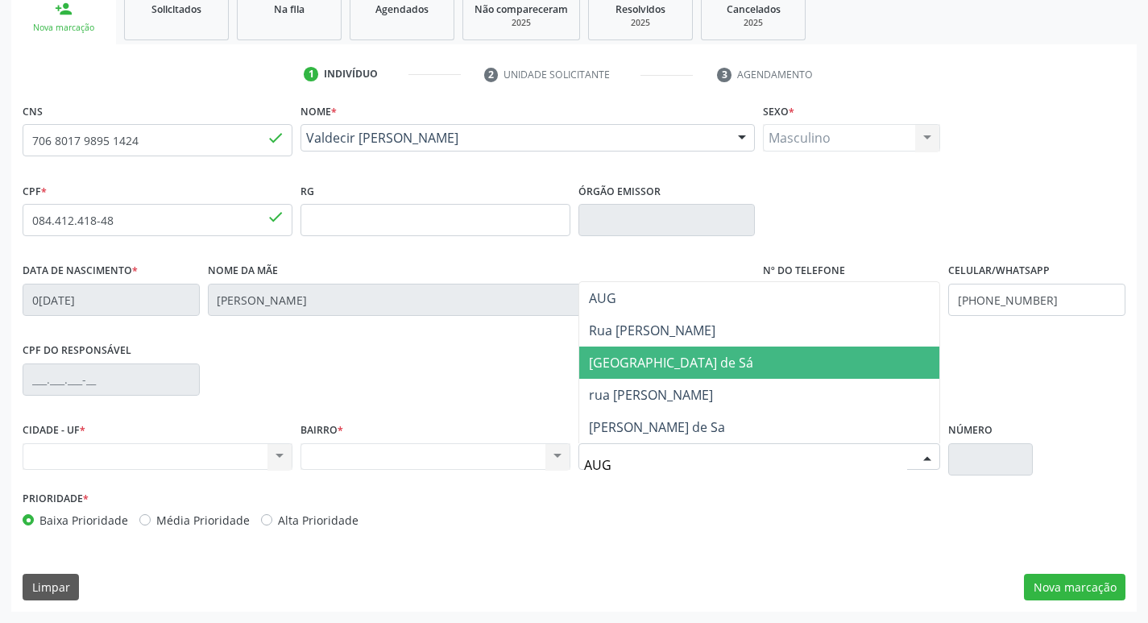
click at [686, 373] on span "[GEOGRAPHIC_DATA] de Sá" at bounding box center [759, 362] width 361 height 32
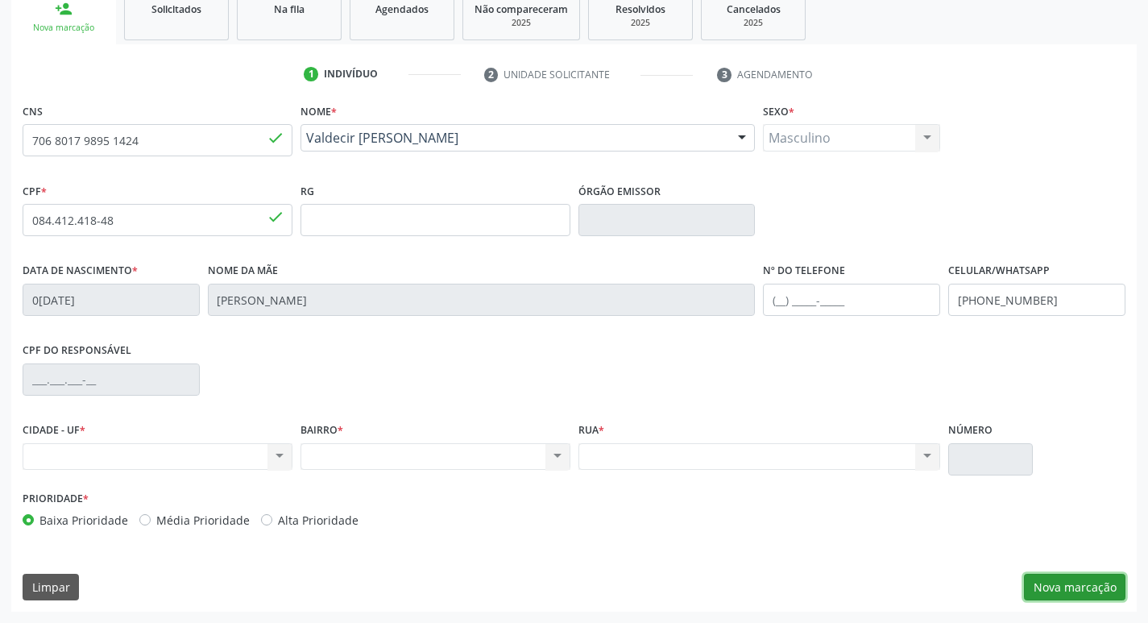
click at [1036, 577] on button "Nova marcação" at bounding box center [1074, 586] width 101 height 27
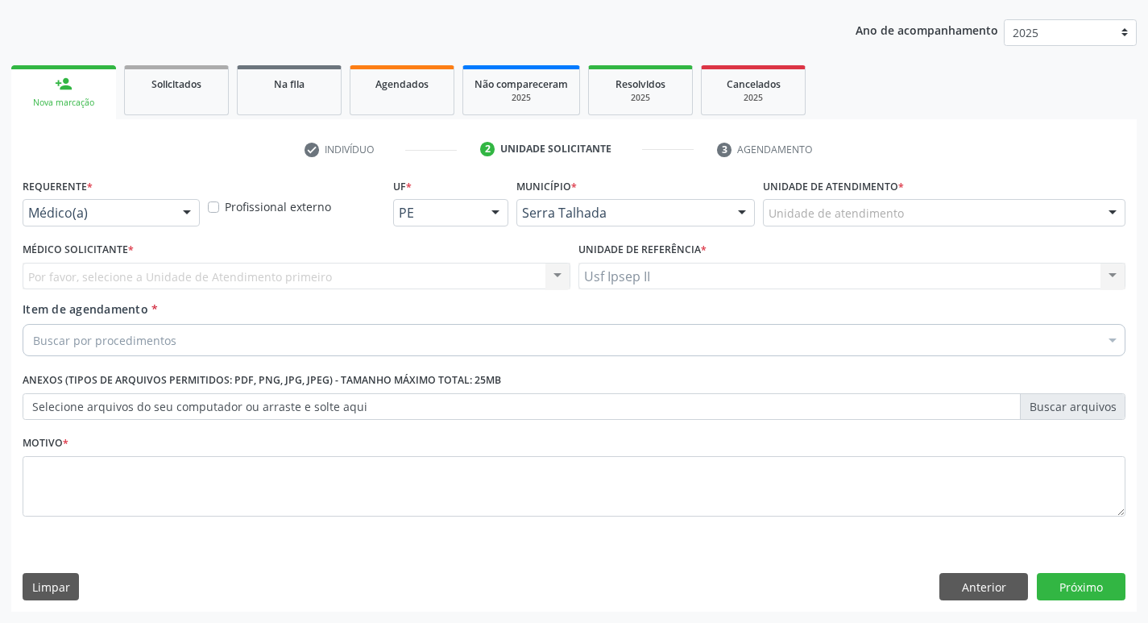
scroll to position [176, 0]
click at [182, 209] on div at bounding box center [187, 213] width 24 height 27
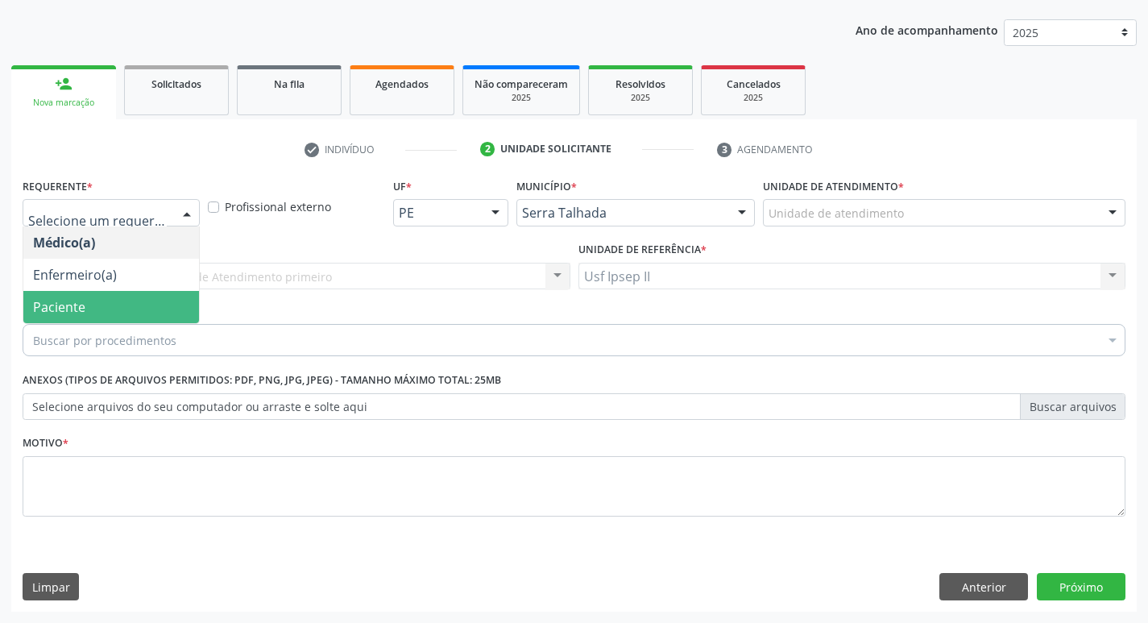
click at [120, 291] on span "Paciente" at bounding box center [111, 307] width 176 height 32
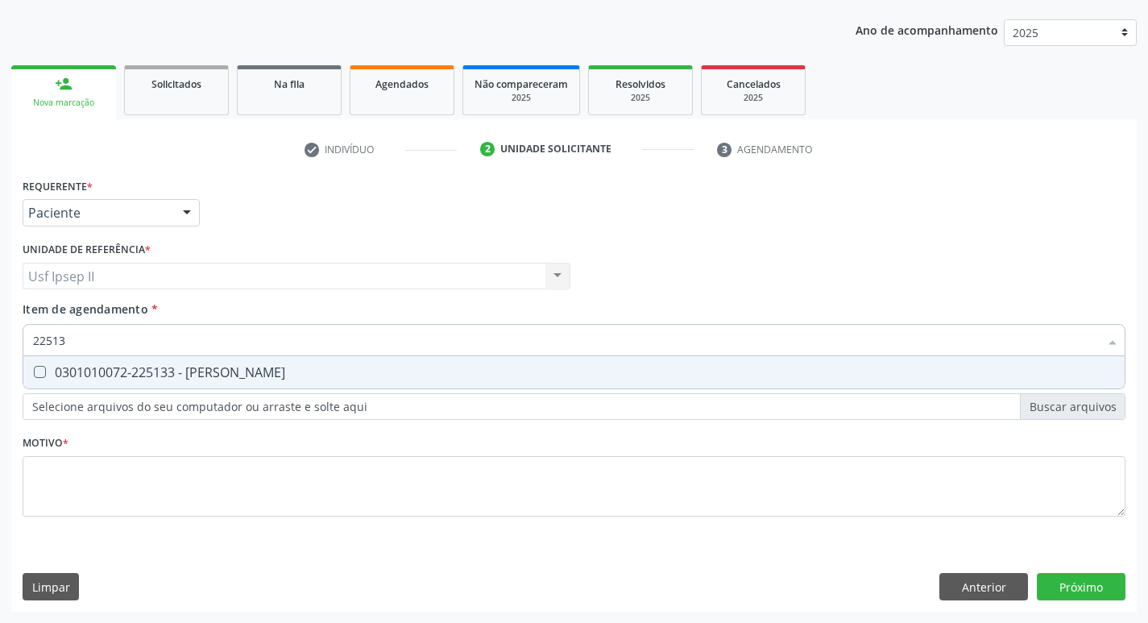
type input "225133"
click at [178, 382] on span "0301010072-225133 - [PERSON_NAME]" at bounding box center [573, 372] width 1101 height 32
checkbox Psiquiatra "true"
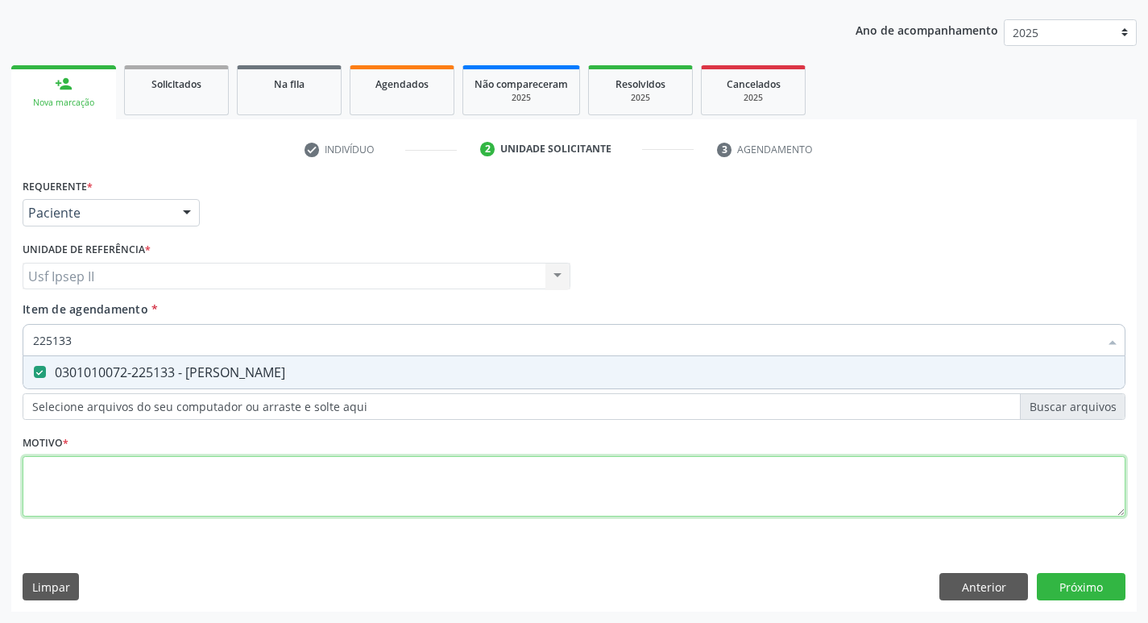
click at [155, 482] on div "Requerente * Paciente Médico(a) Enfermeiro(a) Paciente Nenhum resultado encontr…" at bounding box center [574, 356] width 1102 height 365
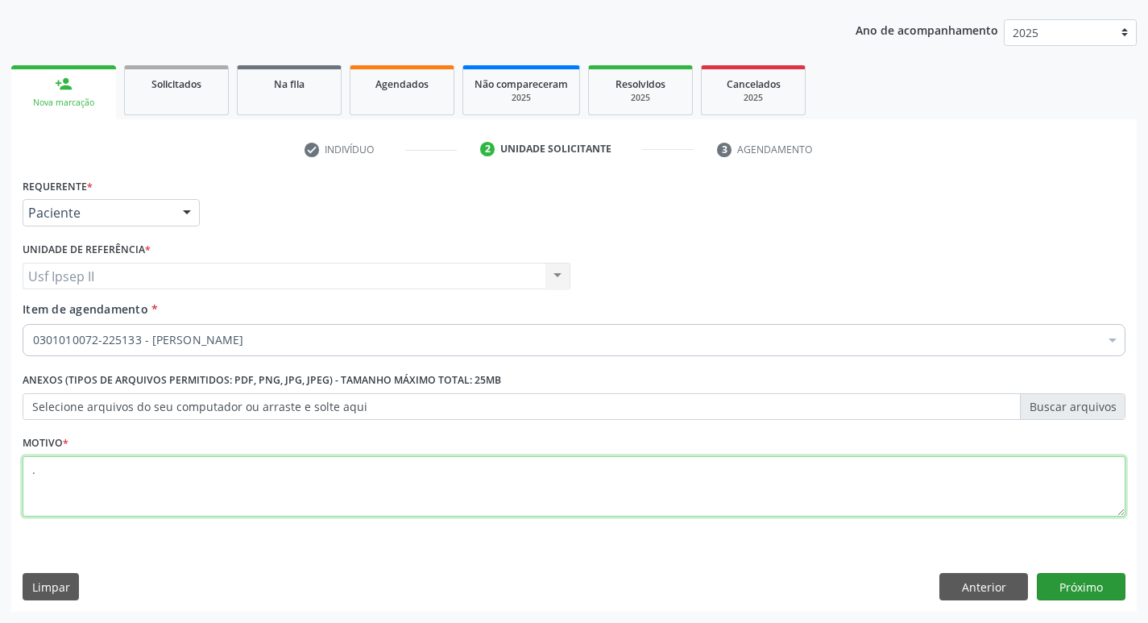
type textarea "."
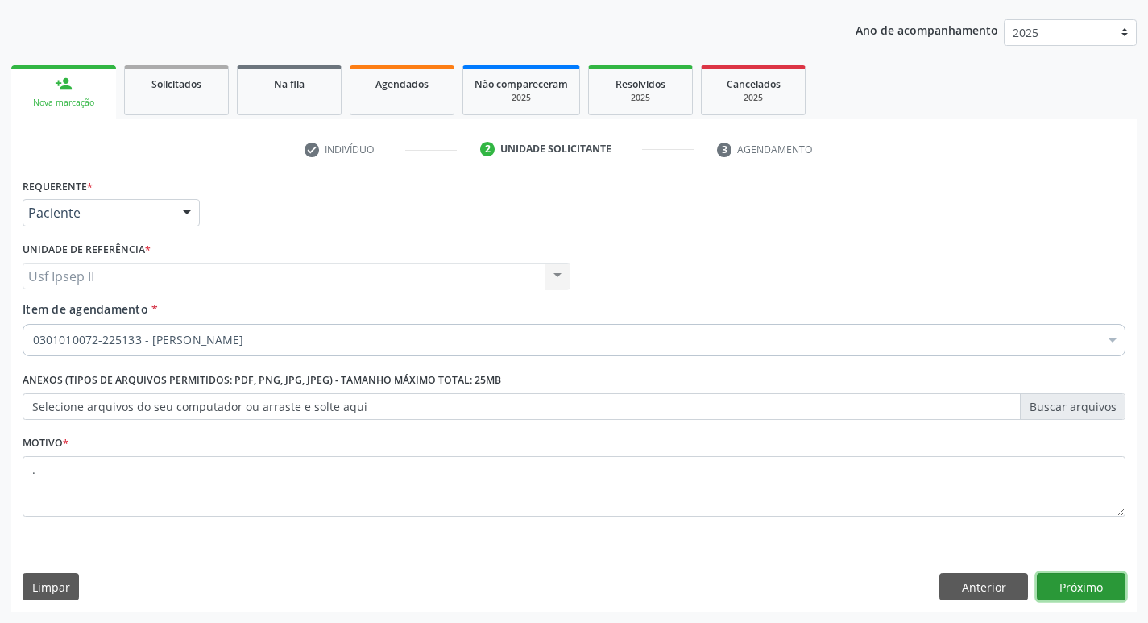
click at [1078, 592] on button "Próximo" at bounding box center [1080, 586] width 89 height 27
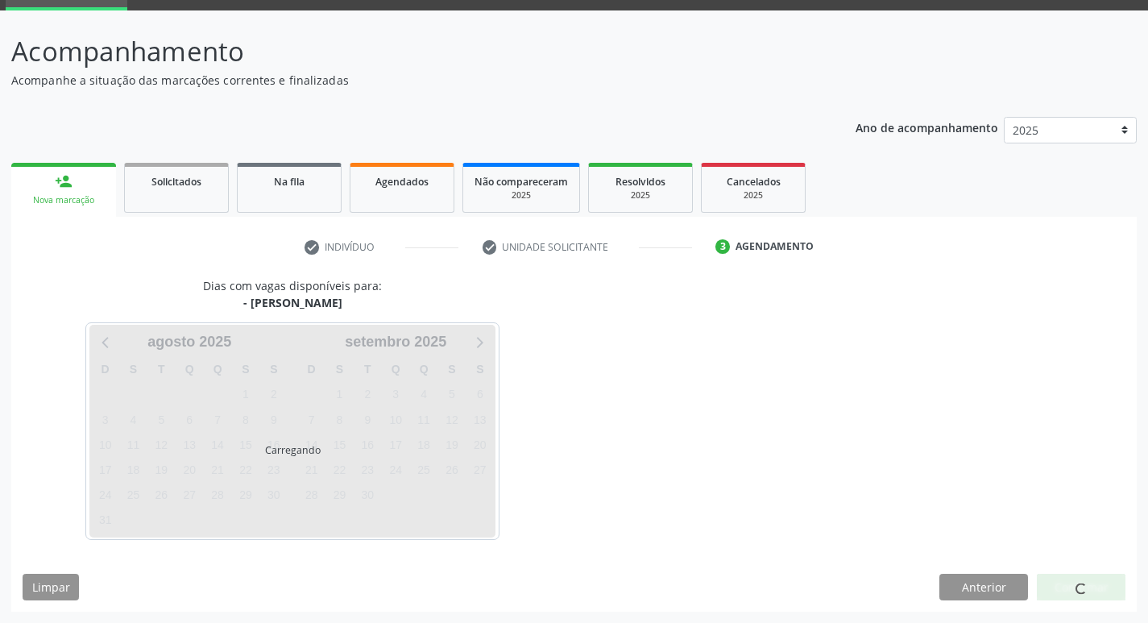
scroll to position [78, 0]
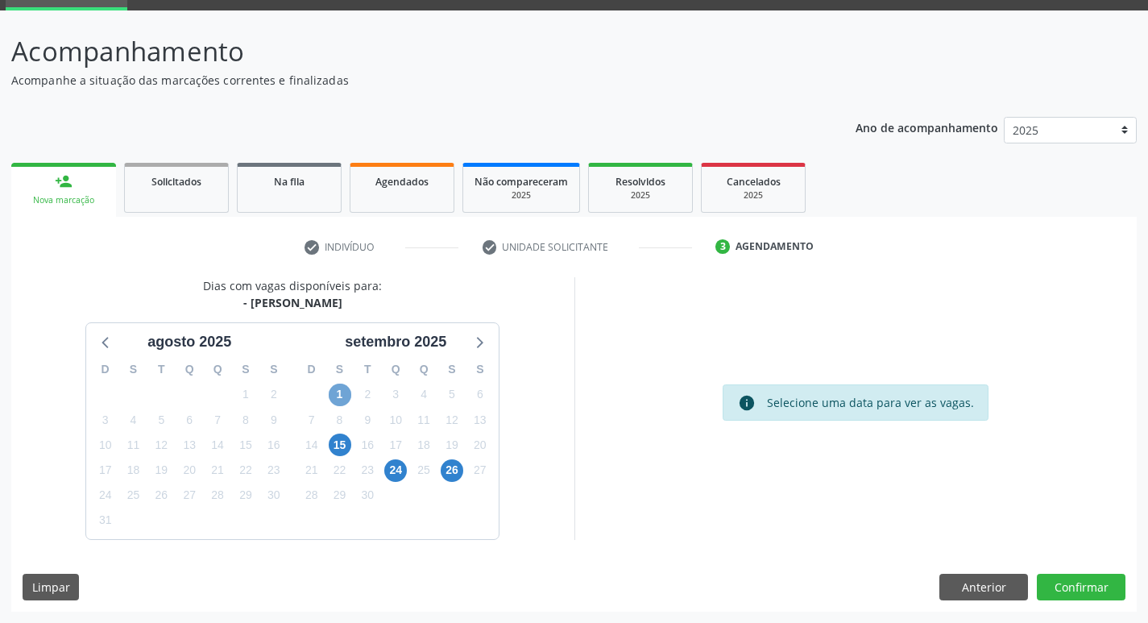
click at [341, 394] on span "1" at bounding box center [340, 394] width 23 height 23
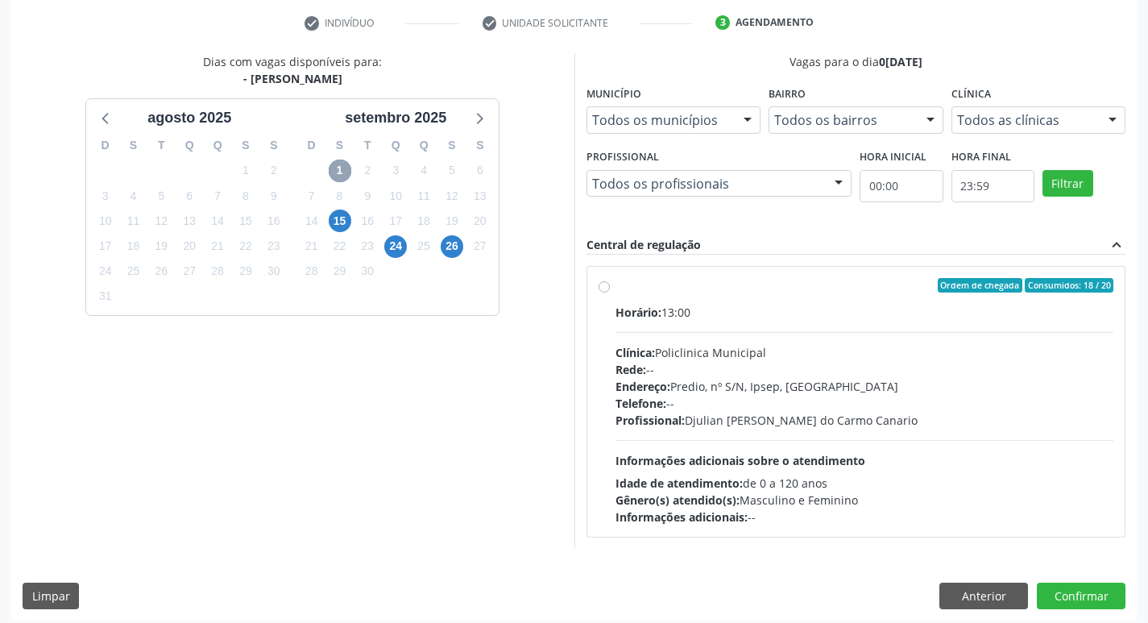
scroll to position [311, 0]
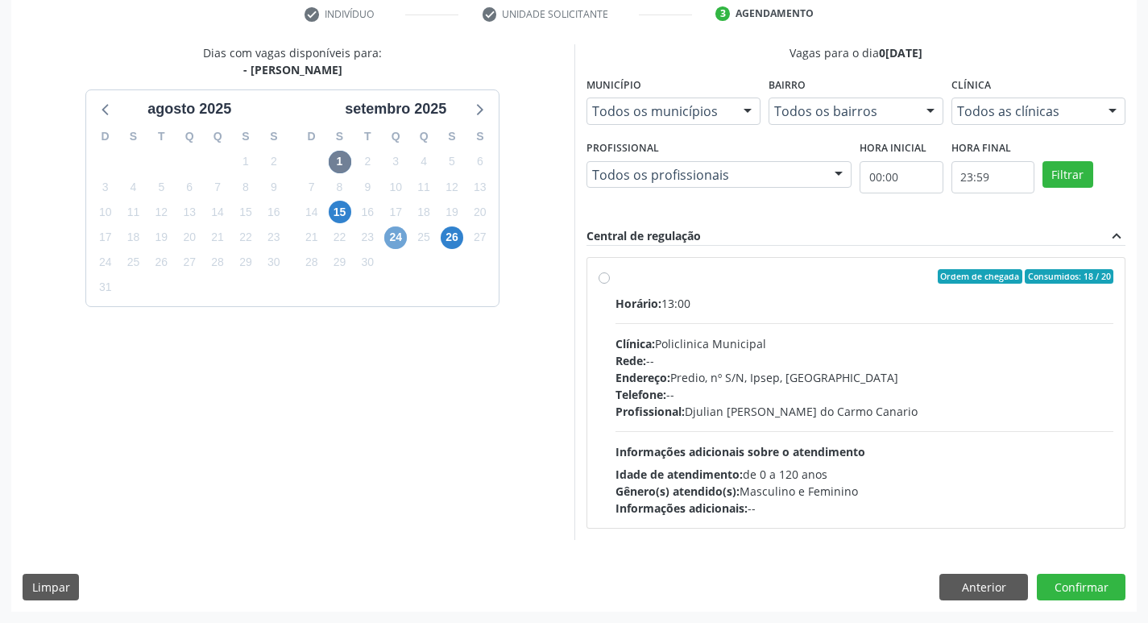
click at [400, 242] on span "24" at bounding box center [395, 237] width 23 height 23
click at [611, 282] on div "Ordem de chegada Consumidos: 12 / 15 Horário: 13:00 Clínica: Policlinica Munici…" at bounding box center [855, 392] width 515 height 247
radio input "true"
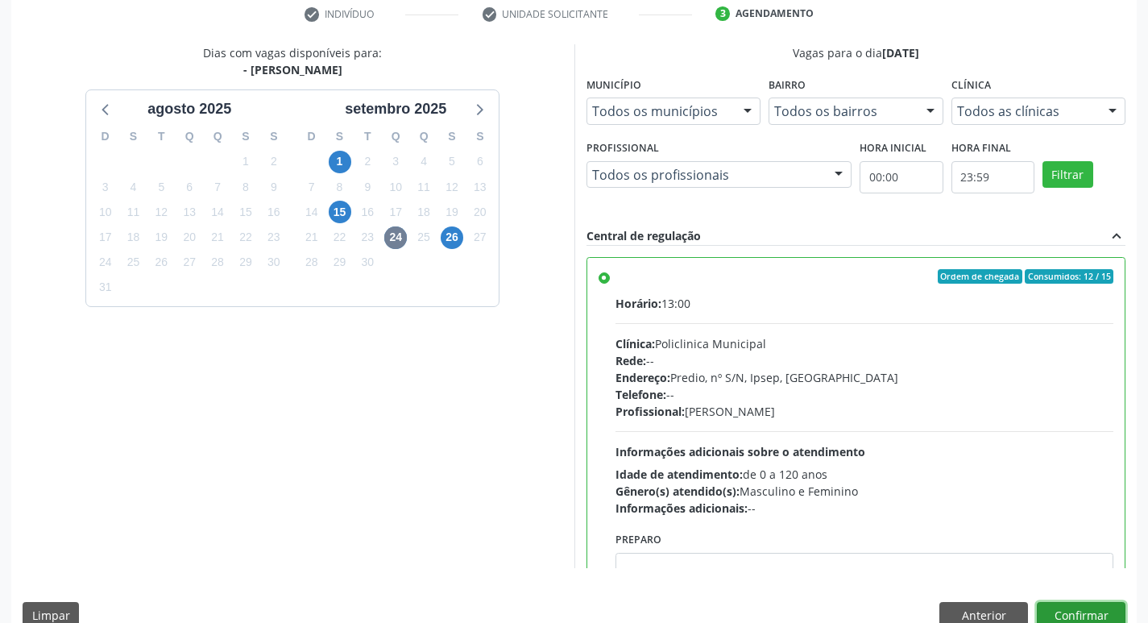
click at [1063, 606] on button "Confirmar" at bounding box center [1080, 615] width 89 height 27
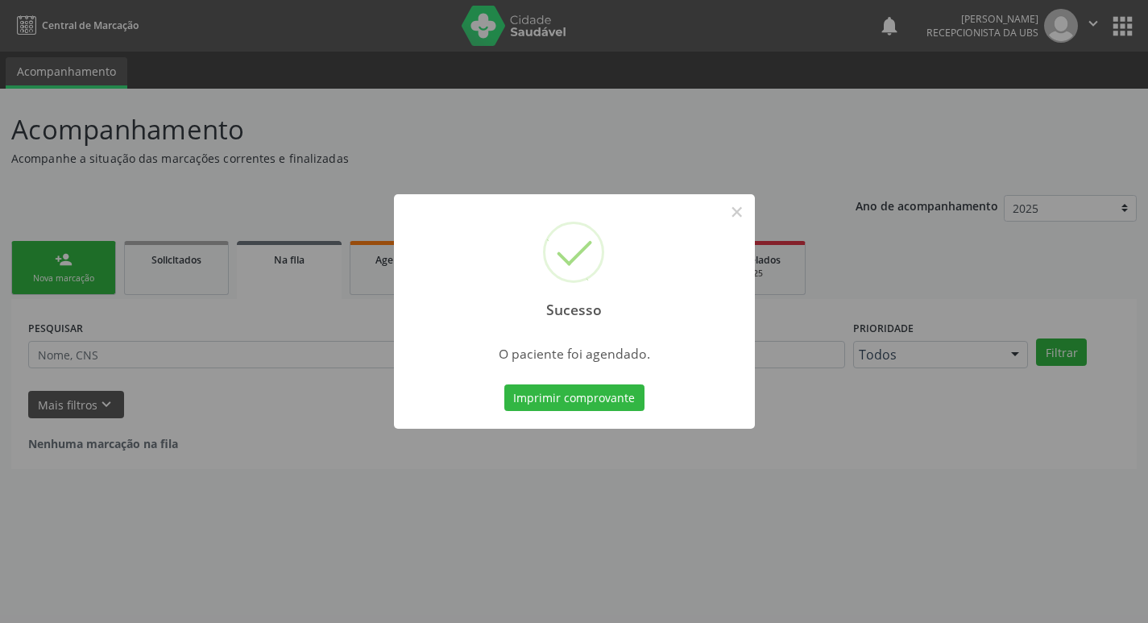
scroll to position [0, 0]
click at [607, 391] on button "Imprimir comprovante" at bounding box center [580, 397] width 140 height 27
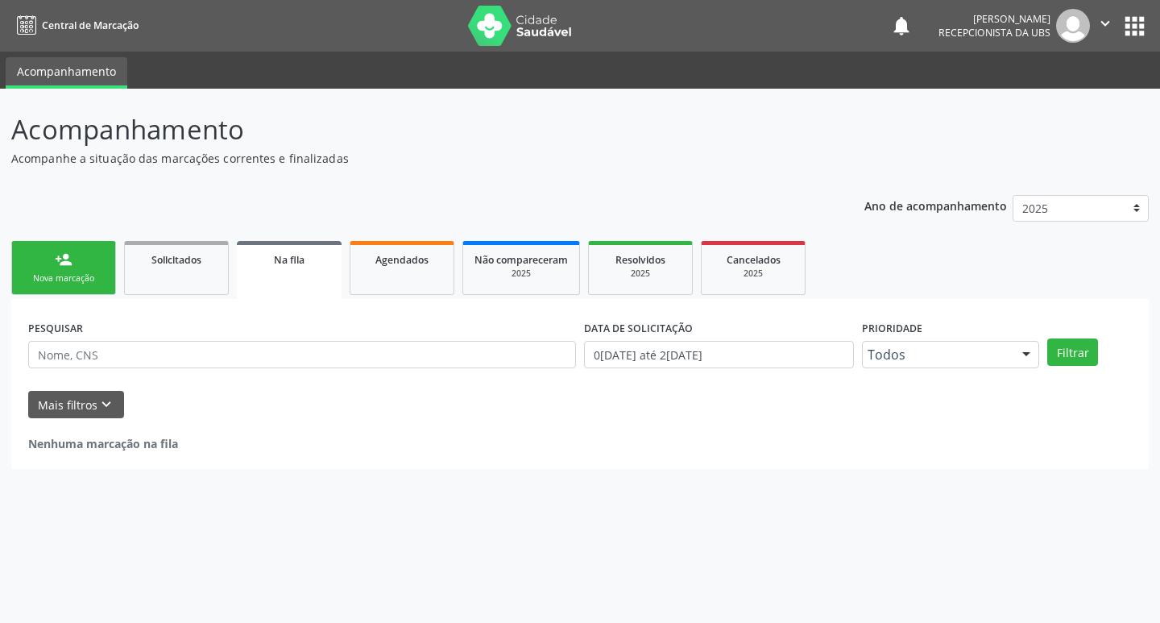
click at [81, 246] on link "person_add Nova marcação" at bounding box center [63, 268] width 105 height 54
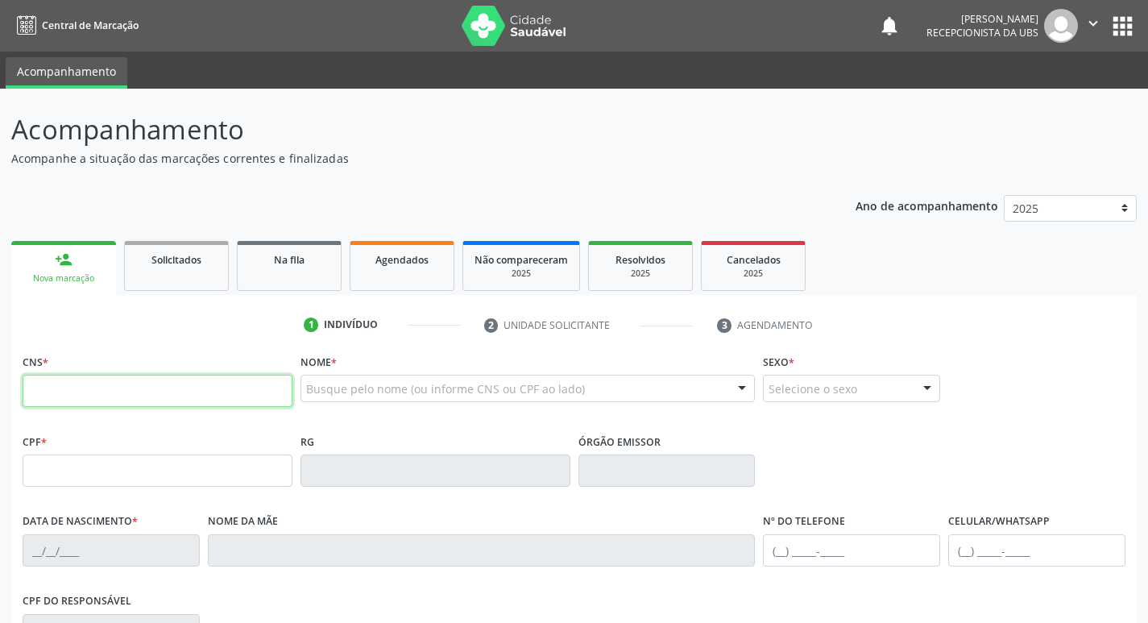
click at [145, 378] on input "text" at bounding box center [158, 390] width 270 height 32
type input "898 0034 0803 1314"
type input "2[DATE]"
type input "[PERSON_NAME]"
type input "[PHONE_NUMBER]"
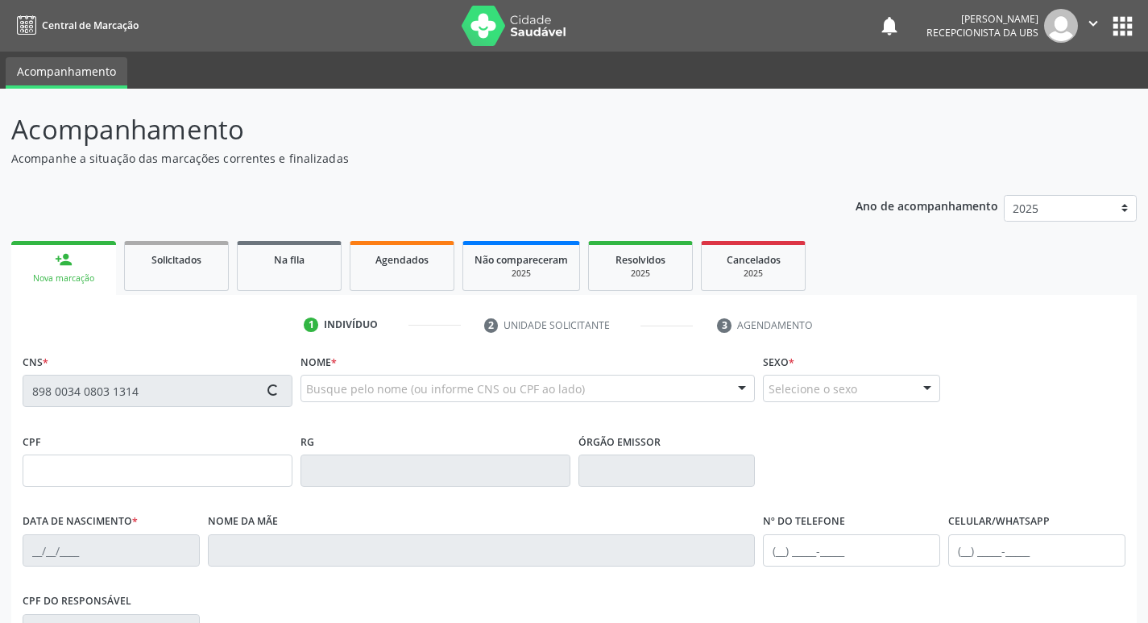
type input "48"
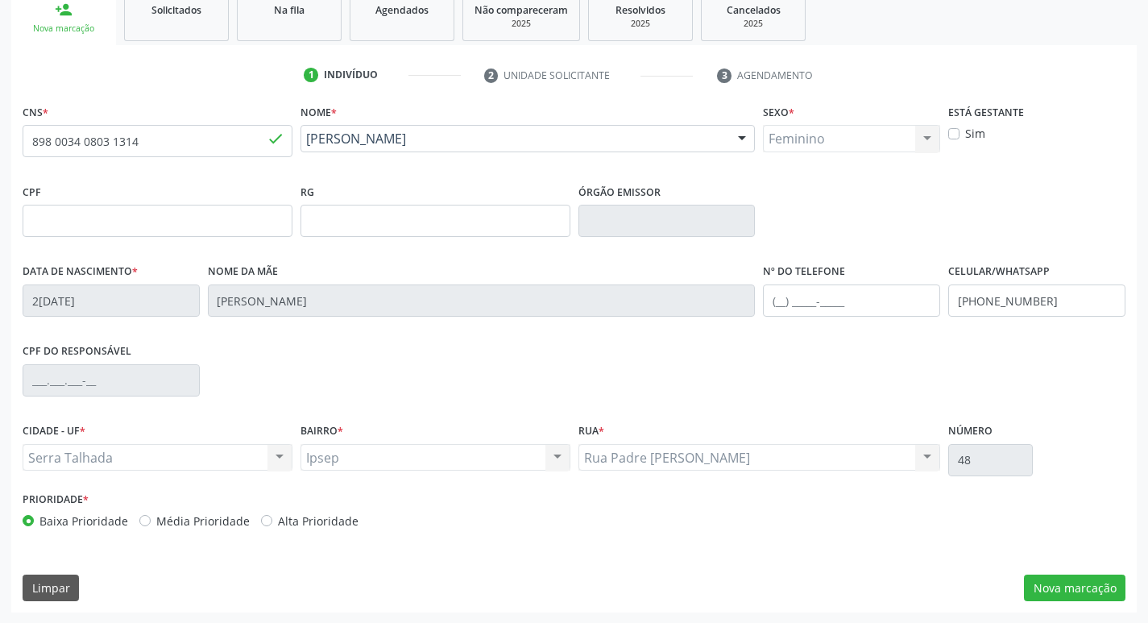
scroll to position [250, 0]
click at [1073, 589] on button "Nova marcação" at bounding box center [1074, 586] width 101 height 27
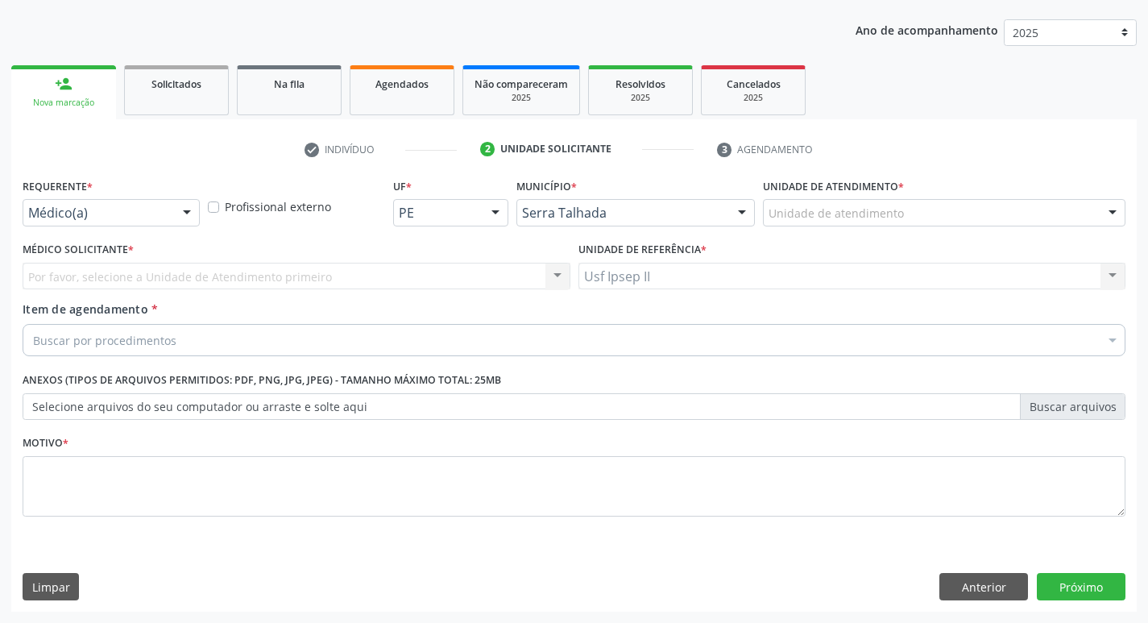
scroll to position [176, 0]
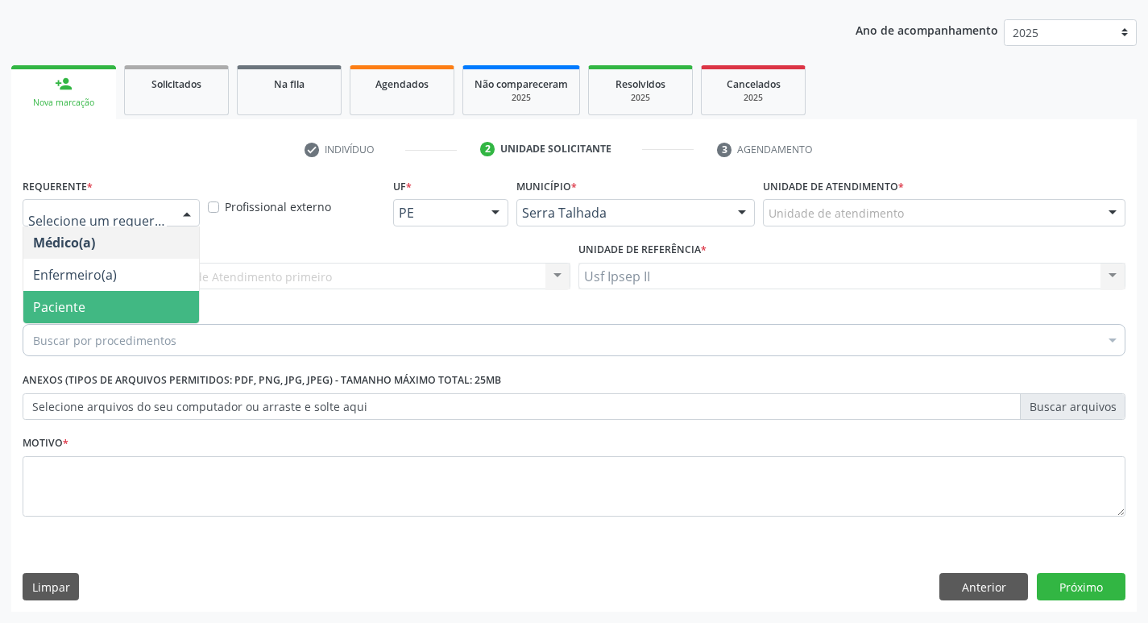
click at [86, 296] on span "Paciente" at bounding box center [111, 307] width 176 height 32
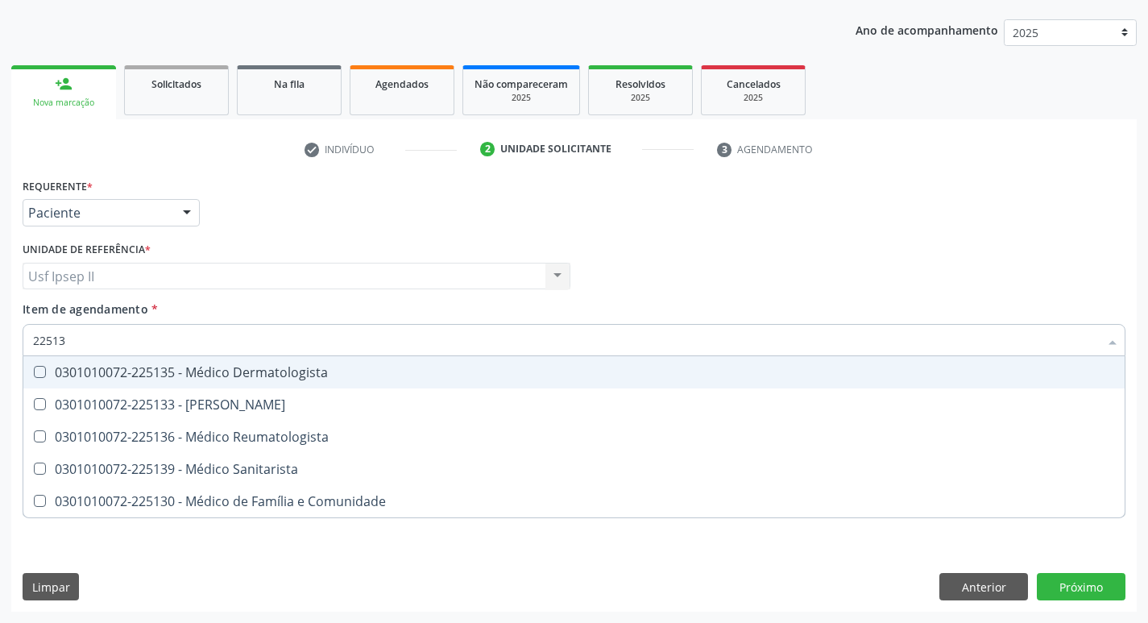
type input "225133"
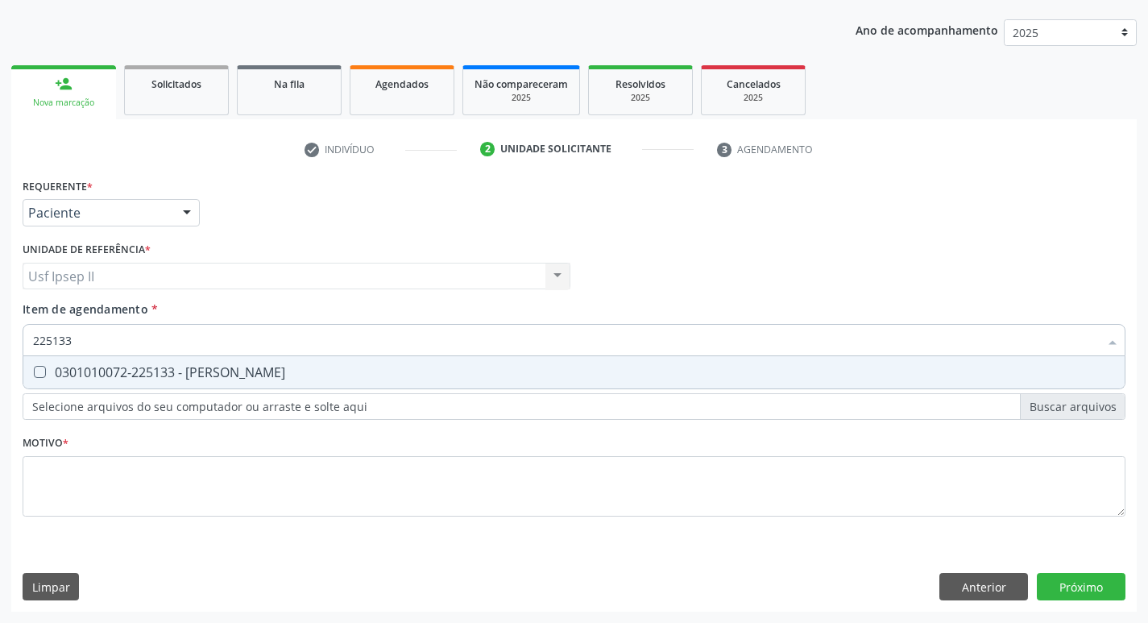
click at [110, 368] on div "0301010072-225133 - [PERSON_NAME]" at bounding box center [574, 372] width 1082 height 13
checkbox Psiquiatra "true"
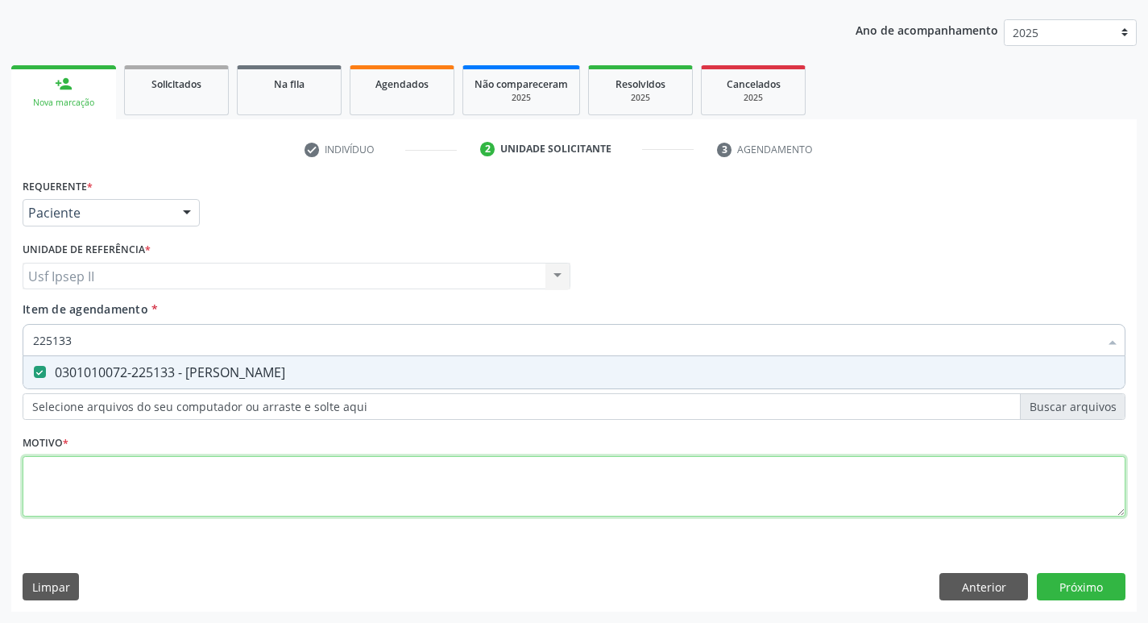
click at [110, 463] on div "Requerente * Paciente Médico(a) Enfermeiro(a) Paciente Nenhum resultado encontr…" at bounding box center [574, 356] width 1102 height 365
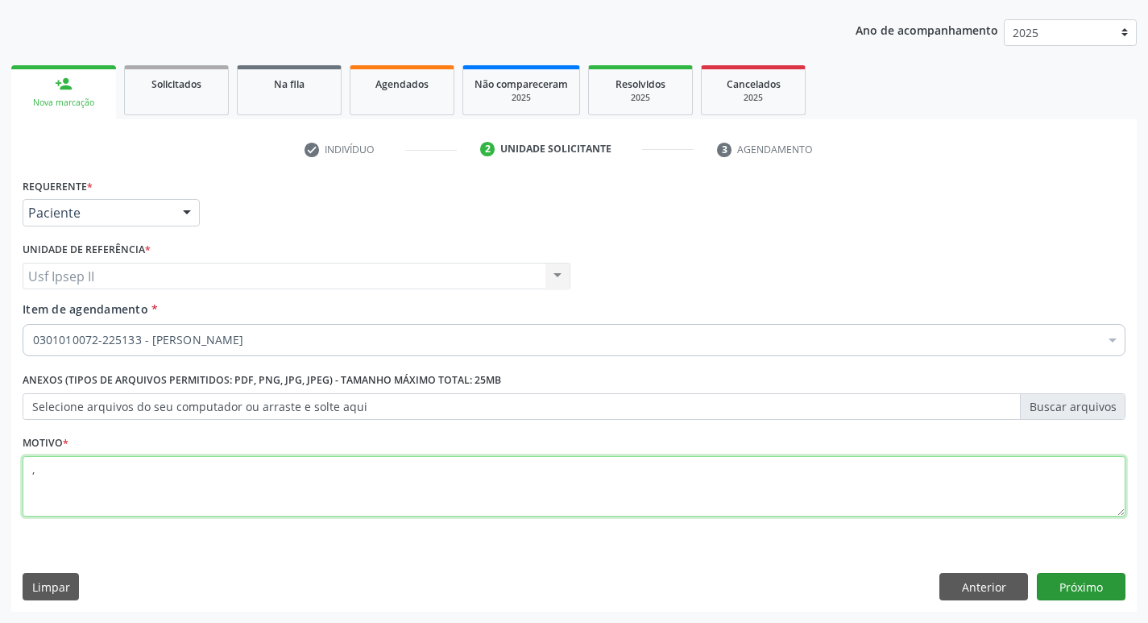
type textarea ","
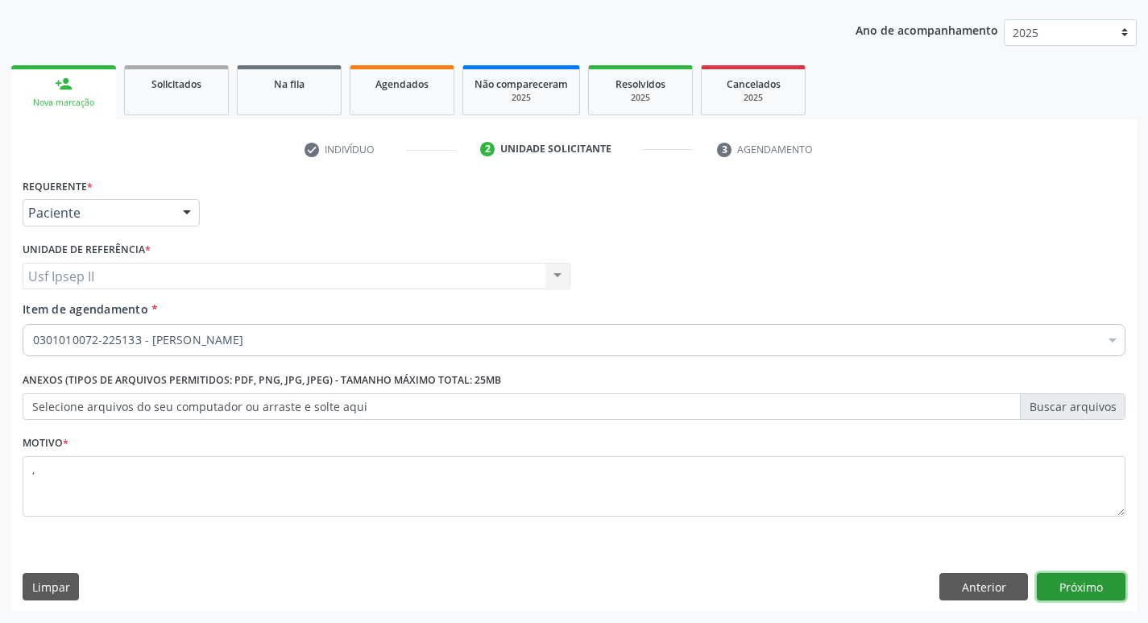
click at [1055, 589] on button "Próximo" at bounding box center [1080, 586] width 89 height 27
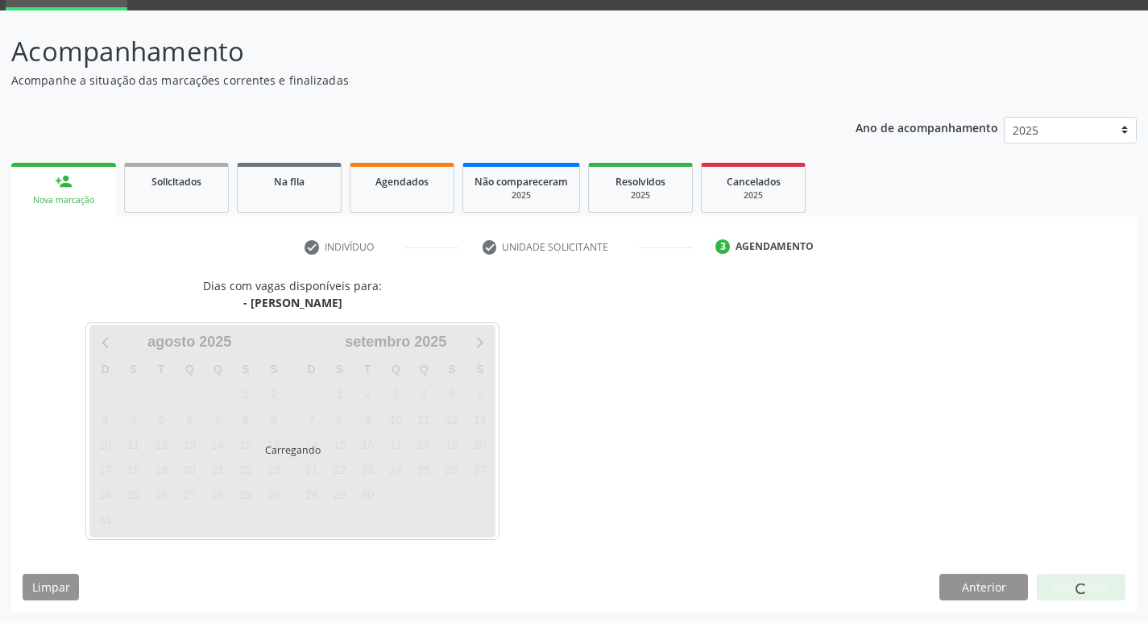
scroll to position [78, 0]
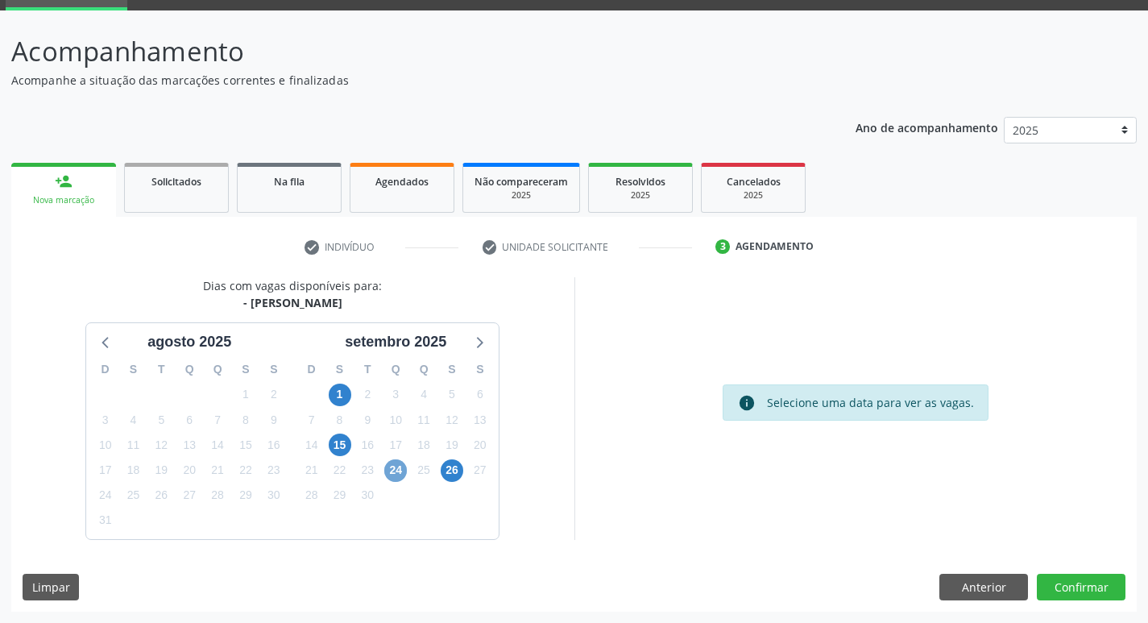
click at [403, 468] on span "24" at bounding box center [395, 470] width 23 height 23
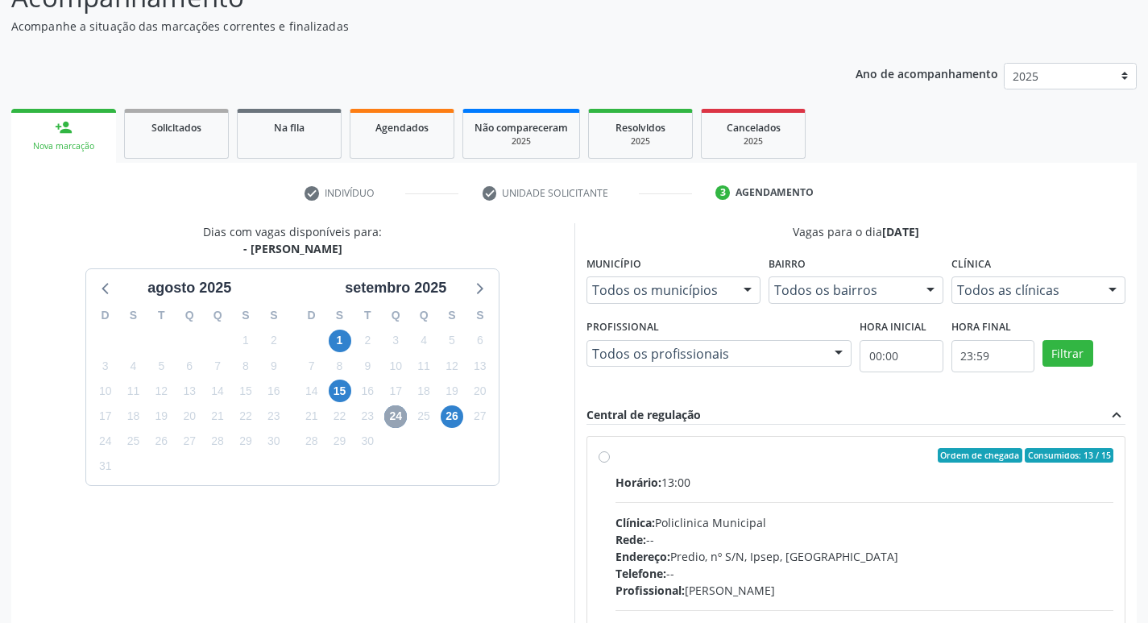
scroll to position [239, 0]
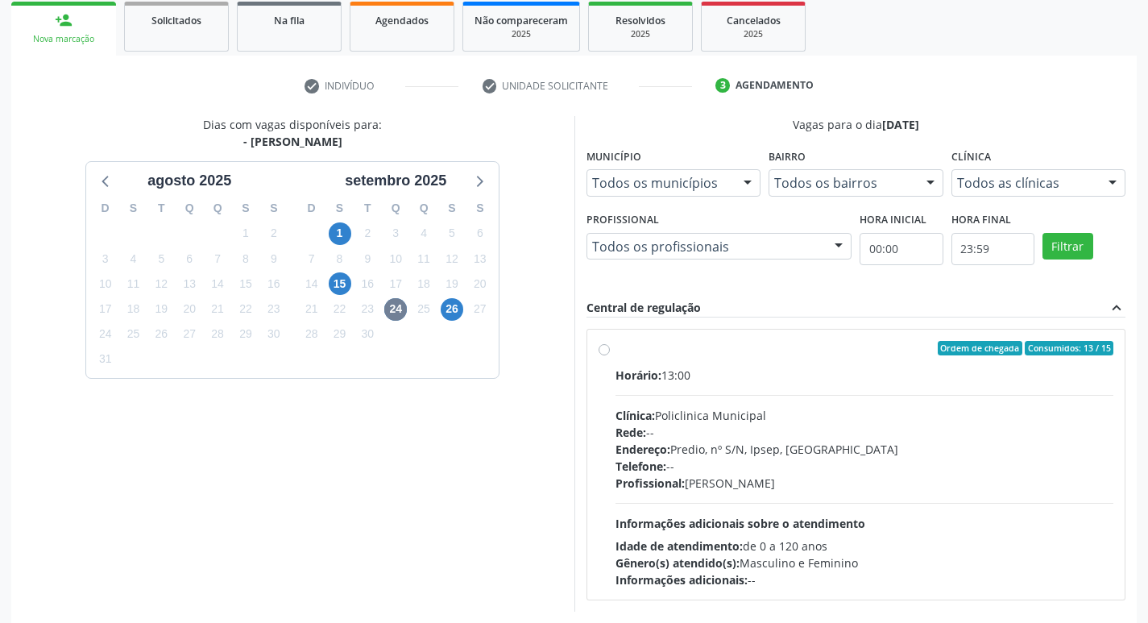
click at [603, 358] on div "Ordem de chegada Consumidos: 13 / 15 Horário: 13:00 Clínica: Policlinica Munici…" at bounding box center [855, 464] width 515 height 247
radio input "true"
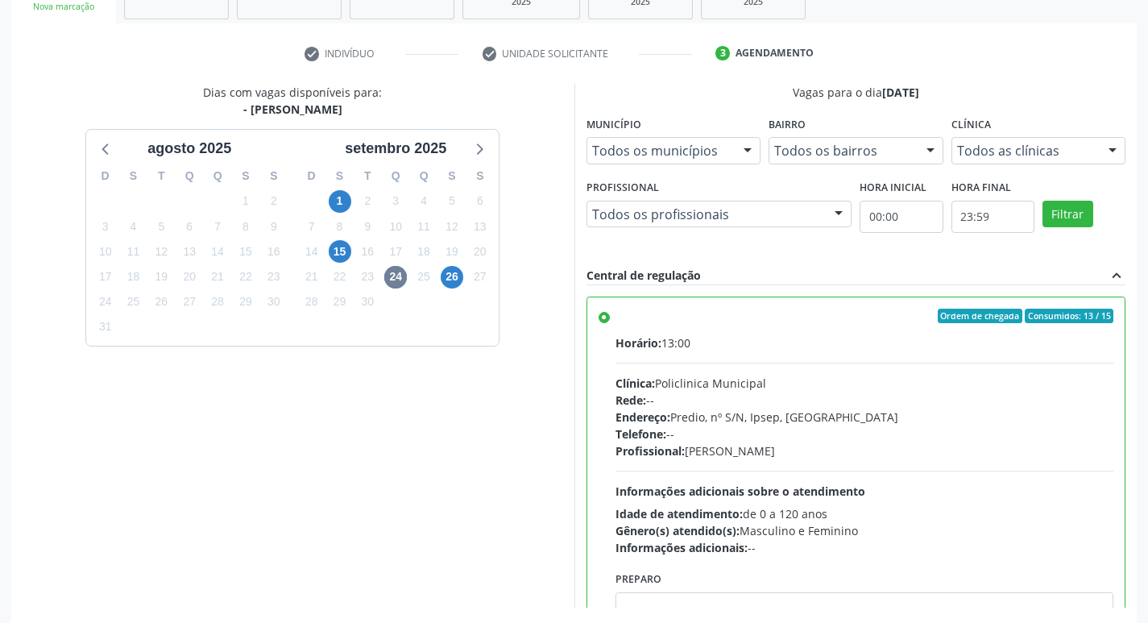
scroll to position [340, 0]
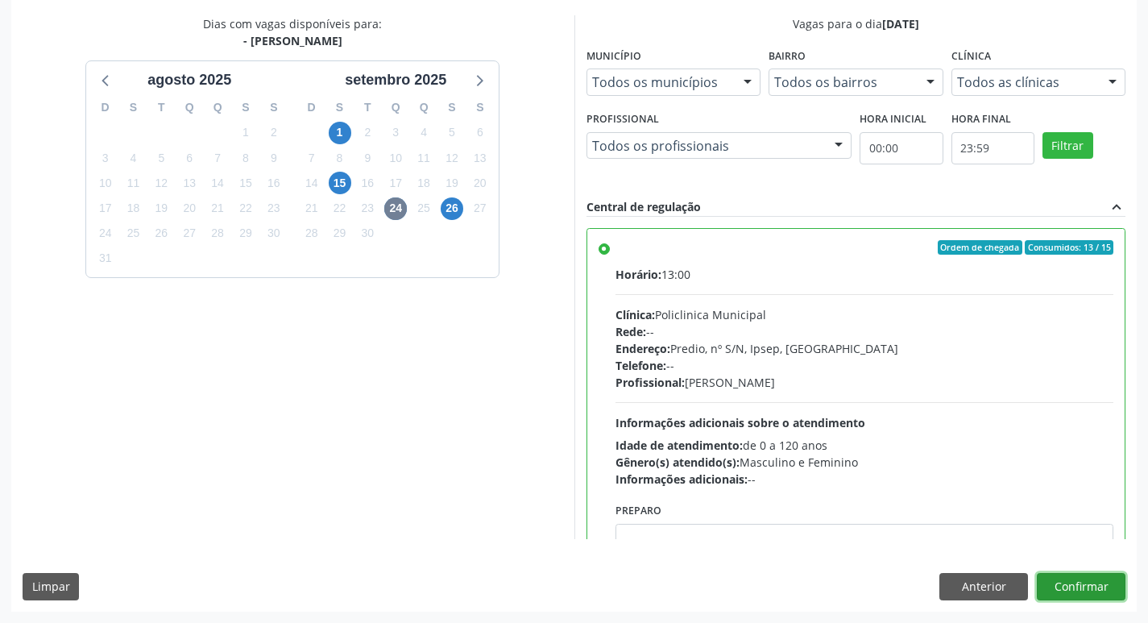
click at [1086, 590] on button "Confirmar" at bounding box center [1080, 586] width 89 height 27
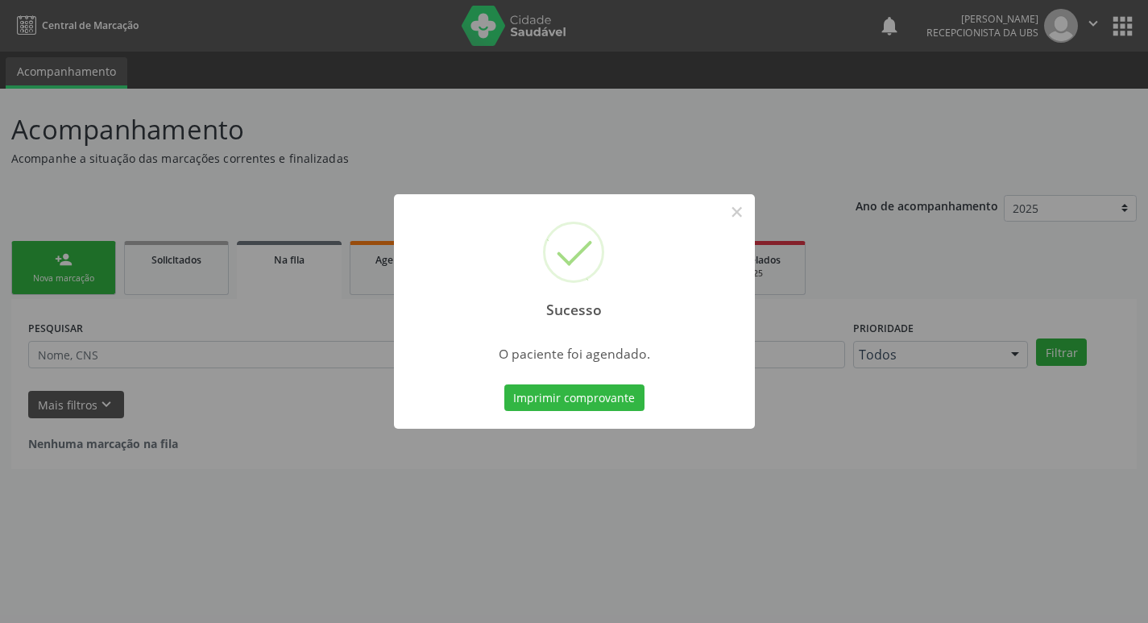
scroll to position [0, 0]
click at [548, 409] on button "Imprimir comprovante" at bounding box center [580, 397] width 140 height 27
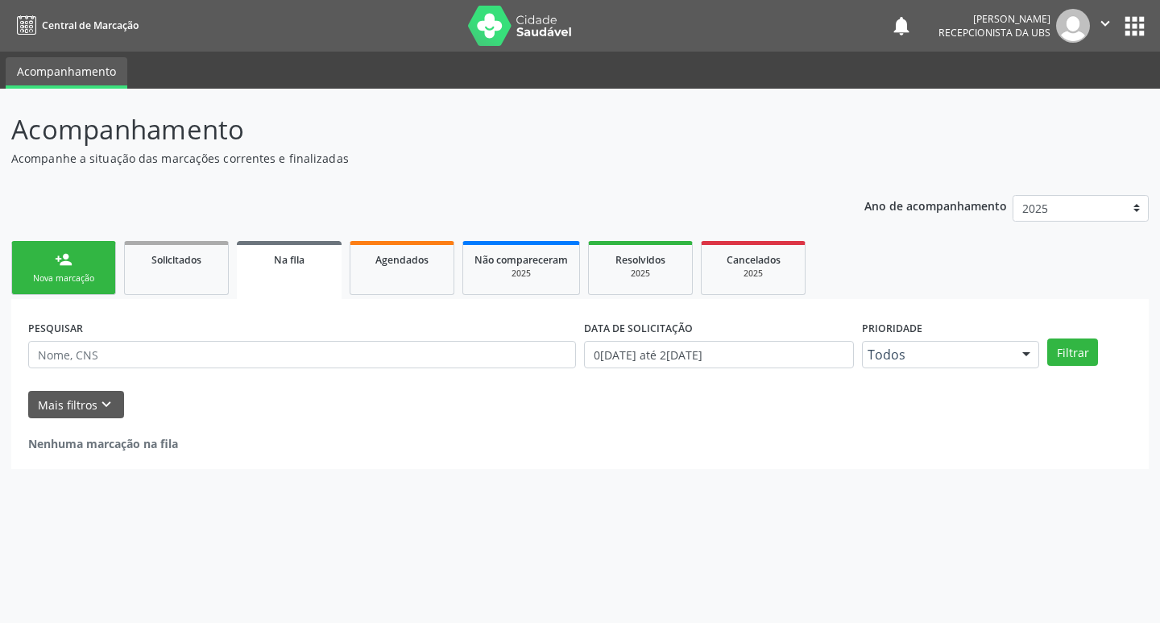
click at [103, 263] on link "person_add Nova marcação" at bounding box center [63, 268] width 105 height 54
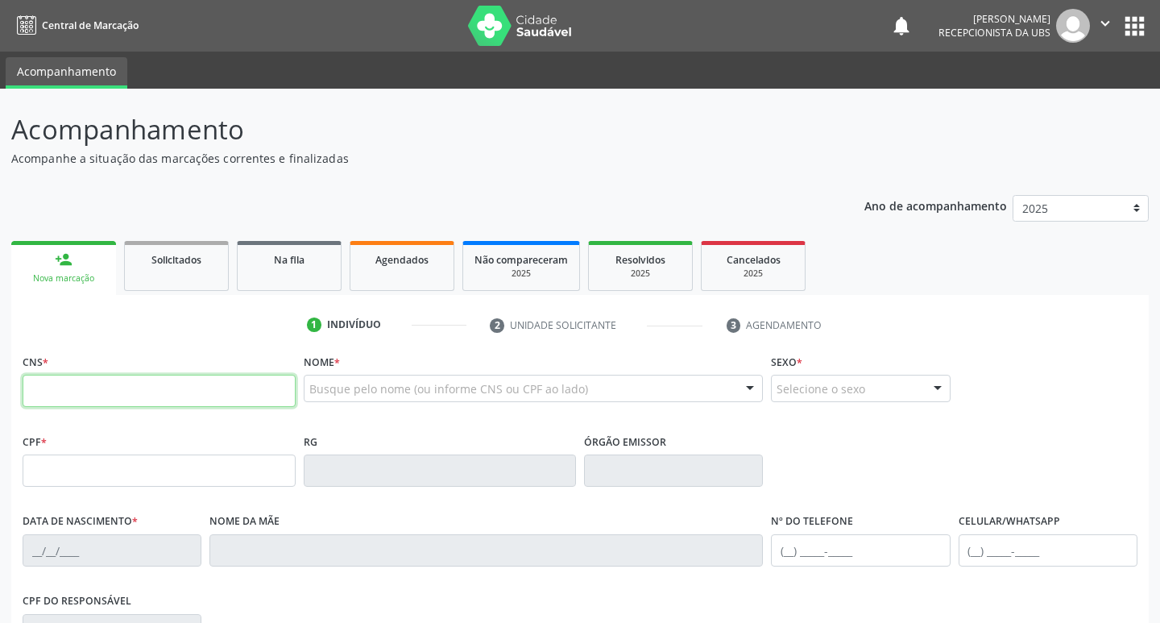
click at [127, 384] on input "text" at bounding box center [159, 390] width 273 height 32
type input "700 5025 6831 2351"
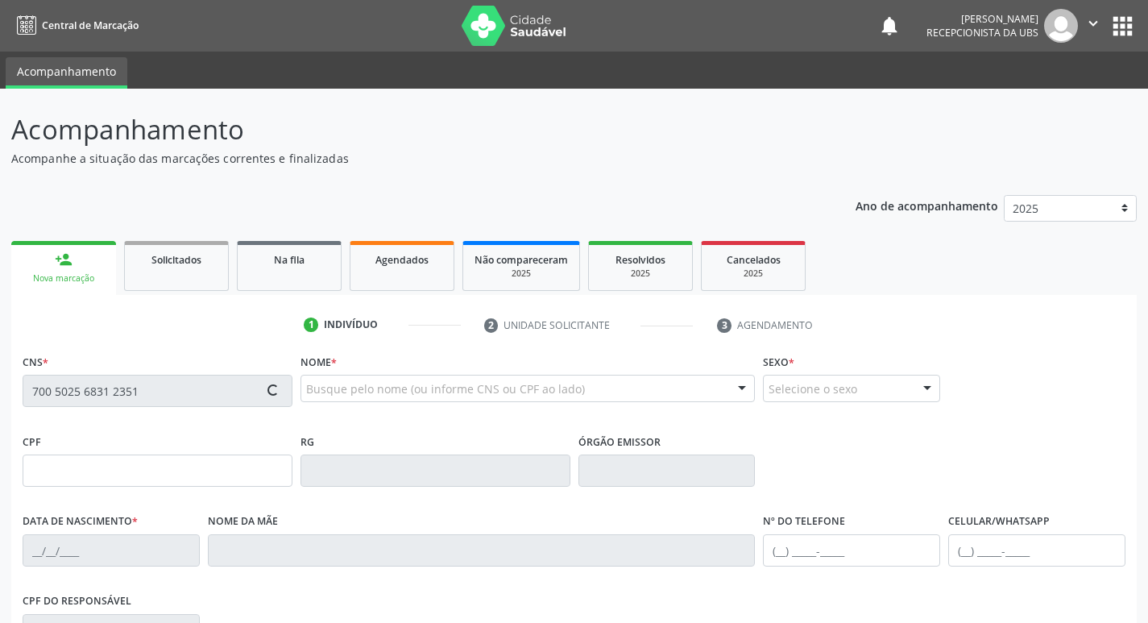
type input "066.904.434-26"
type input "1[DATE]"
type input "[PERSON_NAME]"
type input "[PHONE_NUMBER]"
type input "2527"
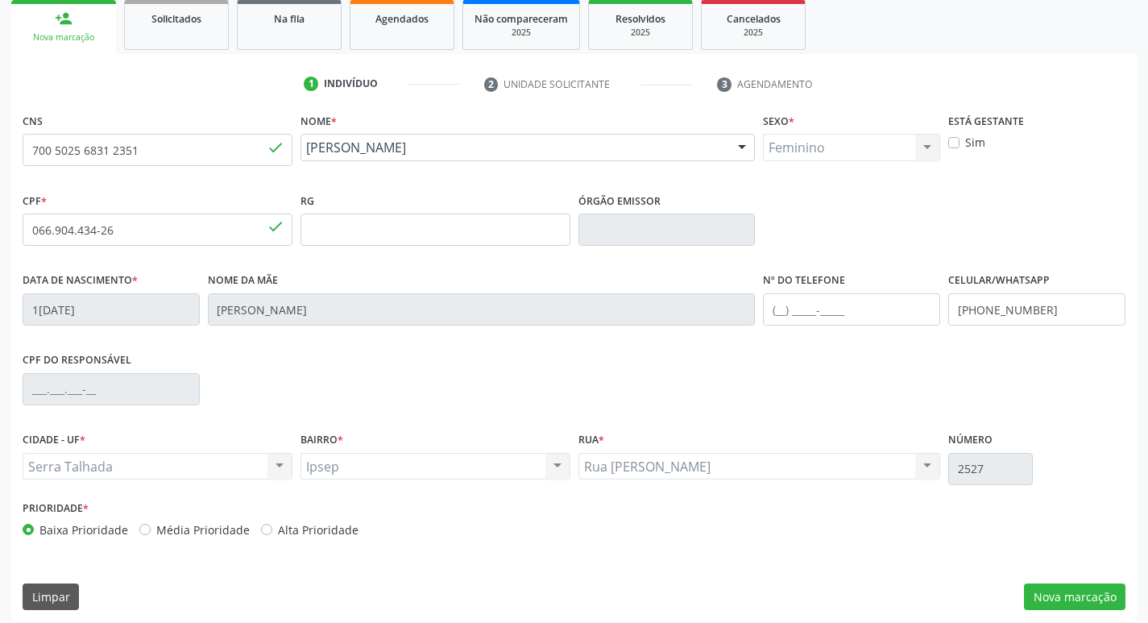
scroll to position [250, 0]
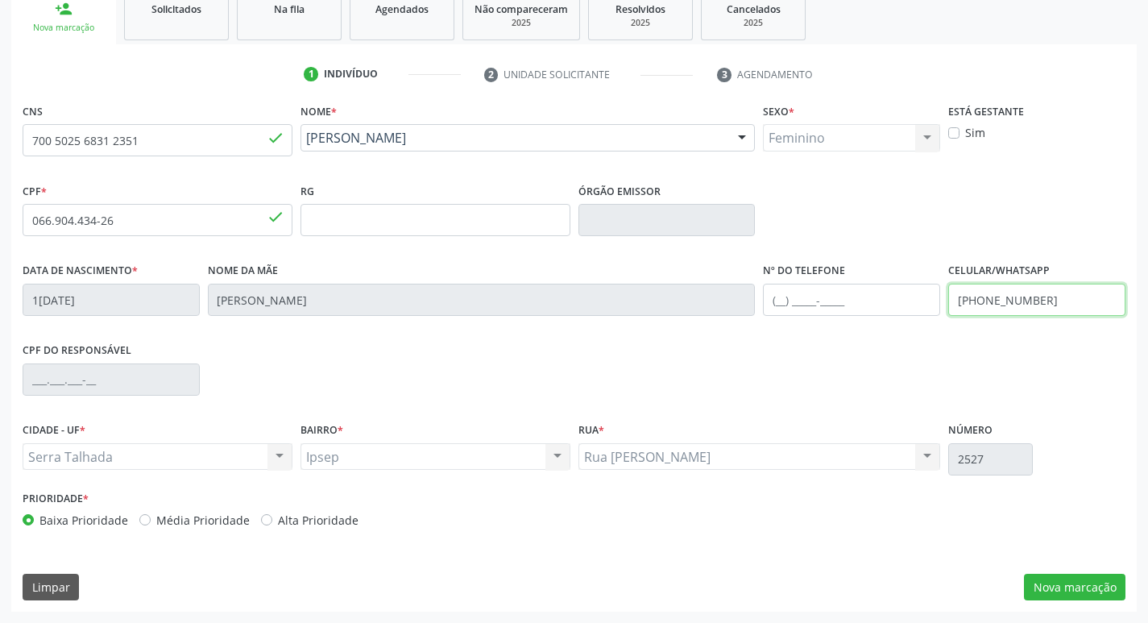
click at [1057, 294] on input "[PHONE_NUMBER]" at bounding box center [1036, 299] width 177 height 32
type input "[PHONE_NUMBER]"
click at [1068, 594] on button "Nova marcação" at bounding box center [1074, 586] width 101 height 27
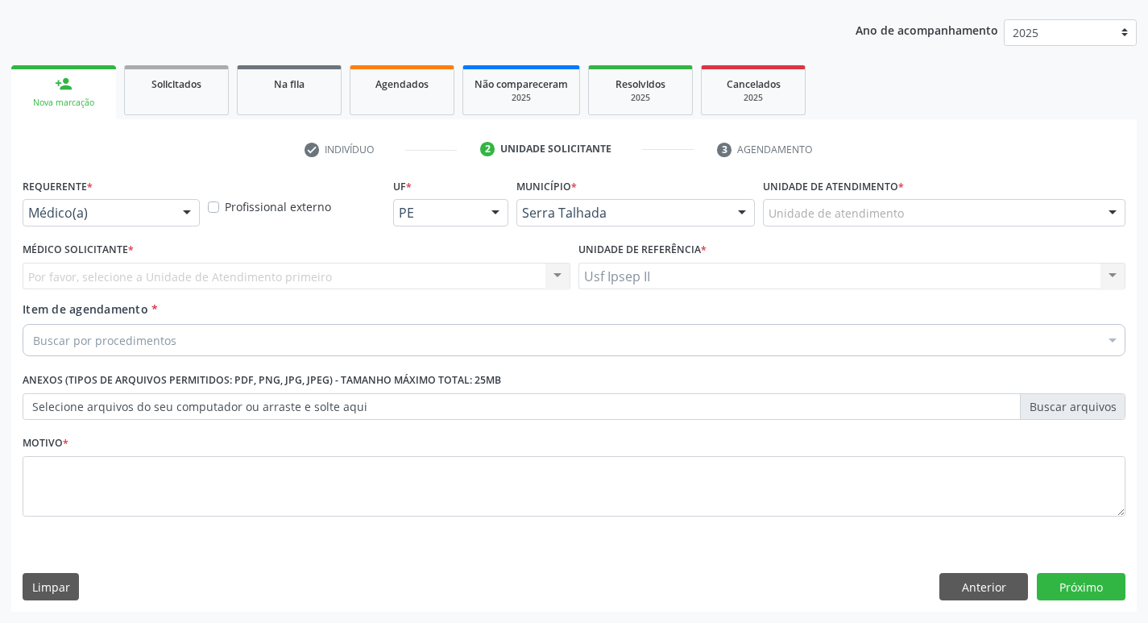
scroll to position [176, 0]
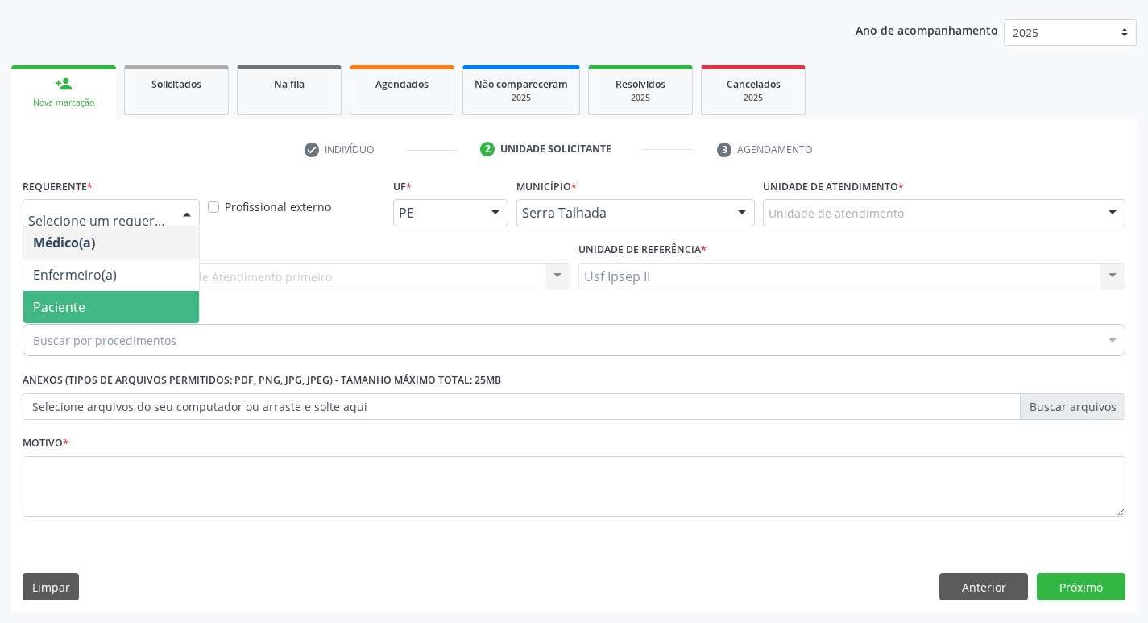
click at [97, 300] on span "Paciente" at bounding box center [111, 307] width 176 height 32
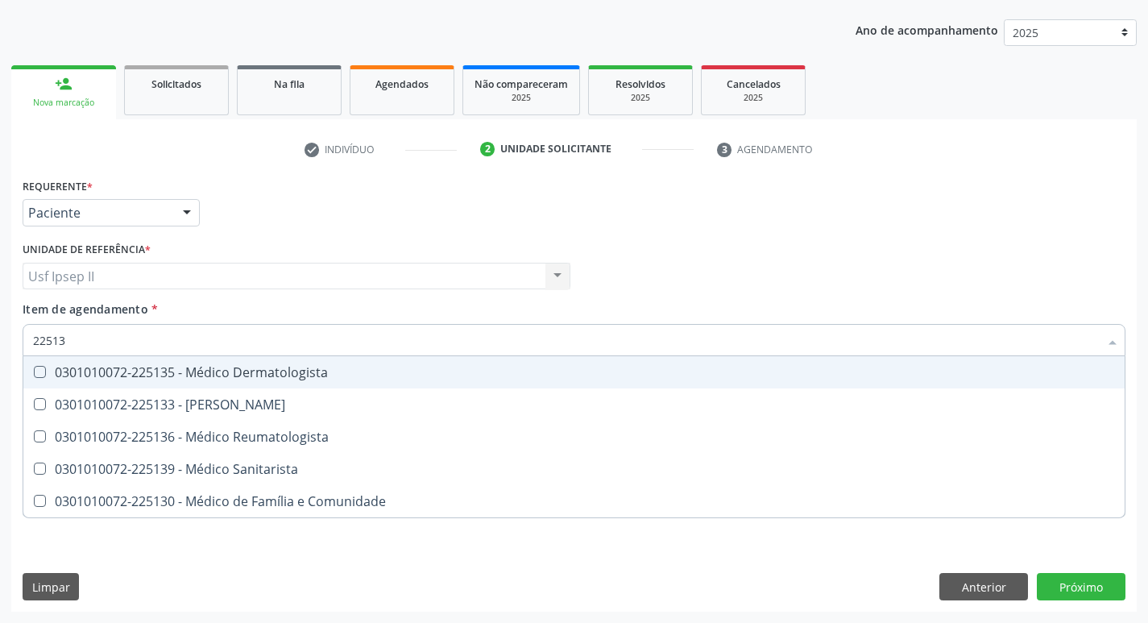
type input "225133"
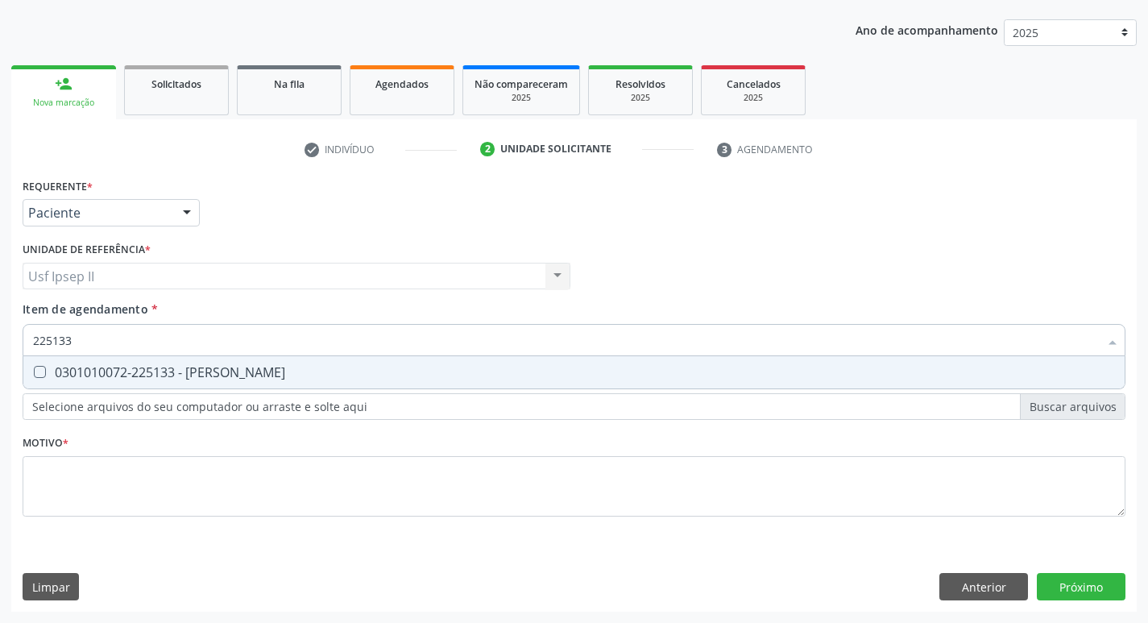
click at [147, 378] on div "0301010072-225133 - [PERSON_NAME]" at bounding box center [574, 372] width 1082 height 13
checkbox Psiquiatra "true"
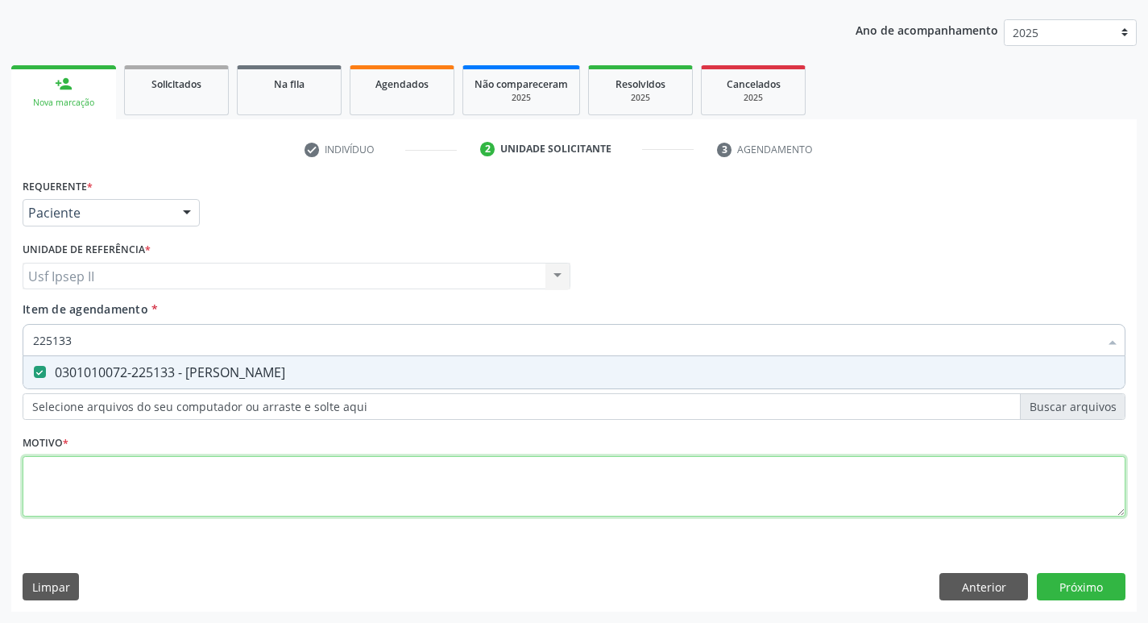
click at [93, 482] on div "Requerente * Paciente Médico(a) Enfermeiro(a) Paciente Nenhum resultado encontr…" at bounding box center [574, 356] width 1102 height 365
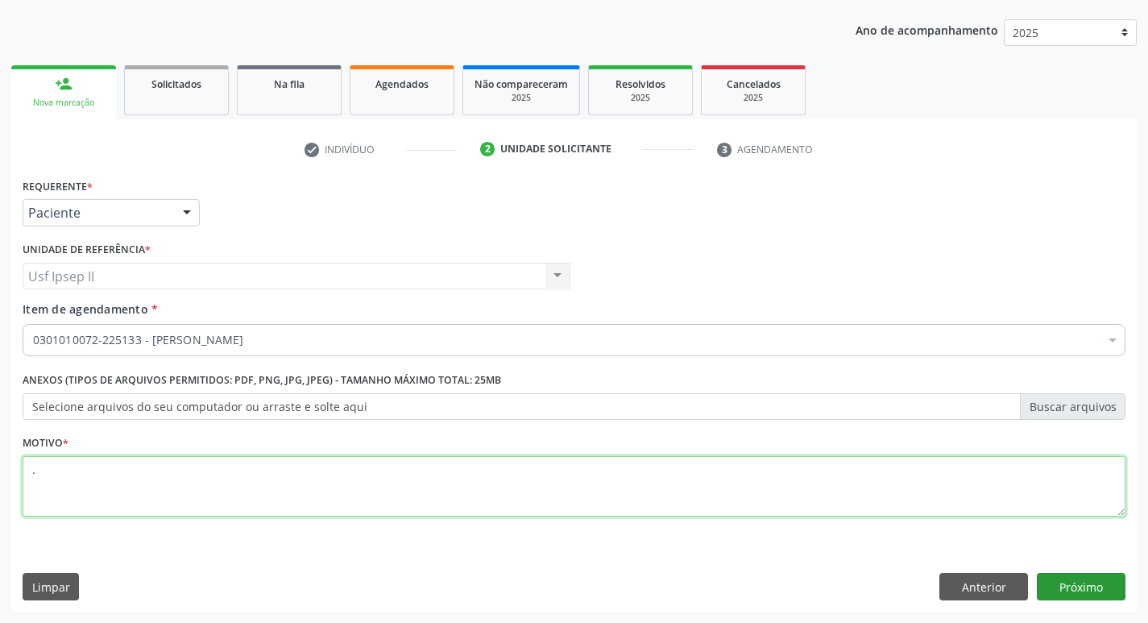
type textarea "."
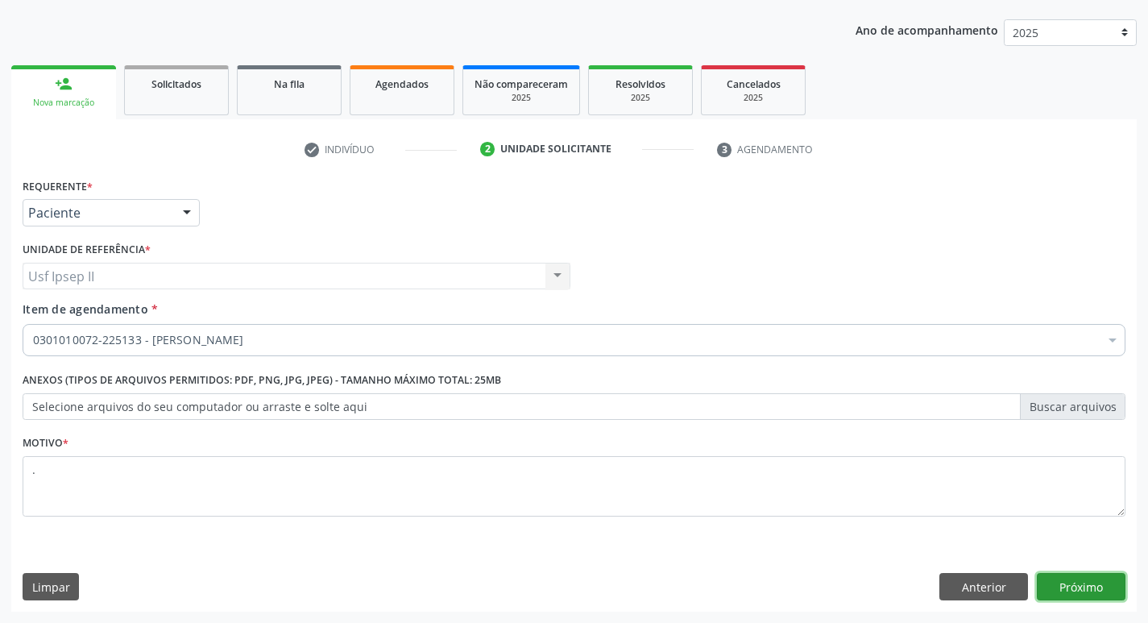
click at [1095, 585] on button "Próximo" at bounding box center [1080, 586] width 89 height 27
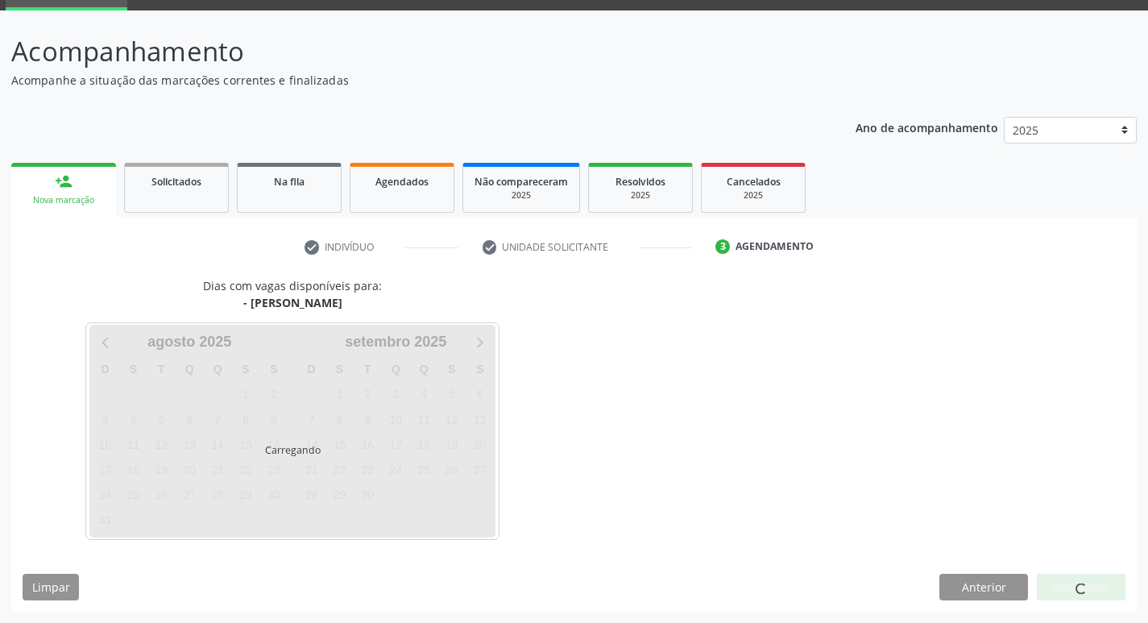
scroll to position [78, 0]
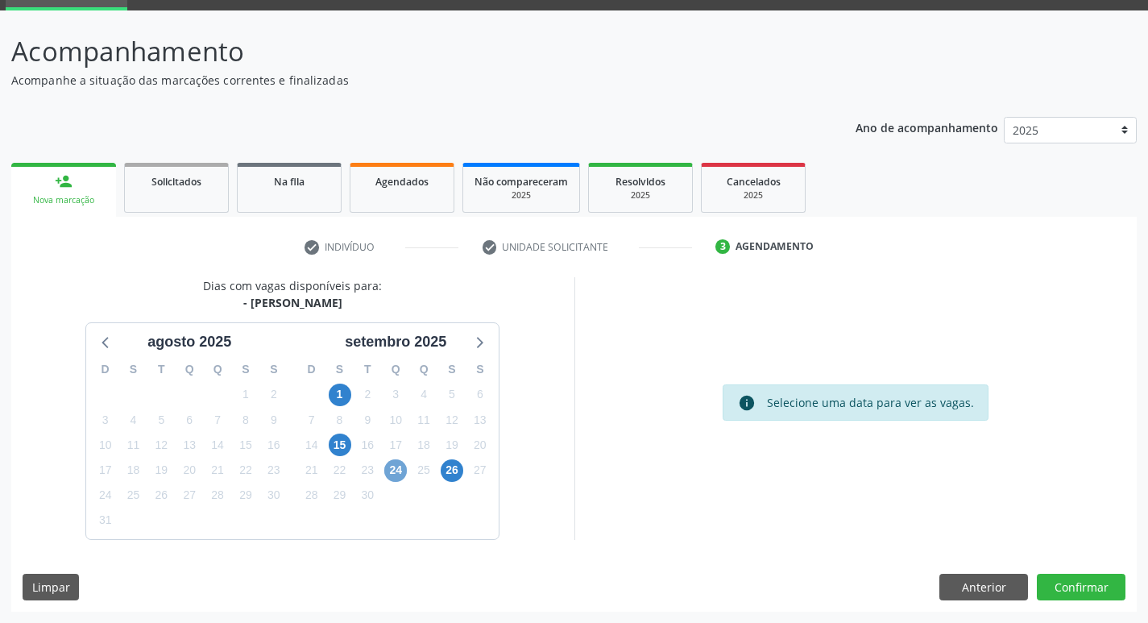
click at [394, 471] on span "24" at bounding box center [395, 470] width 23 height 23
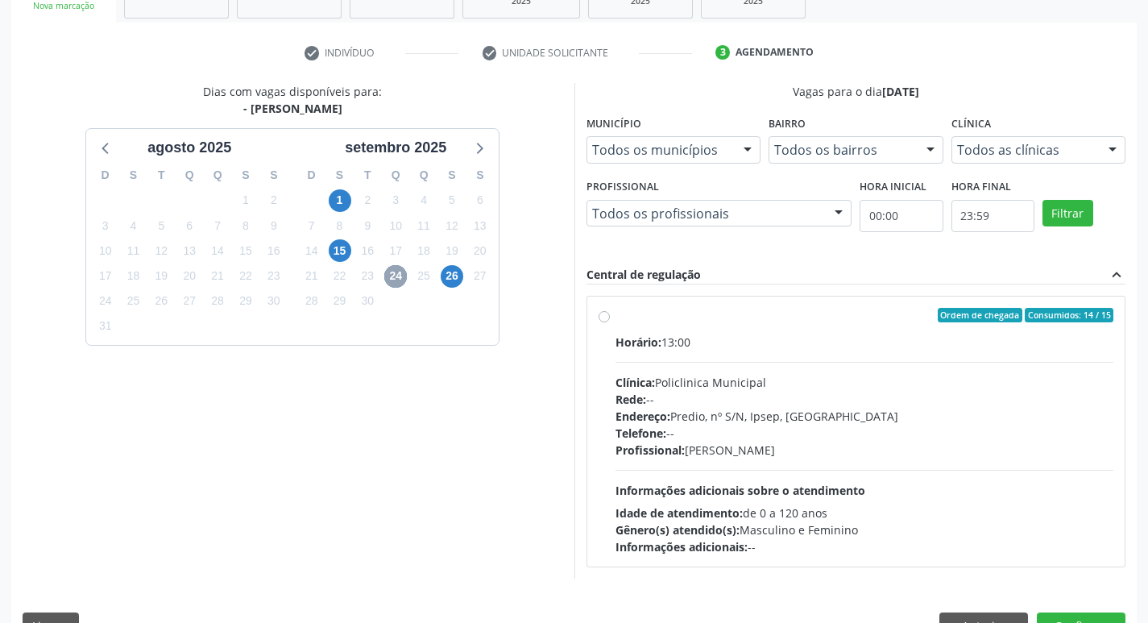
scroll to position [311, 0]
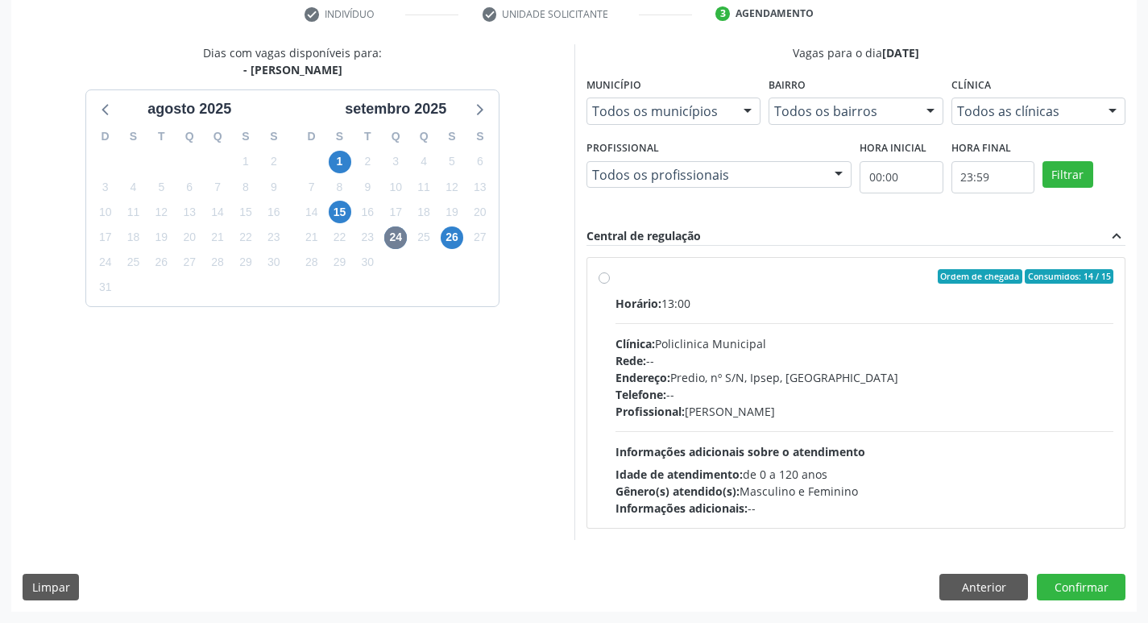
click at [610, 291] on div "Ordem de chegada Consumidos: 14 / 15 Horário: 13:00 Clínica: Policlinica Munici…" at bounding box center [855, 392] width 515 height 247
radio input "true"
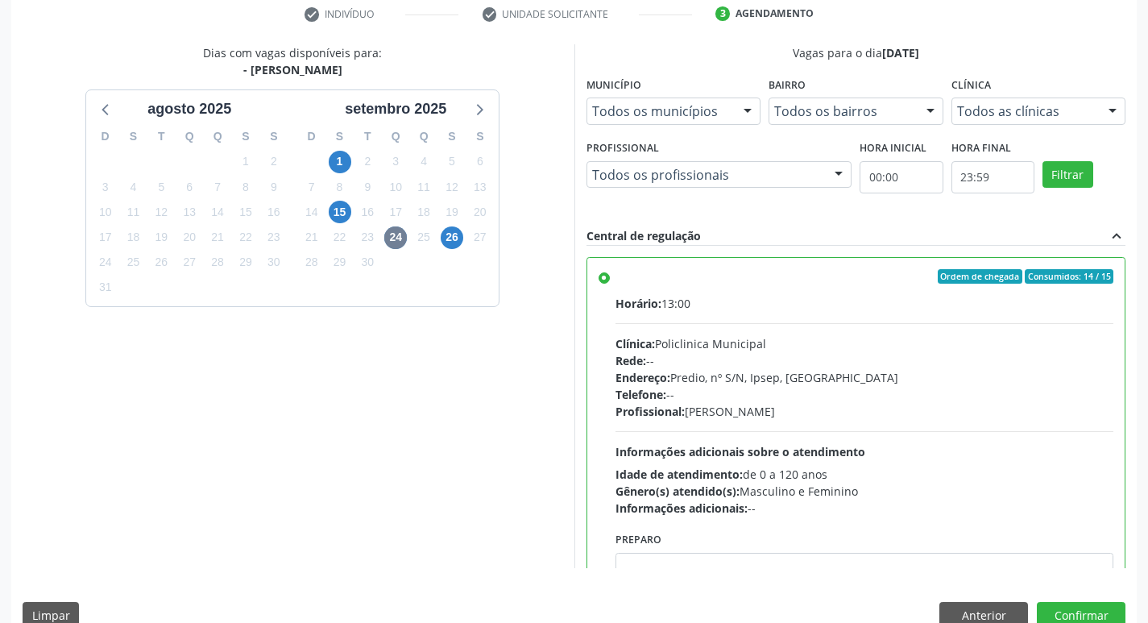
scroll to position [80, 0]
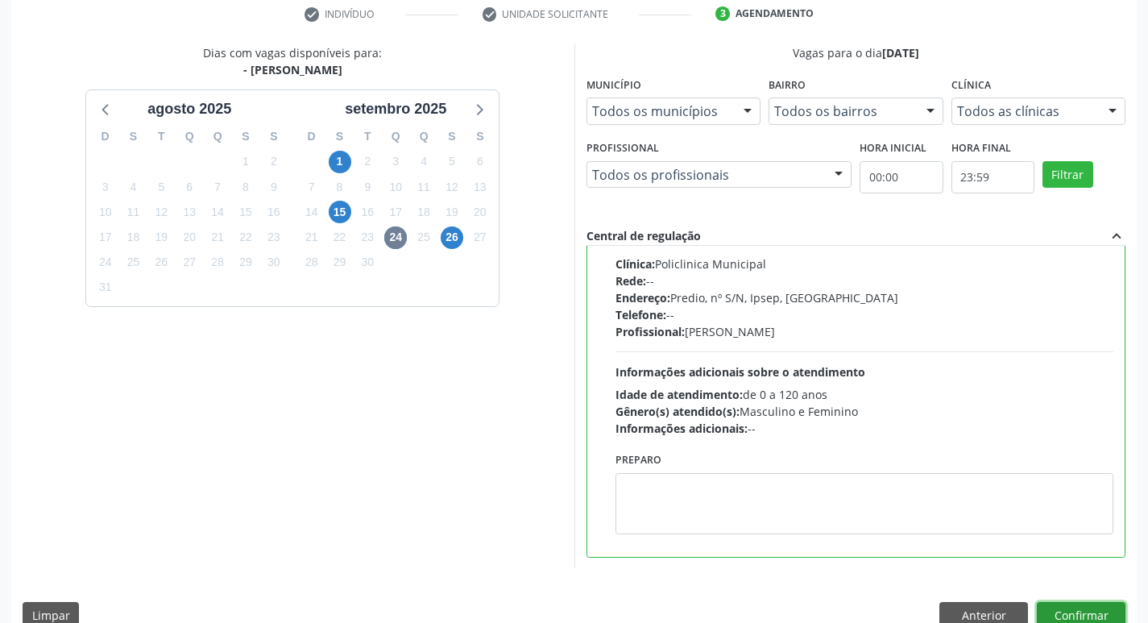
click at [1094, 607] on button "Confirmar" at bounding box center [1080, 615] width 89 height 27
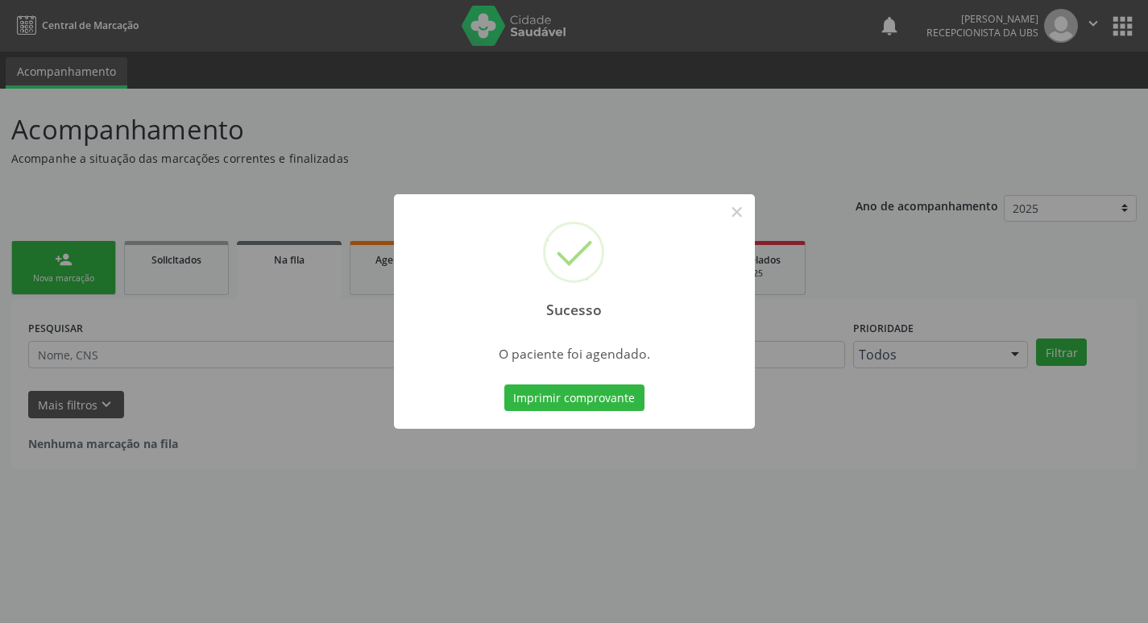
scroll to position [0, 0]
click at [574, 405] on button "Imprimir comprovante" at bounding box center [580, 397] width 140 height 27
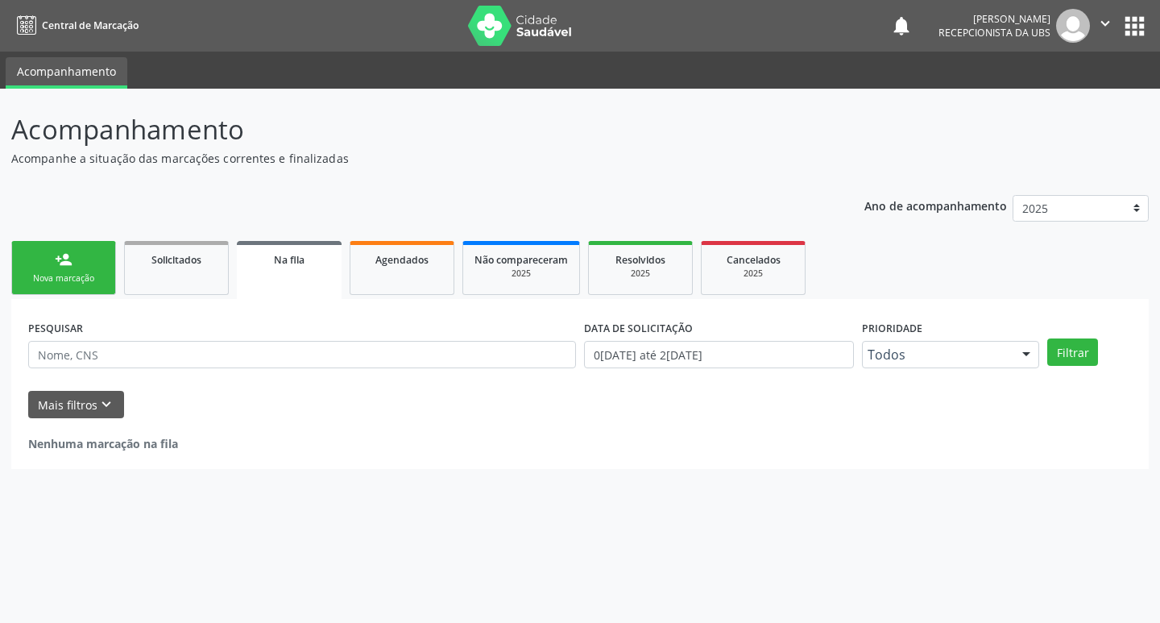
click at [107, 292] on link "person_add Nova marcação" at bounding box center [63, 268] width 105 height 54
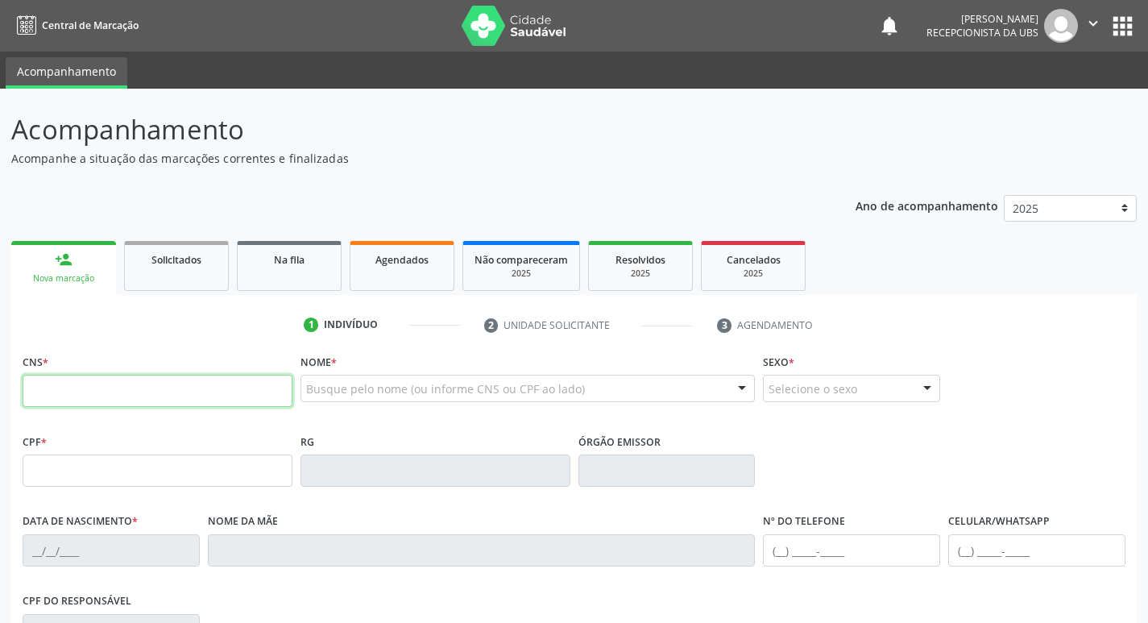
click at [122, 391] on input "text" at bounding box center [158, 390] width 270 height 32
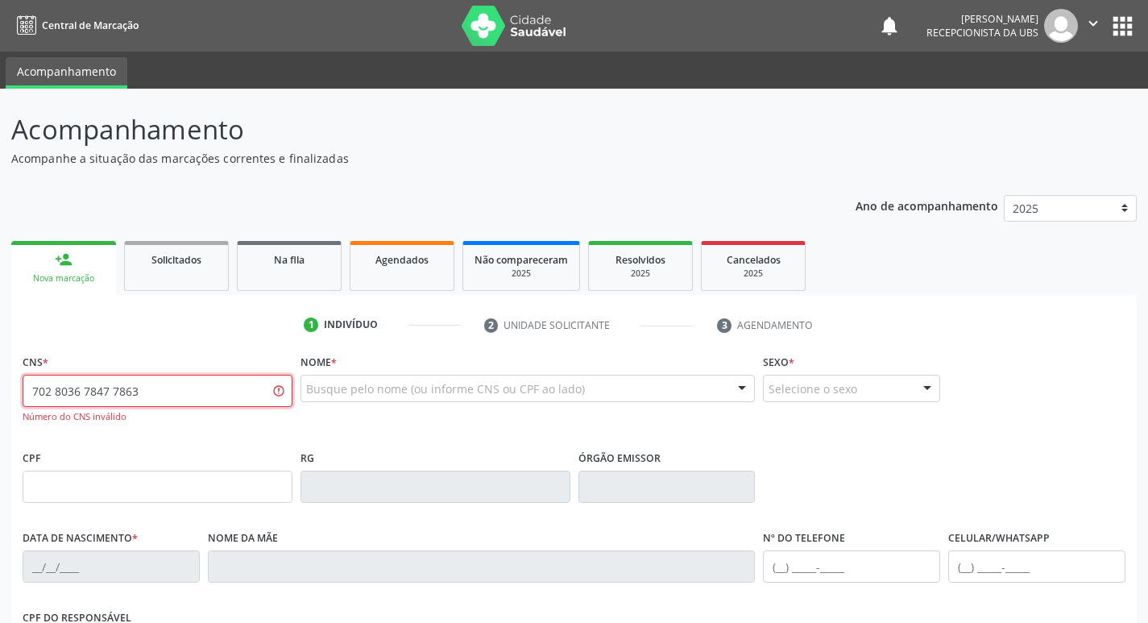
click at [209, 388] on input "702 8036 7847 7863" at bounding box center [158, 390] width 270 height 32
type input "702 8036 0784 7863"
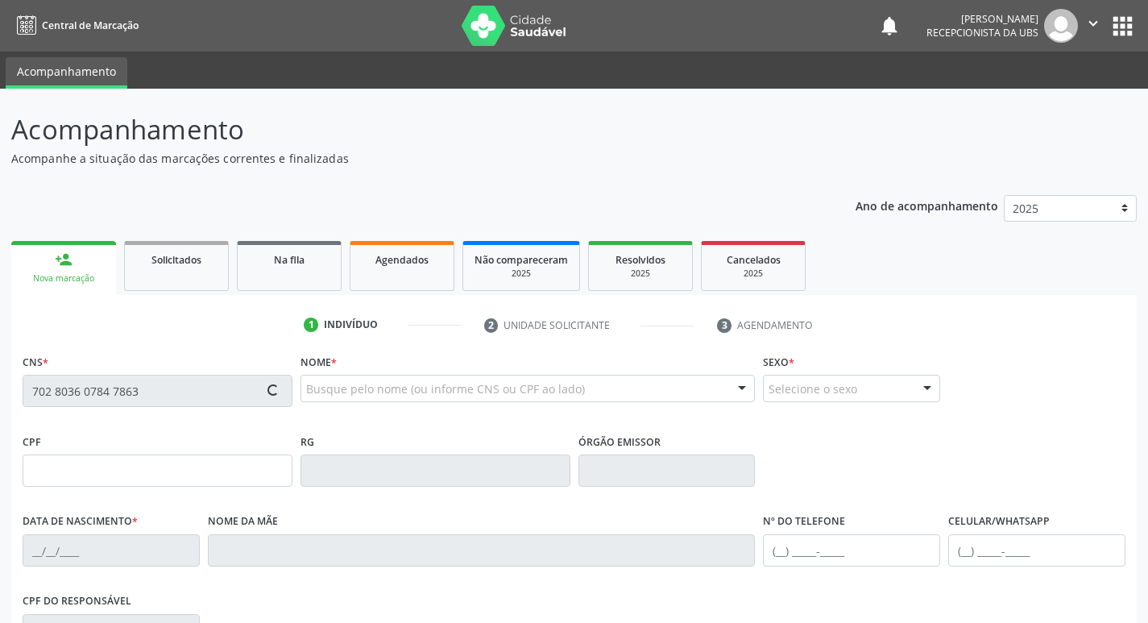
type input "[DATE]"
type input "[PERSON_NAME]"
type input "[PHONE_NUMBER]"
type input "849"
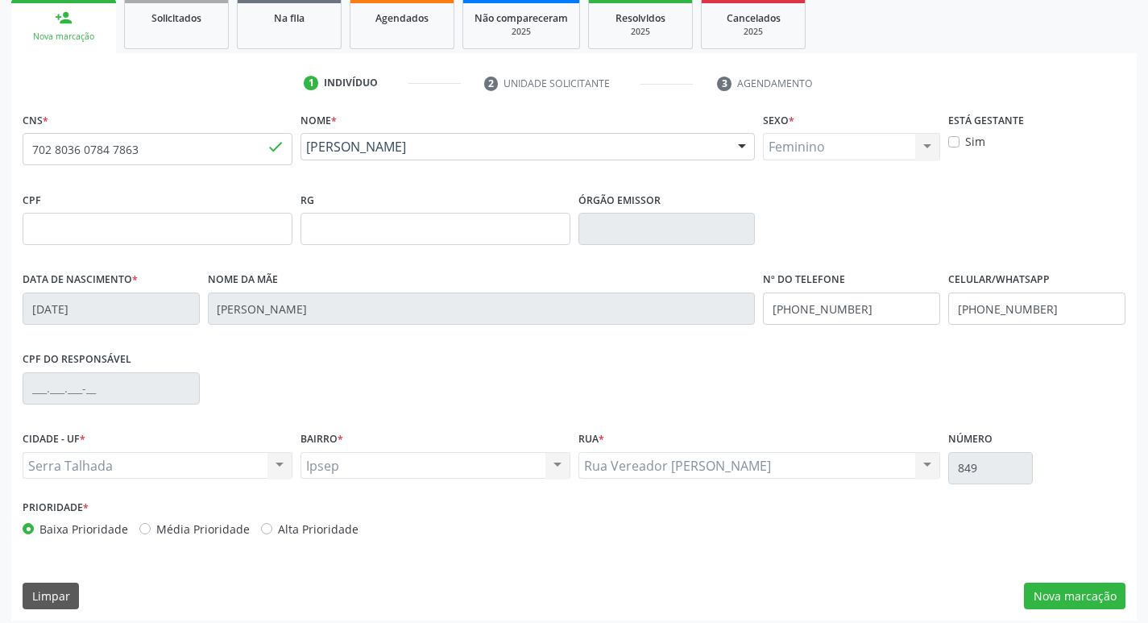
scroll to position [250, 0]
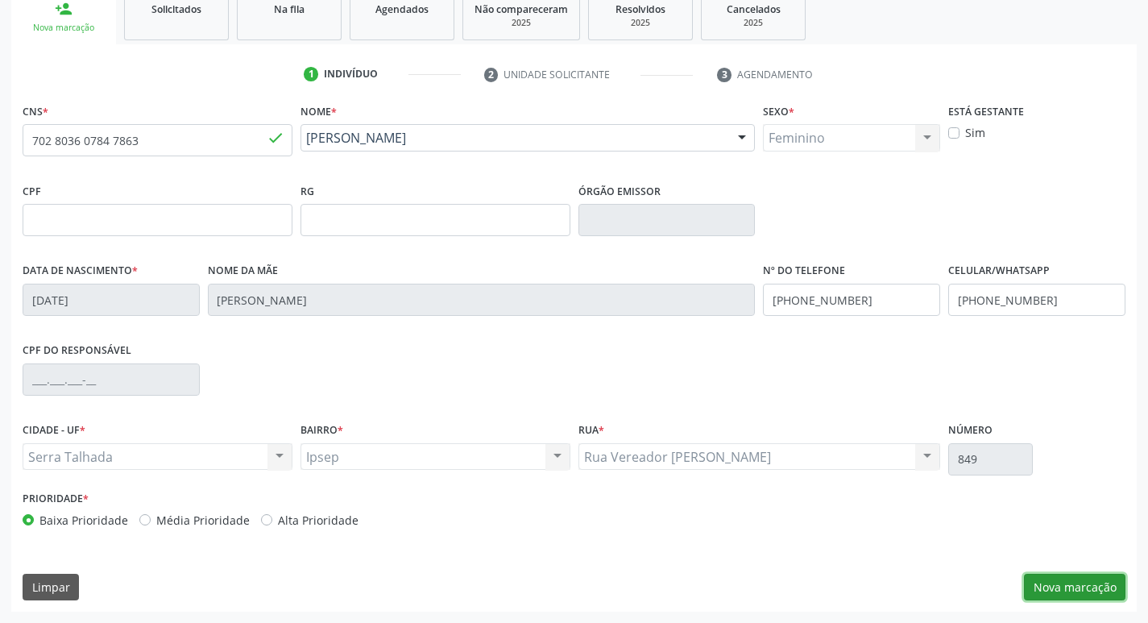
click at [1056, 591] on button "Nova marcação" at bounding box center [1074, 586] width 101 height 27
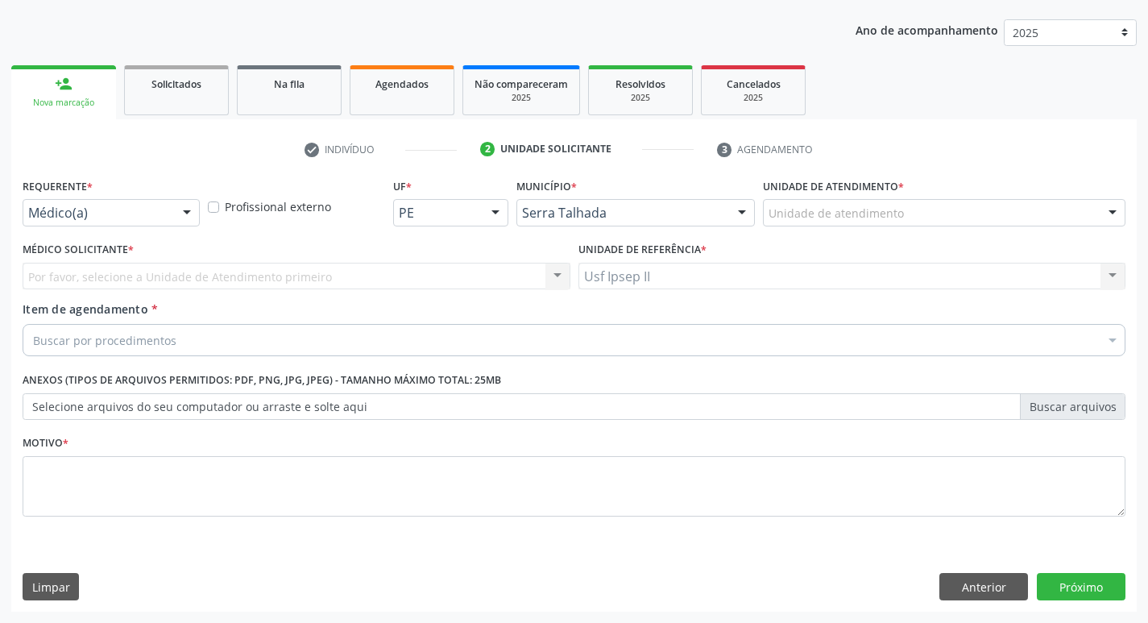
scroll to position [176, 0]
click at [185, 221] on div at bounding box center [187, 213] width 24 height 27
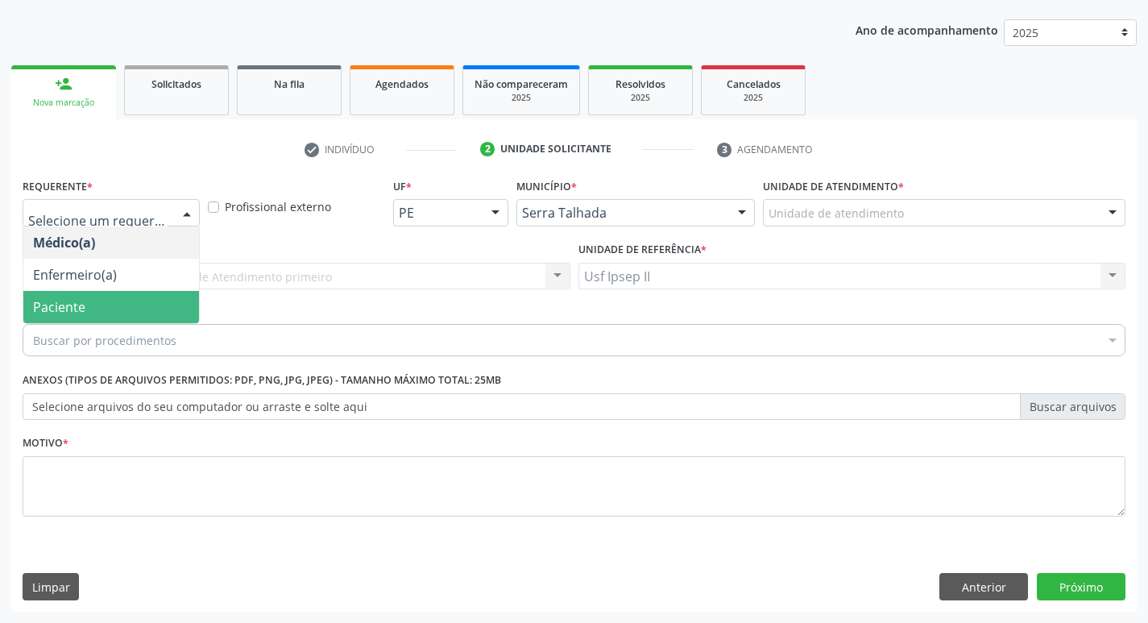
click at [98, 291] on span "Paciente" at bounding box center [111, 307] width 176 height 32
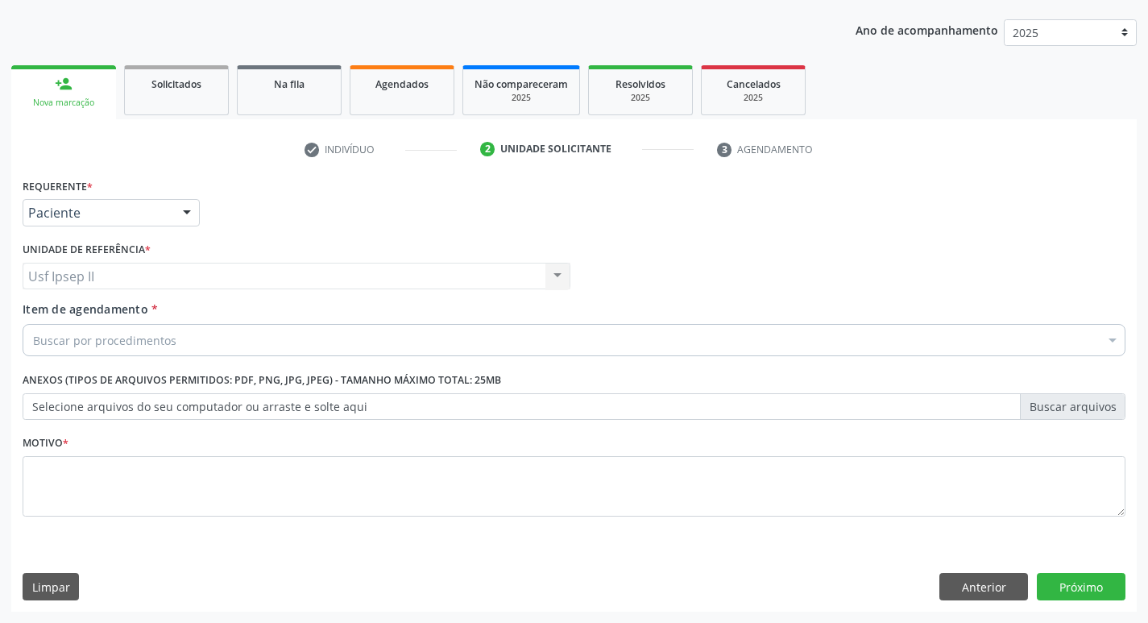
click at [101, 327] on div "Buscar por procedimentos" at bounding box center [574, 340] width 1102 height 32
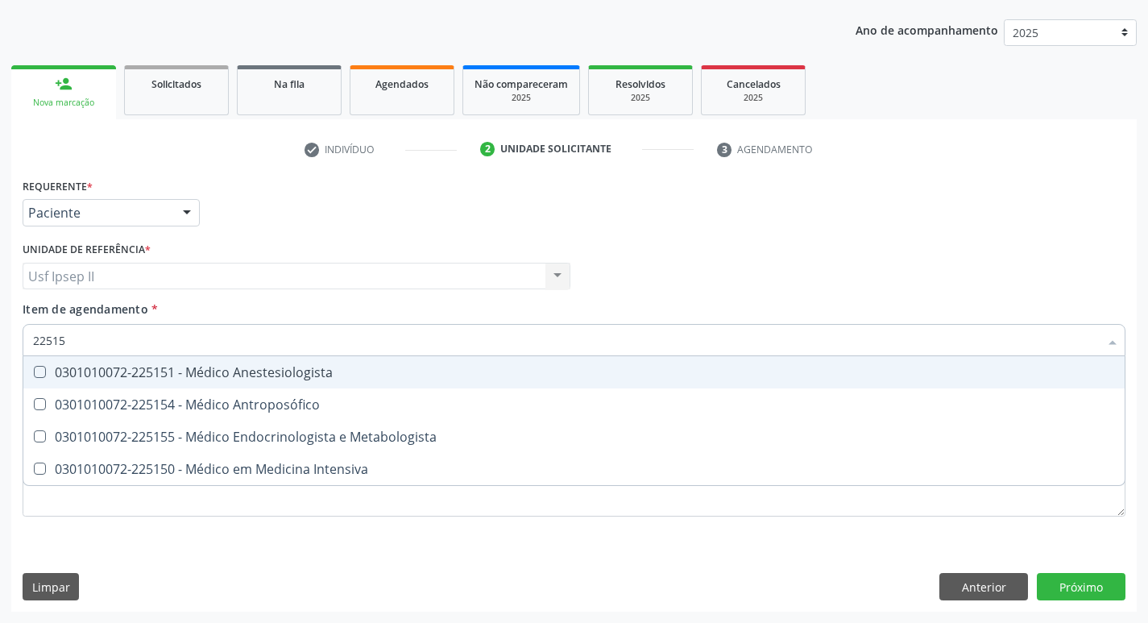
type input "225155"
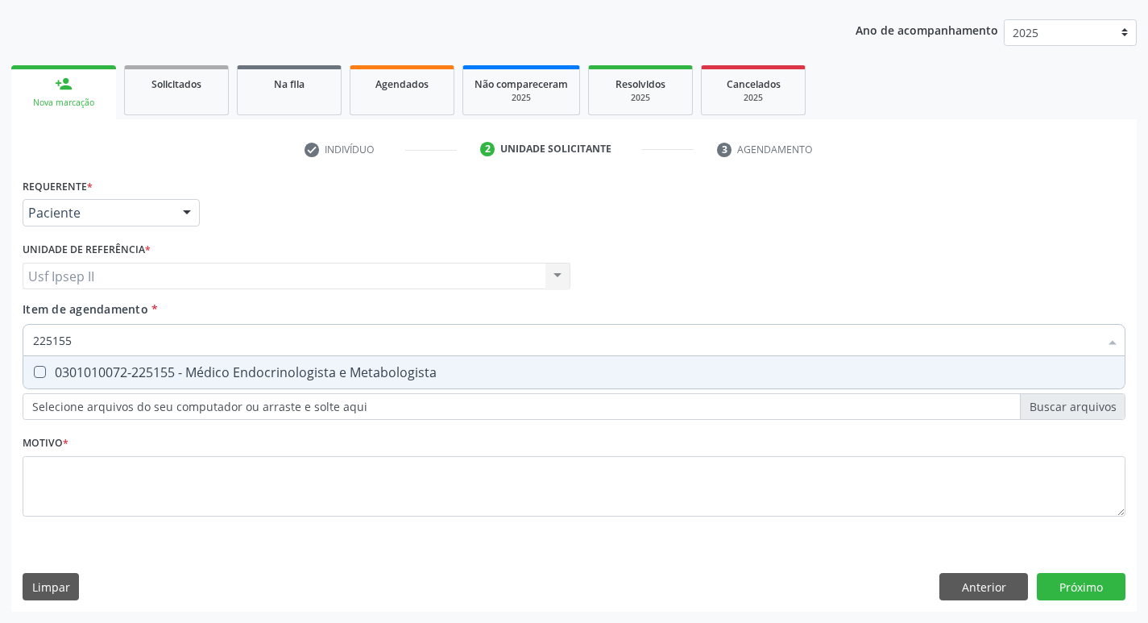
click at [168, 371] on div "0301010072-225155 - Médico Endocrinologista e Metabologista" at bounding box center [574, 372] width 1082 height 13
checkbox Metabologista "true"
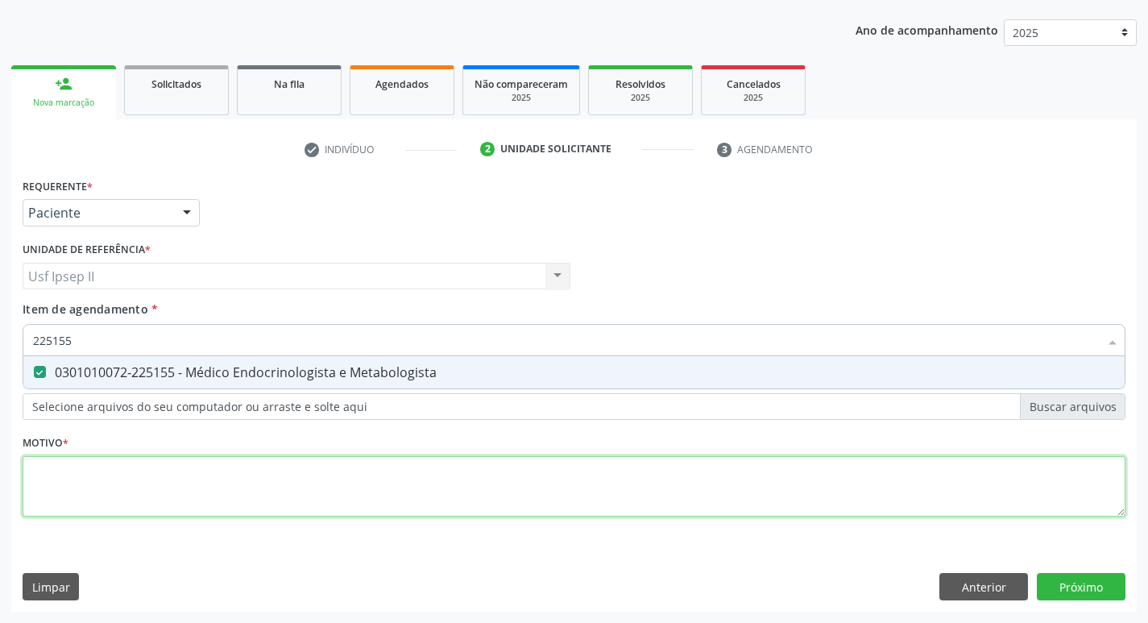
click at [137, 502] on div "Requerente * Paciente Médico(a) Enfermeiro(a) Paciente Nenhum resultado encontr…" at bounding box center [574, 356] width 1102 height 365
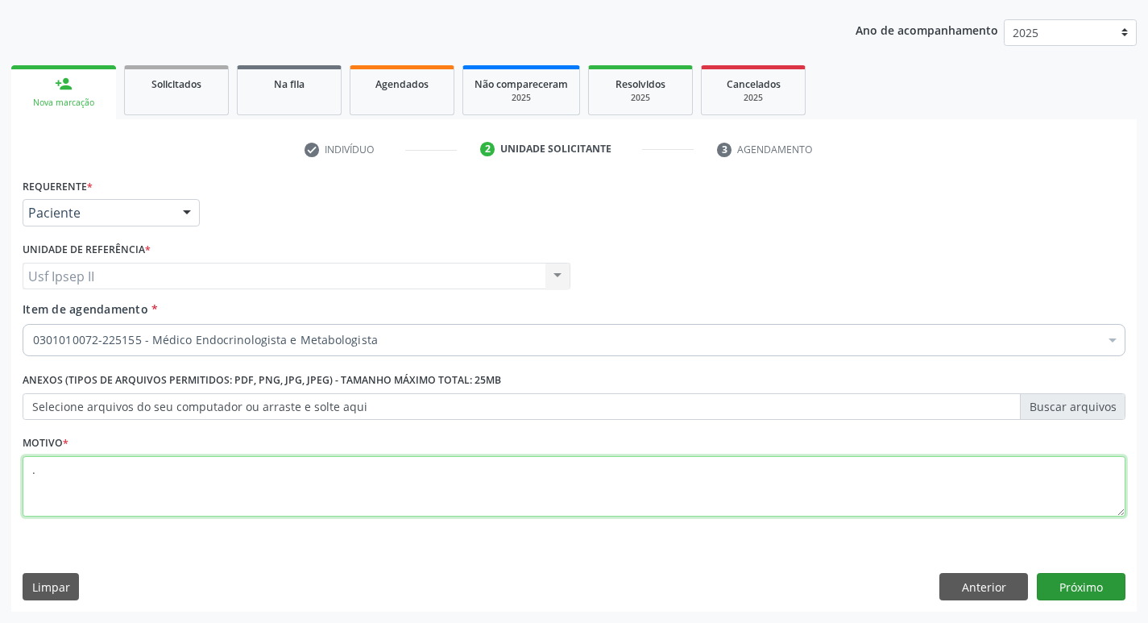
type textarea "."
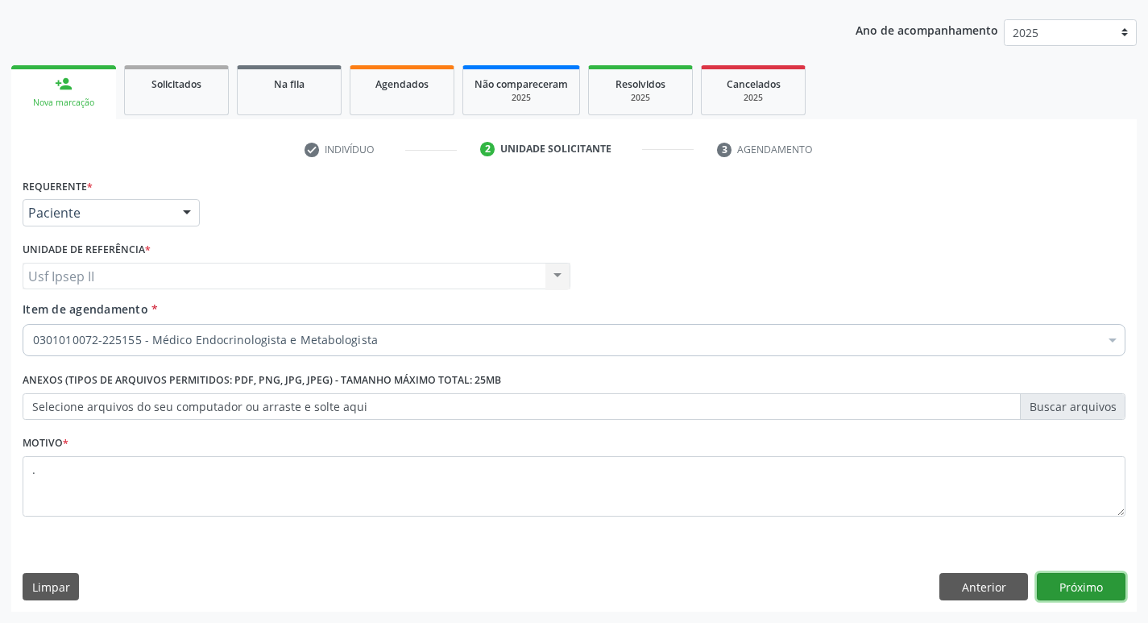
click at [1071, 581] on button "Próximo" at bounding box center [1080, 586] width 89 height 27
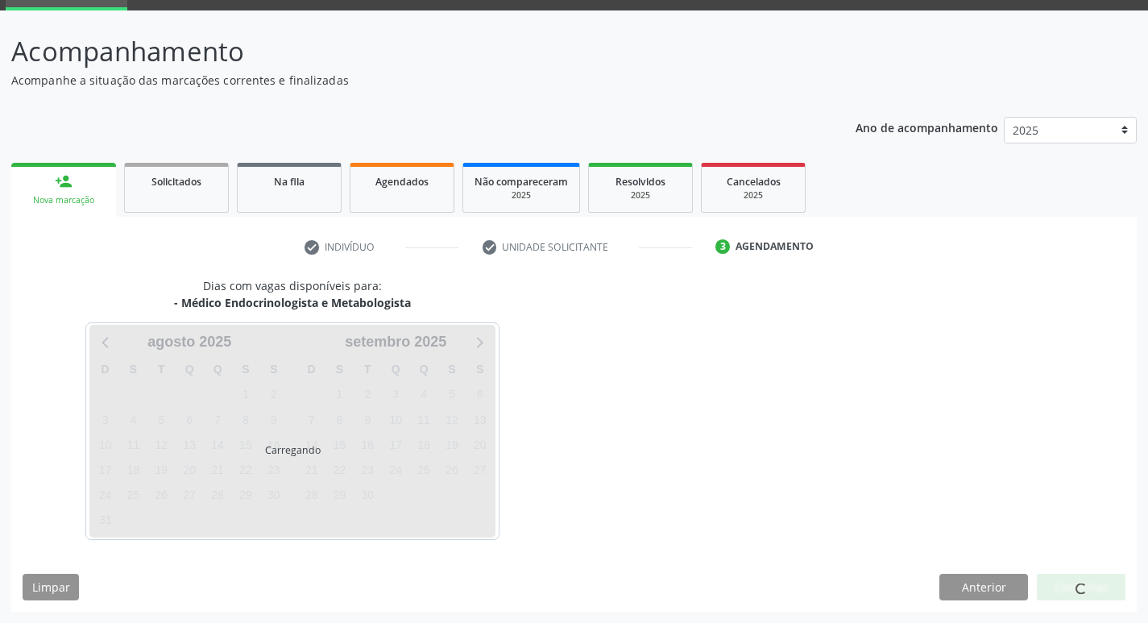
scroll to position [78, 0]
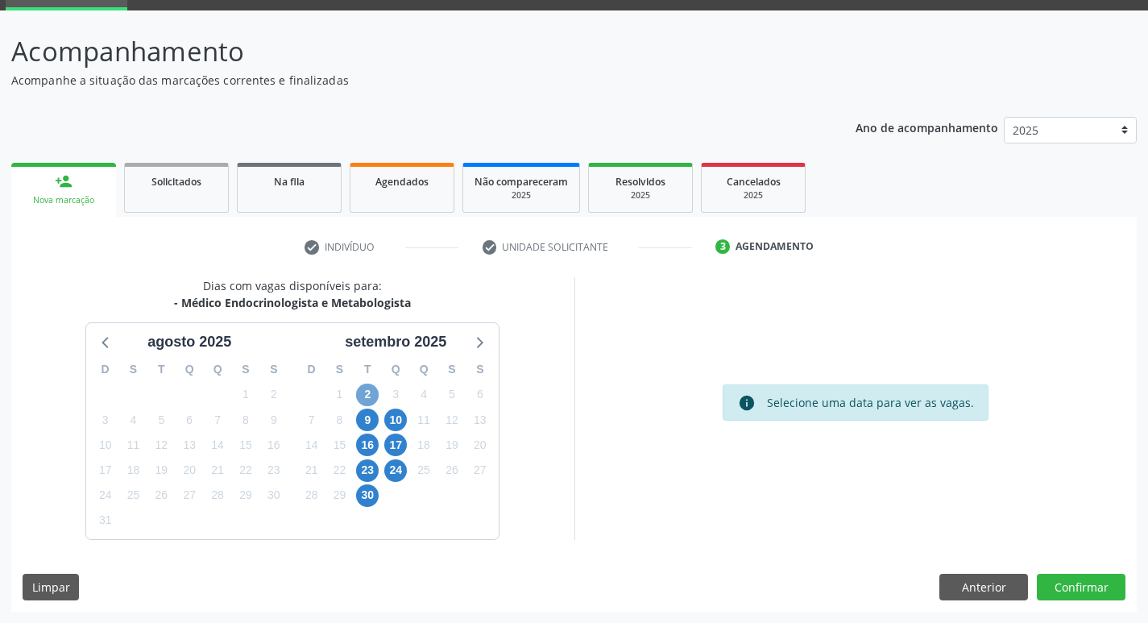
click at [375, 396] on span "2" at bounding box center [367, 394] width 23 height 23
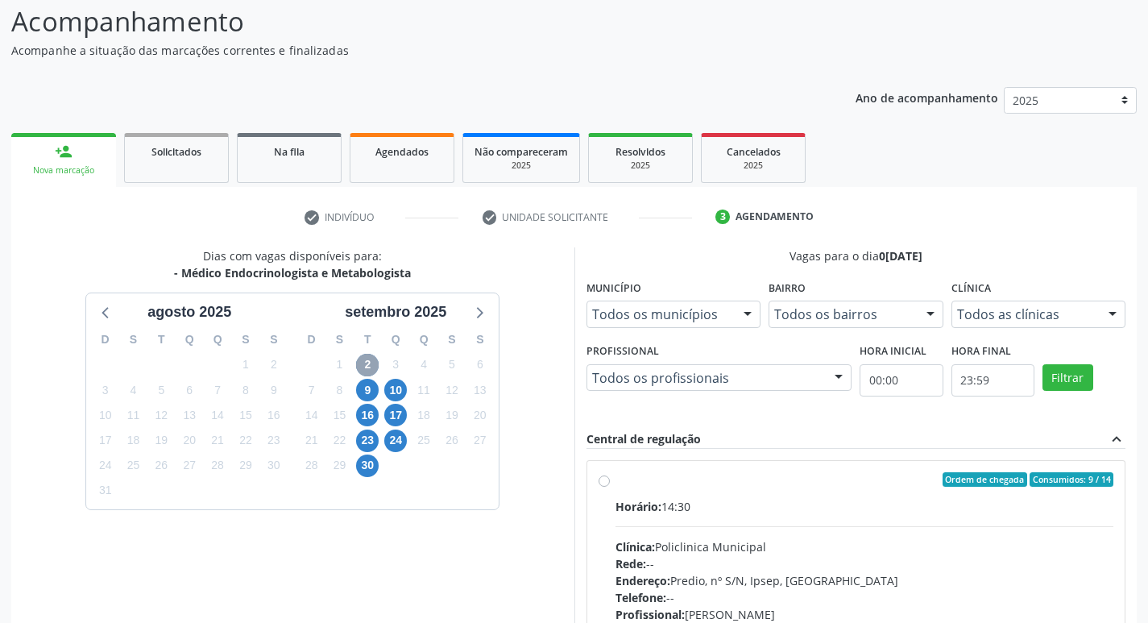
scroll to position [69, 0]
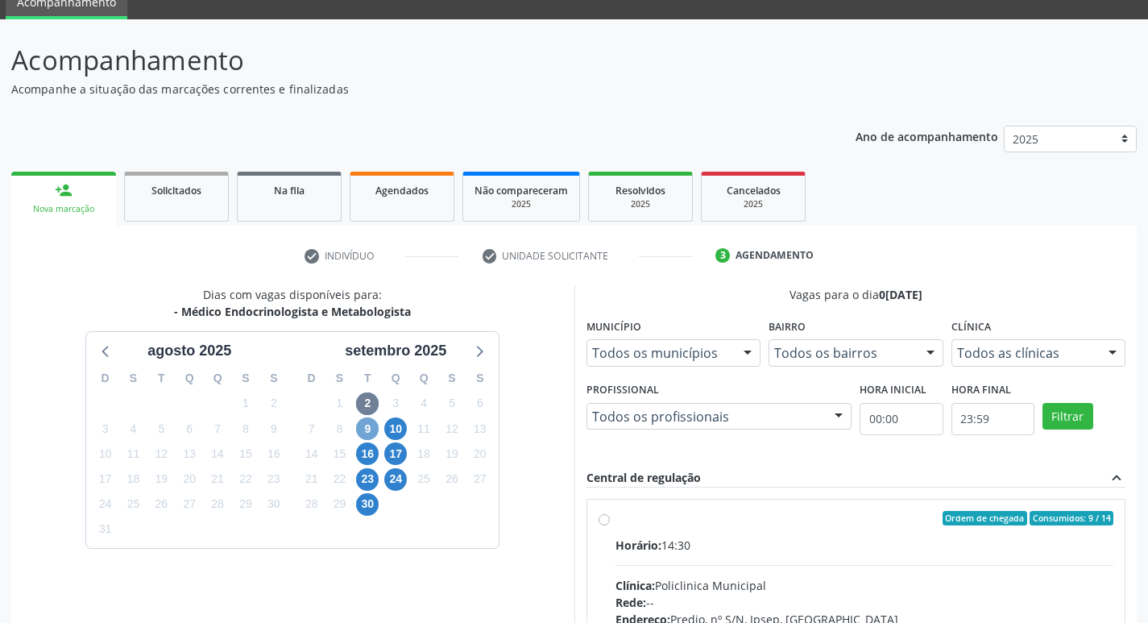
click at [374, 432] on span "9" at bounding box center [367, 428] width 23 height 23
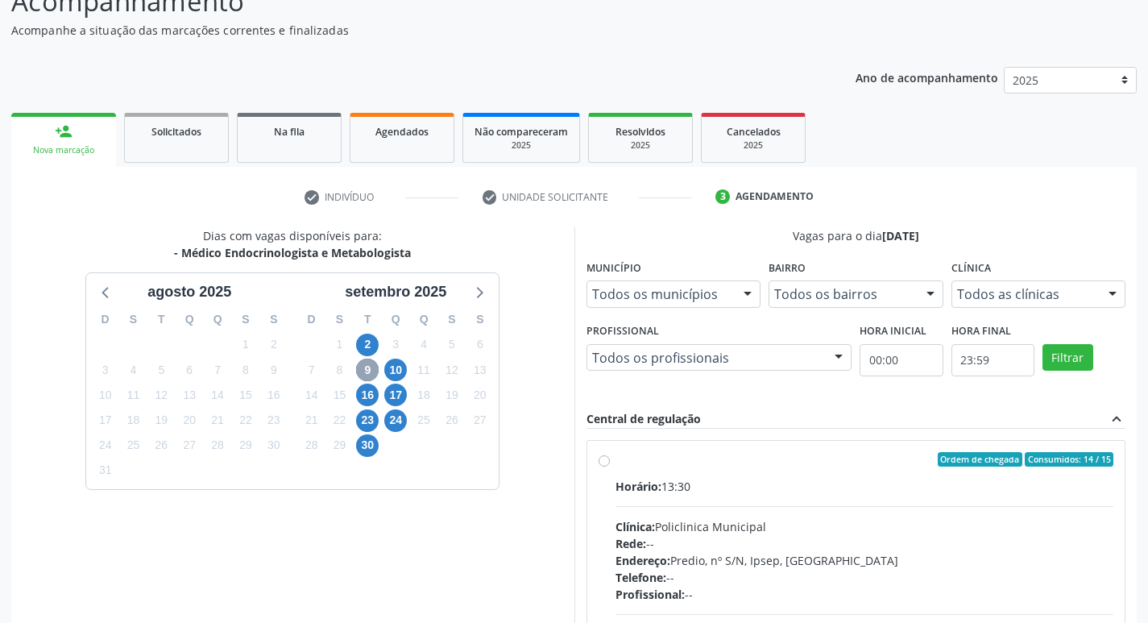
scroll to position [311, 0]
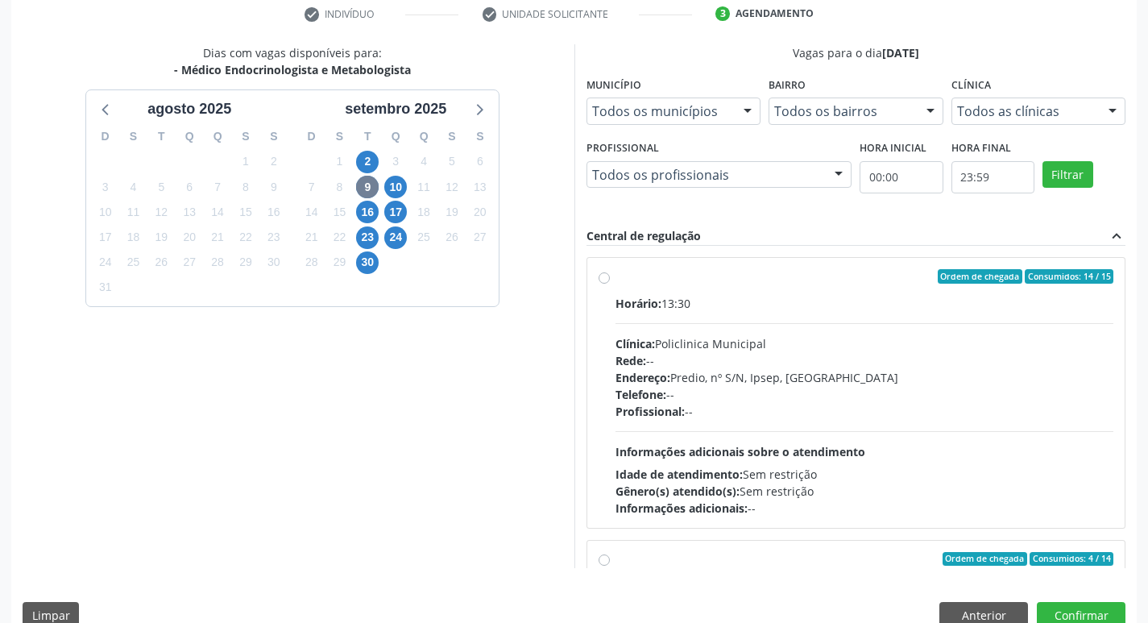
click at [615, 277] on label "Ordem de chegada Consumidos: 14 / 15 Horário: 13:30 Clínica: Policlinica Munici…" at bounding box center [864, 392] width 498 height 247
click at [606, 277] on input "Ordem de chegada Consumidos: 14 / 15 Horário: 13:30 Clínica: Policlinica Munici…" at bounding box center [603, 276] width 11 height 14
radio input "true"
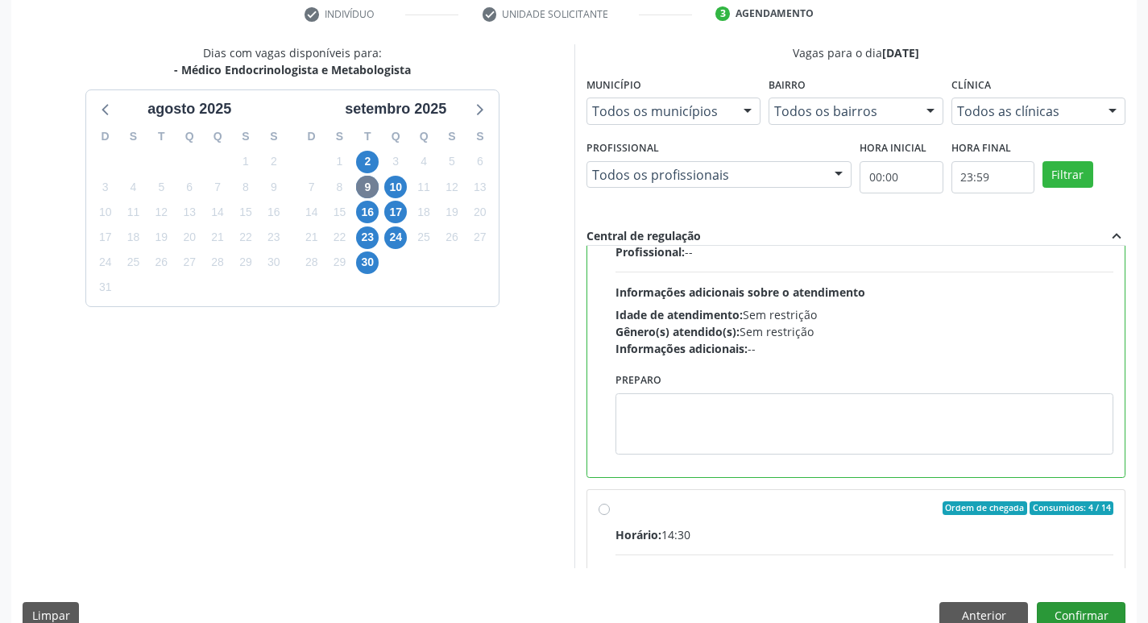
scroll to position [161, 0]
click at [1081, 611] on button "Confirmar" at bounding box center [1080, 615] width 89 height 27
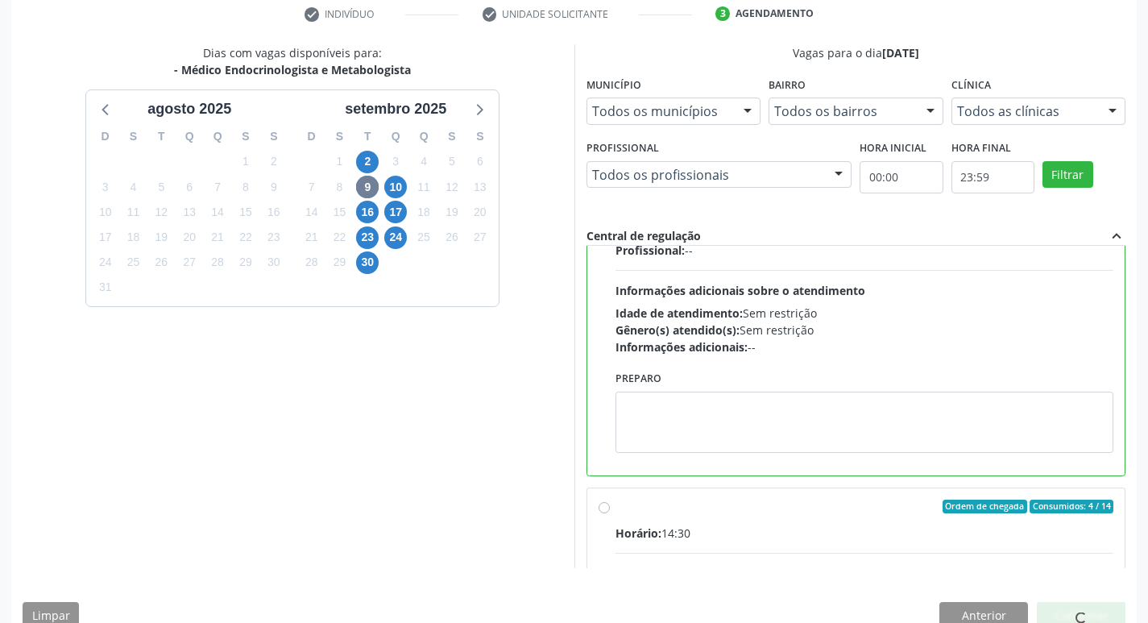
scroll to position [0, 0]
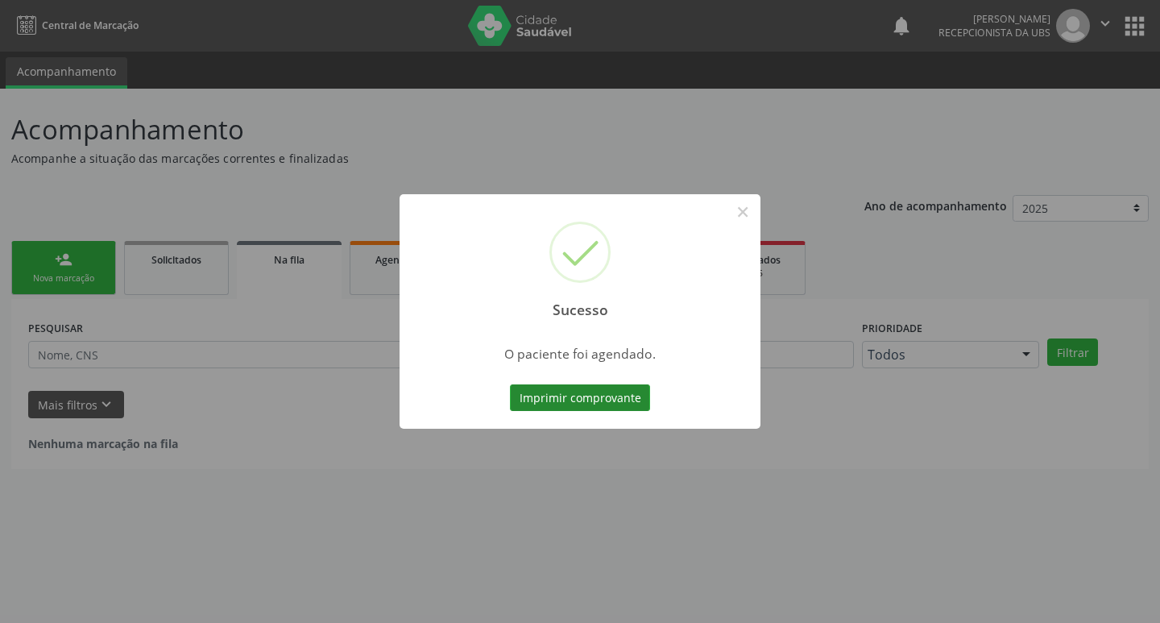
click at [610, 403] on button "Imprimir comprovante" at bounding box center [580, 397] width 140 height 27
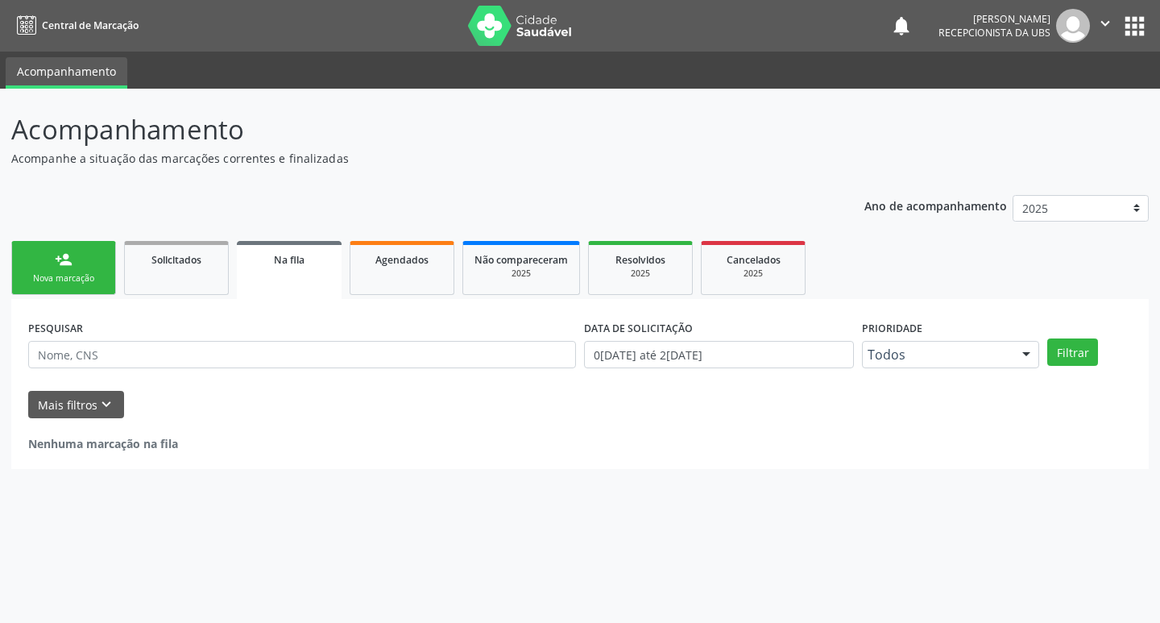
click at [65, 293] on link "person_add Nova marcação" at bounding box center [63, 268] width 105 height 54
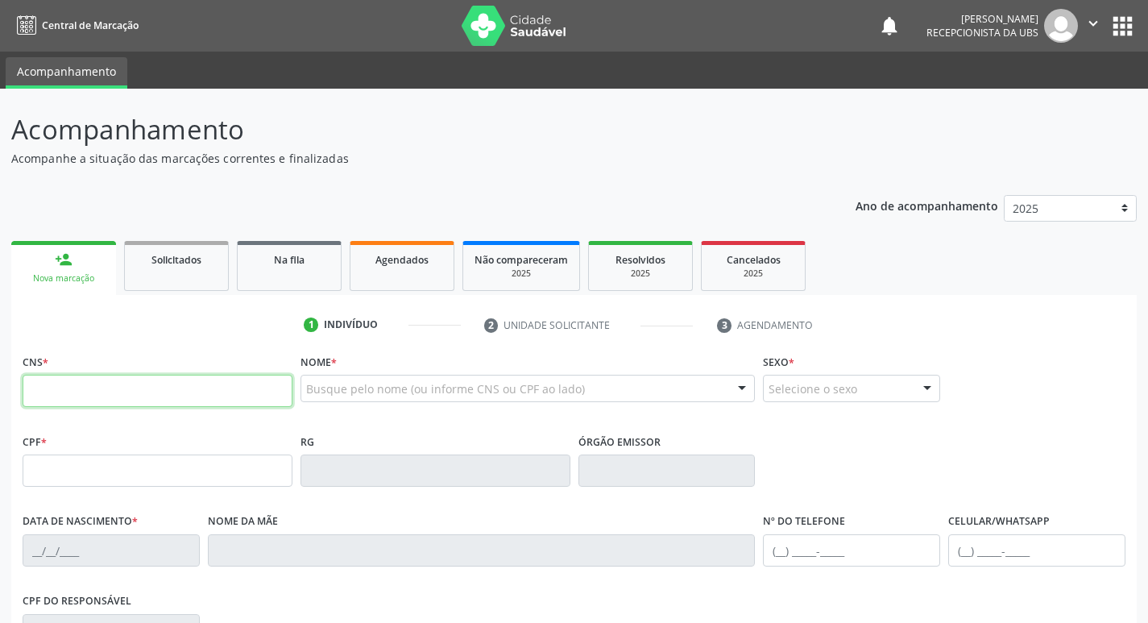
click at [130, 391] on input "text" at bounding box center [158, 390] width 270 height 32
type input "700 5077 6463 1558"
type input "096.303.284-45"
type input "[DATE]"
type input "[PERSON_NAME]"
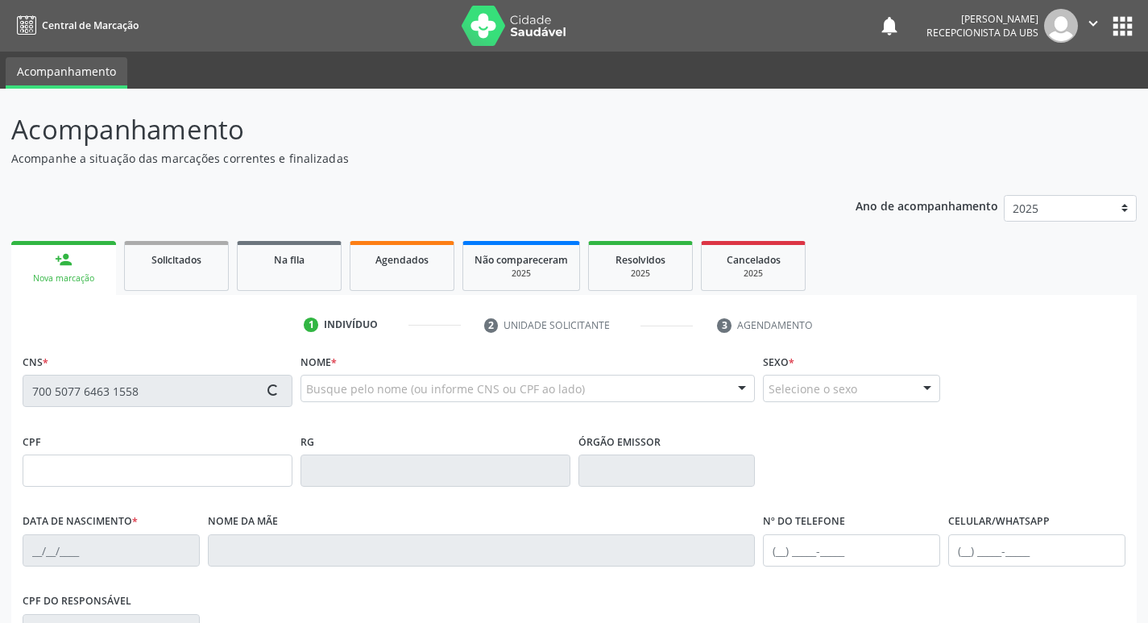
type input "[PHONE_NUMBER]"
type input "1379"
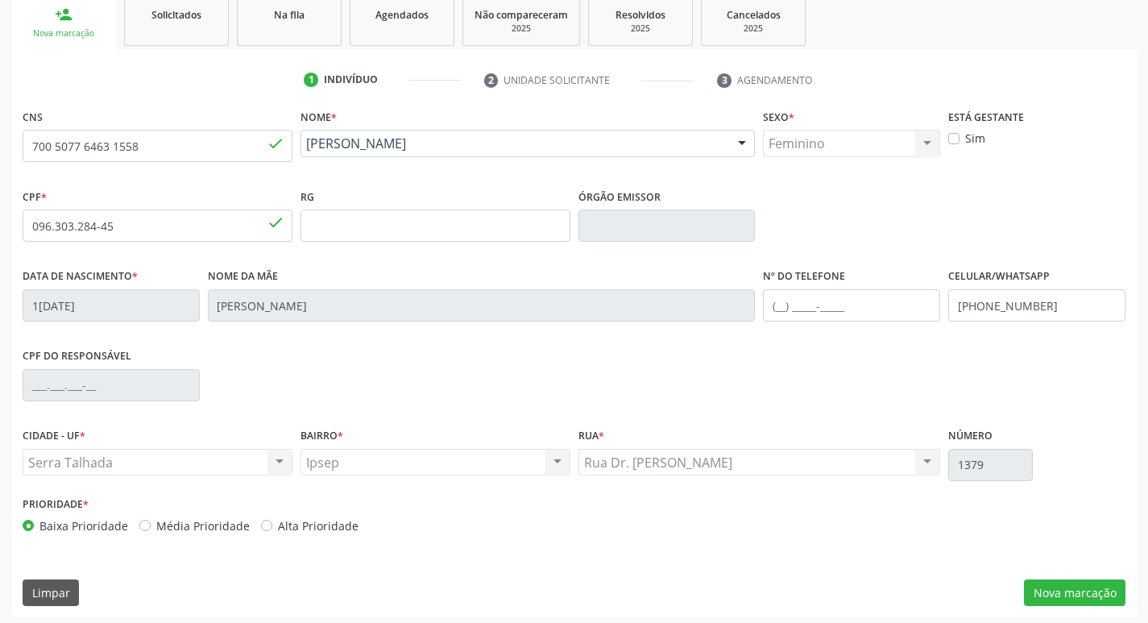
scroll to position [250, 0]
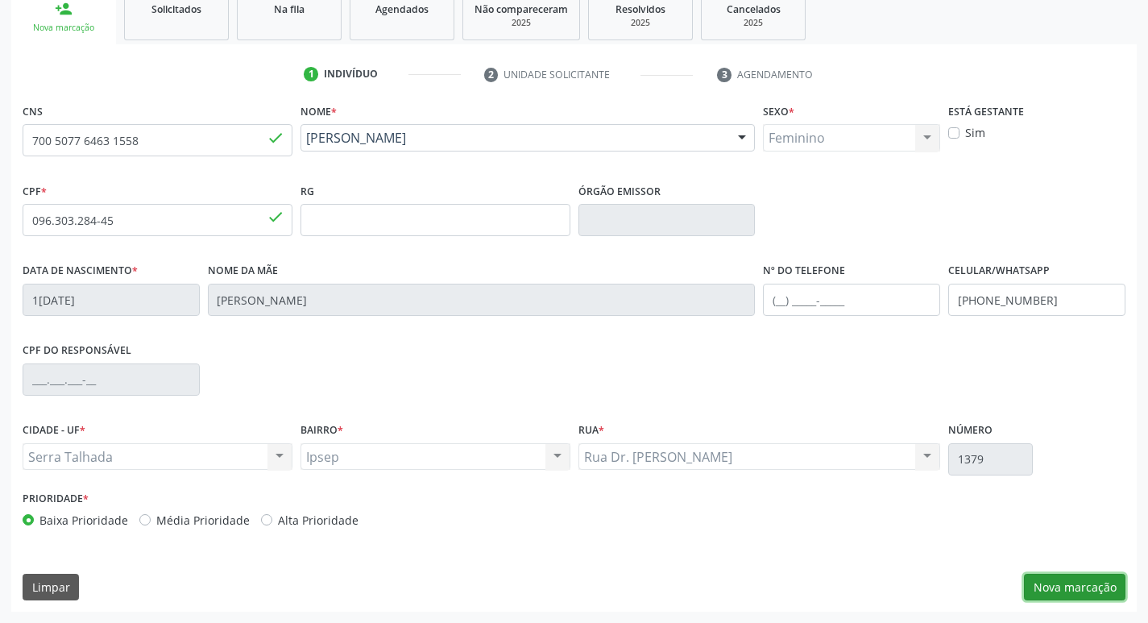
click at [1050, 577] on button "Nova marcação" at bounding box center [1074, 586] width 101 height 27
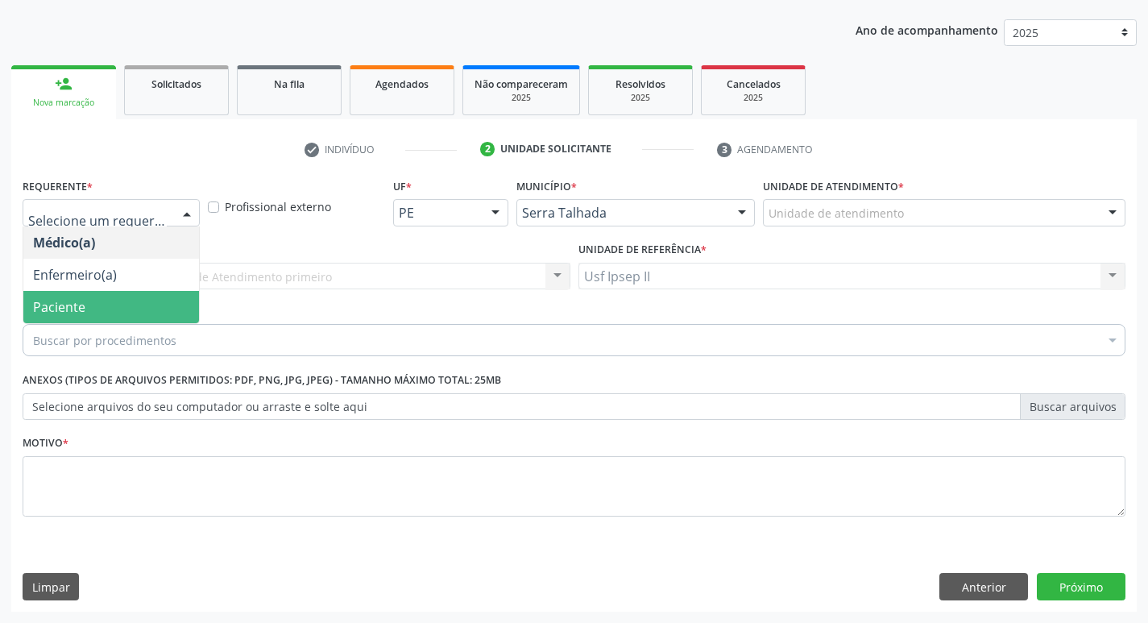
click at [101, 308] on span "Paciente" at bounding box center [111, 307] width 176 height 32
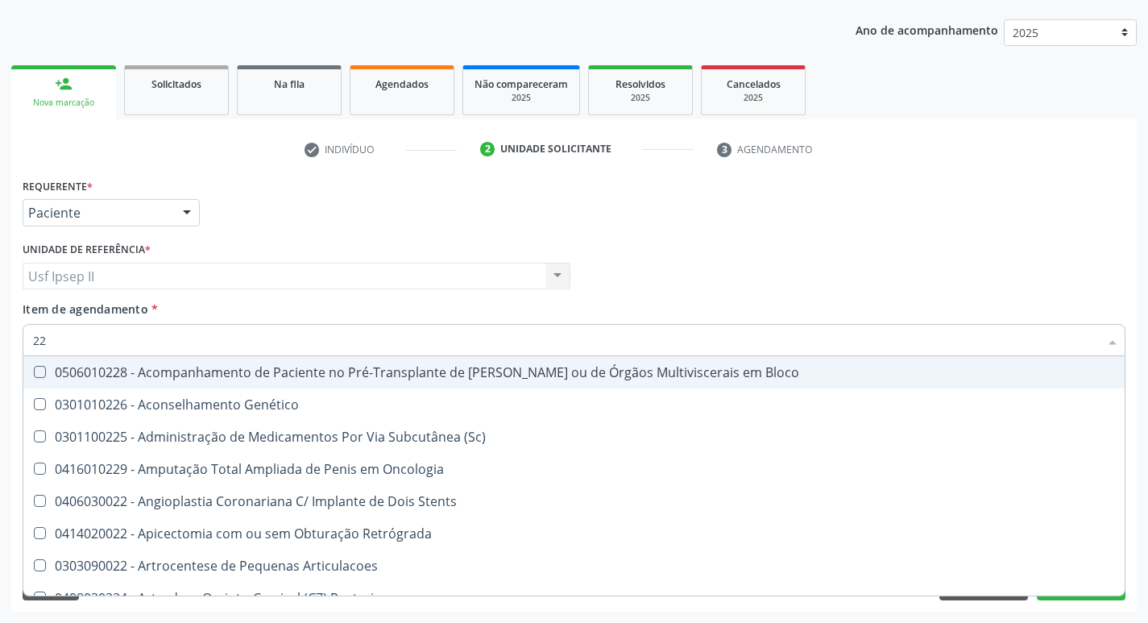
type input "225"
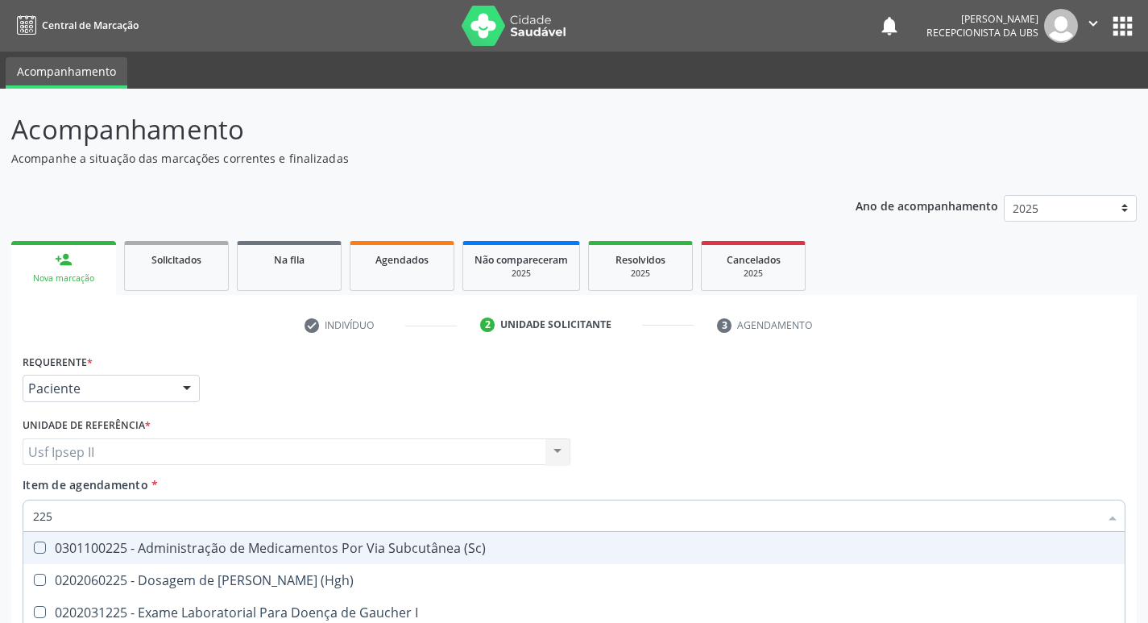
scroll to position [176, 0]
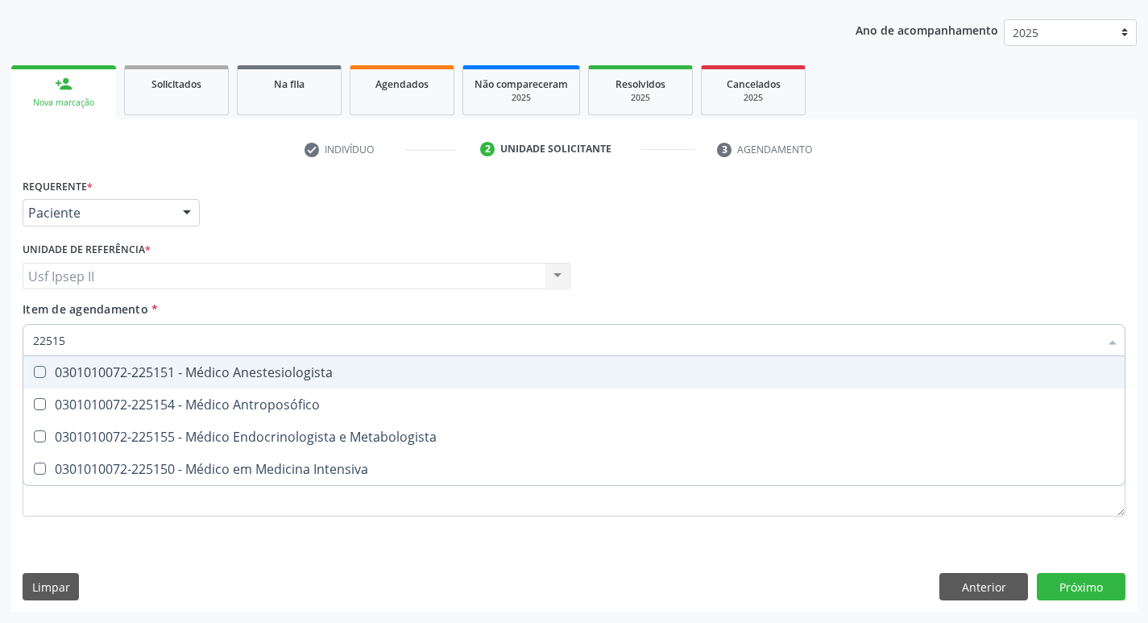
type input "225155"
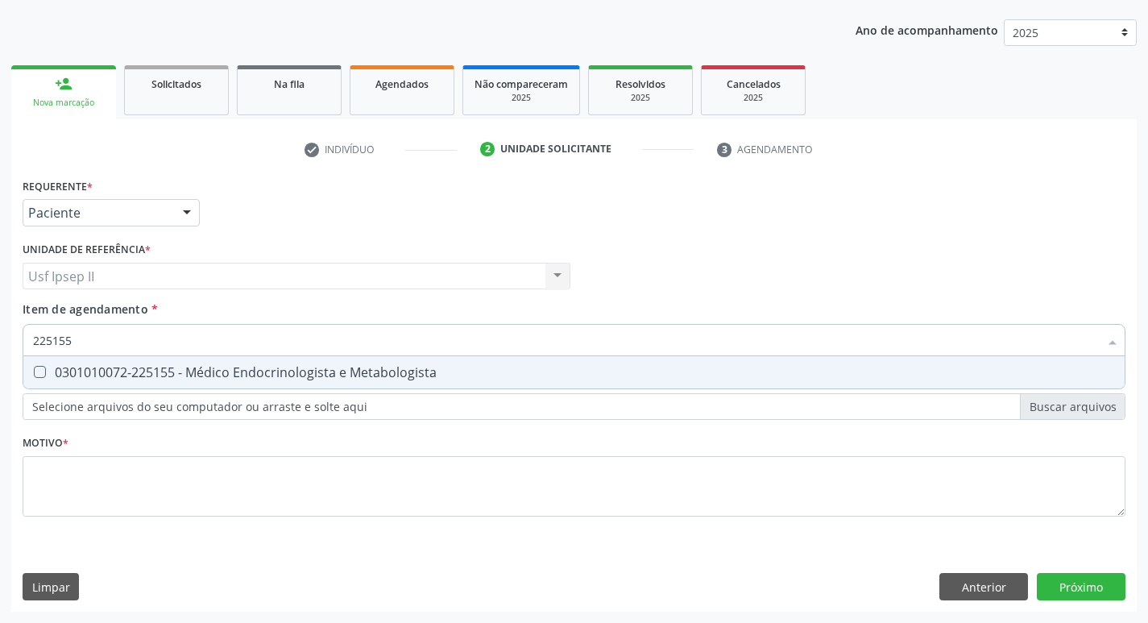
click at [182, 378] on div "0301010072-225155 - Médico Endocrinologista e Metabologista" at bounding box center [574, 372] width 1082 height 13
checkbox Metabologista "true"
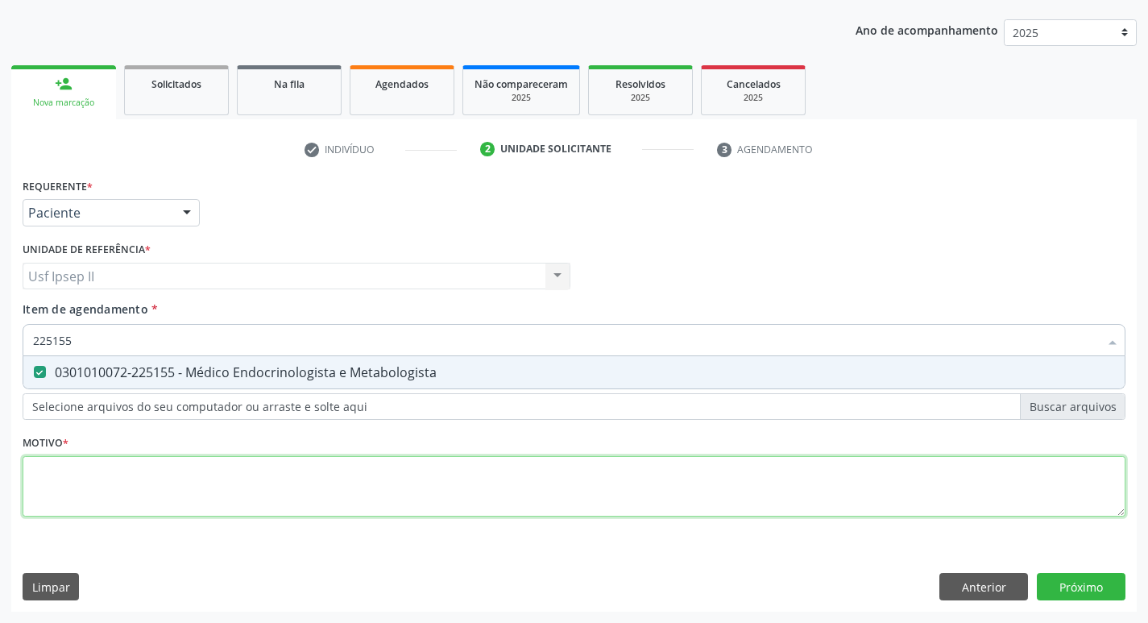
click at [97, 478] on div "Requerente * Paciente Médico(a) Enfermeiro(a) Paciente Nenhum resultado encontr…" at bounding box center [574, 356] width 1102 height 365
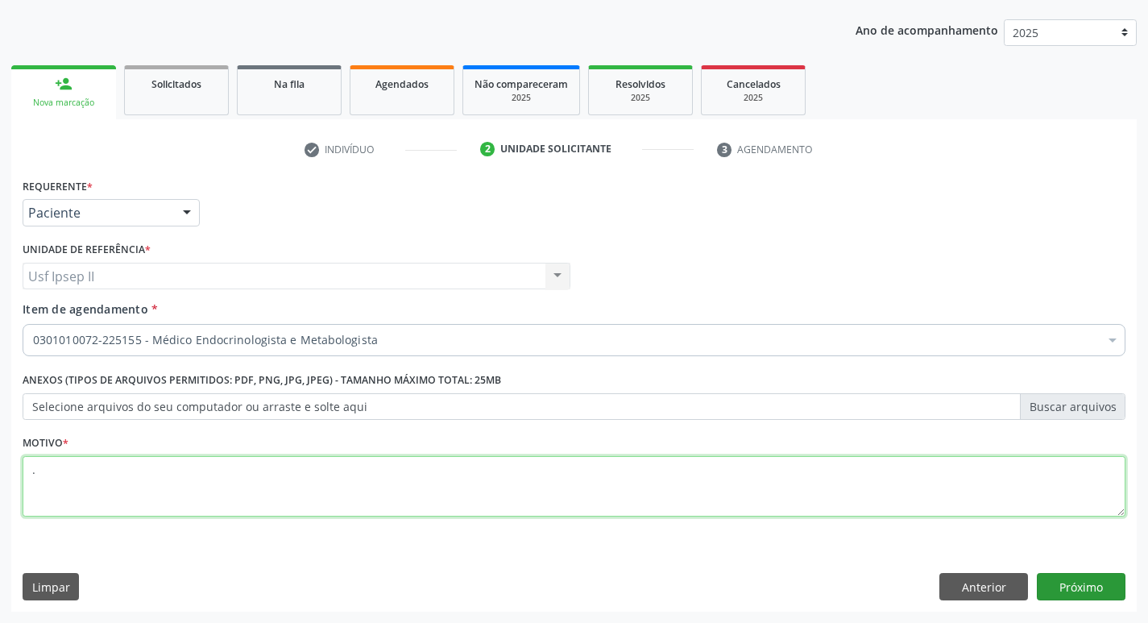
type textarea "."
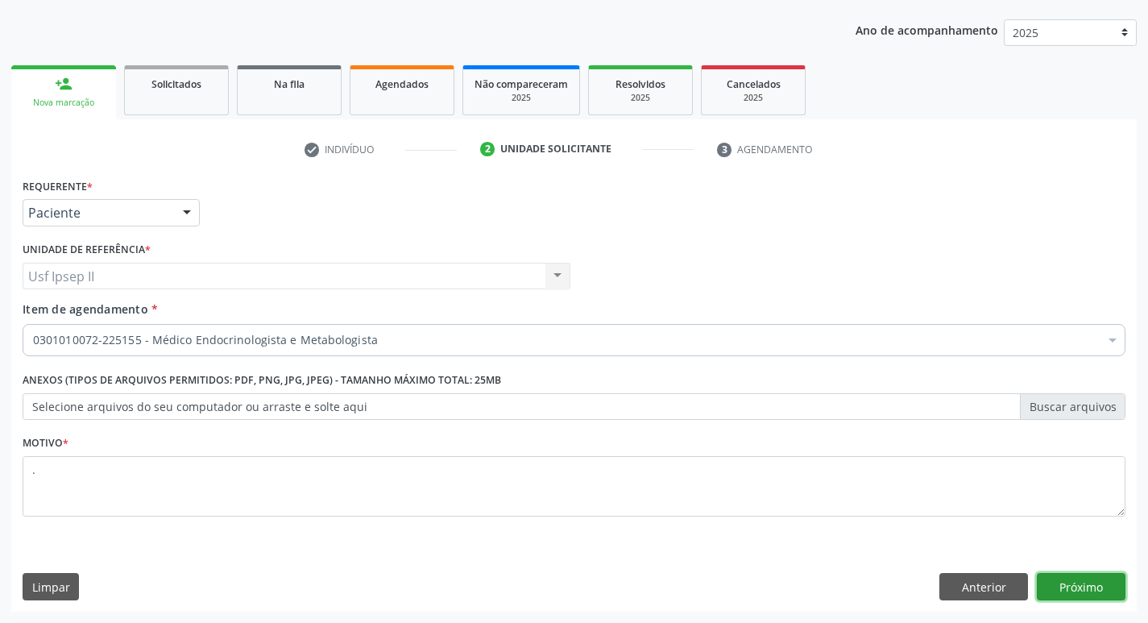
click at [1059, 592] on button "Próximo" at bounding box center [1080, 586] width 89 height 27
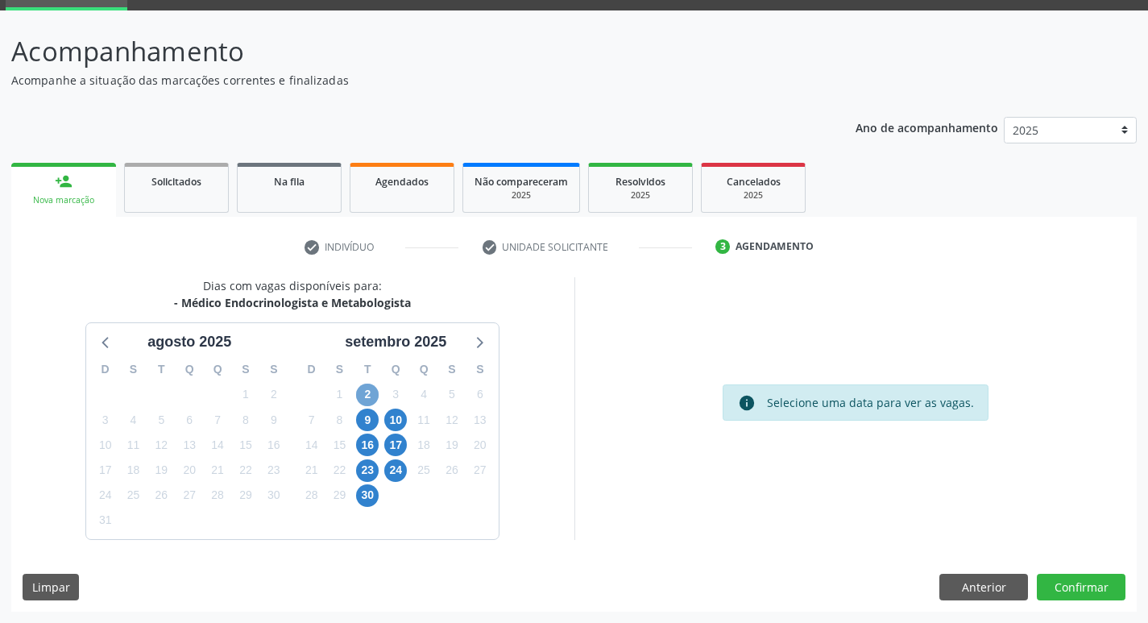
click at [362, 399] on span "2" at bounding box center [367, 394] width 23 height 23
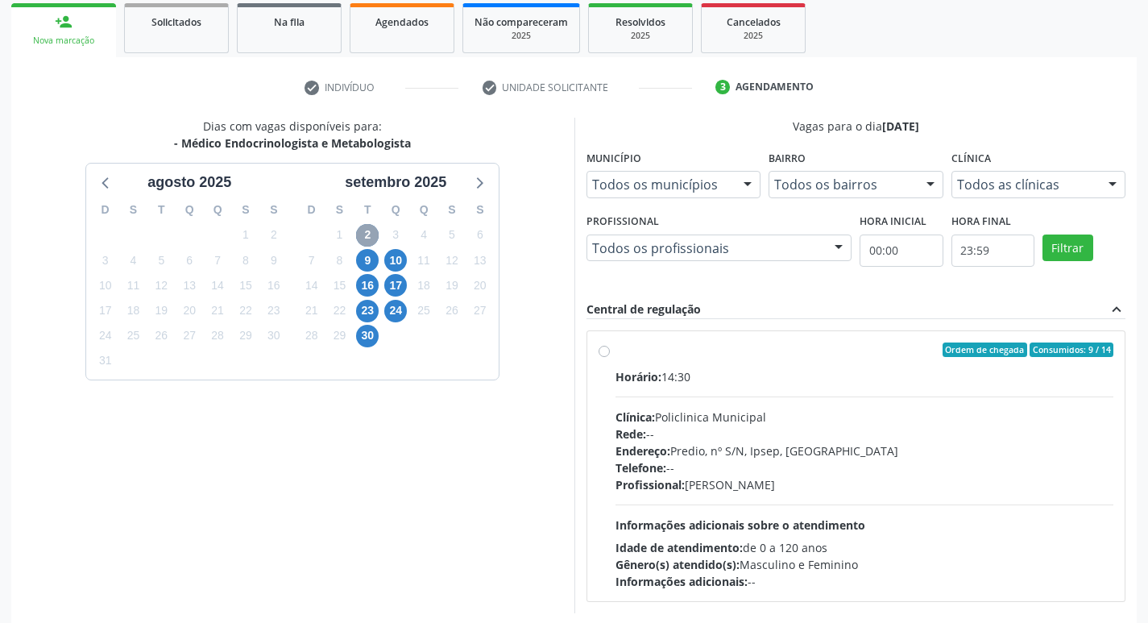
scroll to position [239, 0]
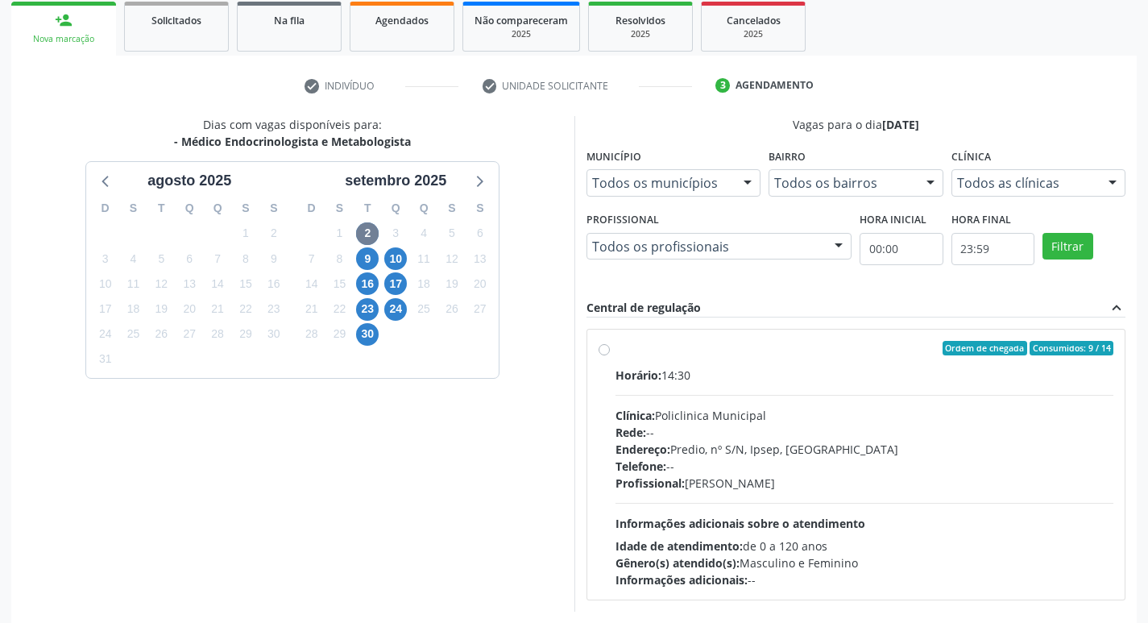
click at [615, 353] on label "Ordem de chegada Consumidos: 9 / 14 Horário: 14:30 Clínica: Policlinica Municip…" at bounding box center [864, 464] width 498 height 247
click at [603, 353] on input "Ordem de chegada Consumidos: 9 / 14 Horário: 14:30 Clínica: Policlinica Municip…" at bounding box center [603, 348] width 11 height 14
radio input "true"
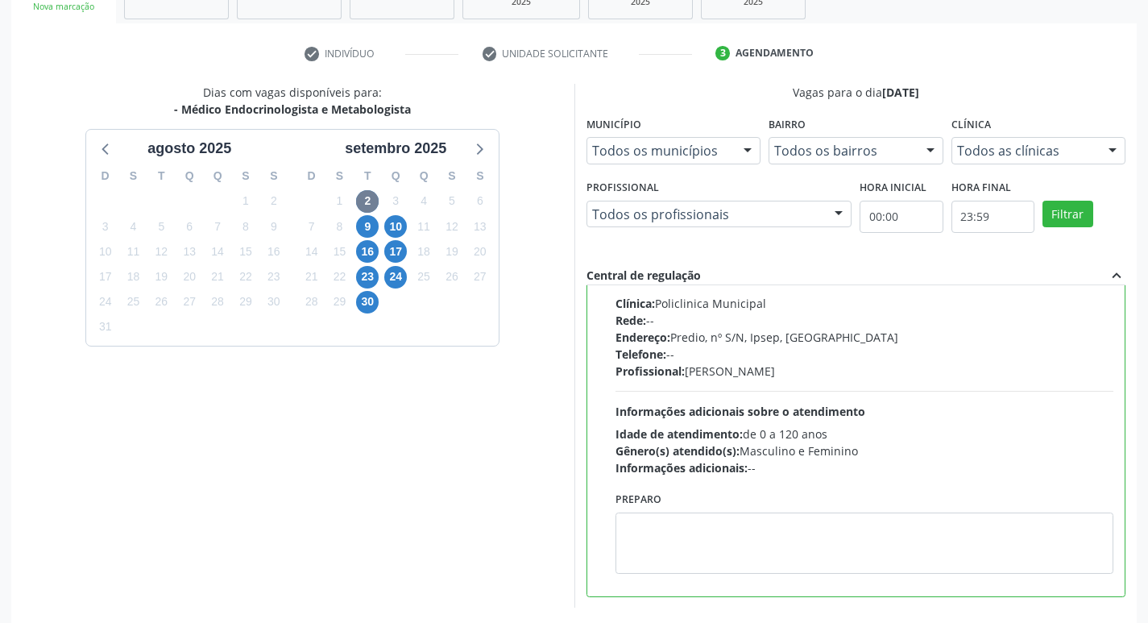
scroll to position [340, 0]
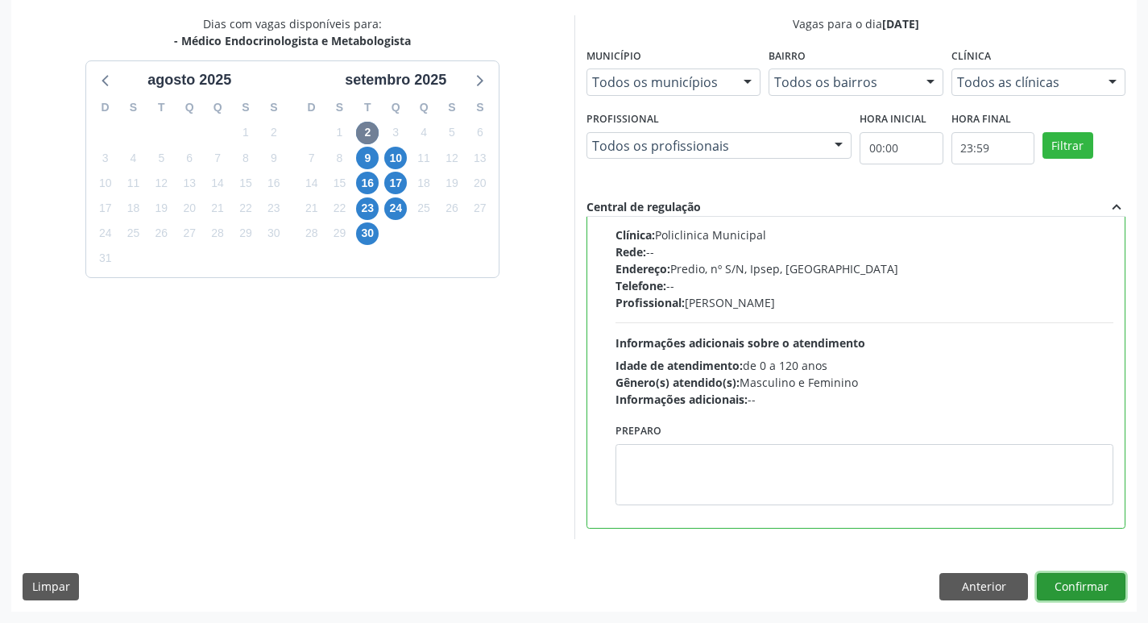
click at [1053, 583] on button "Confirmar" at bounding box center [1080, 586] width 89 height 27
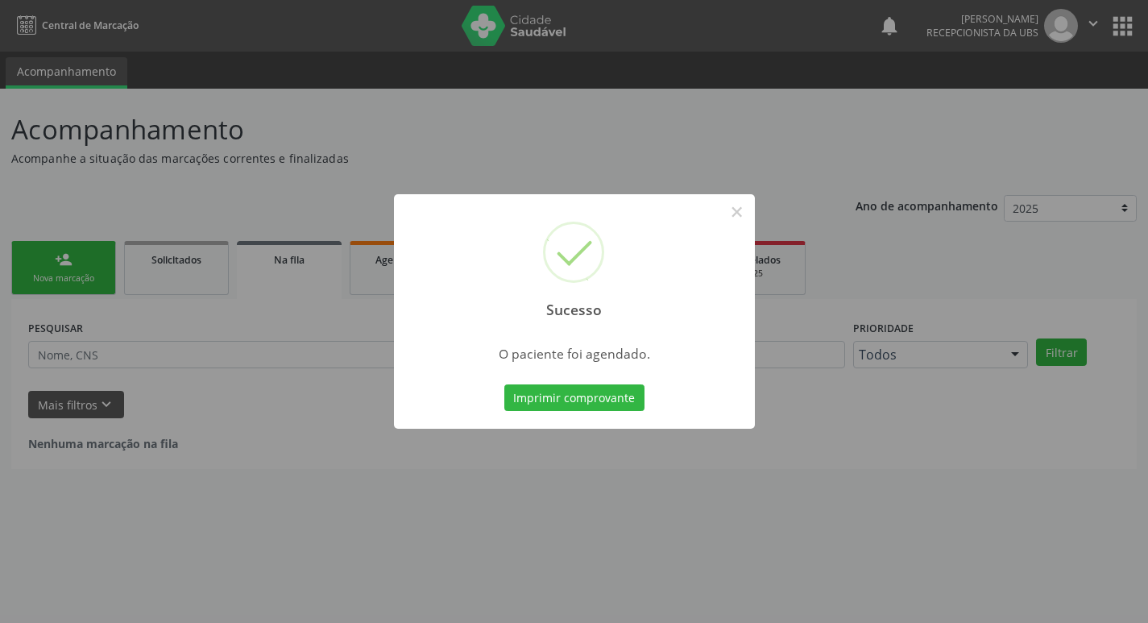
scroll to position [0, 0]
click at [589, 397] on button "Imprimir comprovante" at bounding box center [580, 397] width 140 height 27
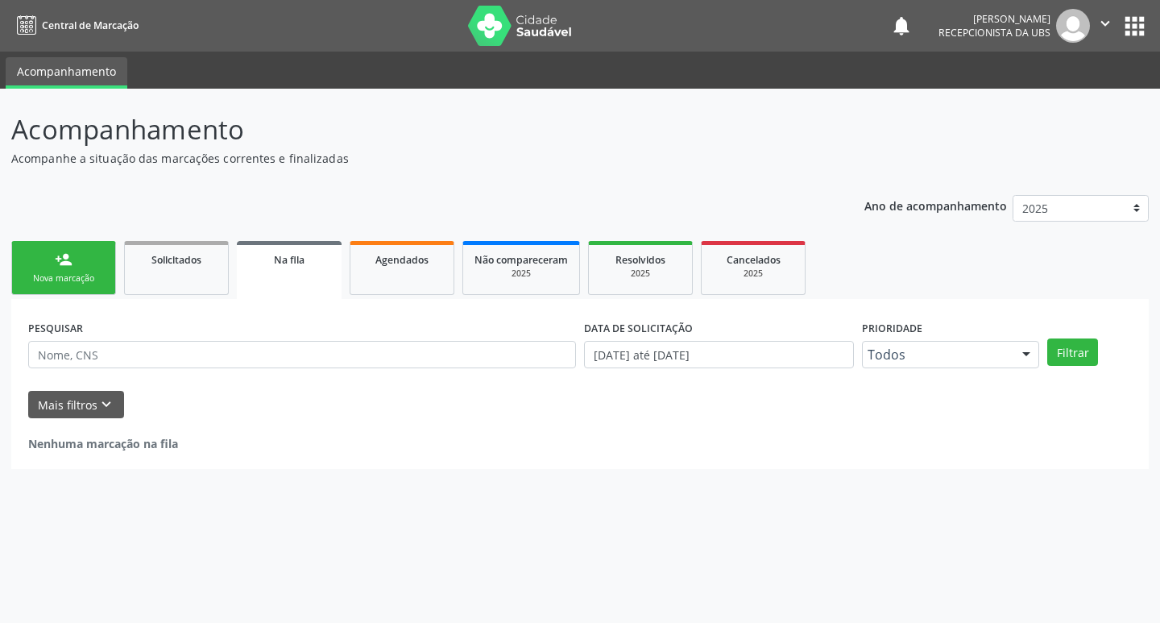
click at [105, 266] on link "person_add Nova marcação" at bounding box center [63, 268] width 105 height 54
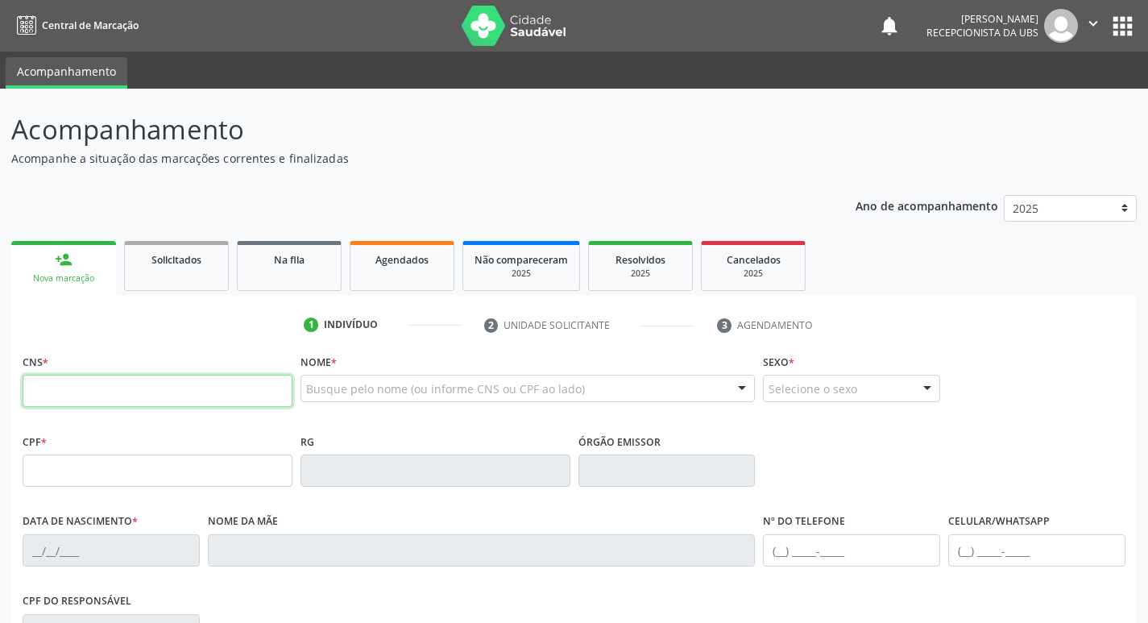
click at [119, 388] on input "text" at bounding box center [158, 390] width 270 height 32
type input "163 7769 6443 0006"
type input "728.827.864-68"
type input "[DATE]"
type input "[PERSON_NAME]"
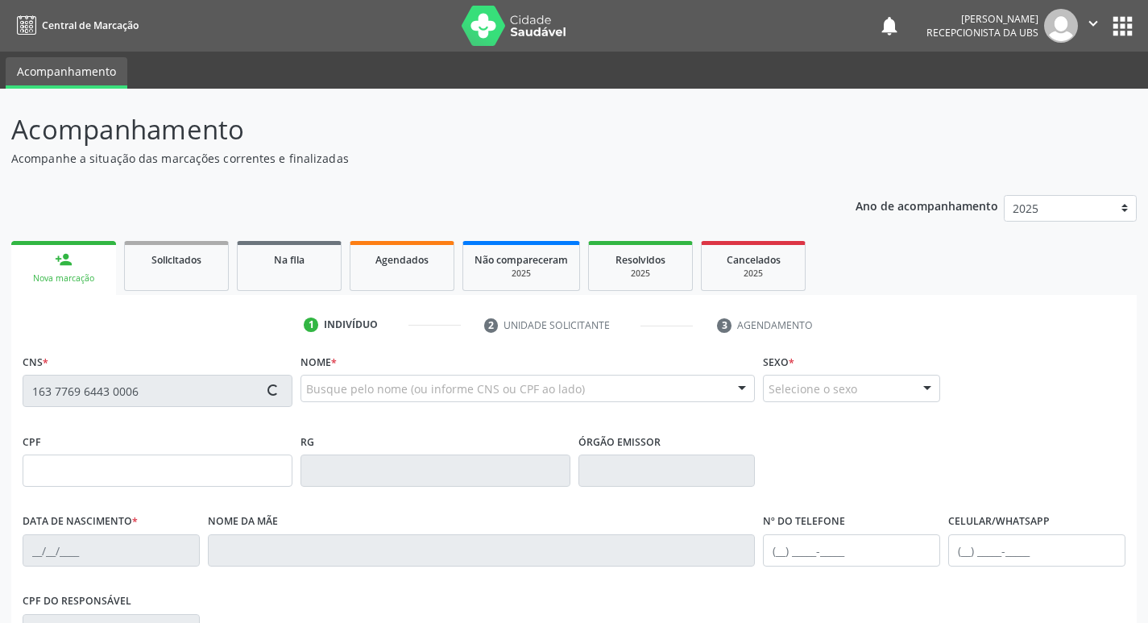
type input "[PHONE_NUMBER]"
type input "339"
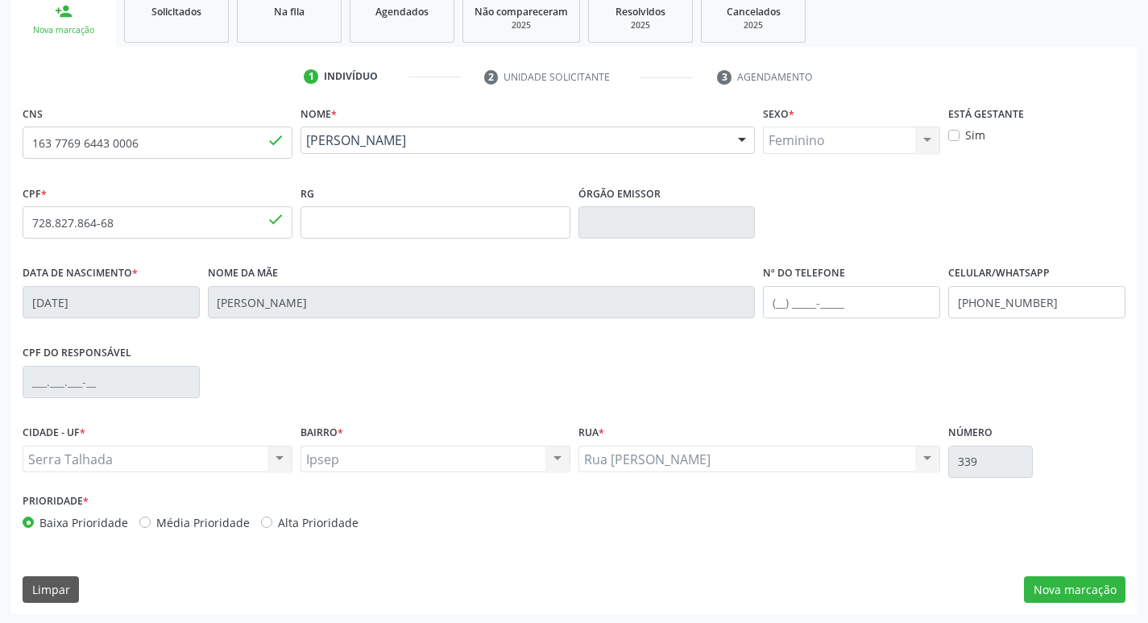
scroll to position [250, 0]
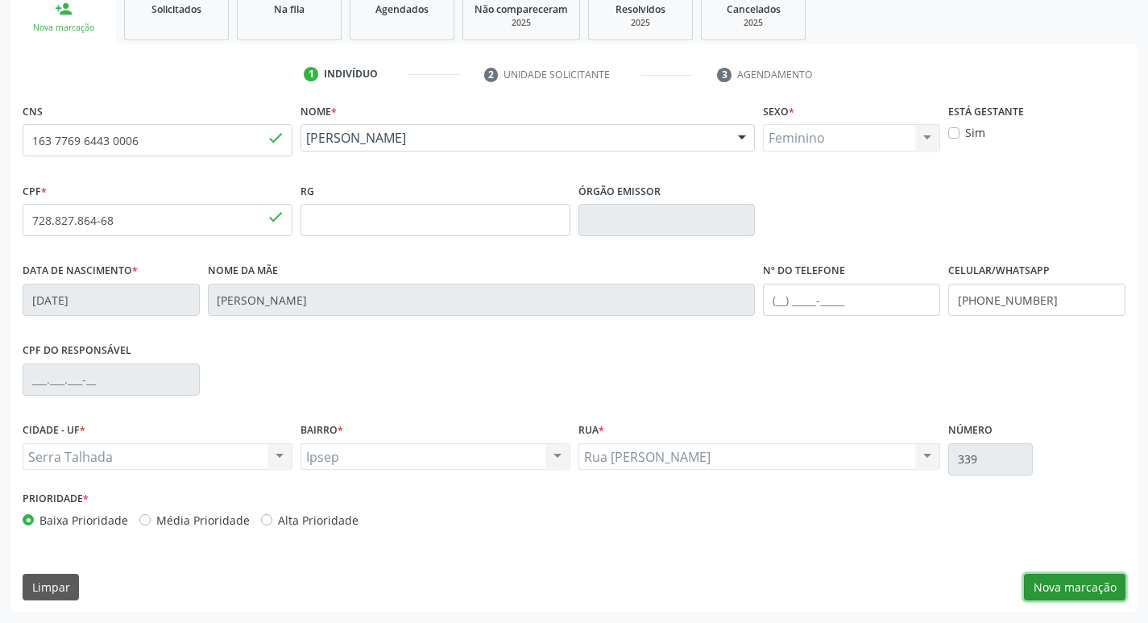
click at [1068, 596] on button "Nova marcação" at bounding box center [1074, 586] width 101 height 27
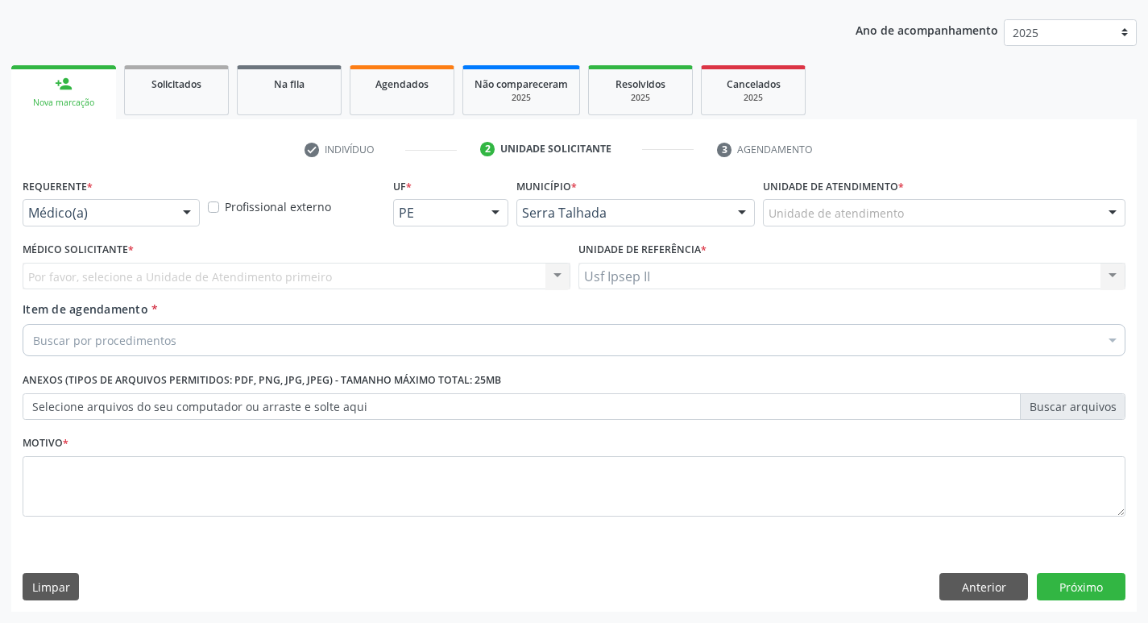
scroll to position [176, 0]
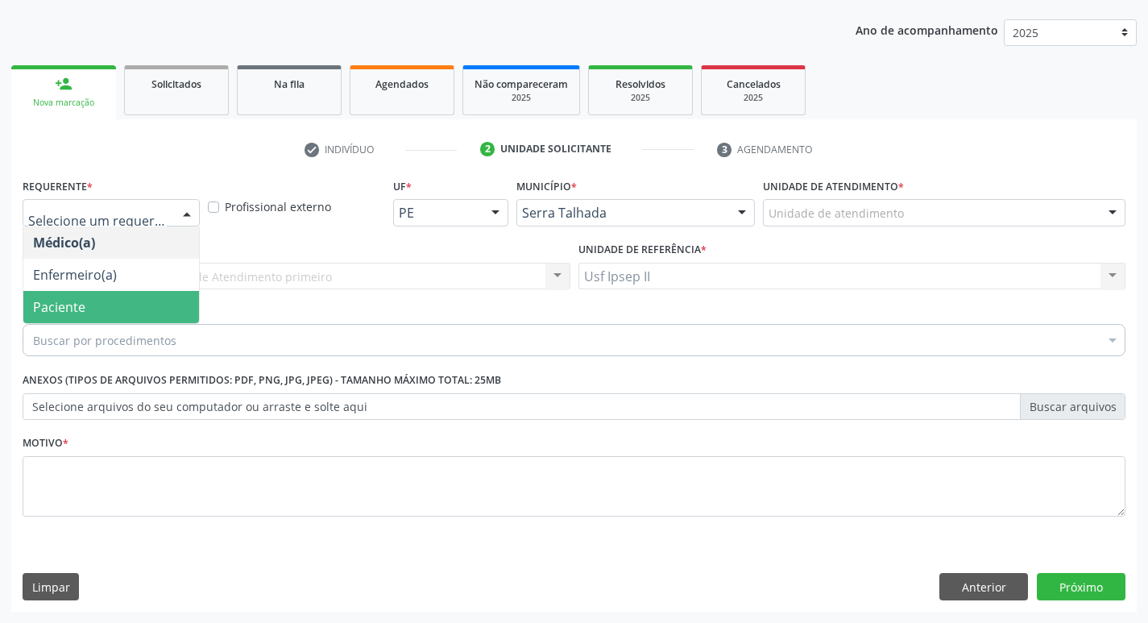
click at [90, 304] on span "Paciente" at bounding box center [111, 307] width 176 height 32
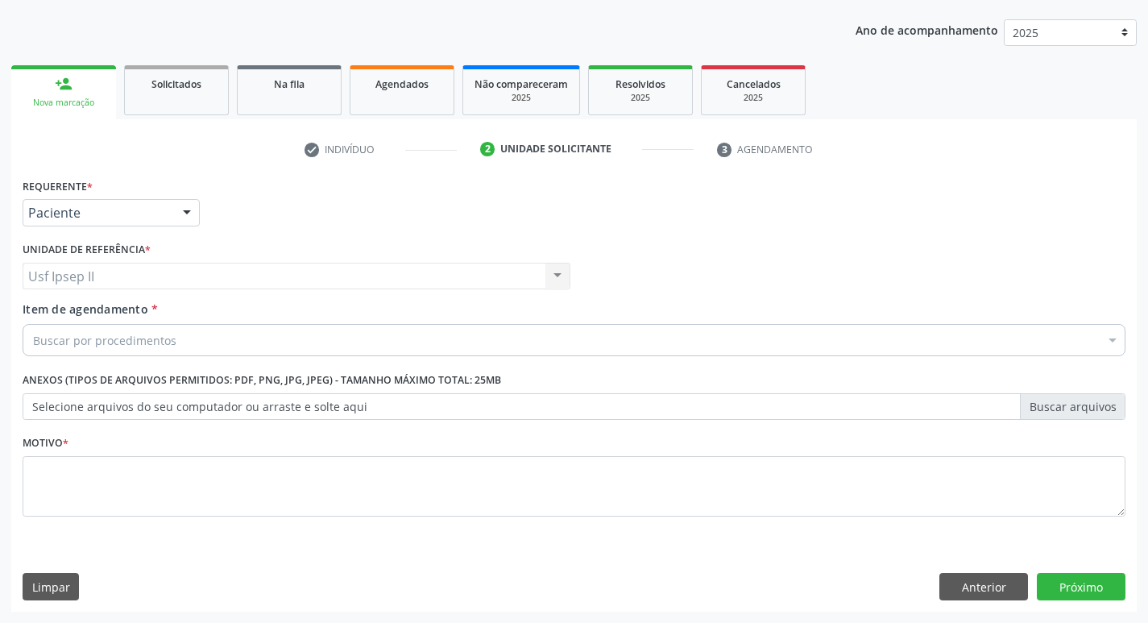
click at [96, 327] on div "Buscar por procedimentos" at bounding box center [574, 340] width 1102 height 32
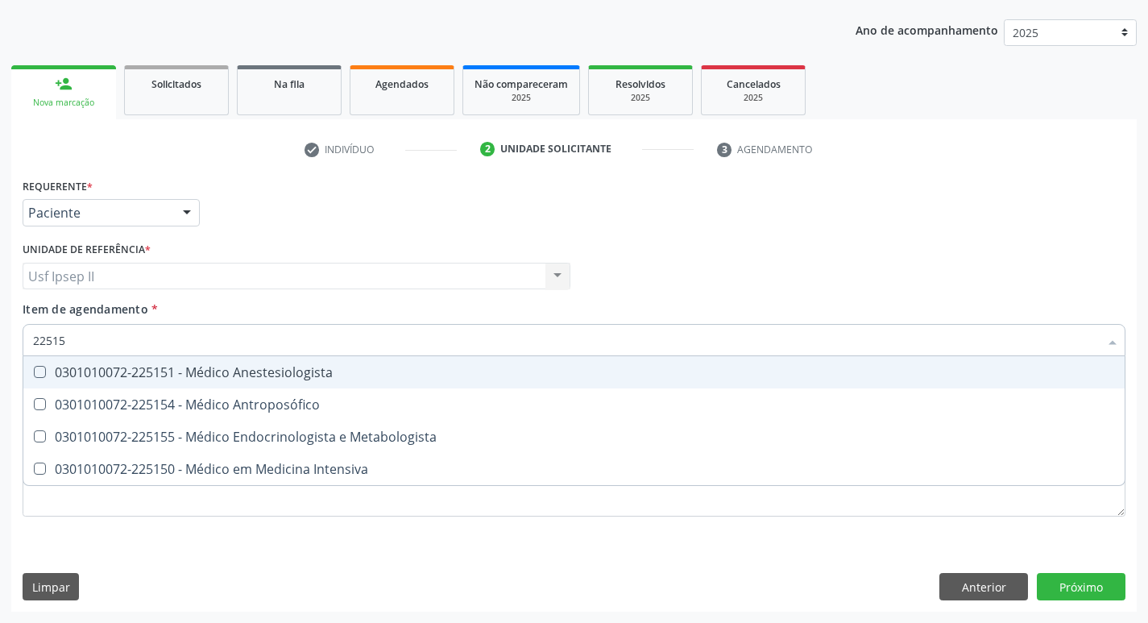
type input "225155"
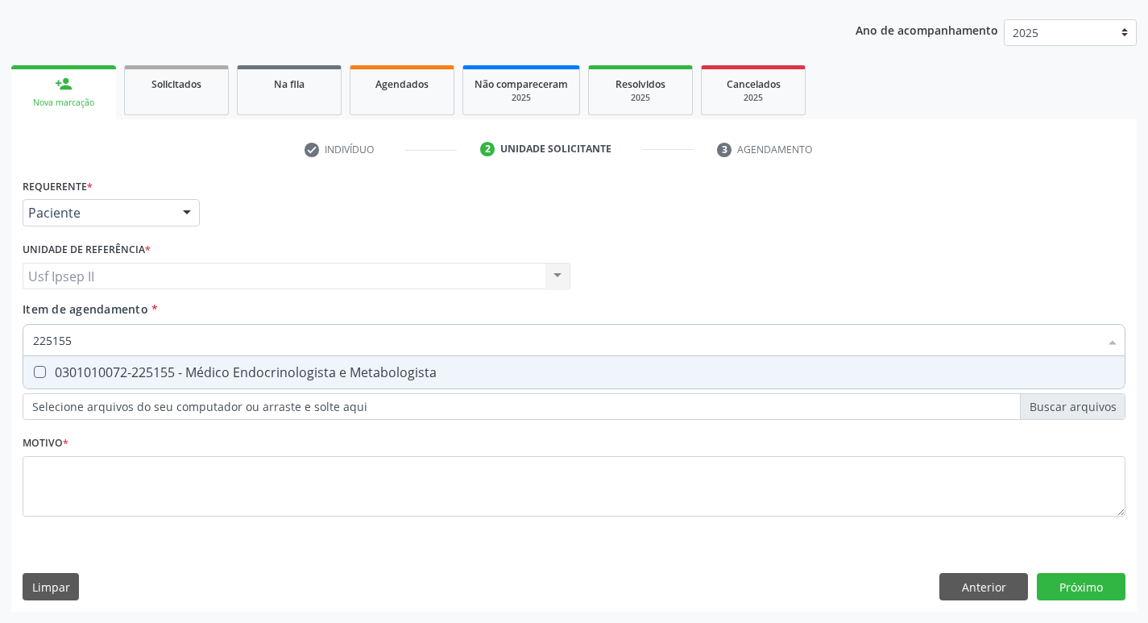
drag, startPoint x: 267, startPoint y: 373, endPoint x: 280, endPoint y: 368, distance: 14.5
click at [280, 368] on div "0301010072-225155 - Médico Endocrinologista e Metabologista" at bounding box center [574, 372] width 1082 height 13
checkbox Metabologista "true"
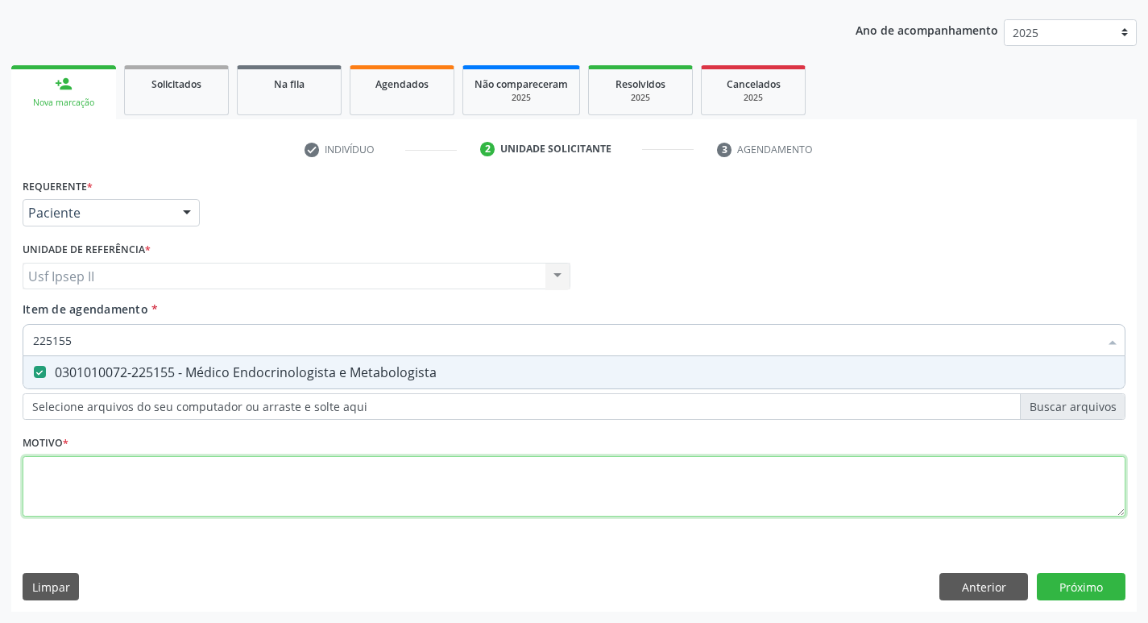
click at [121, 479] on div "Requerente * Paciente Médico(a) Enfermeiro(a) Paciente Nenhum resultado encontr…" at bounding box center [574, 356] width 1102 height 365
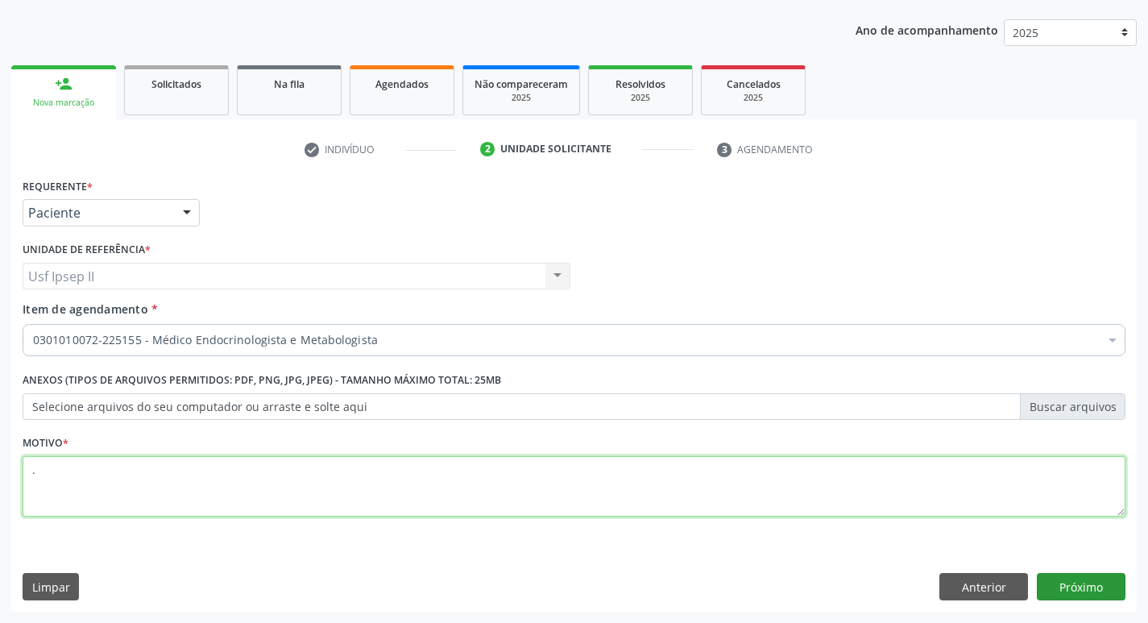
type textarea "."
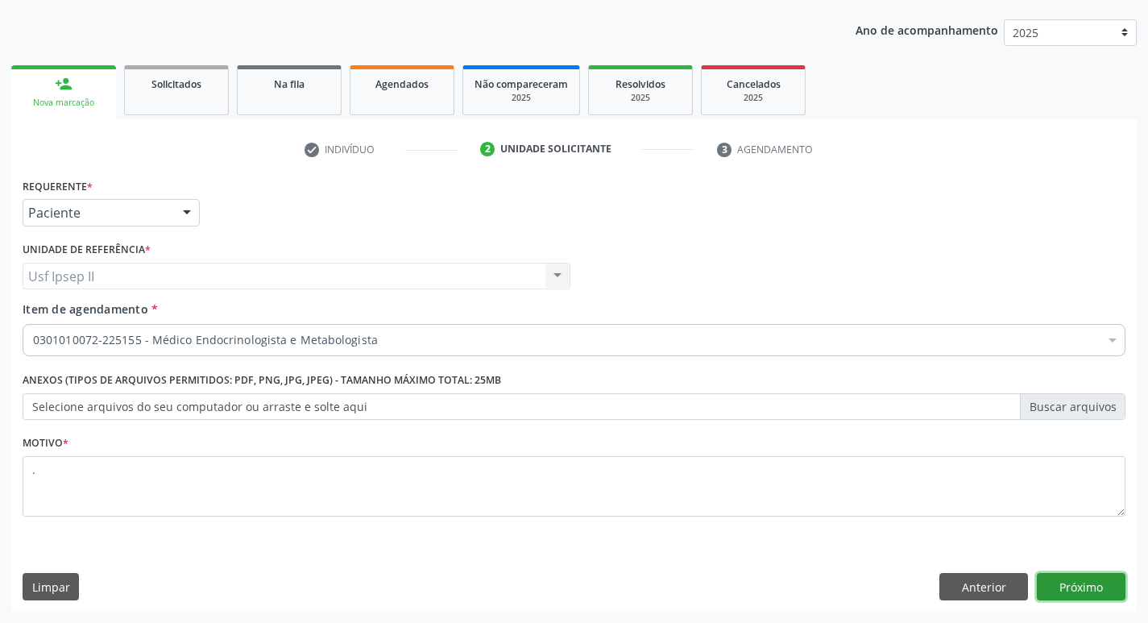
click at [1079, 597] on button "Próximo" at bounding box center [1080, 586] width 89 height 27
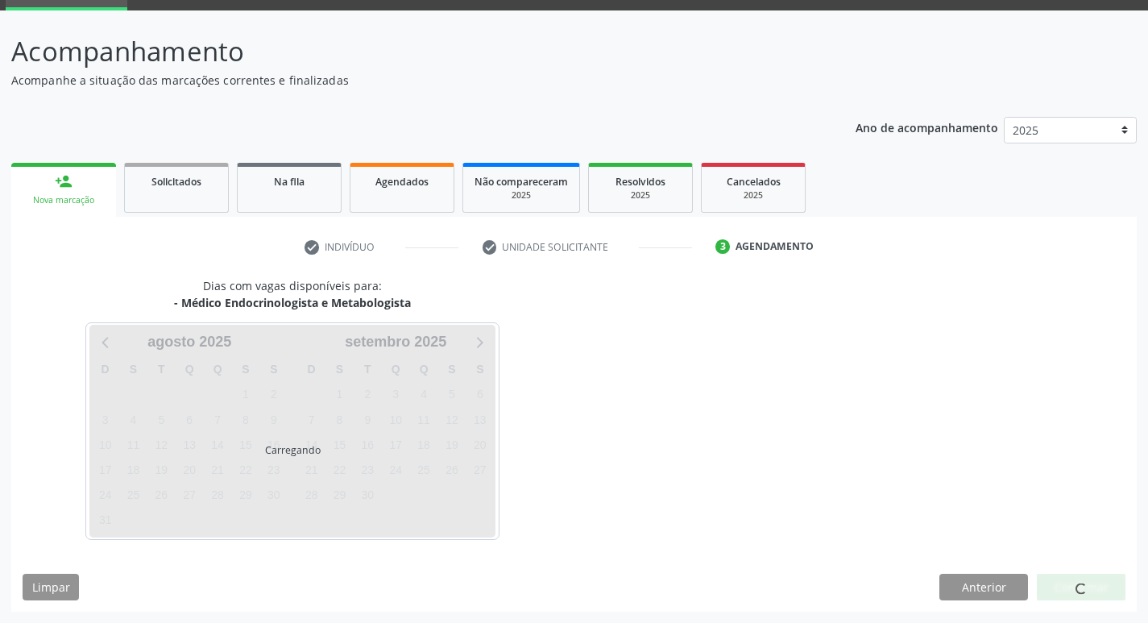
scroll to position [78, 0]
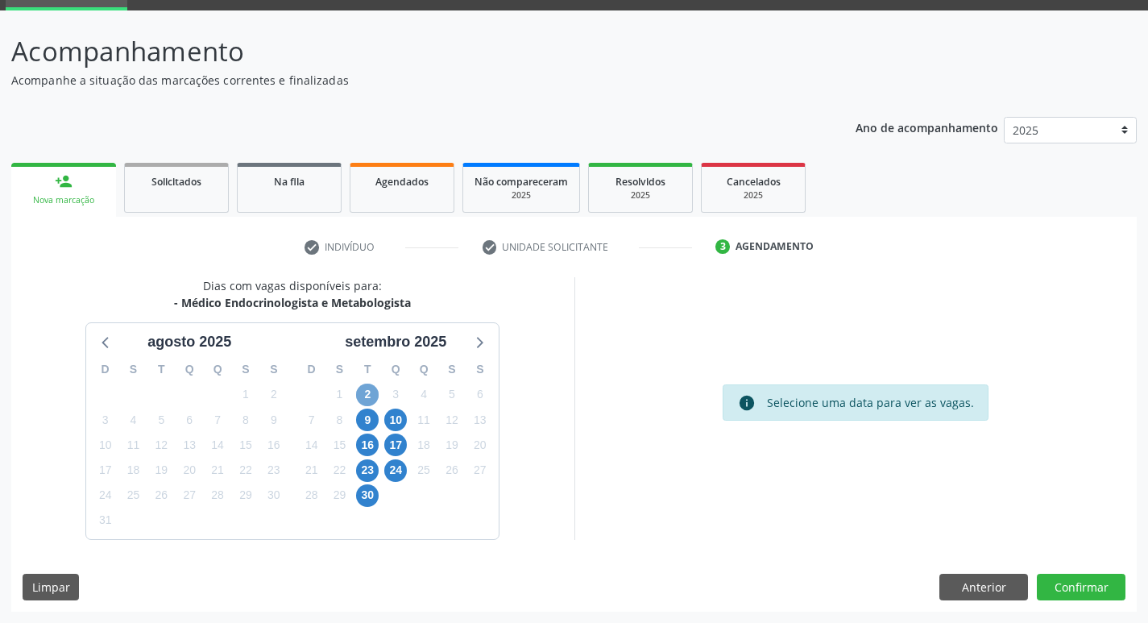
click at [364, 395] on span "2" at bounding box center [367, 394] width 23 height 23
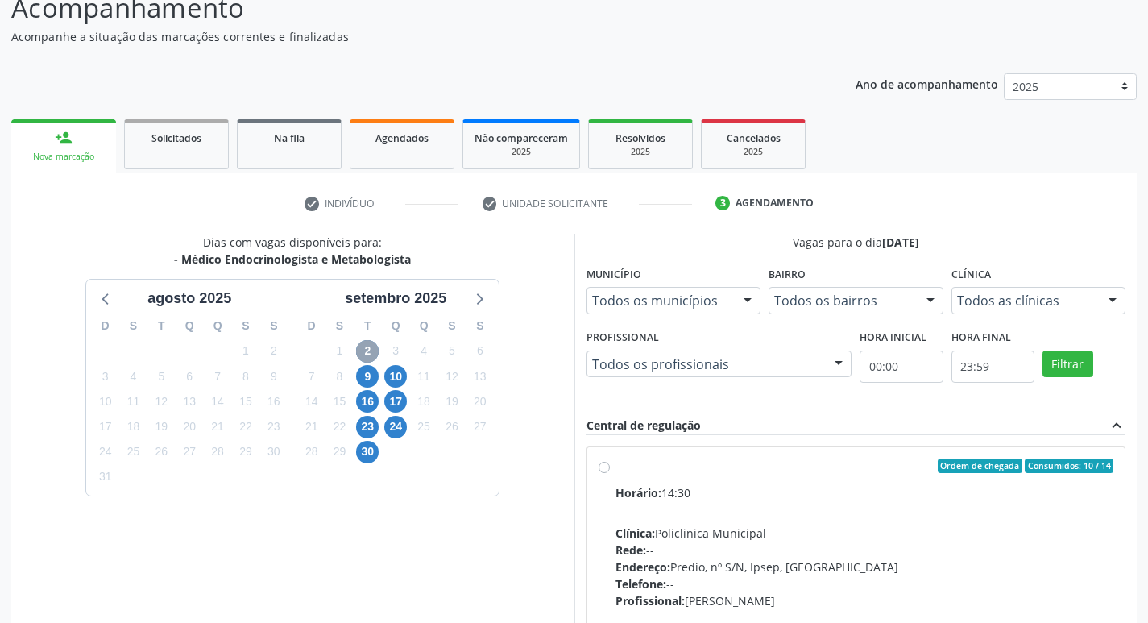
scroll to position [159, 0]
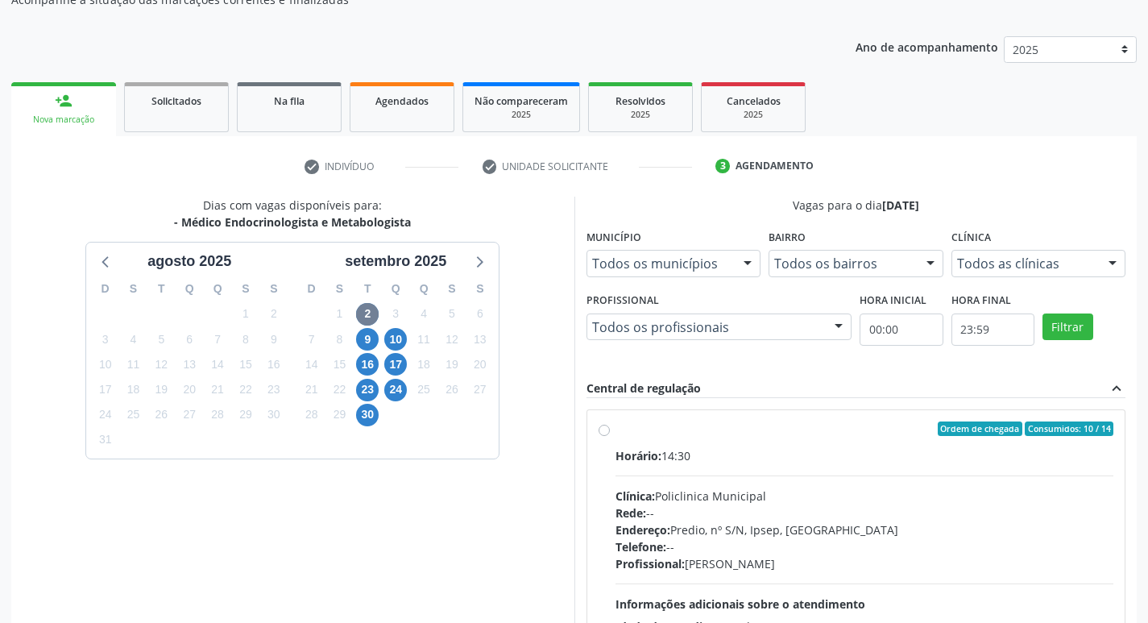
click at [610, 432] on div "Ordem de chegada Consumidos: 10 / 14 Horário: 14:30 Clínica: Policlinica Munici…" at bounding box center [855, 544] width 515 height 247
radio input "true"
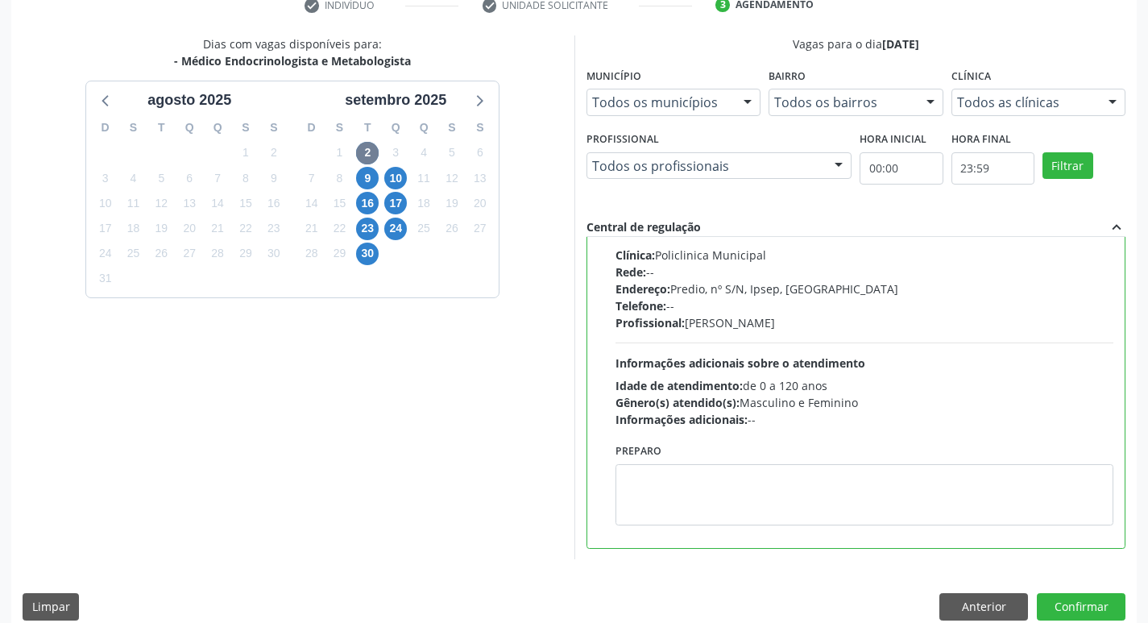
scroll to position [340, 0]
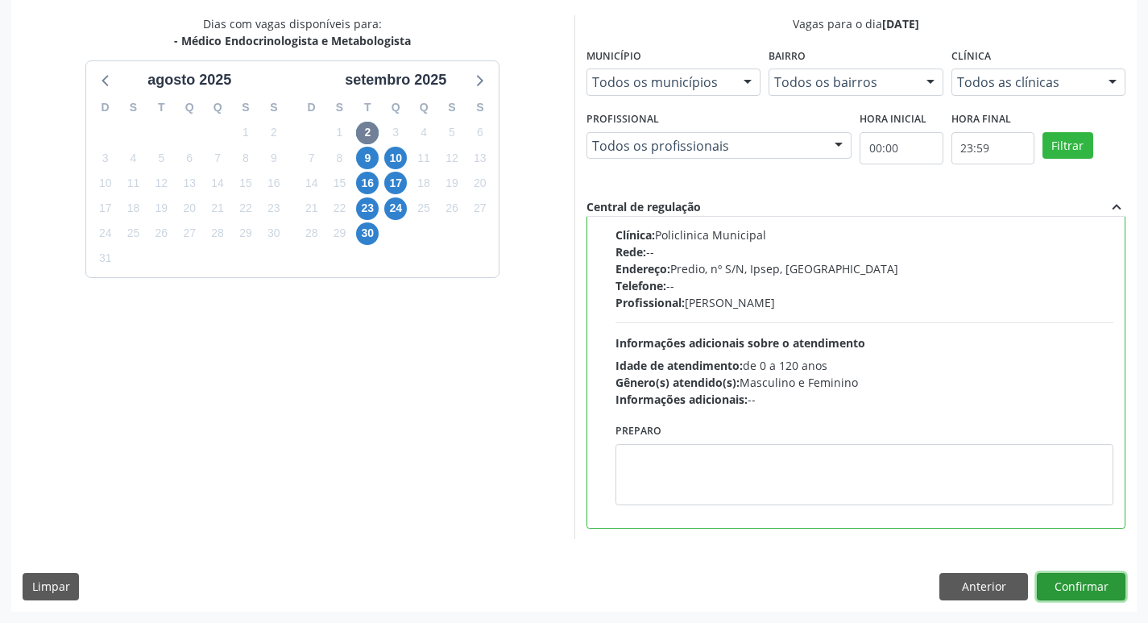
click at [1098, 584] on button "Confirmar" at bounding box center [1080, 586] width 89 height 27
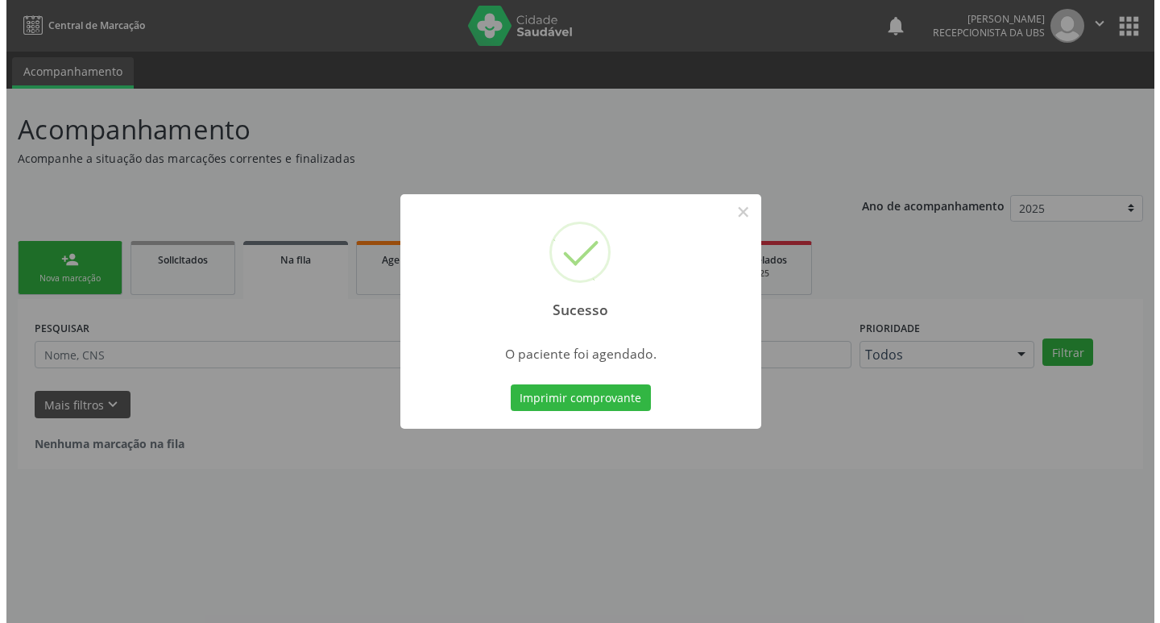
scroll to position [0, 0]
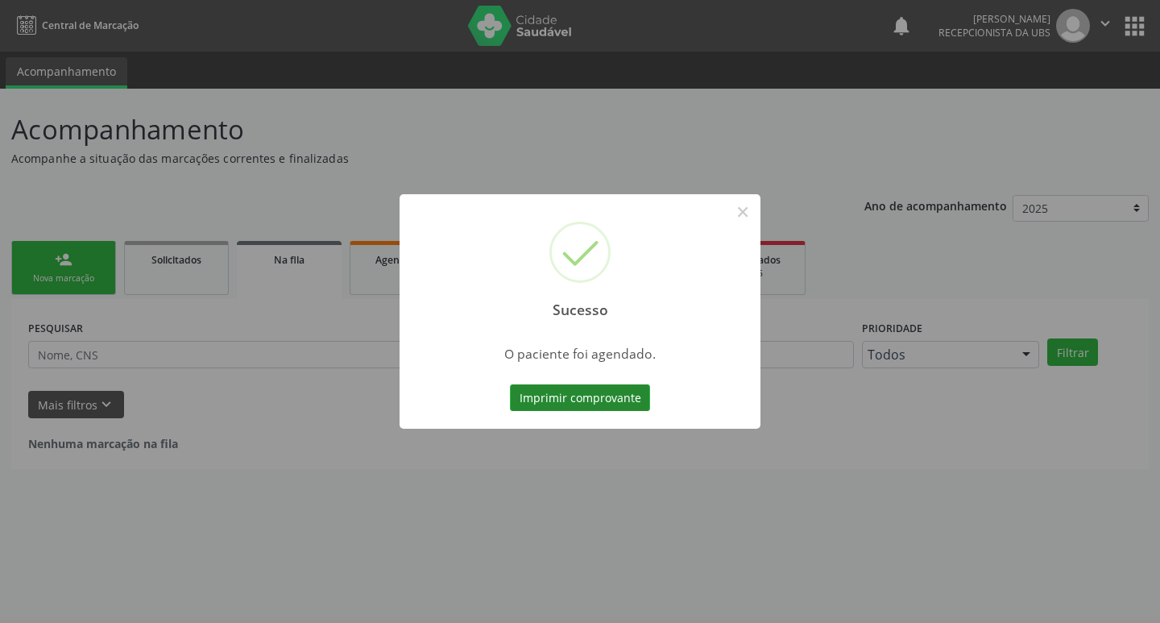
click at [618, 410] on button "Imprimir comprovante" at bounding box center [580, 397] width 140 height 27
